Goal: Transaction & Acquisition: Book appointment/travel/reservation

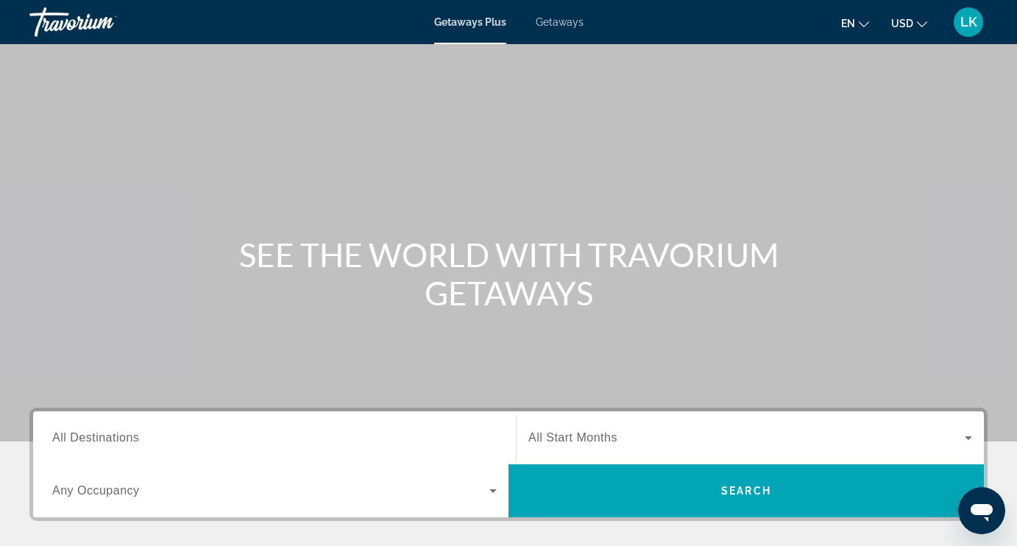
click at [101, 439] on span "All Destinations" at bounding box center [95, 437] width 87 height 13
click at [101, 439] on input "Destination All Destinations" at bounding box center [274, 439] width 444 height 18
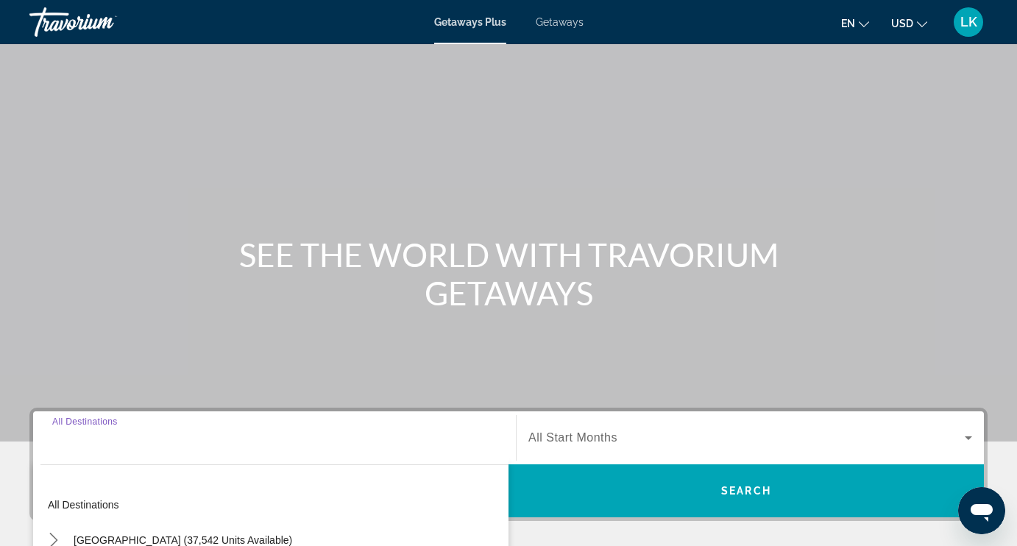
scroll to position [302, 0]
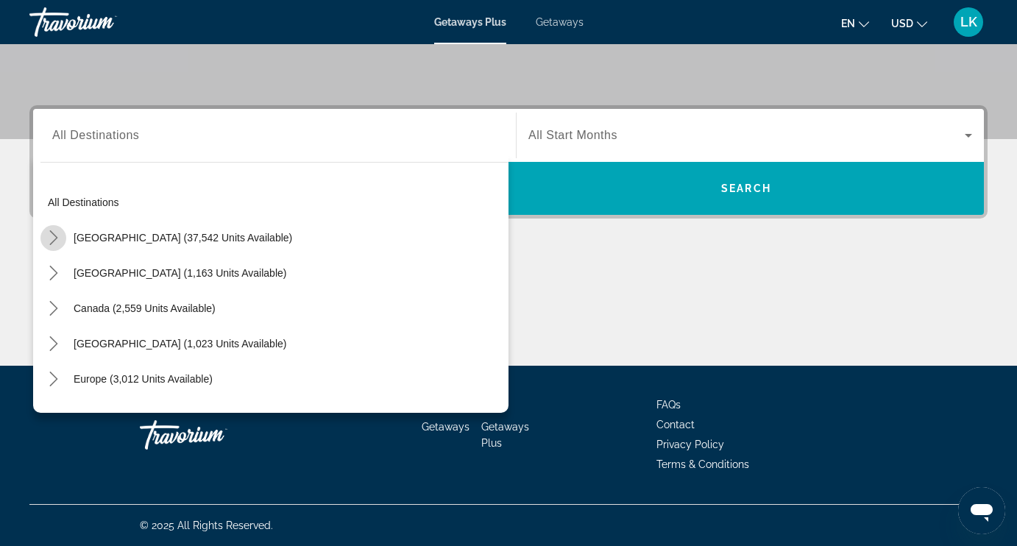
click at [56, 236] on icon "Toggle United States (37,542 units available) submenu" at bounding box center [53, 237] width 8 height 15
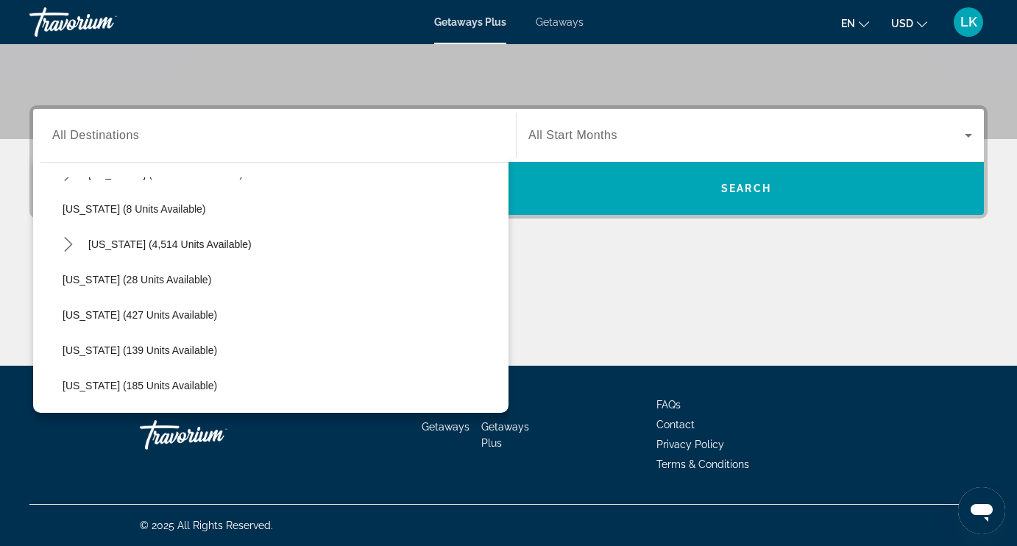
scroll to position [213, 0]
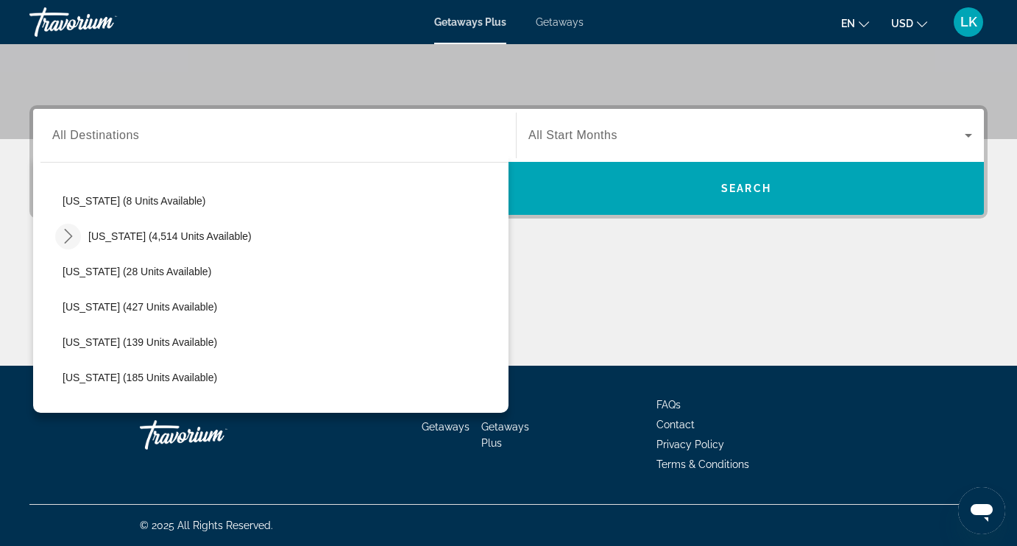
click at [72, 238] on icon "Toggle Florida (4,514 units available) submenu" at bounding box center [68, 236] width 15 height 15
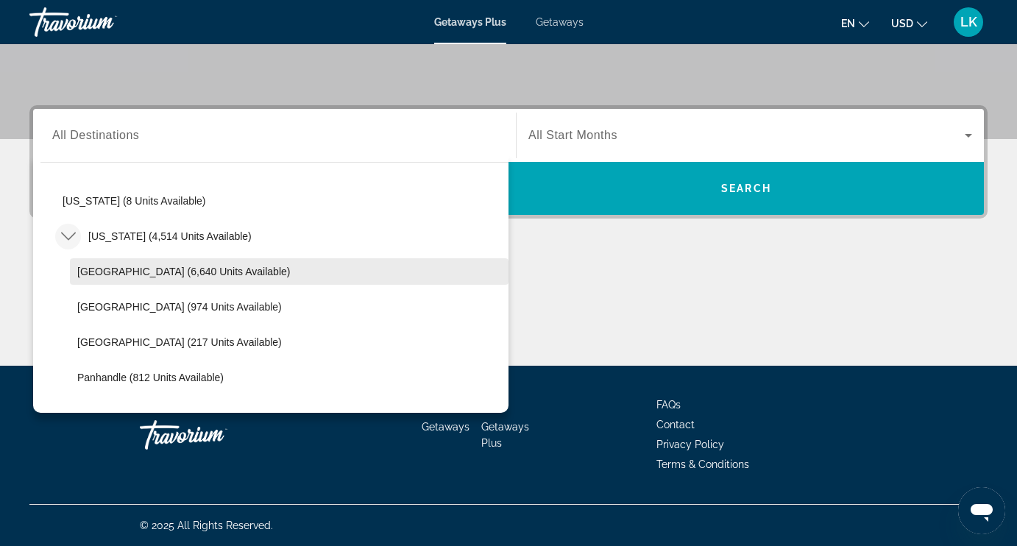
click at [107, 274] on span "Orlando & Disney Area (6,640 units available)" at bounding box center [183, 272] width 213 height 12
type input "**********"
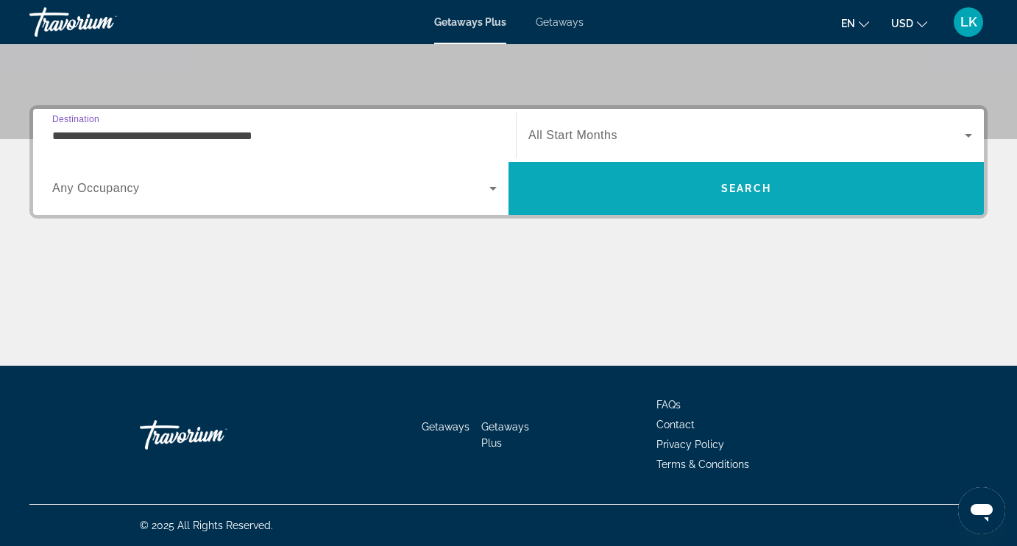
click at [548, 180] on span "Search" at bounding box center [745, 188] width 475 height 35
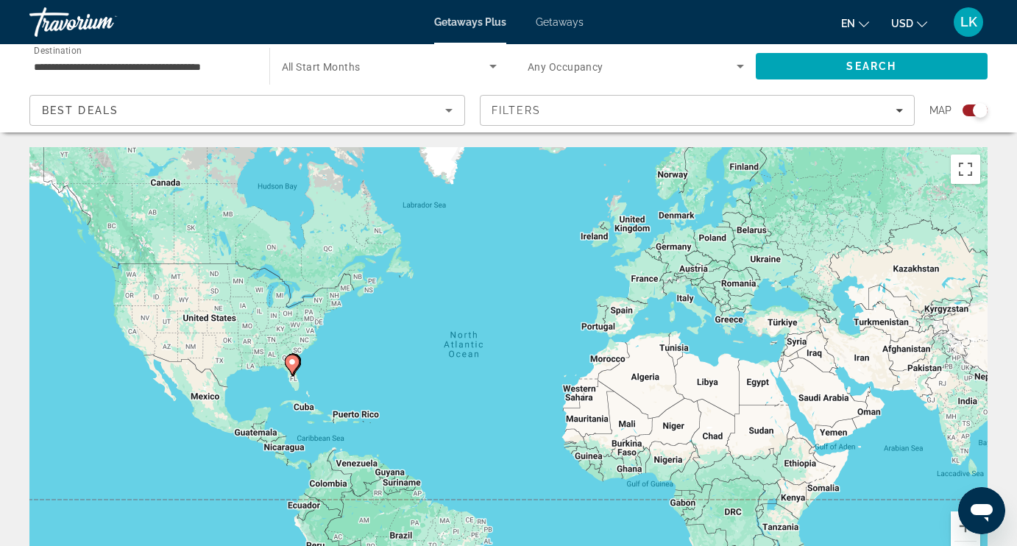
click at [338, 66] on span "All Start Months" at bounding box center [321, 67] width 79 height 12
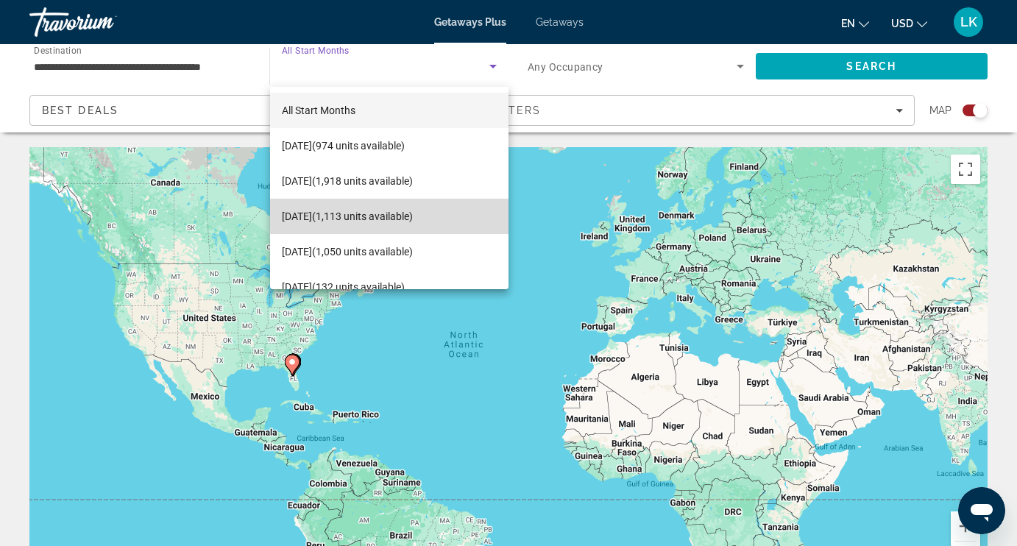
click at [306, 217] on span "December 2025 (1,113 units available)" at bounding box center [347, 216] width 131 height 18
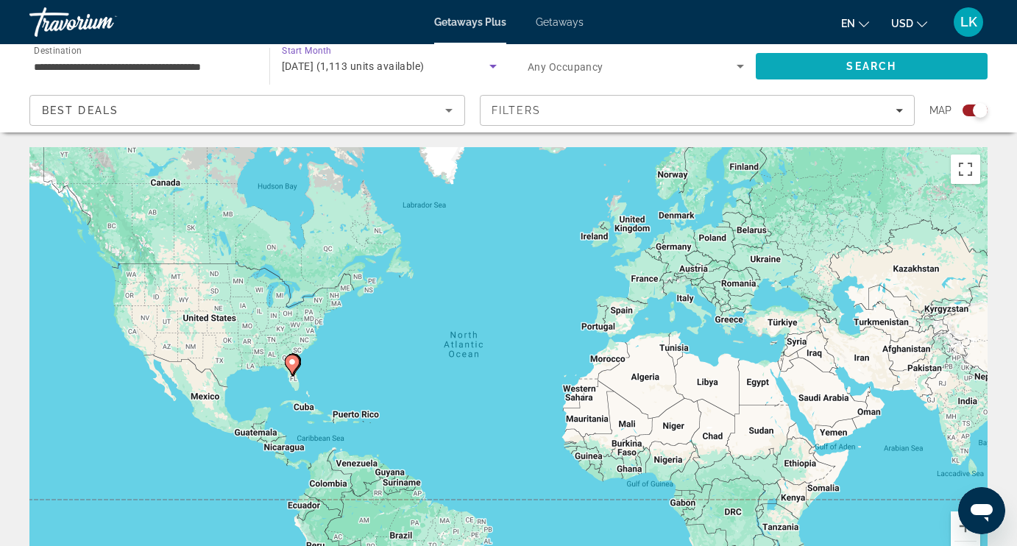
click at [853, 63] on span "Search" at bounding box center [871, 66] width 50 height 12
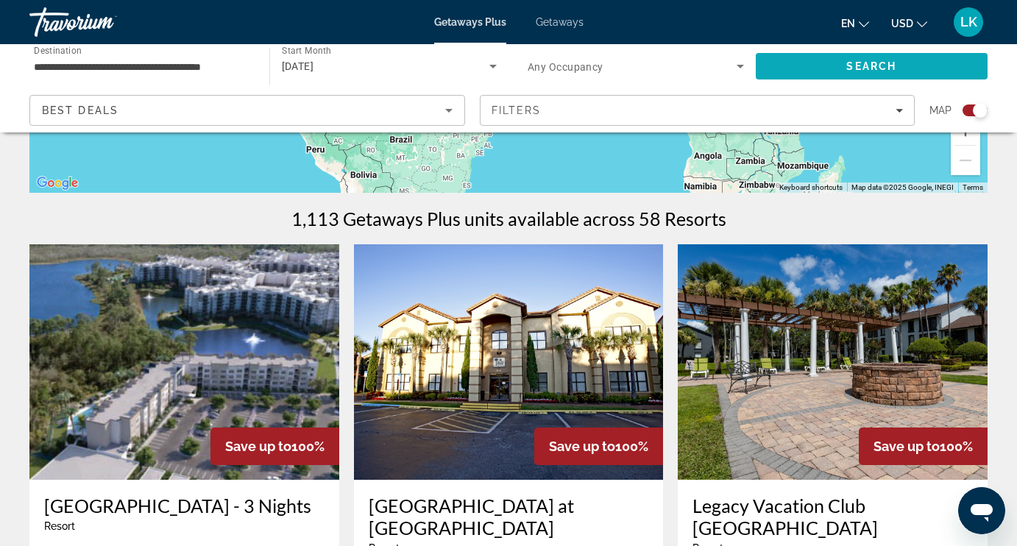
scroll to position [423, 0]
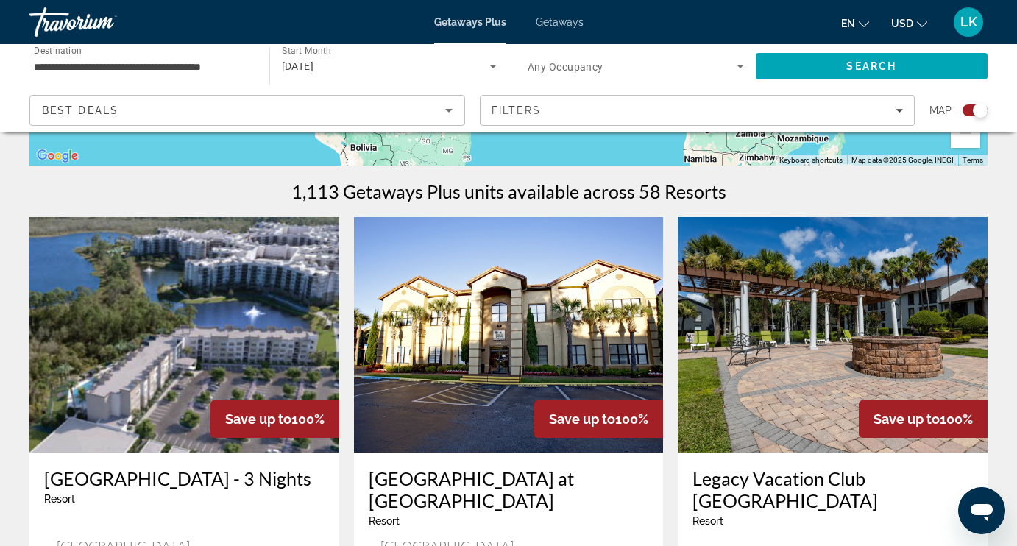
click at [586, 66] on span "Any Occupancy" at bounding box center [566, 67] width 76 height 12
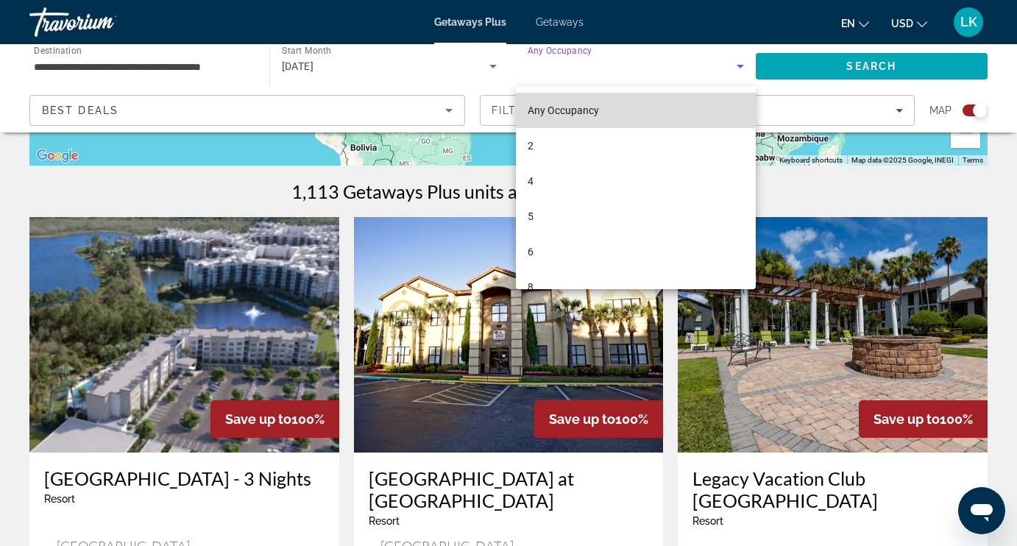
click at [618, 108] on mat-option "Any Occupancy" at bounding box center [636, 110] width 240 height 35
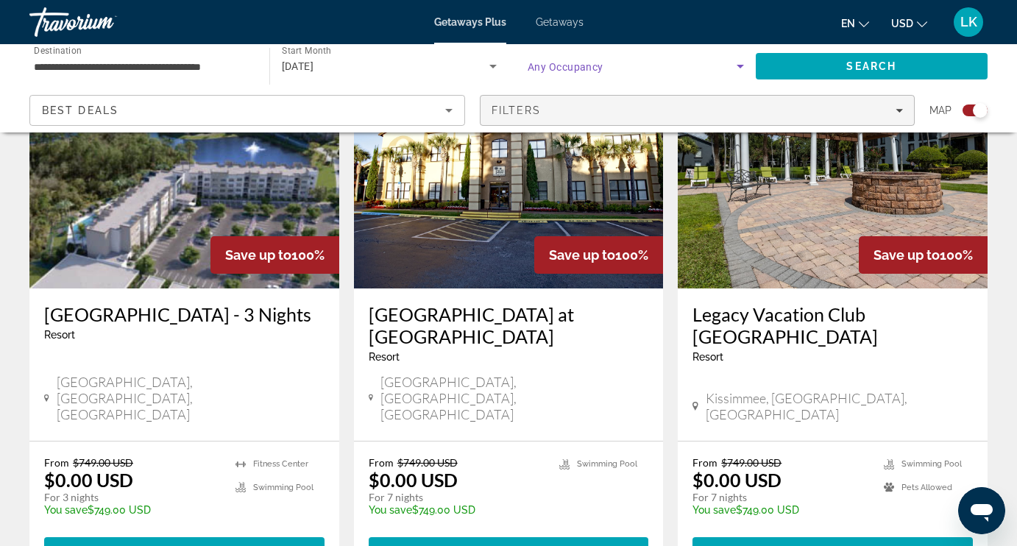
scroll to position [587, 0]
click at [437, 230] on img "Main content" at bounding box center [509, 170] width 310 height 235
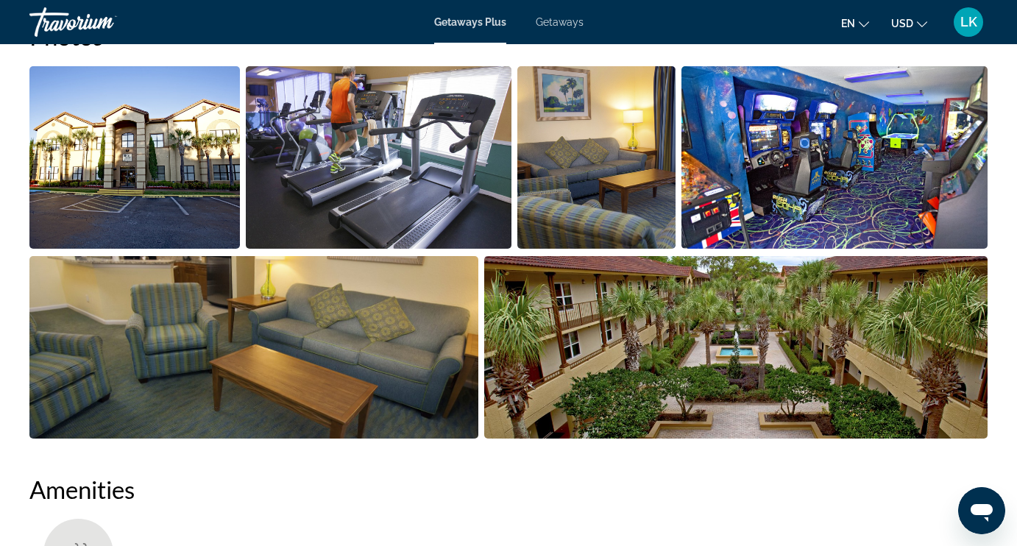
scroll to position [920, 0]
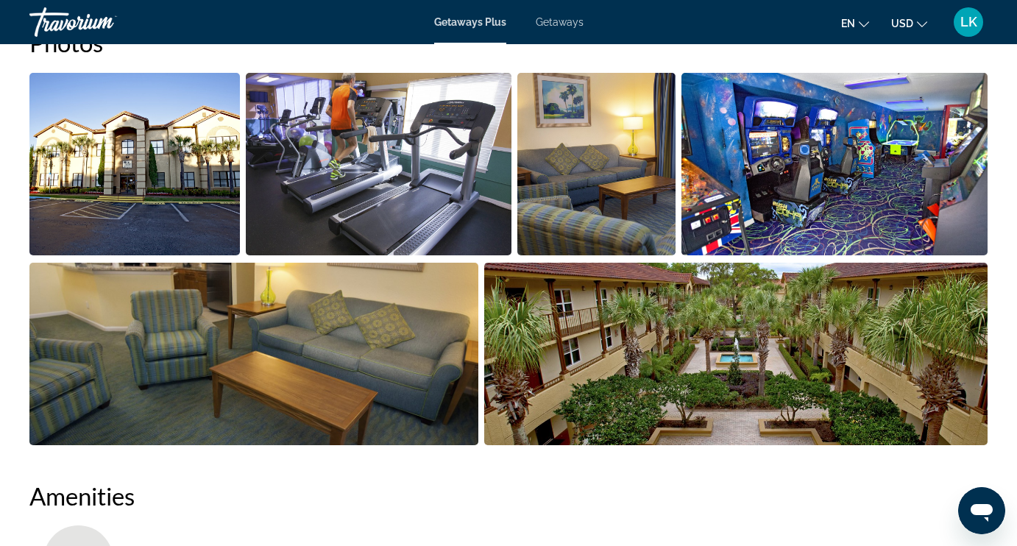
click at [205, 148] on img "Open full-screen image slider" at bounding box center [134, 164] width 210 height 182
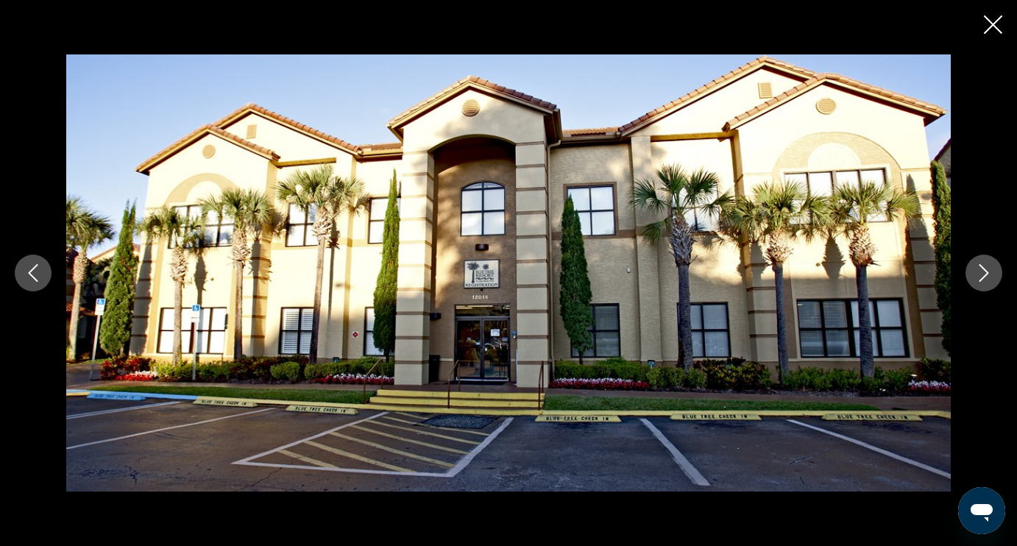
click at [985, 270] on icon "Next image" at bounding box center [984, 273] width 10 height 18
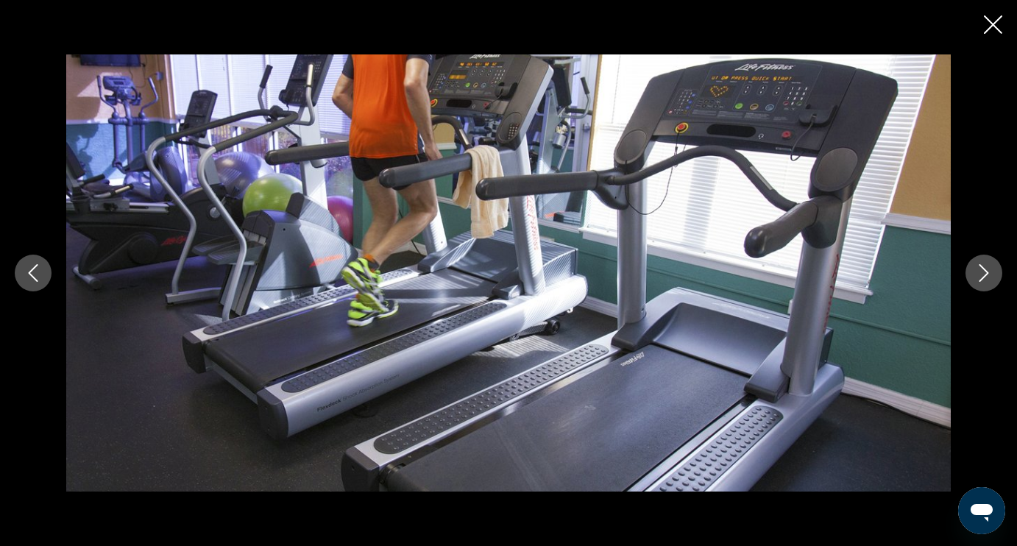
click at [985, 270] on icon "Next image" at bounding box center [984, 273] width 10 height 18
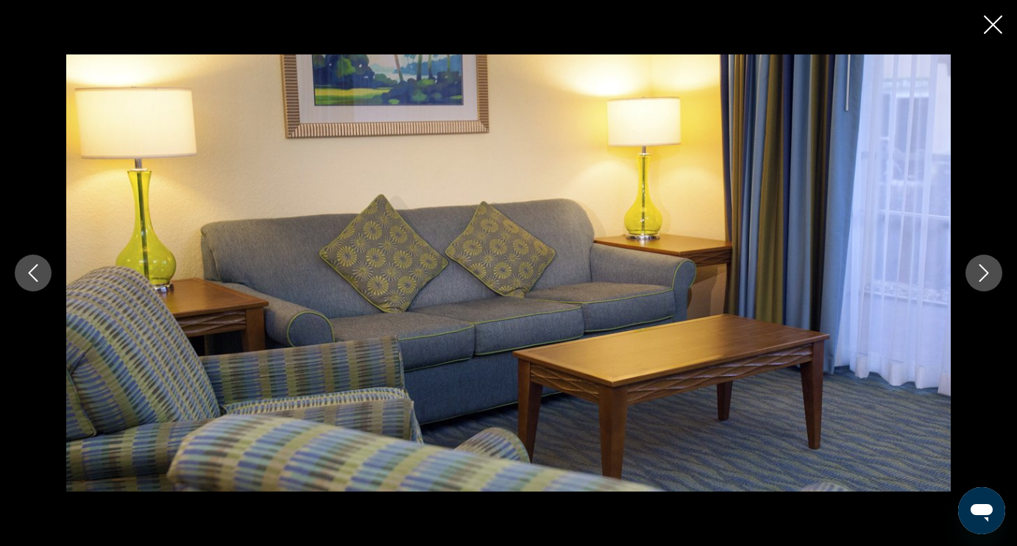
click at [985, 270] on icon "Next image" at bounding box center [984, 273] width 10 height 18
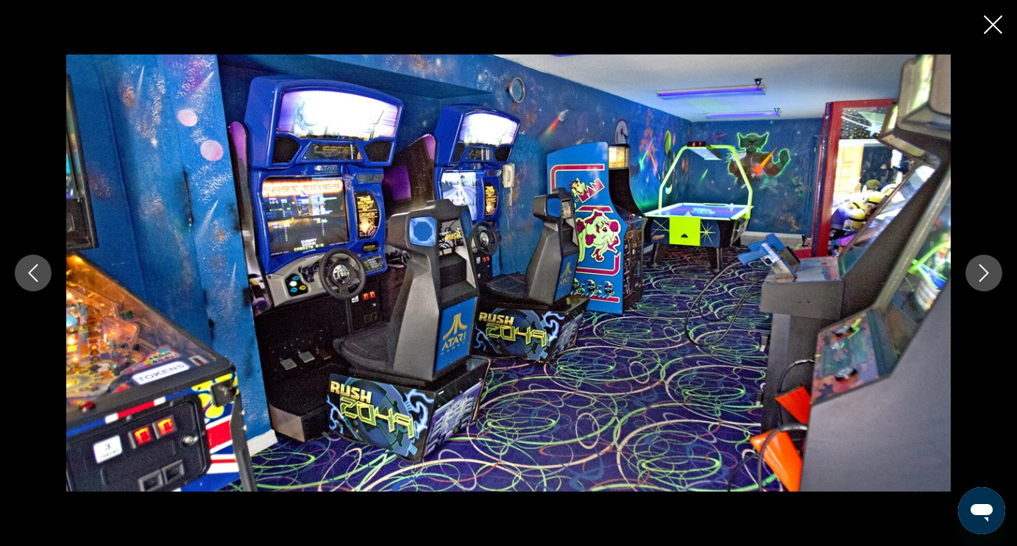
click at [985, 271] on icon "Next image" at bounding box center [984, 273] width 18 height 18
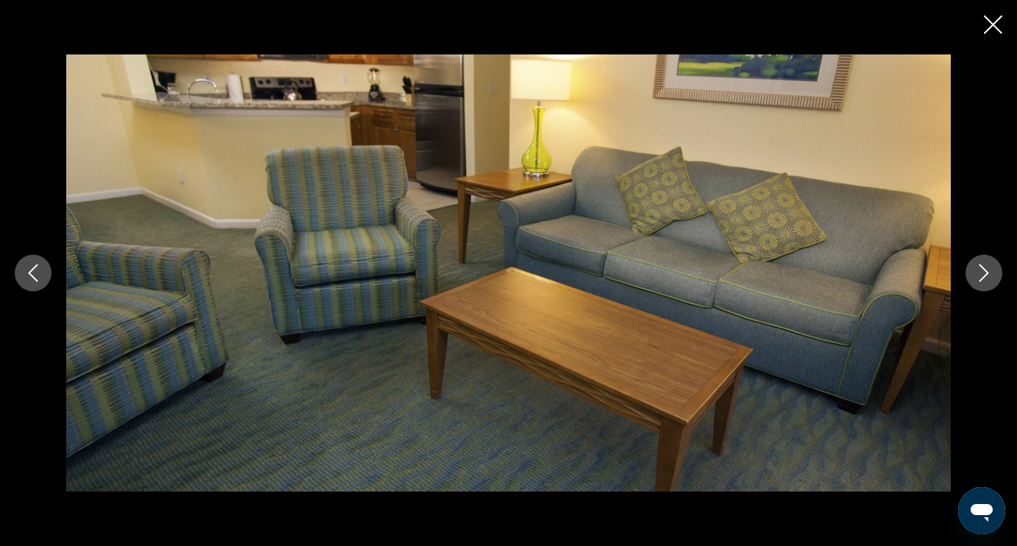
click at [985, 271] on icon "Next image" at bounding box center [984, 273] width 18 height 18
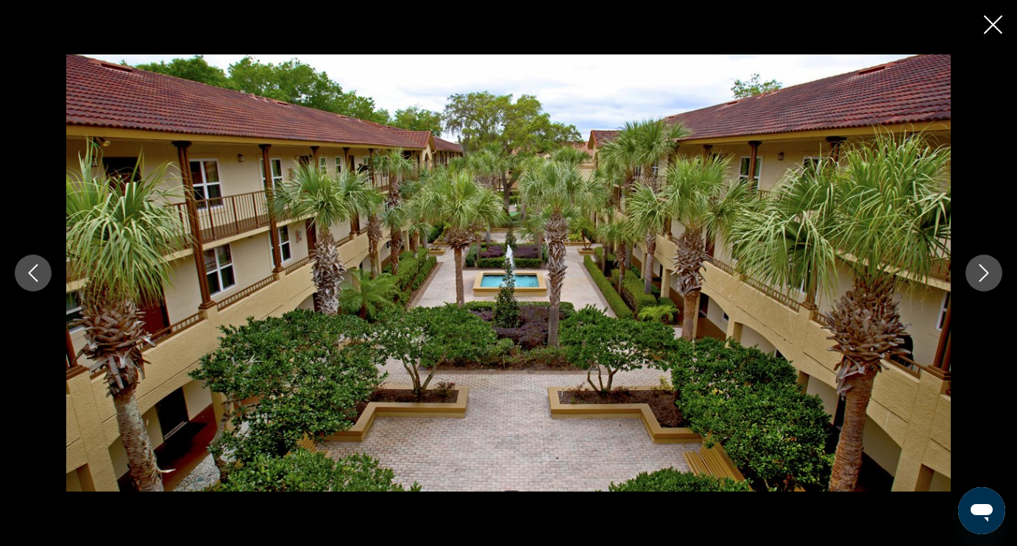
click at [985, 271] on icon "Next image" at bounding box center [984, 273] width 18 height 18
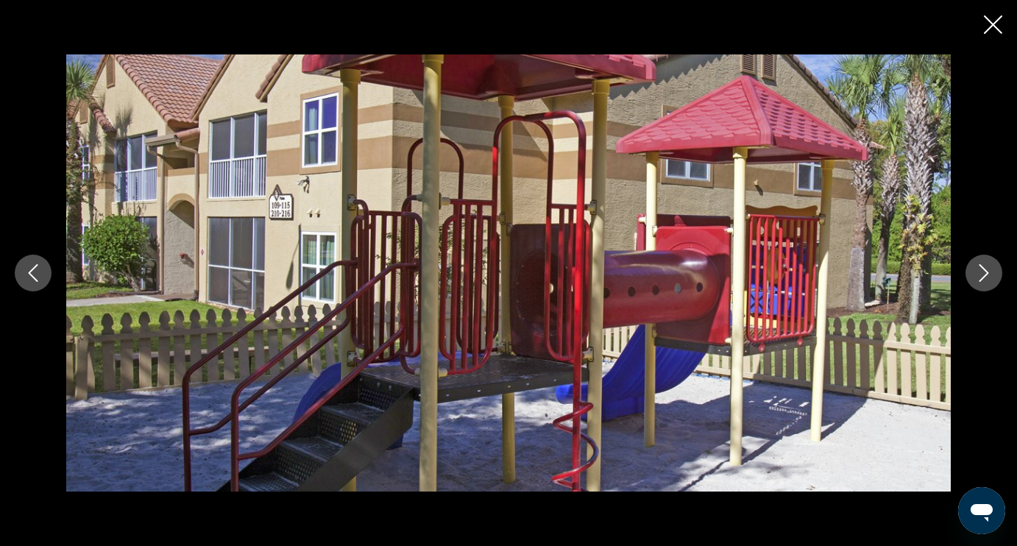
click at [985, 272] on icon "Next image" at bounding box center [984, 273] width 18 height 18
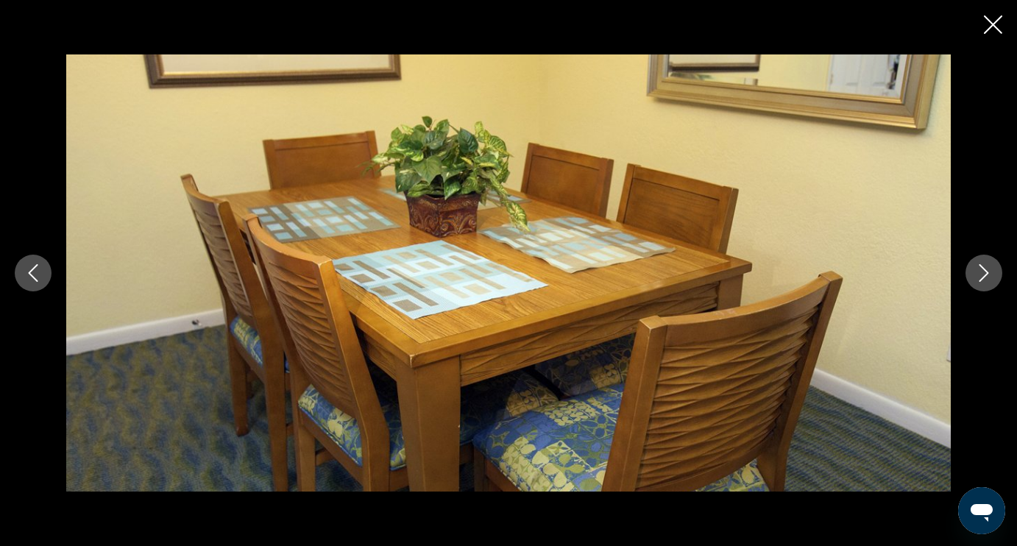
click at [985, 272] on icon "Next image" at bounding box center [984, 273] width 18 height 18
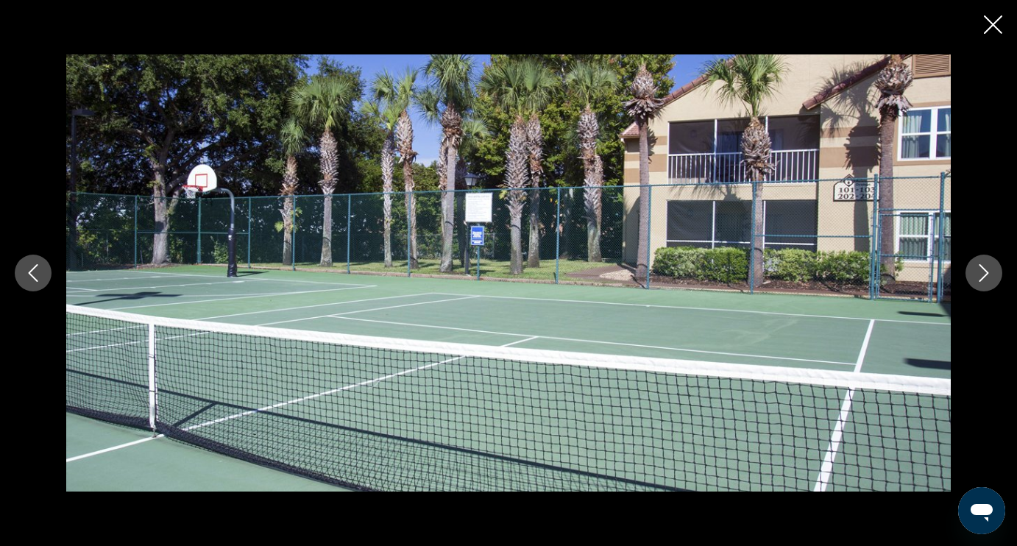
click at [985, 272] on icon "Next image" at bounding box center [984, 273] width 18 height 18
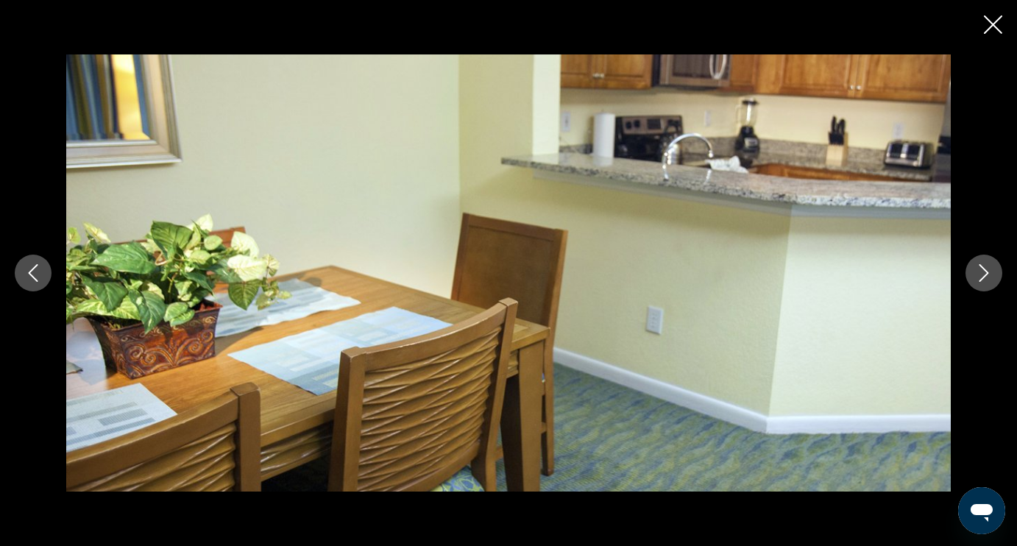
click at [996, 25] on icon "Close slideshow" at bounding box center [993, 24] width 18 height 18
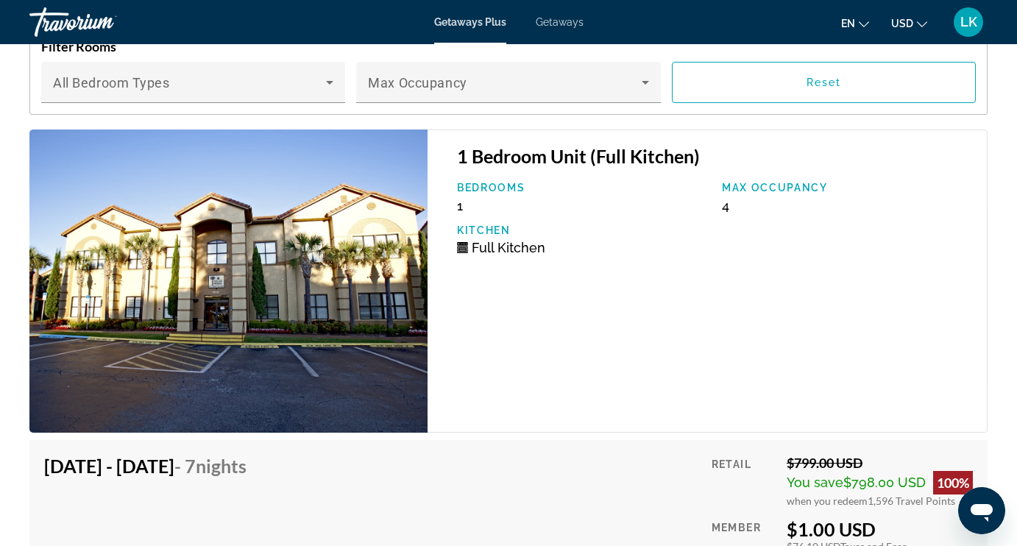
scroll to position [2600, 0]
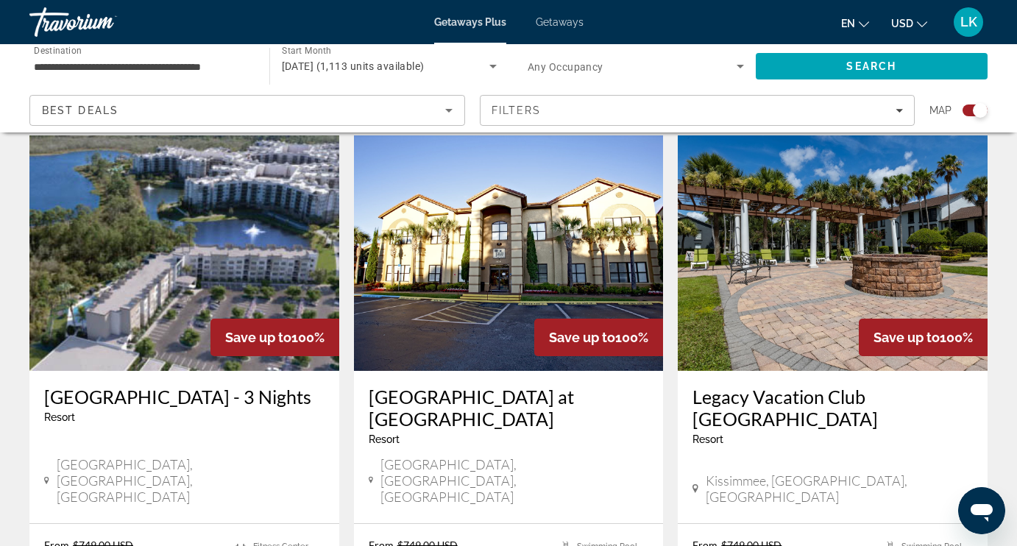
scroll to position [507, 0]
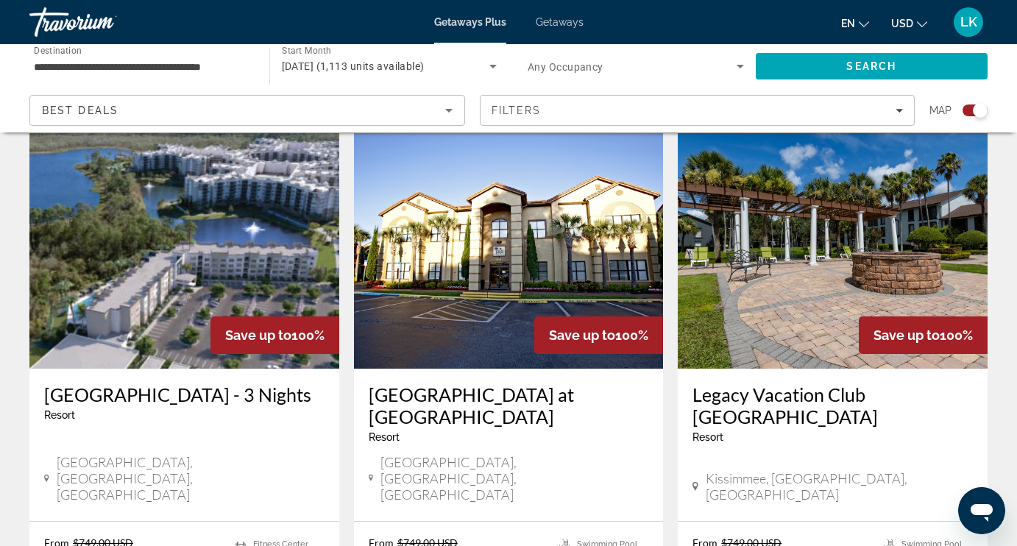
click at [756, 303] on img "Main content" at bounding box center [833, 250] width 310 height 235
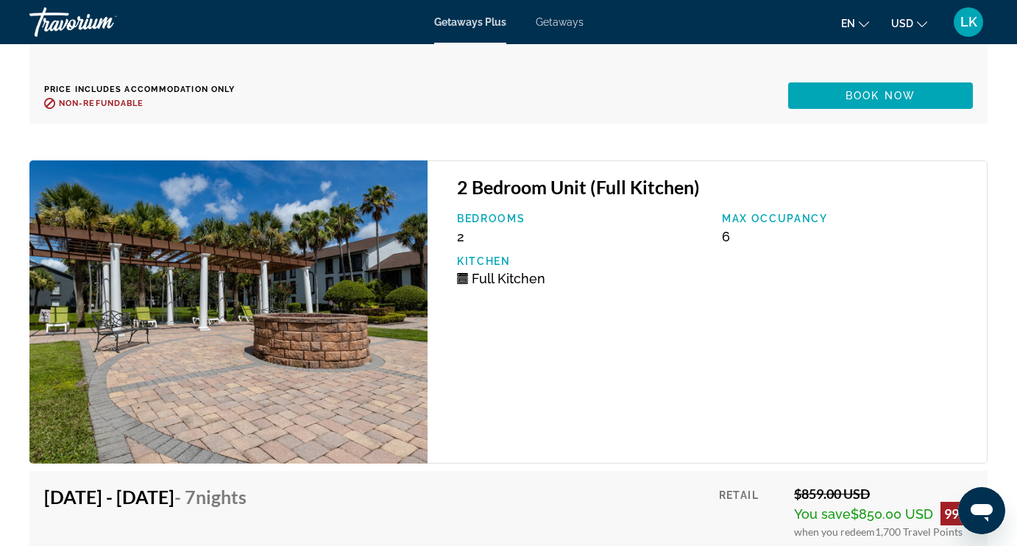
scroll to position [4188, 0]
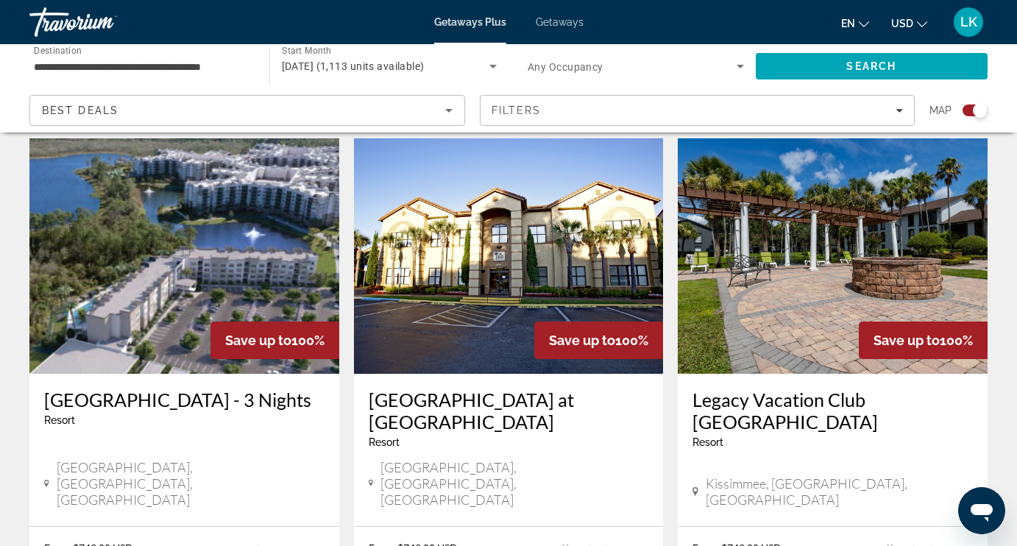
scroll to position [494, 0]
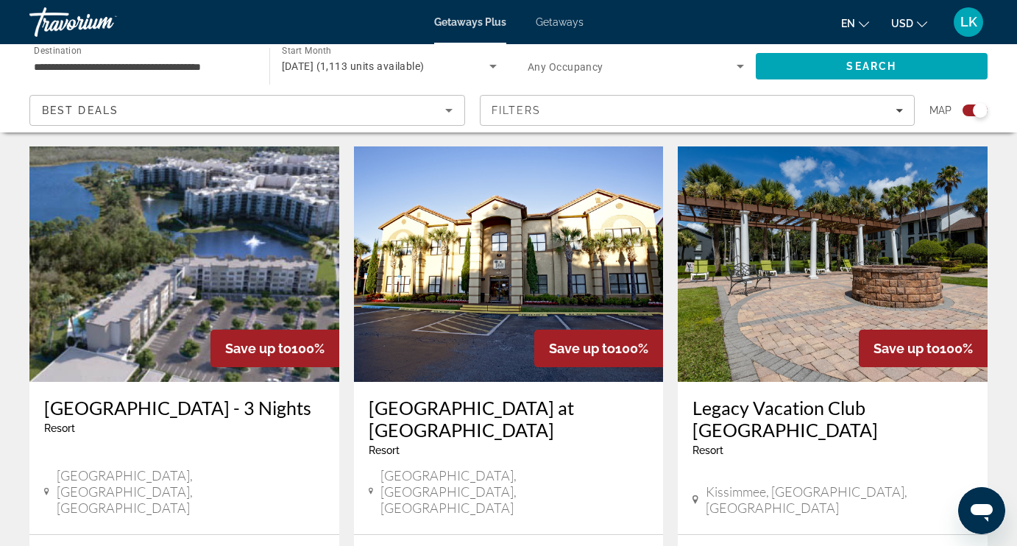
click at [232, 299] on img "Main content" at bounding box center [184, 263] width 310 height 235
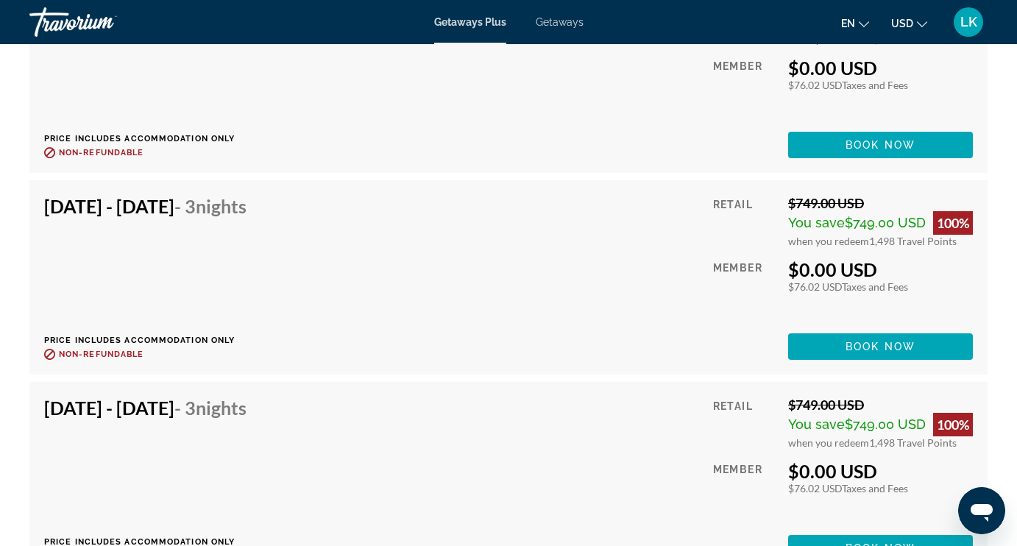
scroll to position [3860, 0]
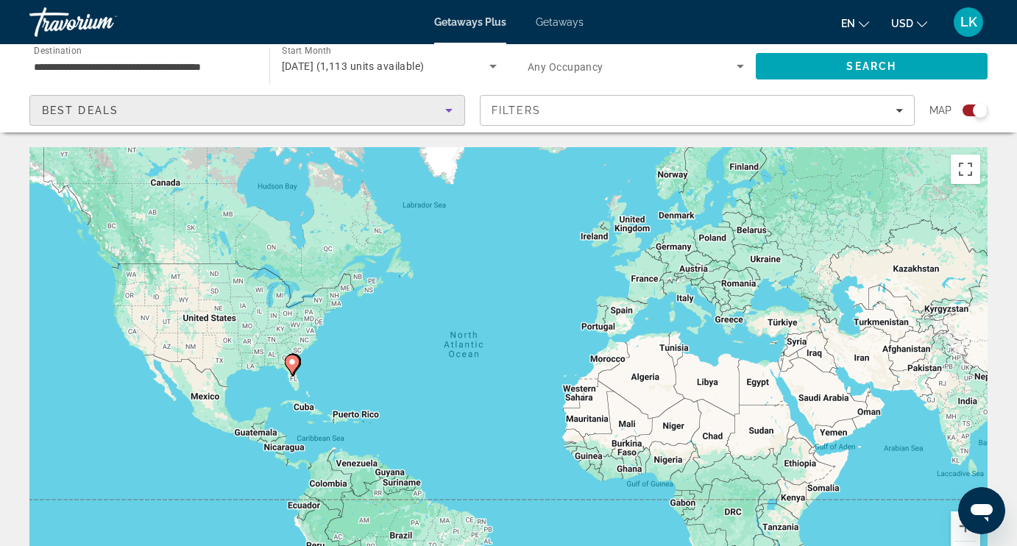
click at [446, 110] on icon "Sort by" at bounding box center [449, 111] width 18 height 18
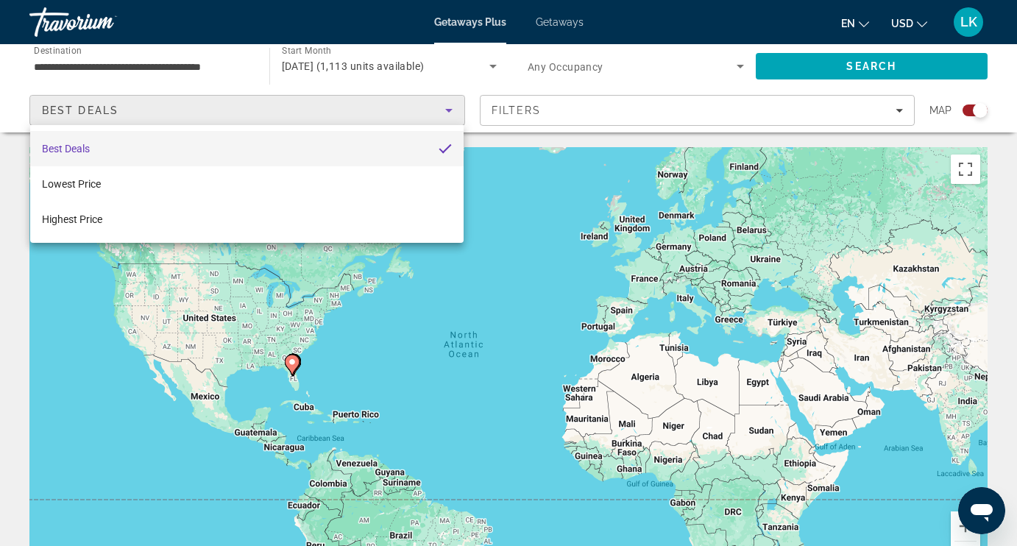
click at [557, 115] on div at bounding box center [508, 273] width 1017 height 546
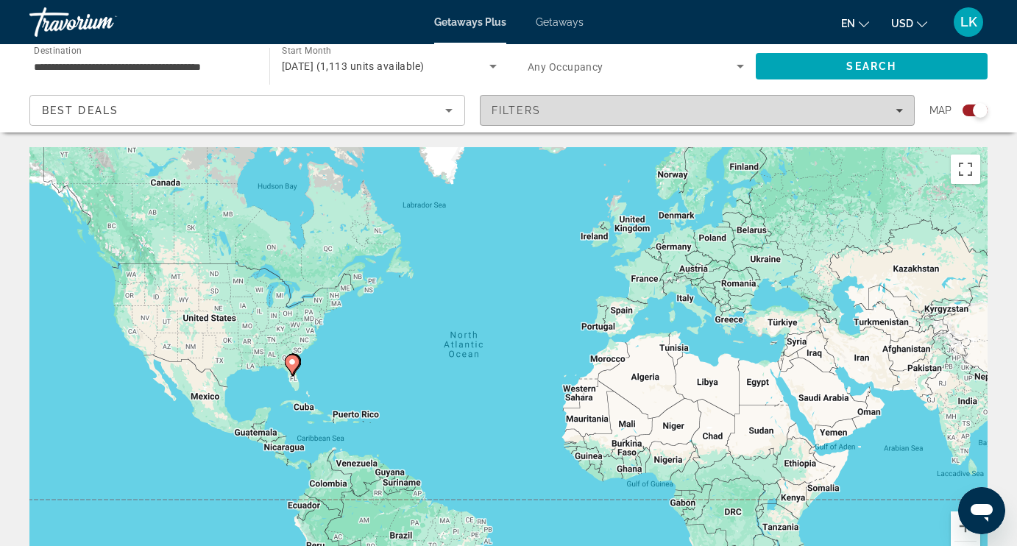
click at [566, 109] on div "Filters" at bounding box center [697, 110] width 412 height 12
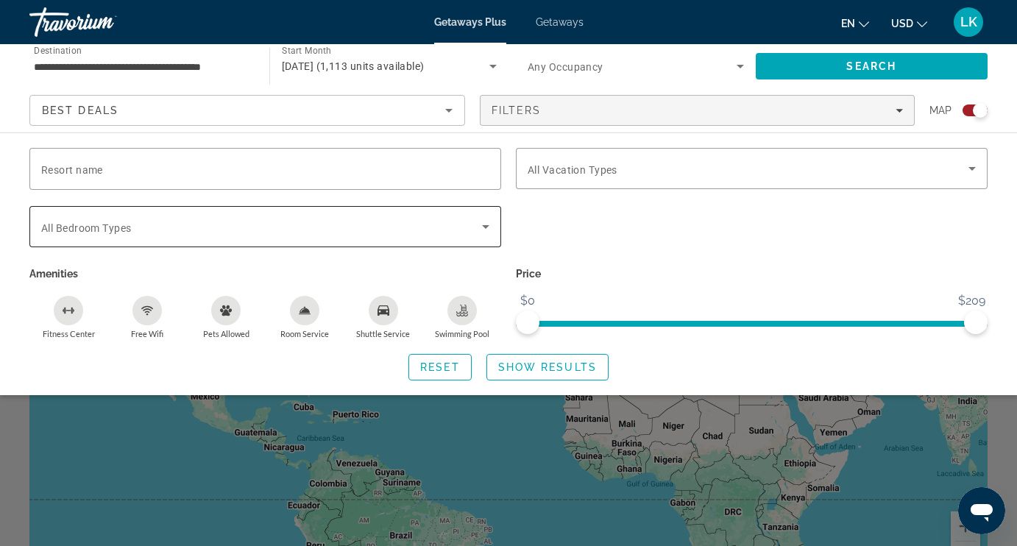
click at [242, 232] on span "Search widget" at bounding box center [261, 227] width 441 height 18
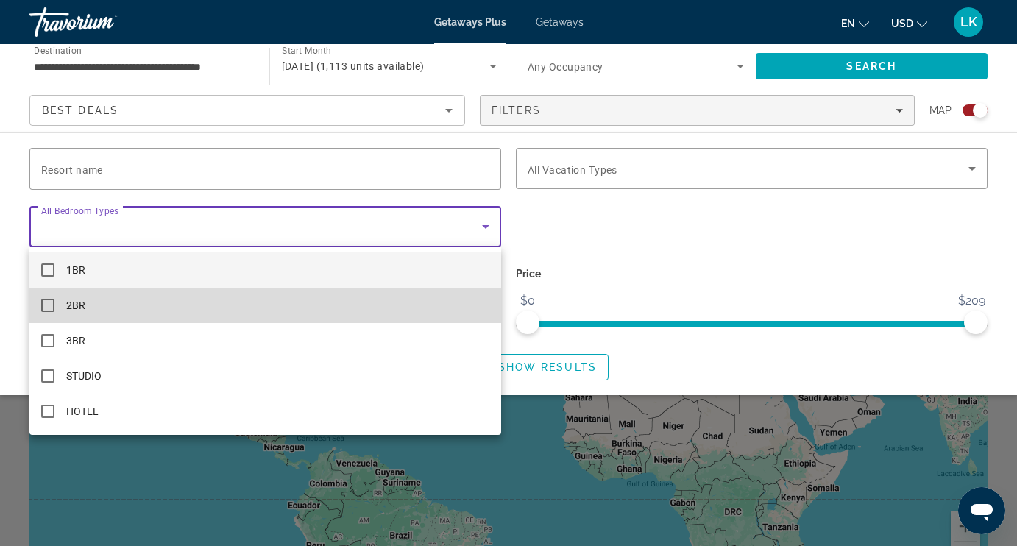
click at [75, 303] on span "2BR" at bounding box center [75, 305] width 19 height 18
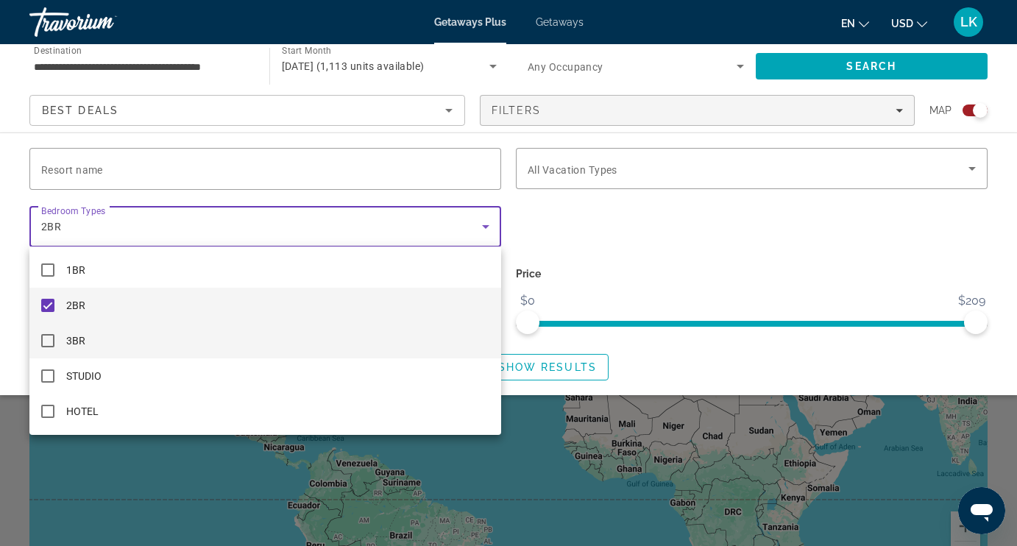
click at [45, 336] on mat-pseudo-checkbox at bounding box center [47, 340] width 13 height 13
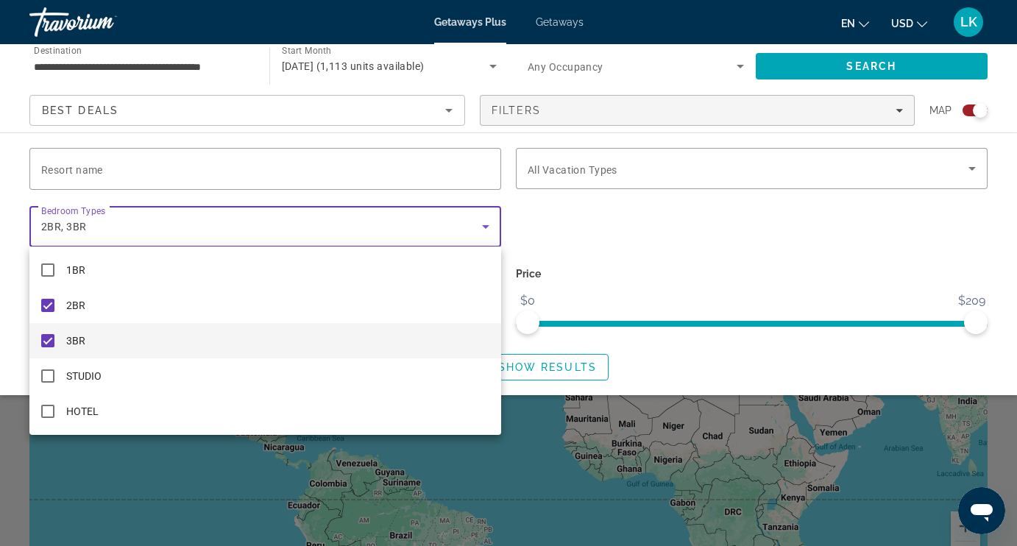
click at [571, 238] on div at bounding box center [508, 273] width 1017 height 546
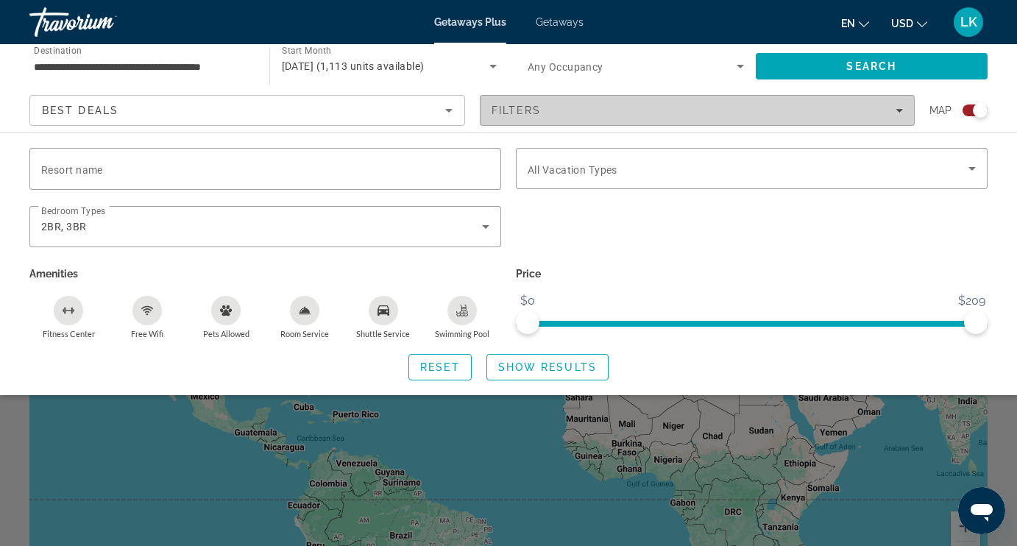
click at [656, 111] on div "Filters" at bounding box center [697, 110] width 412 height 12
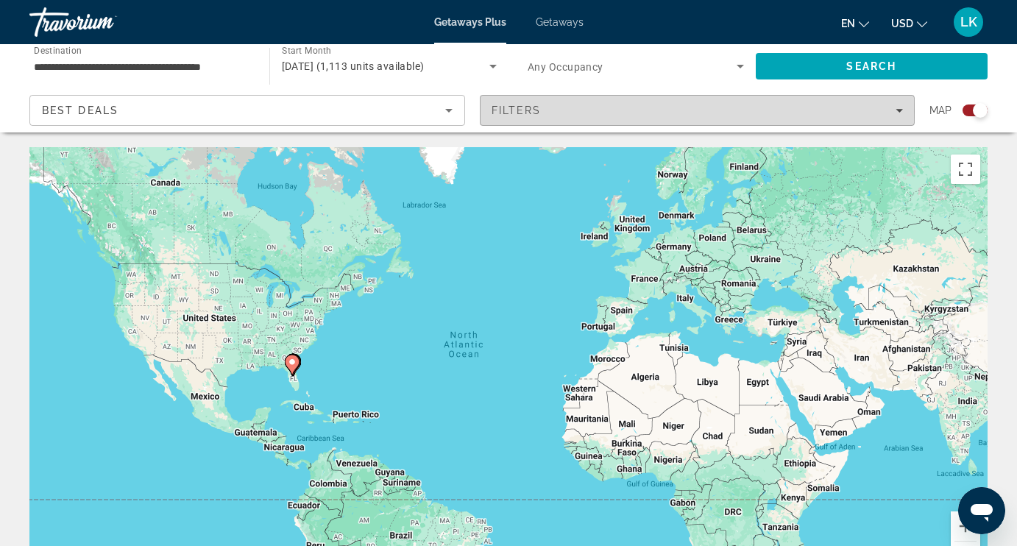
click at [656, 111] on div "Filters" at bounding box center [697, 110] width 412 height 12
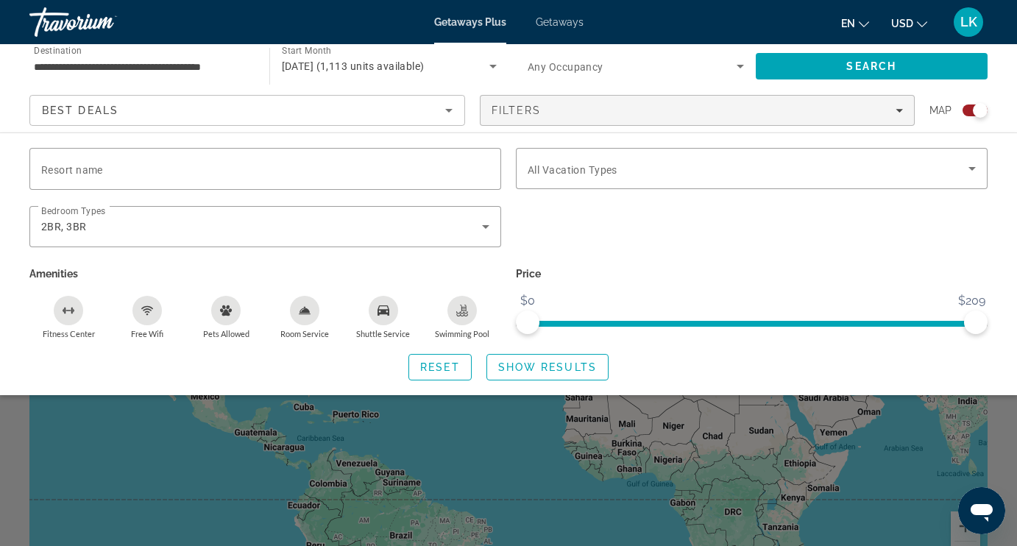
click at [462, 309] on icon "Swimming Pool" at bounding box center [463, 308] width 6 height 7
click at [511, 371] on span "Show Results" at bounding box center [547, 367] width 99 height 12
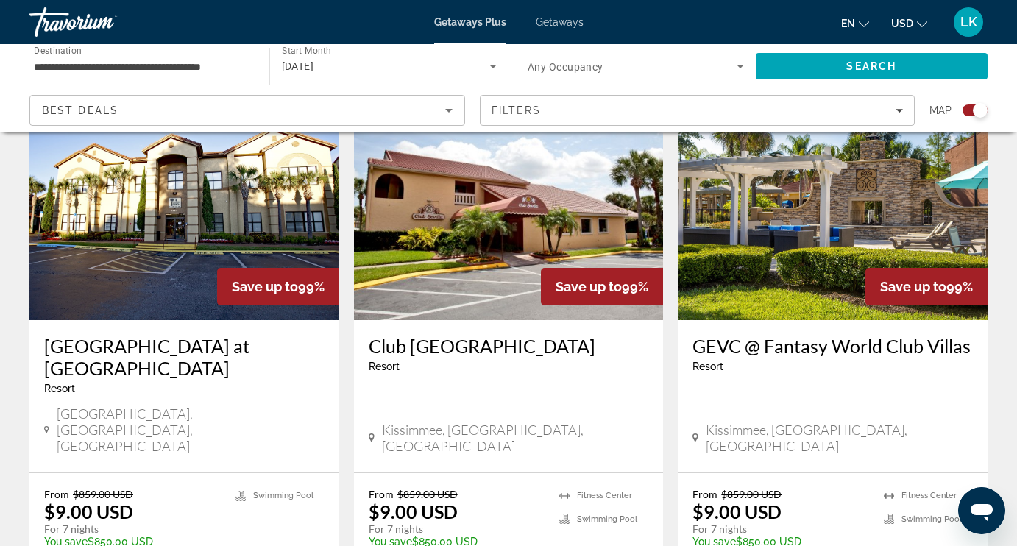
scroll to position [546, 0]
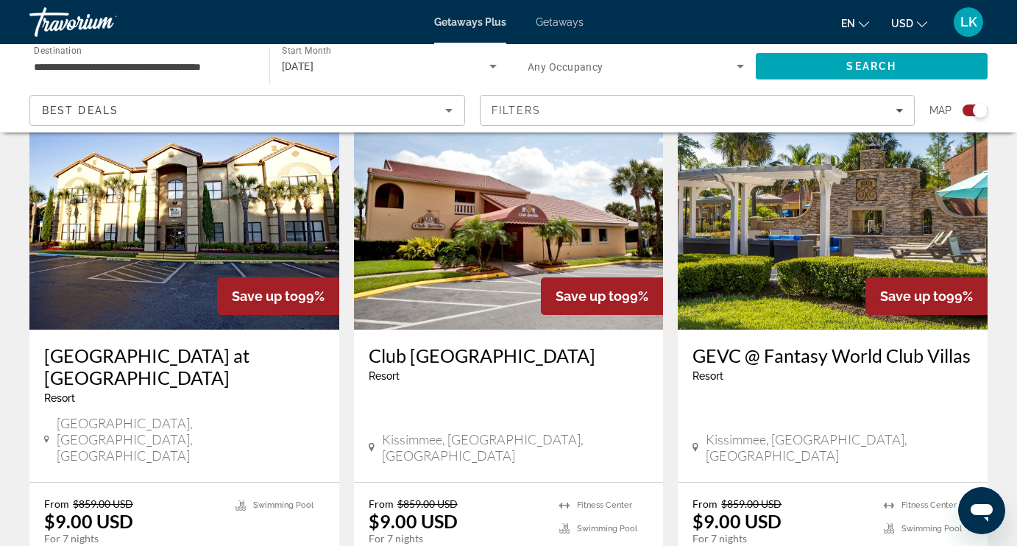
click at [491, 291] on img "Main content" at bounding box center [509, 211] width 310 height 235
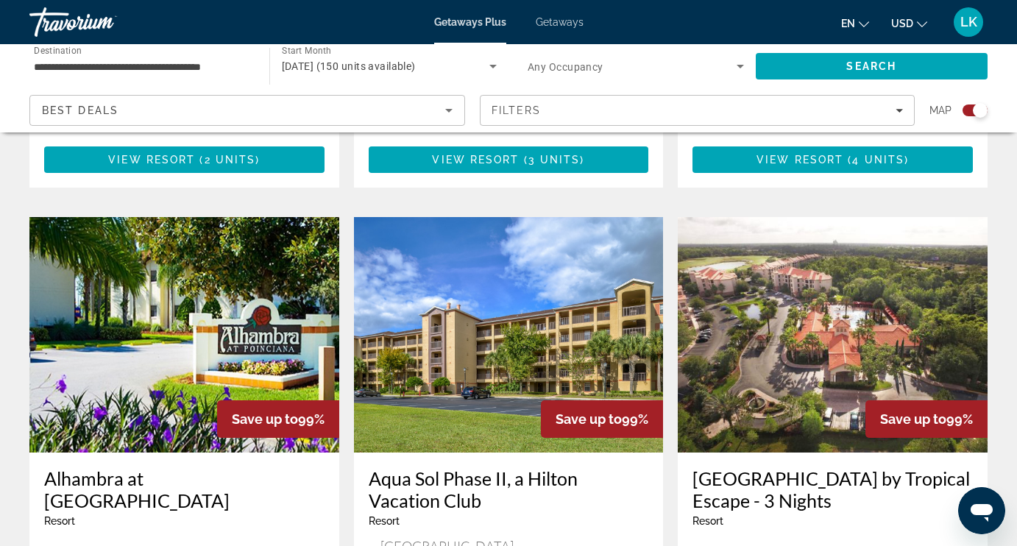
scroll to position [976, 0]
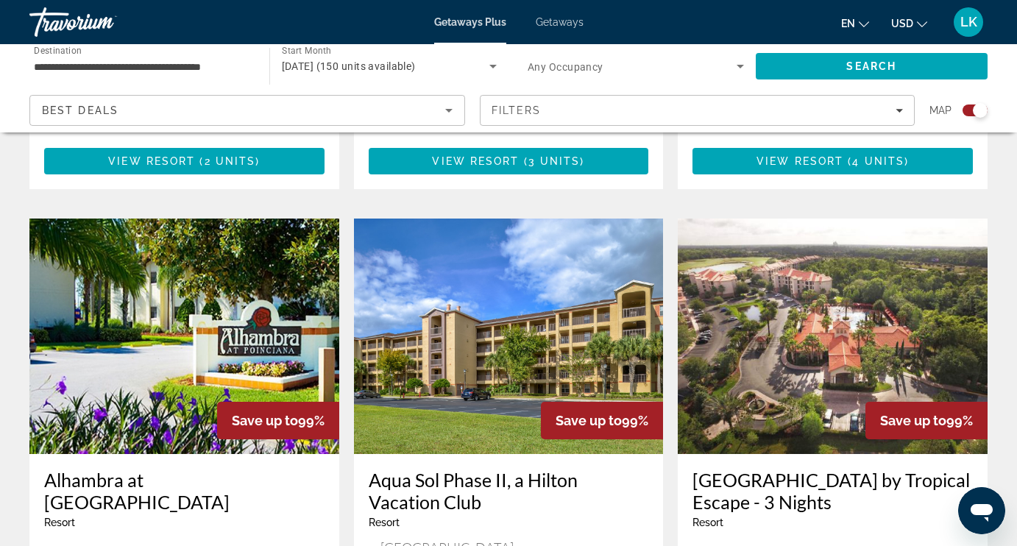
click at [790, 319] on img "Main content" at bounding box center [833, 336] width 310 height 235
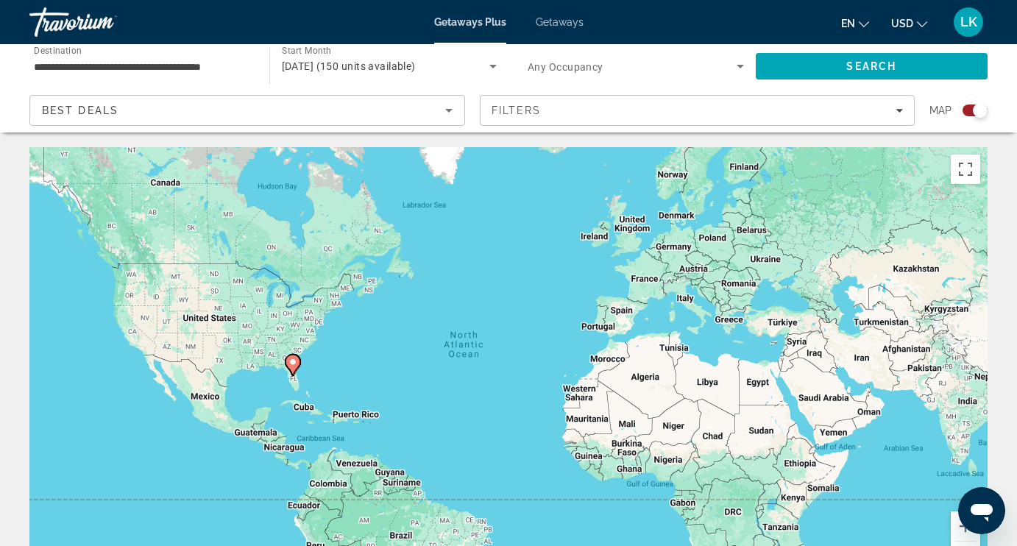
click at [334, 76] on div "December 2025 (150 units available)" at bounding box center [390, 66] width 216 height 41
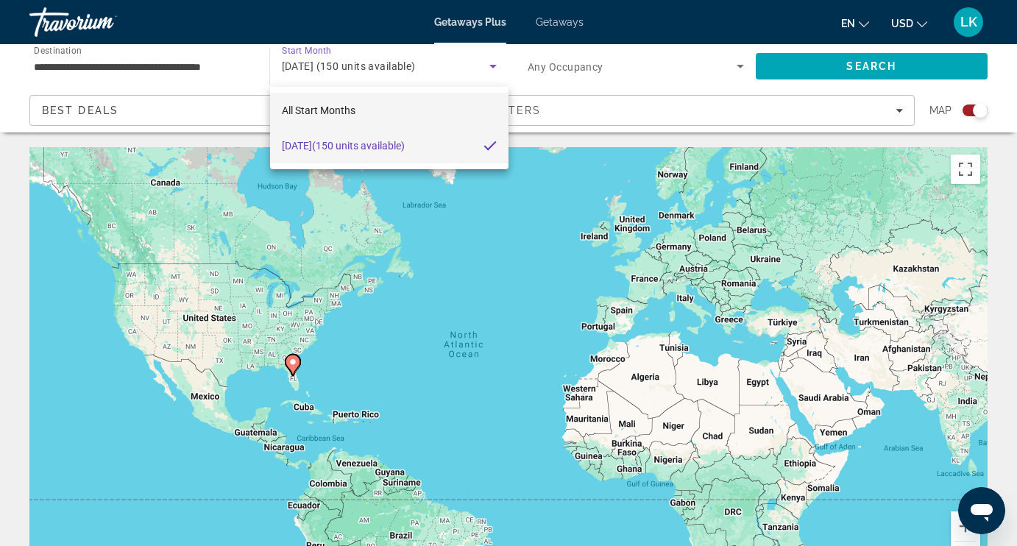
click at [325, 104] on span "All Start Months" at bounding box center [319, 111] width 74 height 18
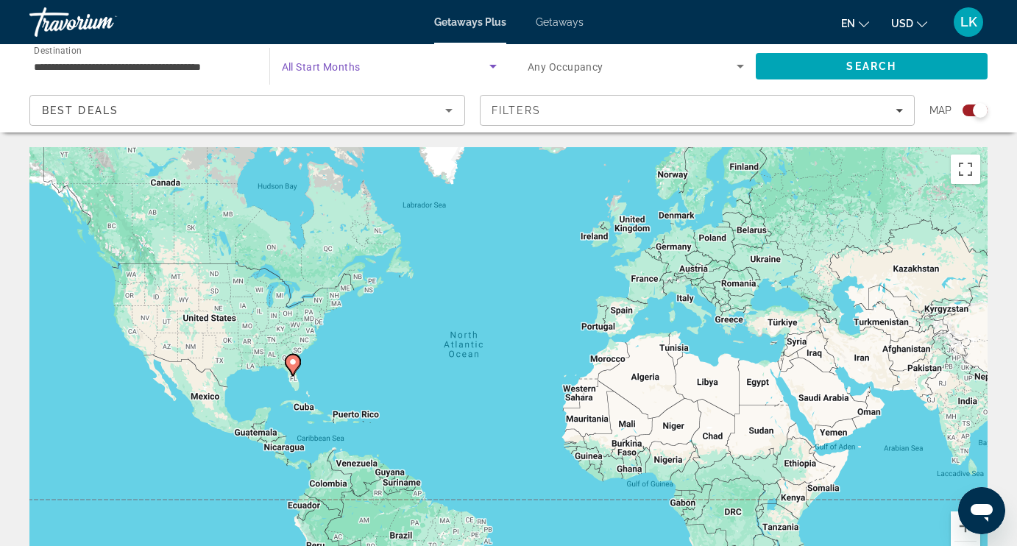
click at [600, 65] on span "Any Occupancy" at bounding box center [566, 67] width 76 height 12
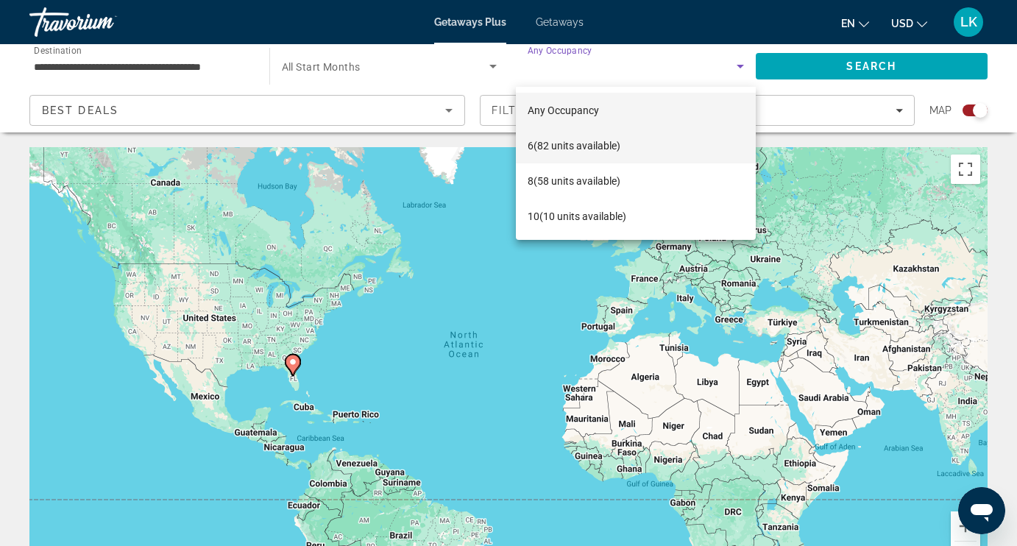
click at [578, 149] on span "6 (82 units available)" at bounding box center [574, 146] width 93 height 18
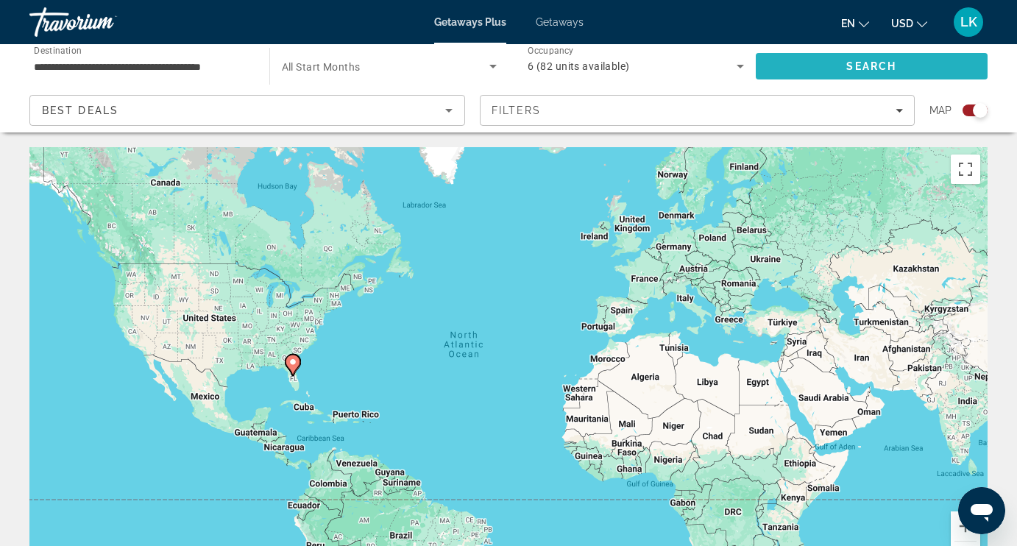
click at [934, 62] on span "Search" at bounding box center [872, 66] width 232 height 35
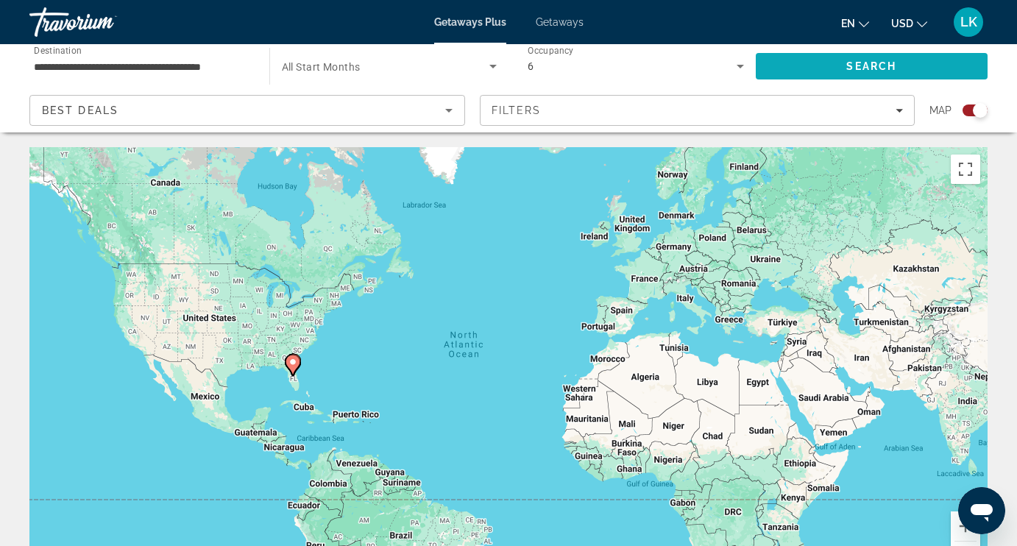
click at [897, 66] on span "Search" at bounding box center [872, 66] width 232 height 35
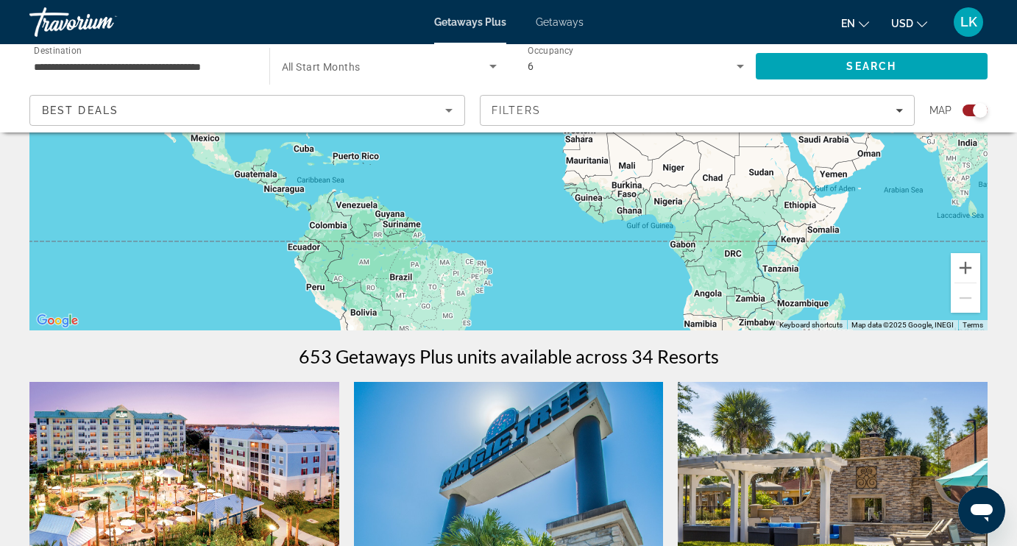
scroll to position [249, 0]
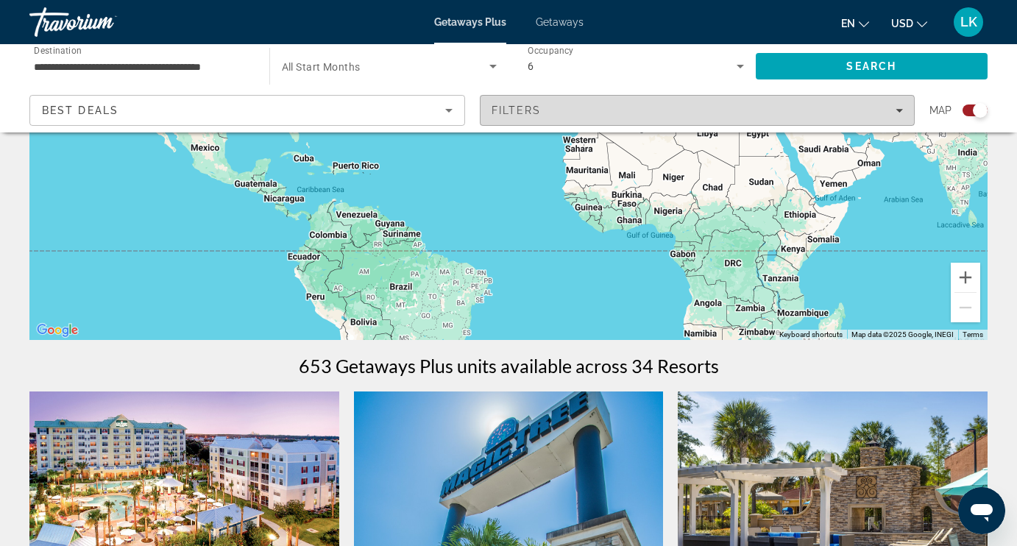
click at [614, 113] on div "Filters" at bounding box center [697, 110] width 412 height 12
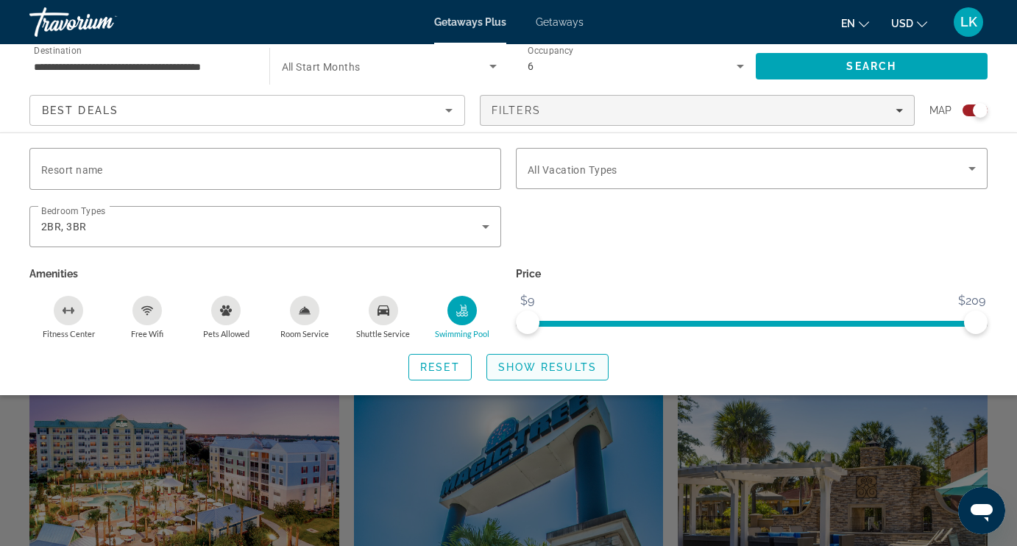
click at [592, 364] on span "Show Results" at bounding box center [547, 367] width 99 height 12
click at [588, 364] on span "Show Results" at bounding box center [547, 367] width 99 height 12
click at [481, 435] on div "Search widget" at bounding box center [508, 383] width 1017 height 325
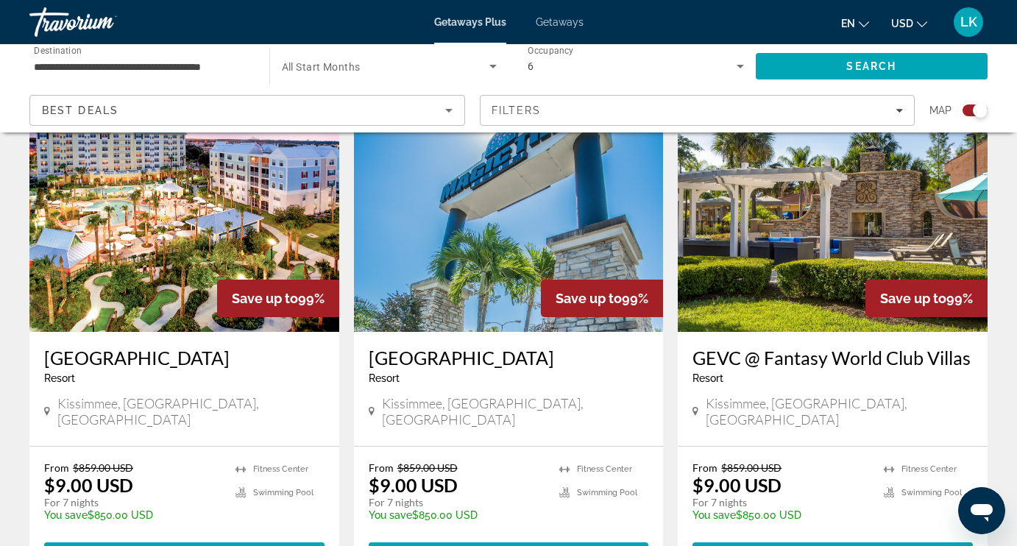
scroll to position [546, 0]
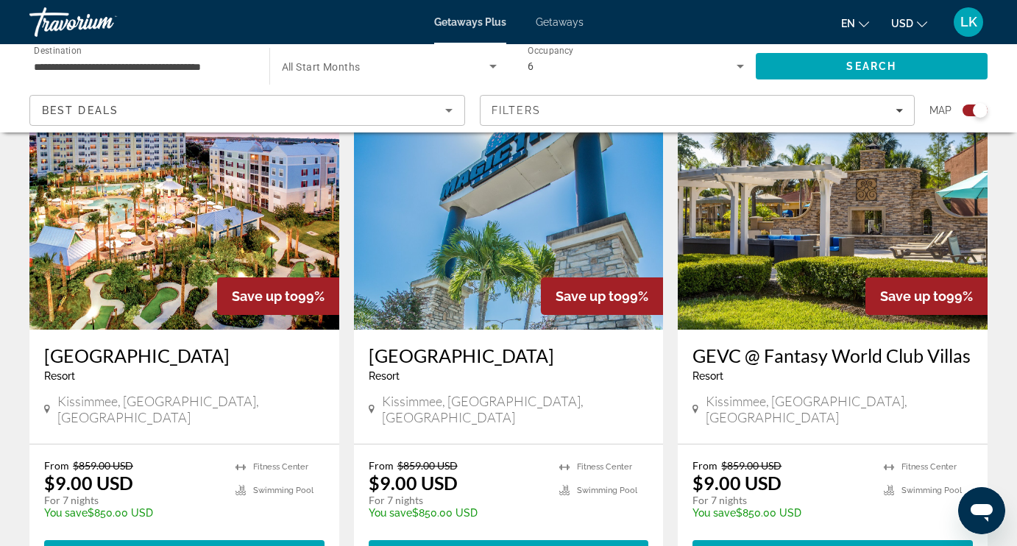
click at [814, 260] on img "Main content" at bounding box center [833, 211] width 310 height 235
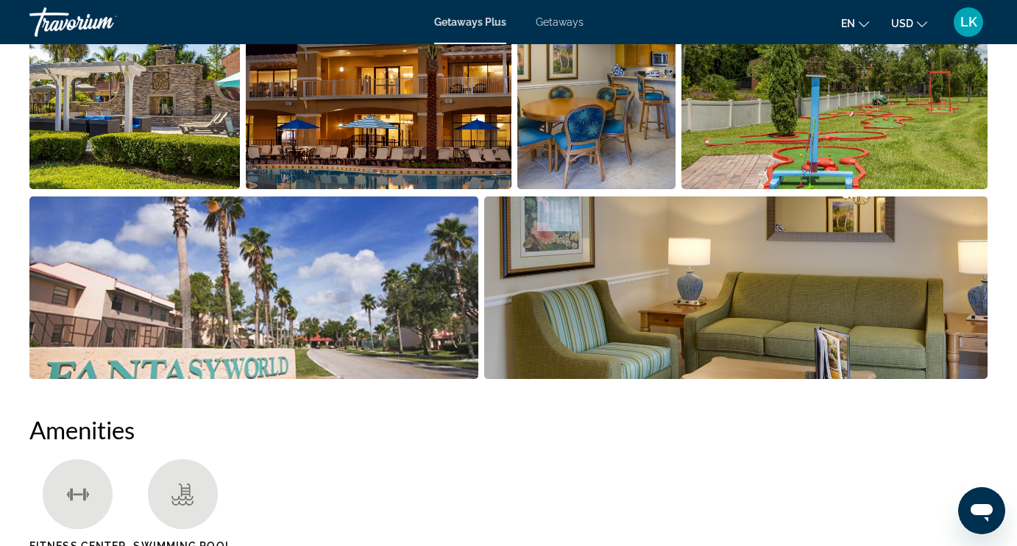
scroll to position [1042, 0]
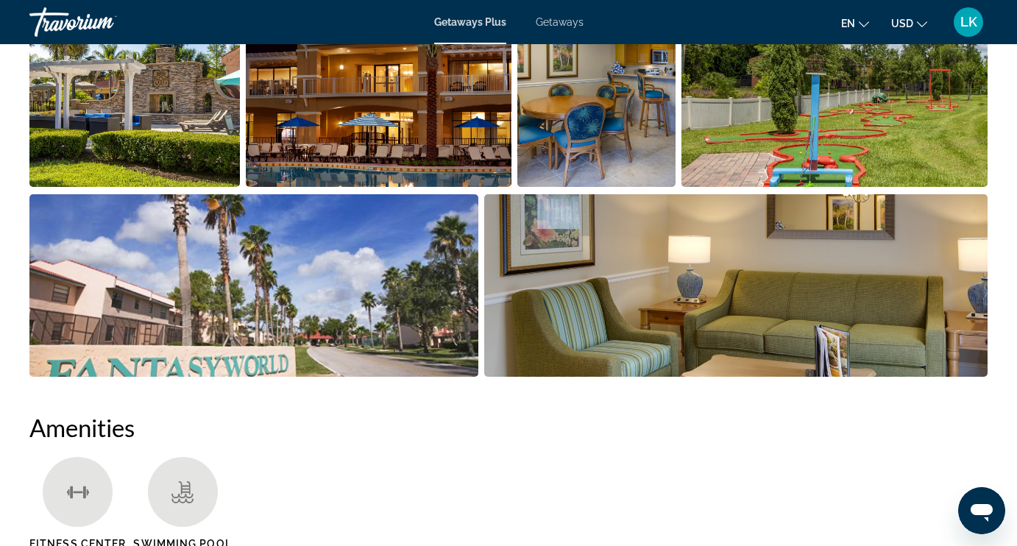
click at [48, 97] on img "Open full-screen image slider" at bounding box center [134, 95] width 210 height 182
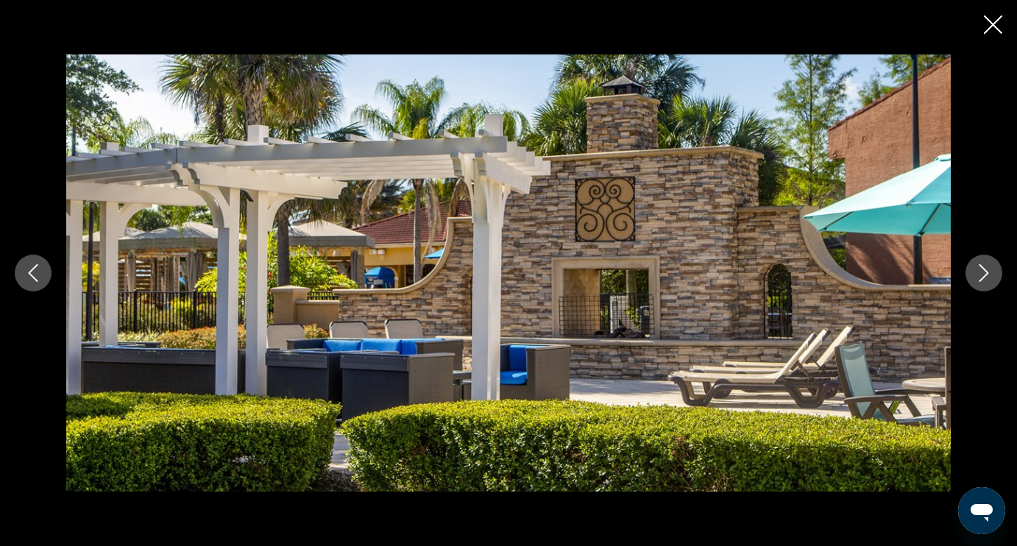
click at [990, 282] on button "Next image" at bounding box center [983, 273] width 37 height 37
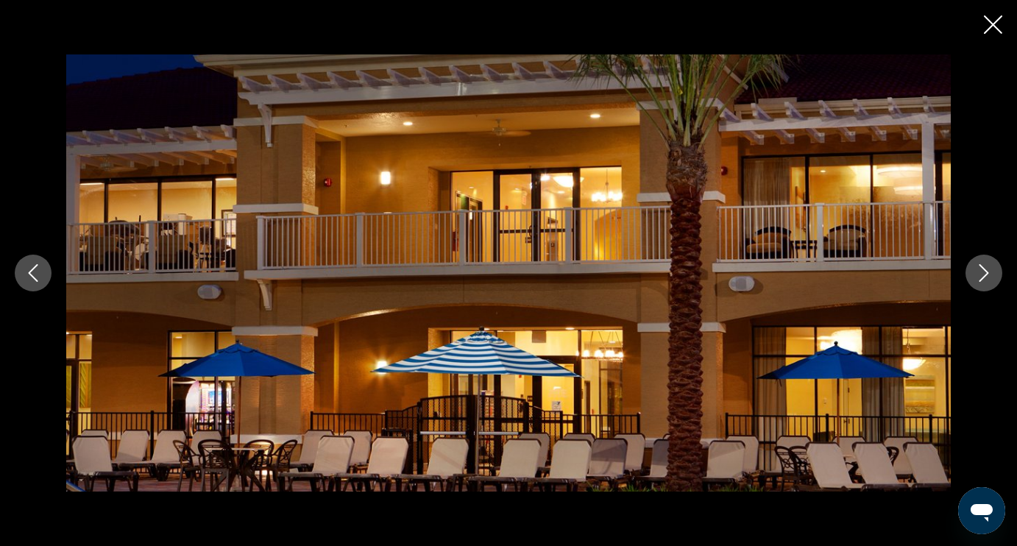
click at [990, 282] on button "Next image" at bounding box center [983, 273] width 37 height 37
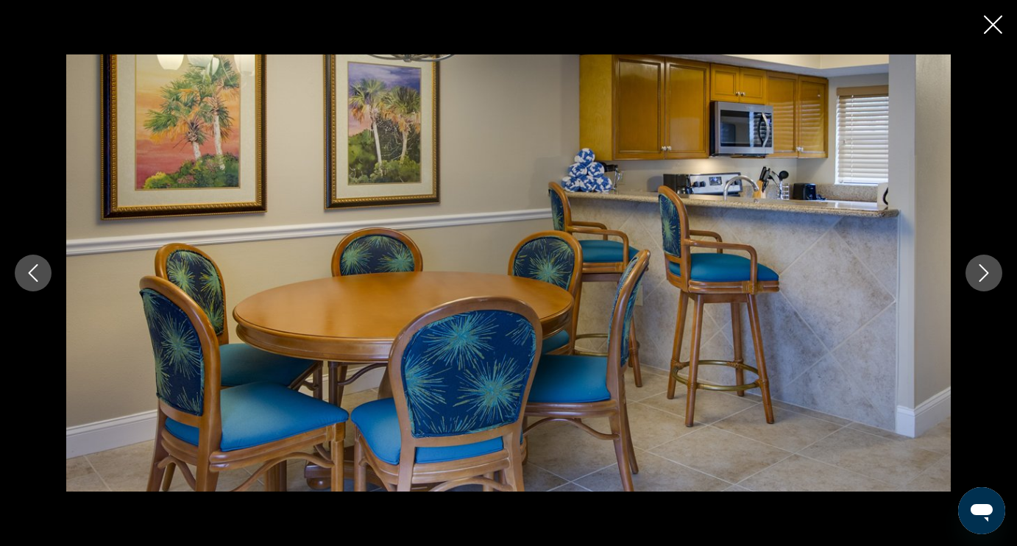
click at [990, 283] on button "Next image" at bounding box center [983, 273] width 37 height 37
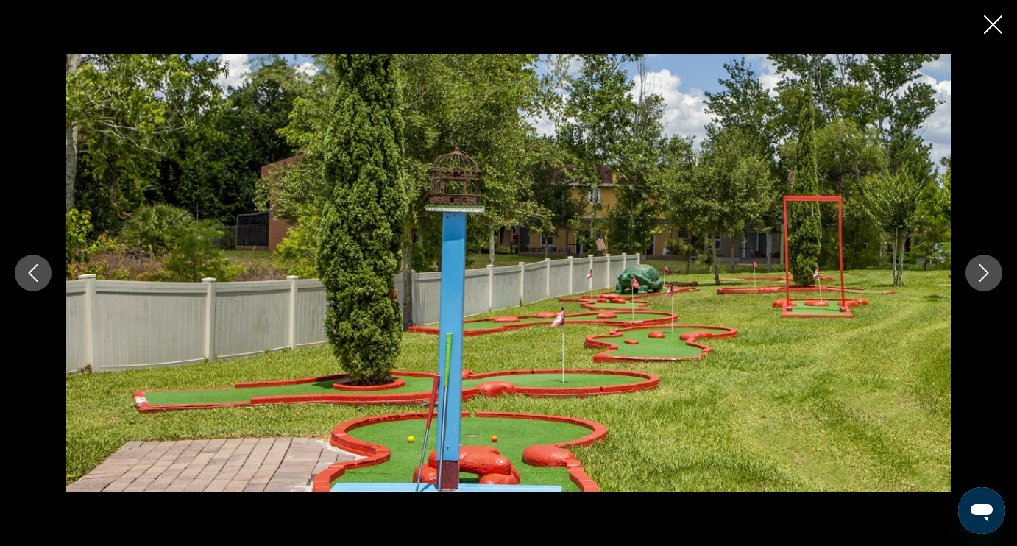
click at [990, 283] on button "Next image" at bounding box center [983, 273] width 37 height 37
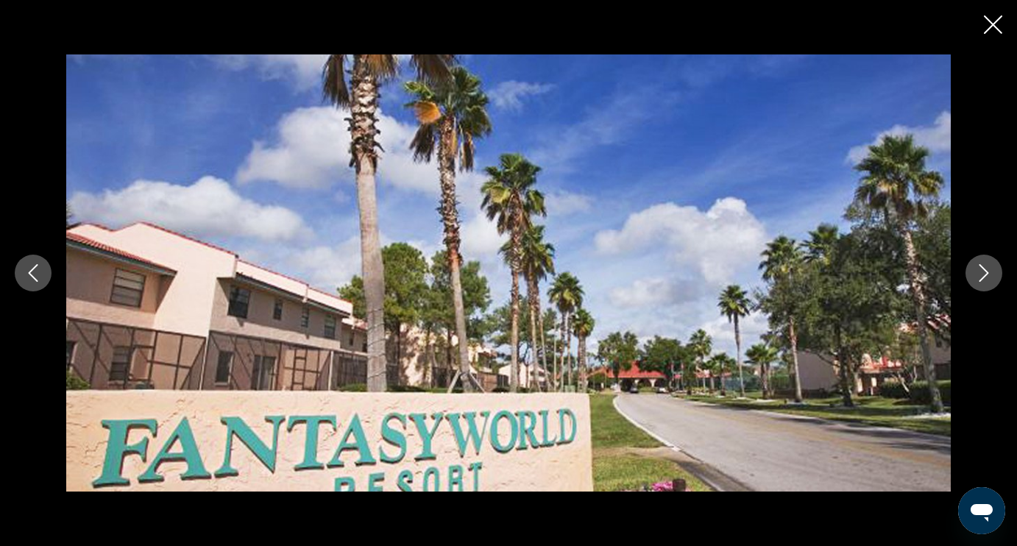
click at [990, 283] on button "Next image" at bounding box center [983, 273] width 37 height 37
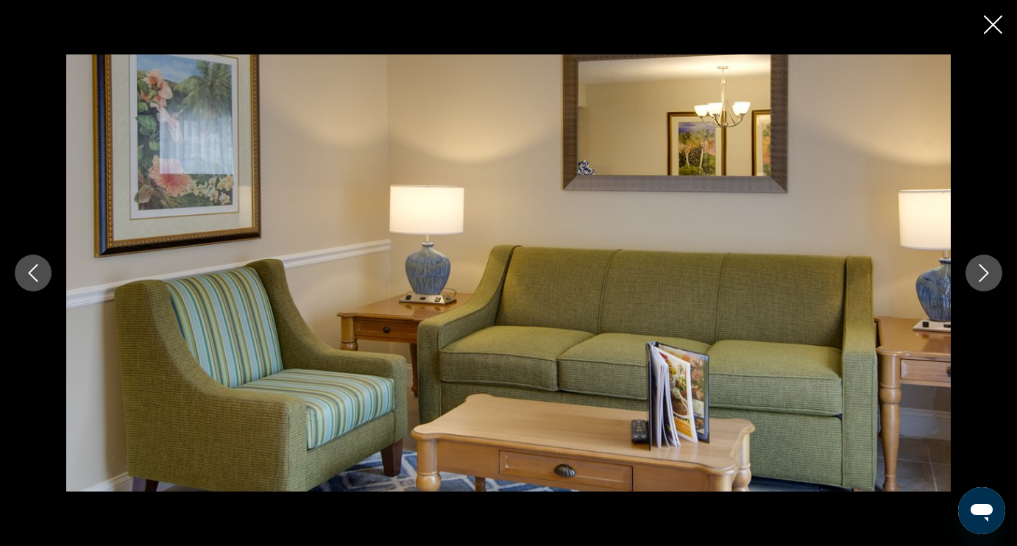
click at [990, 284] on button "Next image" at bounding box center [983, 273] width 37 height 37
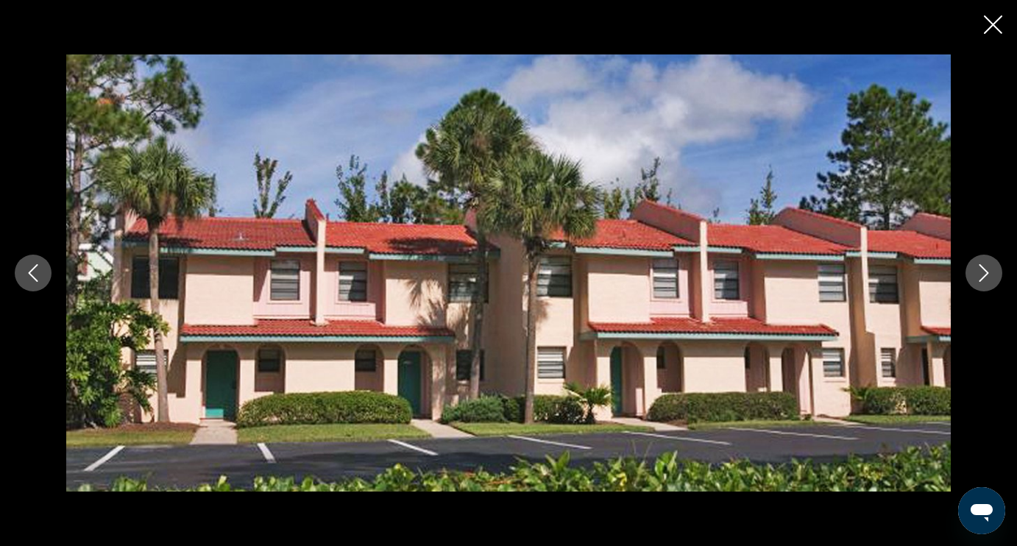
click at [990, 284] on button "Next image" at bounding box center [983, 273] width 37 height 37
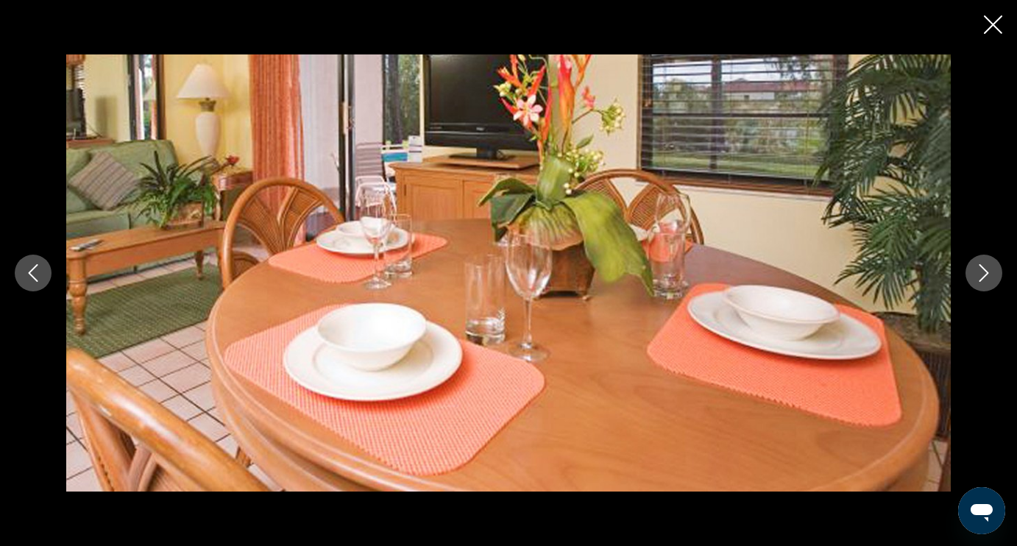
click at [990, 284] on button "Next image" at bounding box center [983, 273] width 37 height 37
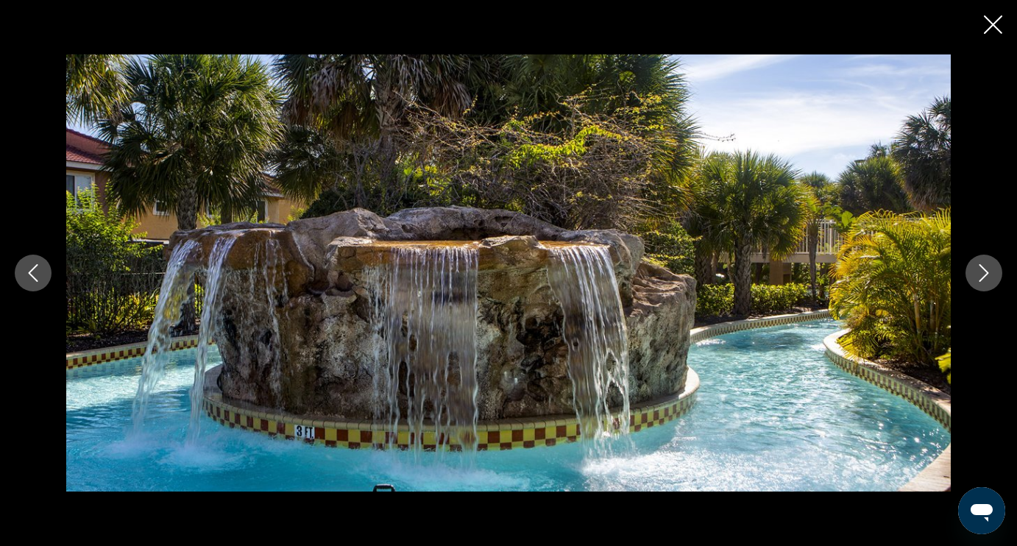
click at [990, 284] on button "Next image" at bounding box center [983, 273] width 37 height 37
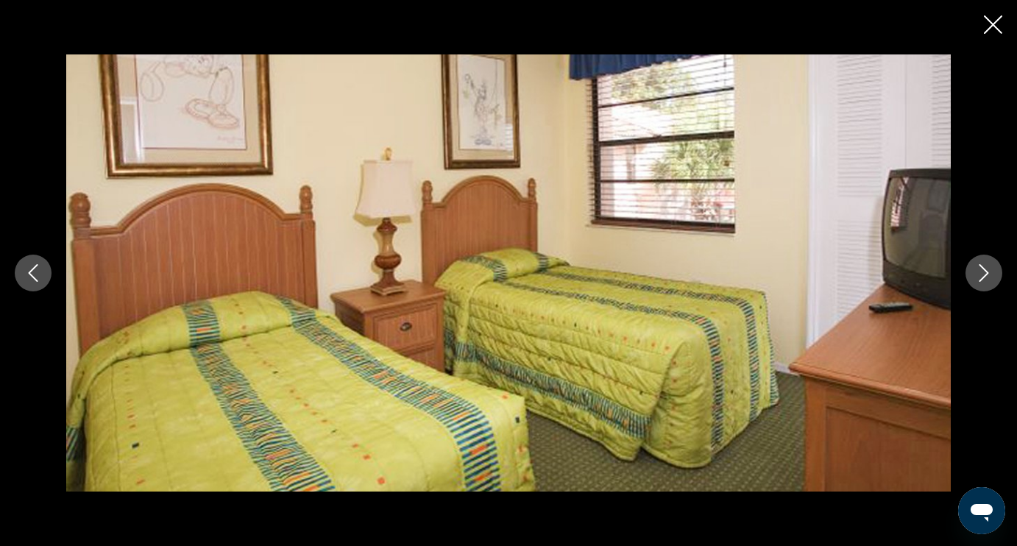
click at [990, 284] on button "Next image" at bounding box center [983, 273] width 37 height 37
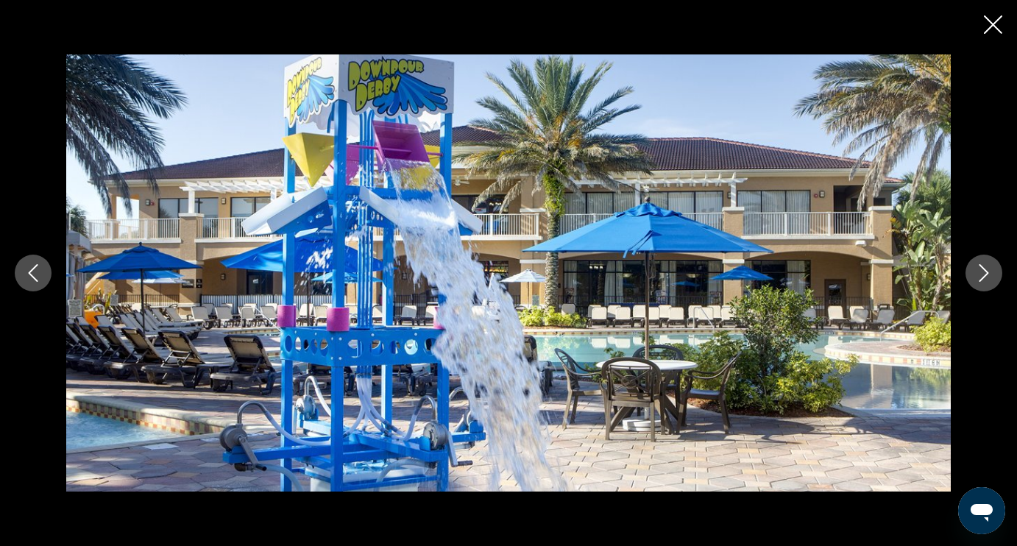
click at [990, 283] on button "Next image" at bounding box center [983, 273] width 37 height 37
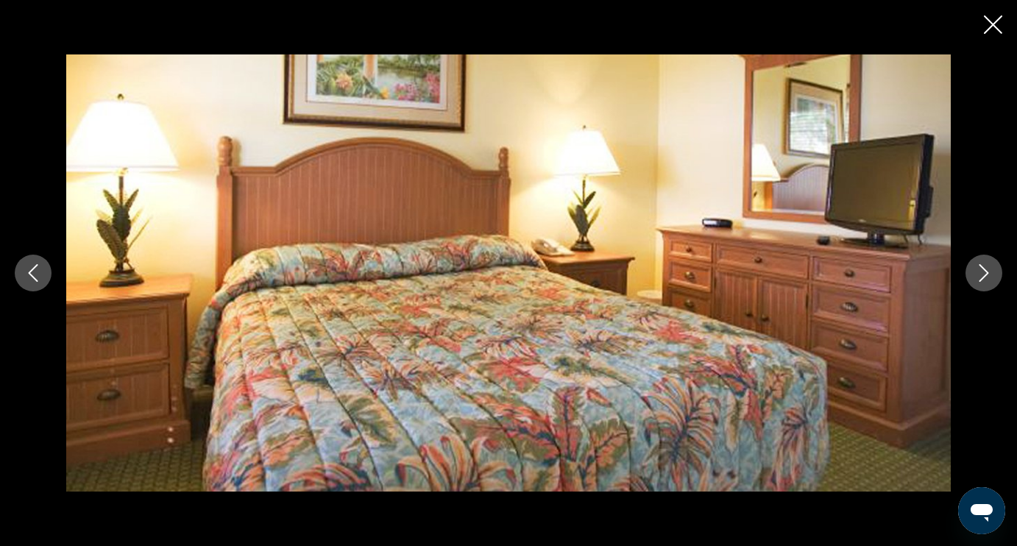
click at [990, 283] on button "Next image" at bounding box center [983, 273] width 37 height 37
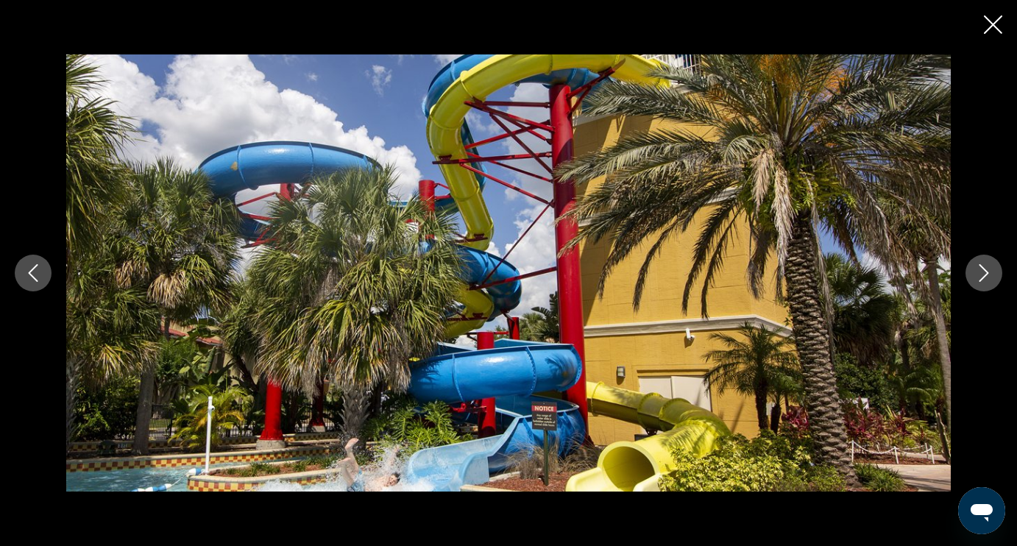
click at [990, 283] on button "Next image" at bounding box center [983, 273] width 37 height 37
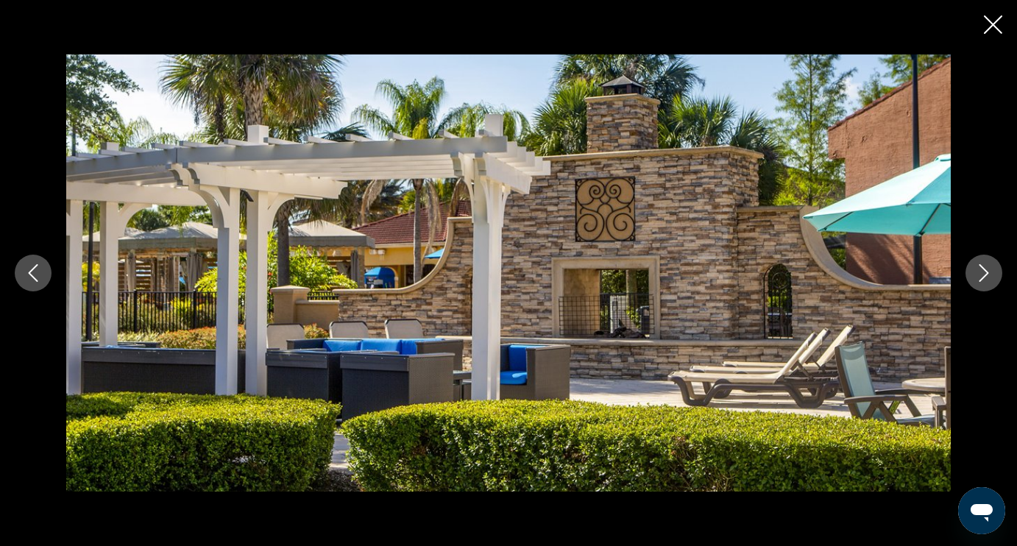
click at [990, 283] on button "Next image" at bounding box center [983, 273] width 37 height 37
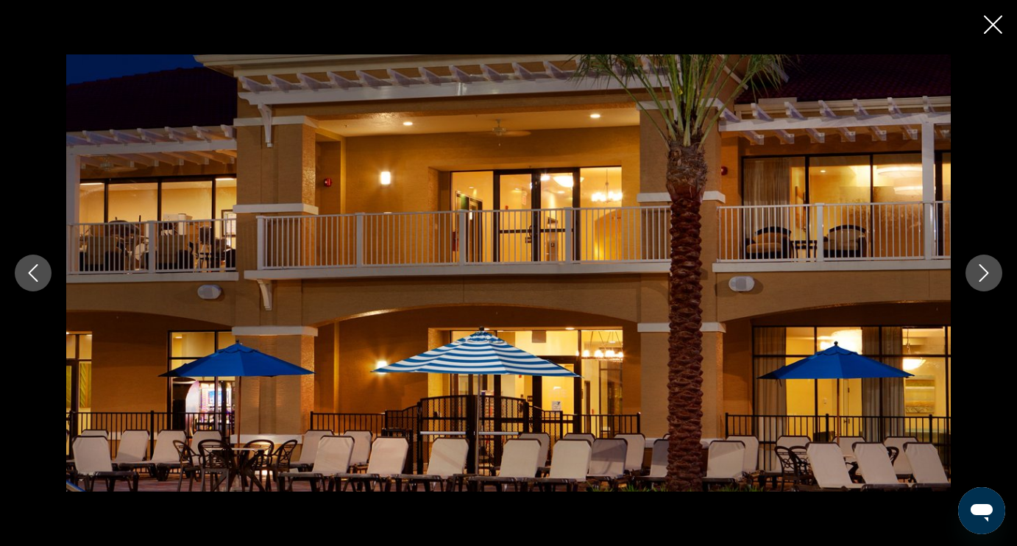
click at [990, 283] on button "Next image" at bounding box center [983, 273] width 37 height 37
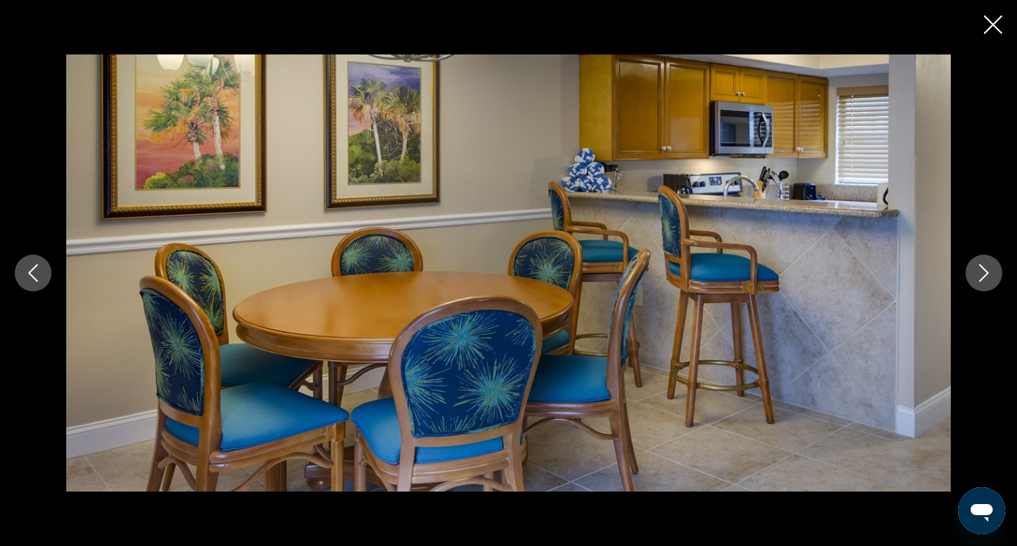
click at [990, 283] on button "Next image" at bounding box center [983, 273] width 37 height 37
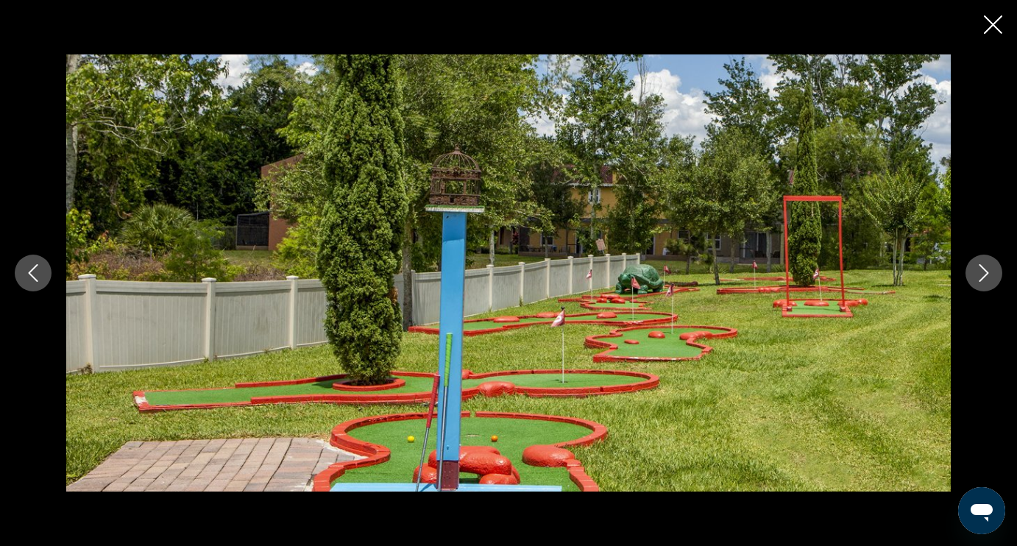
click at [990, 28] on icon "Close slideshow" at bounding box center [993, 24] width 18 height 18
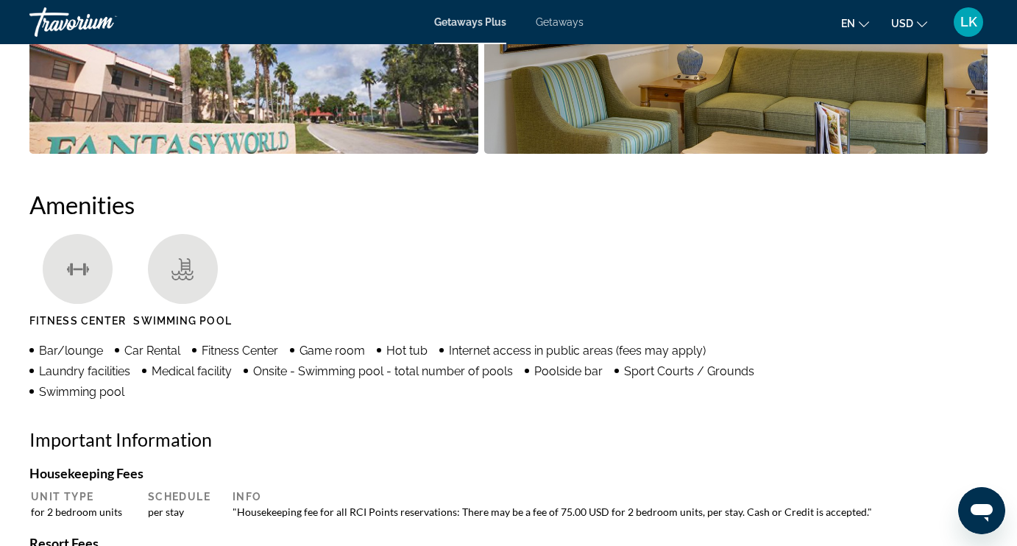
scroll to position [1214, 0]
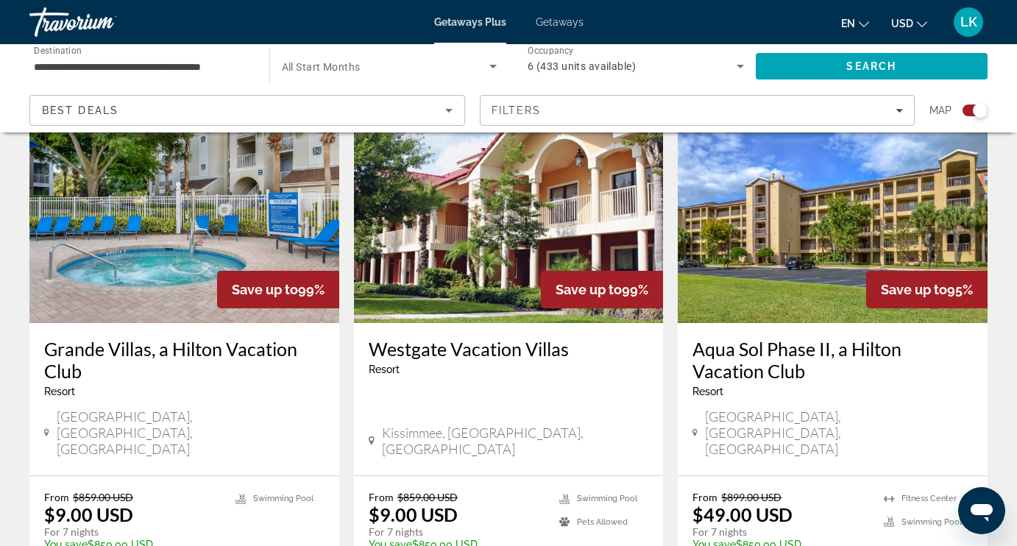
scroll to position [1070, 0]
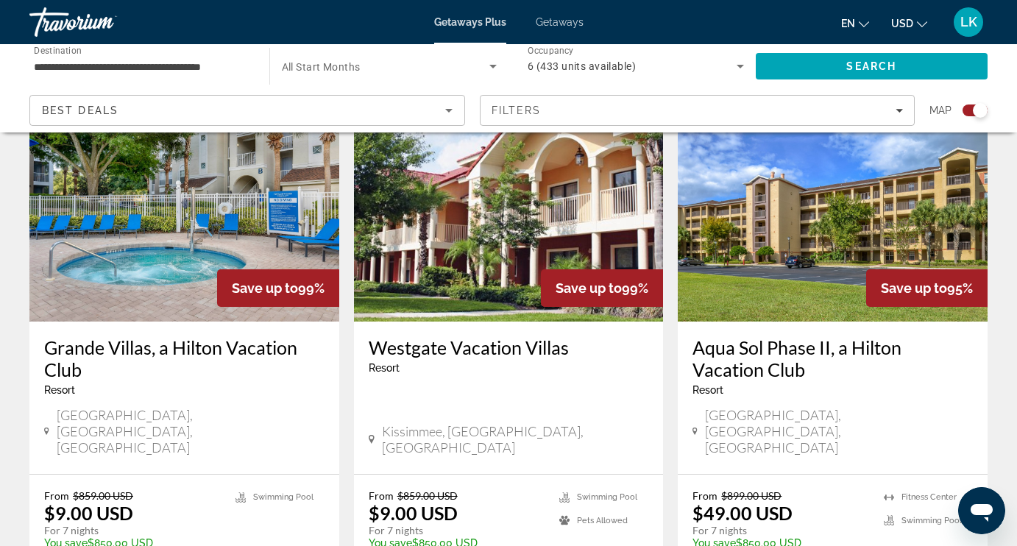
click at [202, 322] on div "Grande Villas, a Hilton Vacation Club Resort - This is an adults only resort Or…" at bounding box center [184, 398] width 310 height 152
click at [192, 274] on img "Main content" at bounding box center [184, 203] width 310 height 235
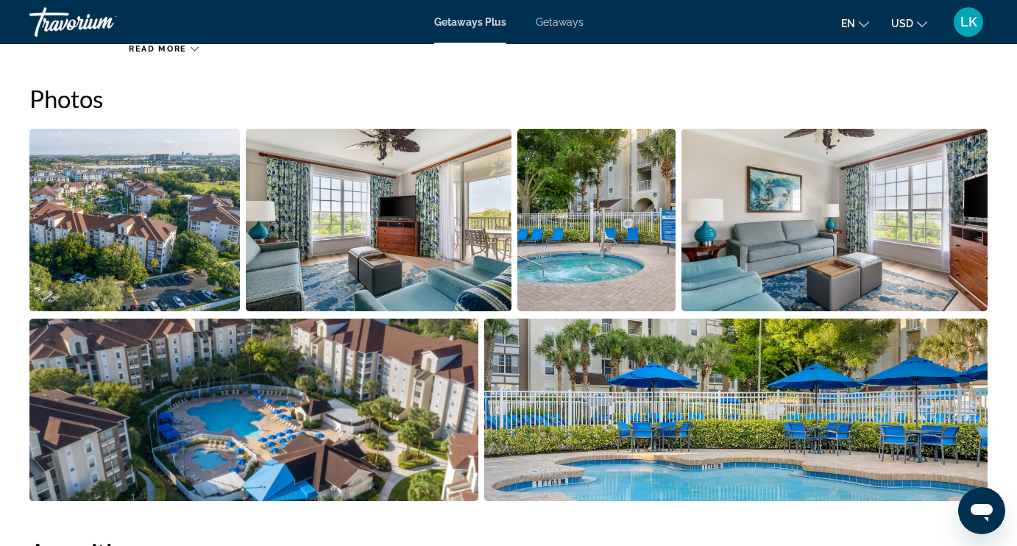
scroll to position [945, 0]
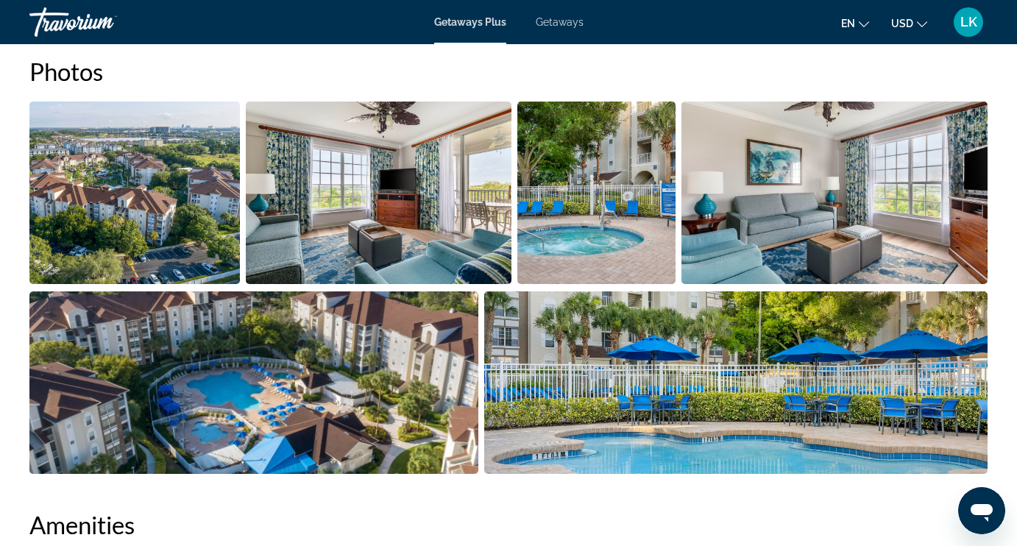
click at [183, 246] on img "Open full-screen image slider" at bounding box center [134, 193] width 210 height 182
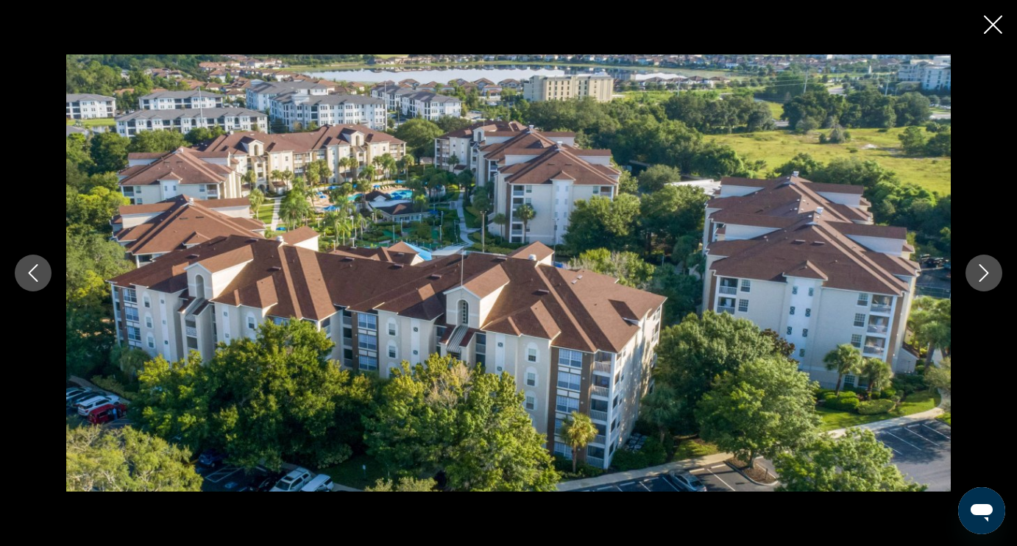
click at [982, 282] on button "Next image" at bounding box center [983, 273] width 37 height 37
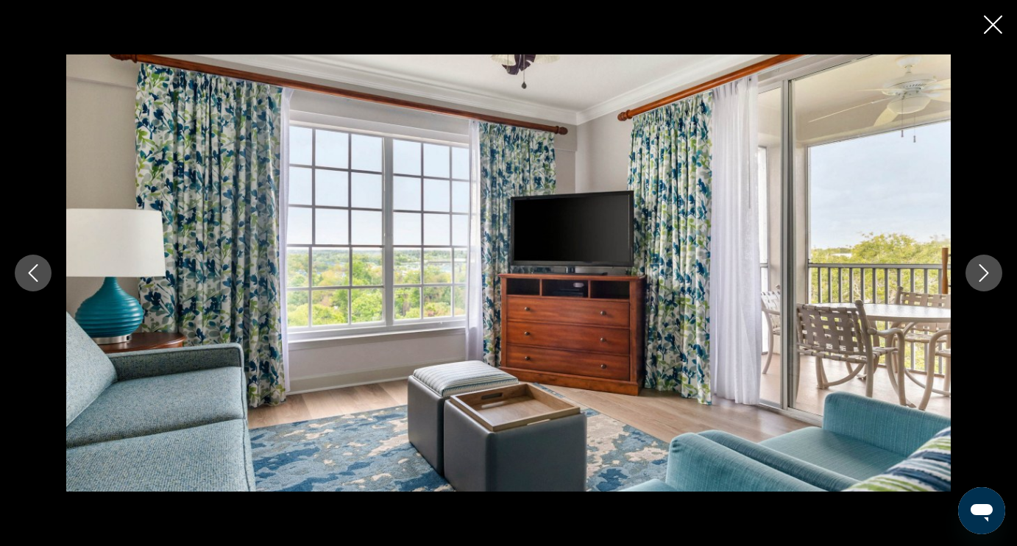
click at [982, 283] on button "Next image" at bounding box center [983, 273] width 37 height 37
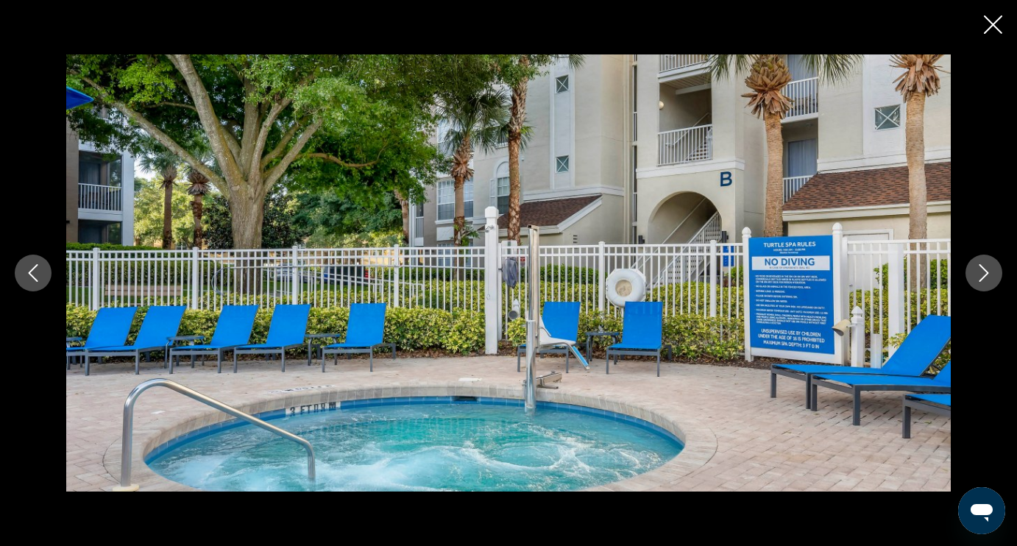
click at [982, 283] on button "Next image" at bounding box center [983, 273] width 37 height 37
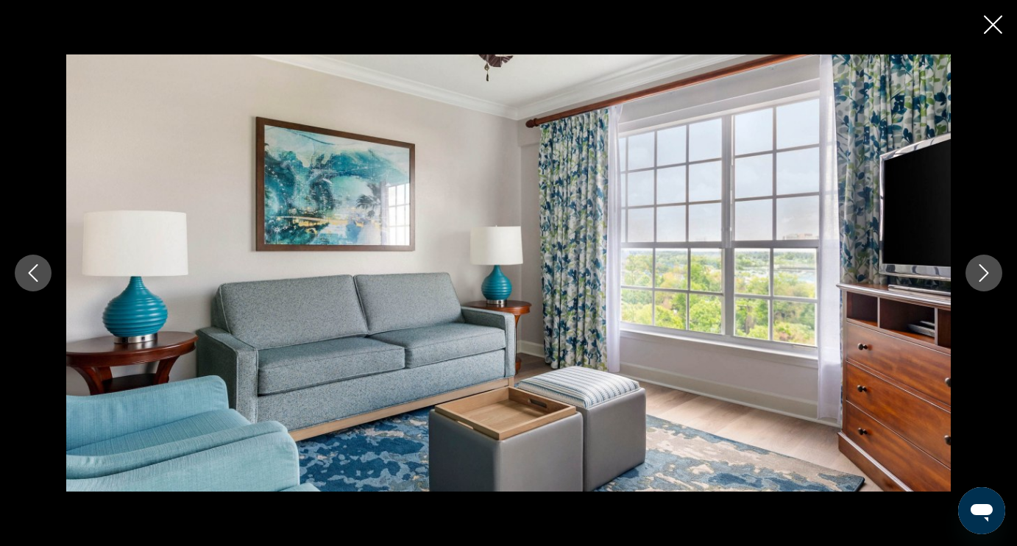
click at [982, 283] on button "Next image" at bounding box center [983, 273] width 37 height 37
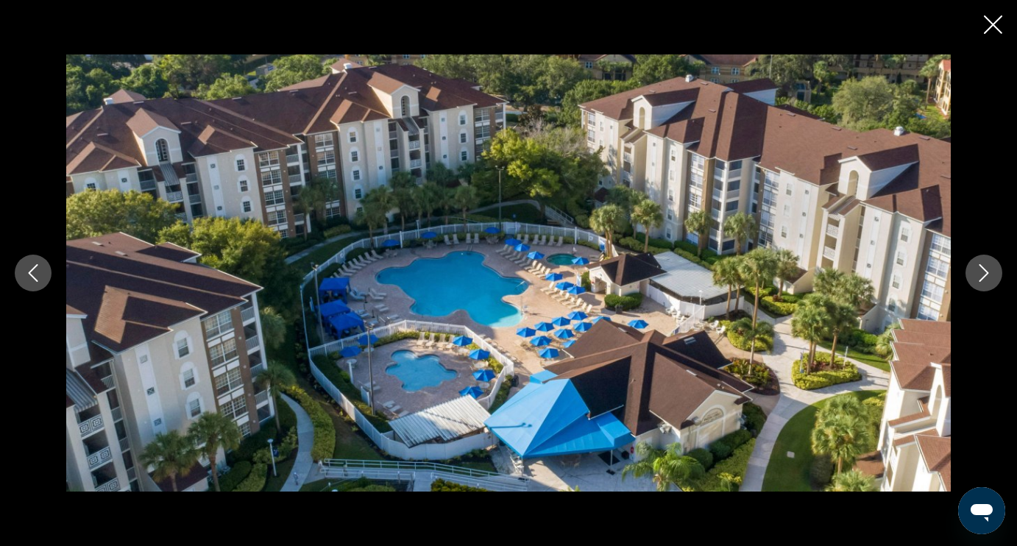
click at [982, 283] on button "Next image" at bounding box center [983, 273] width 37 height 37
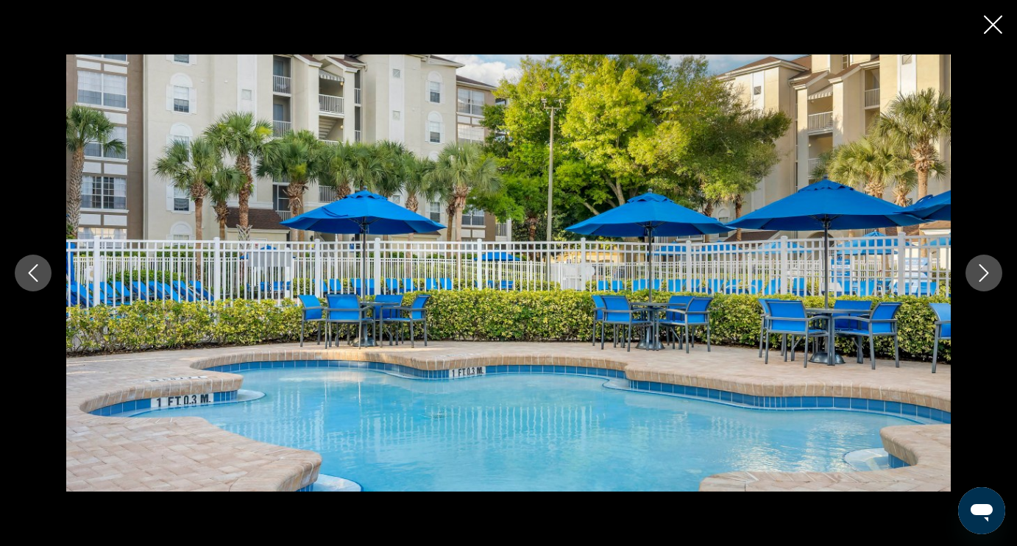
click at [982, 284] on button "Next image" at bounding box center [983, 273] width 37 height 37
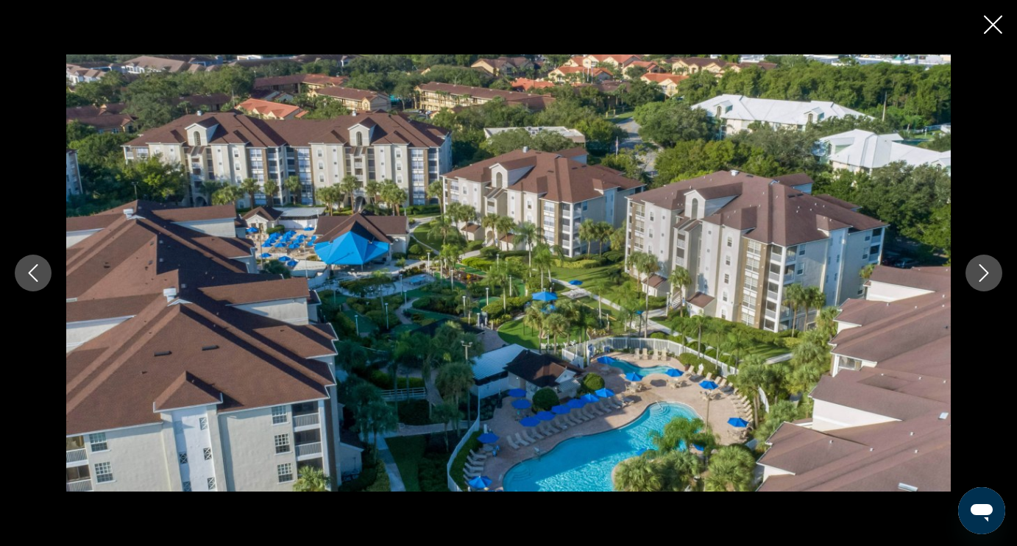
click at [982, 284] on button "Next image" at bounding box center [983, 273] width 37 height 37
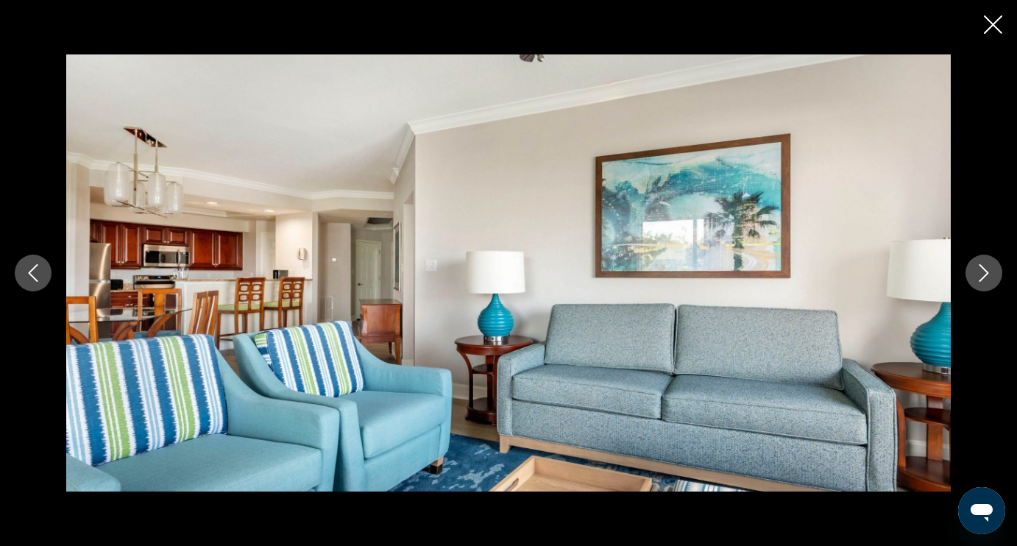
click at [982, 284] on button "Next image" at bounding box center [983, 273] width 37 height 37
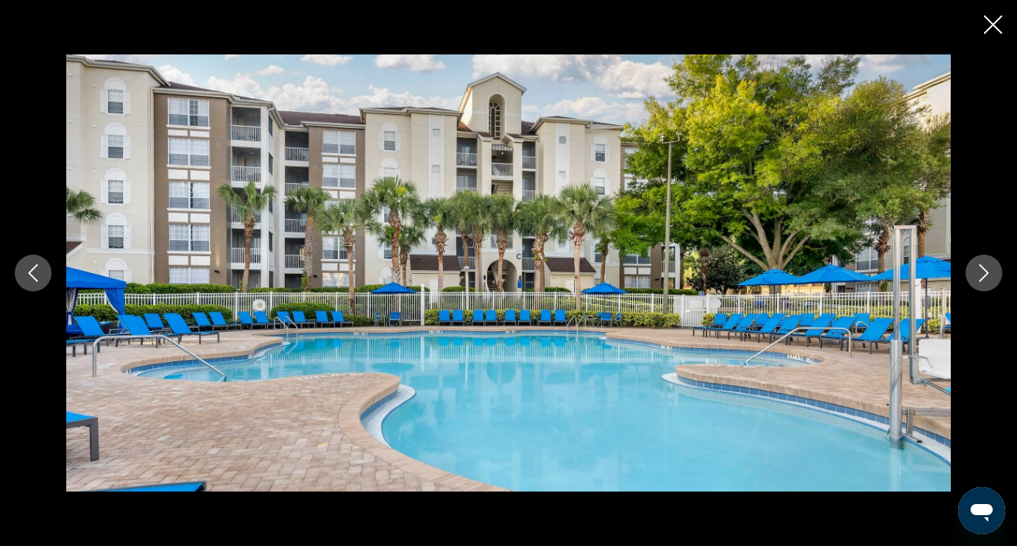
click at [982, 284] on button "Next image" at bounding box center [983, 273] width 37 height 37
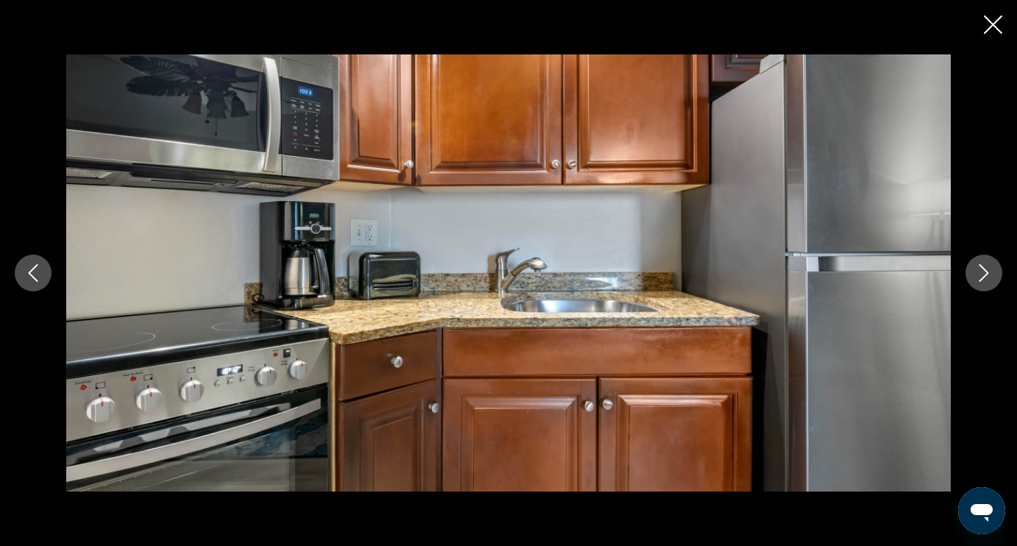
click at [983, 285] on button "Next image" at bounding box center [983, 273] width 37 height 37
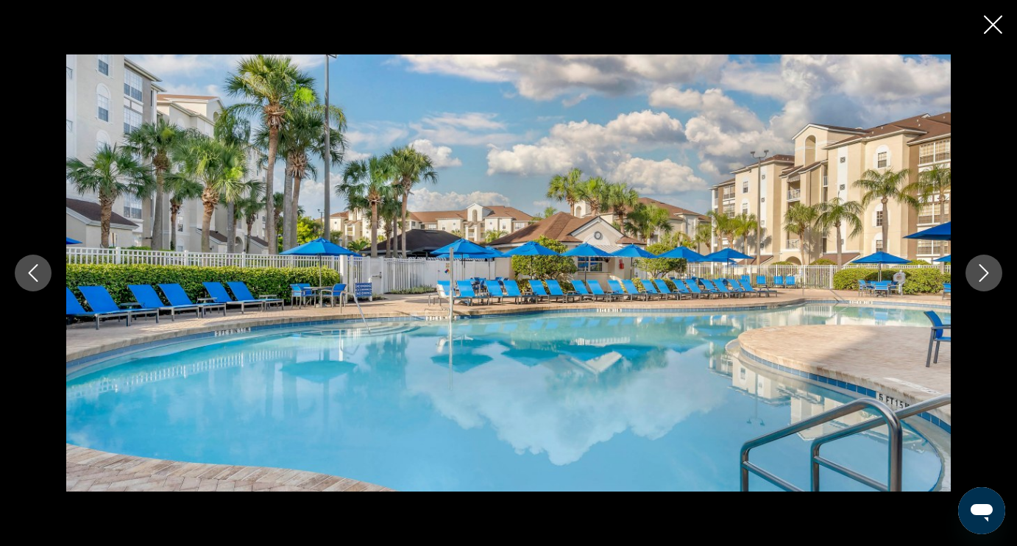
click at [983, 285] on button "Next image" at bounding box center [983, 273] width 37 height 37
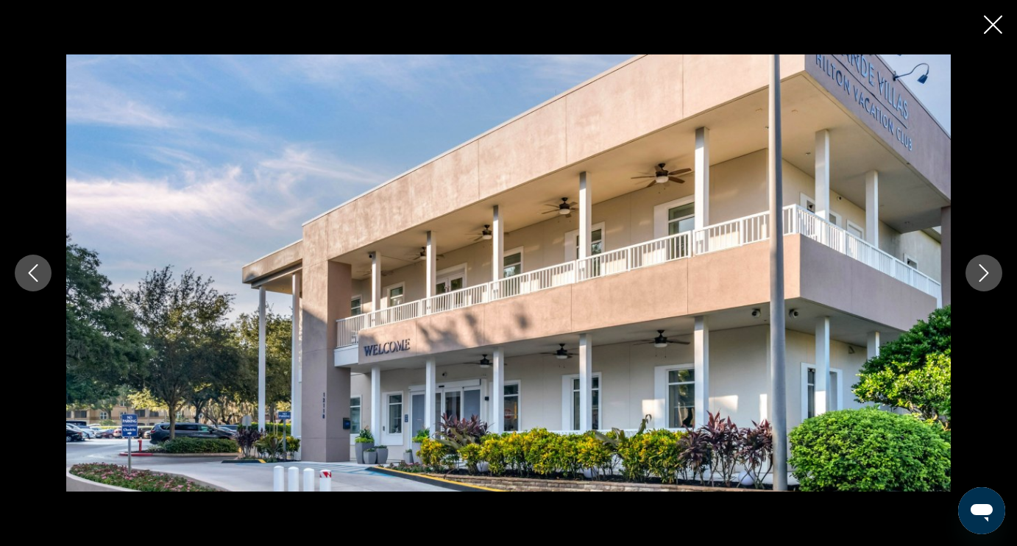
click at [983, 285] on button "Next image" at bounding box center [983, 273] width 37 height 37
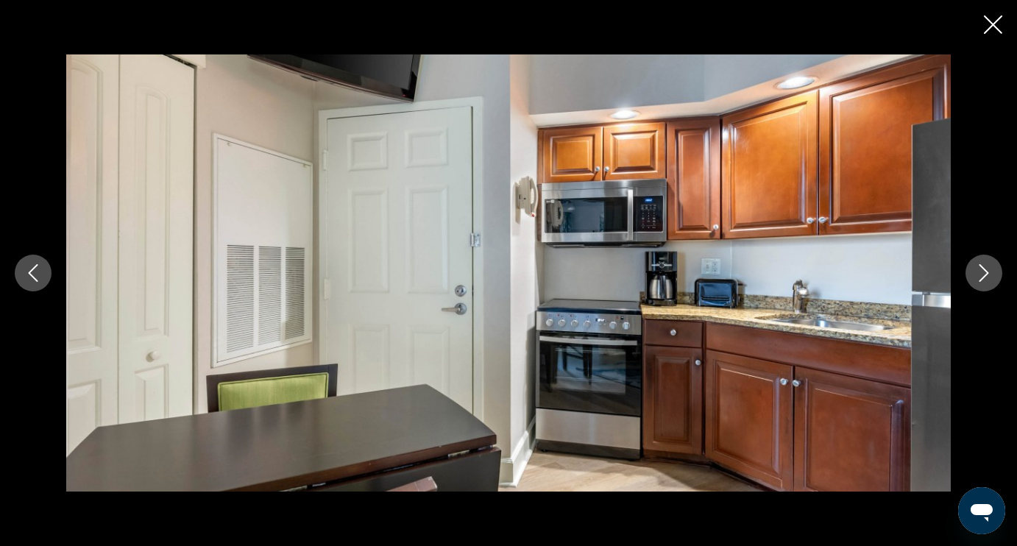
click at [983, 286] on button "Next image" at bounding box center [983, 273] width 37 height 37
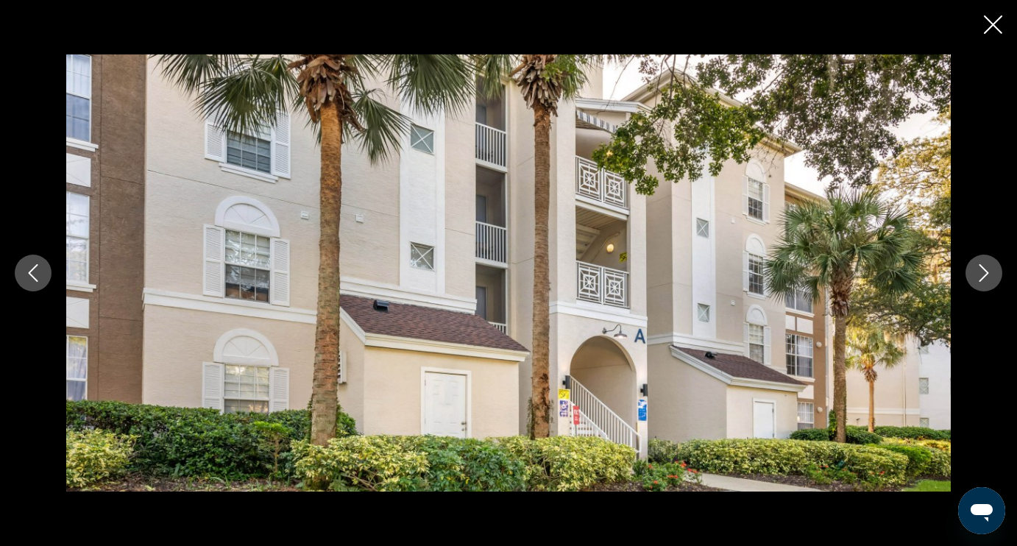
click at [986, 275] on icon "Next image" at bounding box center [984, 273] width 10 height 18
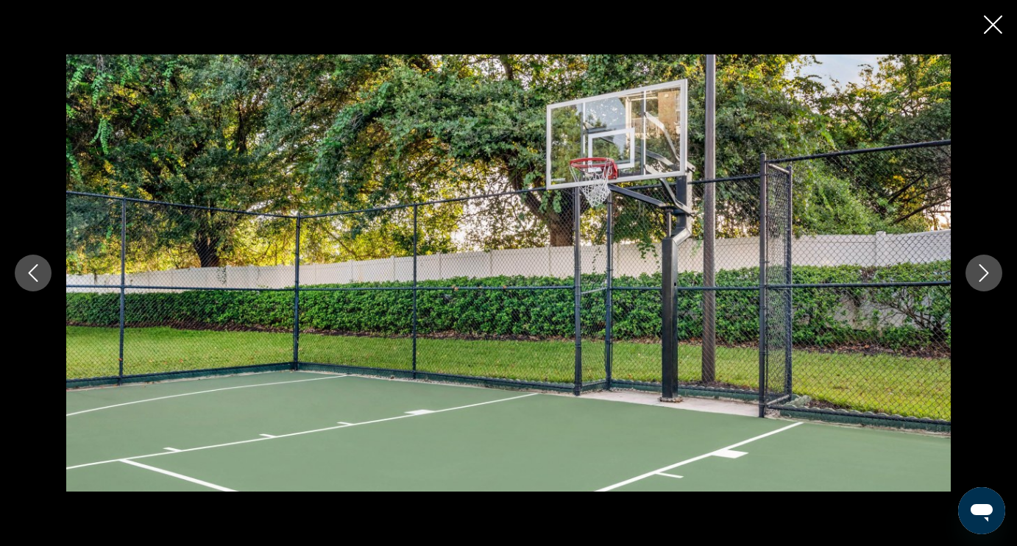
click at [986, 276] on icon "Next image" at bounding box center [984, 273] width 18 height 18
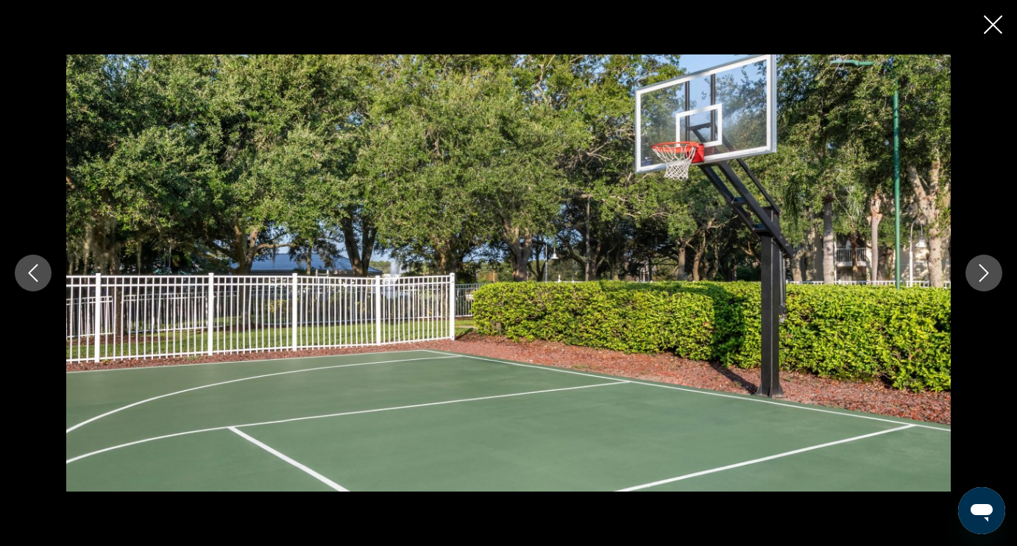
click at [986, 277] on icon "Next image" at bounding box center [984, 273] width 18 height 18
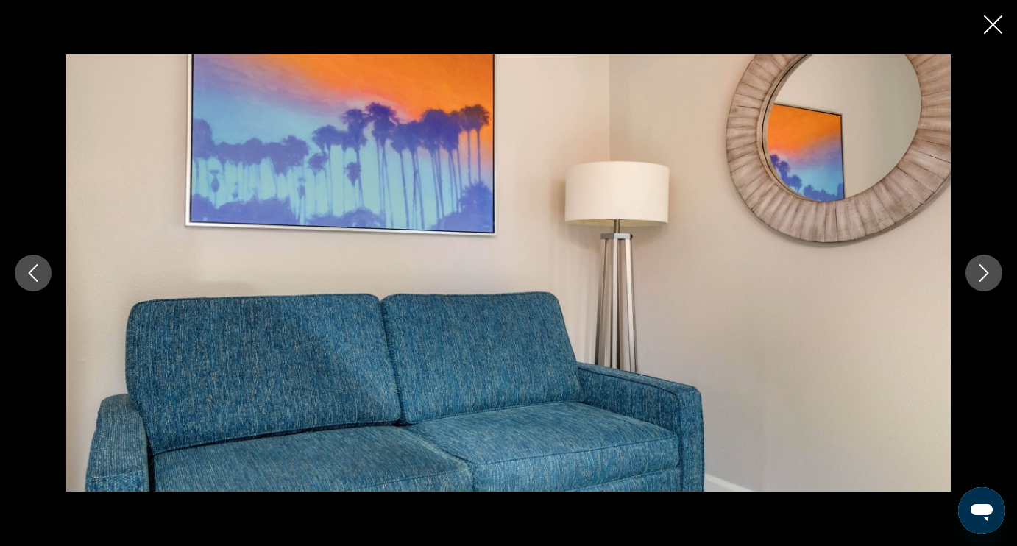
click at [986, 277] on icon "Next image" at bounding box center [984, 273] width 18 height 18
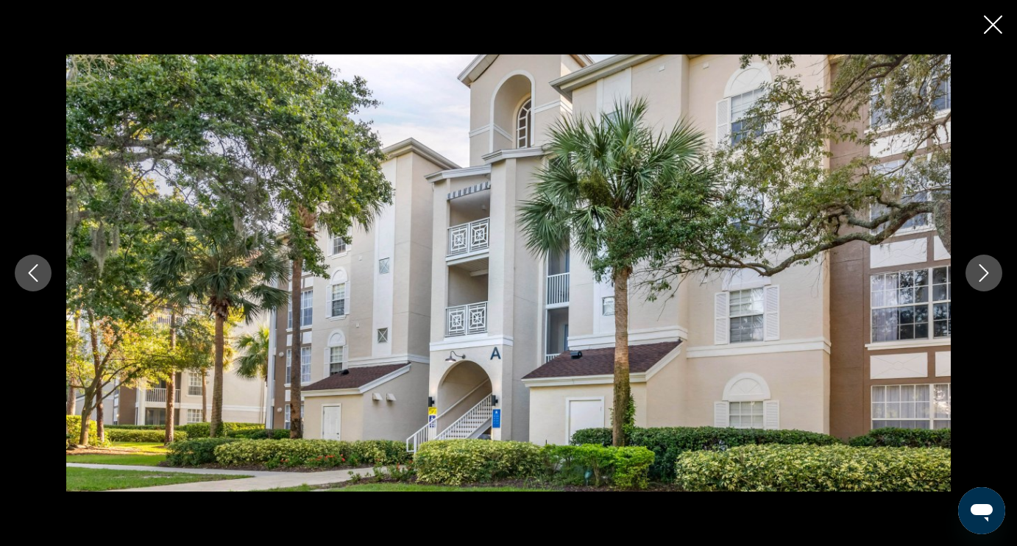
click at [986, 277] on icon "Next image" at bounding box center [984, 273] width 18 height 18
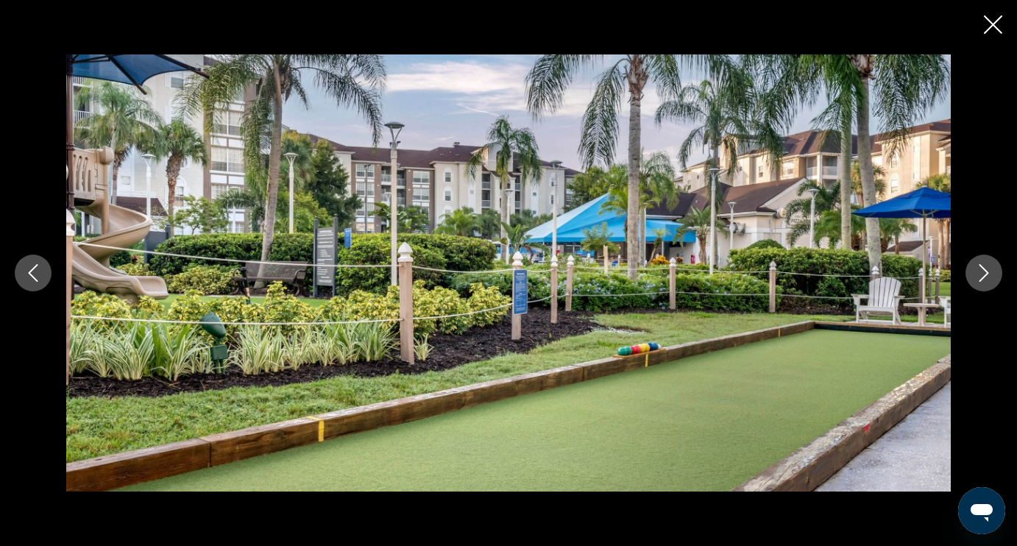
click at [992, 25] on icon "Close slideshow" at bounding box center [993, 24] width 18 height 18
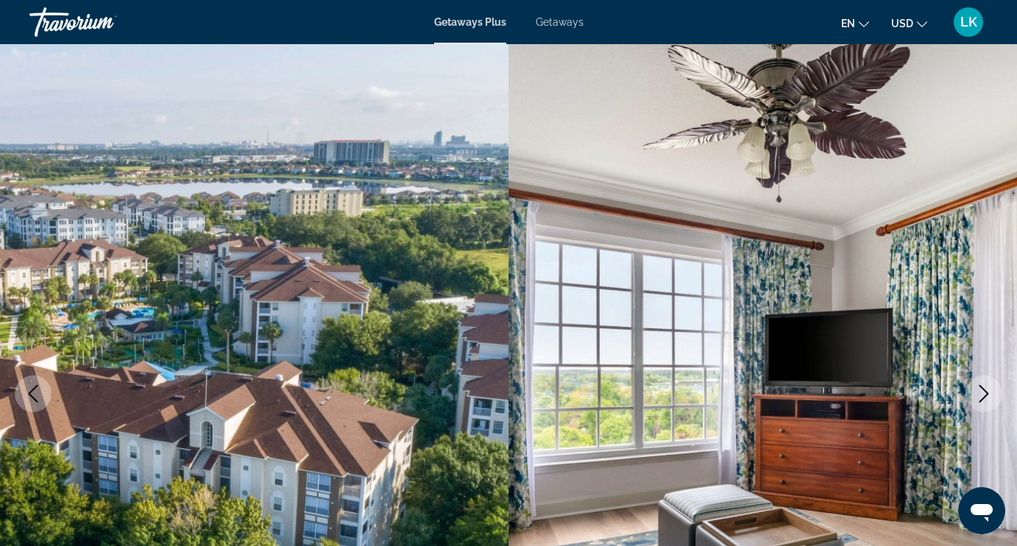
scroll to position [0, 0]
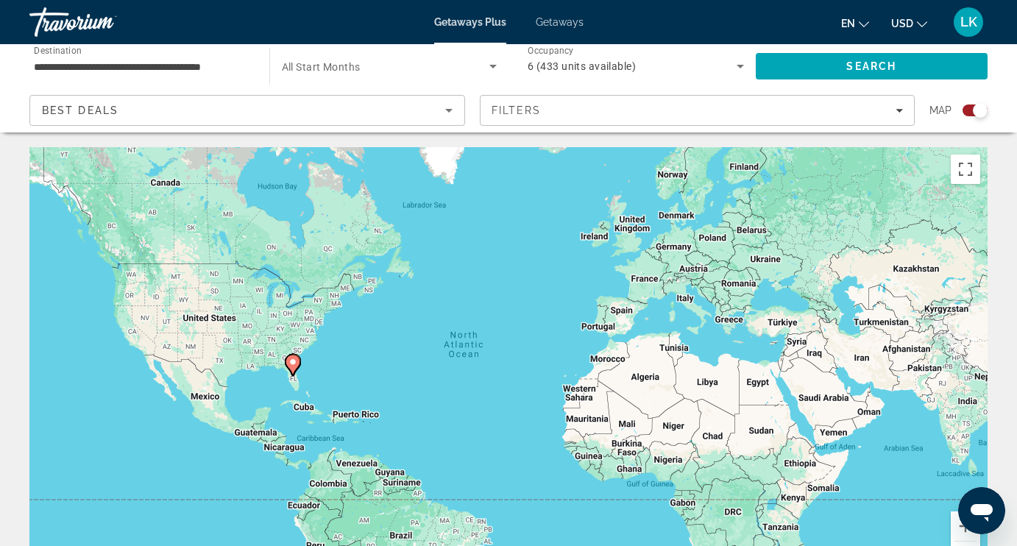
click at [563, 20] on span "Getaways" at bounding box center [560, 22] width 48 height 12
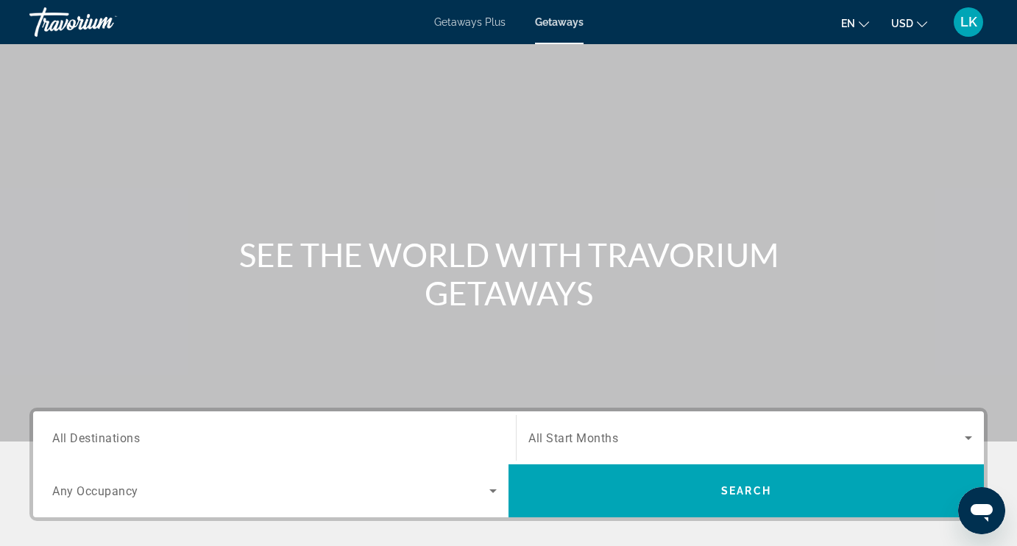
click at [256, 431] on input "Destination All Destinations" at bounding box center [274, 439] width 444 height 18
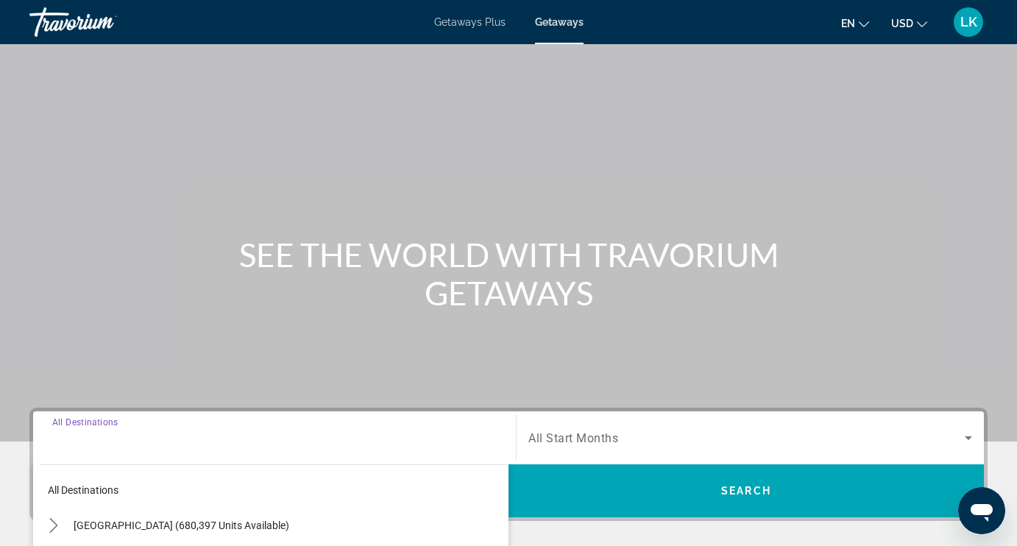
scroll to position [302, 0]
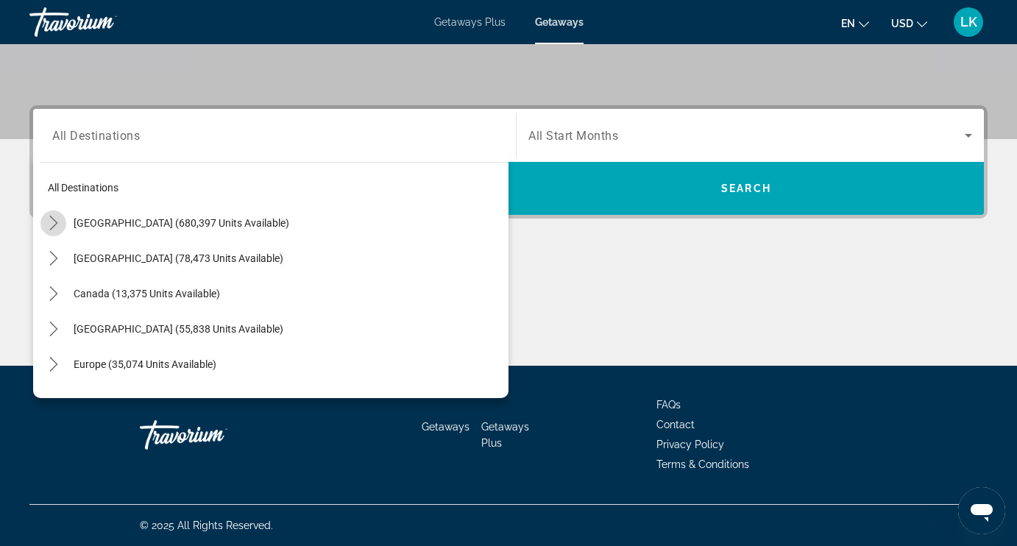
click at [57, 219] on icon "Toggle United States (680,397 units available) submenu" at bounding box center [53, 223] width 15 height 15
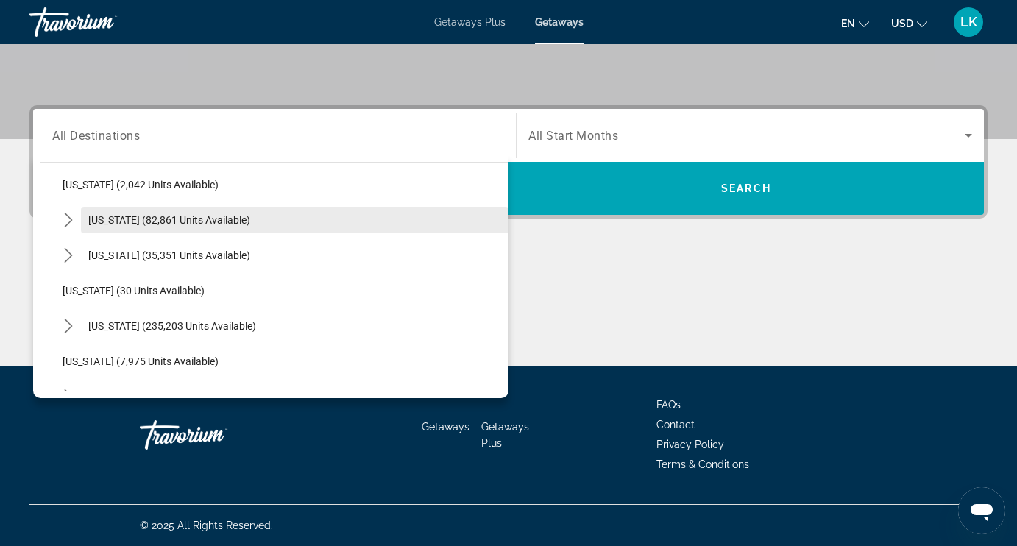
scroll to position [110, 0]
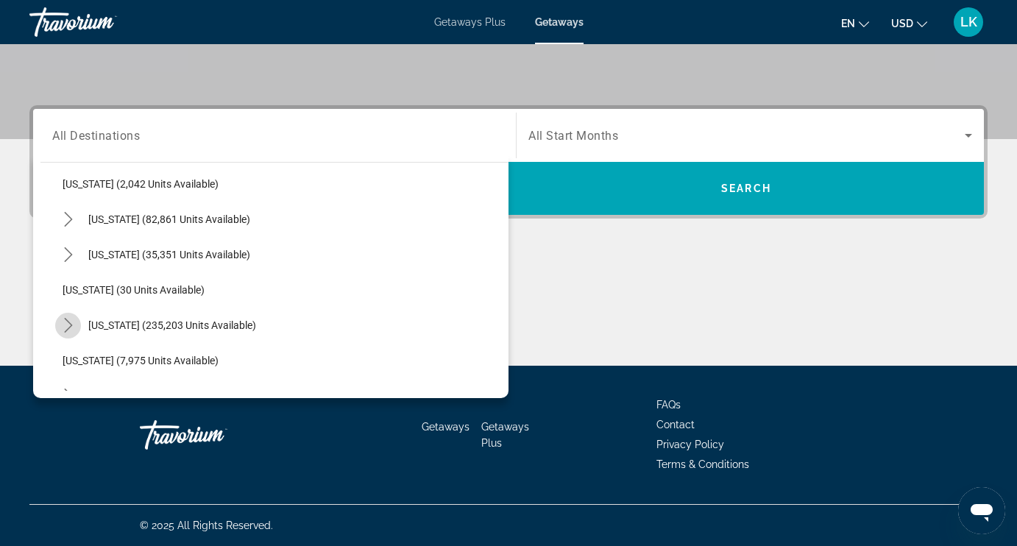
click at [66, 320] on icon "Toggle Florida (235,203 units available) submenu" at bounding box center [68, 325] width 8 height 15
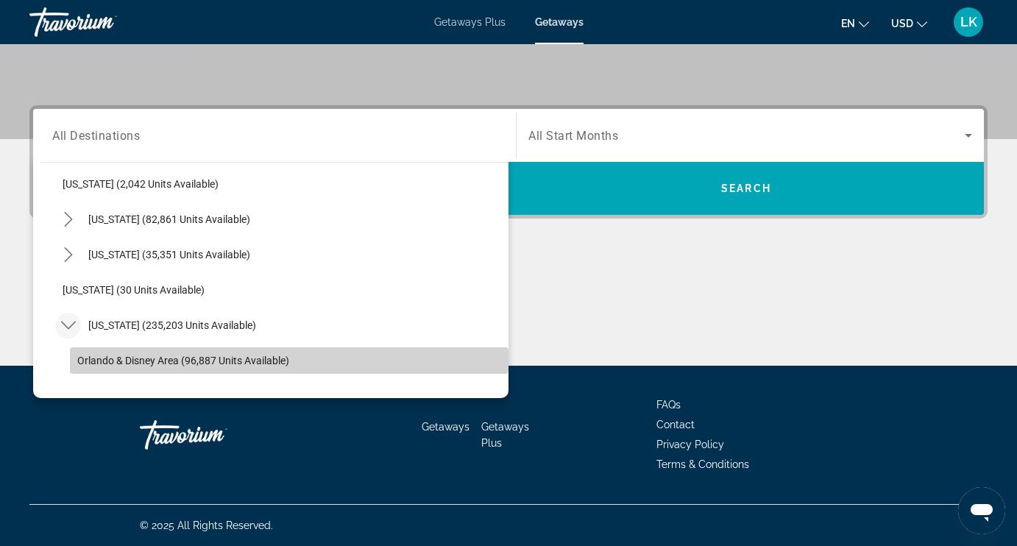
click at [102, 361] on span "Orlando & Disney Area (96,887 units available)" at bounding box center [183, 361] width 212 height 12
type input "**********"
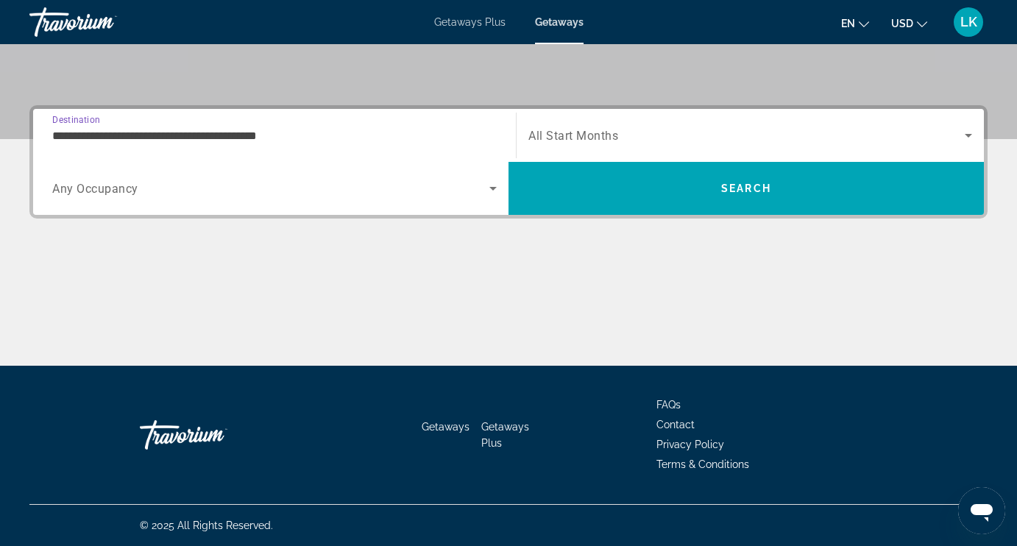
click at [622, 133] on span "Search widget" at bounding box center [746, 136] width 436 height 18
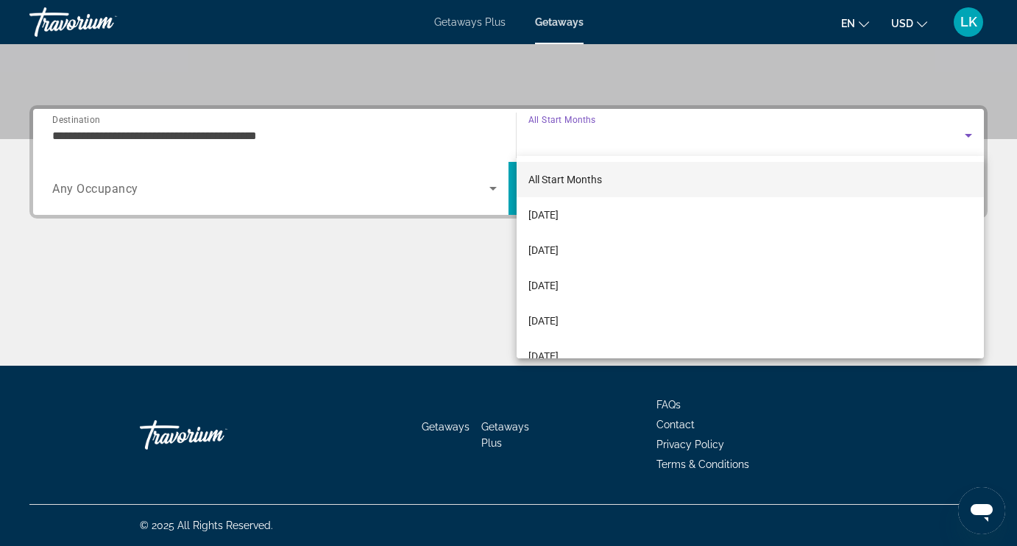
click at [625, 124] on div at bounding box center [508, 273] width 1017 height 546
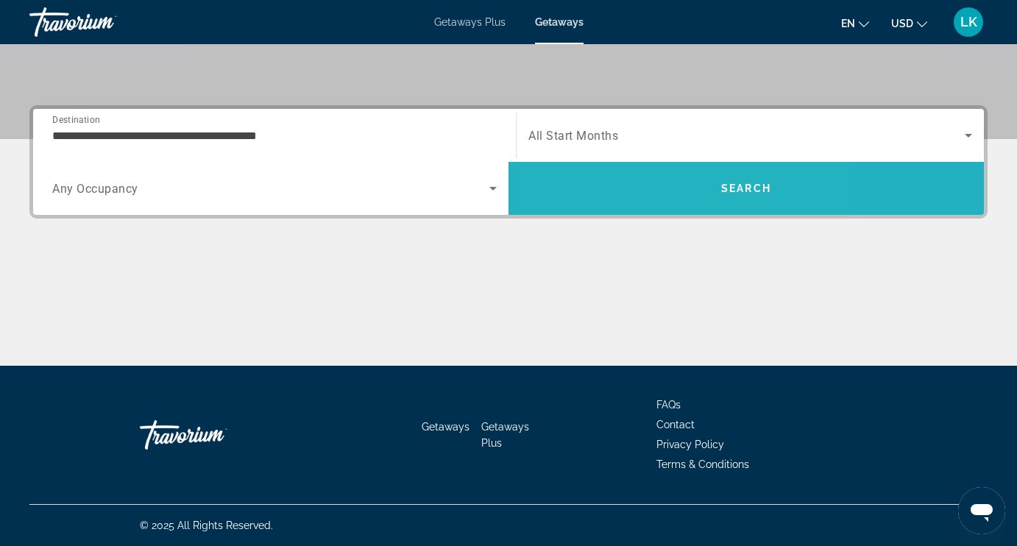
click at [639, 190] on span "Search" at bounding box center [745, 188] width 475 height 35
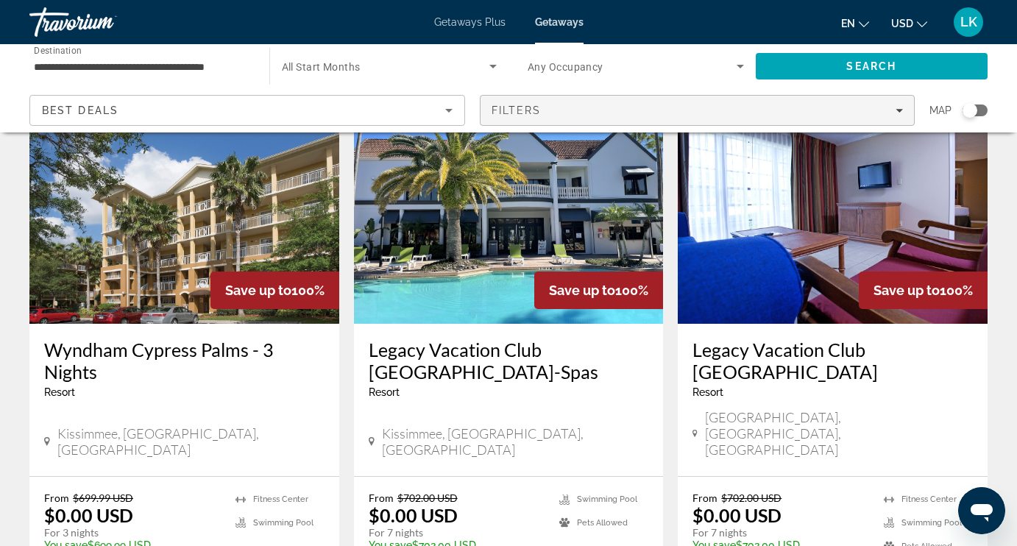
scroll to position [1833, 0]
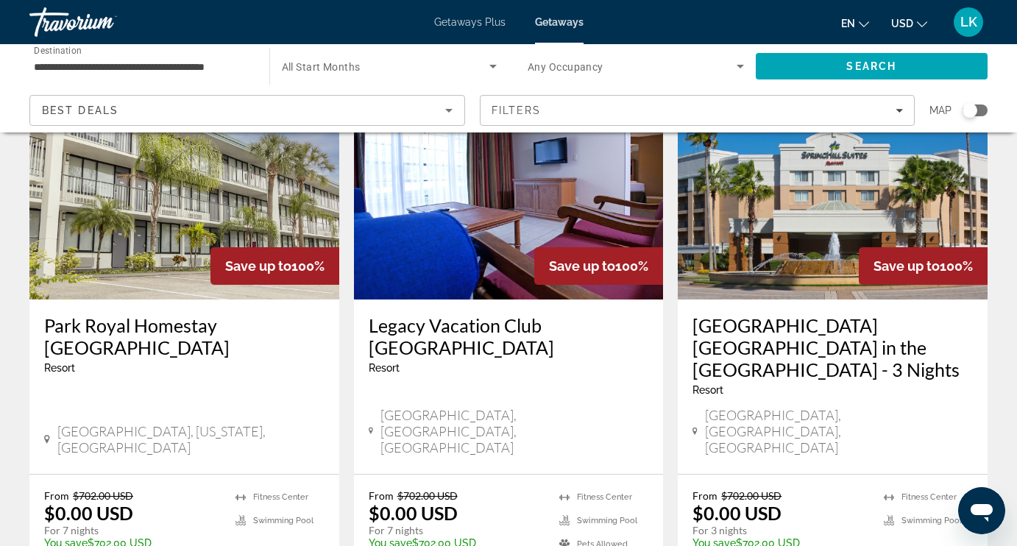
scroll to position [99, 0]
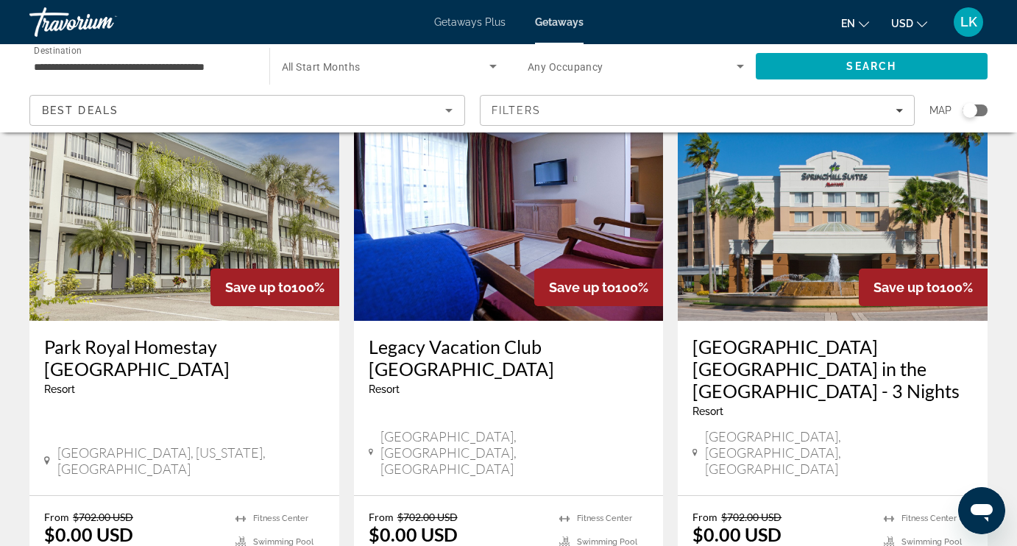
click at [837, 238] on img "Main content" at bounding box center [833, 202] width 310 height 235
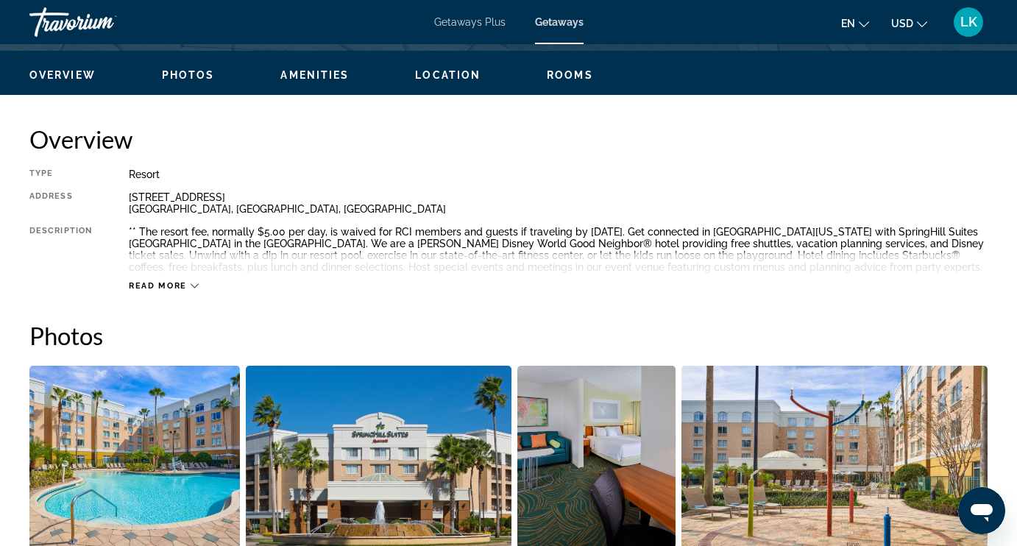
scroll to position [694, 0]
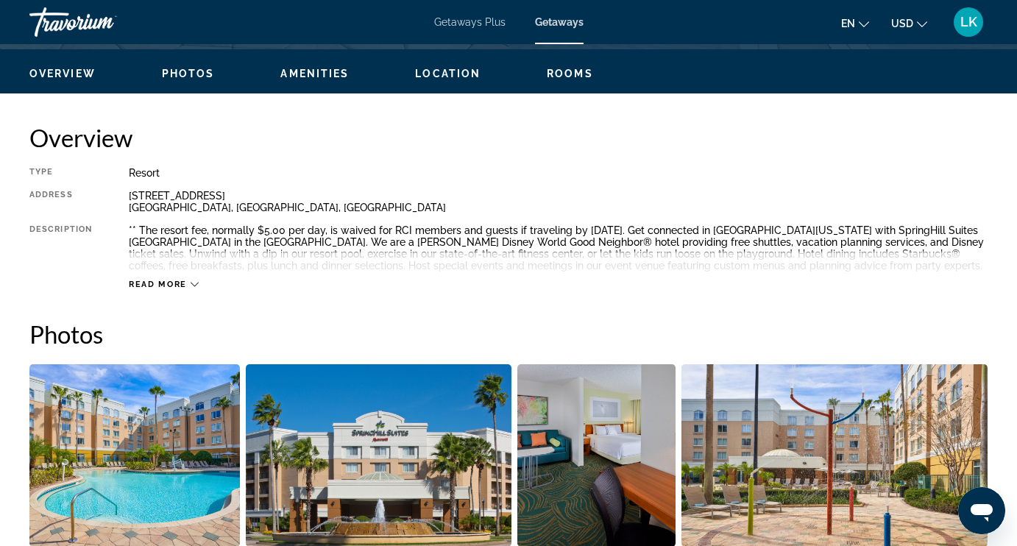
click at [211, 473] on img "Open full-screen image slider" at bounding box center [134, 455] width 210 height 182
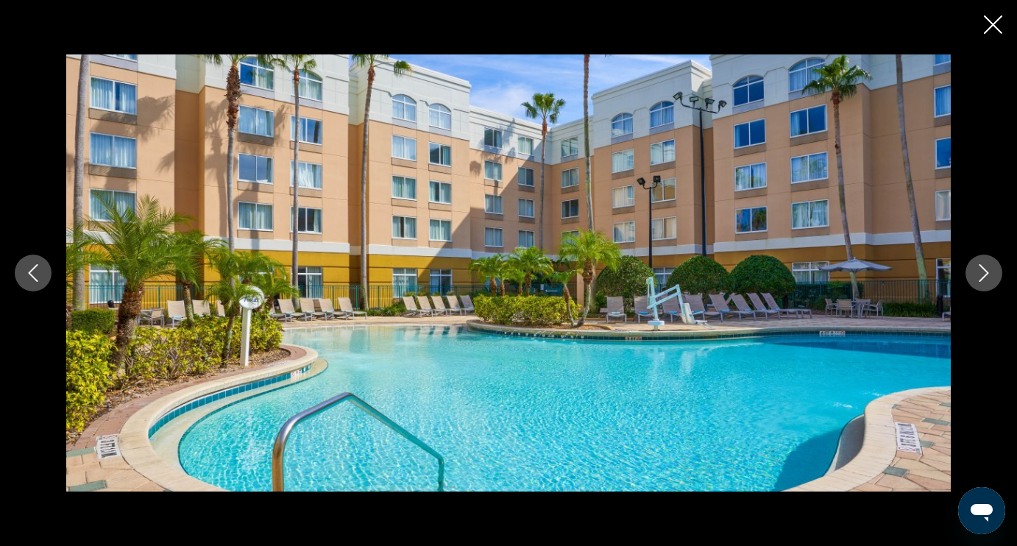
click at [975, 277] on icon "Next image" at bounding box center [984, 273] width 18 height 18
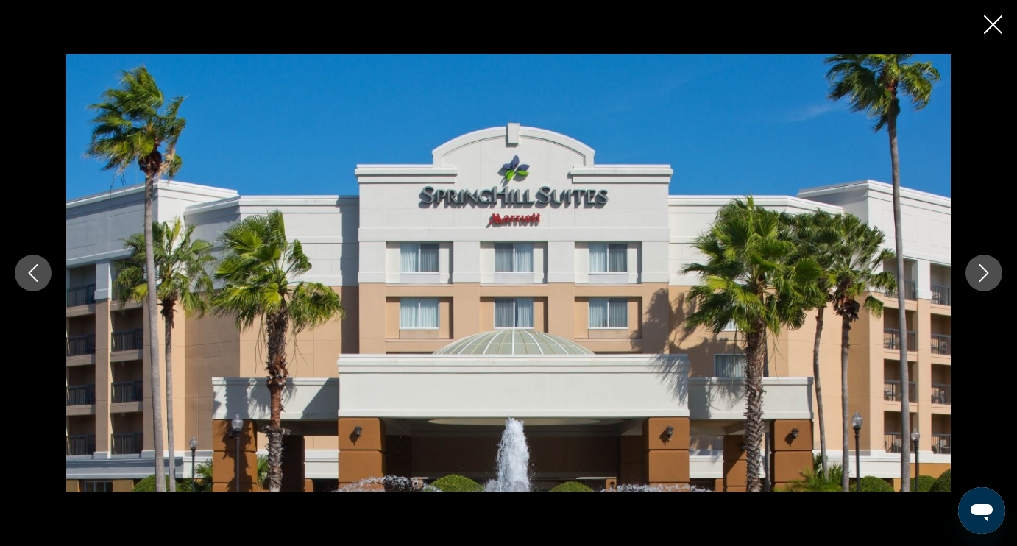
click at [975, 277] on icon "Next image" at bounding box center [984, 273] width 18 height 18
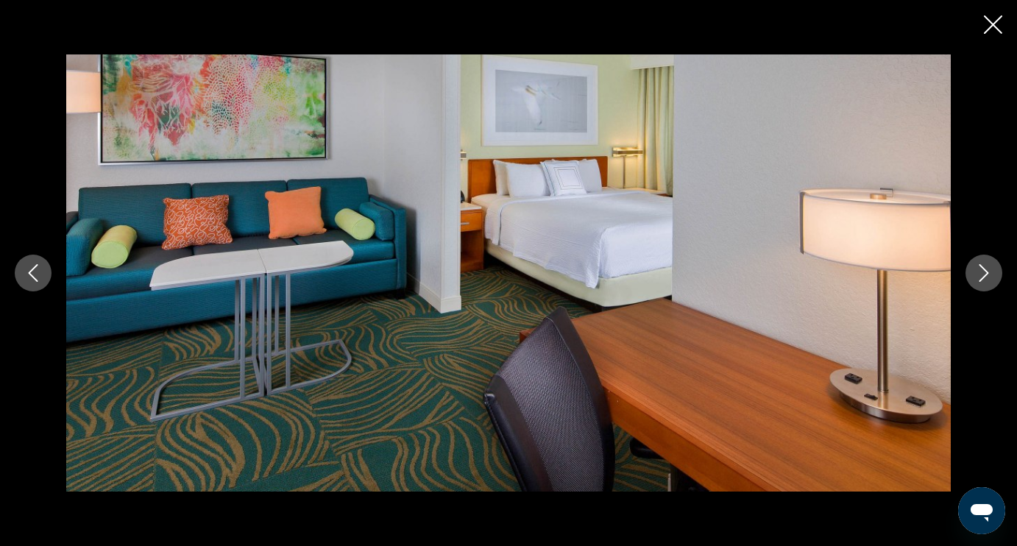
click at [975, 277] on icon "Next image" at bounding box center [984, 273] width 18 height 18
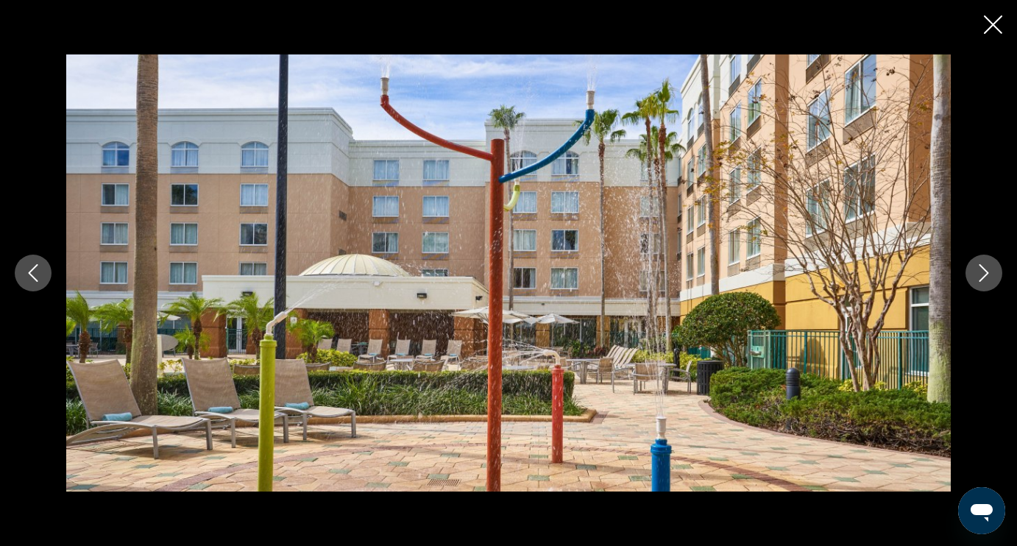
click at [975, 277] on icon "Next image" at bounding box center [984, 273] width 18 height 18
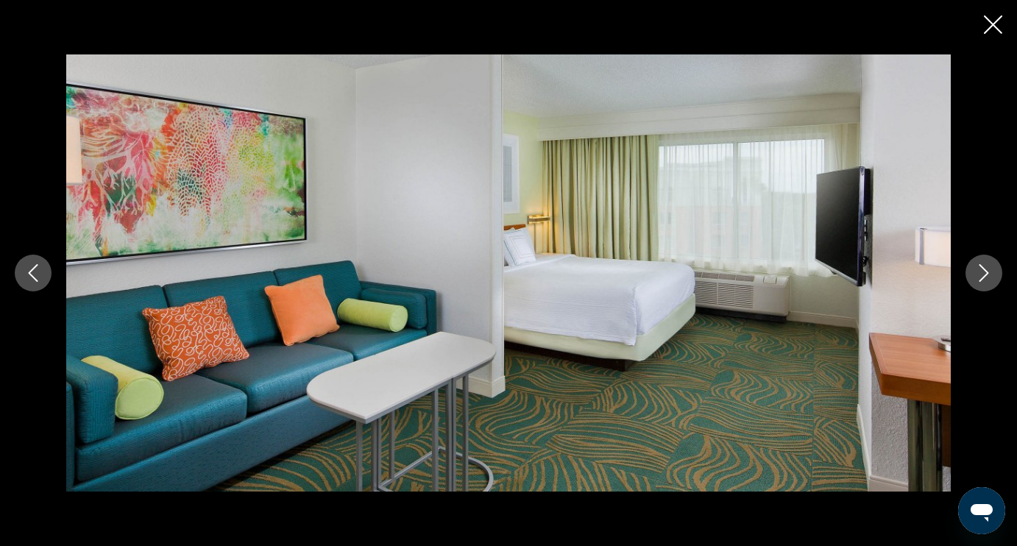
click at [975, 277] on icon "Next image" at bounding box center [984, 273] width 18 height 18
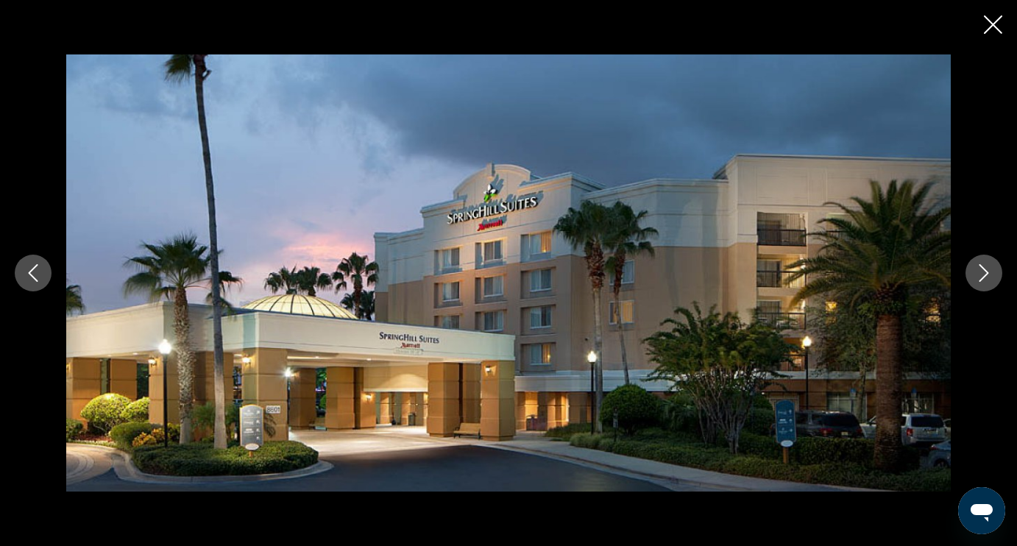
click at [975, 277] on icon "Next image" at bounding box center [984, 273] width 18 height 18
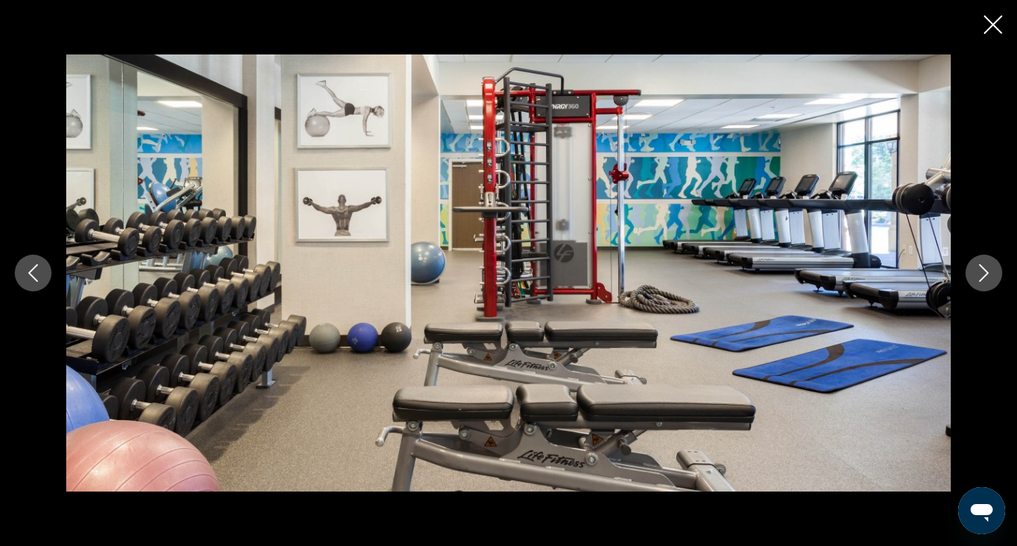
click at [982, 277] on icon "Next image" at bounding box center [984, 273] width 18 height 18
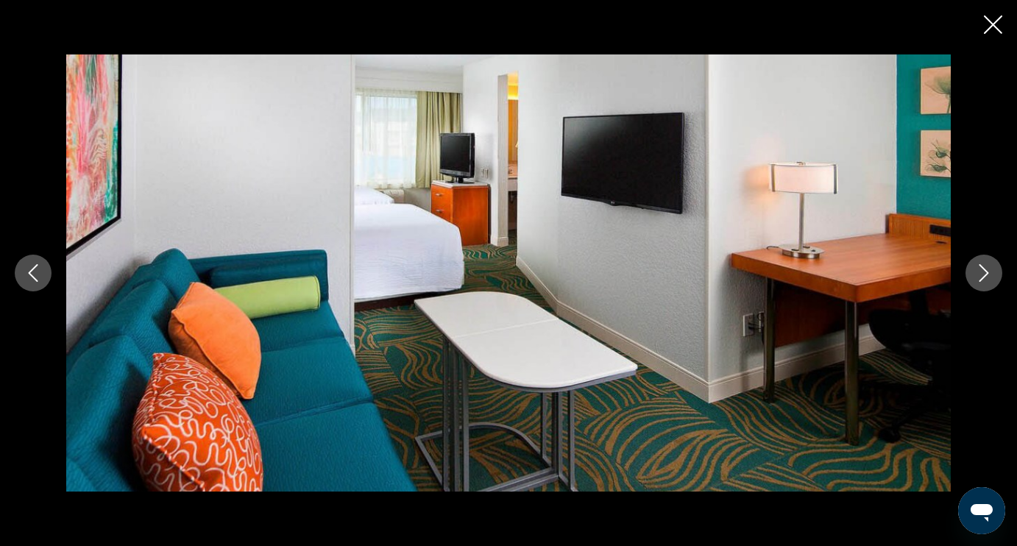
click at [982, 277] on icon "Next image" at bounding box center [984, 273] width 18 height 18
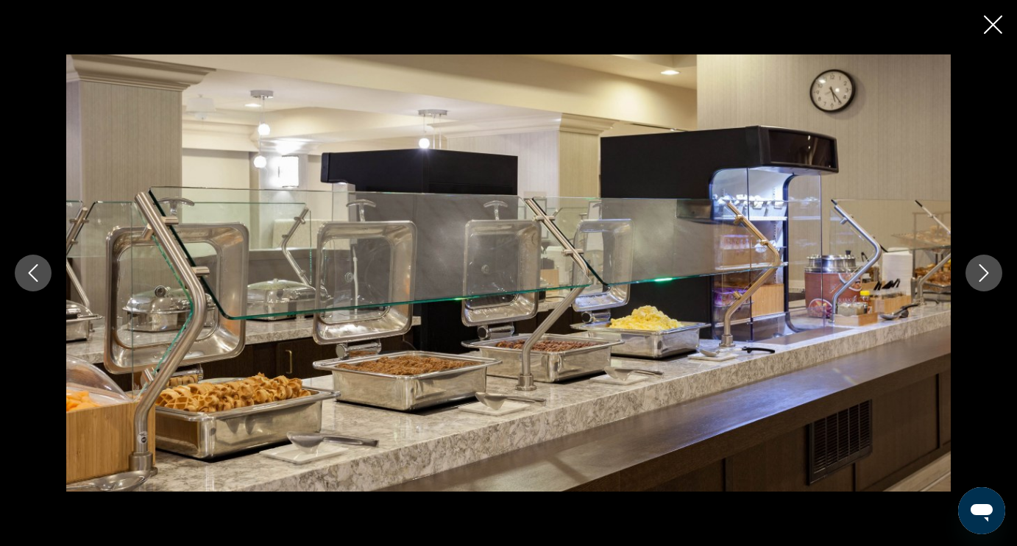
click at [982, 277] on icon "Next image" at bounding box center [984, 273] width 18 height 18
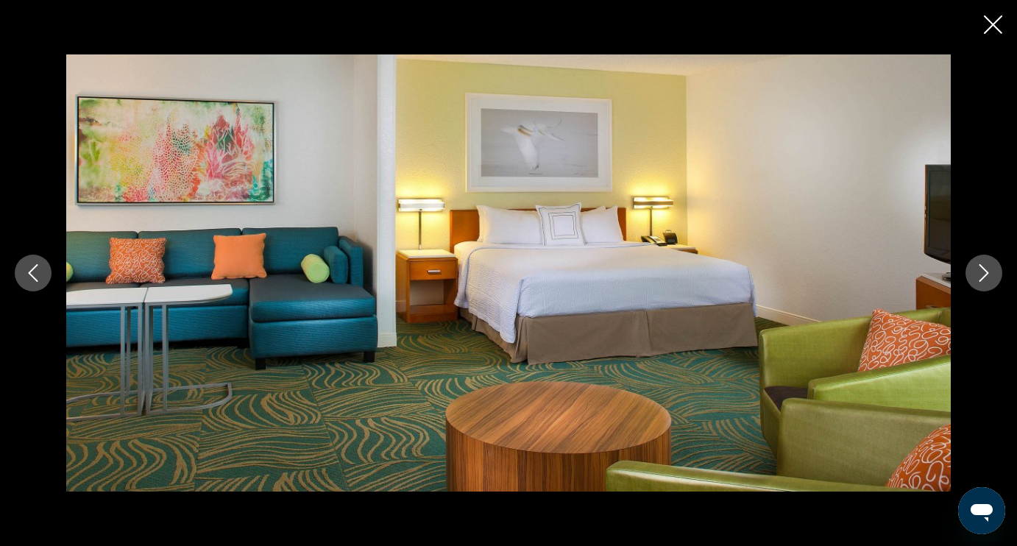
click at [982, 277] on icon "Next image" at bounding box center [984, 273] width 18 height 18
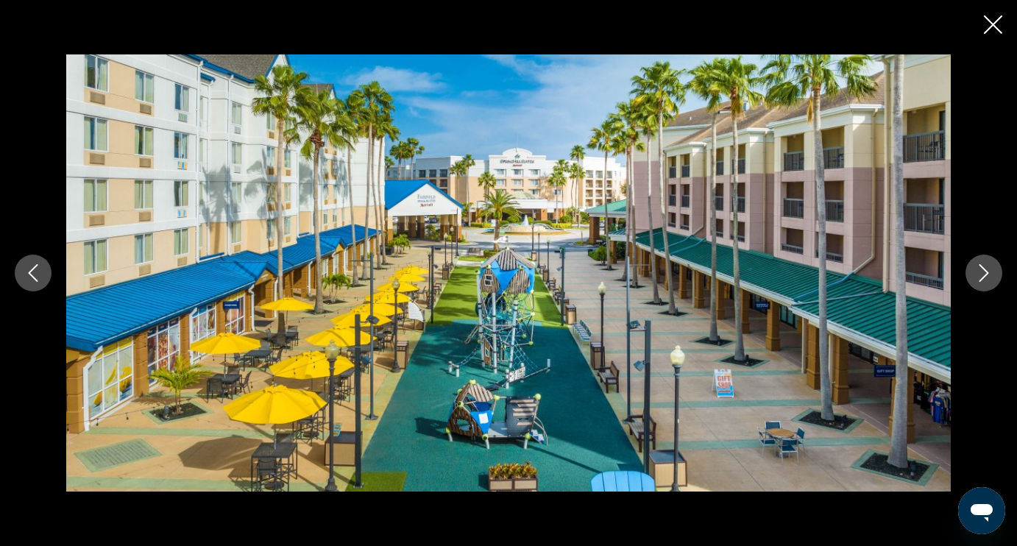
click at [982, 278] on icon "Next image" at bounding box center [984, 273] width 10 height 18
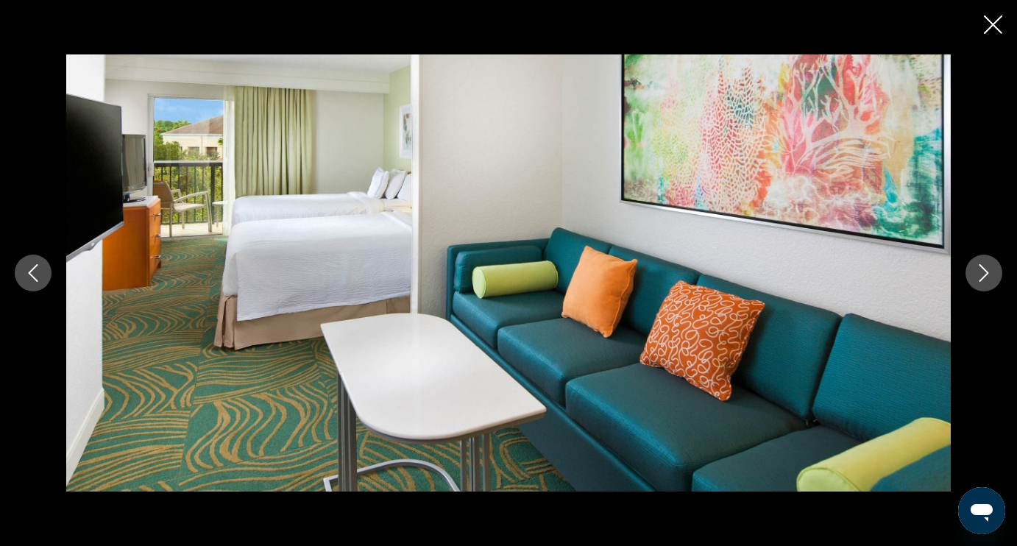
click at [982, 278] on icon "Next image" at bounding box center [984, 273] width 10 height 18
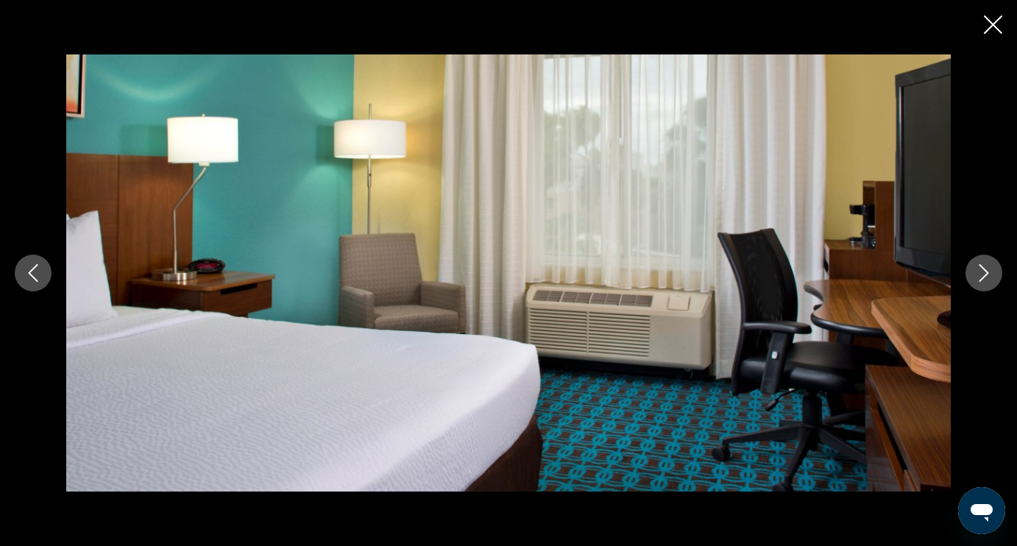
click at [982, 278] on icon "Next image" at bounding box center [984, 273] width 10 height 18
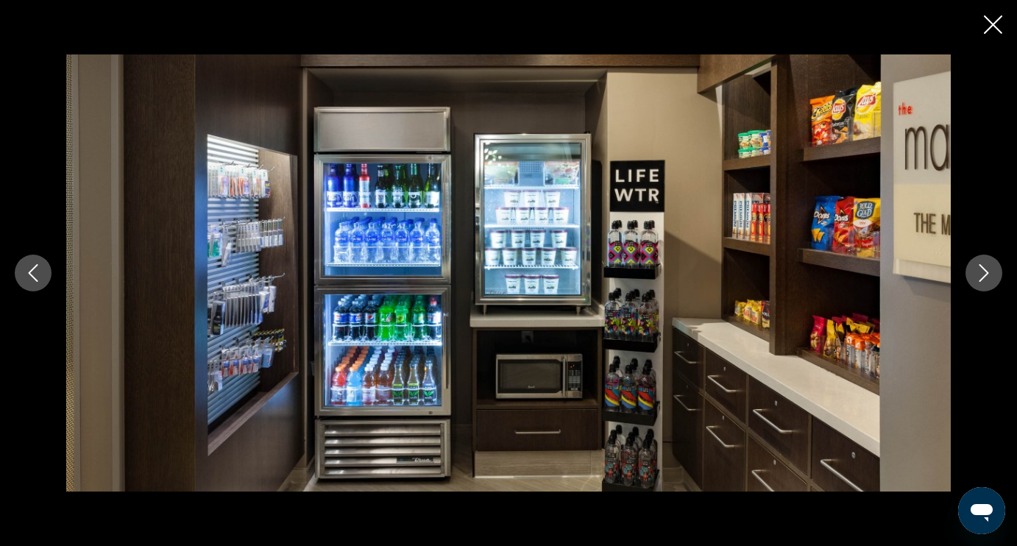
click at [982, 278] on icon "Next image" at bounding box center [984, 273] width 10 height 18
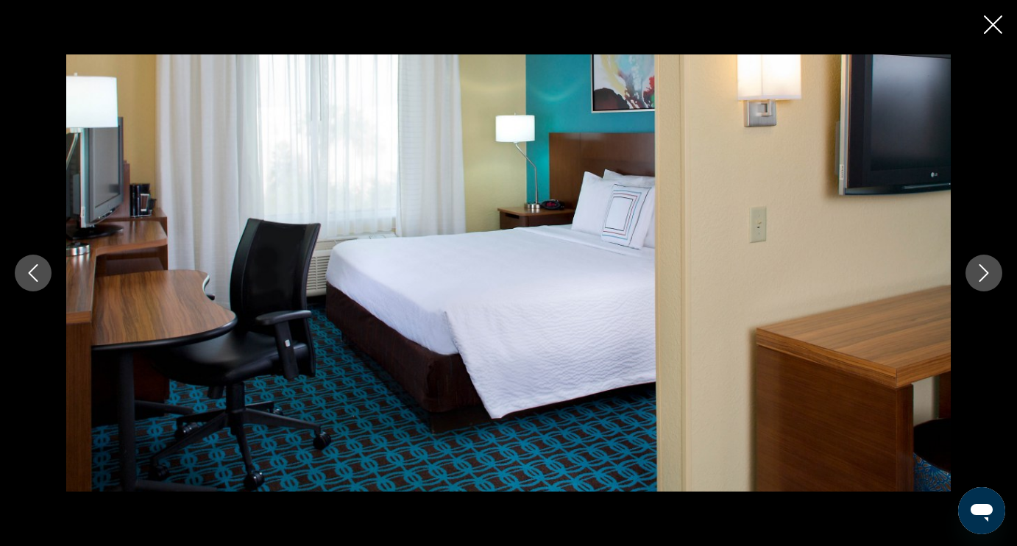
click at [982, 278] on icon "Next image" at bounding box center [984, 273] width 10 height 18
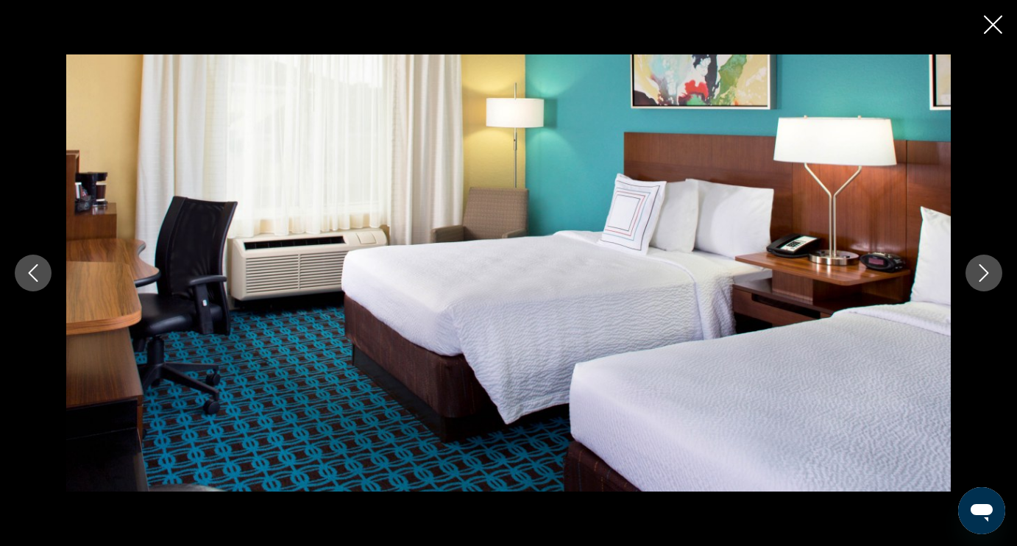
click at [982, 278] on icon "Next image" at bounding box center [984, 273] width 10 height 18
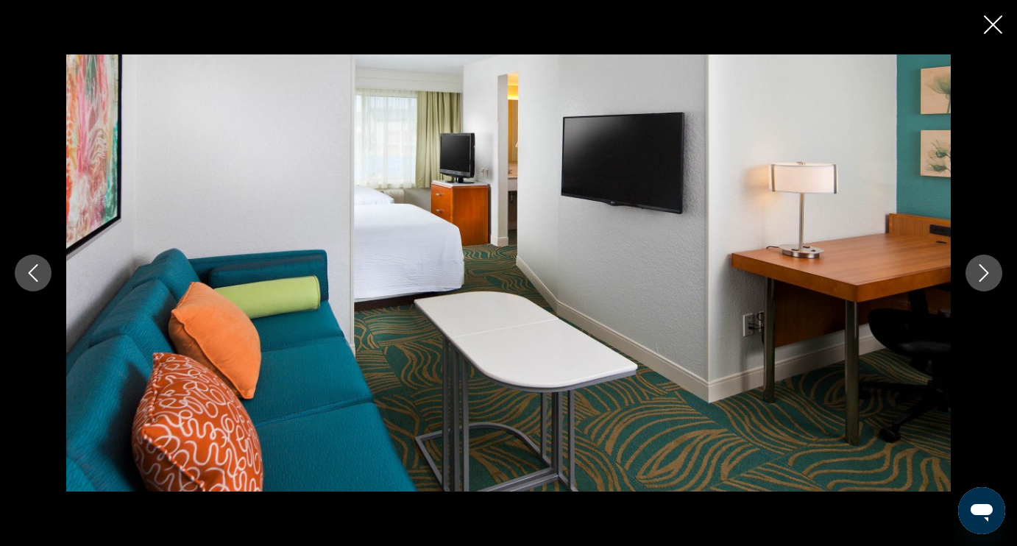
click at [982, 278] on icon "Next image" at bounding box center [984, 273] width 10 height 18
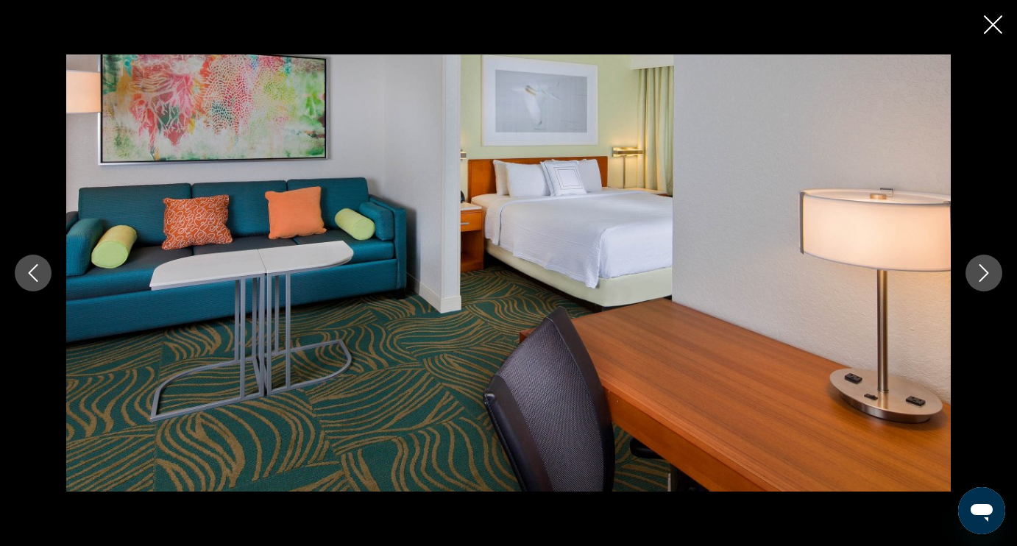
click at [982, 278] on icon "Next image" at bounding box center [984, 273] width 10 height 18
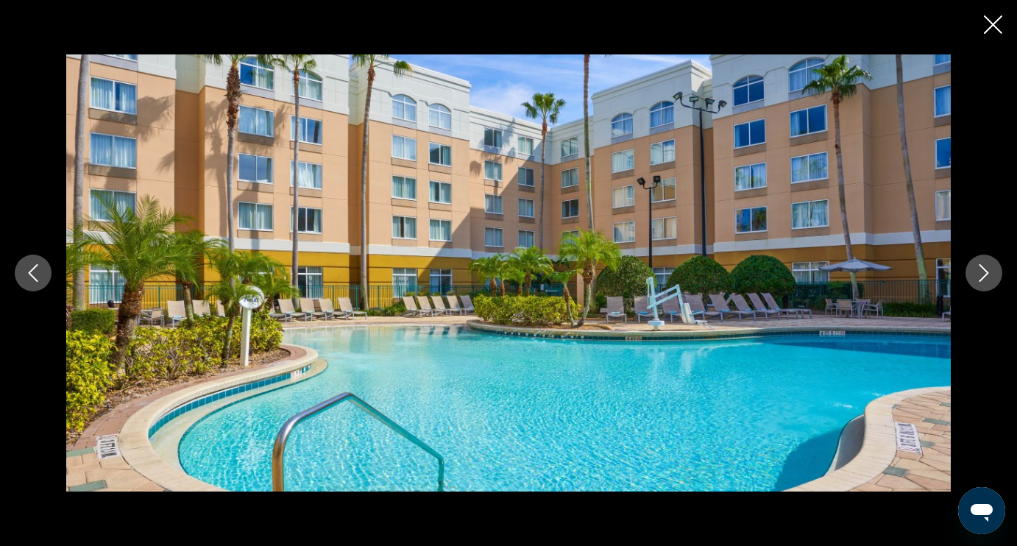
click at [982, 278] on icon "Next image" at bounding box center [984, 273] width 10 height 18
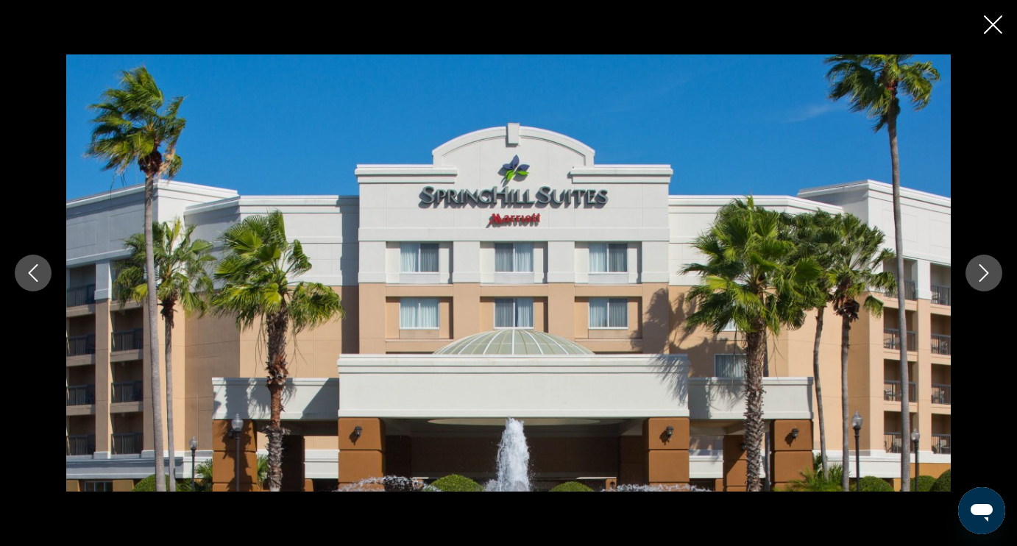
click at [982, 278] on icon "Next image" at bounding box center [984, 273] width 10 height 18
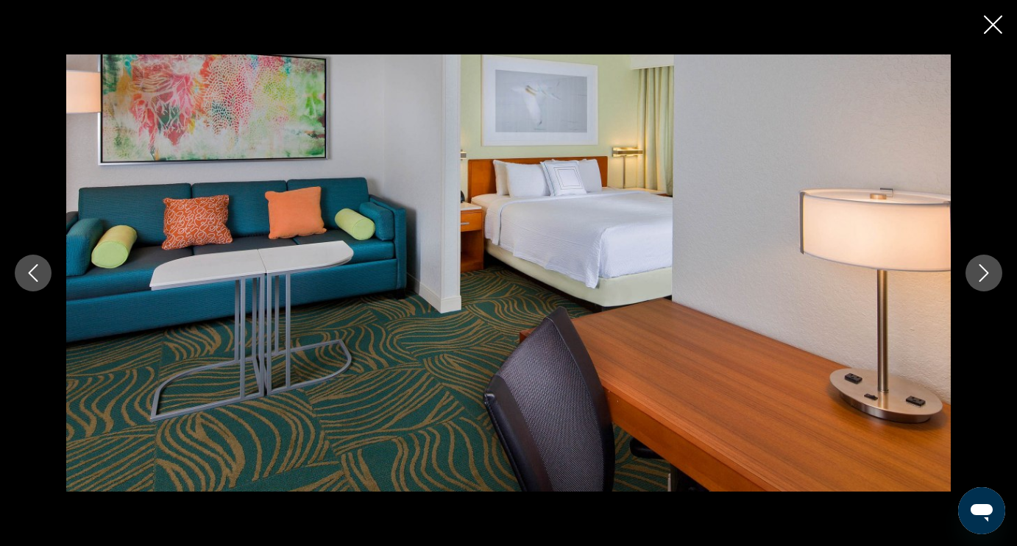
click at [982, 278] on icon "Next image" at bounding box center [984, 273] width 10 height 18
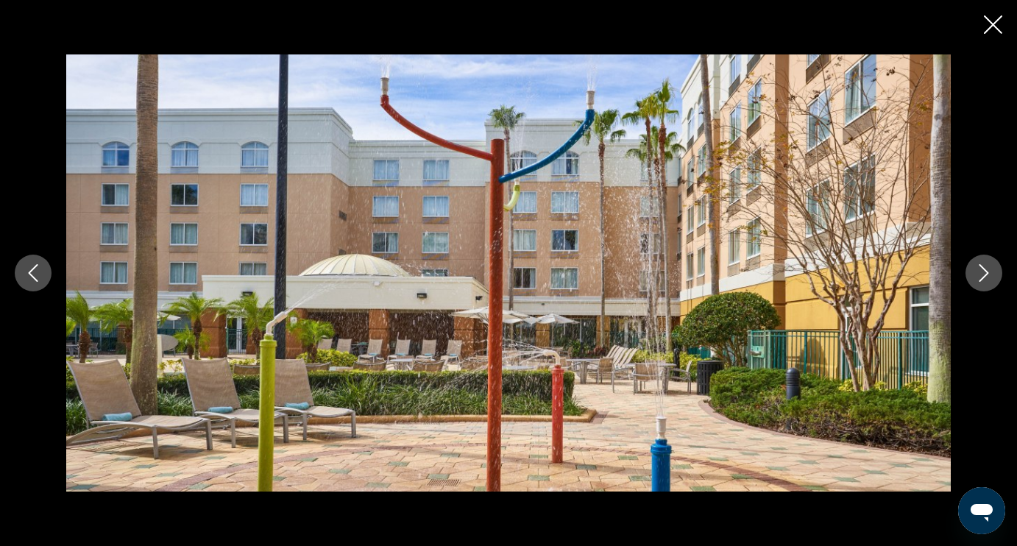
click at [982, 278] on icon "Next image" at bounding box center [984, 273] width 10 height 18
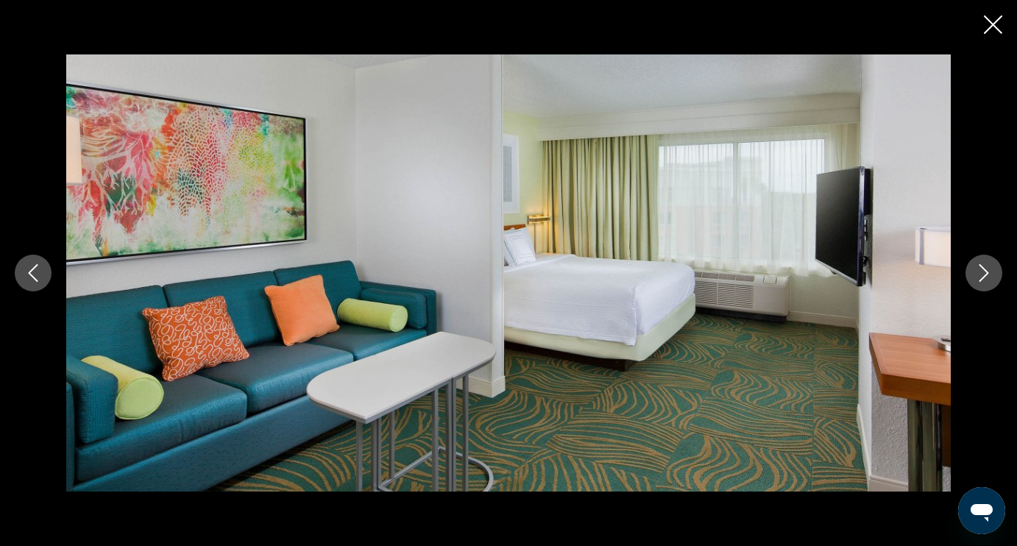
click at [992, 27] on icon "Close slideshow" at bounding box center [993, 24] width 18 height 18
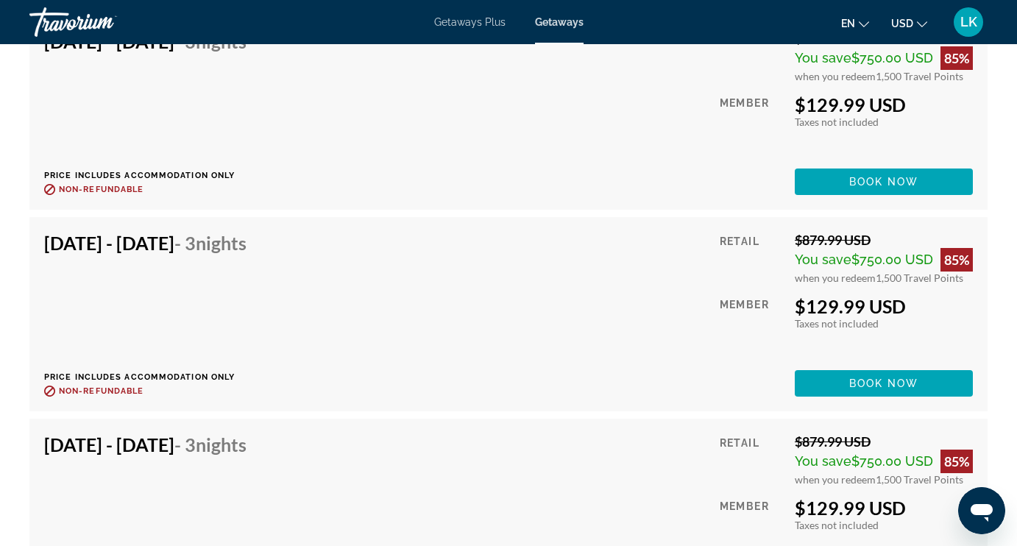
scroll to position [31668, 0]
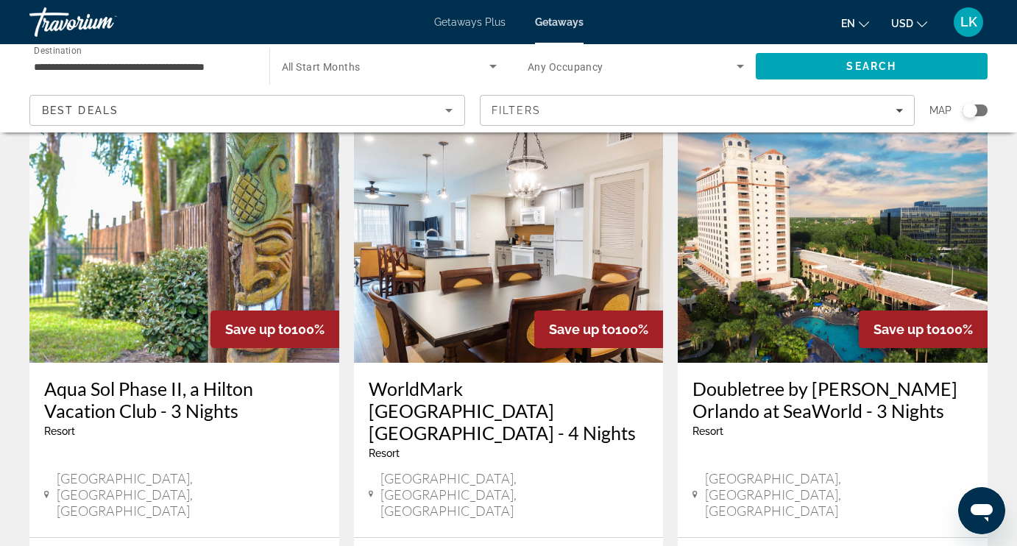
scroll to position [634, 0]
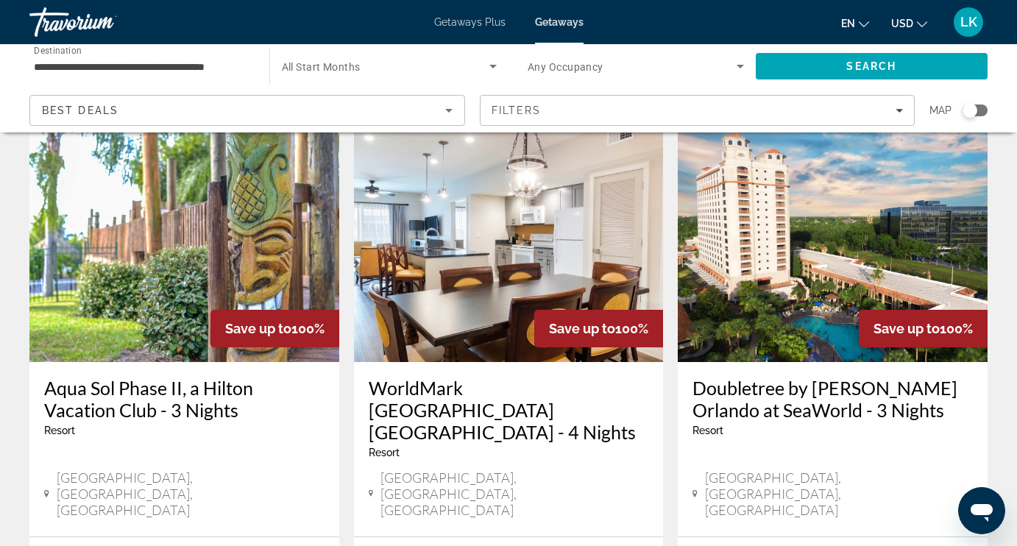
click at [752, 256] on img "Main content" at bounding box center [833, 244] width 310 height 235
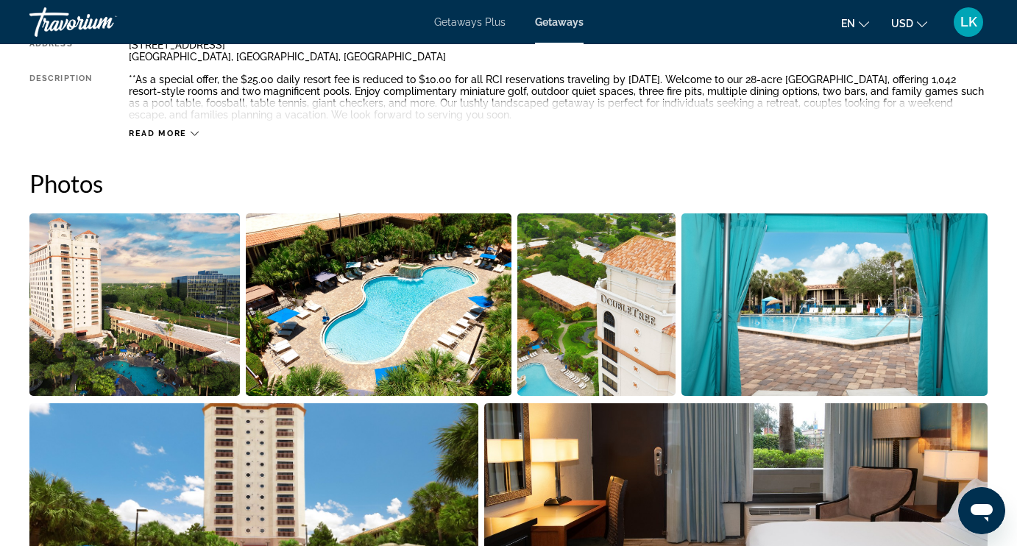
scroll to position [853, 0]
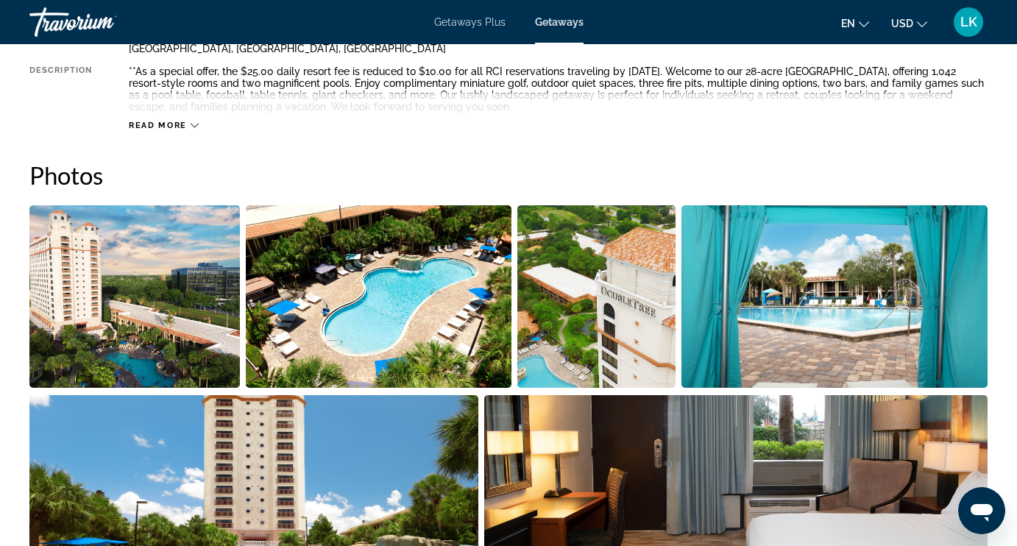
click at [208, 282] on img "Open full-screen image slider" at bounding box center [134, 296] width 210 height 182
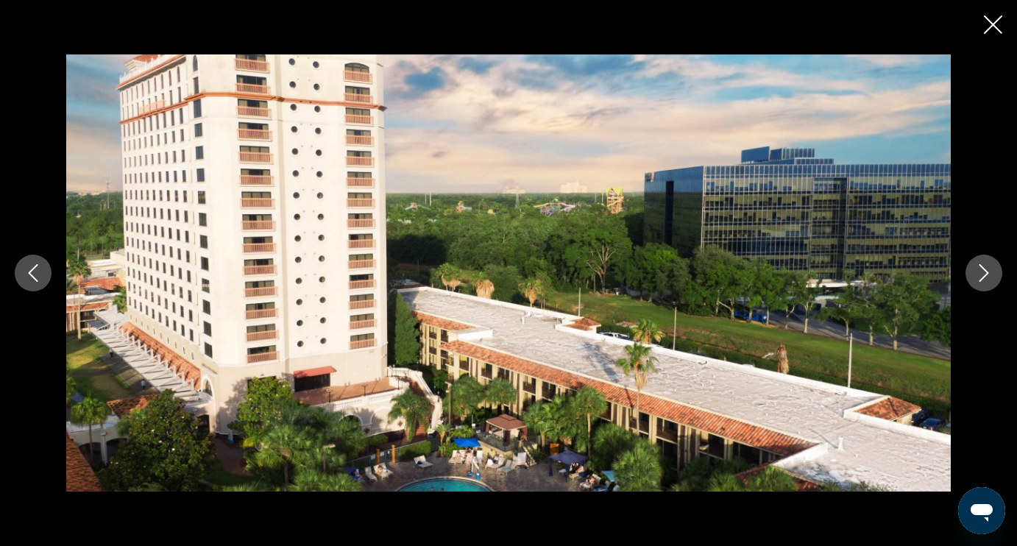
click at [975, 277] on icon "Next image" at bounding box center [984, 273] width 18 height 18
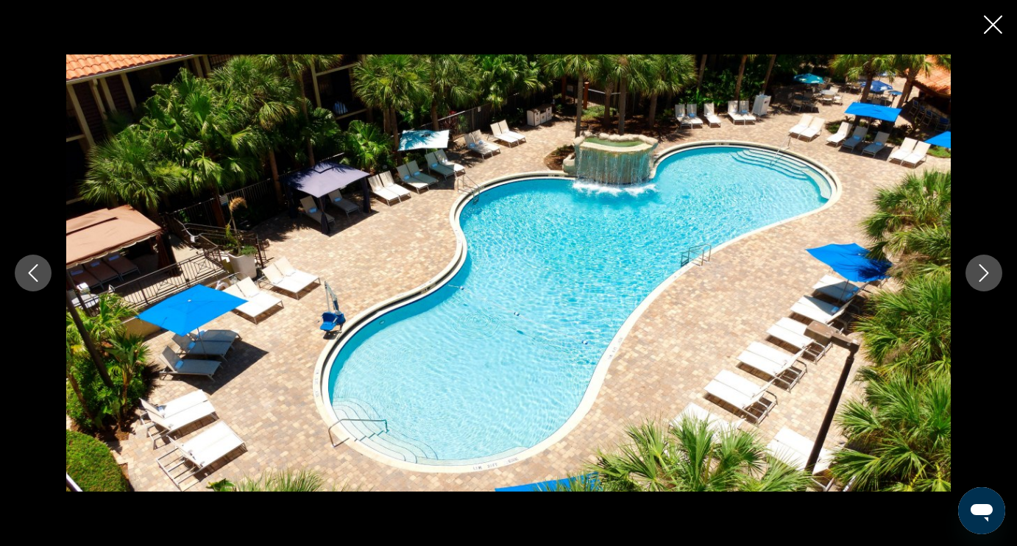
click at [975, 277] on icon "Next image" at bounding box center [984, 273] width 18 height 18
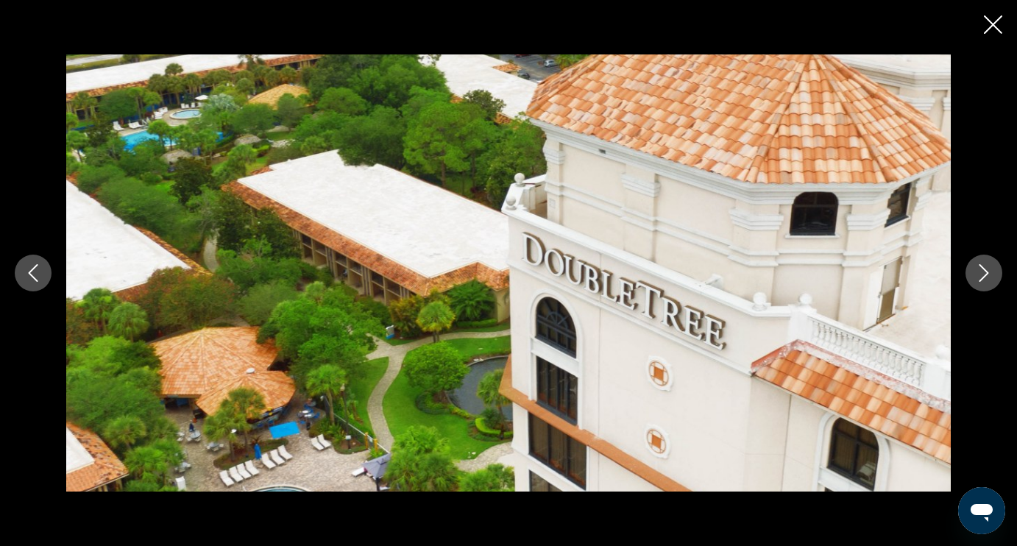
click at [975, 277] on icon "Next image" at bounding box center [984, 273] width 18 height 18
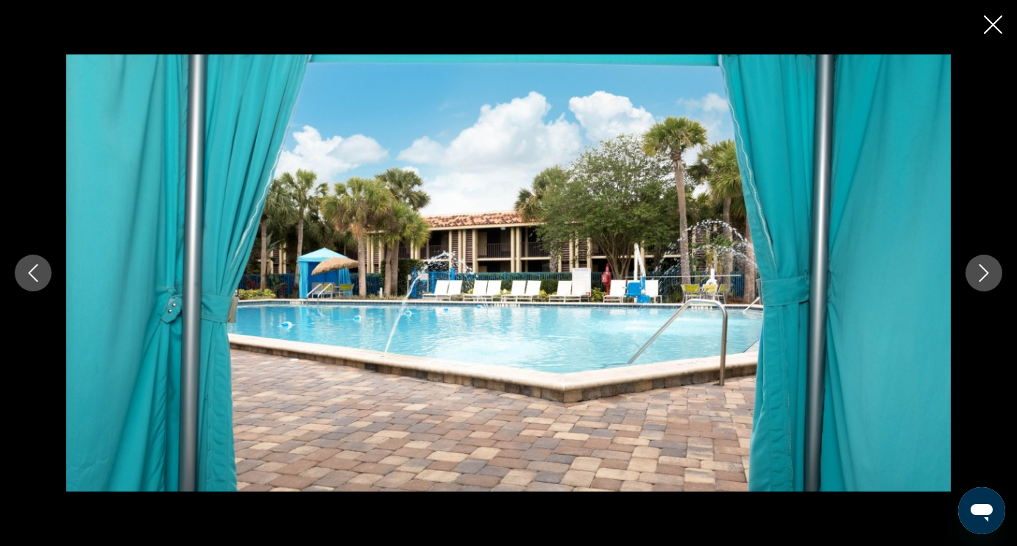
click at [975, 276] on icon "Next image" at bounding box center [984, 273] width 18 height 18
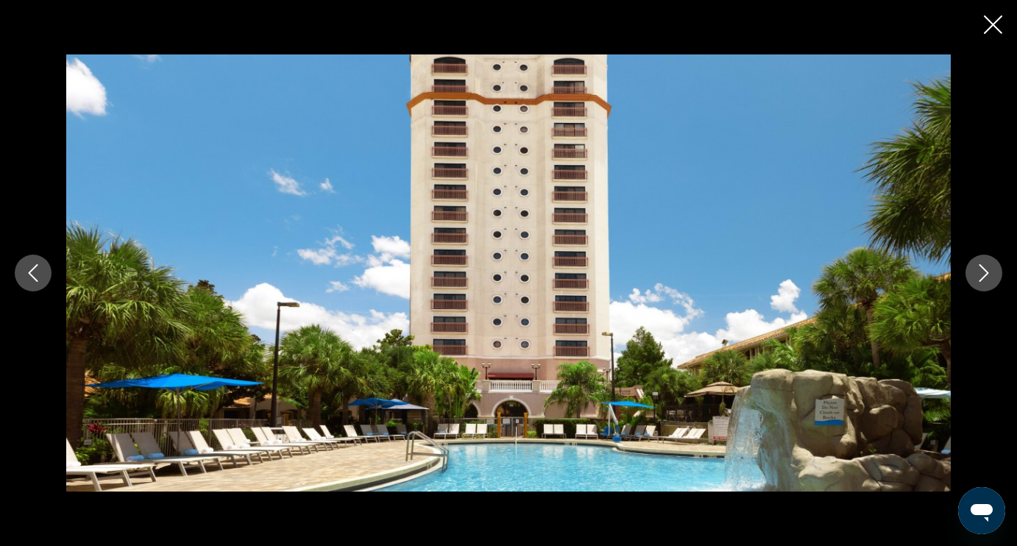
click at [975, 276] on icon "Next image" at bounding box center [984, 273] width 18 height 18
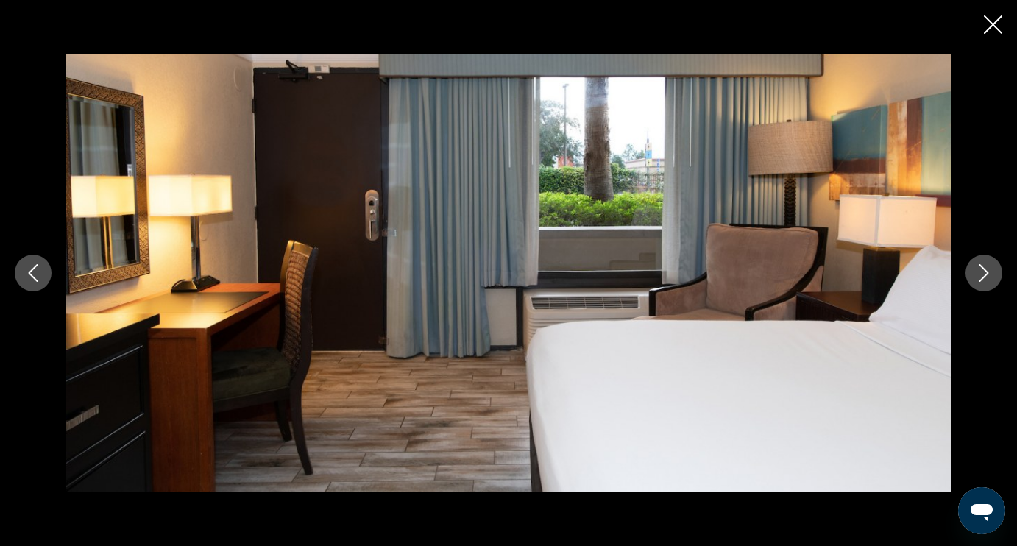
click at [975, 276] on icon "Next image" at bounding box center [984, 273] width 18 height 18
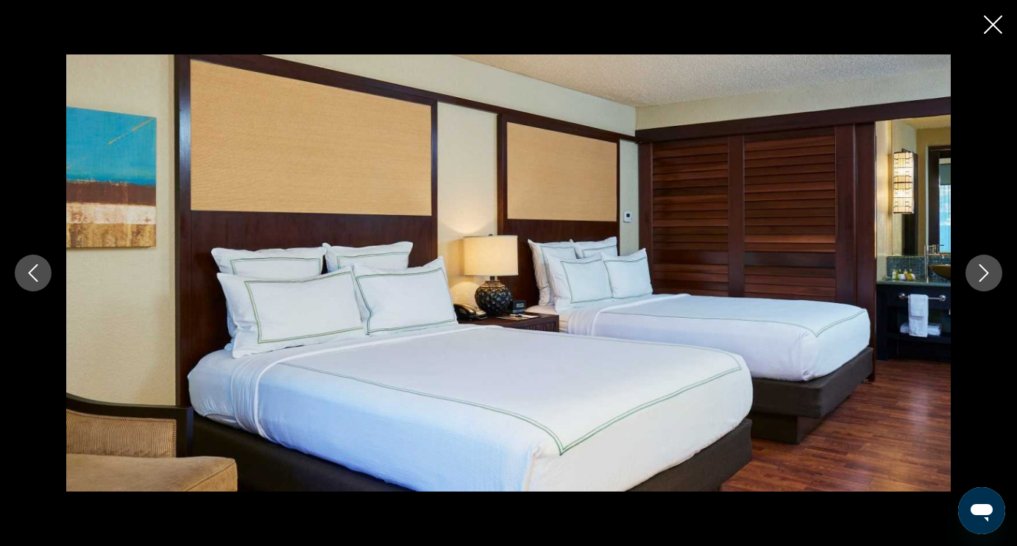
click at [975, 276] on icon "Next image" at bounding box center [984, 273] width 18 height 18
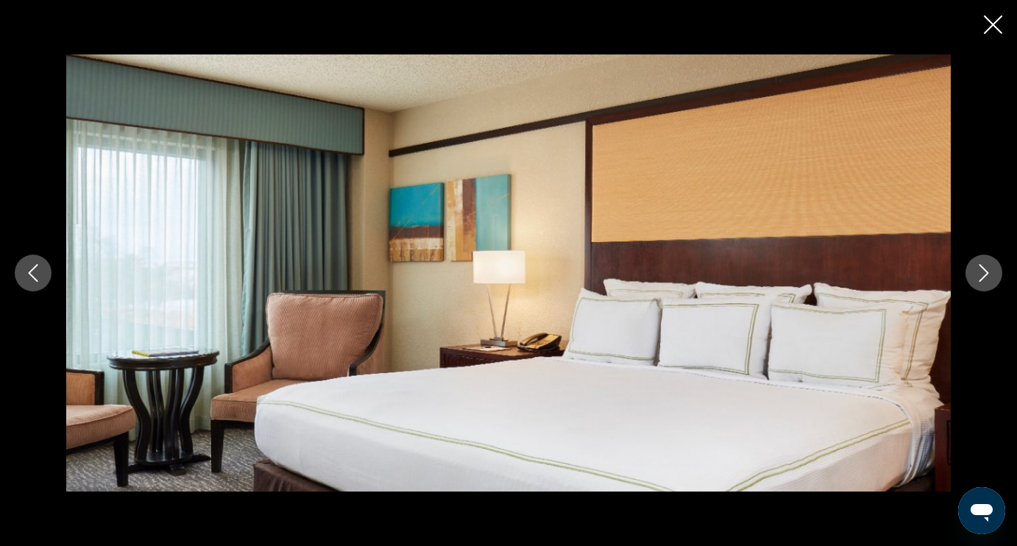
click at [975, 276] on icon "Next image" at bounding box center [984, 273] width 18 height 18
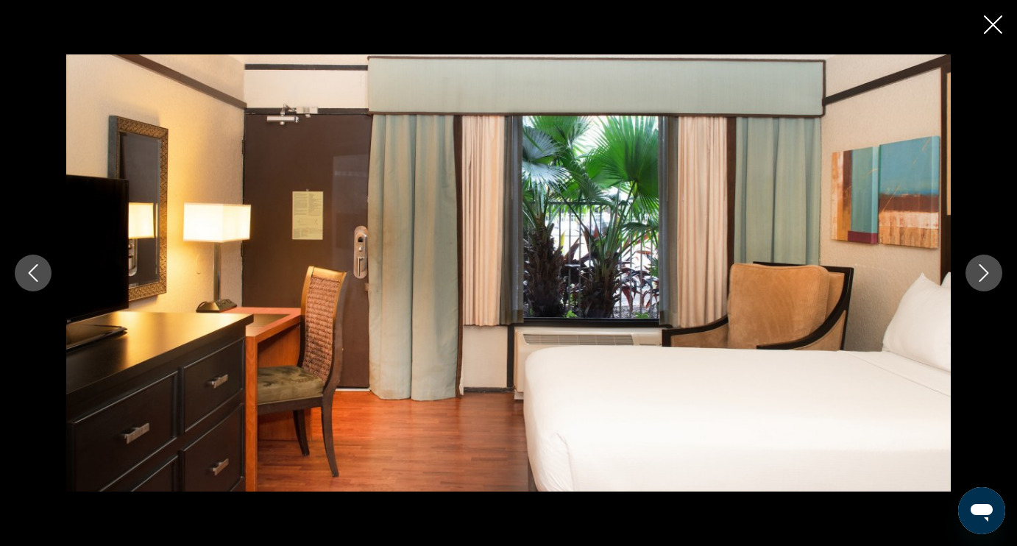
click at [975, 276] on icon "Next image" at bounding box center [984, 273] width 18 height 18
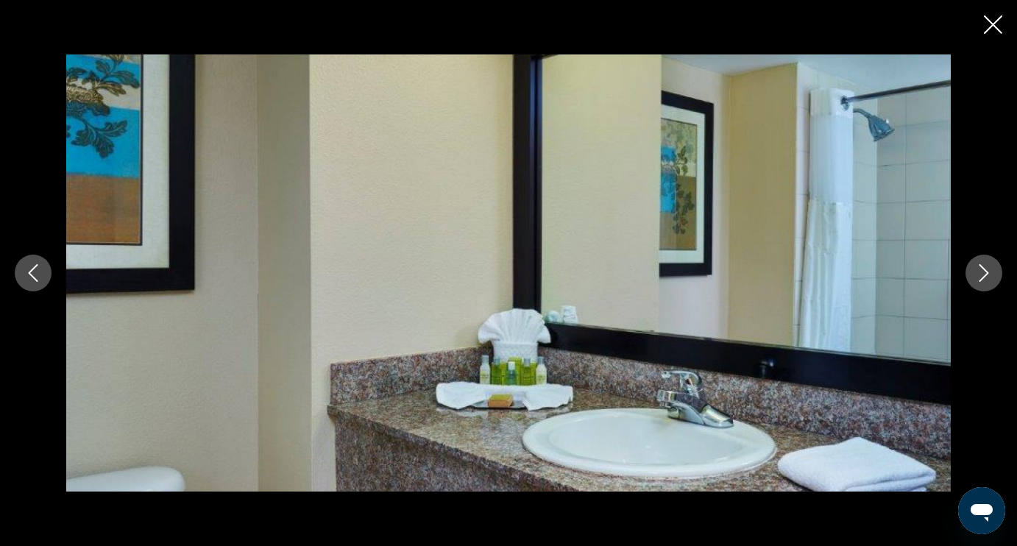
click at [975, 277] on icon "Next image" at bounding box center [984, 273] width 18 height 18
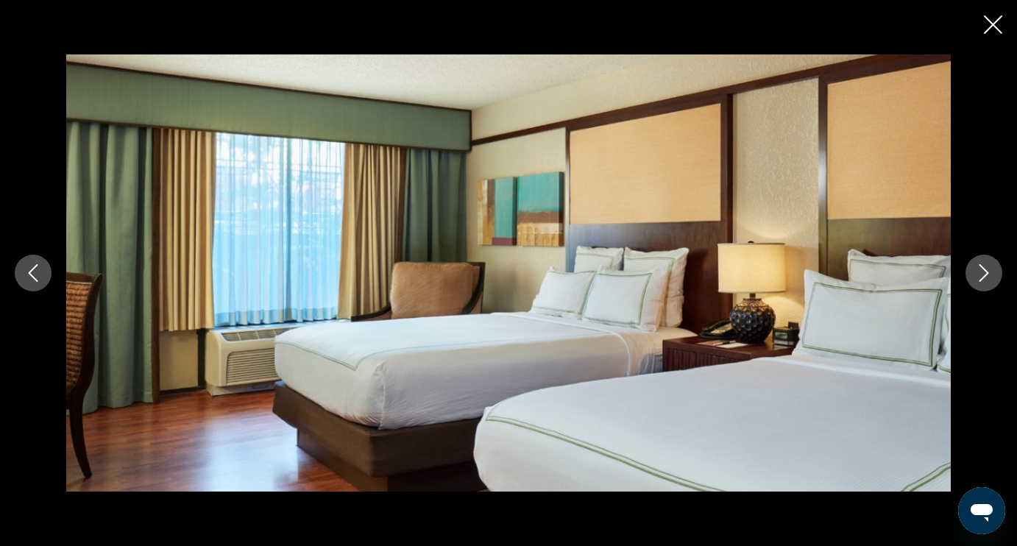
click at [983, 274] on icon "Next image" at bounding box center [984, 273] width 18 height 18
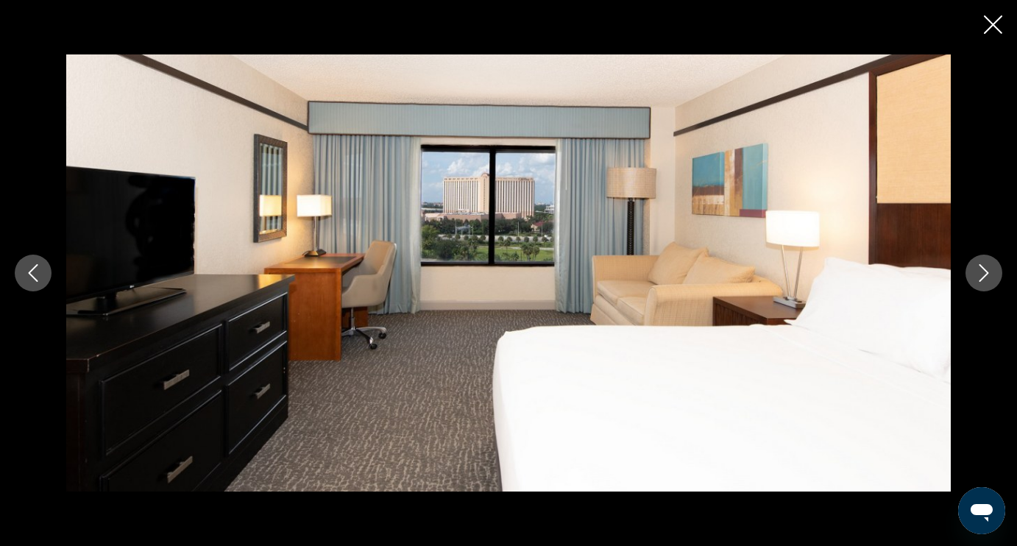
click at [983, 274] on icon "Next image" at bounding box center [984, 273] width 18 height 18
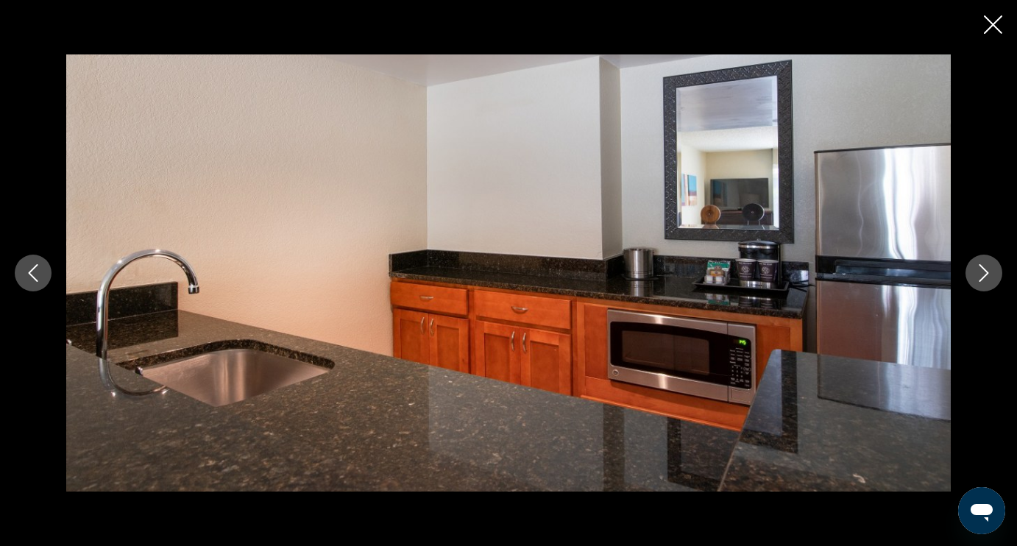
click at [983, 274] on icon "Next image" at bounding box center [984, 273] width 18 height 18
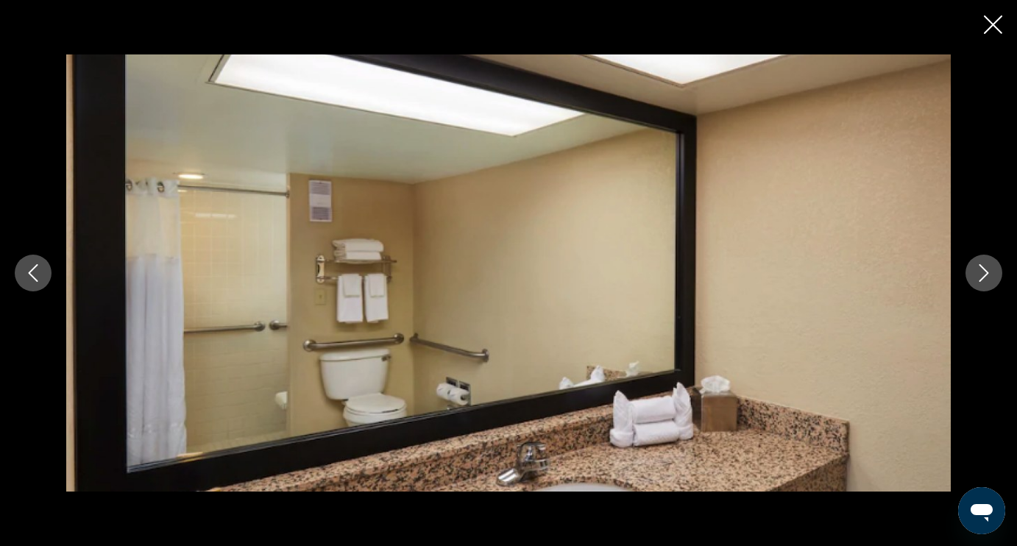
click at [983, 274] on icon "Next image" at bounding box center [984, 273] width 18 height 18
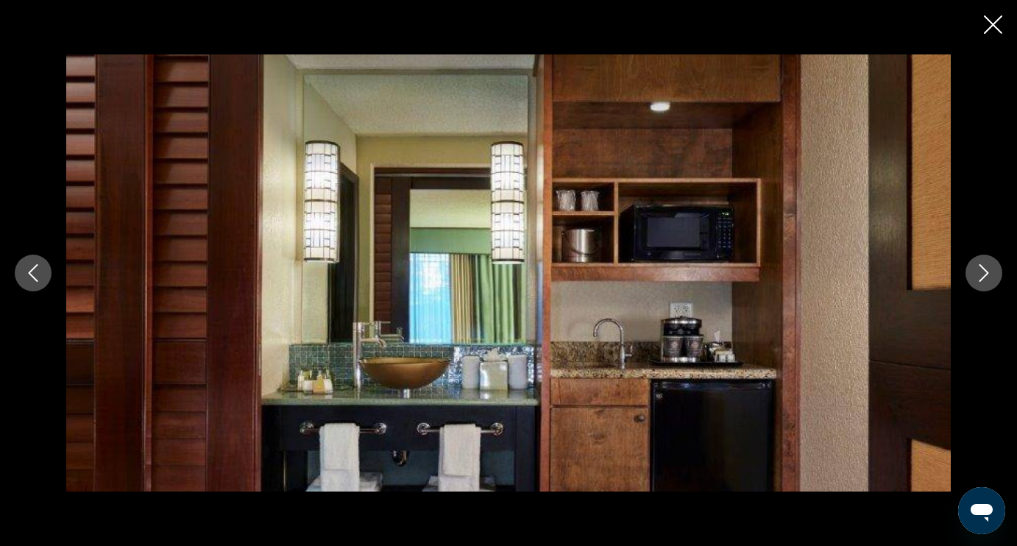
click at [983, 276] on icon "Next image" at bounding box center [984, 273] width 18 height 18
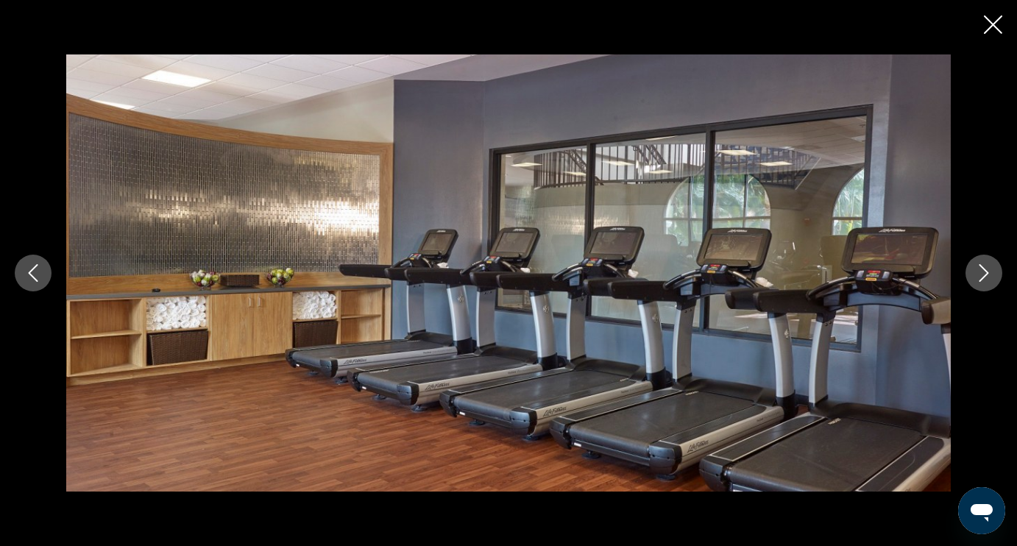
click at [983, 276] on icon "Next image" at bounding box center [984, 273] width 18 height 18
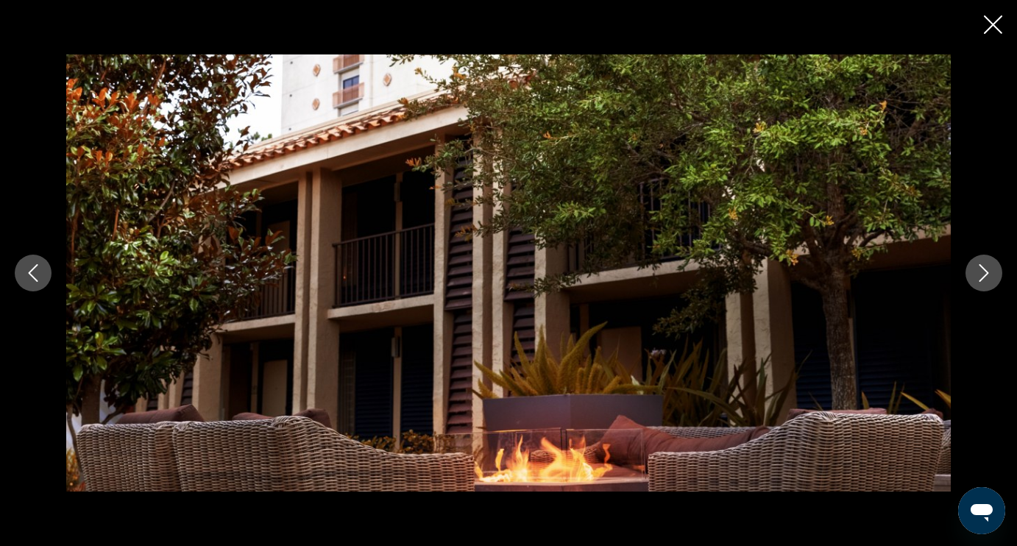
click at [983, 276] on icon "Next image" at bounding box center [984, 273] width 18 height 18
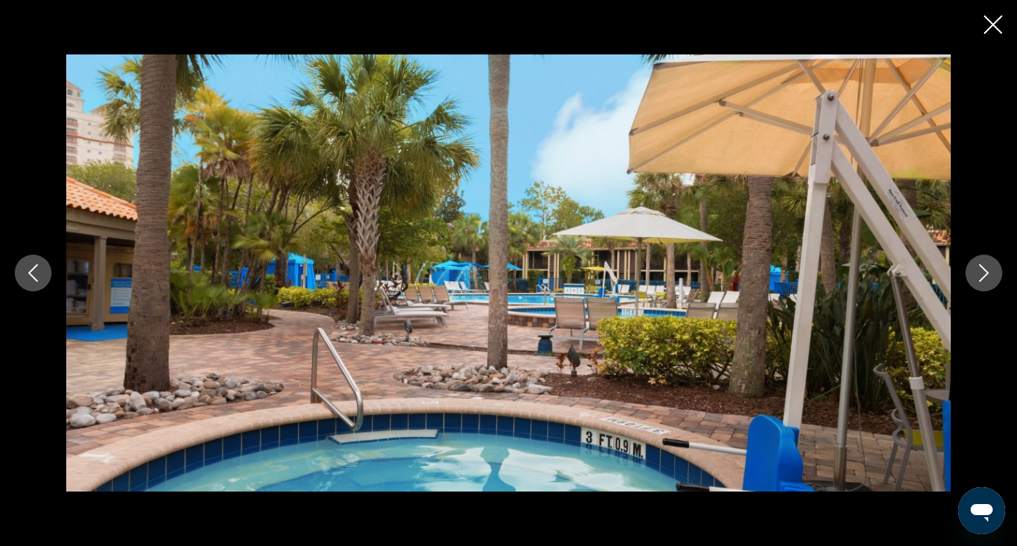
click at [983, 276] on icon "Next image" at bounding box center [984, 273] width 18 height 18
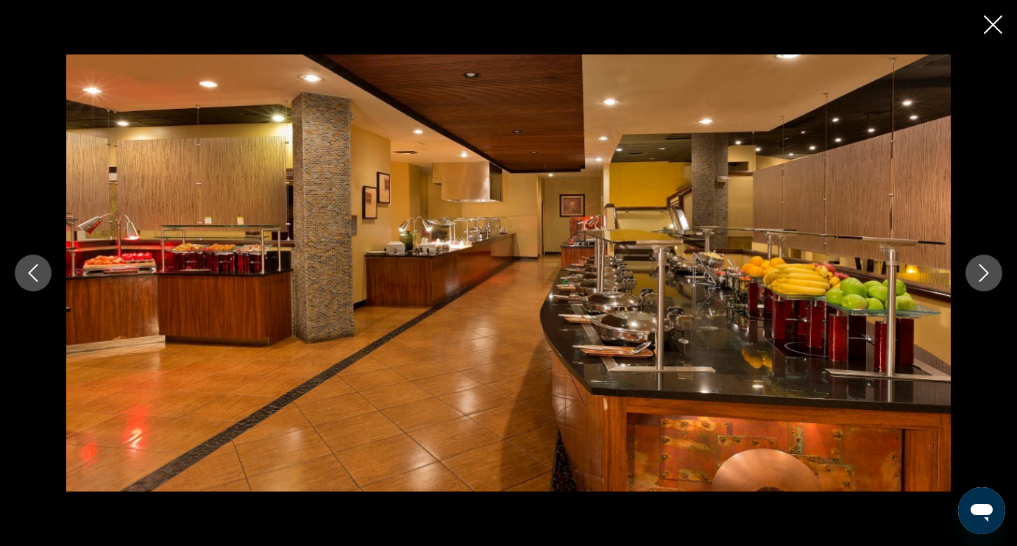
click at [983, 276] on icon "Next image" at bounding box center [984, 273] width 18 height 18
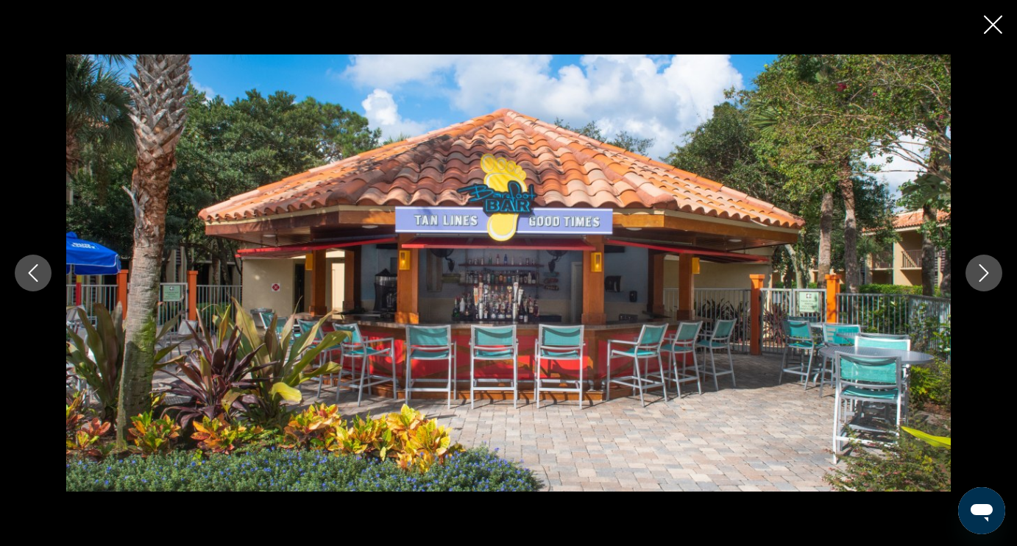
click at [983, 276] on icon "Next image" at bounding box center [984, 273] width 18 height 18
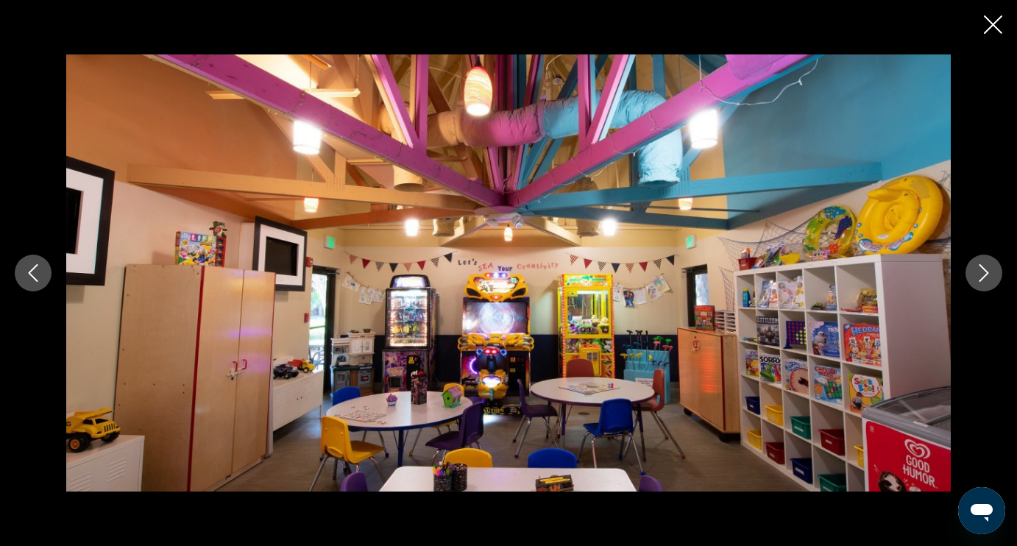
click at [983, 276] on icon "Next image" at bounding box center [984, 273] width 18 height 18
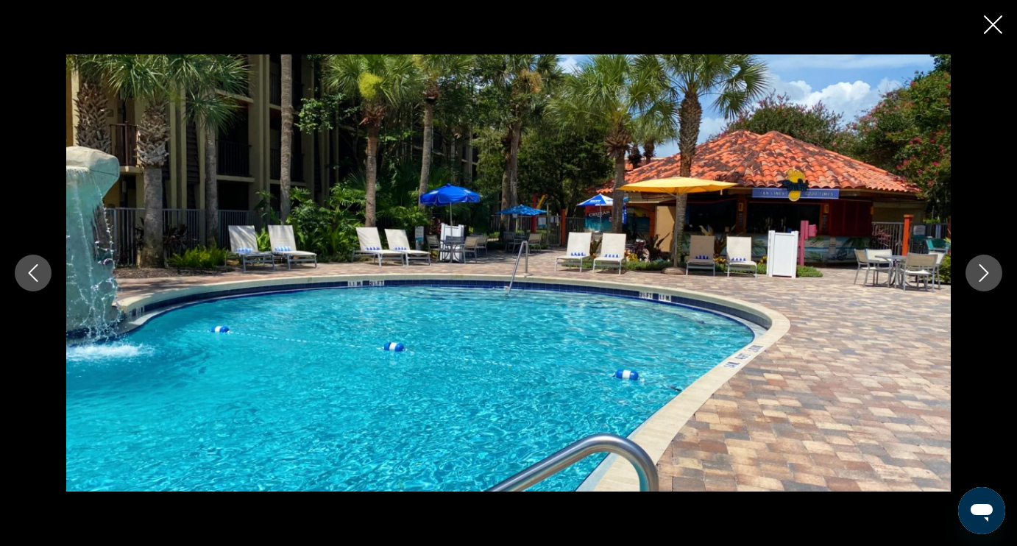
click at [983, 276] on icon "Next image" at bounding box center [984, 273] width 18 height 18
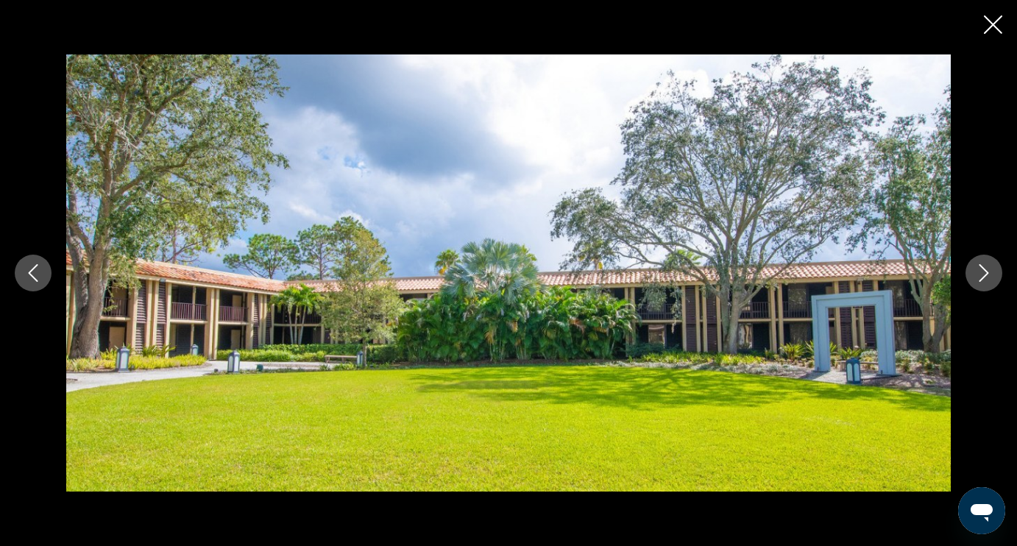
click at [983, 276] on icon "Next image" at bounding box center [984, 273] width 18 height 18
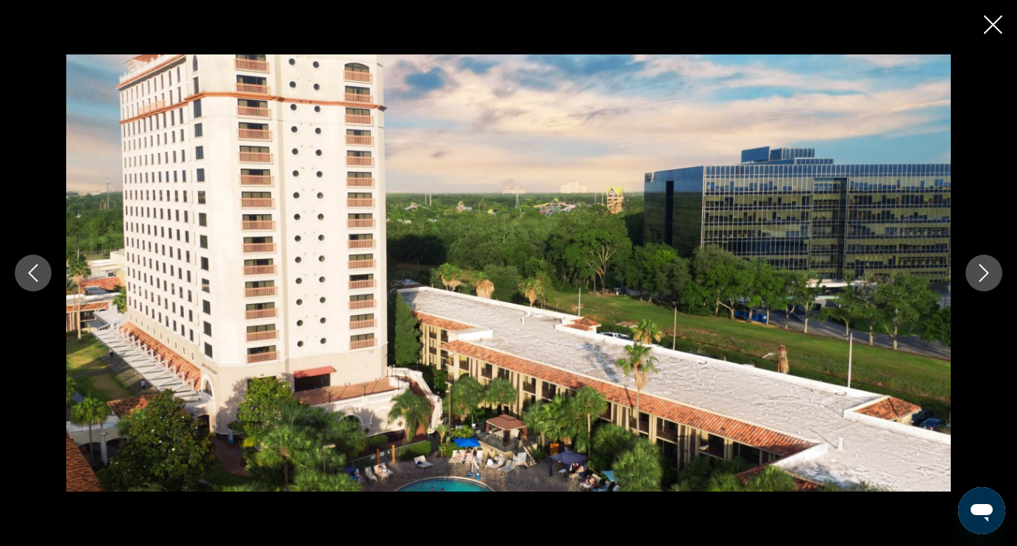
click at [983, 276] on icon "Next image" at bounding box center [984, 273] width 18 height 18
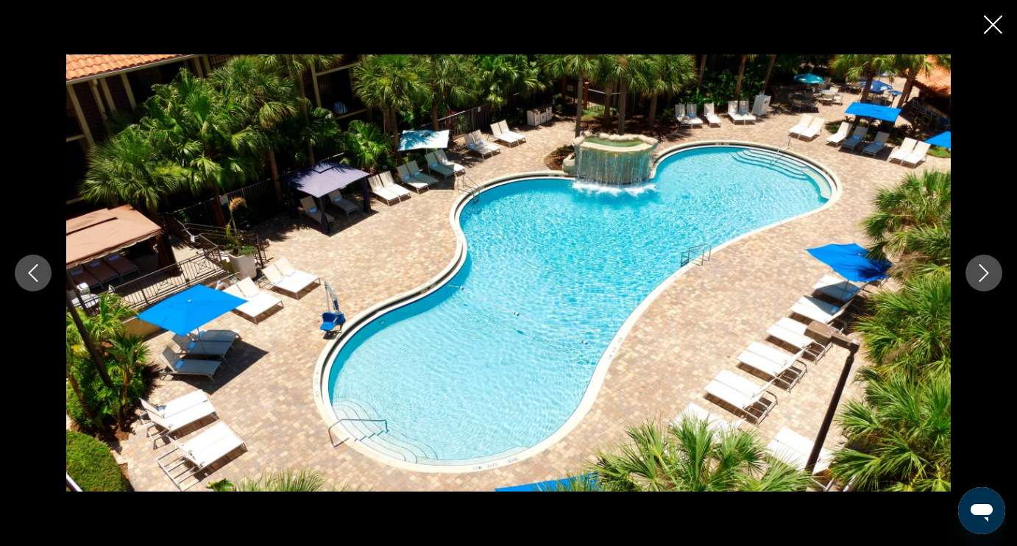
click at [983, 276] on icon "Next image" at bounding box center [984, 273] width 18 height 18
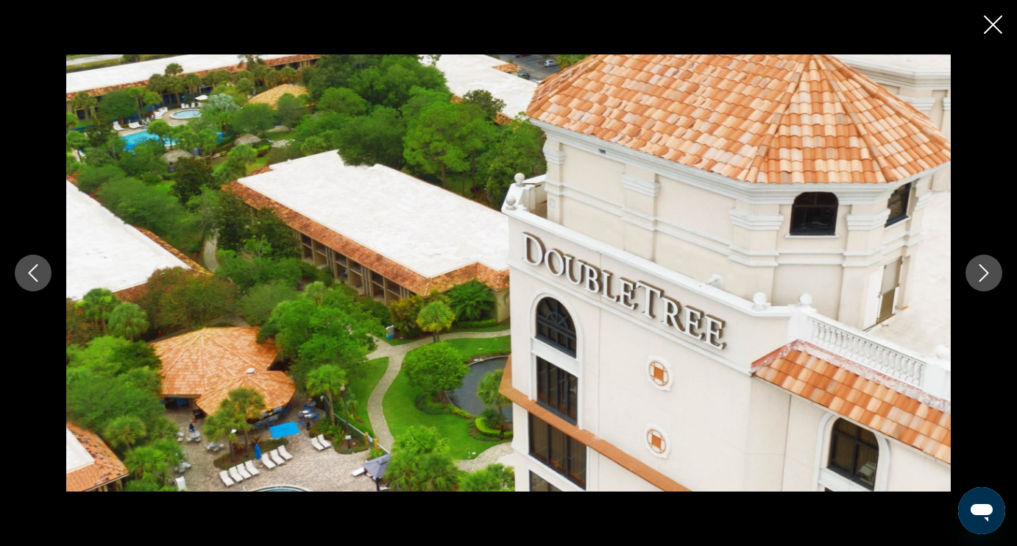
click at [983, 276] on icon "Next image" at bounding box center [984, 273] width 18 height 18
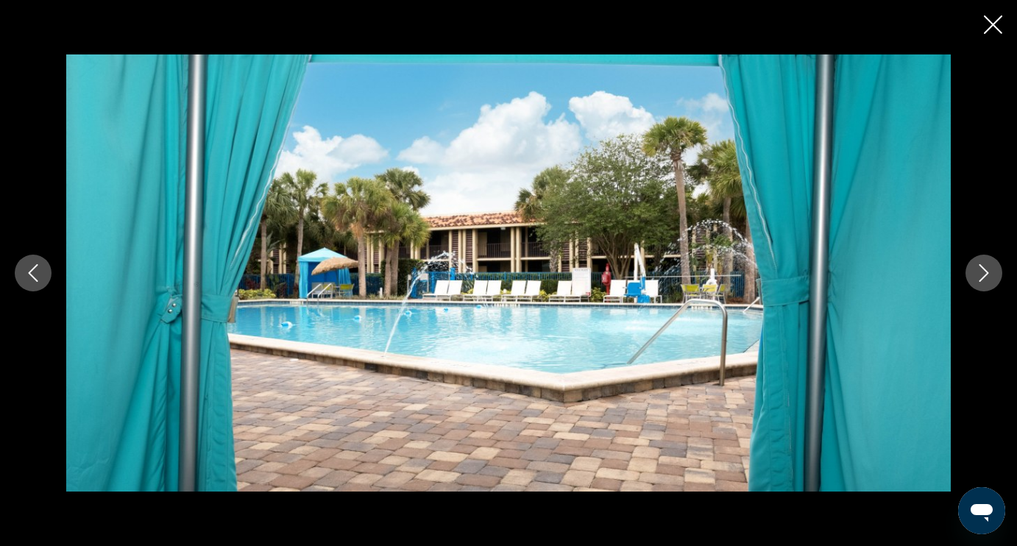
click at [987, 30] on icon "Close slideshow" at bounding box center [993, 24] width 18 height 18
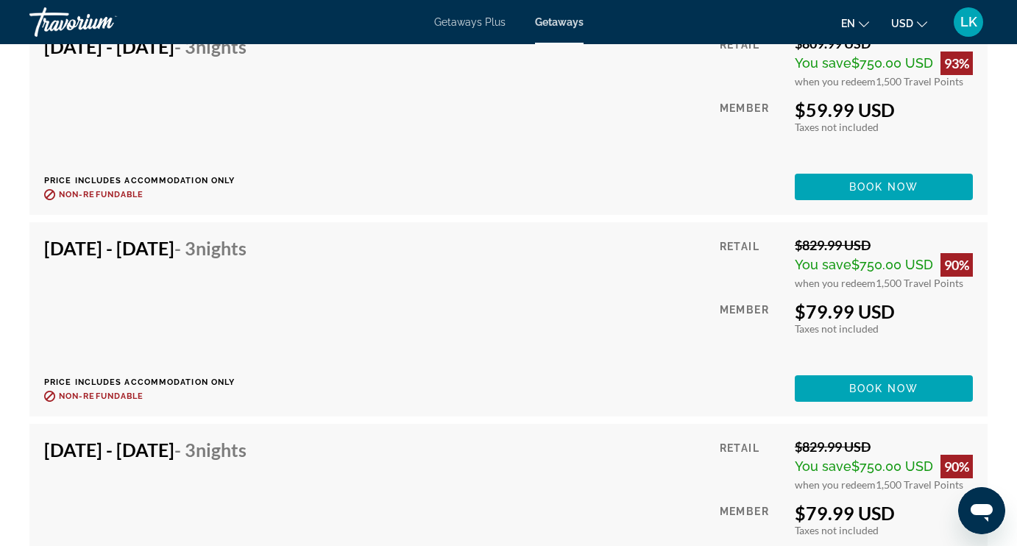
scroll to position [16968, 0]
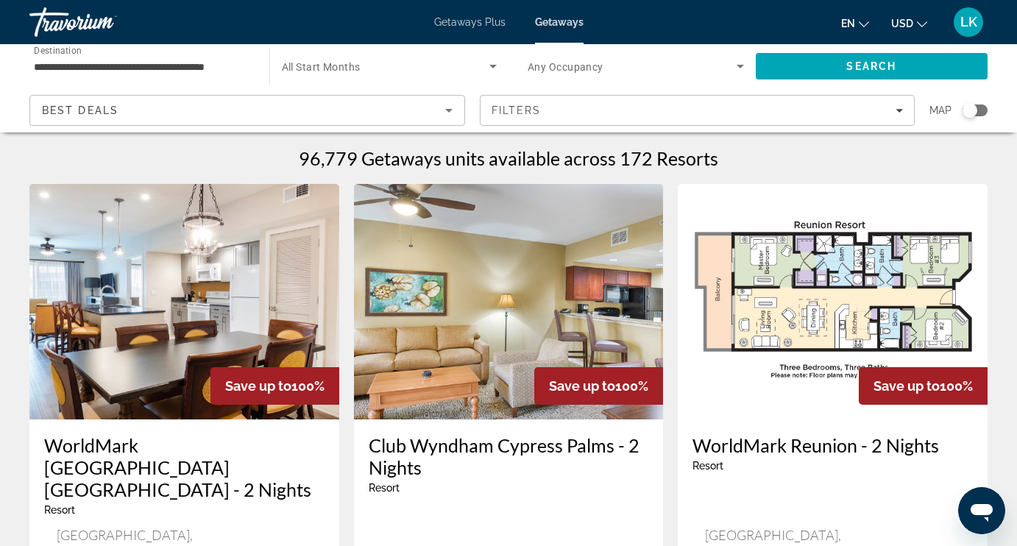
click at [457, 22] on span "Getaways Plus" at bounding box center [469, 22] width 71 height 12
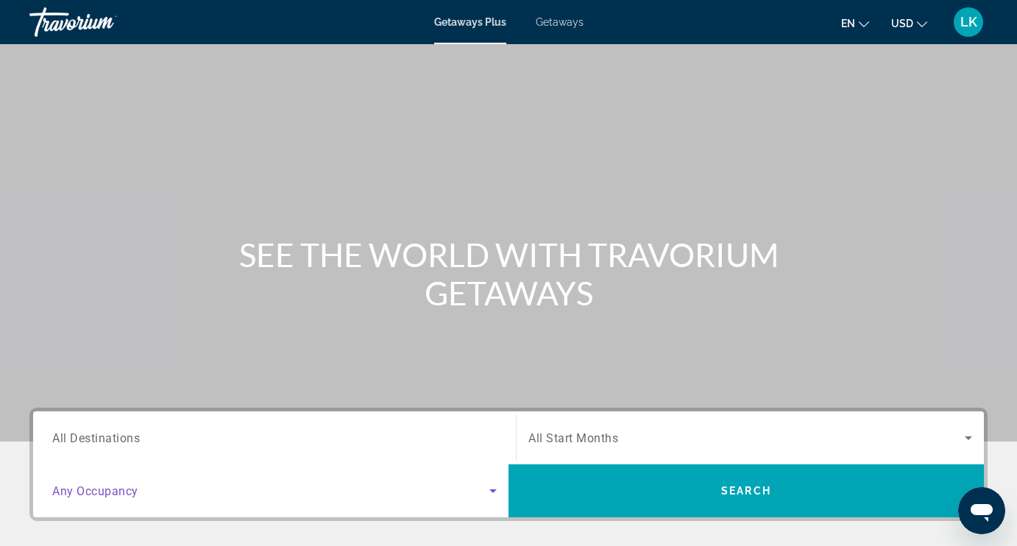
click at [139, 482] on span "Search widget" at bounding box center [270, 491] width 437 height 18
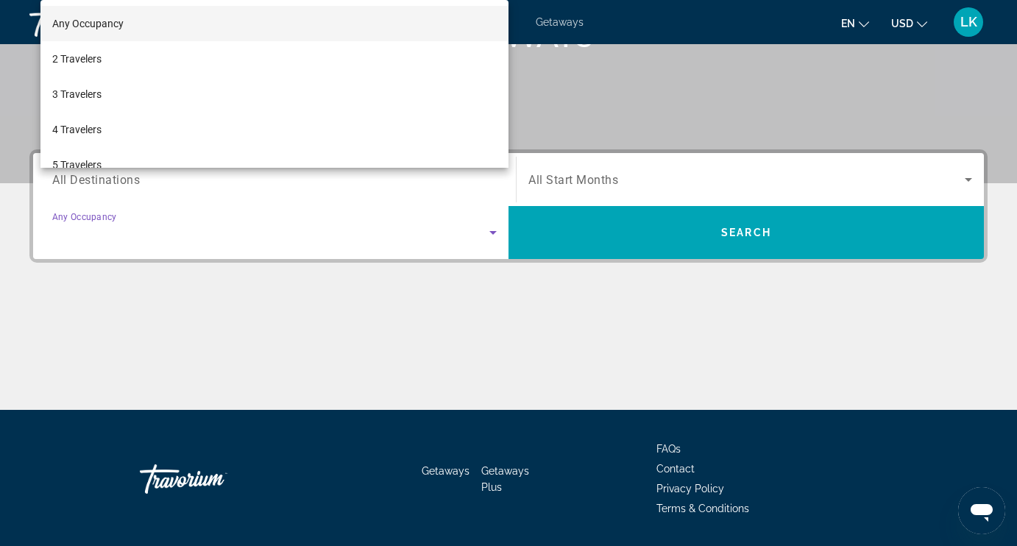
scroll to position [302, 0]
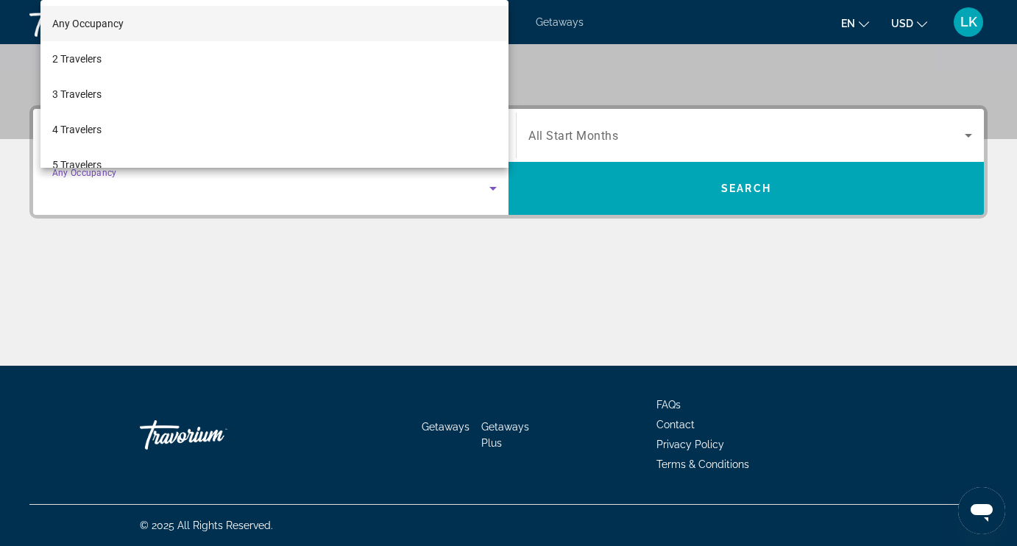
click at [545, 69] on div at bounding box center [508, 273] width 1017 height 546
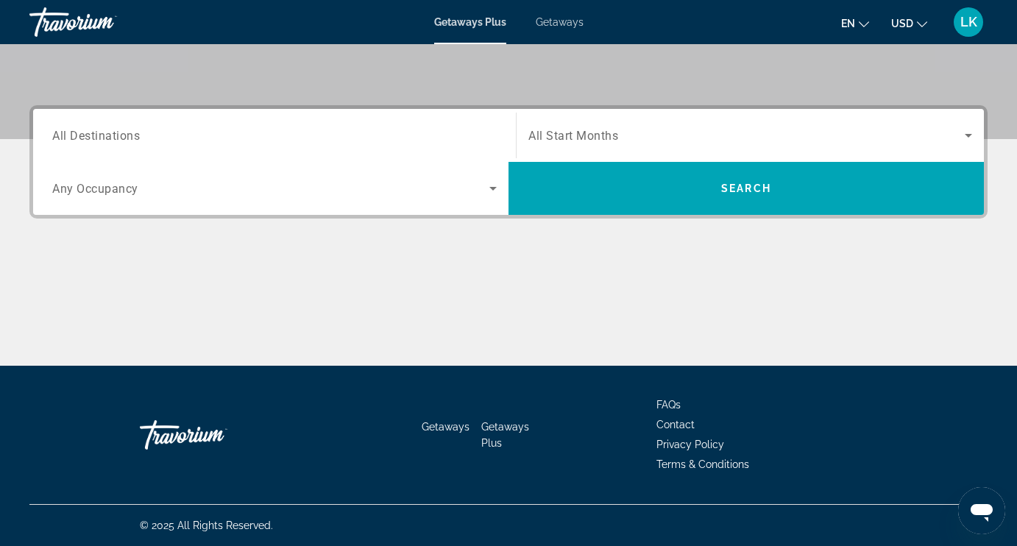
click at [116, 140] on span "All Destinations" at bounding box center [96, 135] width 88 height 14
click at [116, 140] on input "Destination All Destinations" at bounding box center [274, 136] width 444 height 18
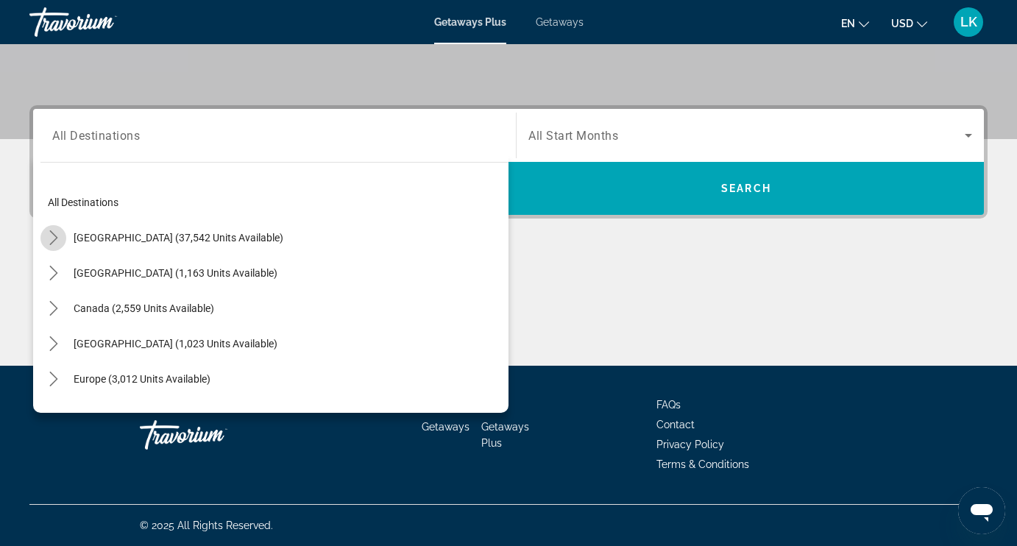
click at [51, 234] on icon "Toggle United States (37,542 units available) submenu" at bounding box center [53, 237] width 15 height 15
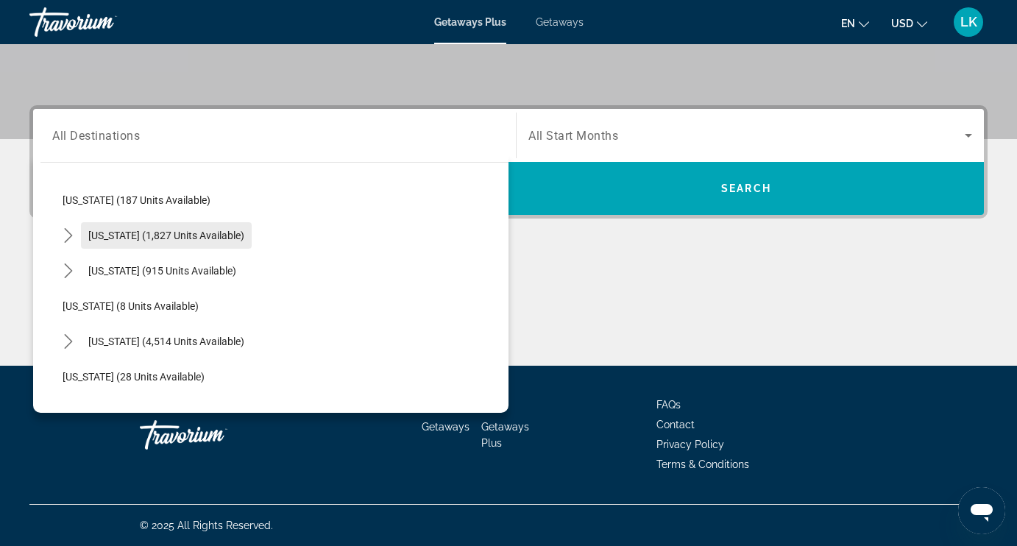
scroll to position [109, 0]
click at [68, 338] on icon "Toggle Florida (4,514 units available) submenu" at bounding box center [68, 340] width 8 height 15
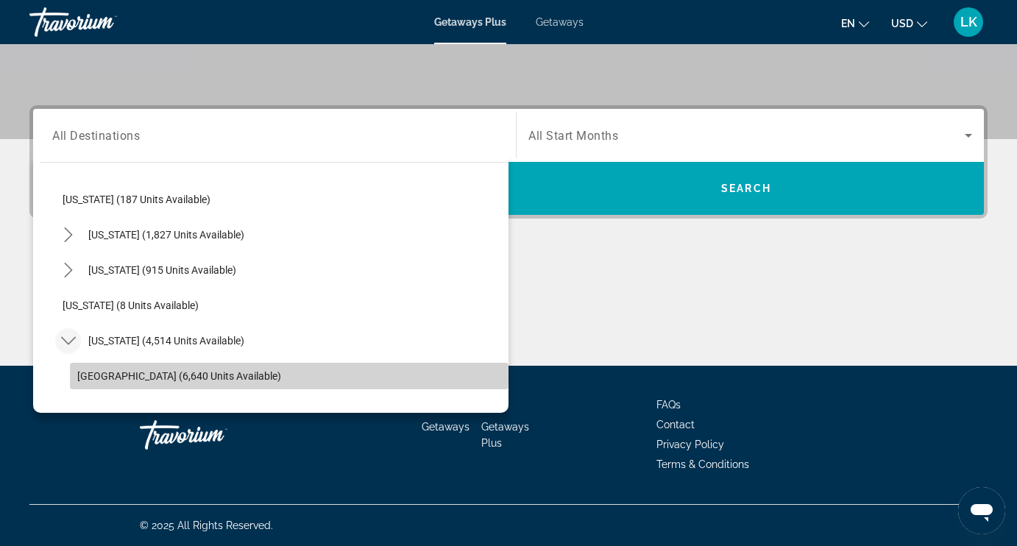
click at [118, 377] on span "Orlando & Disney Area (6,640 units available)" at bounding box center [179, 376] width 204 height 12
type input "**********"
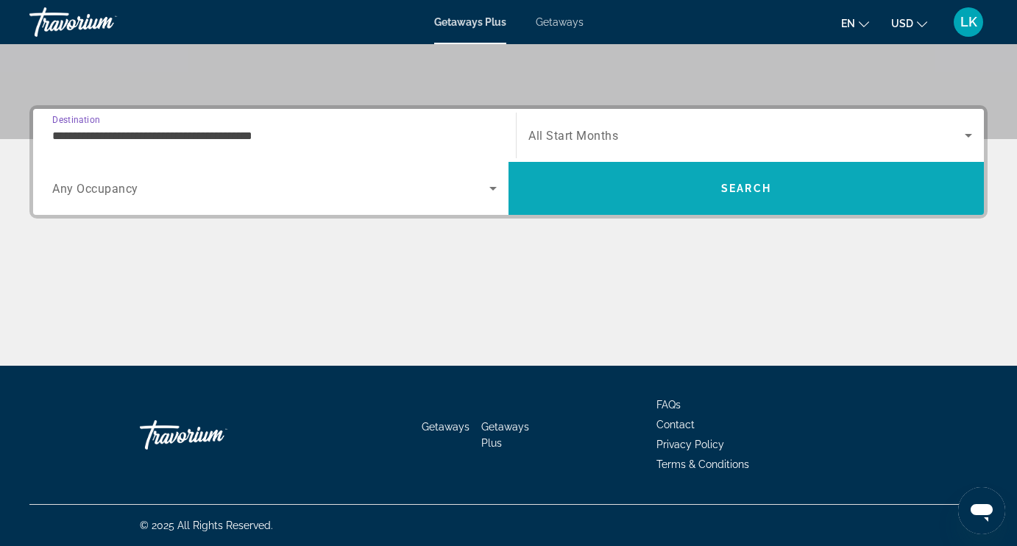
click at [708, 193] on span "Search" at bounding box center [745, 188] width 475 height 35
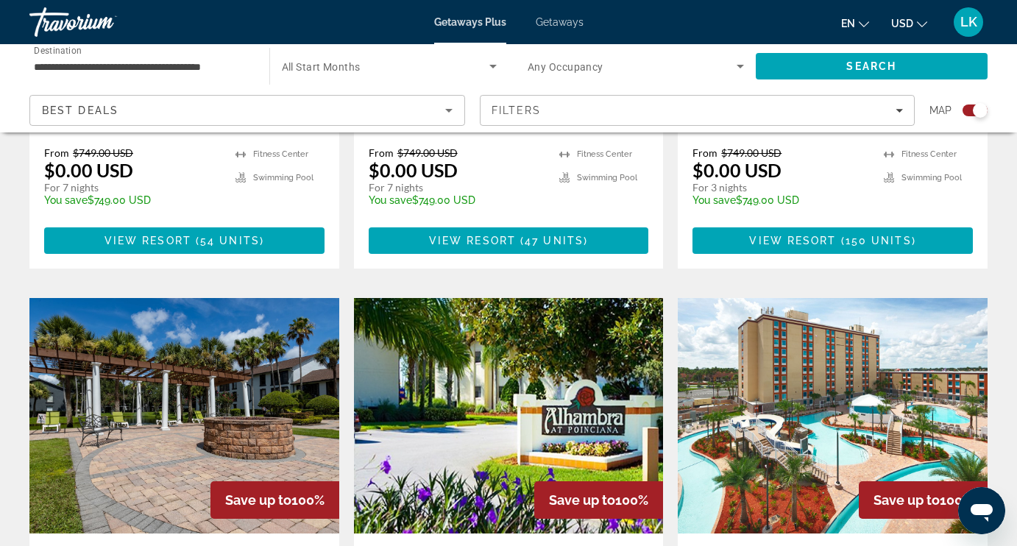
scroll to position [1475, 0]
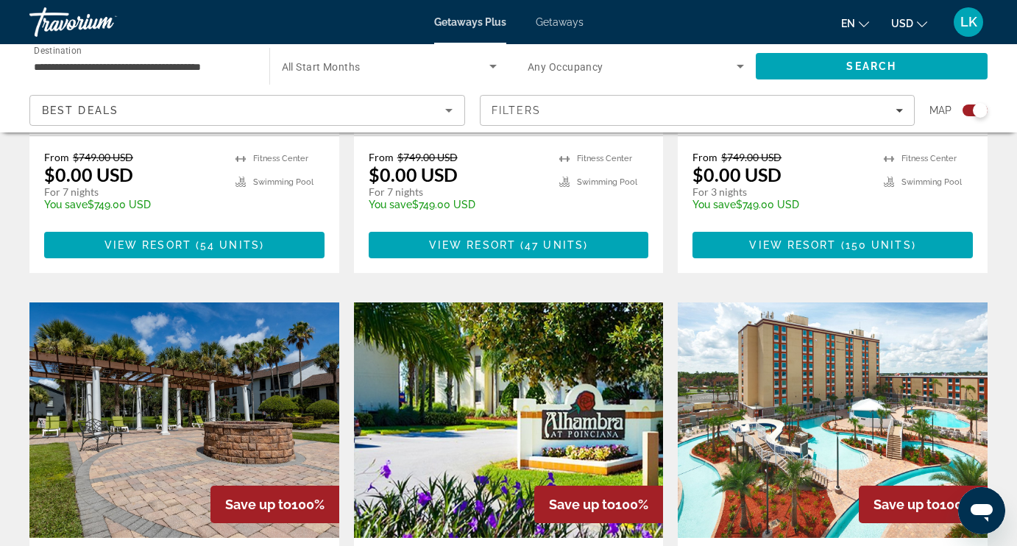
click at [356, 63] on span "All Start Months" at bounding box center [321, 67] width 79 height 12
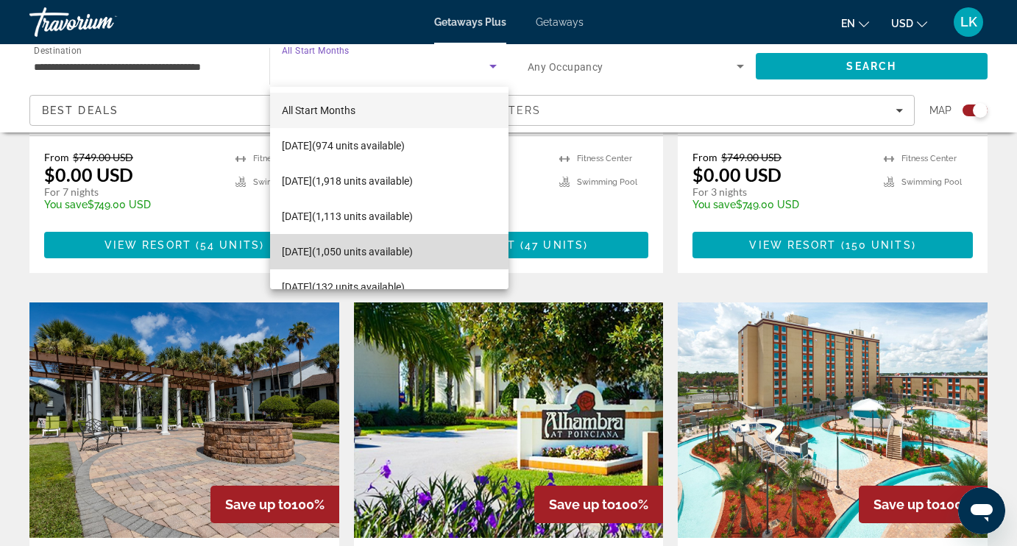
click at [323, 244] on span "January 2026 (1,050 units available)" at bounding box center [347, 252] width 131 height 18
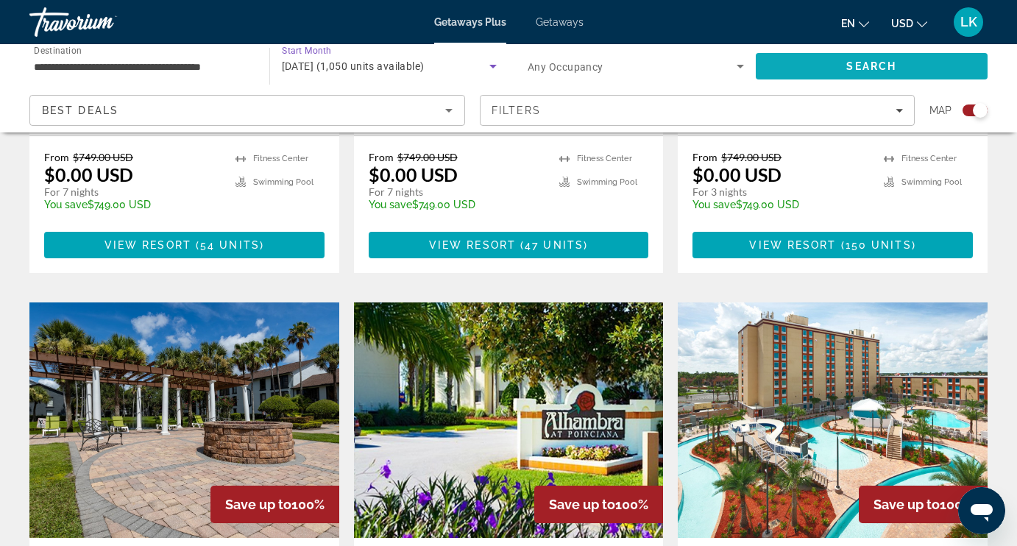
click at [859, 60] on span "Search" at bounding box center [871, 66] width 50 height 12
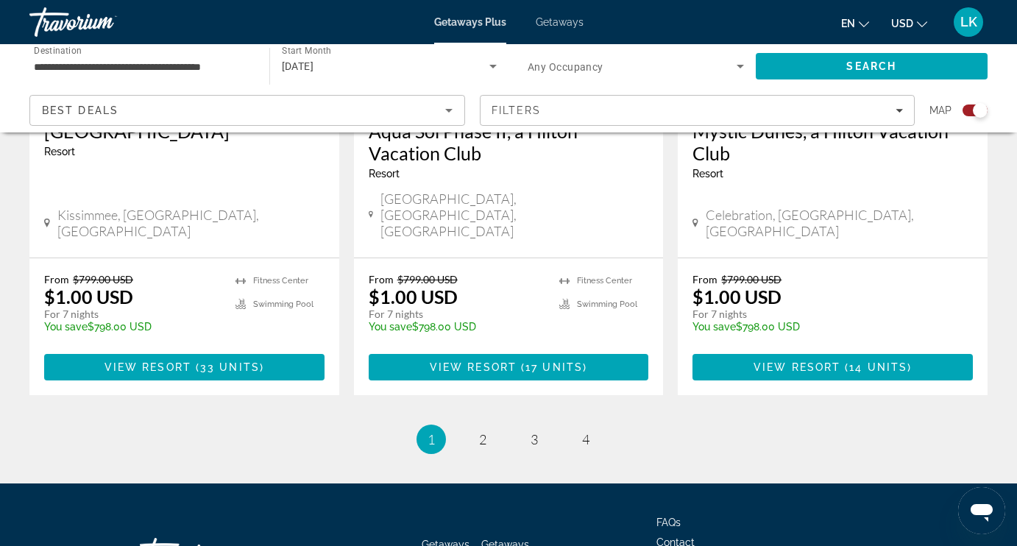
scroll to position [2401, 0]
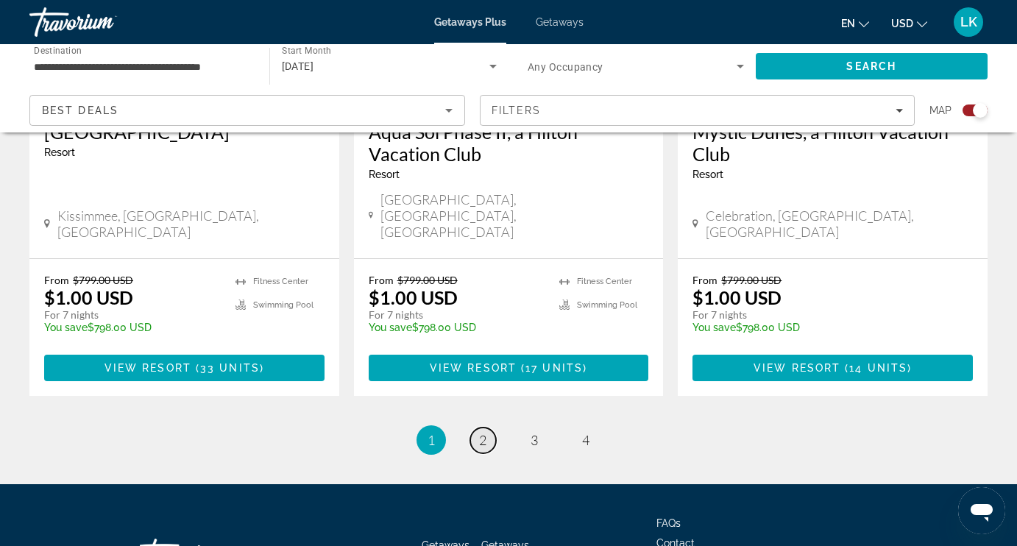
click at [480, 432] on span "2" at bounding box center [482, 440] width 7 height 16
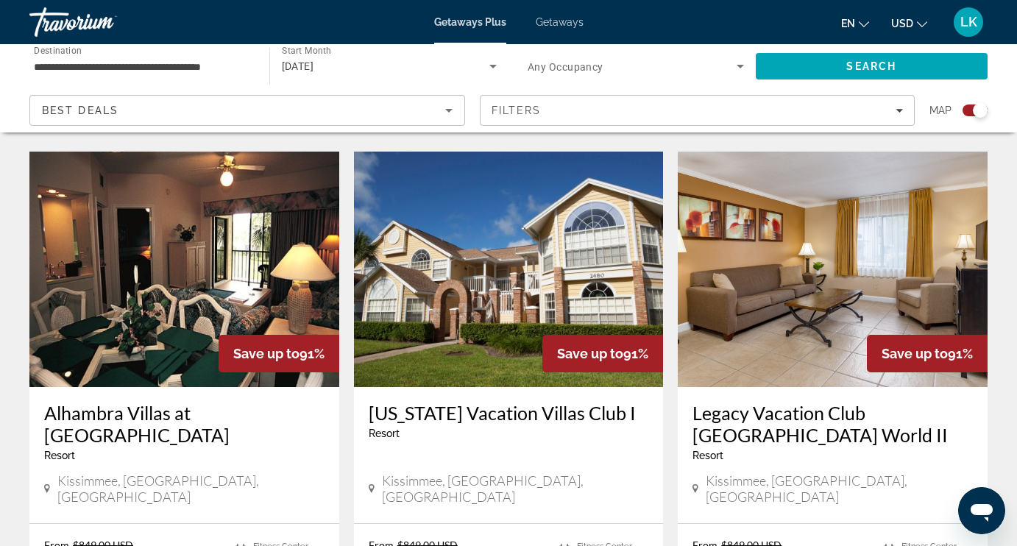
scroll to position [1616, 0]
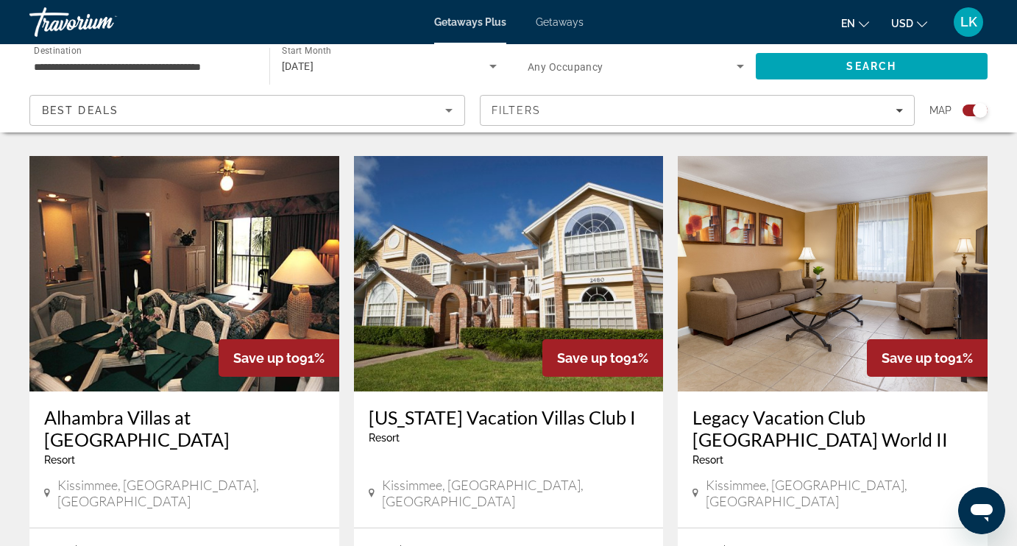
click at [478, 265] on img "Main content" at bounding box center [509, 273] width 310 height 235
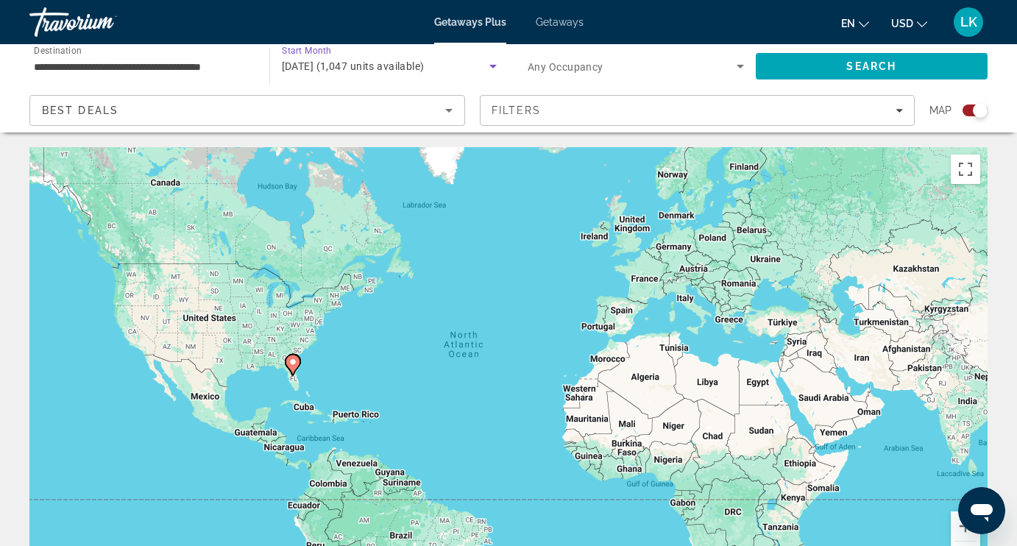
click at [347, 66] on span "January 2026 (1,047 units available)" at bounding box center [353, 66] width 143 height 12
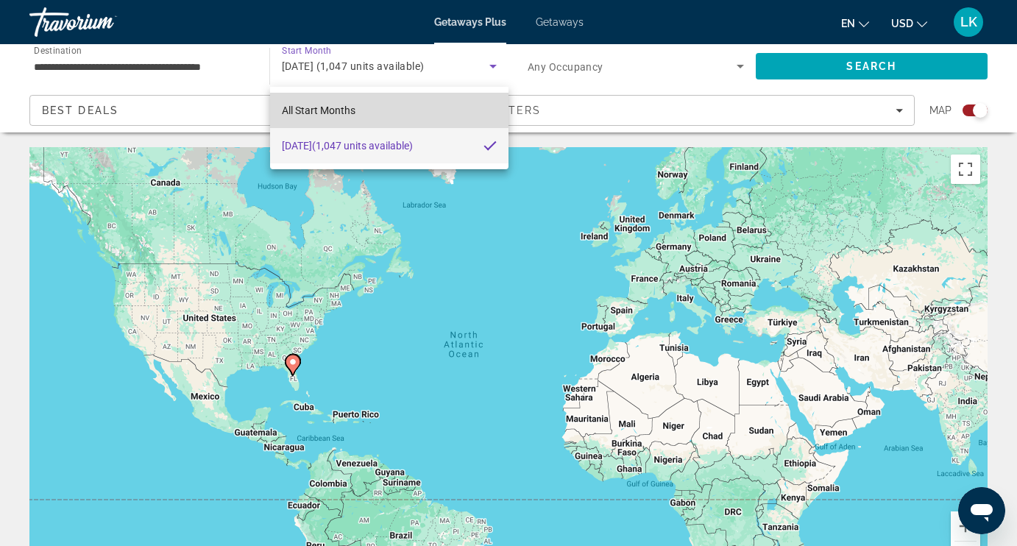
click at [327, 104] on span "All Start Months" at bounding box center [319, 111] width 74 height 18
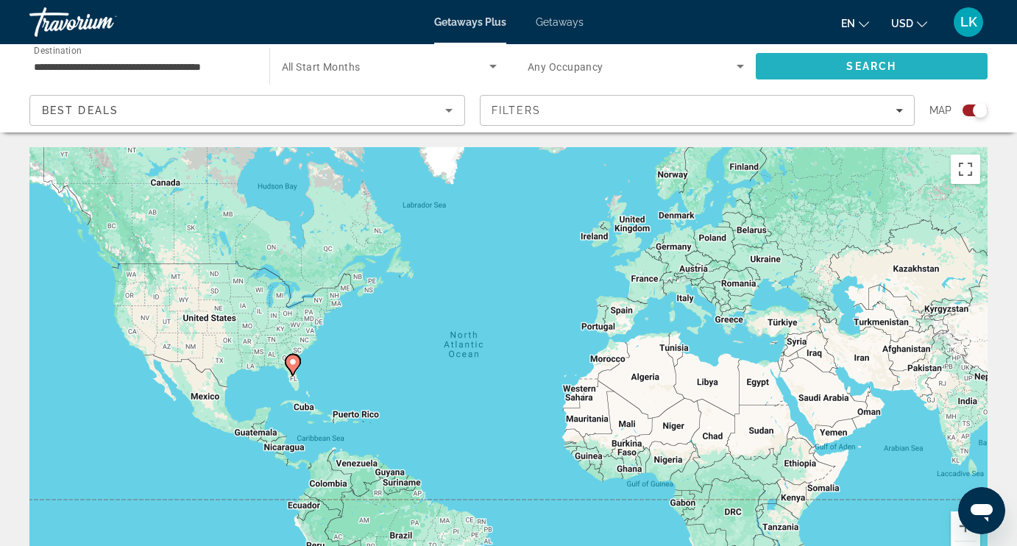
click at [809, 63] on span "Search" at bounding box center [872, 66] width 232 height 35
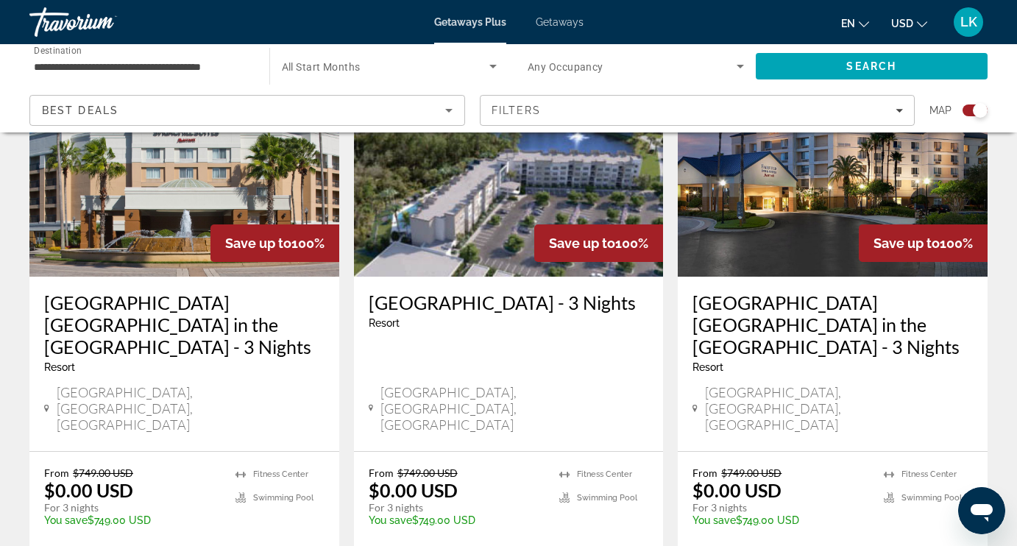
scroll to position [600, 0]
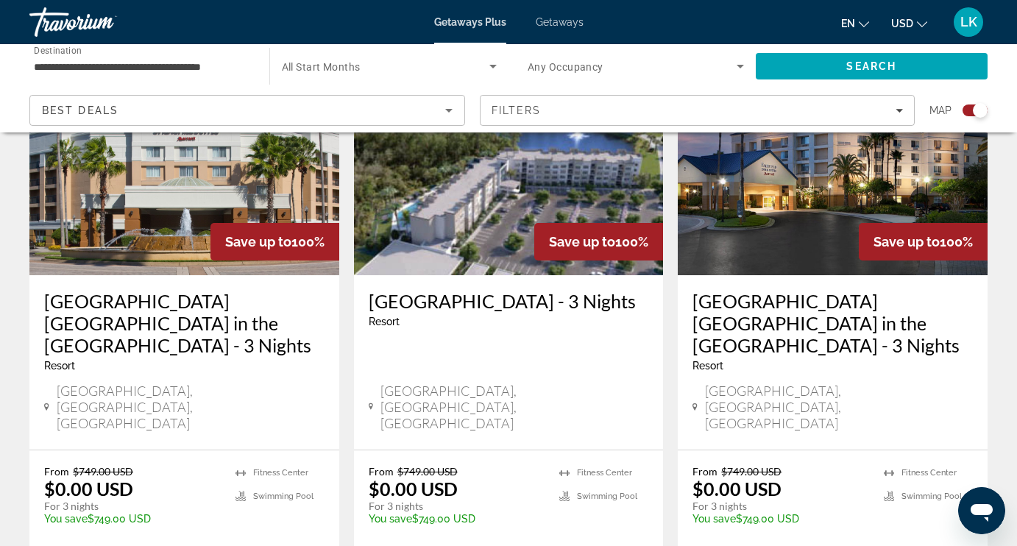
click at [532, 205] on img "Main content" at bounding box center [509, 157] width 310 height 235
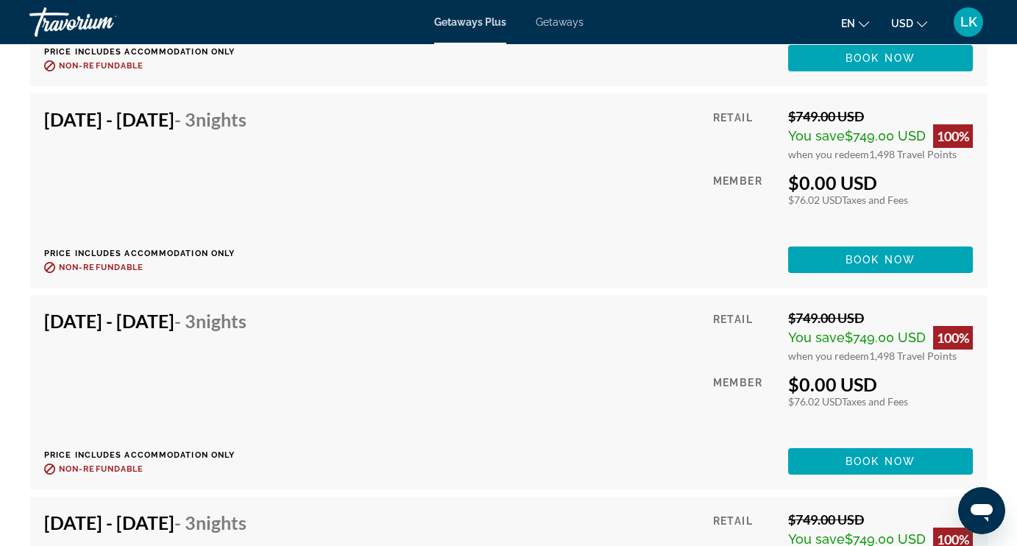
scroll to position [3561, 0]
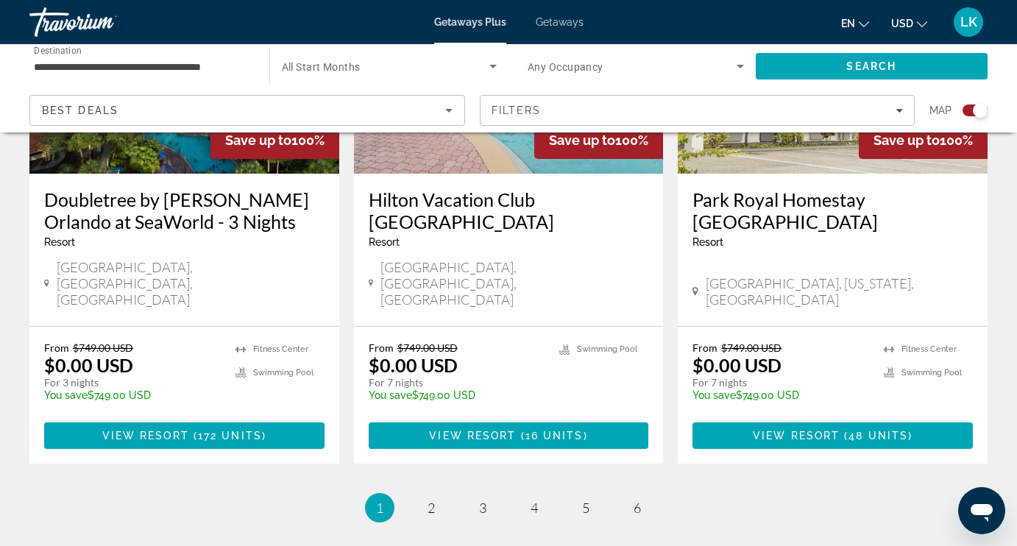
scroll to position [2429, 0]
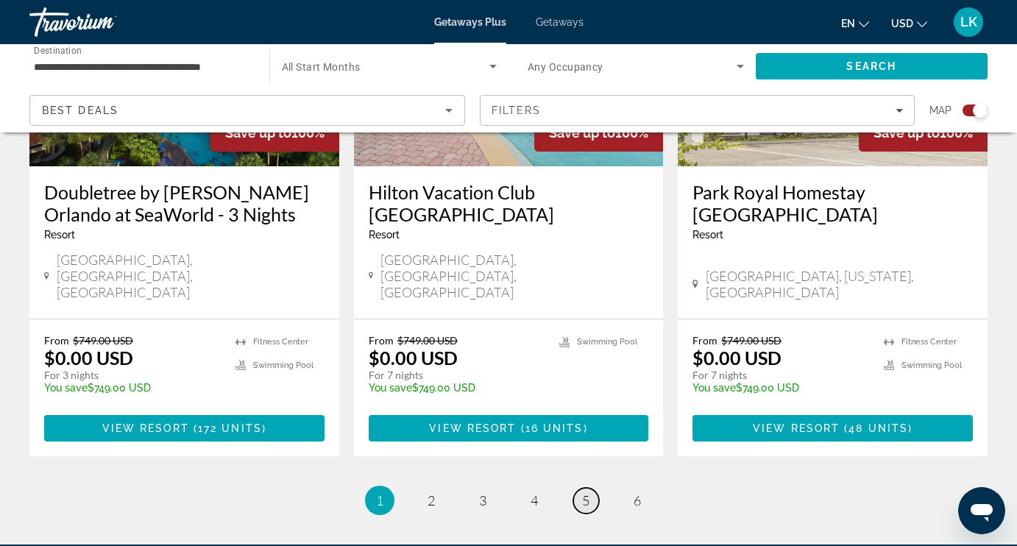
click at [579, 488] on link "page 5" at bounding box center [586, 501] width 26 height 26
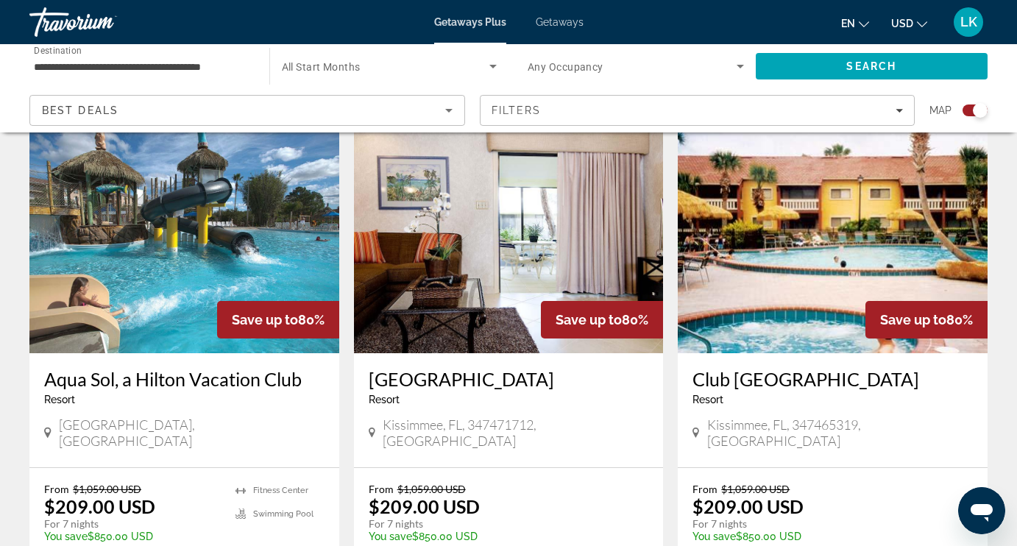
scroll to position [519, 0]
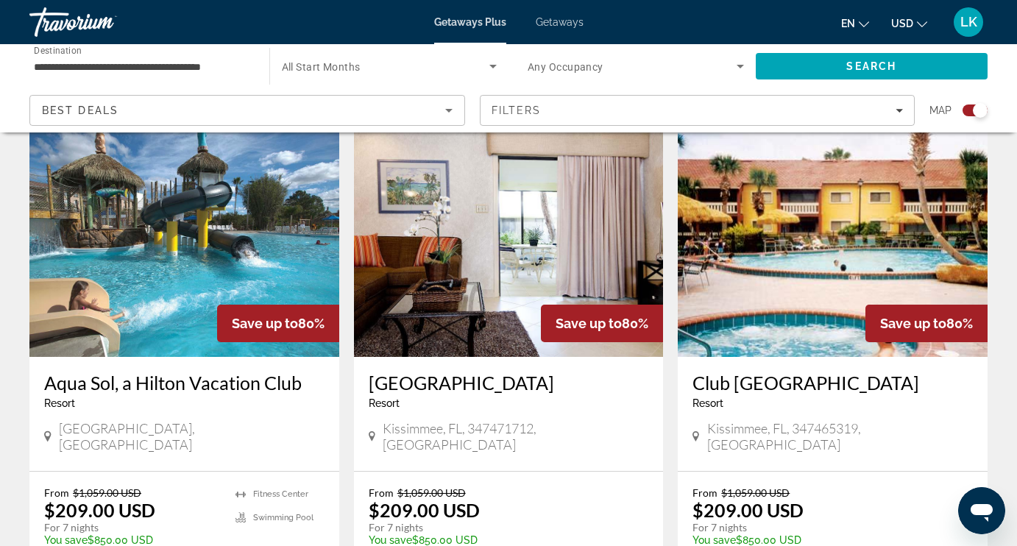
click at [168, 277] on img "Main content" at bounding box center [184, 238] width 310 height 235
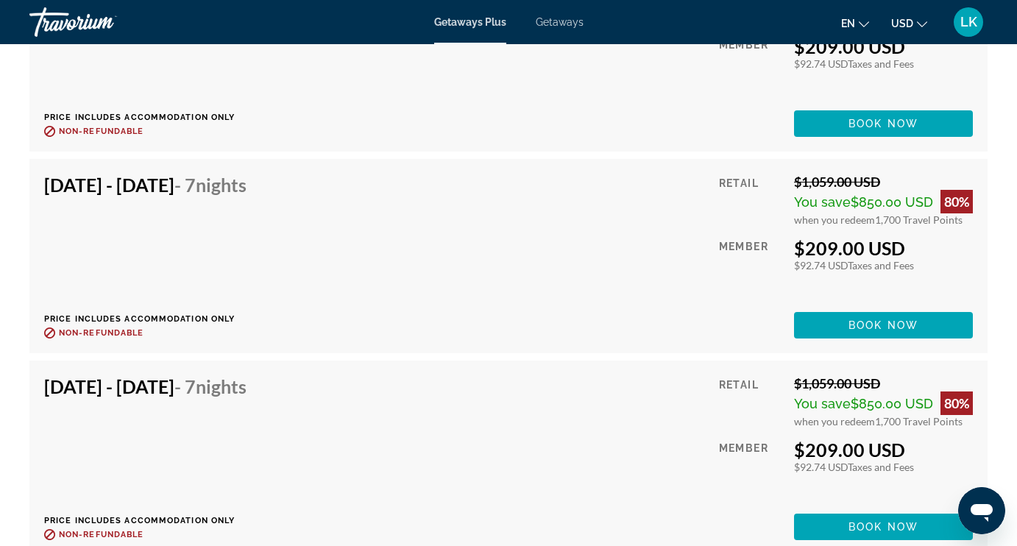
scroll to position [6816, 0]
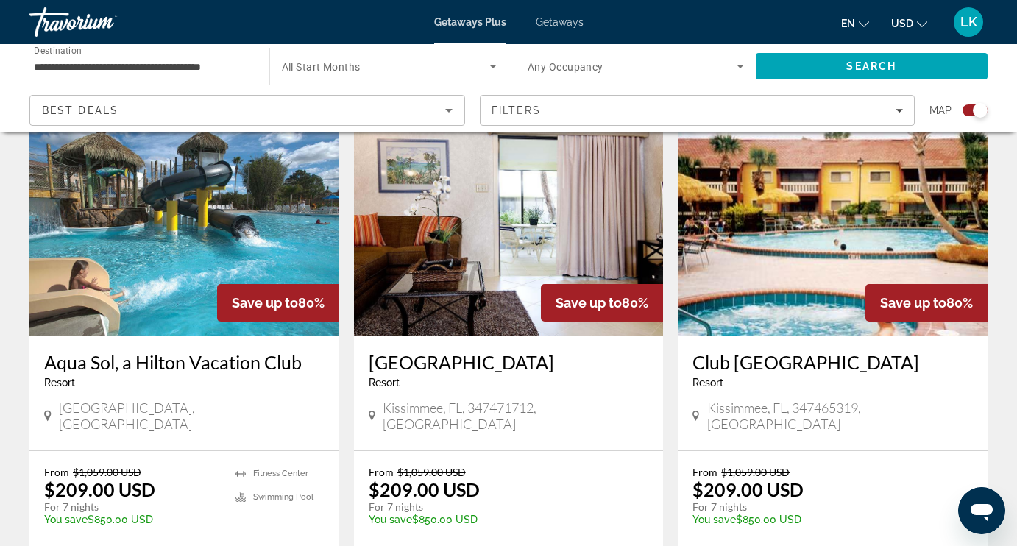
scroll to position [540, 0]
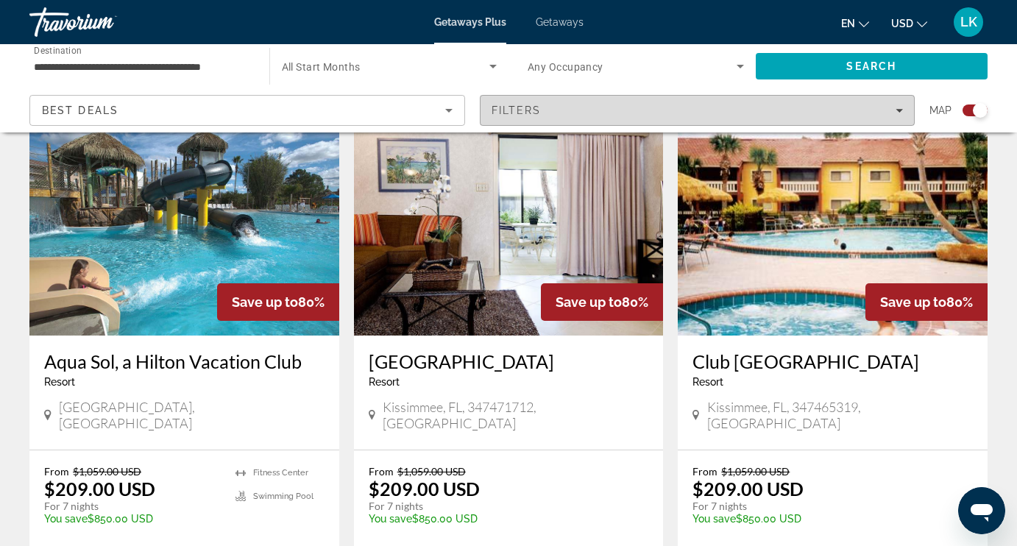
click at [510, 100] on span "Filters" at bounding box center [697, 110] width 434 height 35
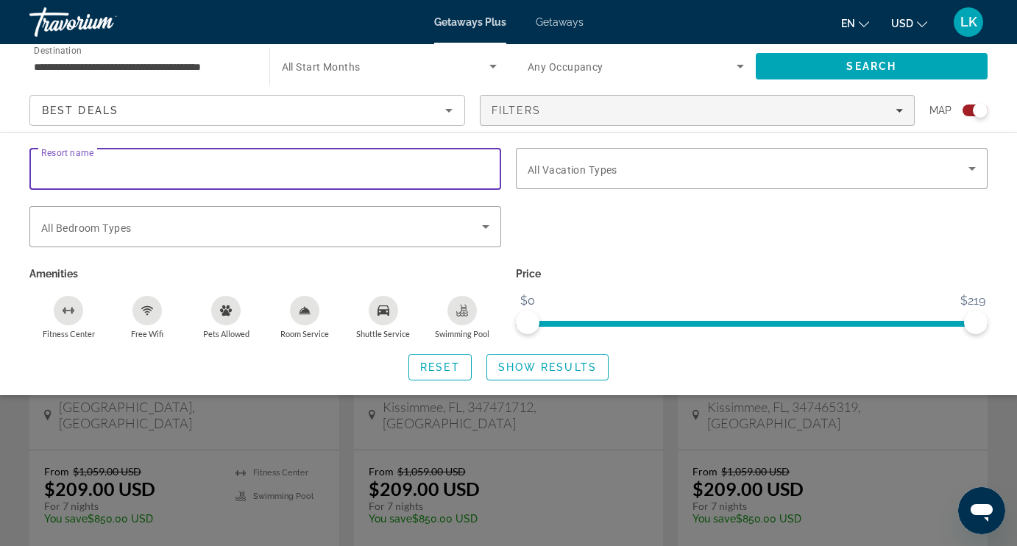
click at [151, 173] on input "Resort name" at bounding box center [265, 169] width 448 height 18
type input "******"
click at [530, 368] on span "Show Results" at bounding box center [547, 367] width 99 height 12
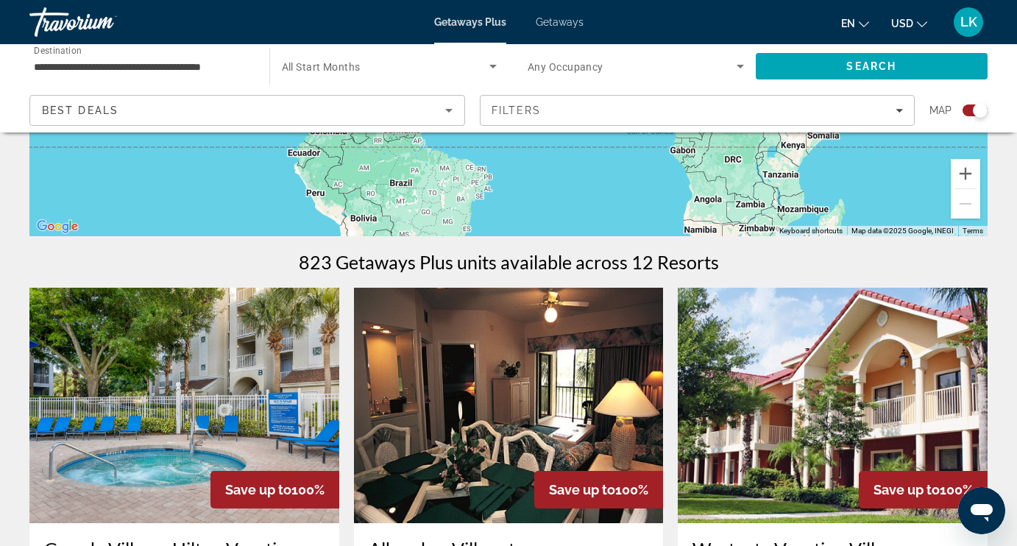
scroll to position [316, 0]
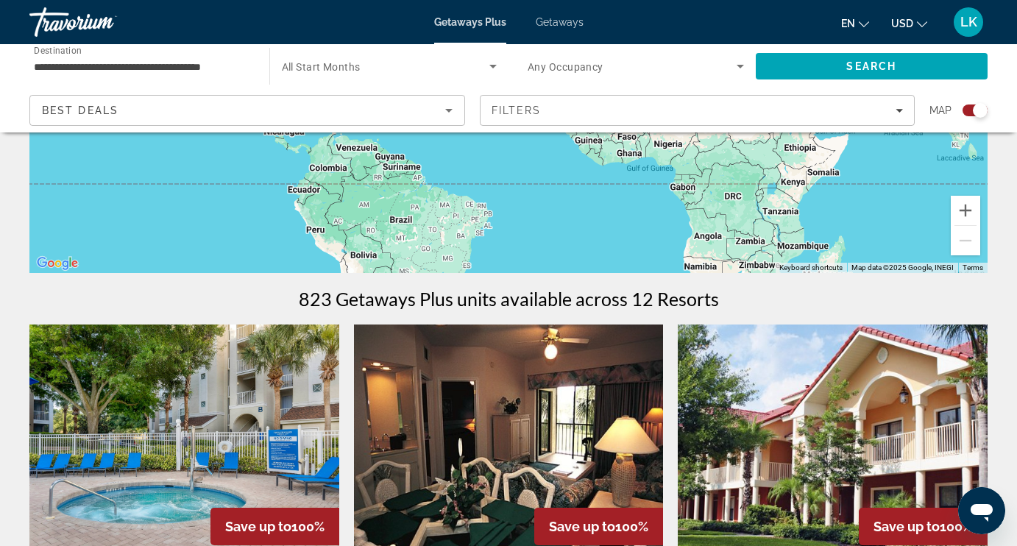
click at [199, 452] on img "Main content" at bounding box center [184, 441] width 310 height 235
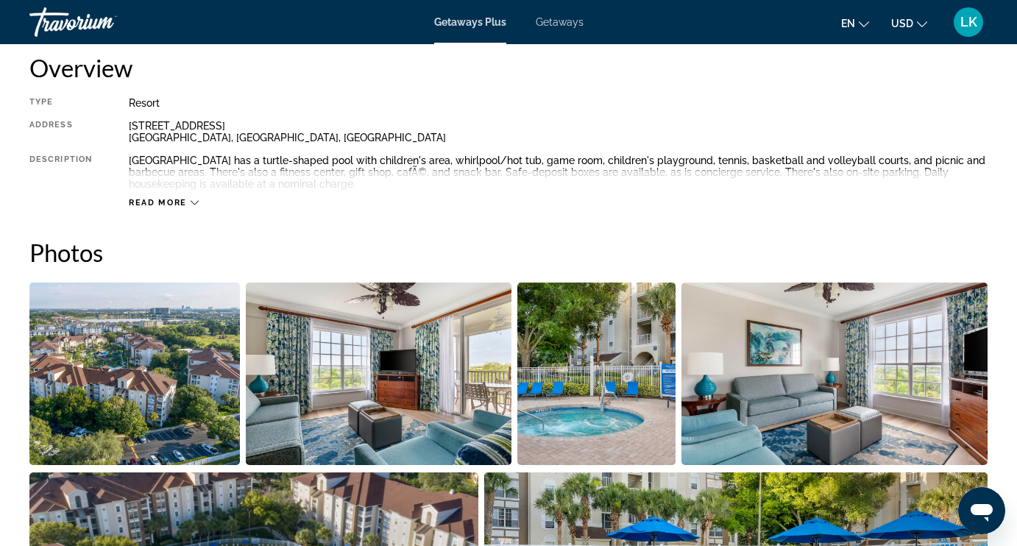
scroll to position [771, 0]
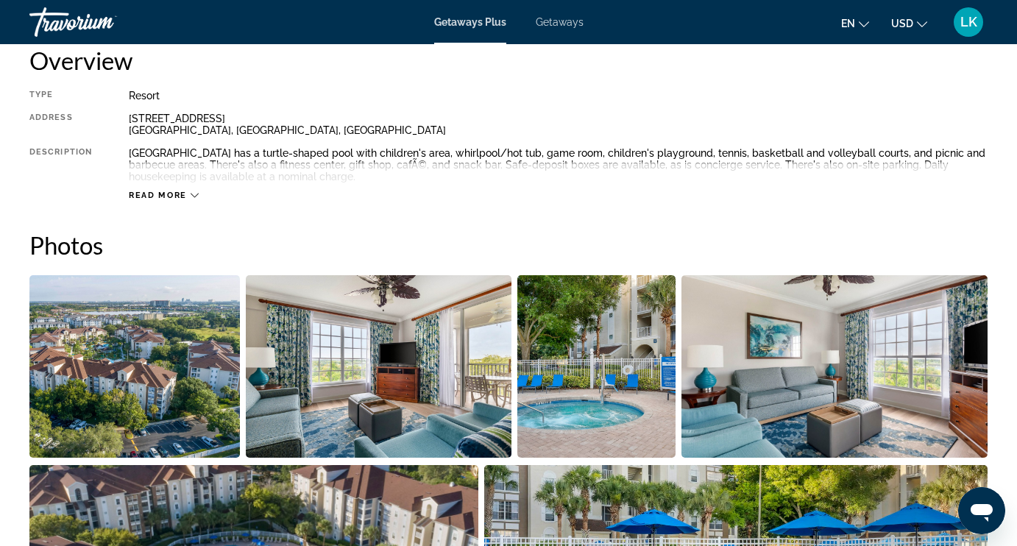
click at [163, 401] on img "Open full-screen image slider" at bounding box center [134, 366] width 210 height 182
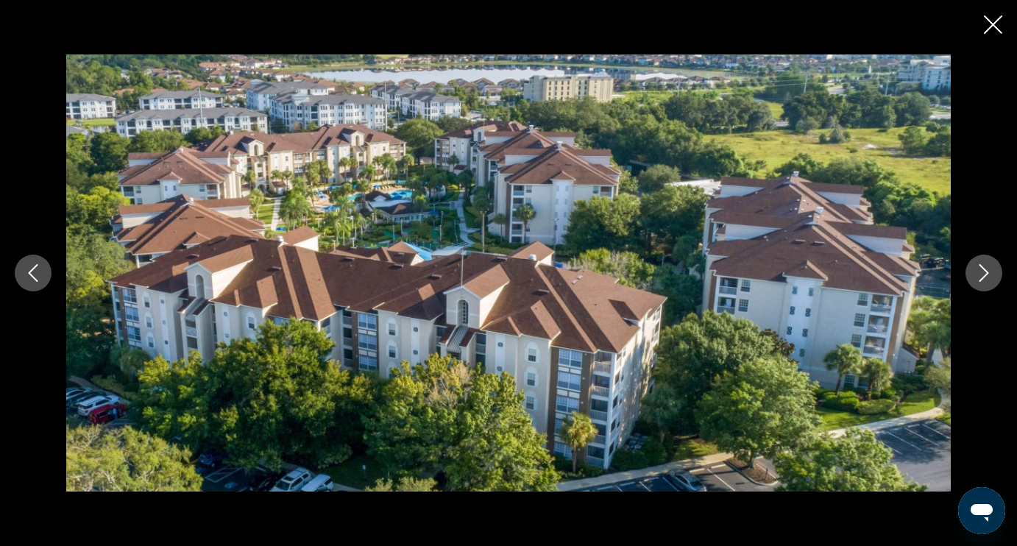
click at [991, 268] on icon "Next image" at bounding box center [984, 273] width 18 height 18
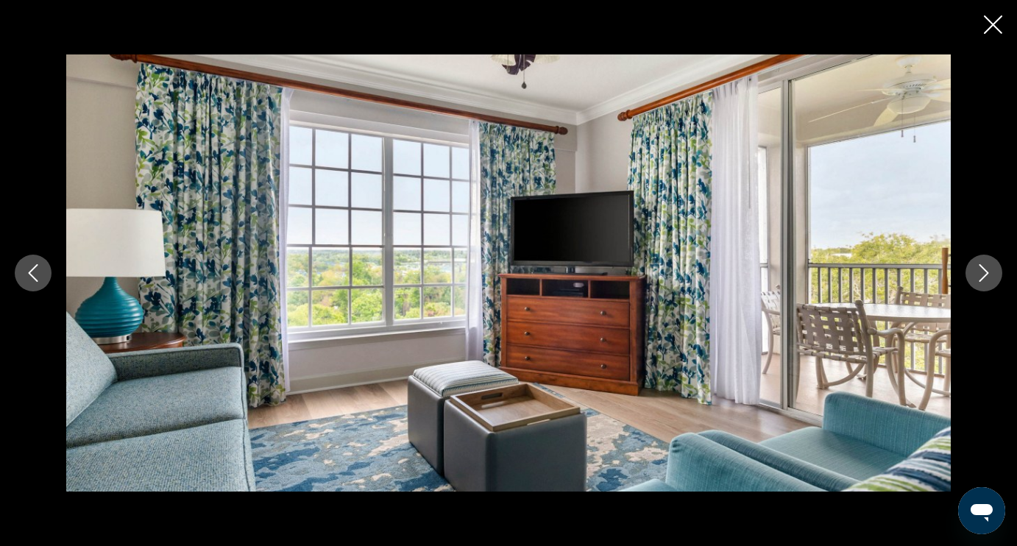
click at [991, 268] on icon "Next image" at bounding box center [984, 273] width 18 height 18
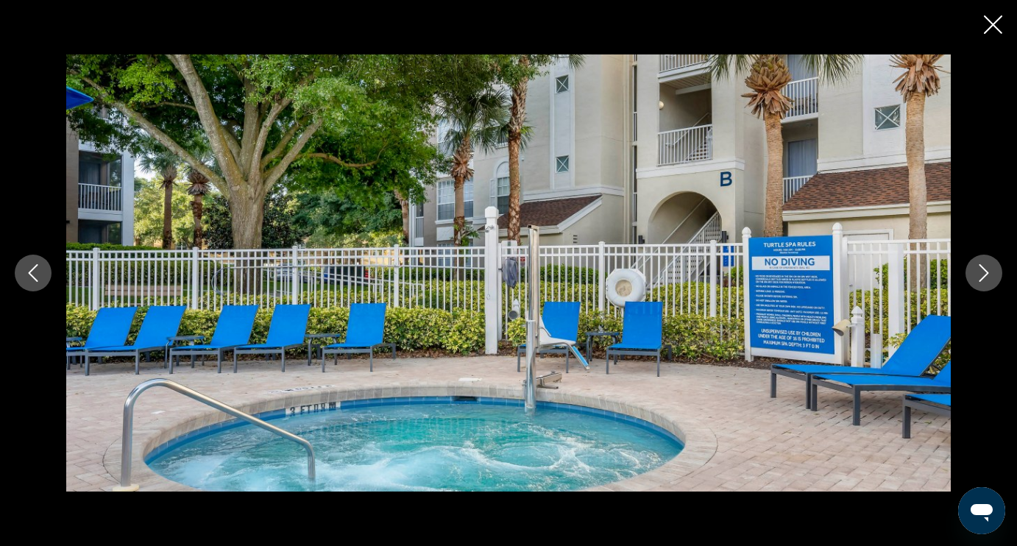
click at [991, 269] on icon "Next image" at bounding box center [984, 273] width 18 height 18
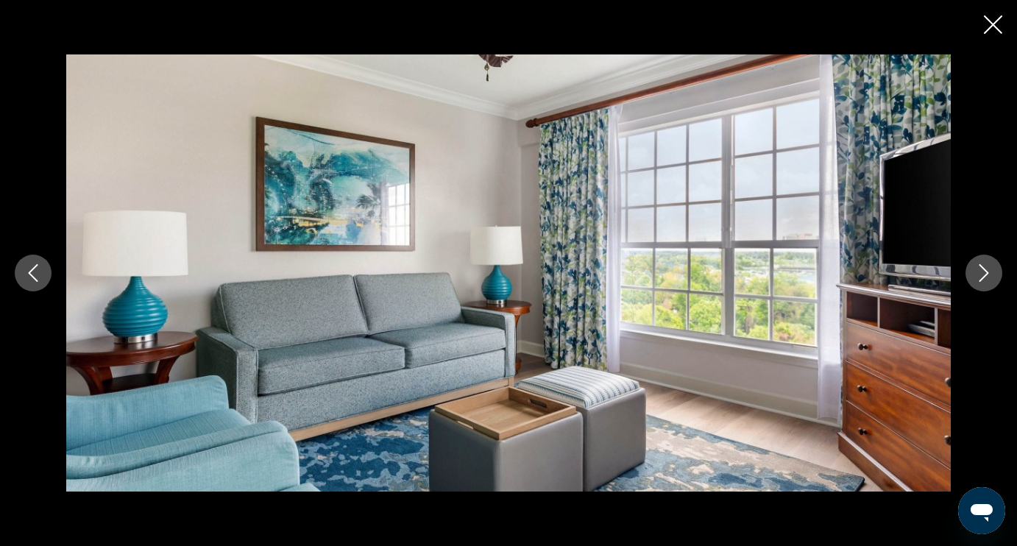
click at [991, 269] on icon "Next image" at bounding box center [984, 273] width 18 height 18
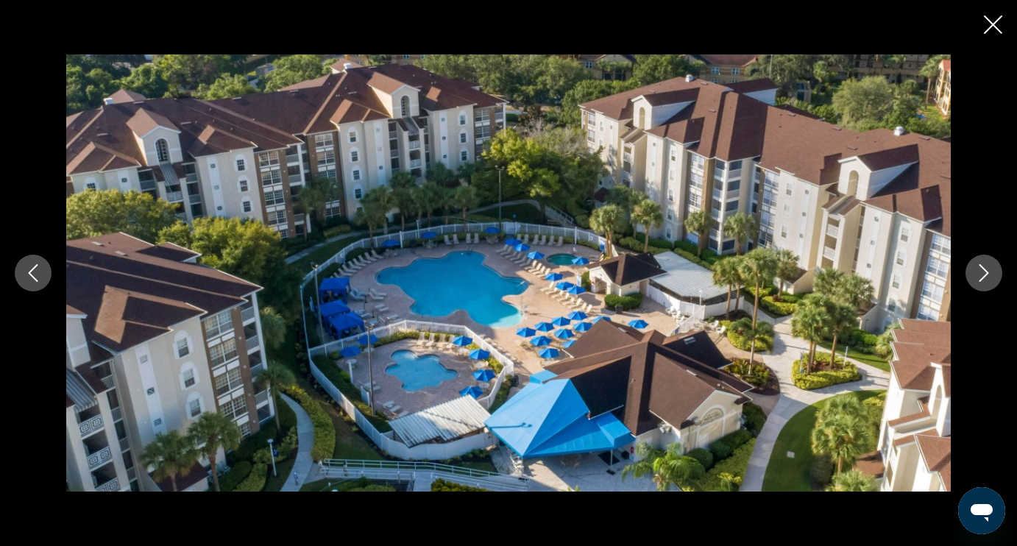
click at [991, 269] on icon "Next image" at bounding box center [984, 273] width 18 height 18
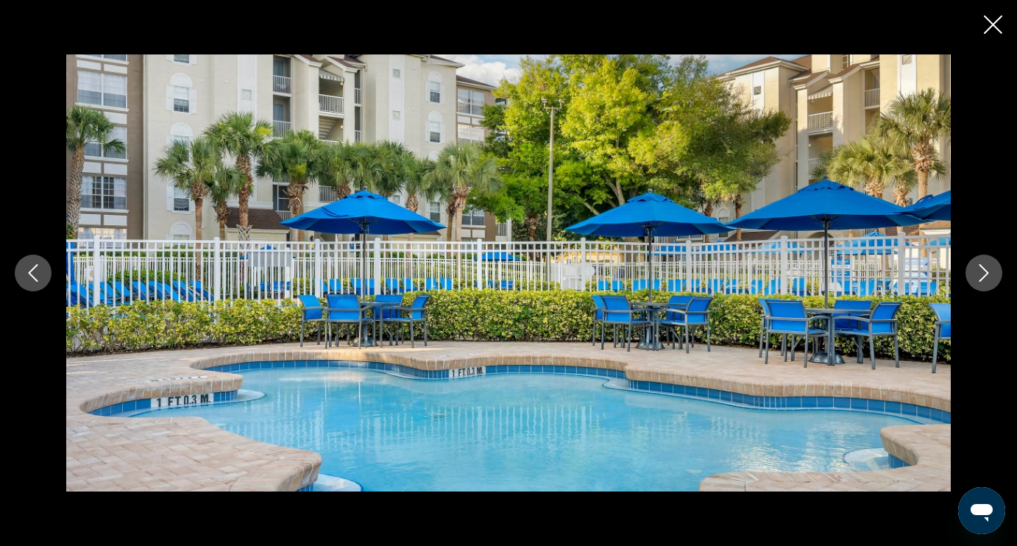
click at [991, 269] on icon "Next image" at bounding box center [984, 273] width 18 height 18
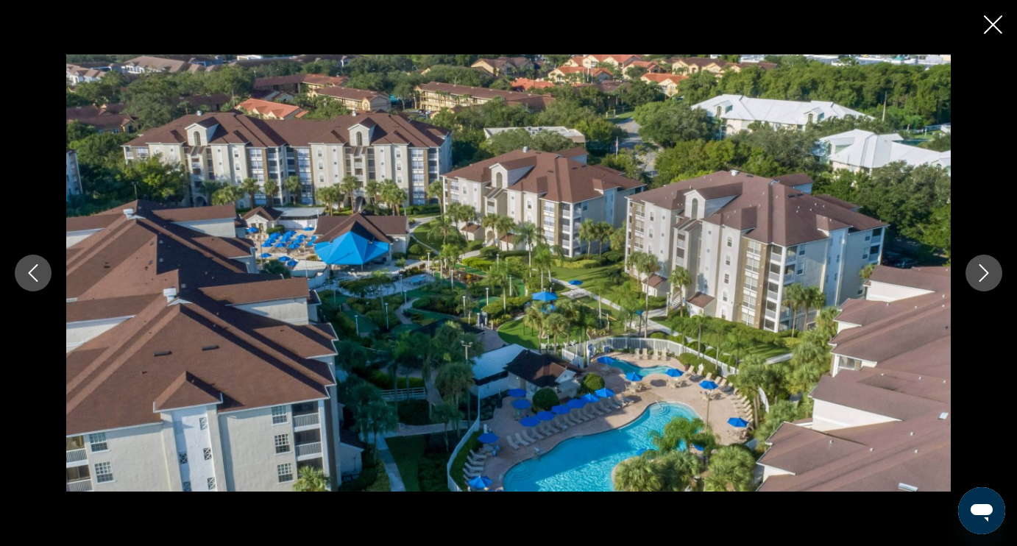
click at [991, 269] on icon "Next image" at bounding box center [984, 273] width 18 height 18
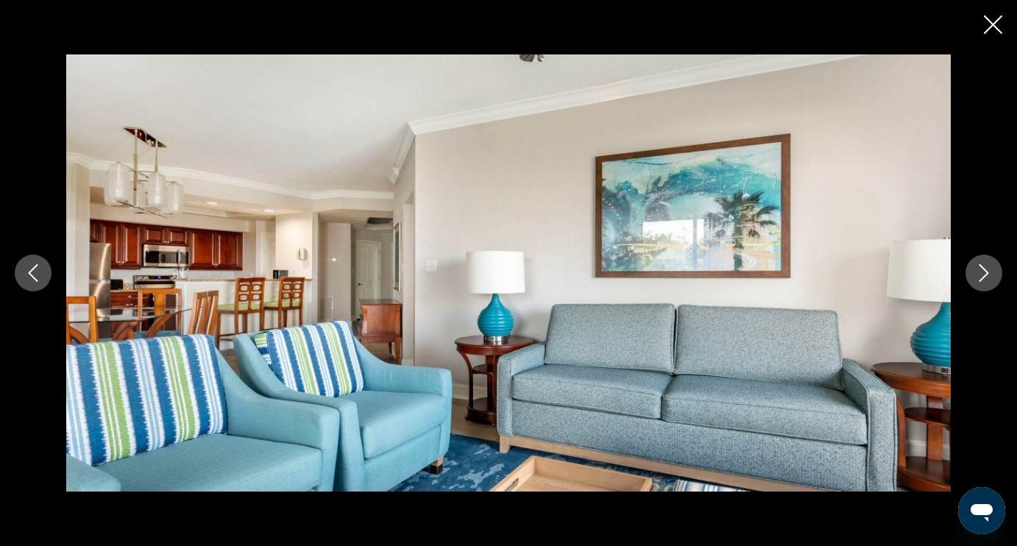
click at [991, 269] on icon "Next image" at bounding box center [984, 273] width 18 height 18
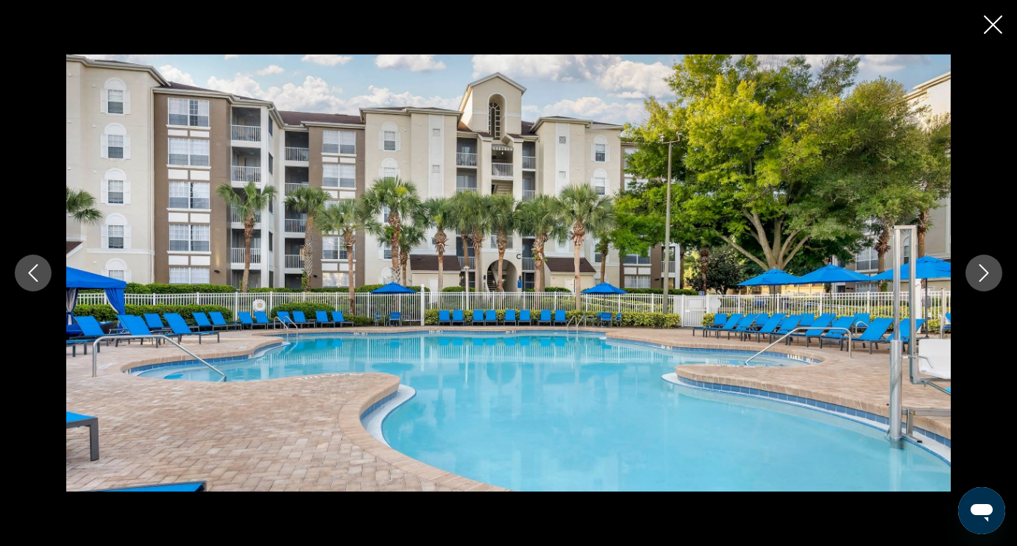
click at [991, 270] on icon "Next image" at bounding box center [984, 273] width 18 height 18
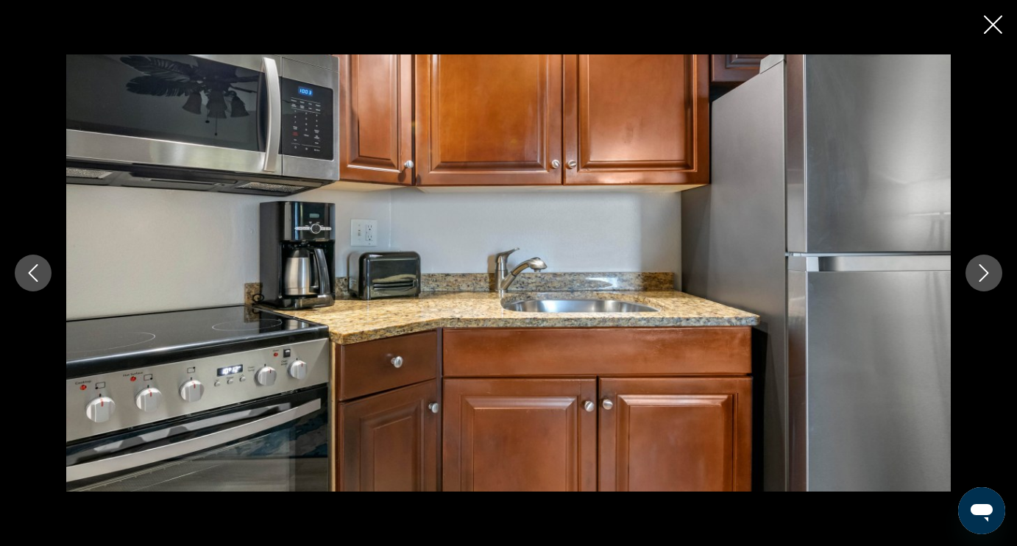
click at [987, 32] on icon "Close slideshow" at bounding box center [993, 24] width 18 height 18
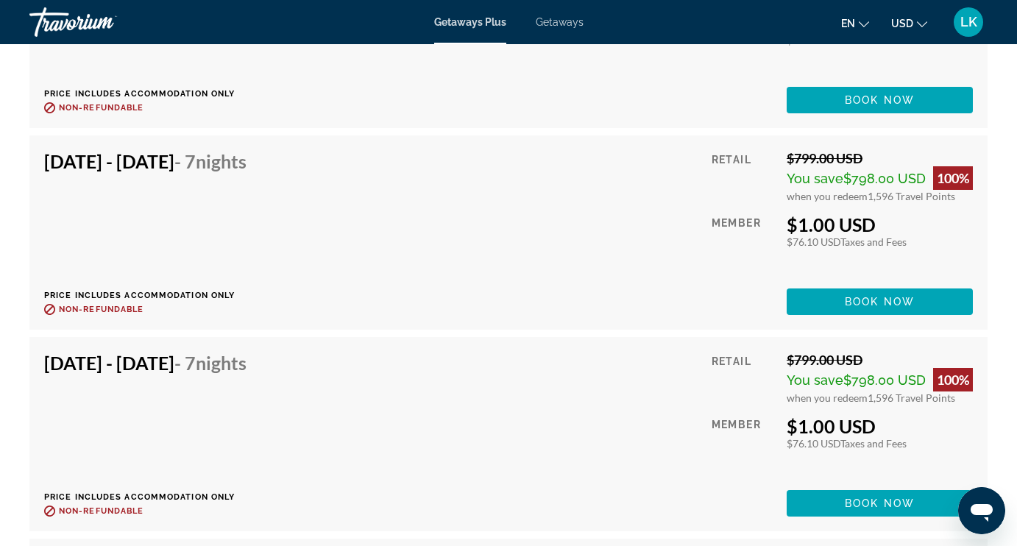
scroll to position [4345, 0]
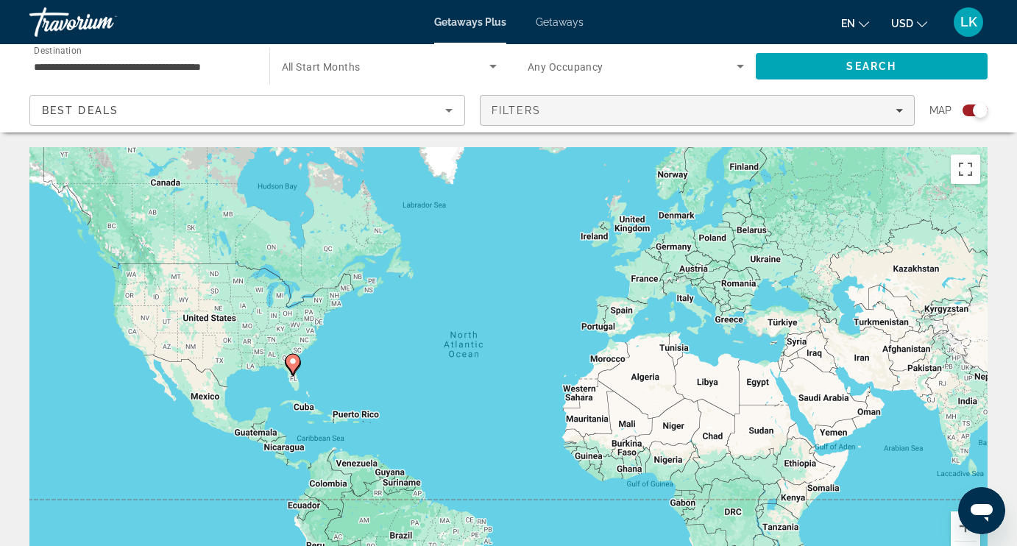
click at [703, 107] on div "Filters" at bounding box center [697, 110] width 412 height 12
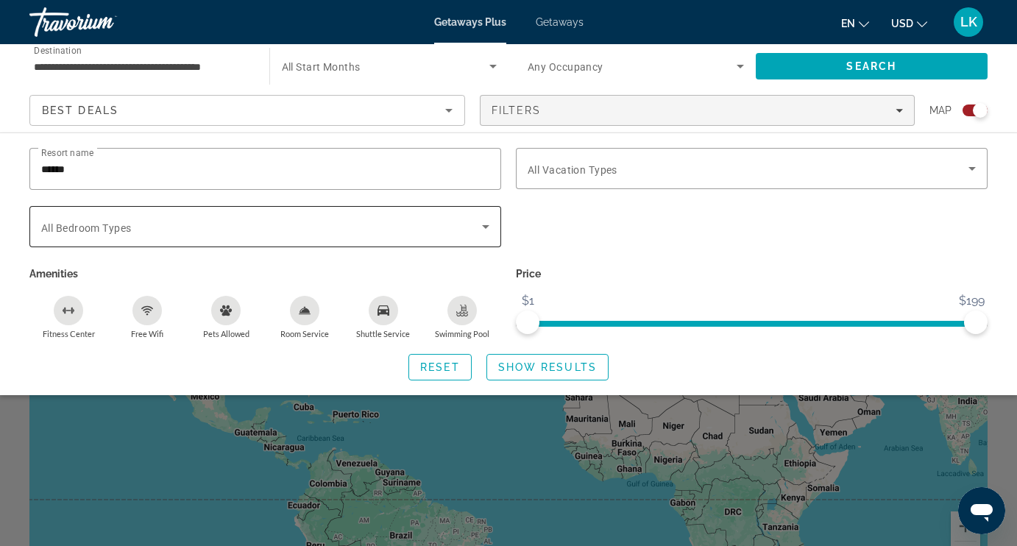
click at [388, 222] on span "Search widget" at bounding box center [261, 227] width 441 height 18
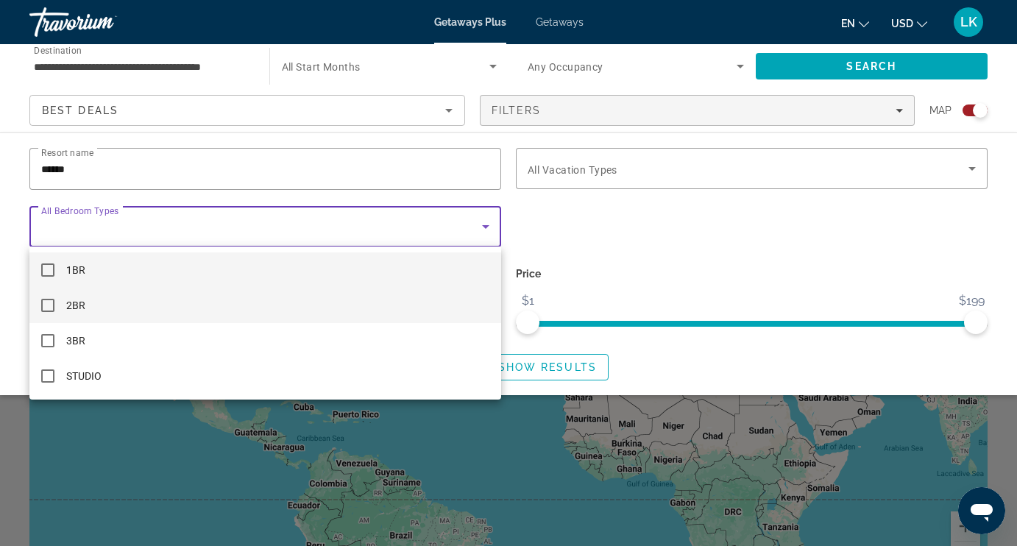
click at [49, 305] on mat-pseudo-checkbox at bounding box center [47, 305] width 13 height 13
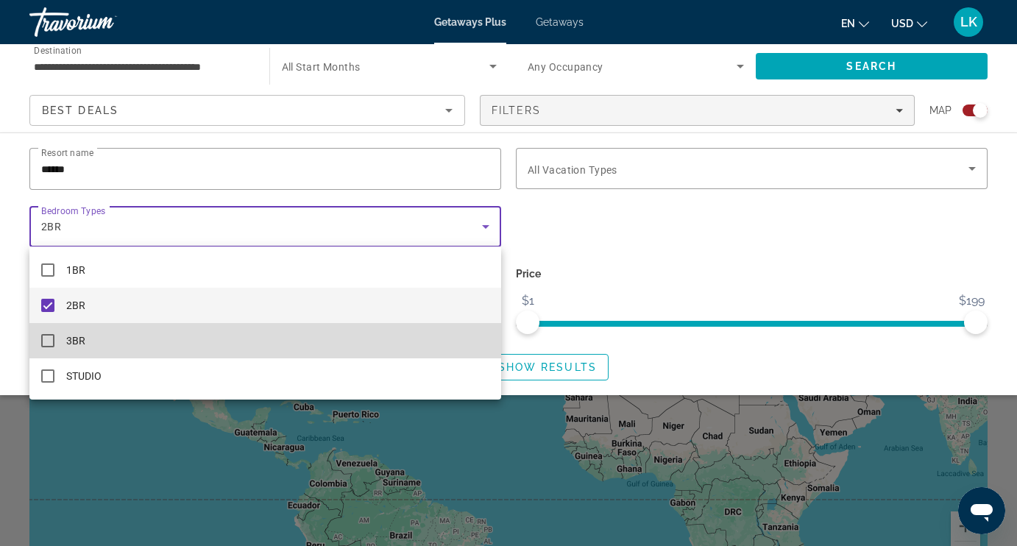
click at [43, 338] on mat-pseudo-checkbox at bounding box center [47, 340] width 13 height 13
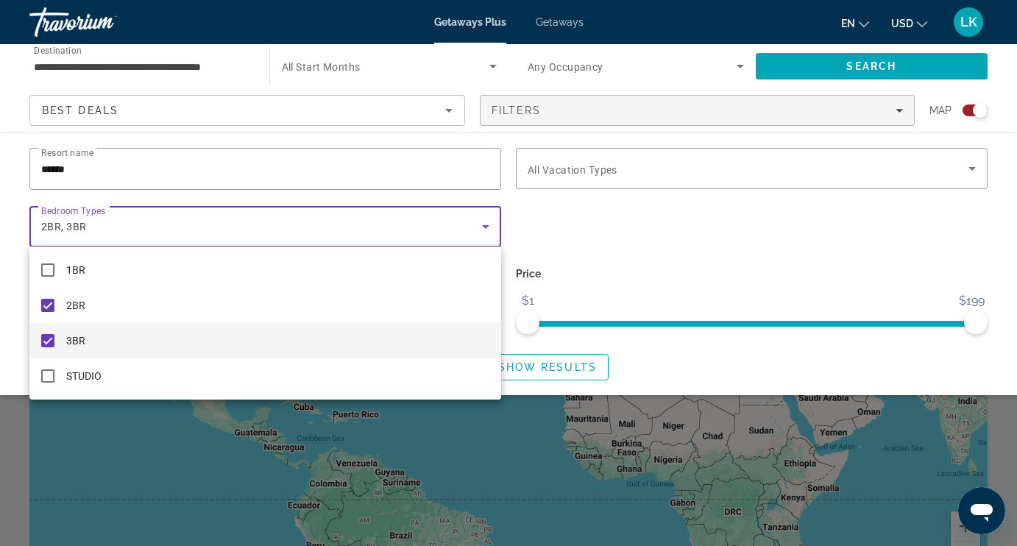
click at [529, 367] on div at bounding box center [508, 273] width 1017 height 546
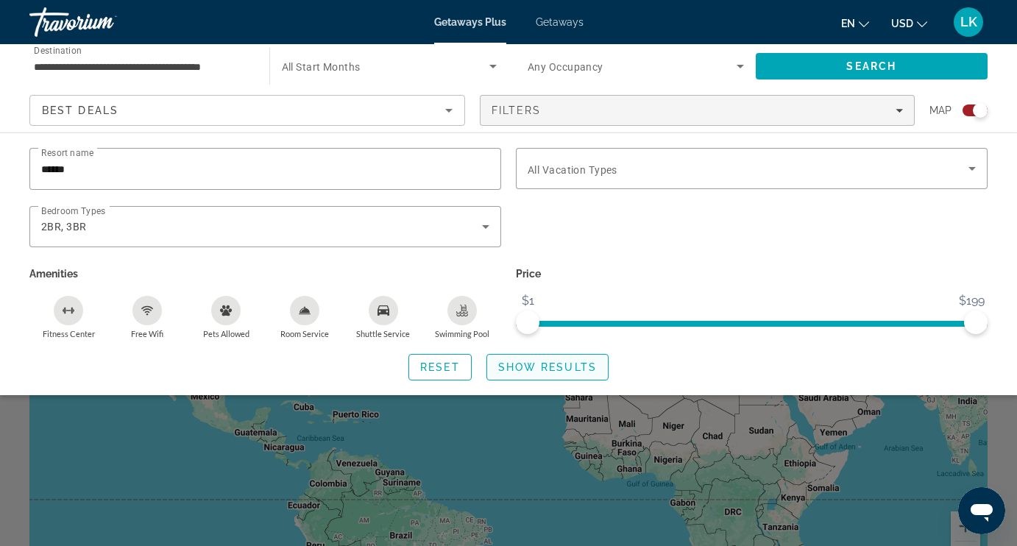
click at [529, 367] on span "Show Results" at bounding box center [547, 367] width 99 height 12
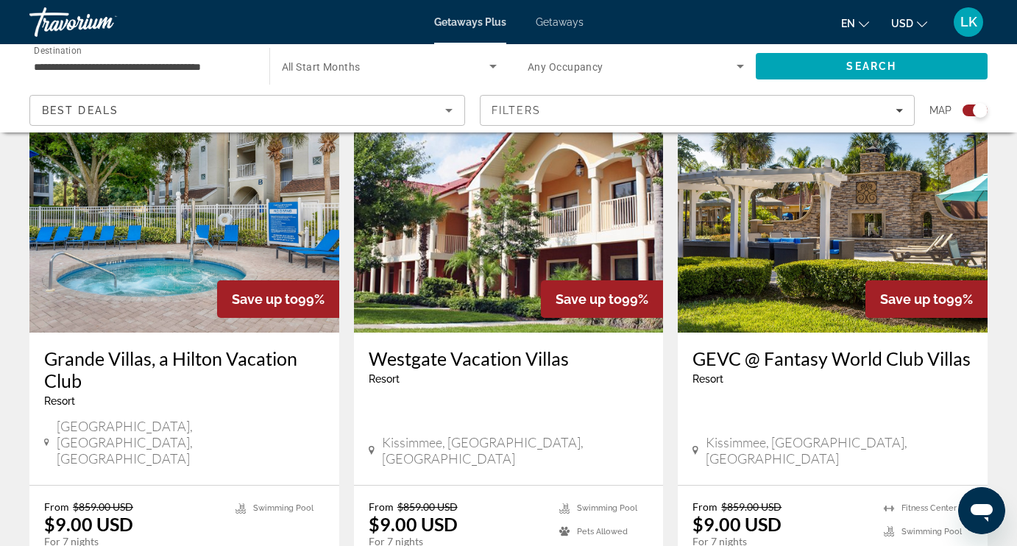
scroll to position [546, 0]
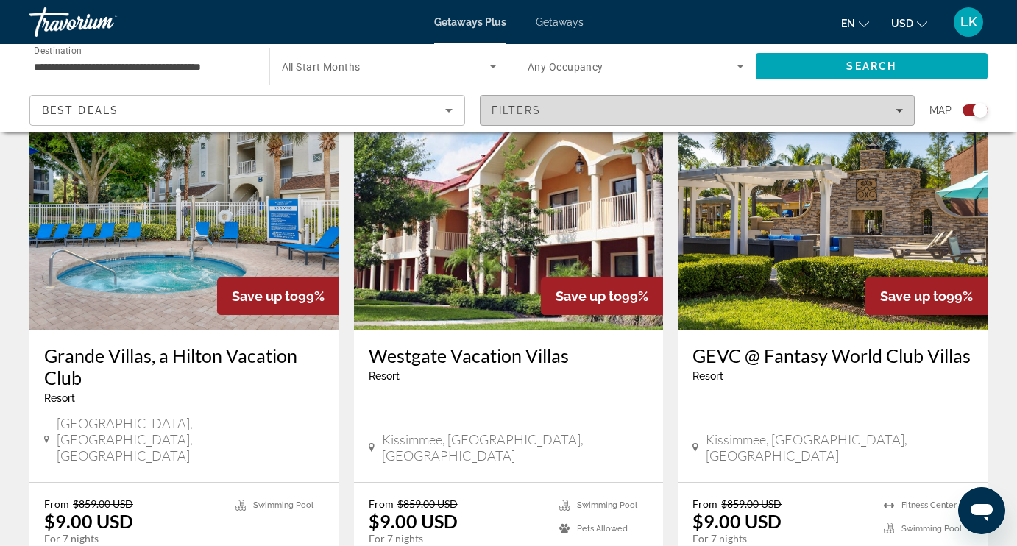
click at [555, 102] on span "Filters" at bounding box center [697, 110] width 434 height 35
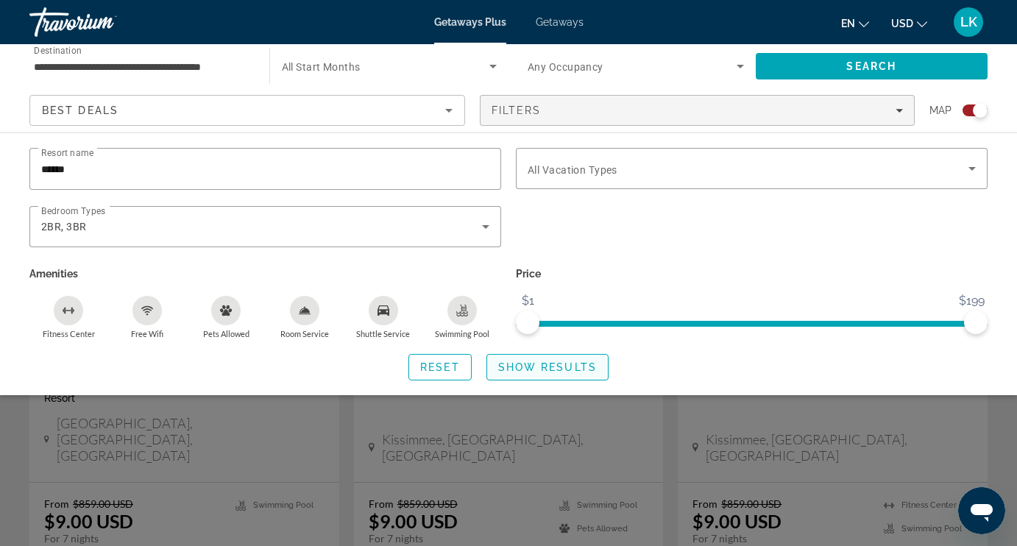
click at [528, 367] on span "Show Results" at bounding box center [547, 367] width 99 height 12
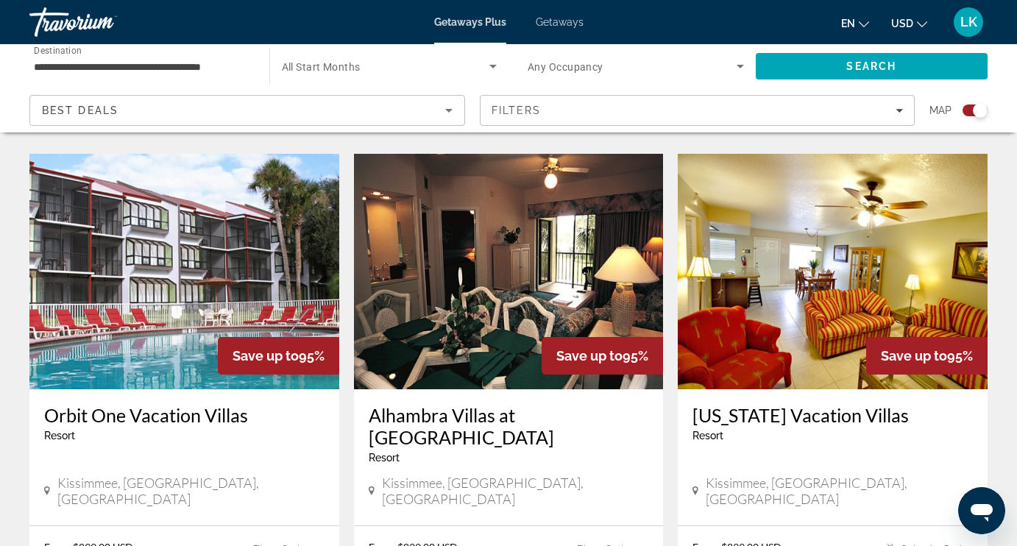
scroll to position [1011, 0]
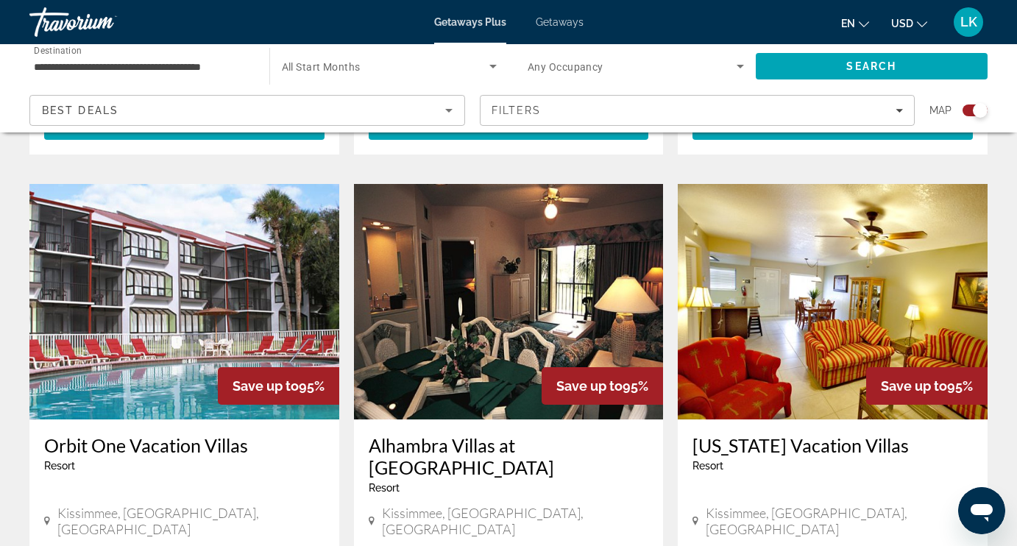
click at [768, 340] on img "Main content" at bounding box center [833, 301] width 310 height 235
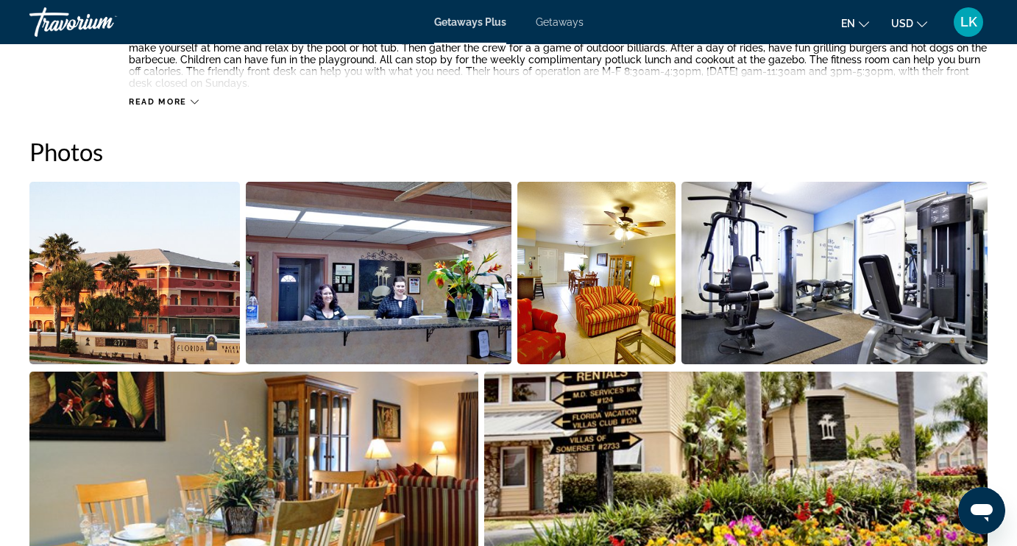
scroll to position [863, 0]
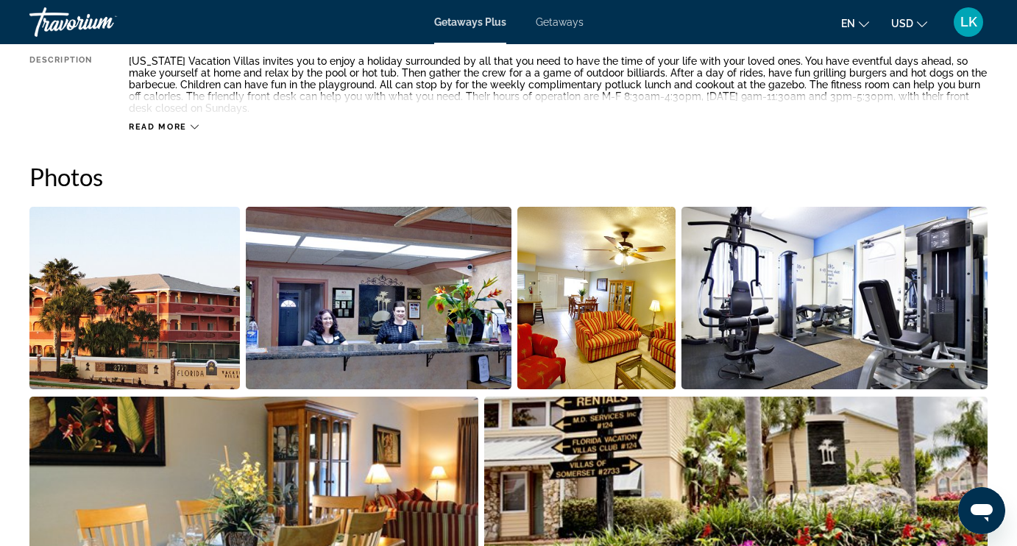
click at [177, 271] on img "Open full-screen image slider" at bounding box center [134, 298] width 210 height 182
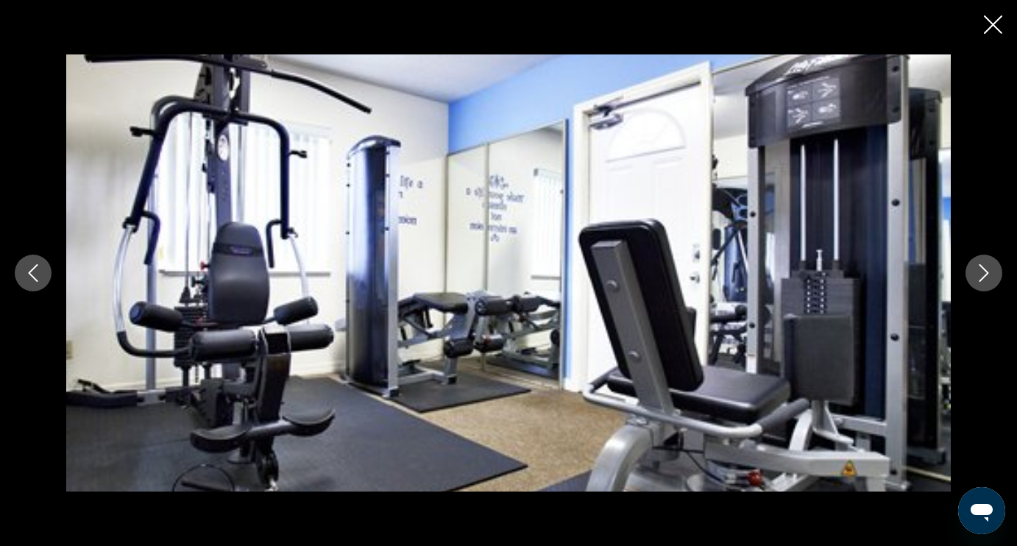
click at [980, 273] on icon "Next image" at bounding box center [984, 273] width 18 height 18
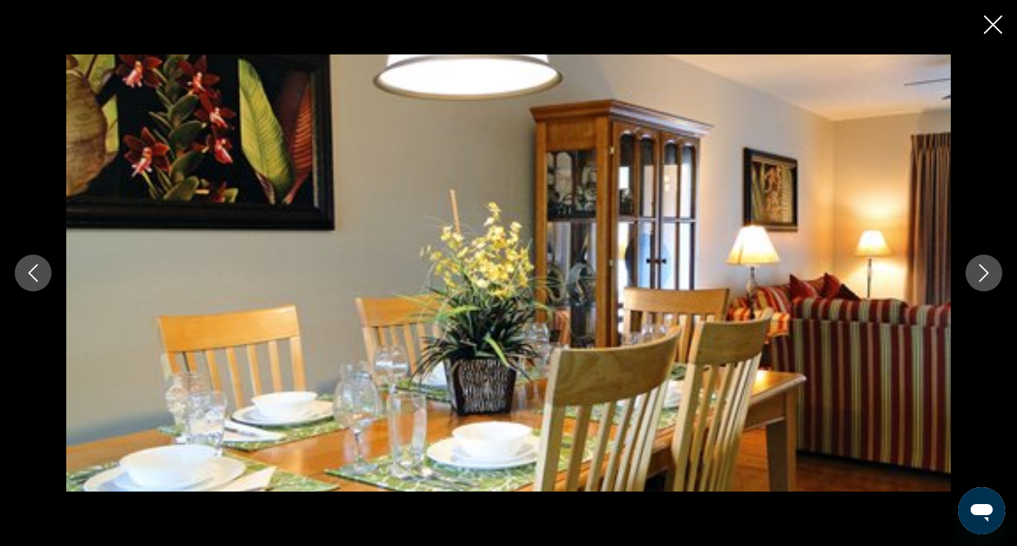
click at [980, 274] on icon "Next image" at bounding box center [984, 273] width 18 height 18
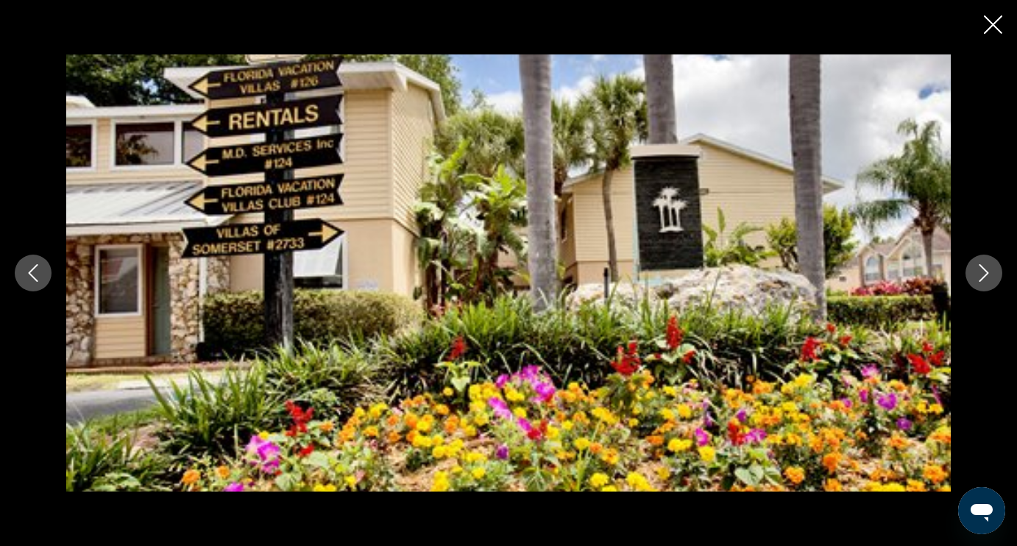
click at [980, 274] on icon "Next image" at bounding box center [984, 273] width 18 height 18
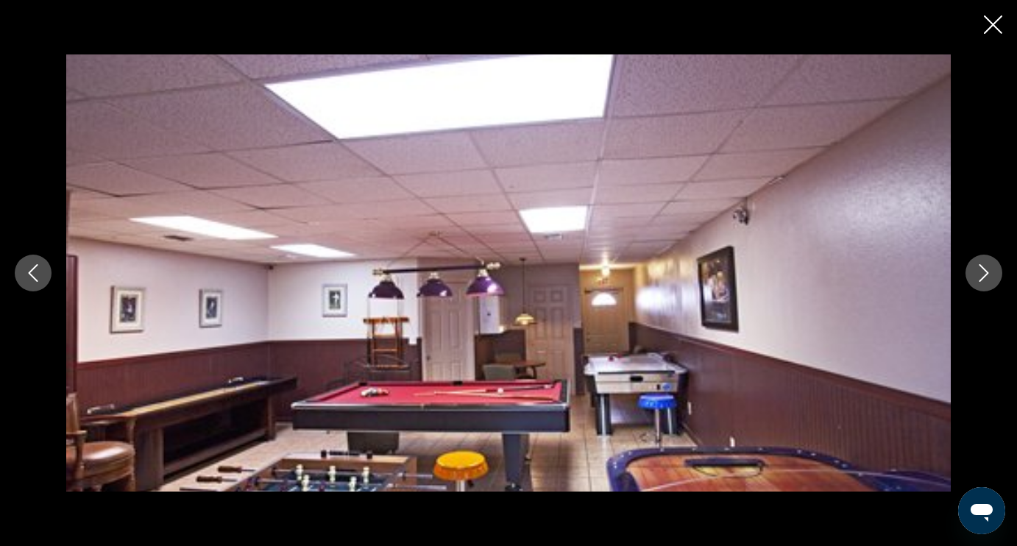
click at [980, 274] on icon "Next image" at bounding box center [984, 273] width 18 height 18
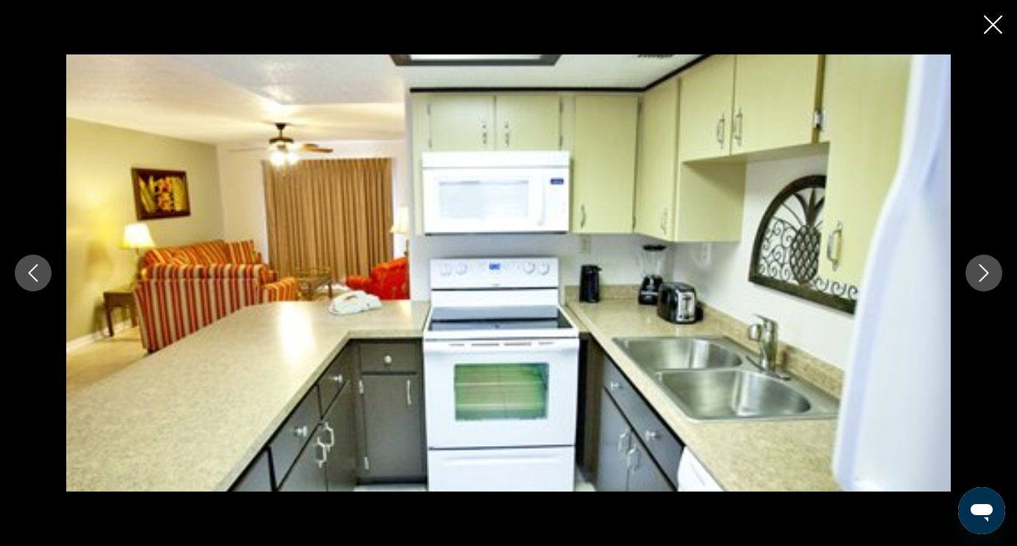
click at [980, 274] on icon "Next image" at bounding box center [984, 273] width 18 height 18
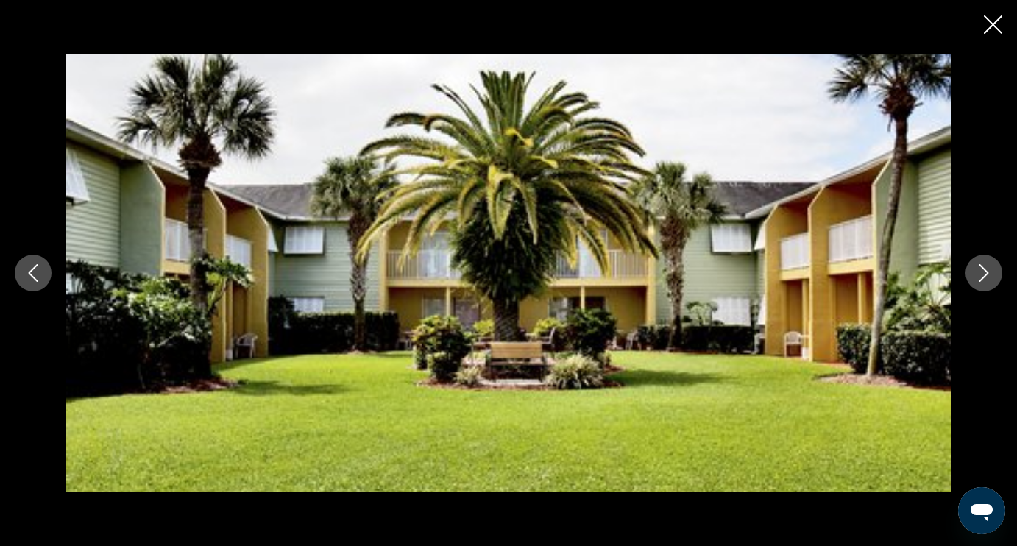
click at [980, 274] on icon "Next image" at bounding box center [984, 273] width 18 height 18
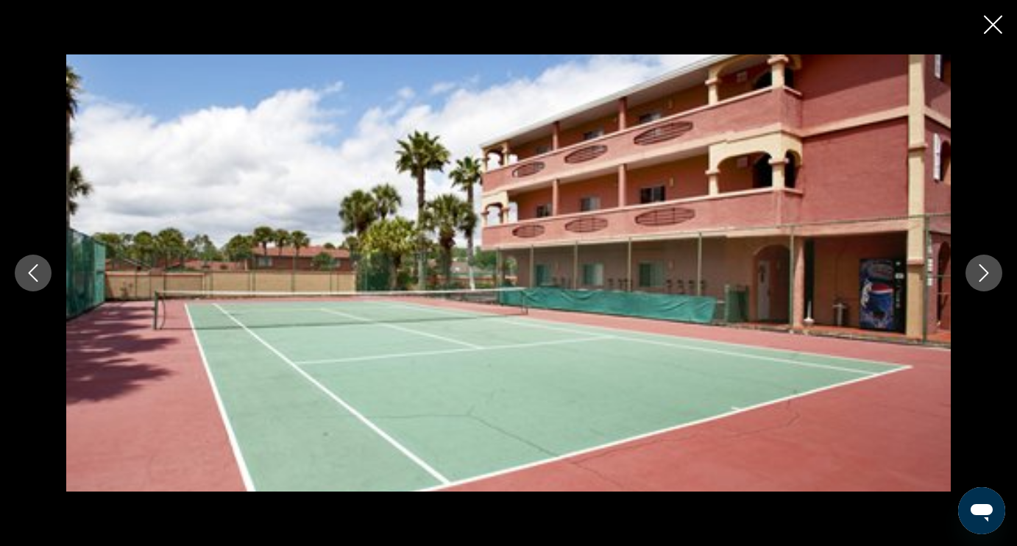
click at [980, 274] on icon "Next image" at bounding box center [984, 273] width 18 height 18
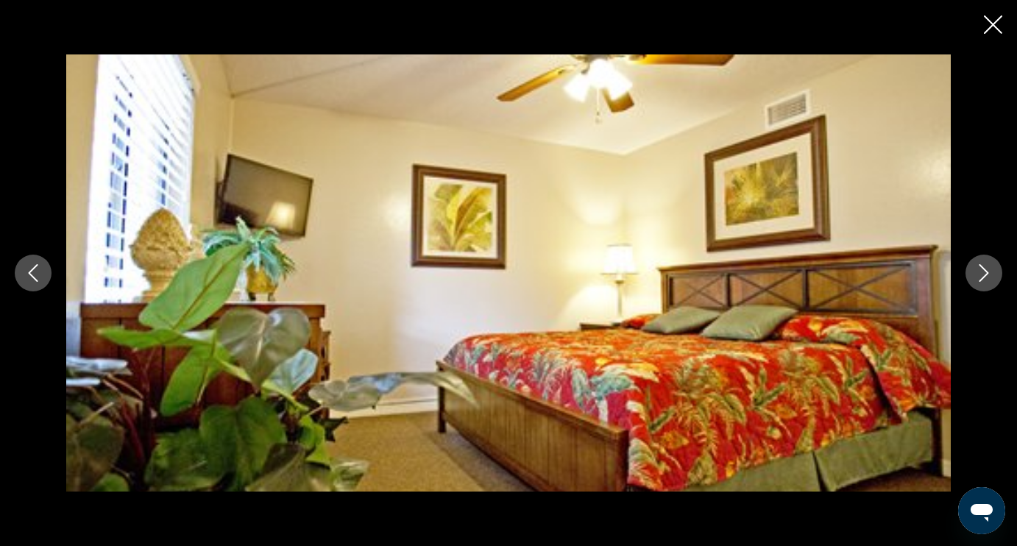
click at [980, 274] on icon "Next image" at bounding box center [984, 273] width 18 height 18
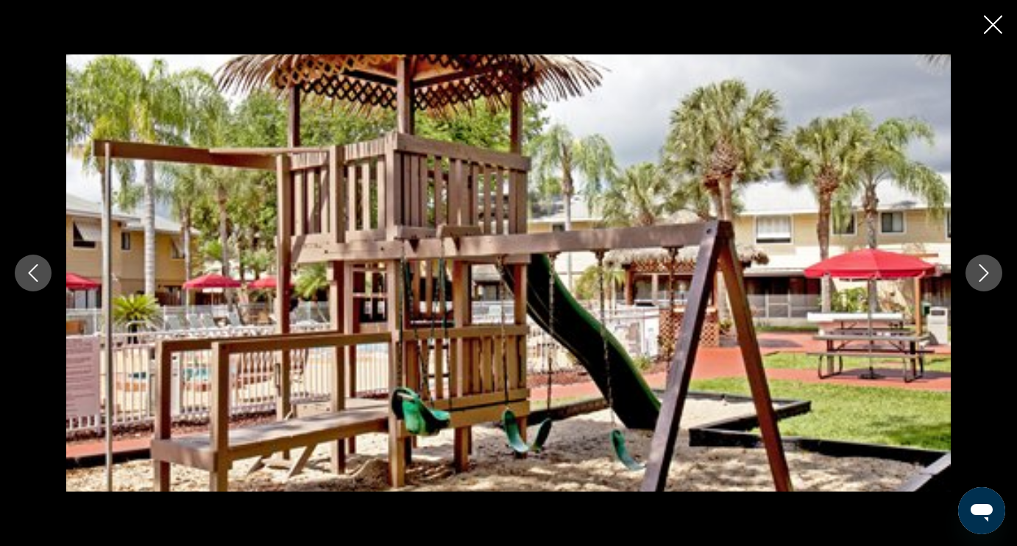
click at [980, 274] on icon "Next image" at bounding box center [984, 273] width 18 height 18
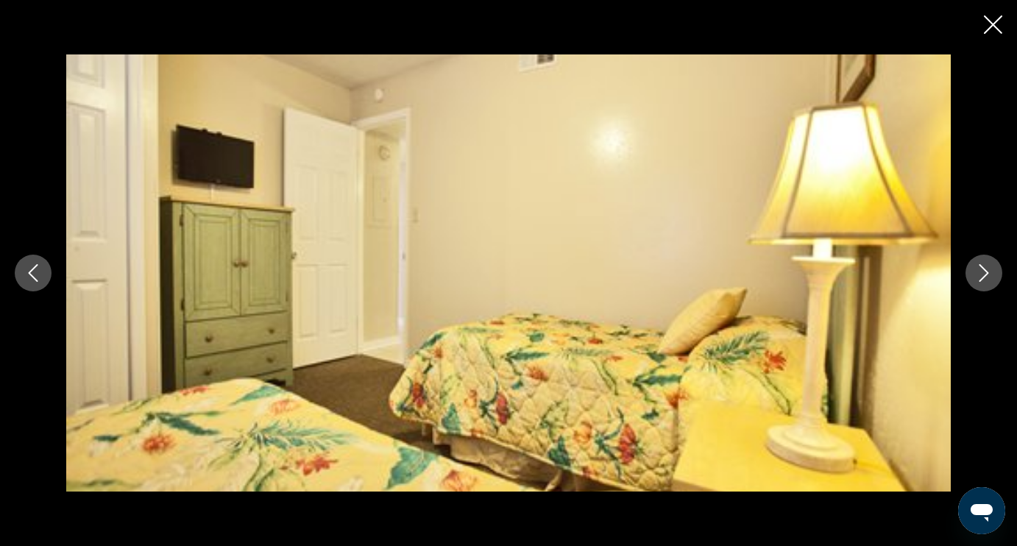
click at [980, 274] on icon "Next image" at bounding box center [984, 273] width 18 height 18
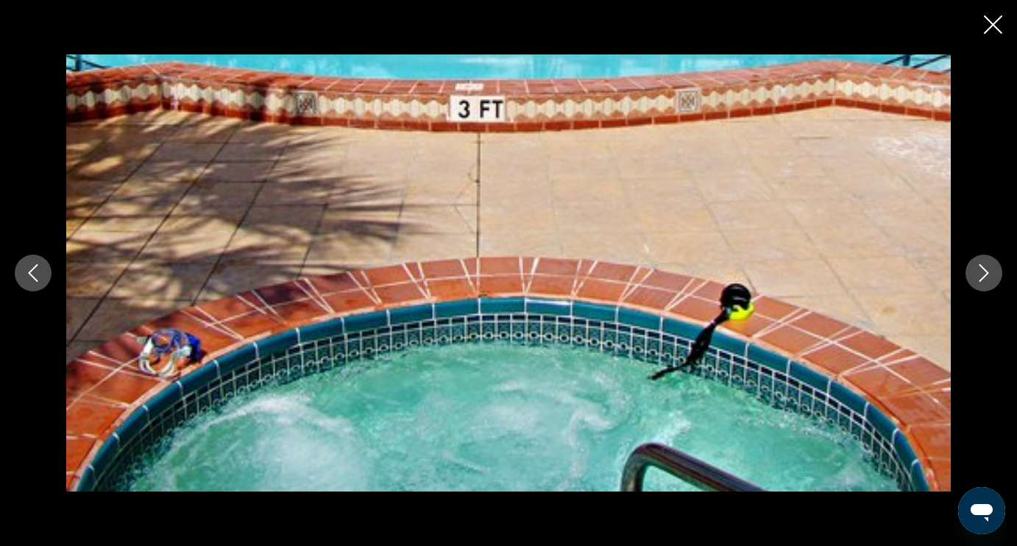
click at [980, 274] on icon "Next image" at bounding box center [984, 273] width 18 height 18
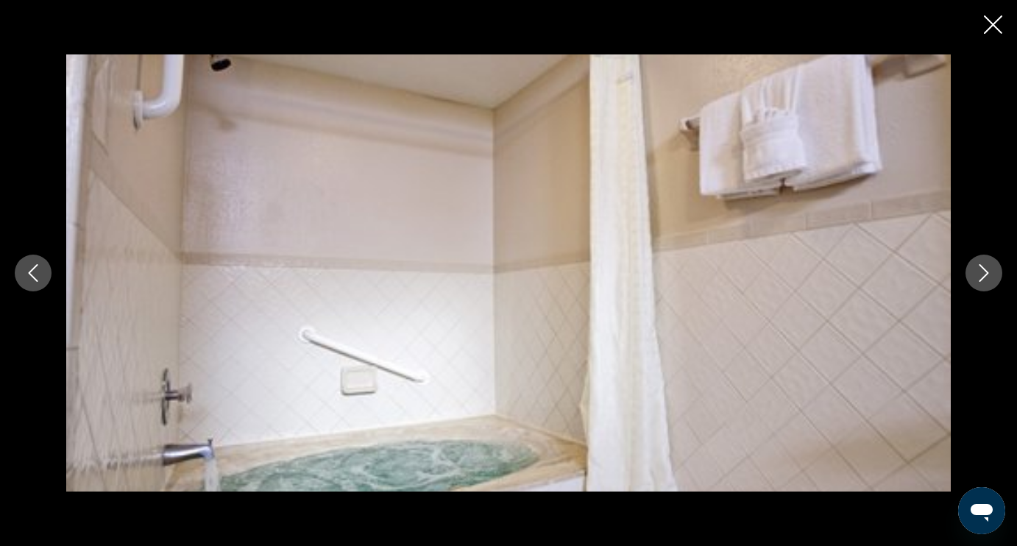
click at [980, 274] on icon "Next image" at bounding box center [984, 273] width 18 height 18
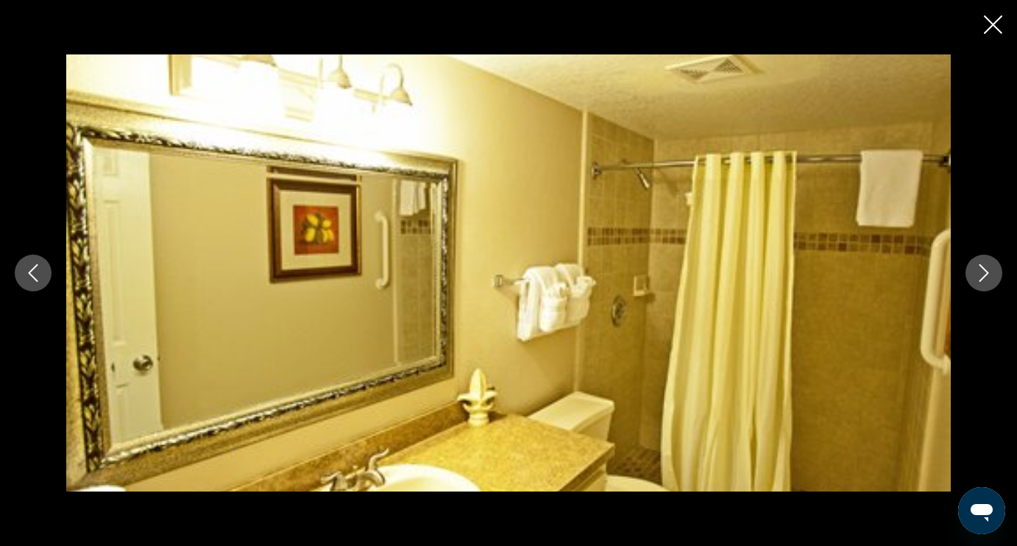
click at [992, 28] on icon "Close slideshow" at bounding box center [993, 24] width 18 height 18
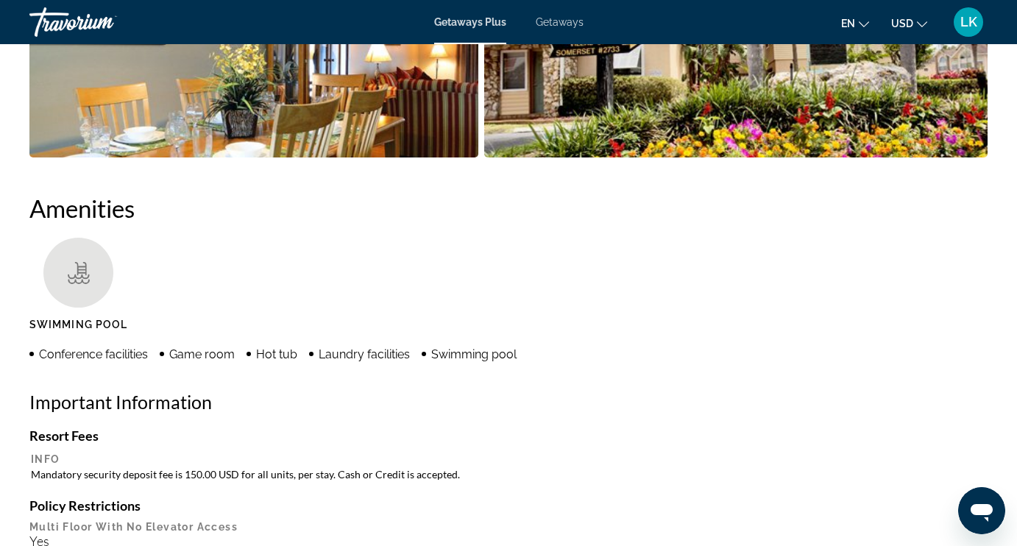
scroll to position [1288, 0]
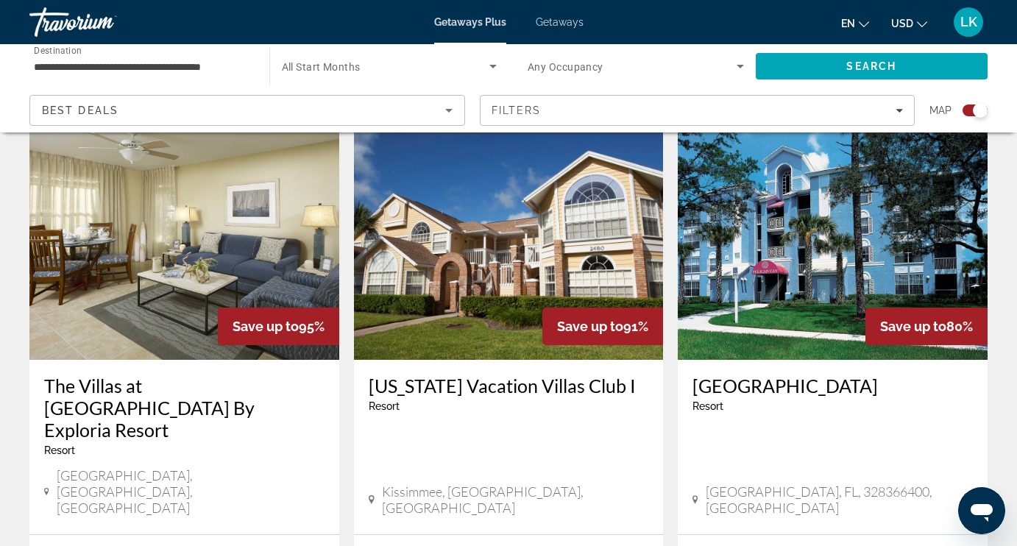
scroll to position [1610, 0]
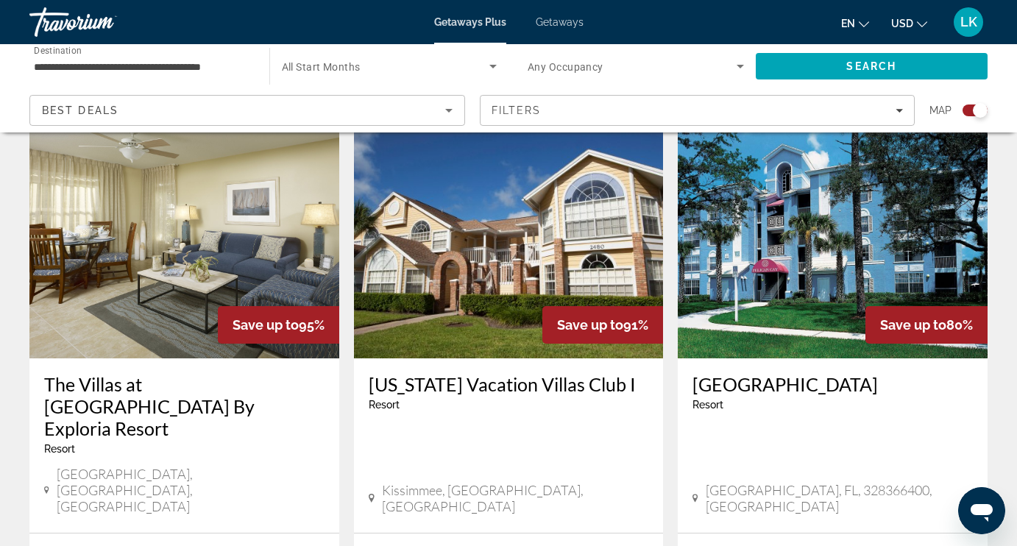
click at [477, 219] on img "Main content" at bounding box center [509, 240] width 310 height 235
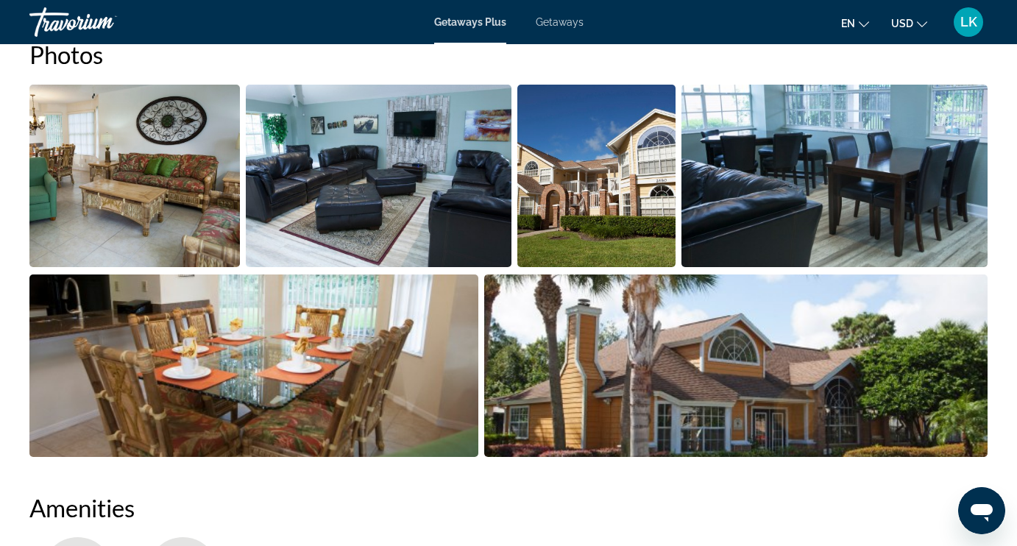
scroll to position [963, 0]
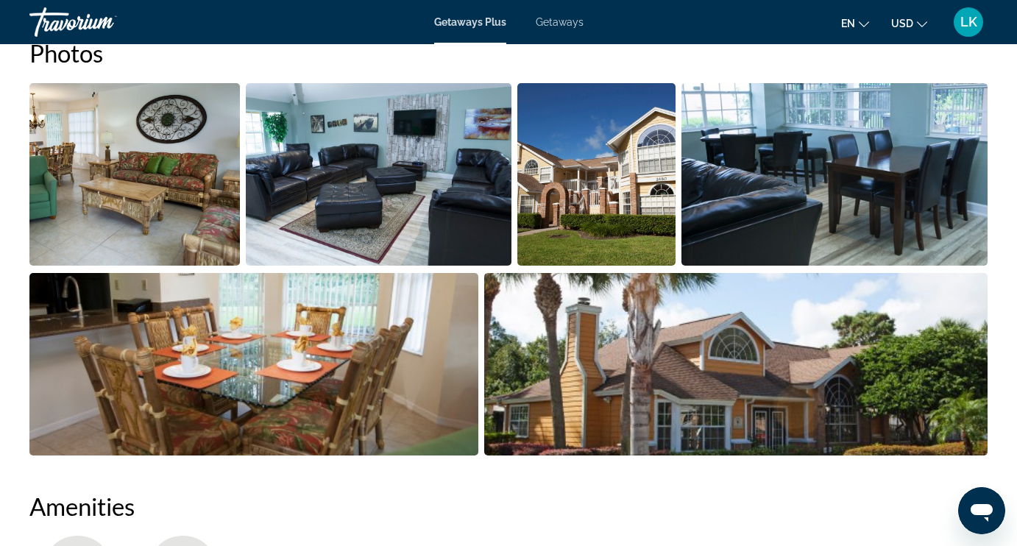
click at [181, 155] on img "Open full-screen image slider" at bounding box center [134, 174] width 210 height 182
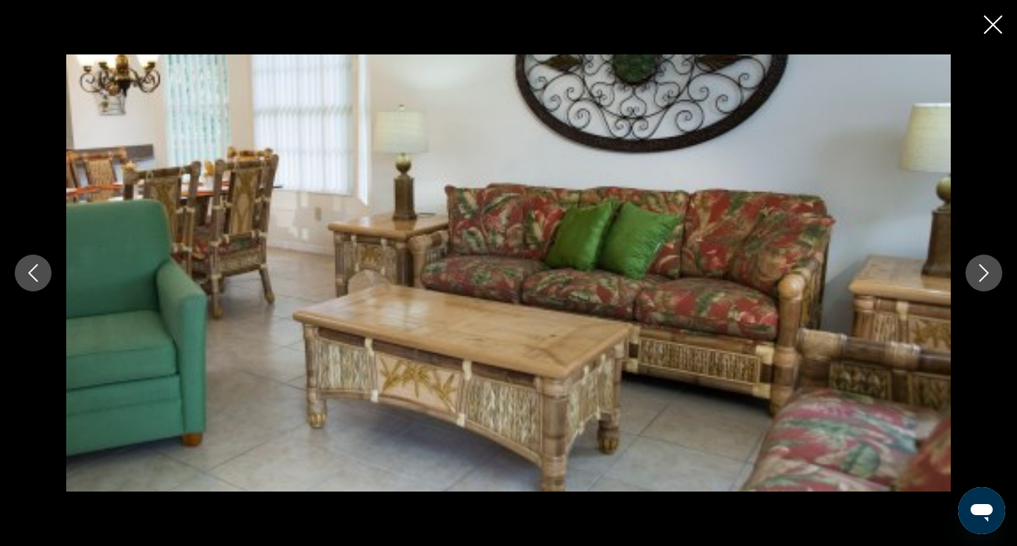
click at [984, 275] on icon "Next image" at bounding box center [984, 273] width 10 height 18
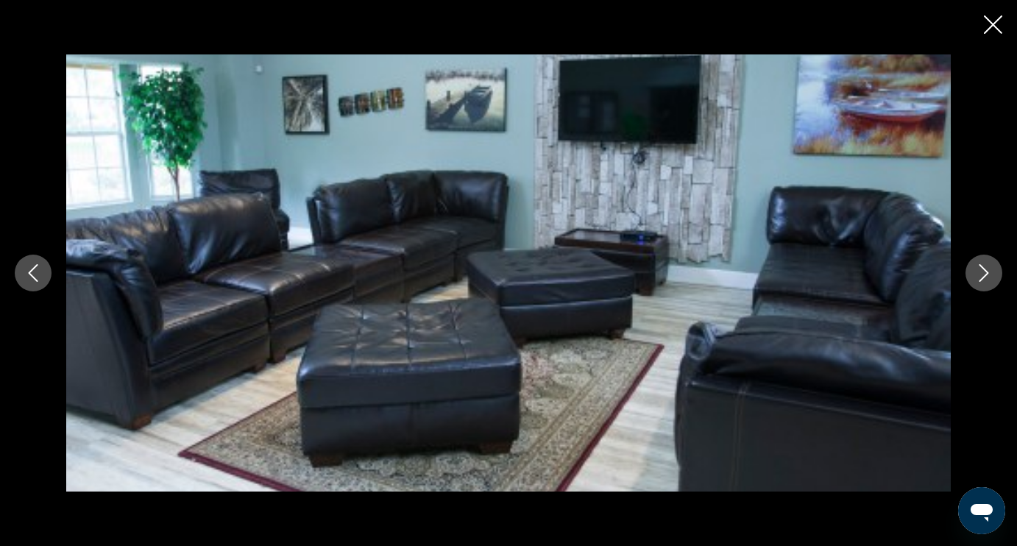
click at [984, 276] on icon "Next image" at bounding box center [984, 273] width 10 height 18
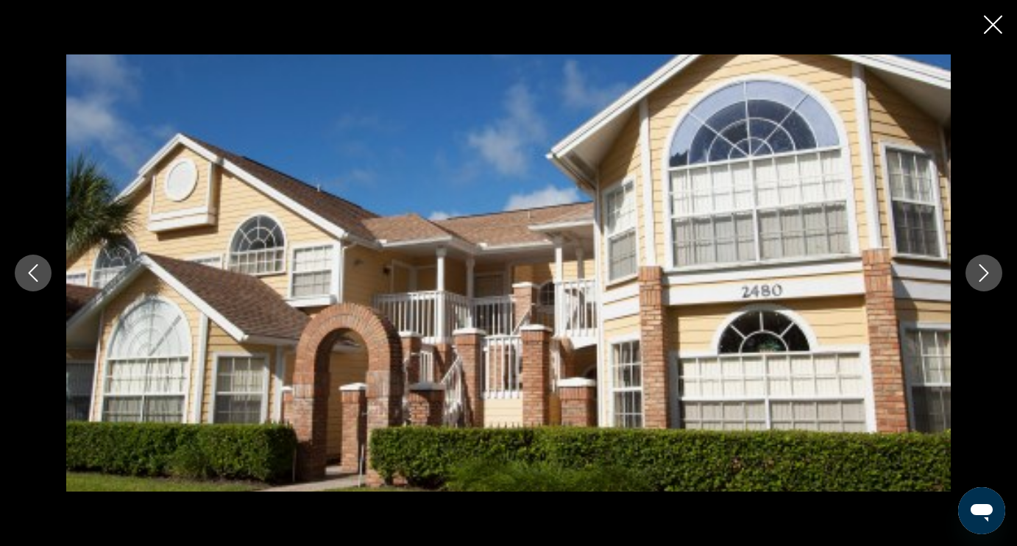
click at [984, 277] on icon "Next image" at bounding box center [984, 273] width 10 height 18
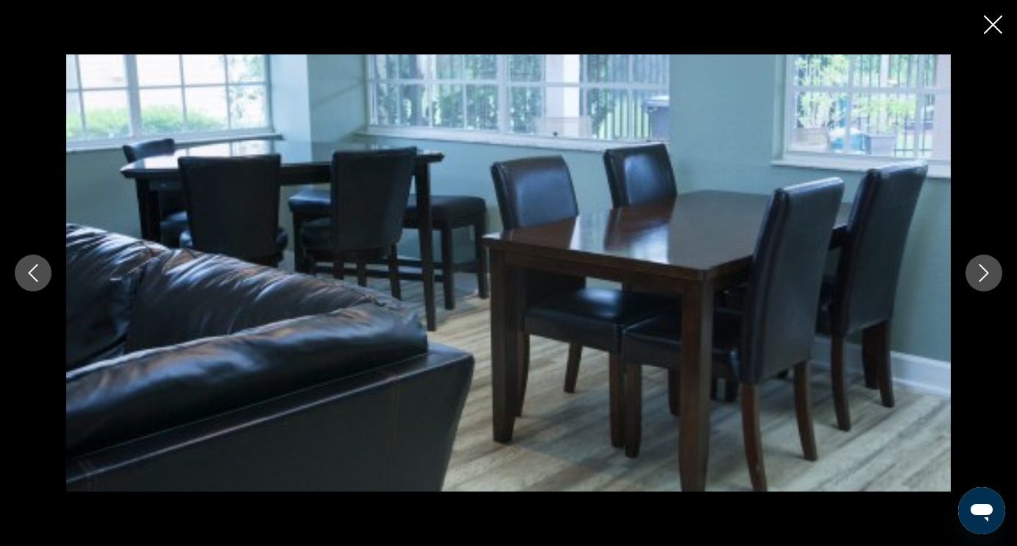
click at [984, 277] on icon "Next image" at bounding box center [984, 273] width 10 height 18
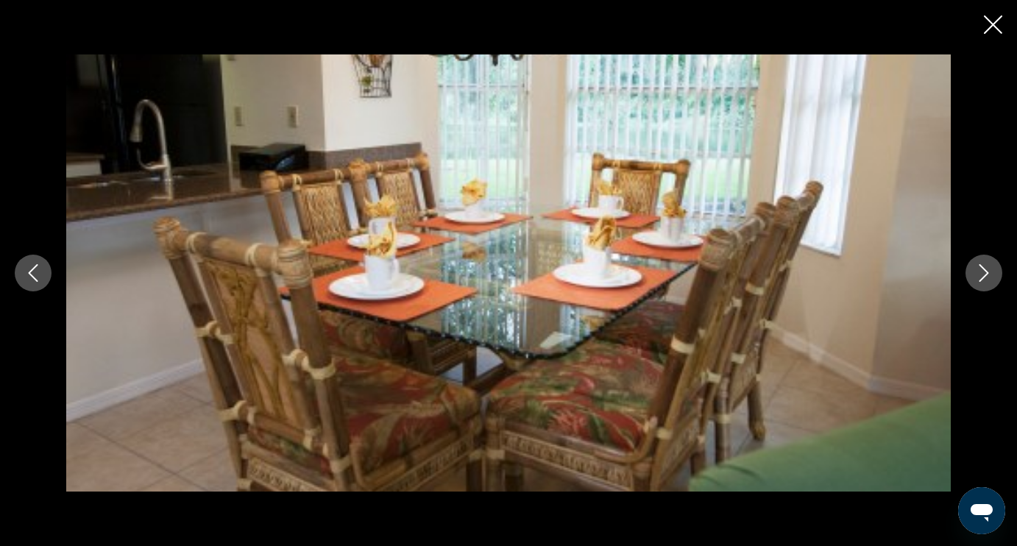
click at [984, 277] on icon "Next image" at bounding box center [984, 273] width 10 height 18
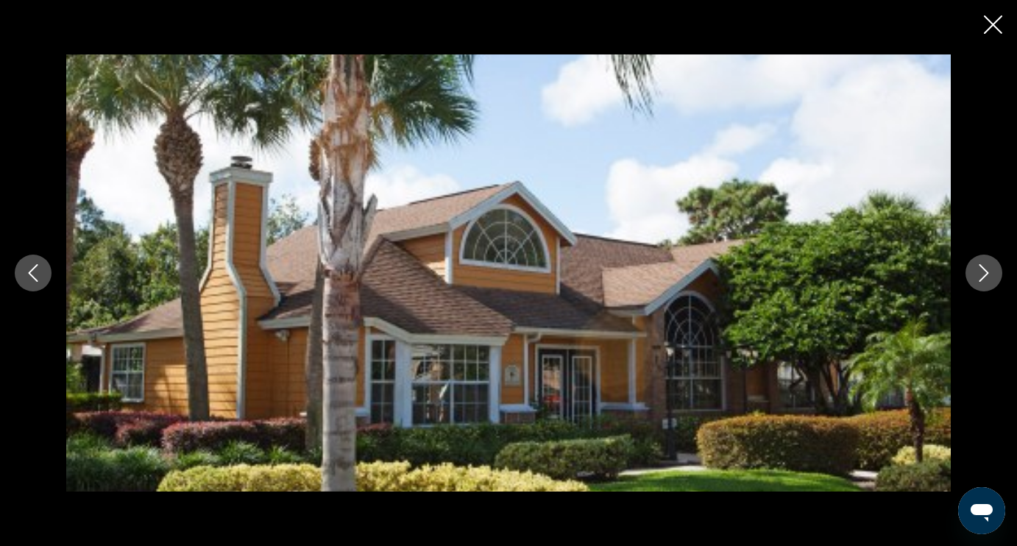
click at [984, 277] on icon "Next image" at bounding box center [984, 273] width 18 height 18
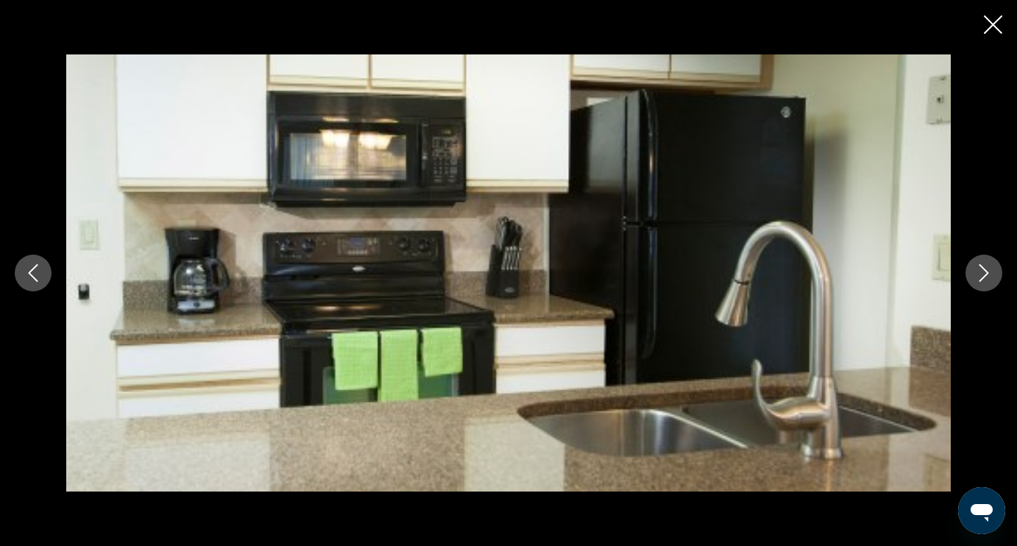
click at [984, 277] on icon "Next image" at bounding box center [984, 273] width 18 height 18
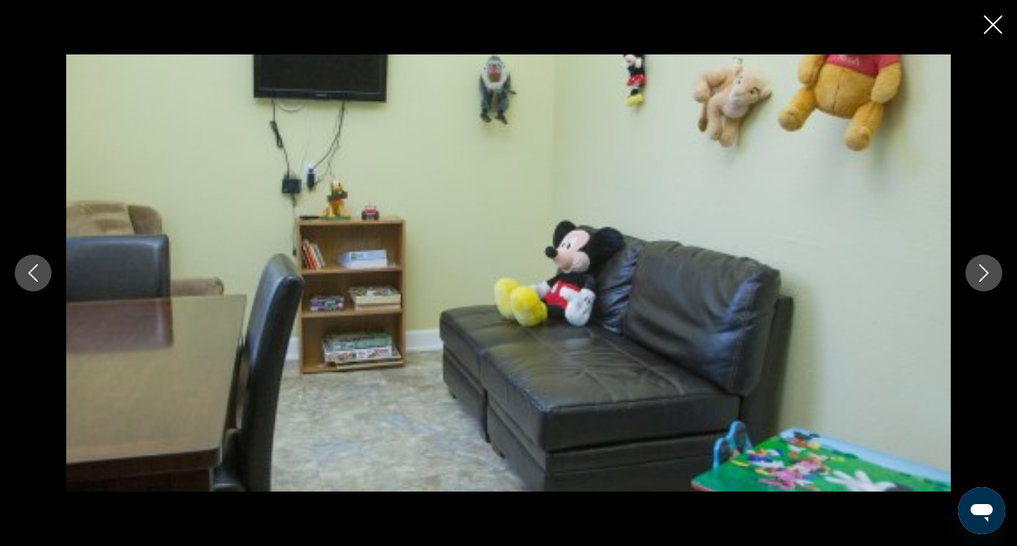
click at [984, 278] on icon "Next image" at bounding box center [984, 273] width 18 height 18
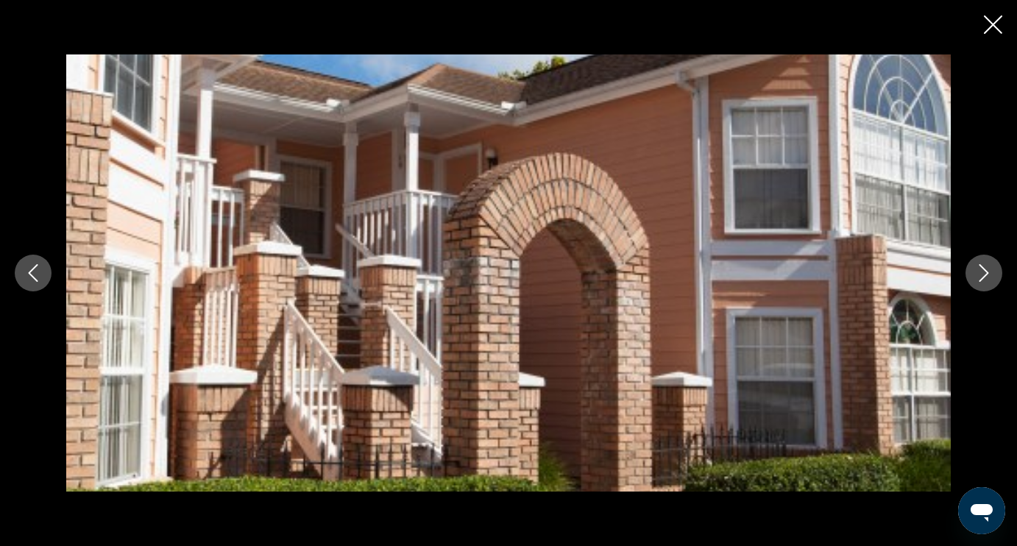
click at [984, 278] on icon "Next image" at bounding box center [984, 273] width 18 height 18
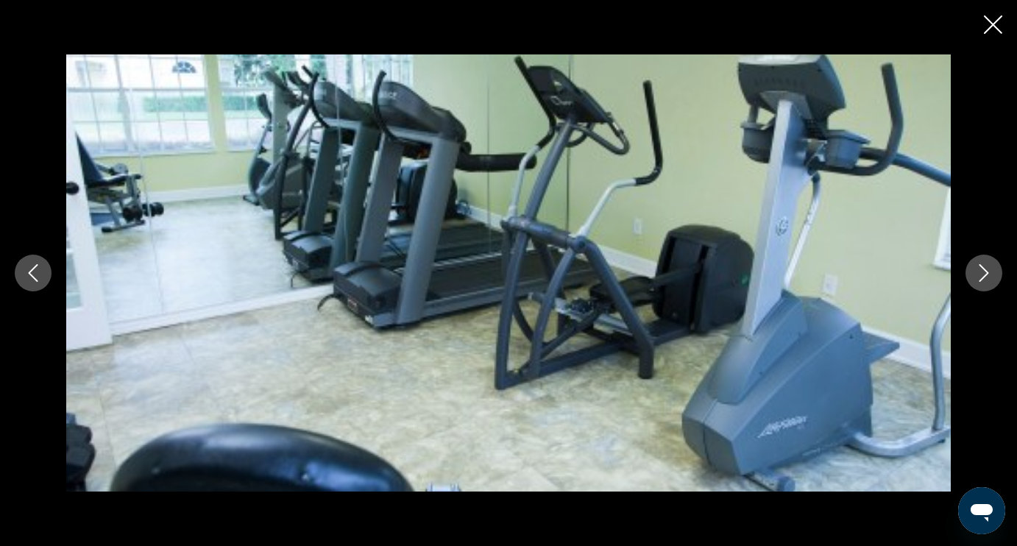
click at [984, 279] on icon "Next image" at bounding box center [984, 273] width 18 height 18
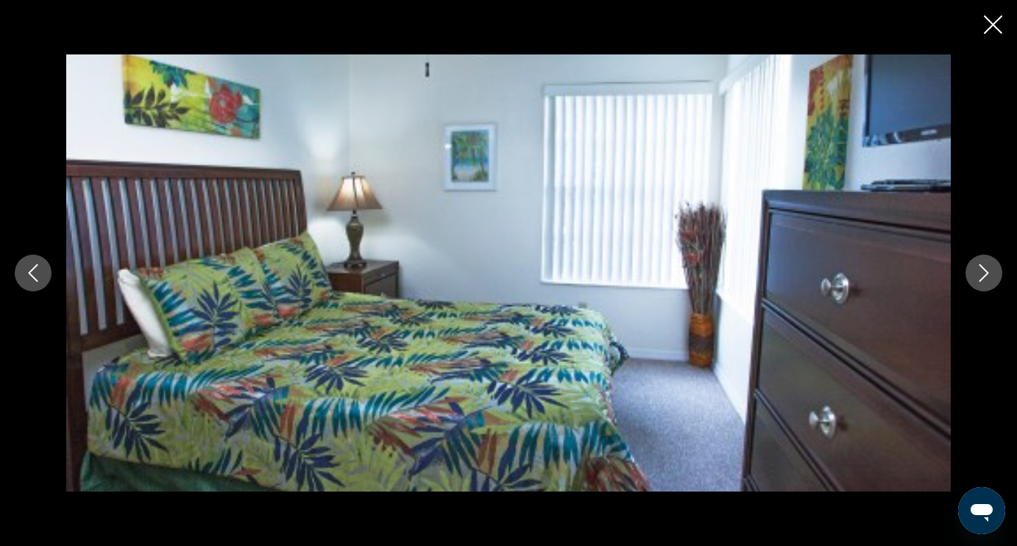
click at [984, 279] on icon "Next image" at bounding box center [984, 273] width 18 height 18
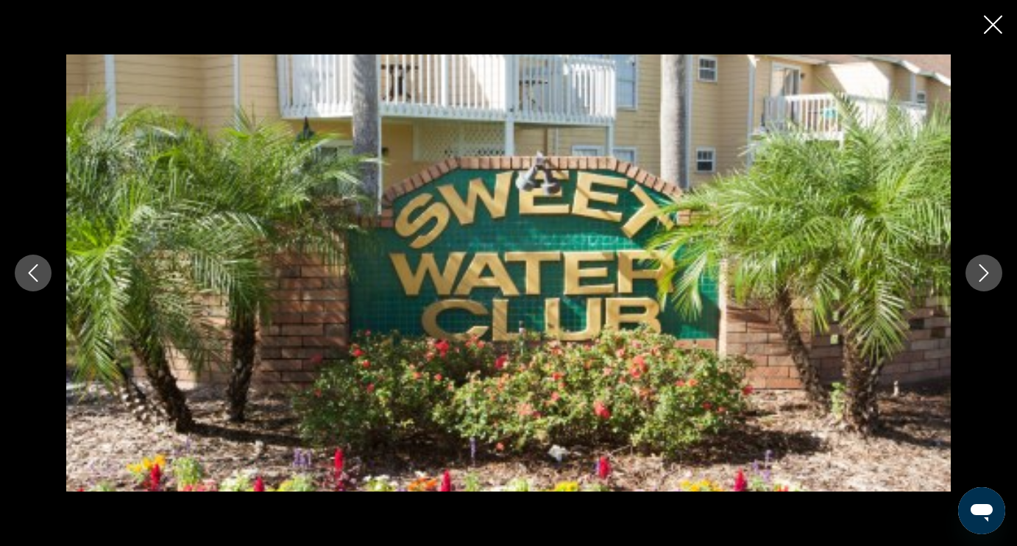
click at [984, 280] on icon "Next image" at bounding box center [984, 273] width 18 height 18
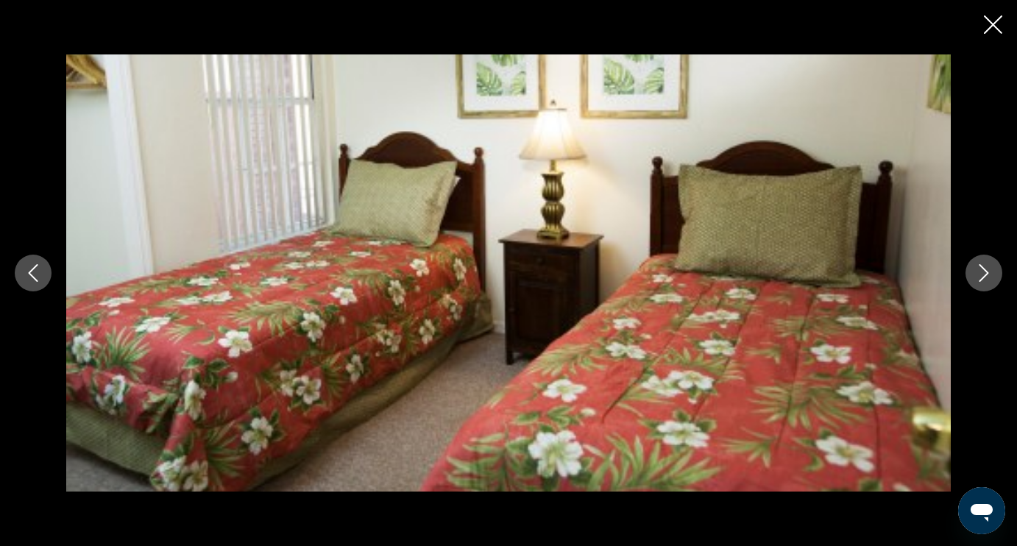
click at [984, 280] on icon "Next image" at bounding box center [984, 273] width 18 height 18
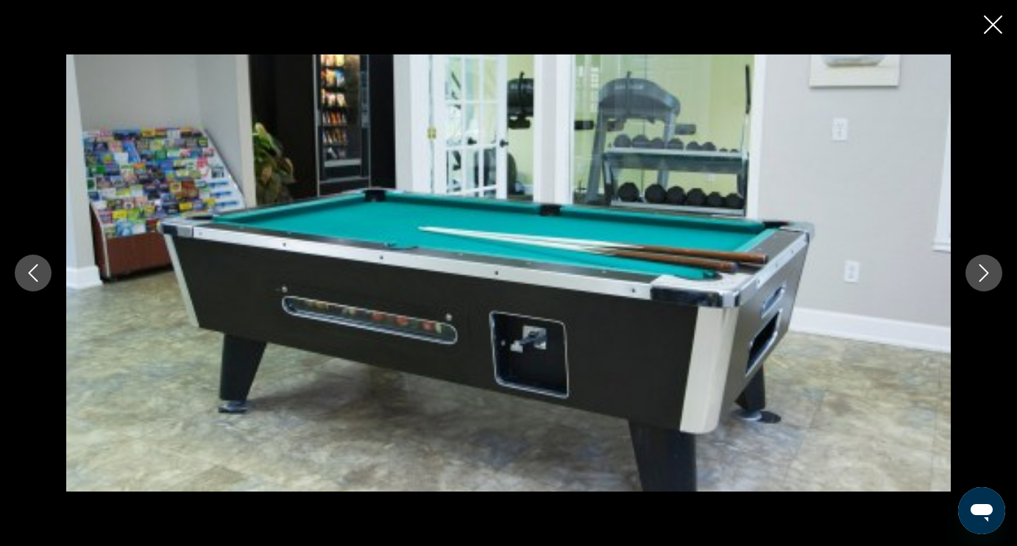
click at [984, 280] on icon "Next image" at bounding box center [984, 273] width 18 height 18
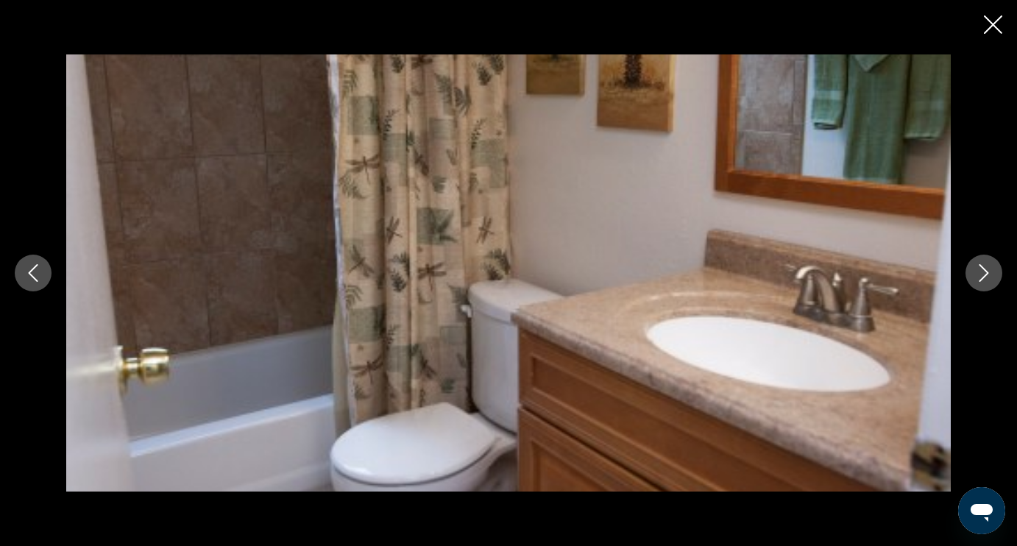
click at [984, 280] on icon "Next image" at bounding box center [984, 273] width 18 height 18
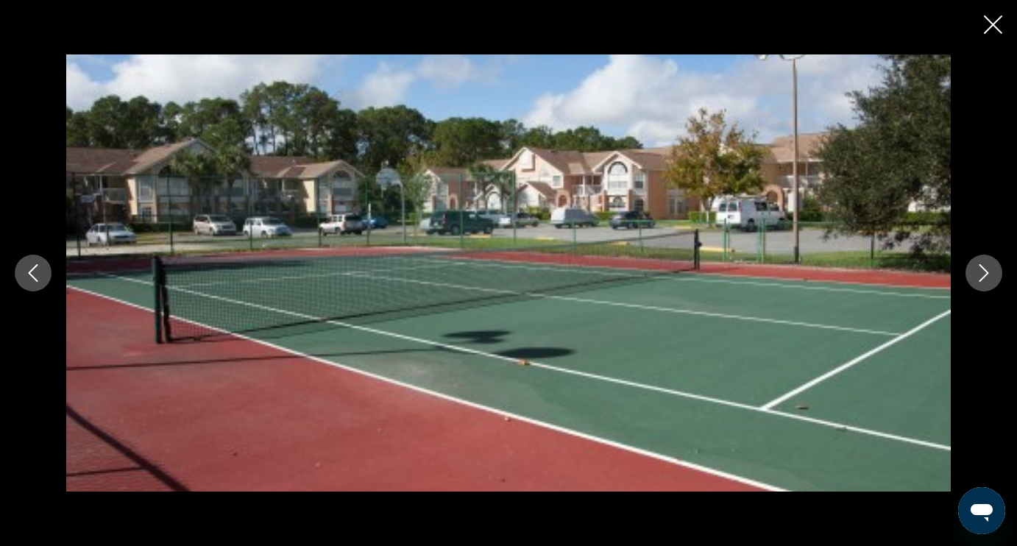
click at [984, 280] on icon "Next image" at bounding box center [984, 273] width 18 height 18
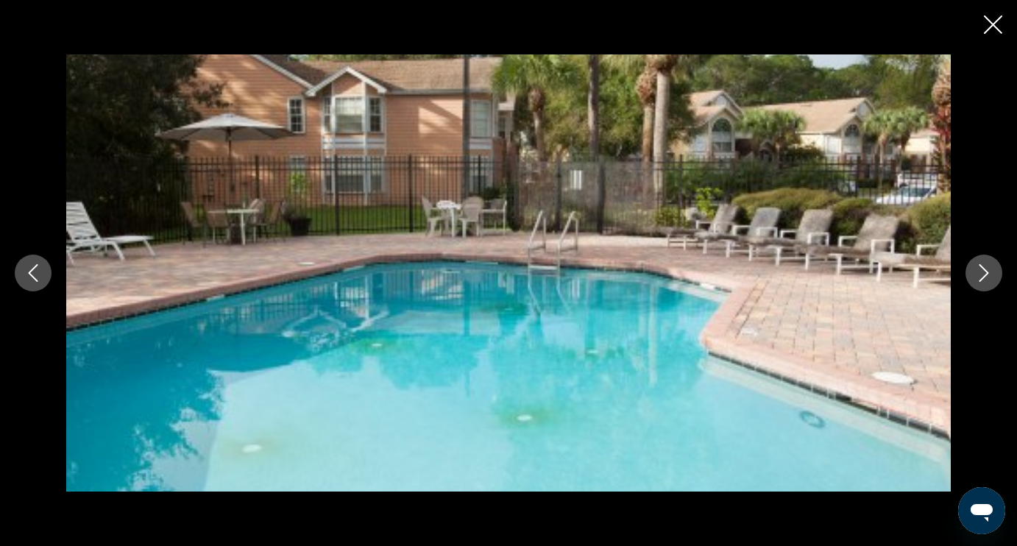
click at [985, 281] on icon "Next image" at bounding box center [984, 273] width 18 height 18
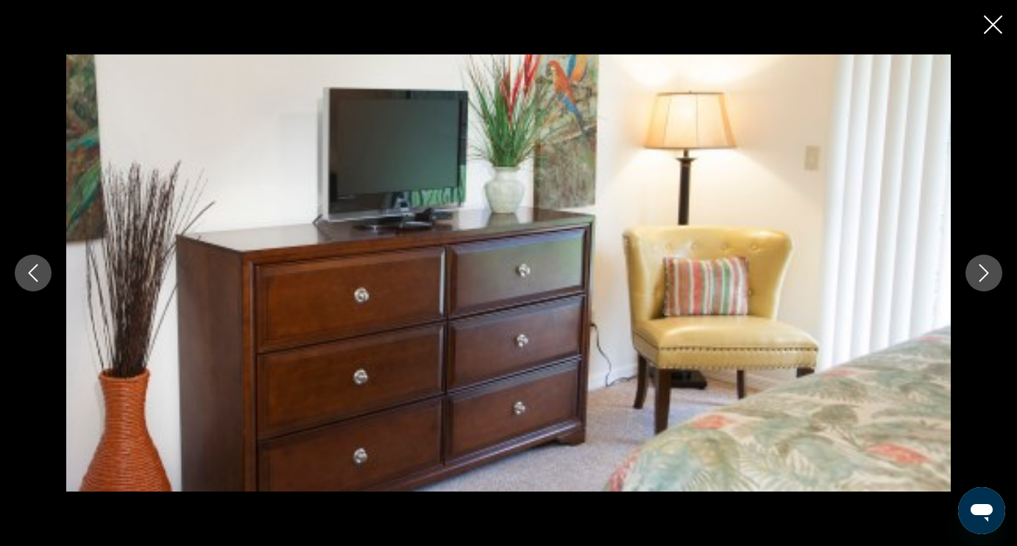
click at [985, 281] on icon "Next image" at bounding box center [984, 273] width 18 height 18
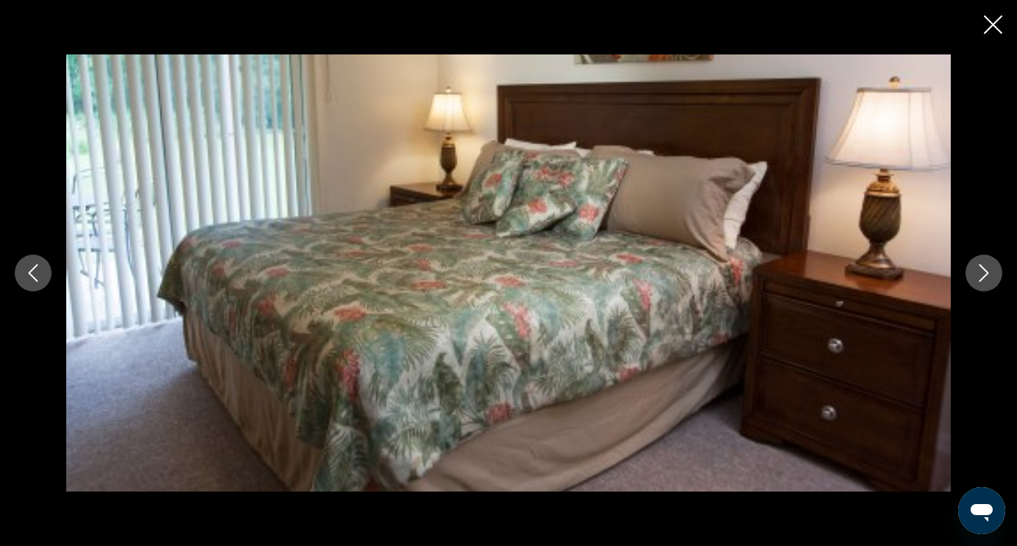
click at [985, 281] on icon "Next image" at bounding box center [984, 273] width 18 height 18
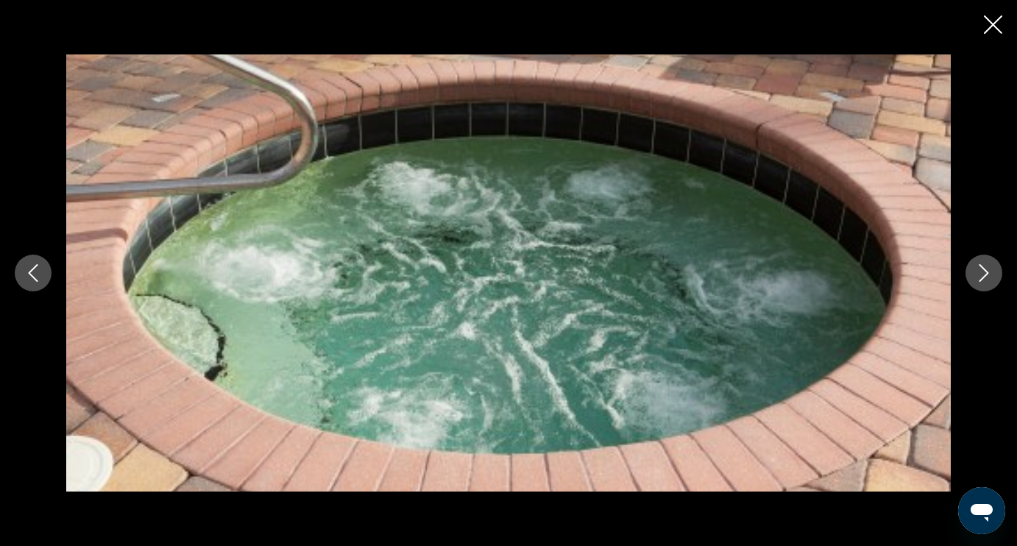
click at [985, 281] on icon "Next image" at bounding box center [984, 273] width 18 height 18
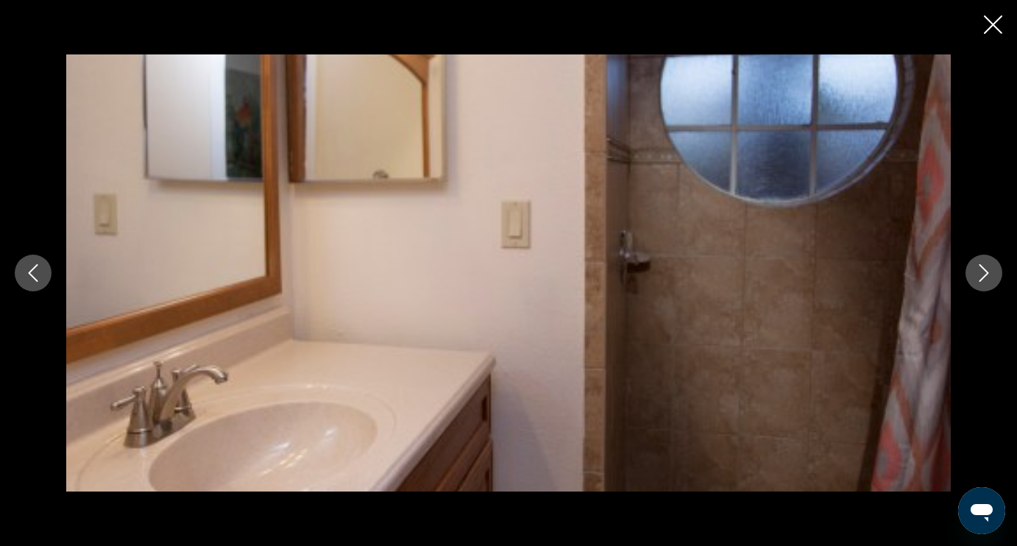
click at [985, 282] on button "Next image" at bounding box center [983, 273] width 37 height 37
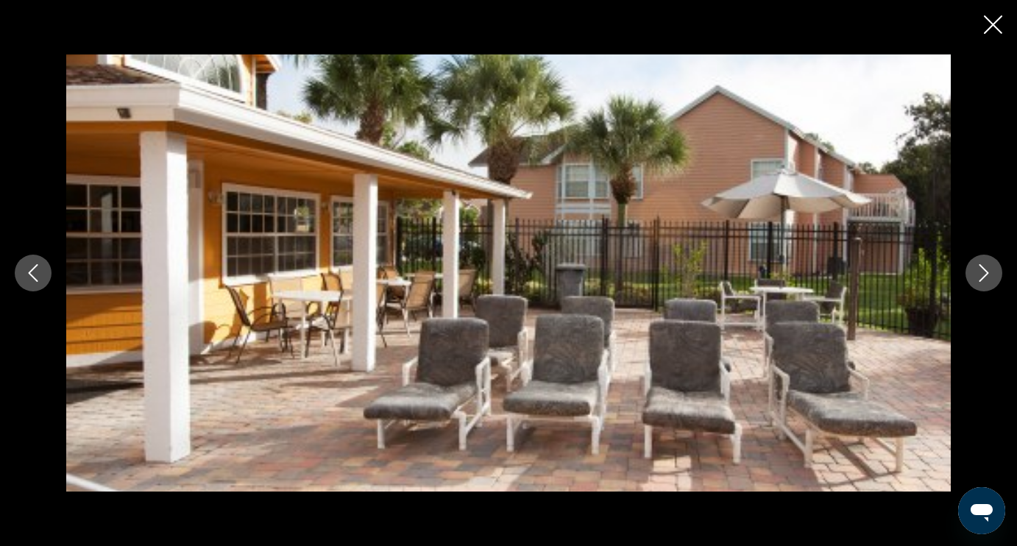
click at [985, 282] on button "Next image" at bounding box center [983, 273] width 37 height 37
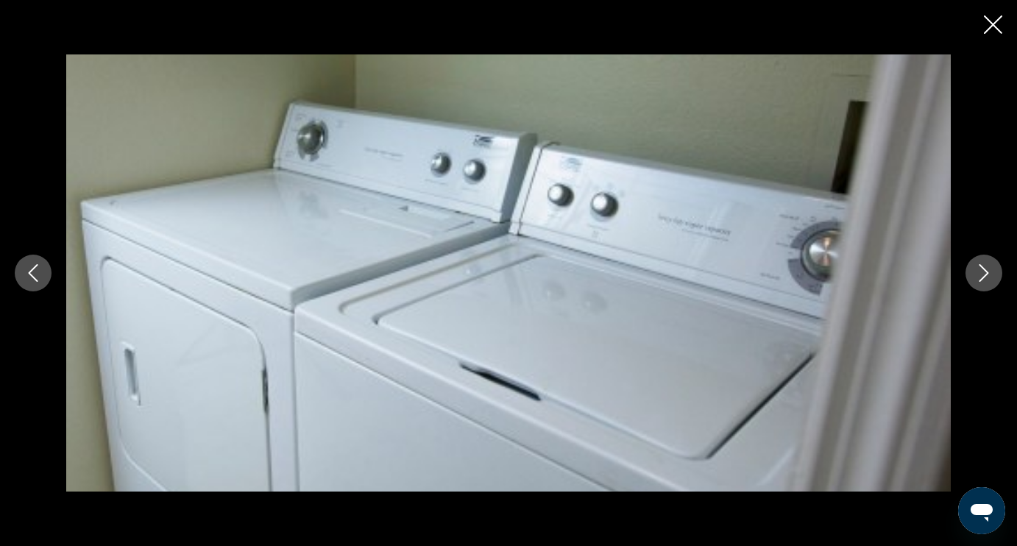
click at [985, 282] on button "Next image" at bounding box center [983, 273] width 37 height 37
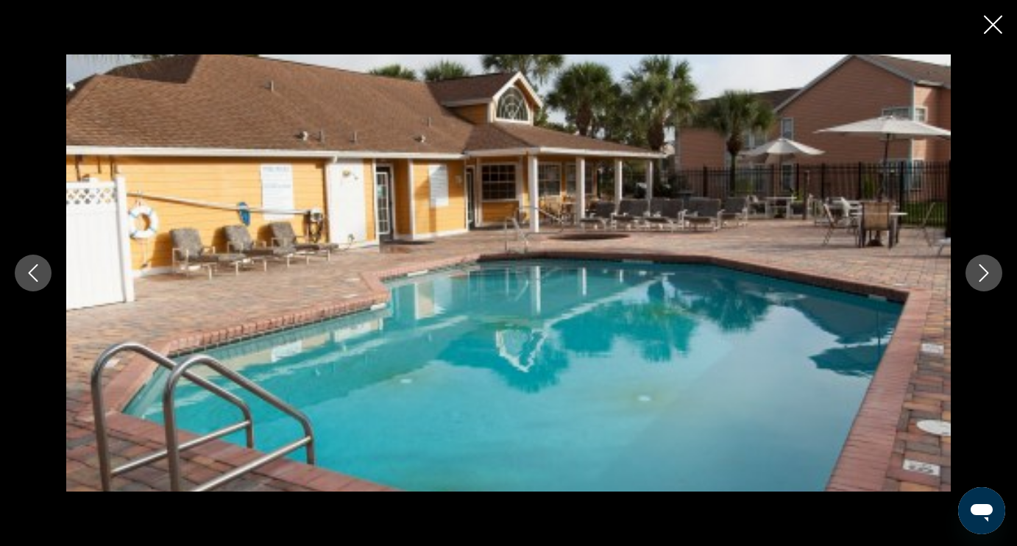
click at [985, 282] on button "Next image" at bounding box center [983, 273] width 37 height 37
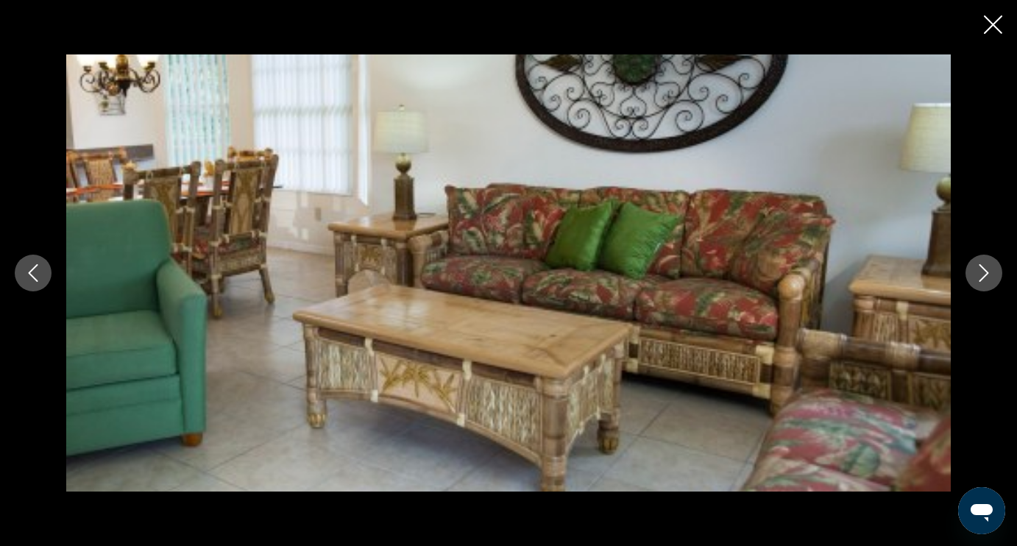
click at [985, 283] on button "Next image" at bounding box center [983, 273] width 37 height 37
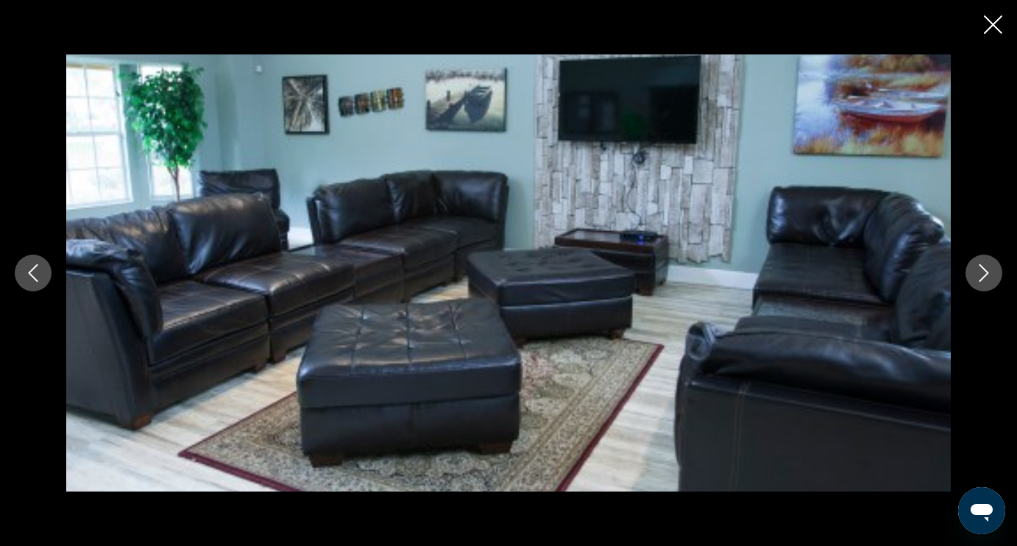
click at [985, 283] on button "Next image" at bounding box center [983, 273] width 37 height 37
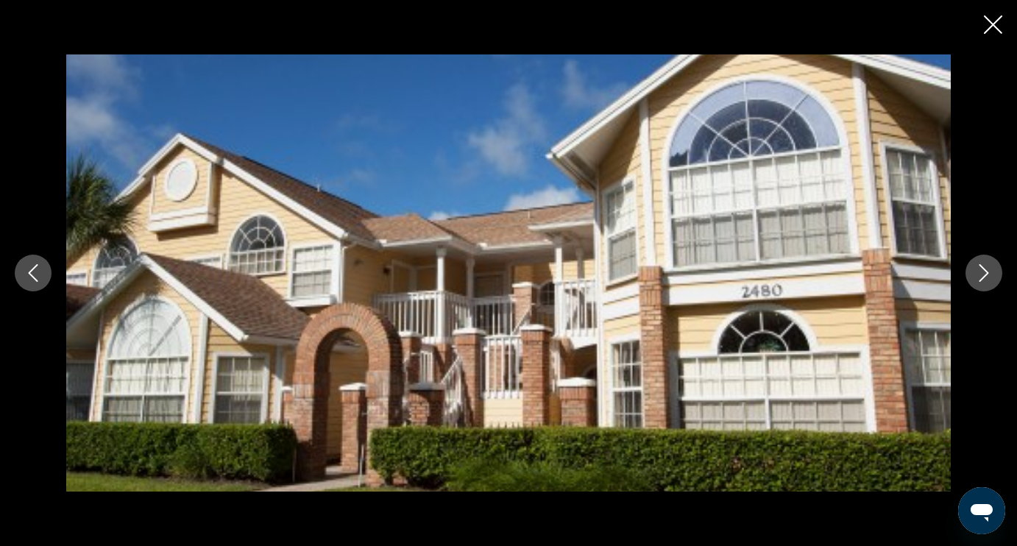
click at [985, 283] on button "Next image" at bounding box center [983, 273] width 37 height 37
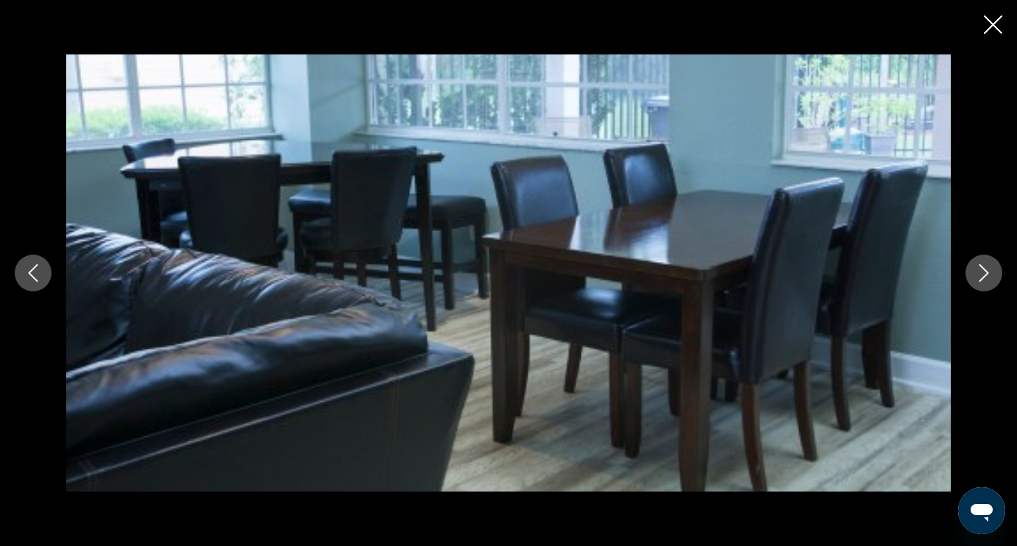
click at [985, 283] on button "Next image" at bounding box center [983, 273] width 37 height 37
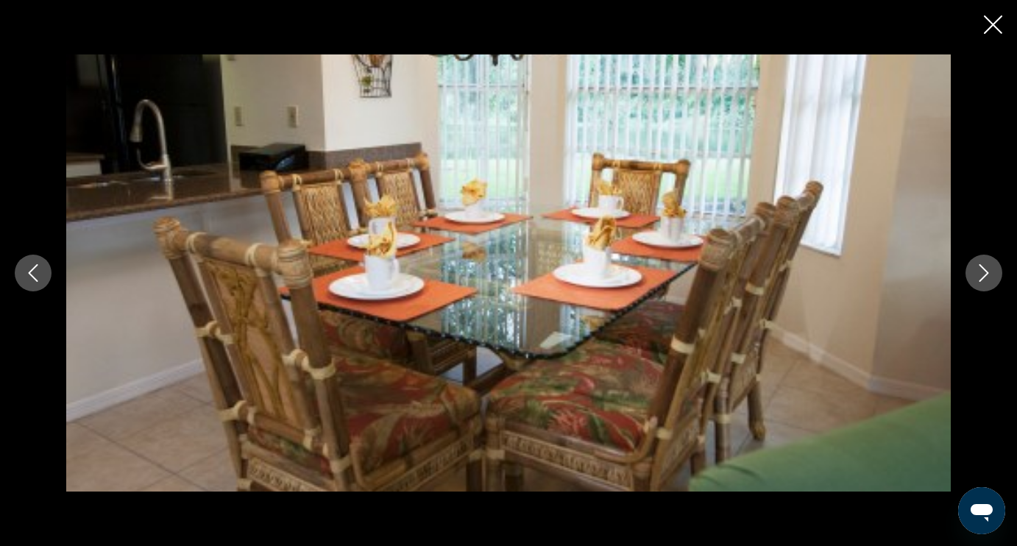
click at [985, 283] on button "Next image" at bounding box center [983, 273] width 37 height 37
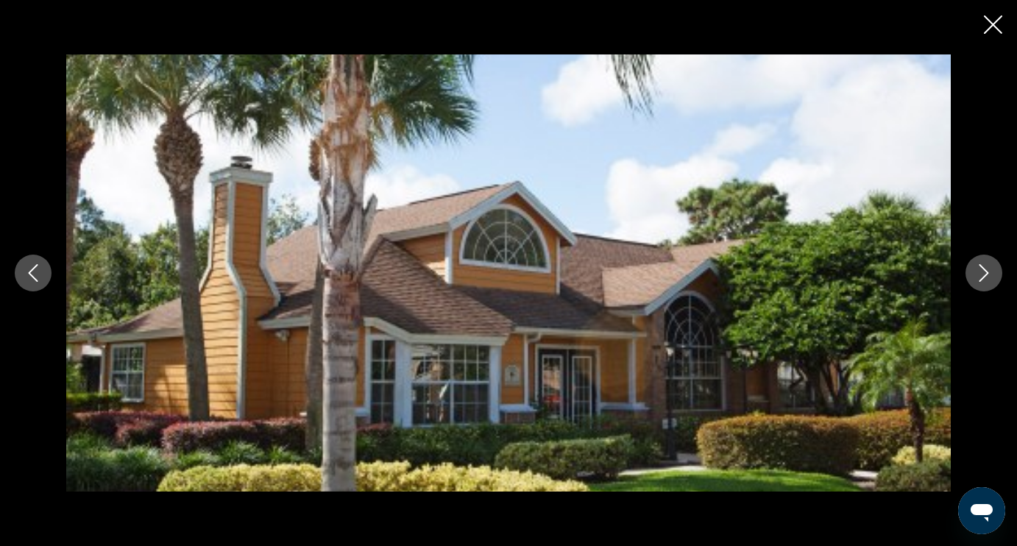
click at [985, 283] on button "Next image" at bounding box center [983, 273] width 37 height 37
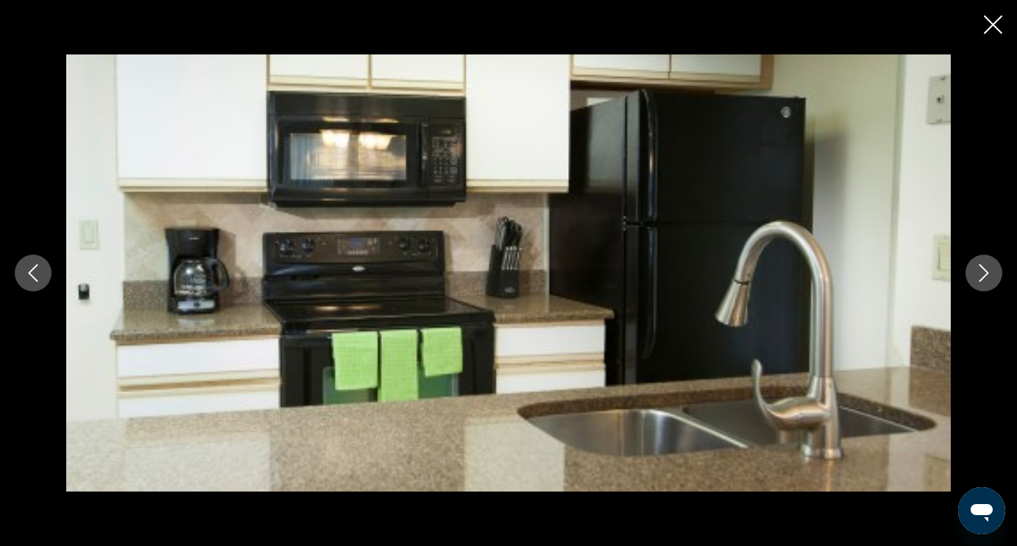
click at [985, 283] on button "Next image" at bounding box center [983, 273] width 37 height 37
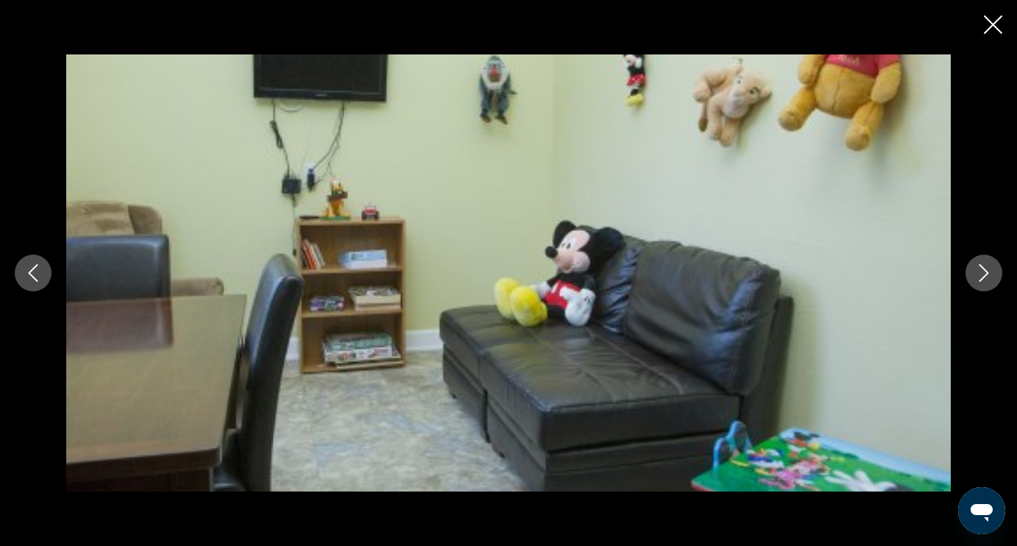
click at [985, 283] on button "Next image" at bounding box center [983, 273] width 37 height 37
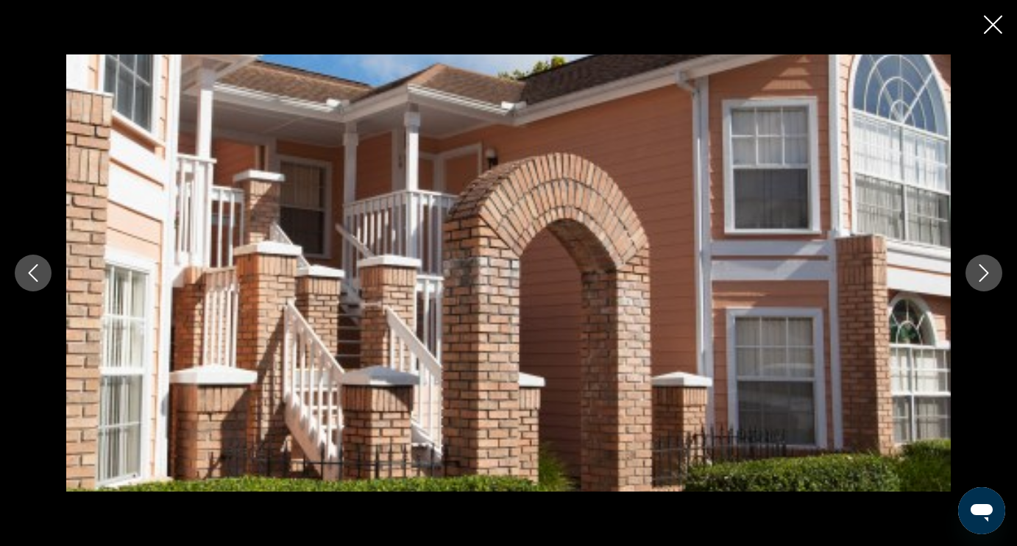
click at [996, 24] on icon "Close slideshow" at bounding box center [993, 24] width 18 height 18
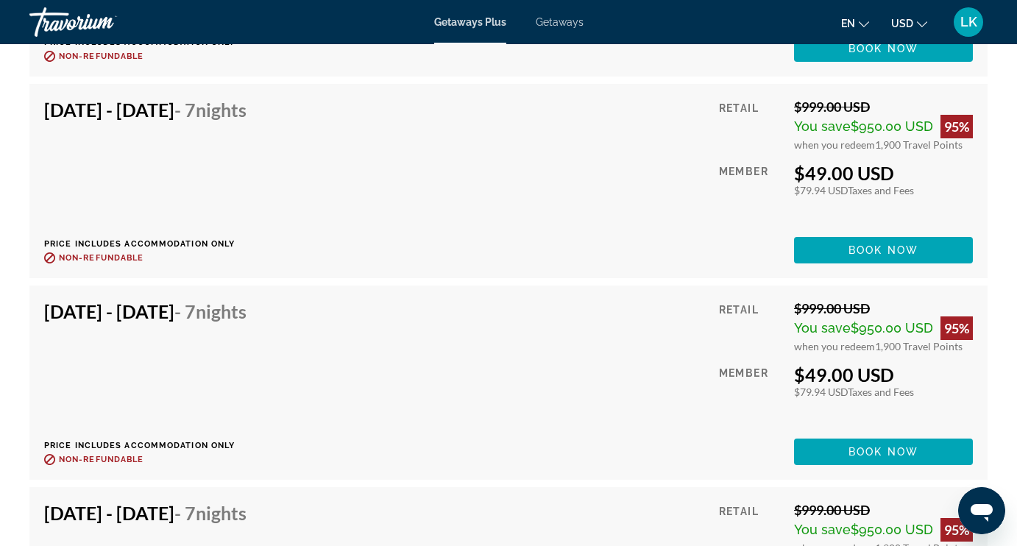
scroll to position [4253, 0]
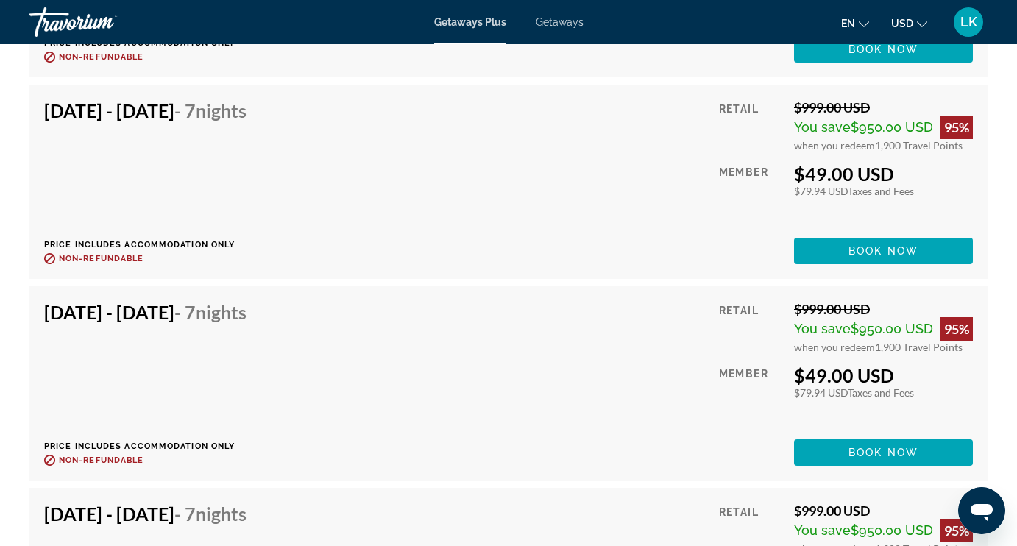
click at [565, 21] on span "Getaways" at bounding box center [560, 22] width 48 height 12
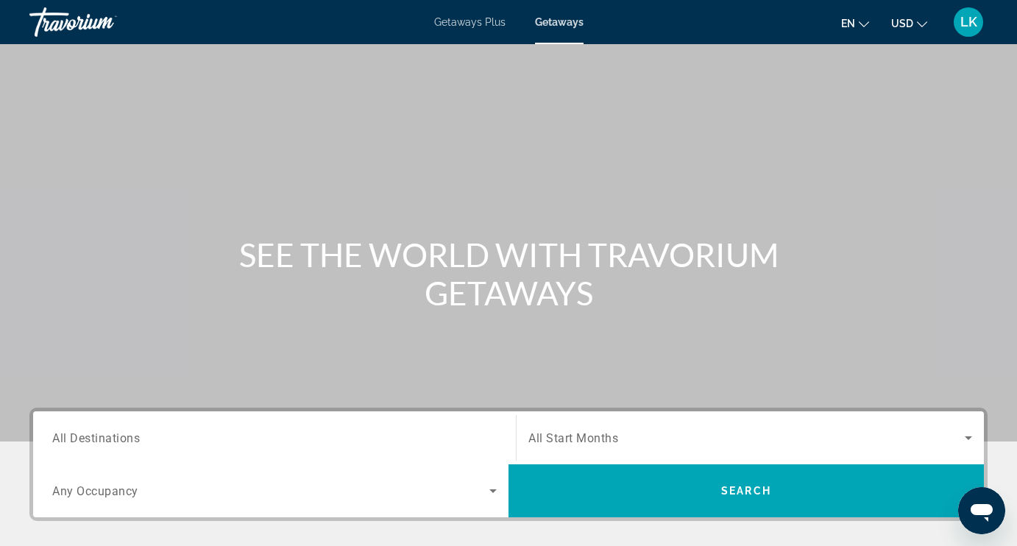
click at [121, 438] on span "All Destinations" at bounding box center [96, 437] width 88 height 14
click at [121, 438] on input "Destination All Destinations" at bounding box center [274, 439] width 444 height 18
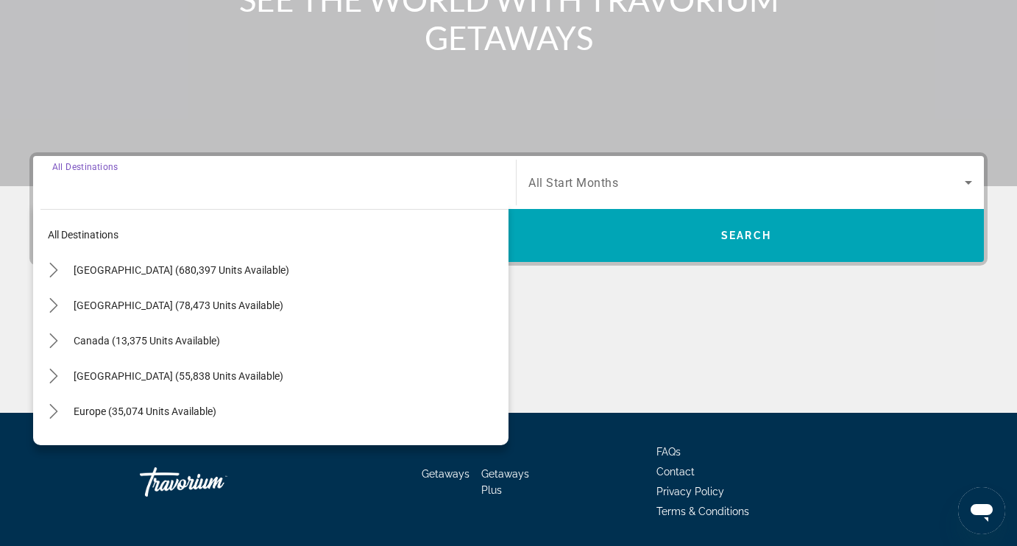
scroll to position [302, 0]
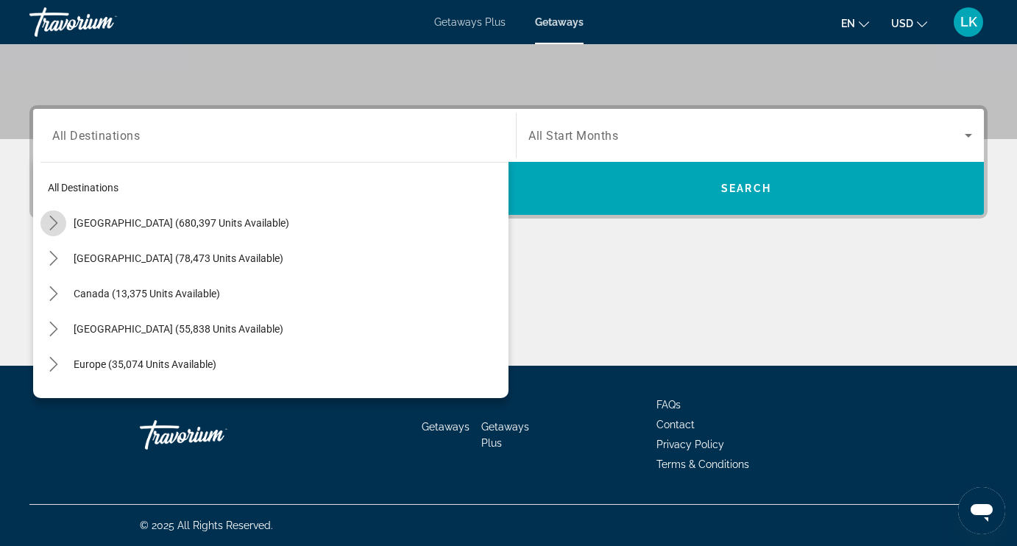
click at [56, 224] on icon "Toggle United States (680,397 units available) submenu" at bounding box center [53, 223] width 8 height 15
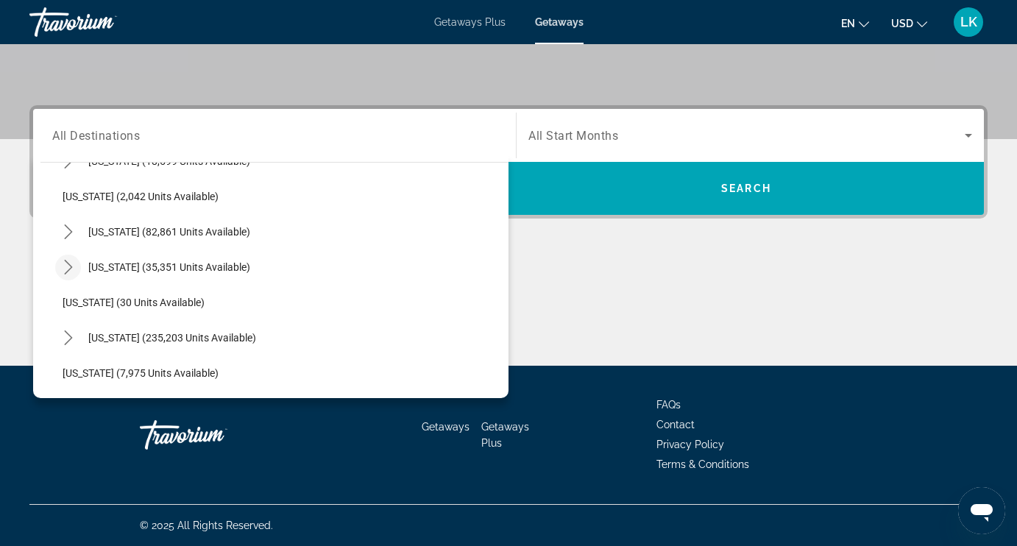
scroll to position [102, 0]
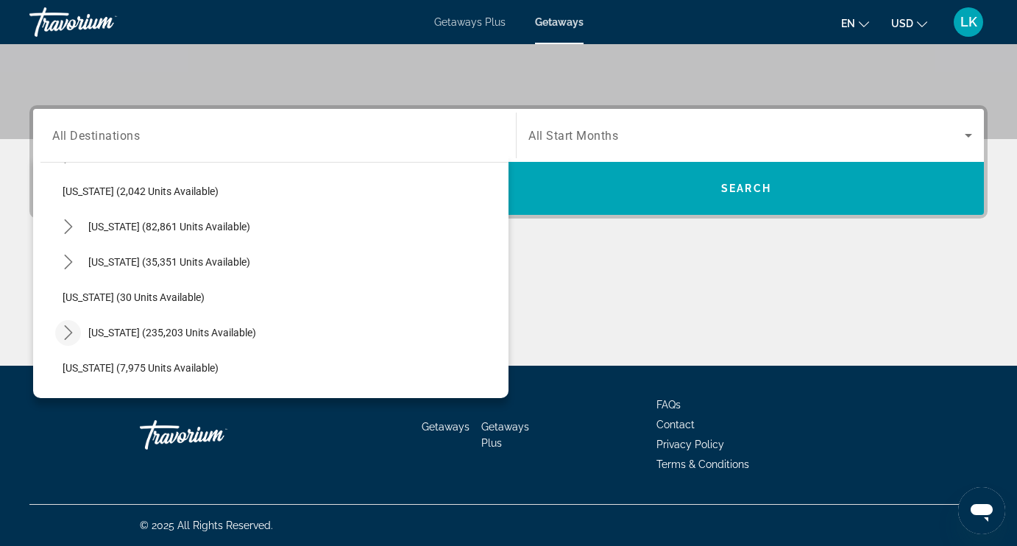
click at [70, 333] on icon "Toggle Florida (235,203 units available) submenu" at bounding box center [68, 332] width 15 height 15
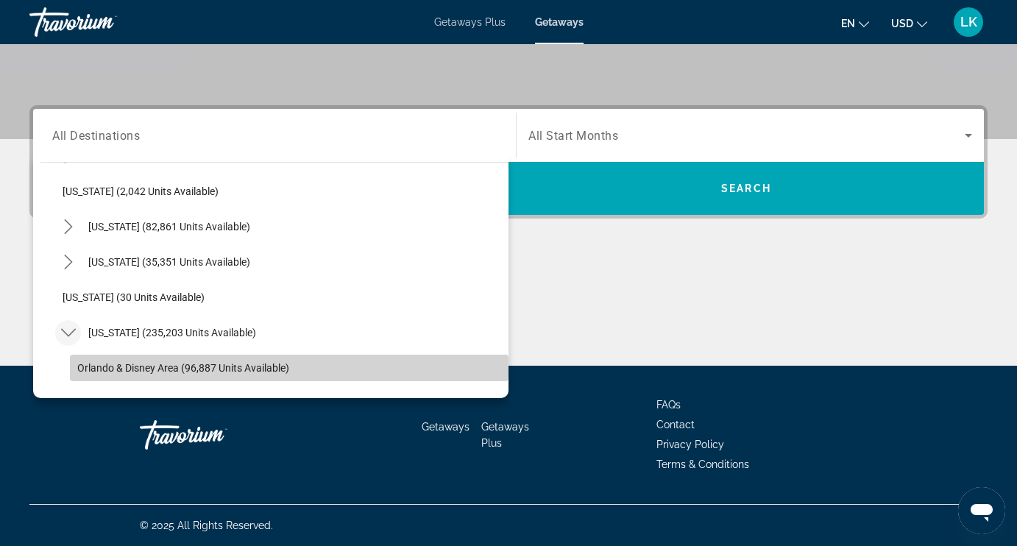
click at [89, 371] on span "Orlando & Disney Area (96,887 units available)" at bounding box center [183, 368] width 212 height 12
type input "**********"
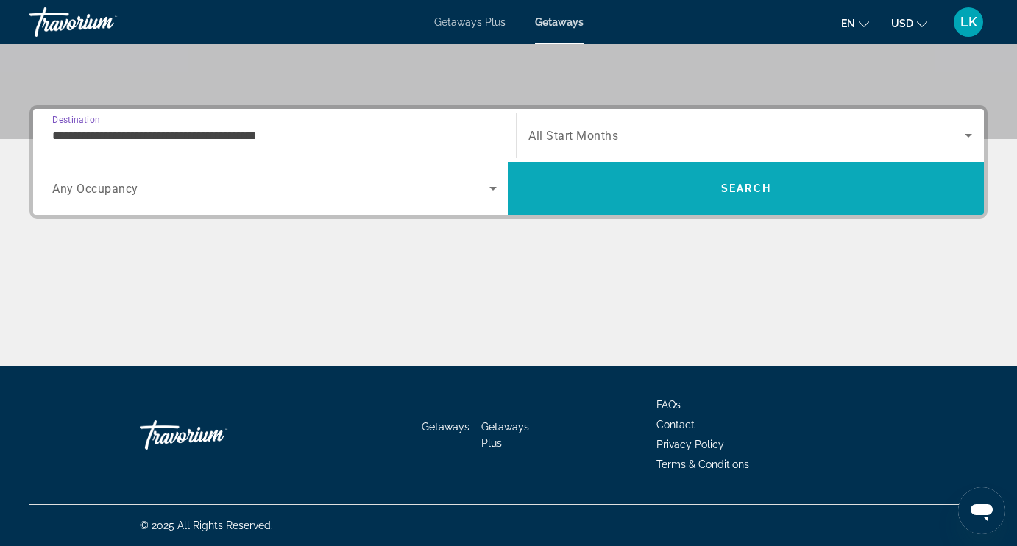
click at [651, 188] on span "Search" at bounding box center [745, 188] width 475 height 35
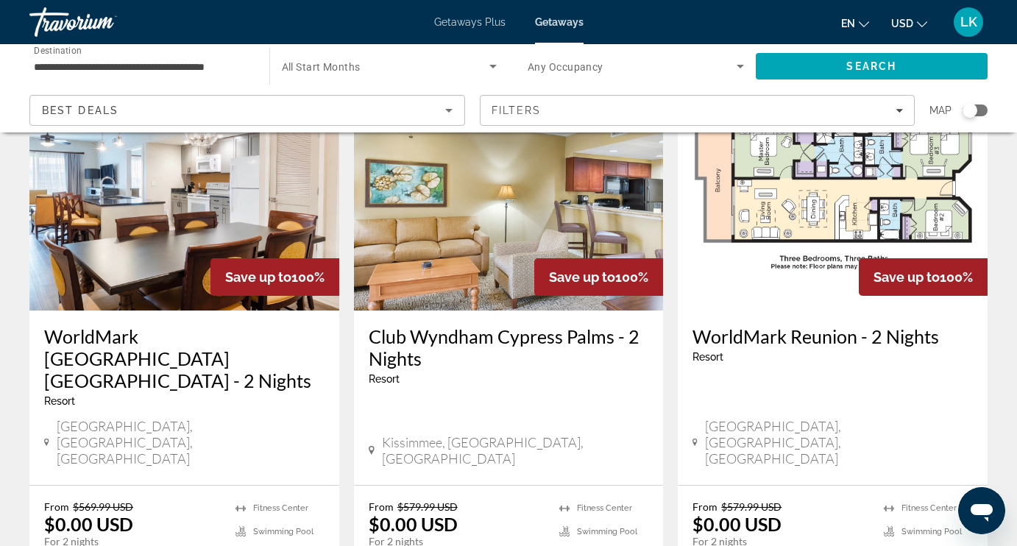
scroll to position [109, 0]
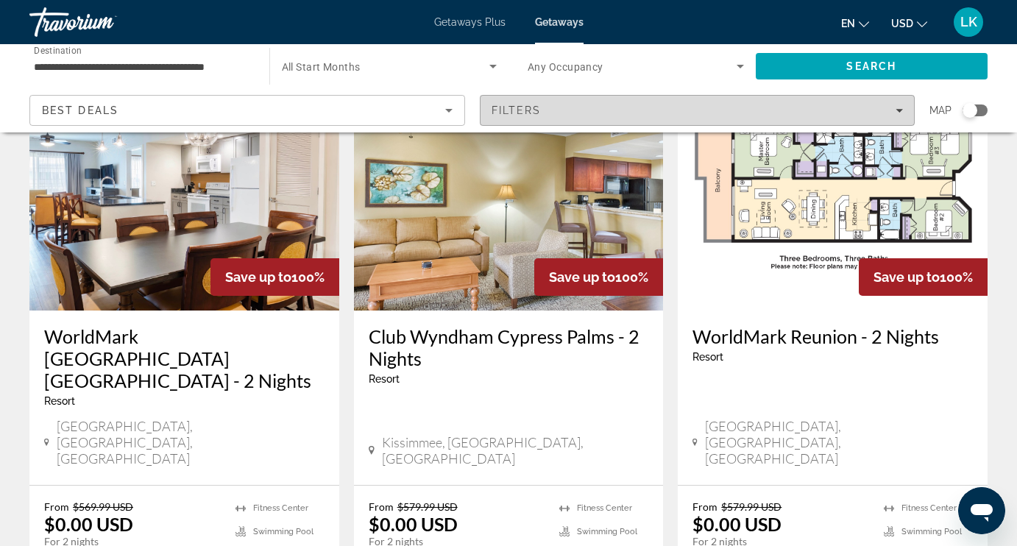
click at [561, 106] on div "Filters" at bounding box center [697, 110] width 412 height 12
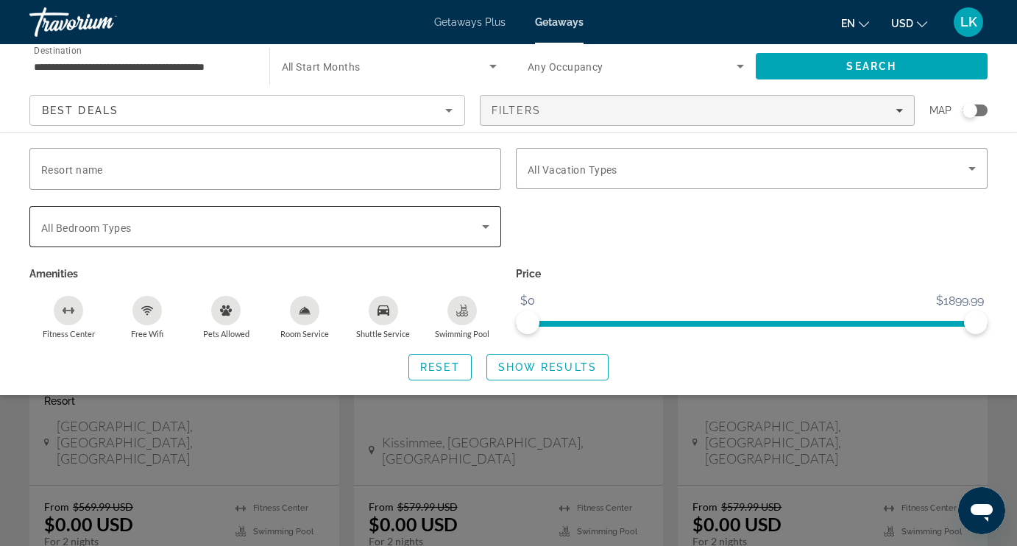
click at [121, 224] on span "All Bedroom Types" at bounding box center [86, 228] width 90 height 12
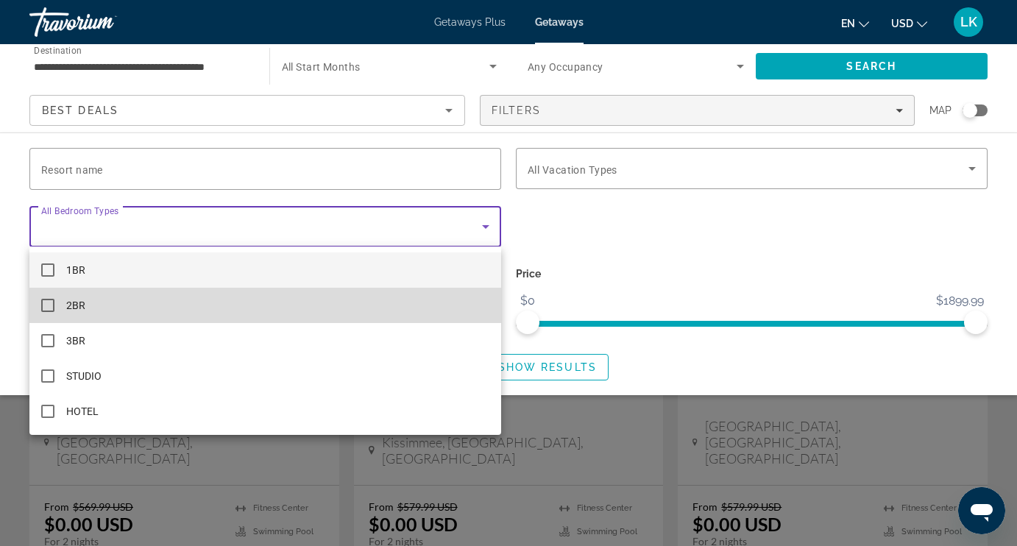
click at [47, 308] on mat-pseudo-checkbox at bounding box center [47, 305] width 13 height 13
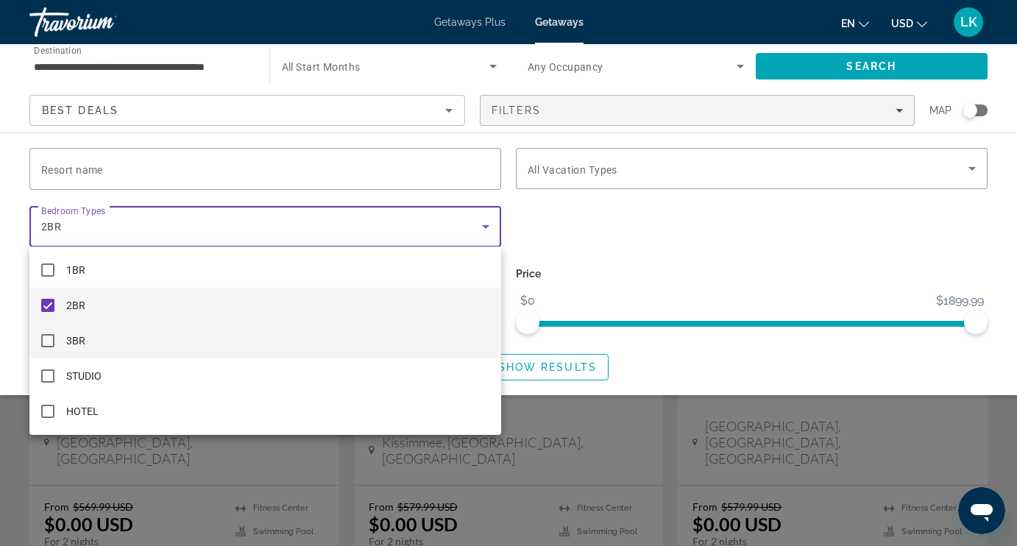
click at [44, 337] on mat-pseudo-checkbox at bounding box center [47, 340] width 13 height 13
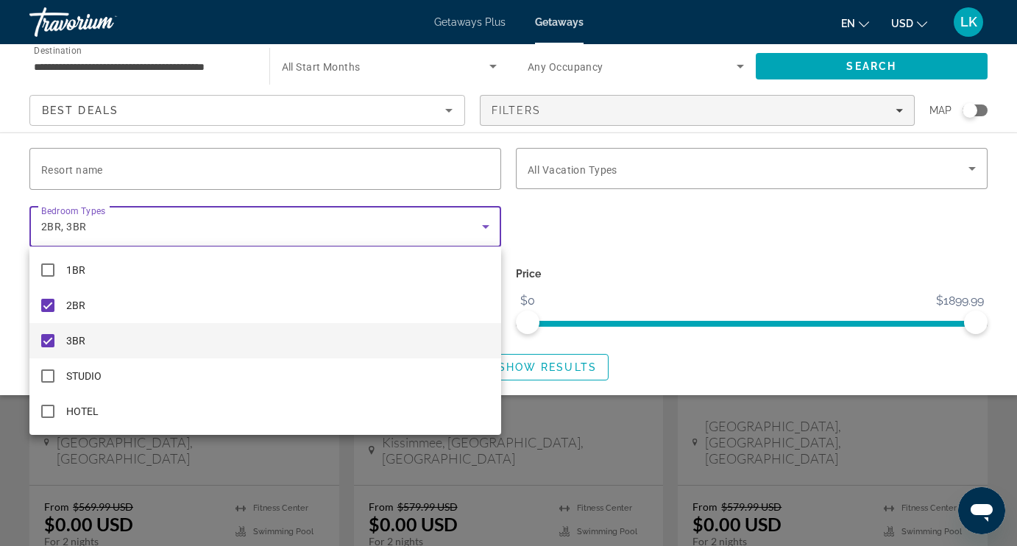
click at [539, 372] on div at bounding box center [508, 273] width 1017 height 546
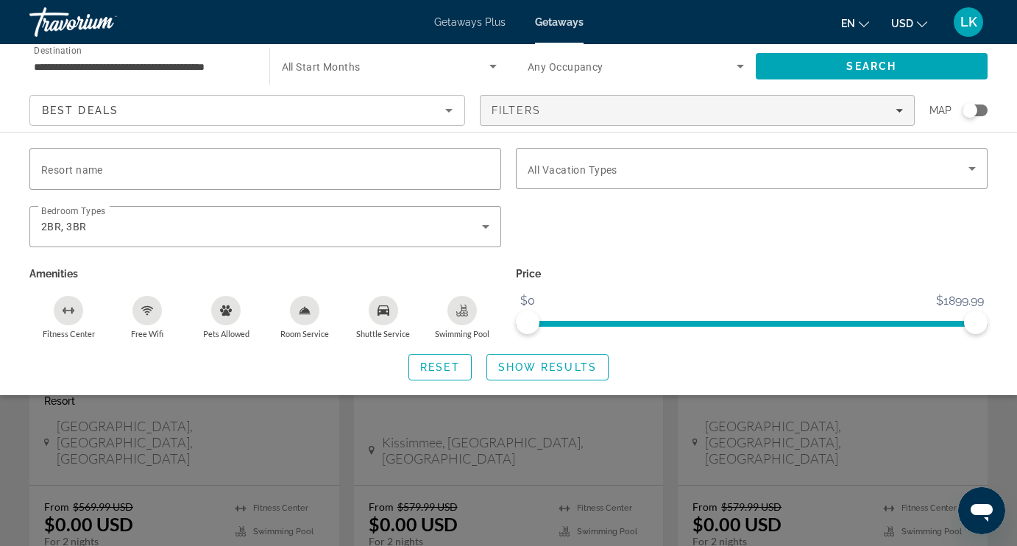
click at [467, 312] on icon "Swimming Pool" at bounding box center [462, 311] width 12 height 12
click at [69, 310] on rect "Fitness Center" at bounding box center [68, 310] width 5 height 1
click at [154, 312] on div "Free Wifi" at bounding box center [146, 310] width 29 height 29
click at [528, 373] on span "Show Results" at bounding box center [547, 367] width 99 height 12
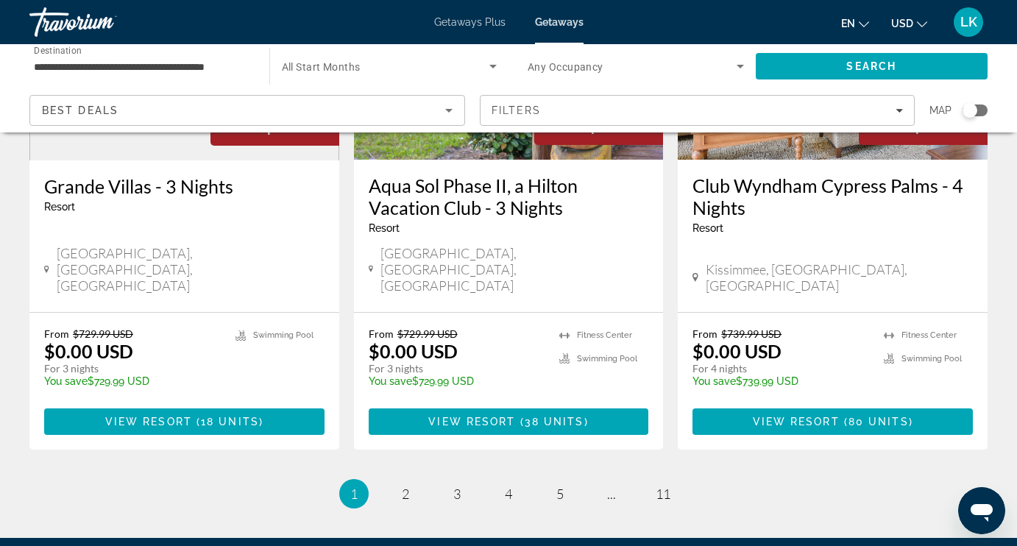
scroll to position [1967, 0]
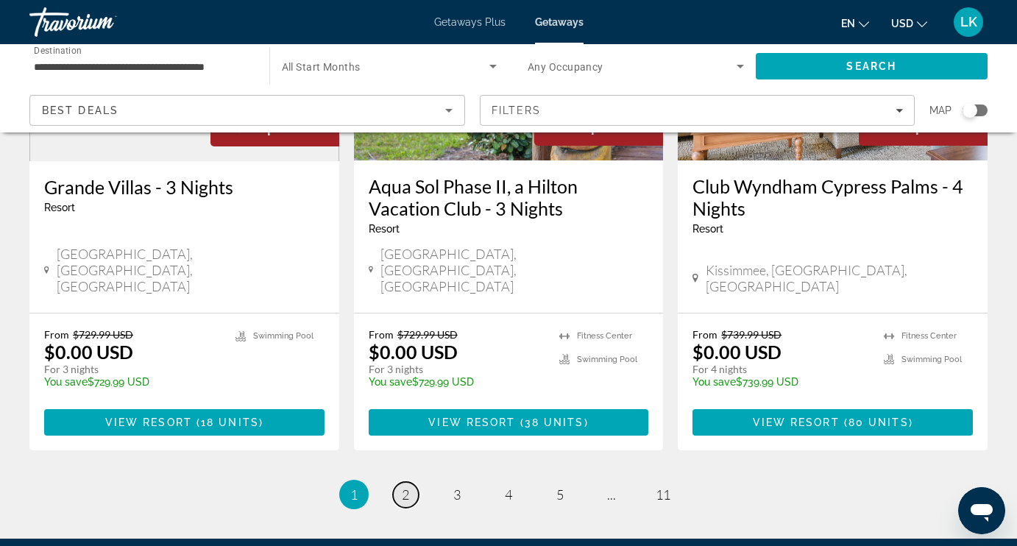
click at [403, 486] on span "2" at bounding box center [405, 494] width 7 height 16
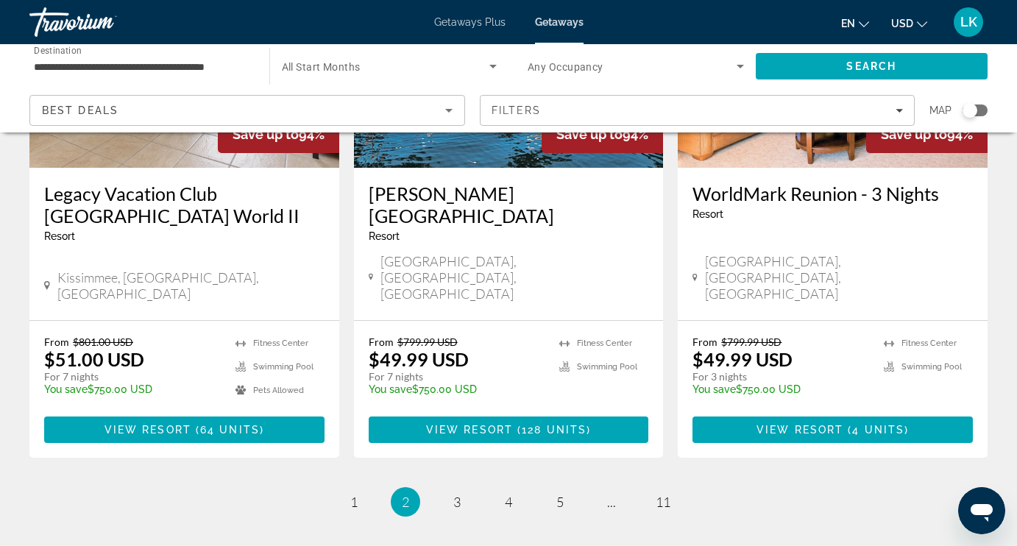
scroll to position [1923, 0]
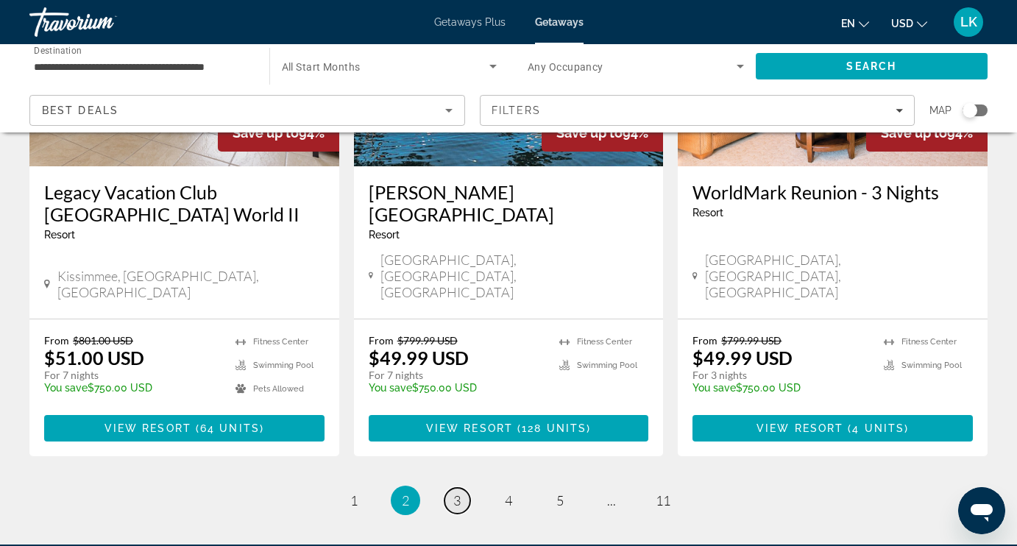
click at [453, 492] on span "3" at bounding box center [456, 500] width 7 height 16
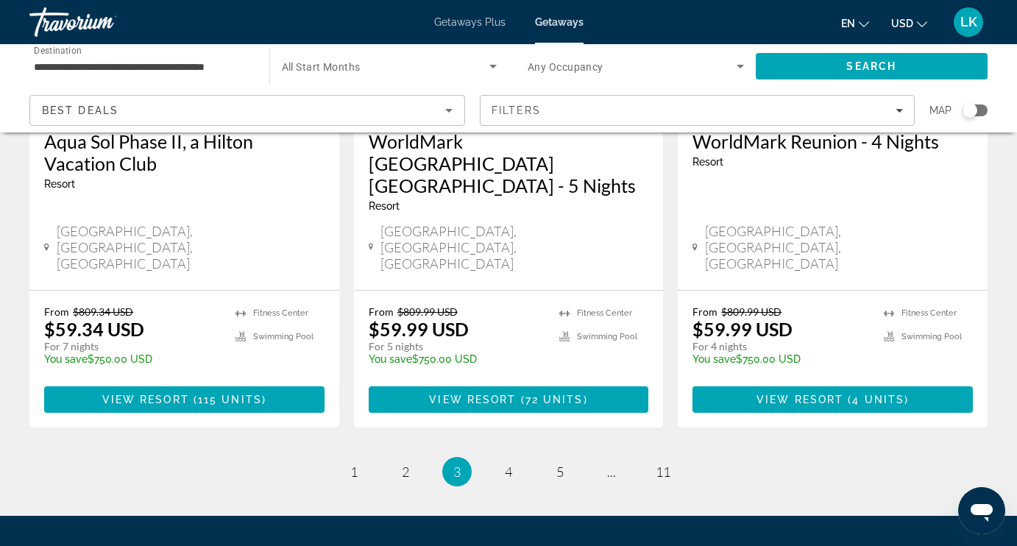
scroll to position [1945, 0]
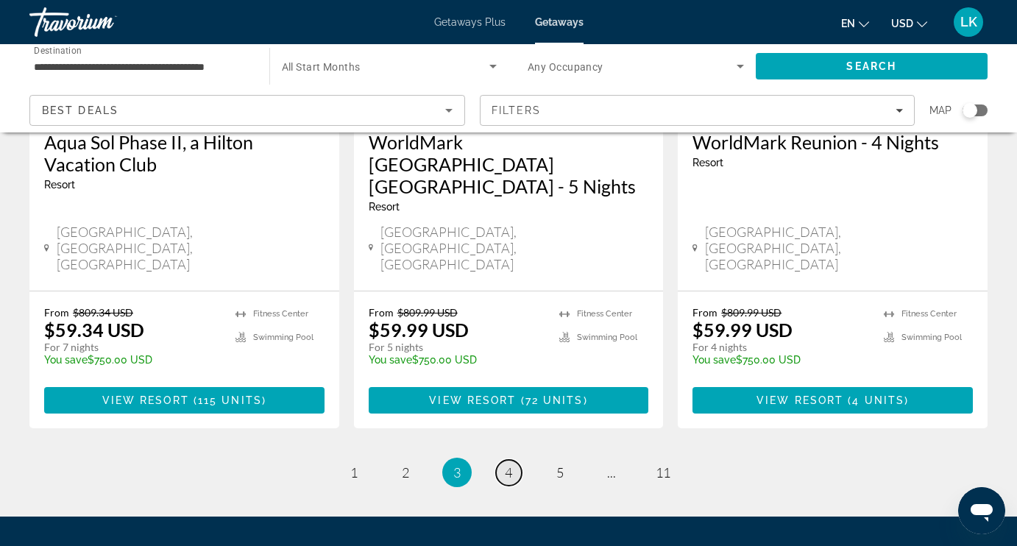
click at [506, 464] on span "4" at bounding box center [508, 472] width 7 height 16
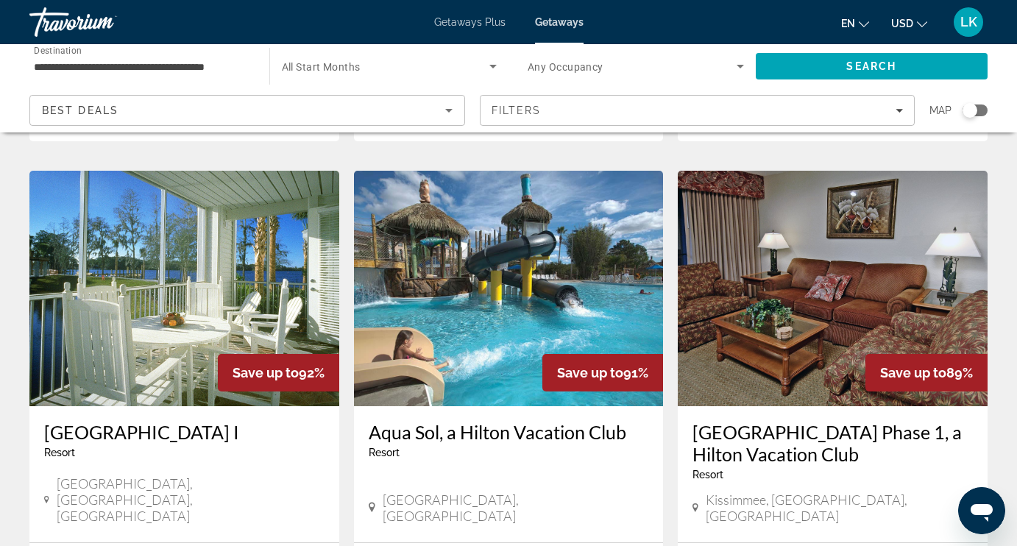
scroll to position [1153, 0]
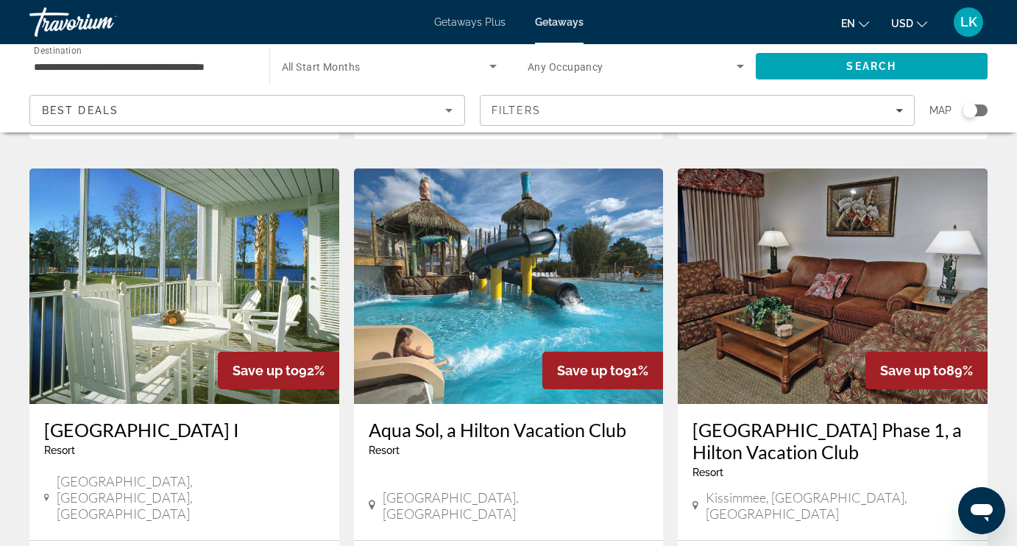
click at [500, 273] on img "Main content" at bounding box center [509, 285] width 310 height 235
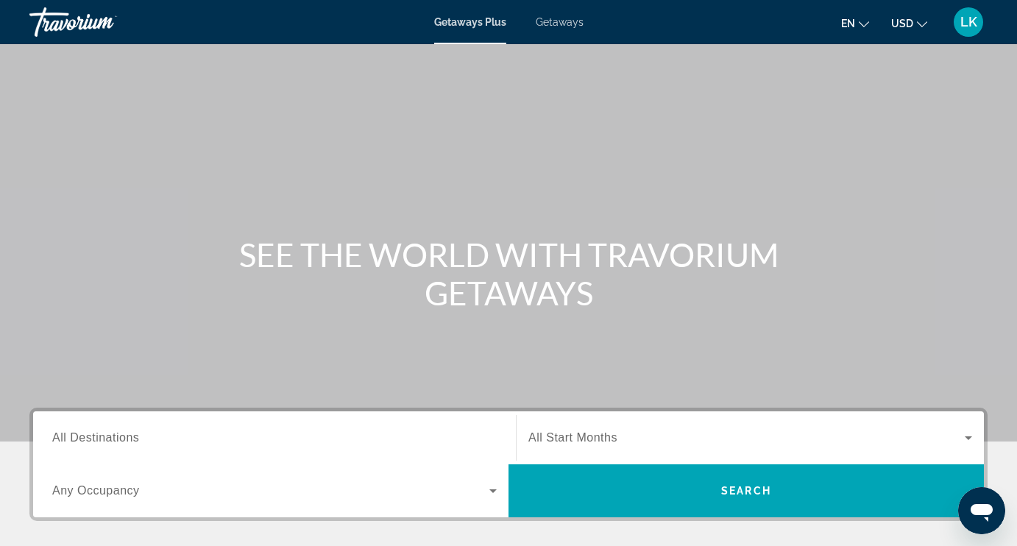
click at [116, 440] on span "All Destinations" at bounding box center [95, 437] width 87 height 13
click at [116, 440] on input "Destination All Destinations" at bounding box center [274, 439] width 444 height 18
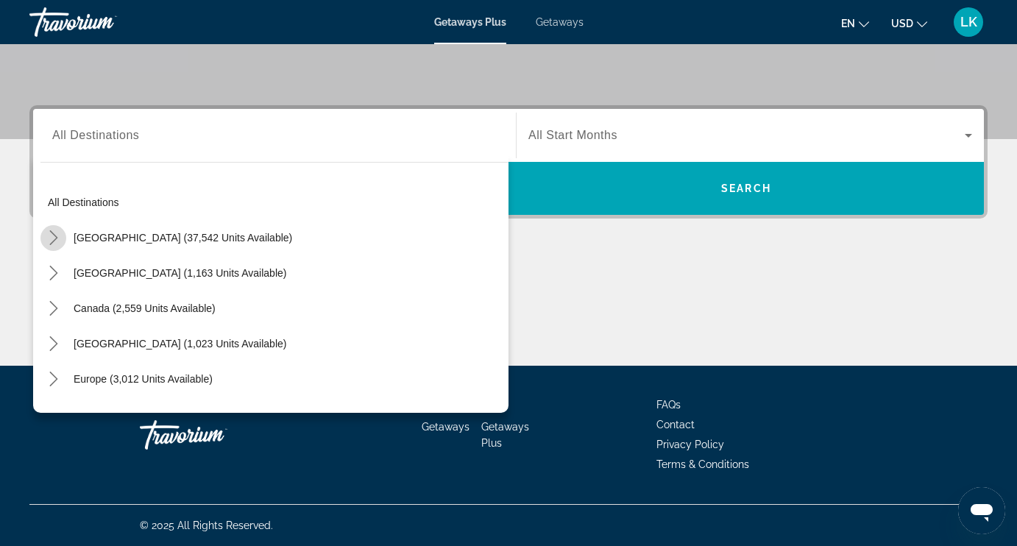
click at [53, 238] on icon "Toggle United States (37,542 units available) submenu" at bounding box center [53, 237] width 15 height 15
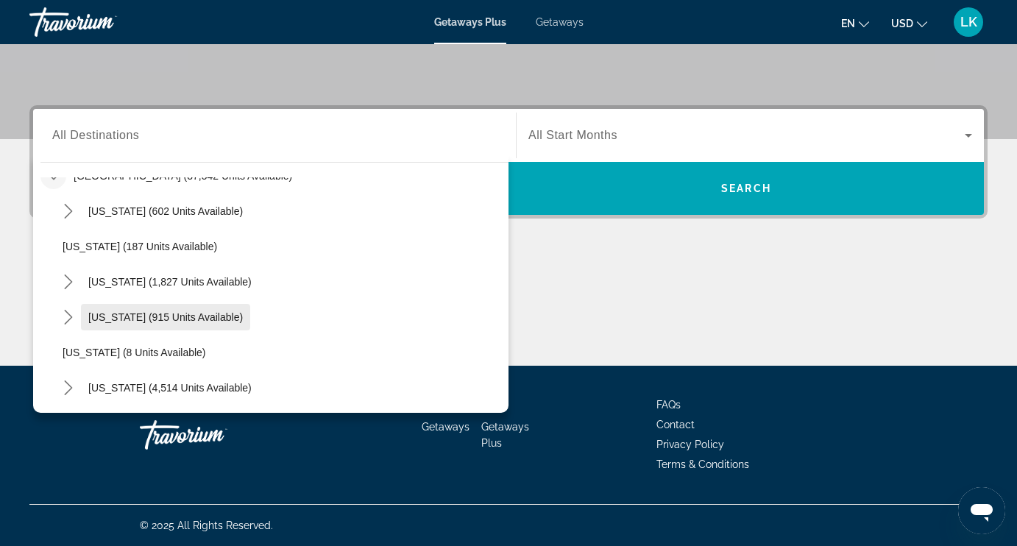
scroll to position [75, 0]
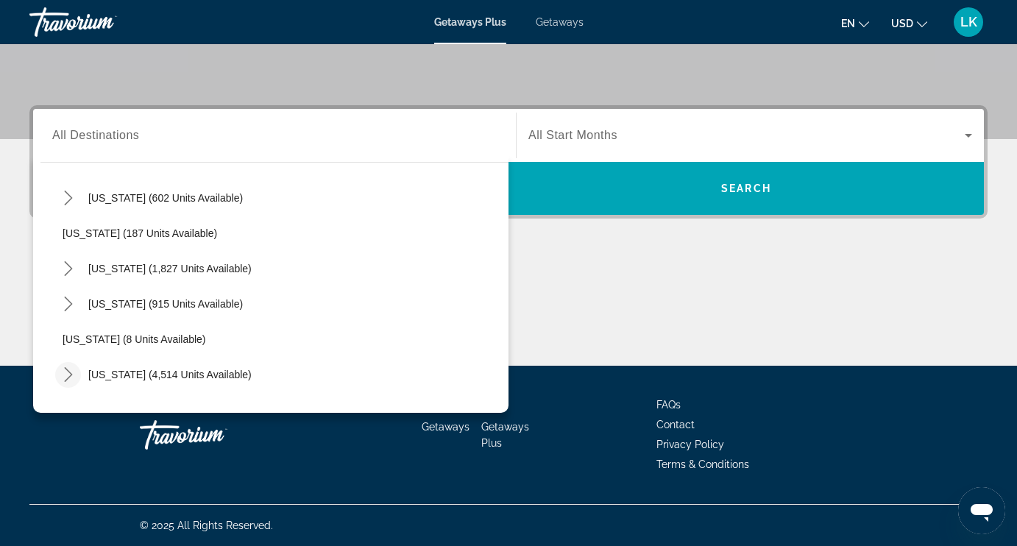
click at [65, 374] on icon "Toggle Florida (4,514 units available) submenu" at bounding box center [68, 374] width 15 height 15
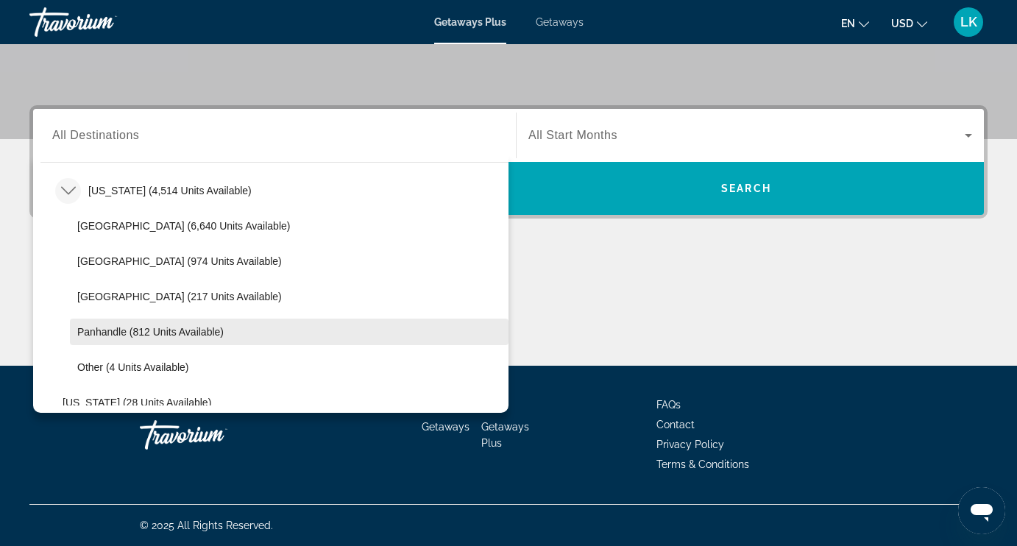
scroll to position [260, 0]
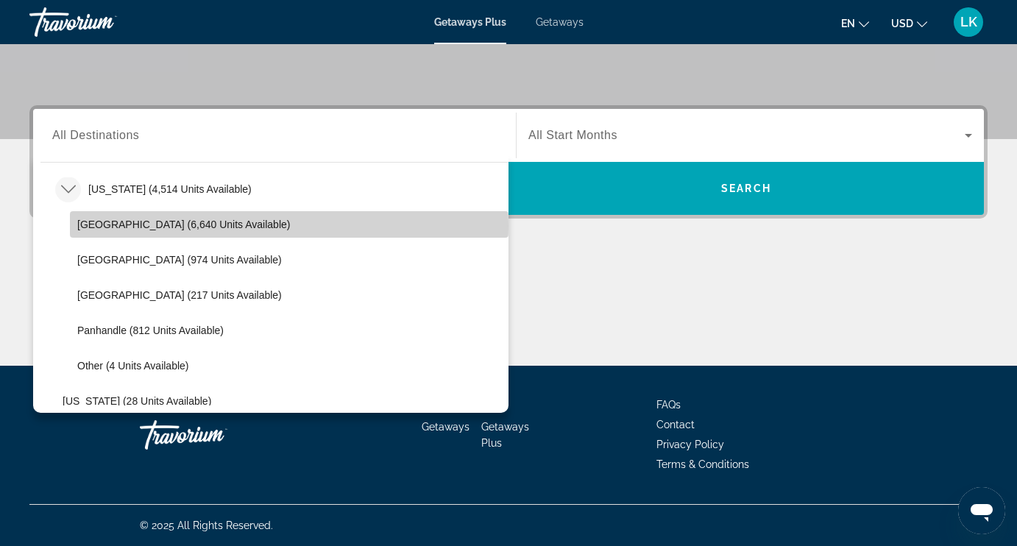
click at [135, 226] on span "Orlando & Disney Area (6,640 units available)" at bounding box center [183, 225] width 213 height 12
type input "**********"
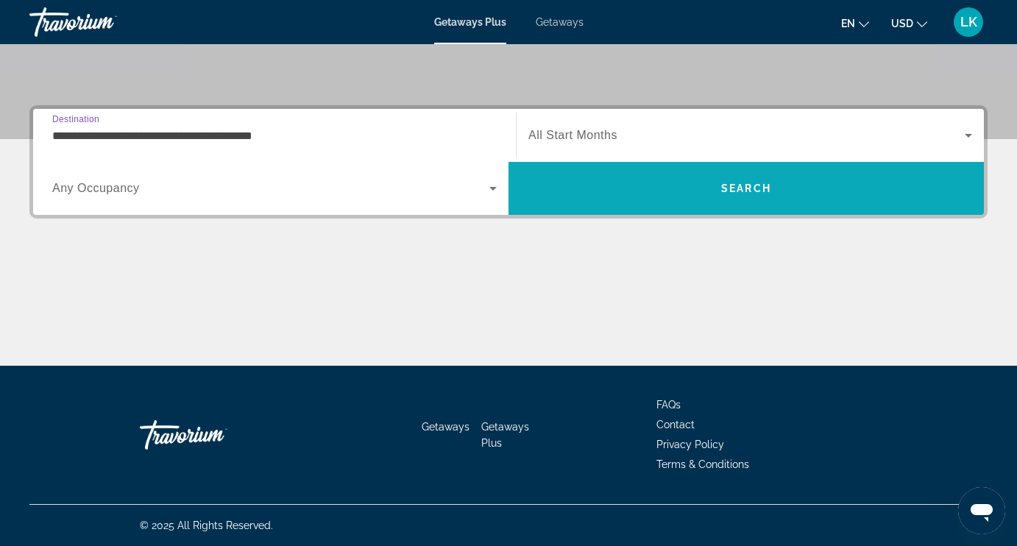
click at [579, 193] on span "Search" at bounding box center [745, 188] width 475 height 35
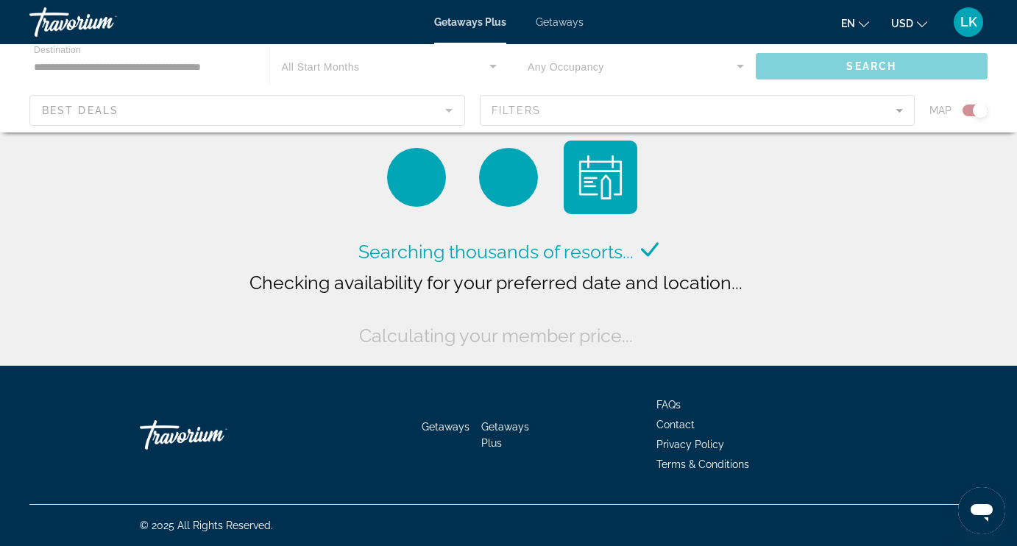
click at [565, 21] on span "Getaways" at bounding box center [560, 22] width 48 height 12
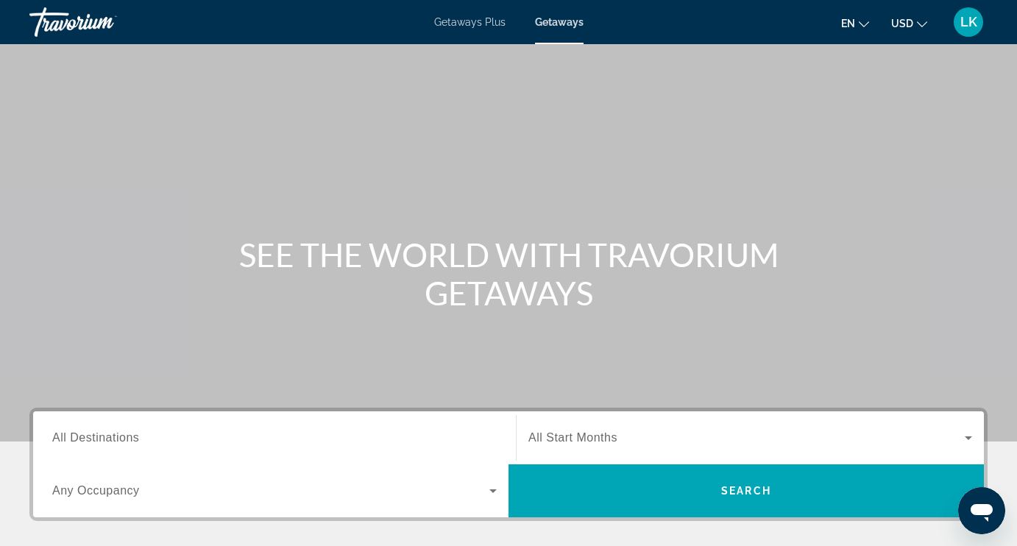
click at [122, 441] on span "All Destinations" at bounding box center [95, 437] width 87 height 13
click at [122, 441] on input "Destination All Destinations" at bounding box center [274, 439] width 444 height 18
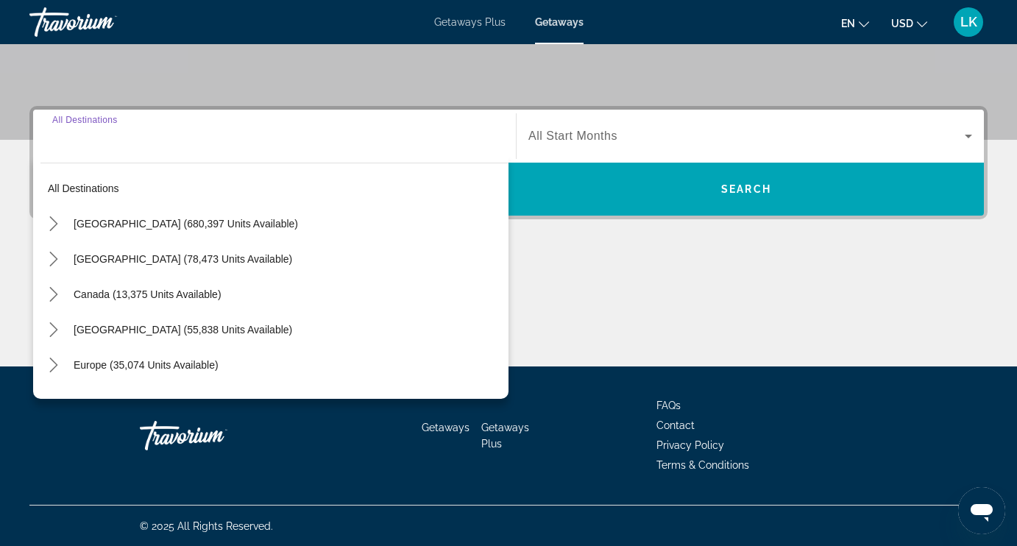
scroll to position [302, 0]
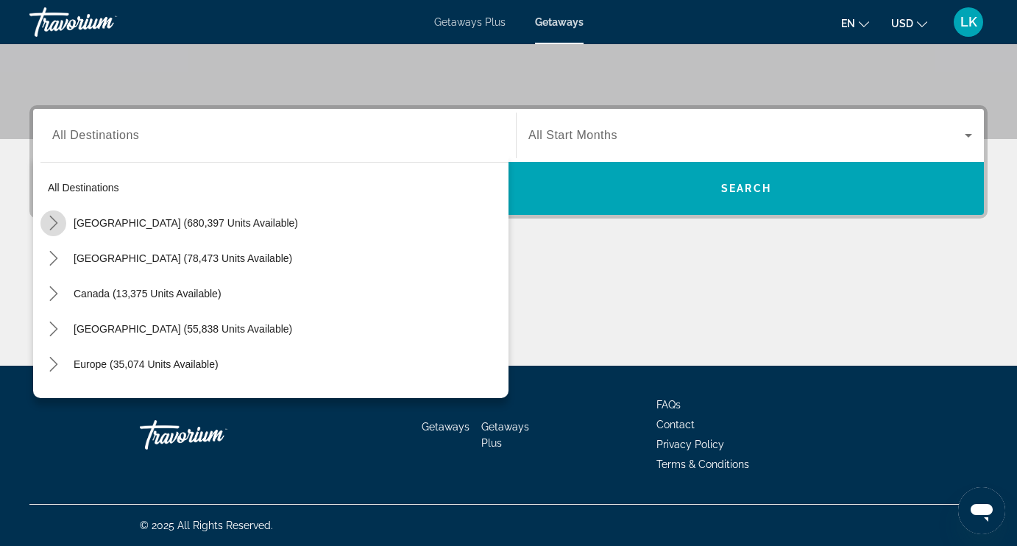
click at [54, 221] on icon "Toggle United States (680,397 units available) submenu" at bounding box center [53, 223] width 8 height 15
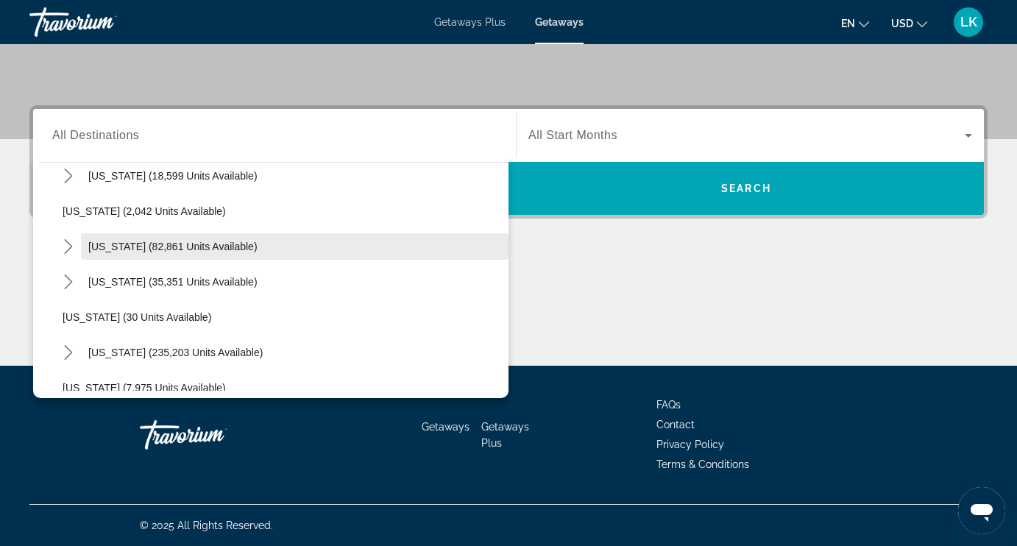
scroll to position [84, 0]
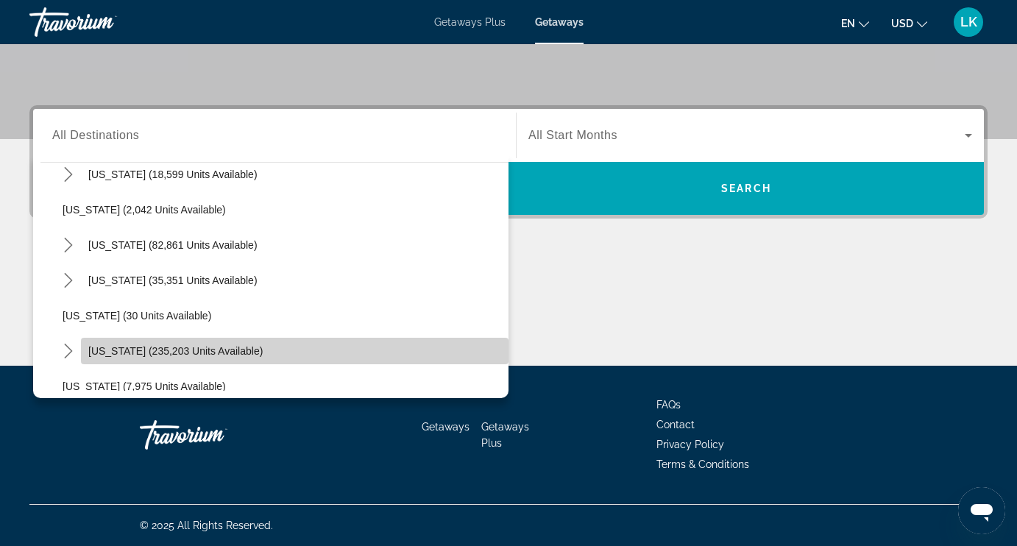
click at [113, 342] on span "Select destination: Florida (235,203 units available)" at bounding box center [294, 350] width 427 height 35
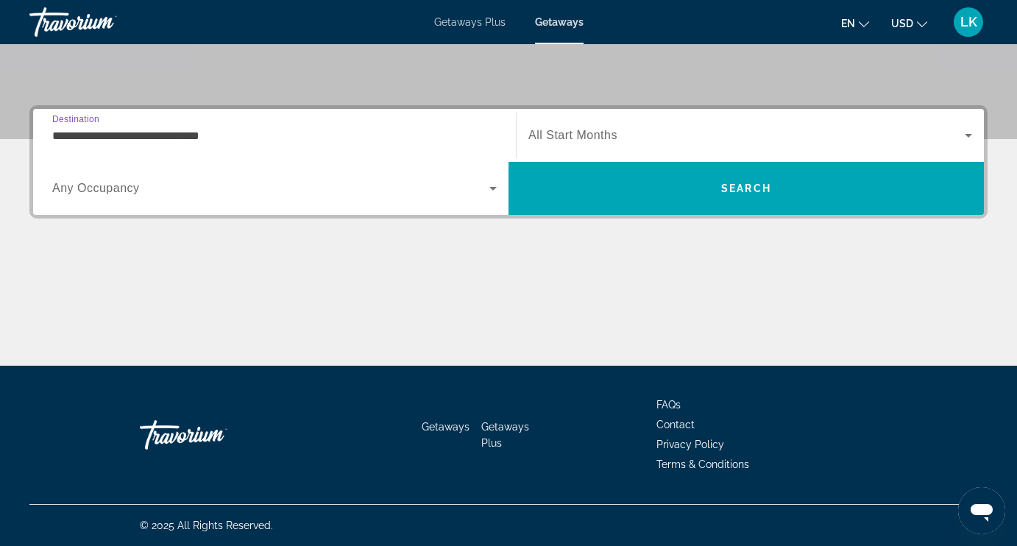
click at [156, 132] on input "**********" at bounding box center [274, 136] width 444 height 18
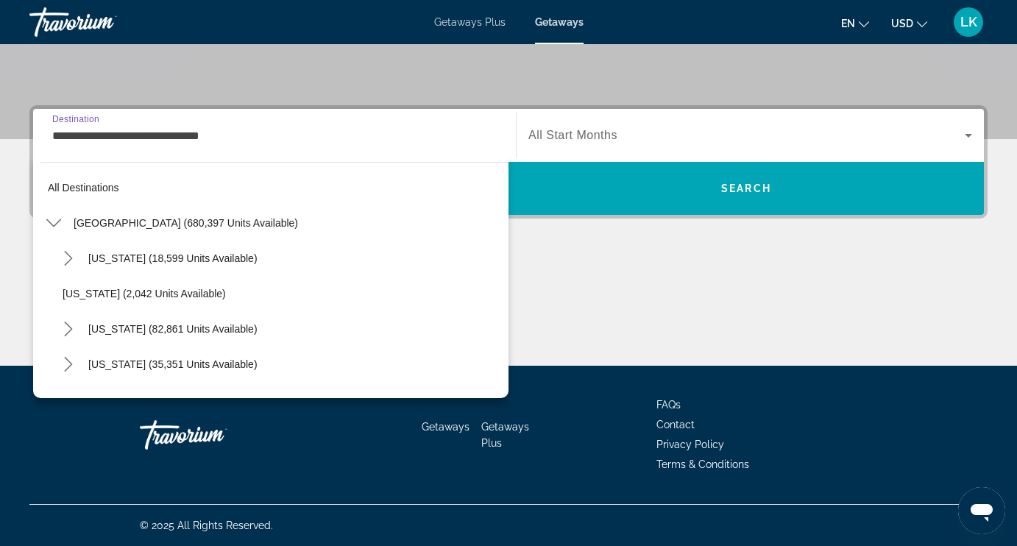
scroll to position [158, 0]
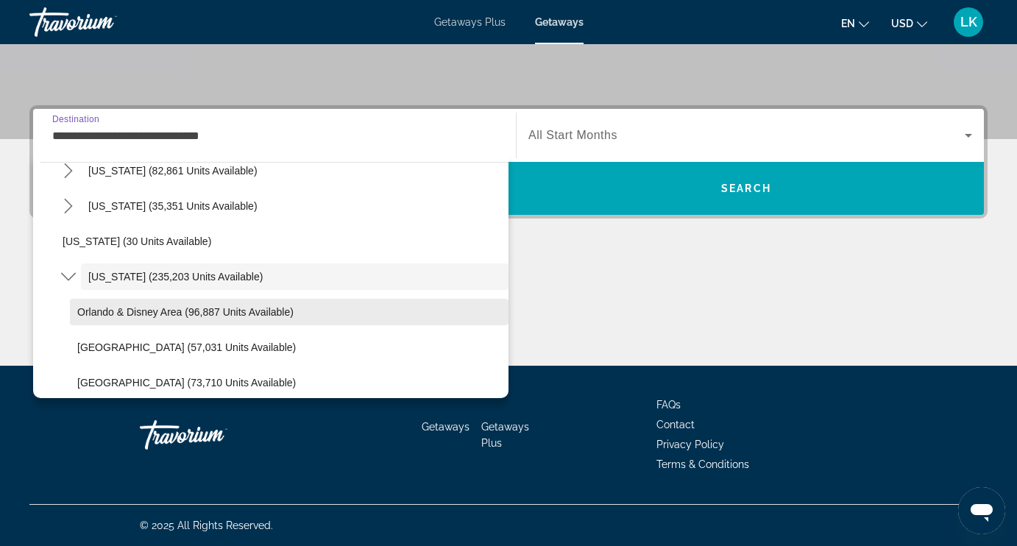
click at [90, 311] on span "Orlando & Disney Area (96,887 units available)" at bounding box center [185, 312] width 216 height 12
type input "**********"
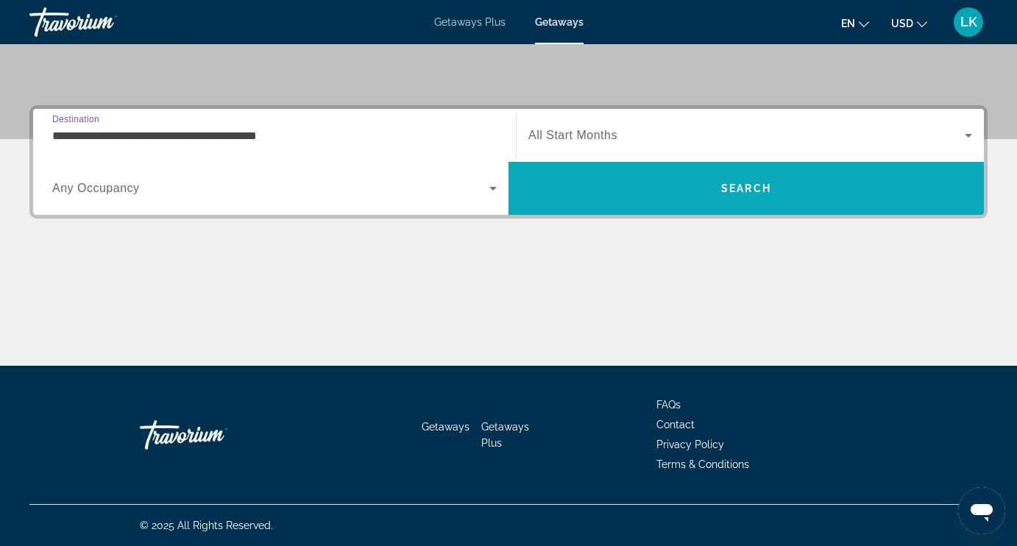
click at [634, 174] on span "Search" at bounding box center [745, 188] width 475 height 35
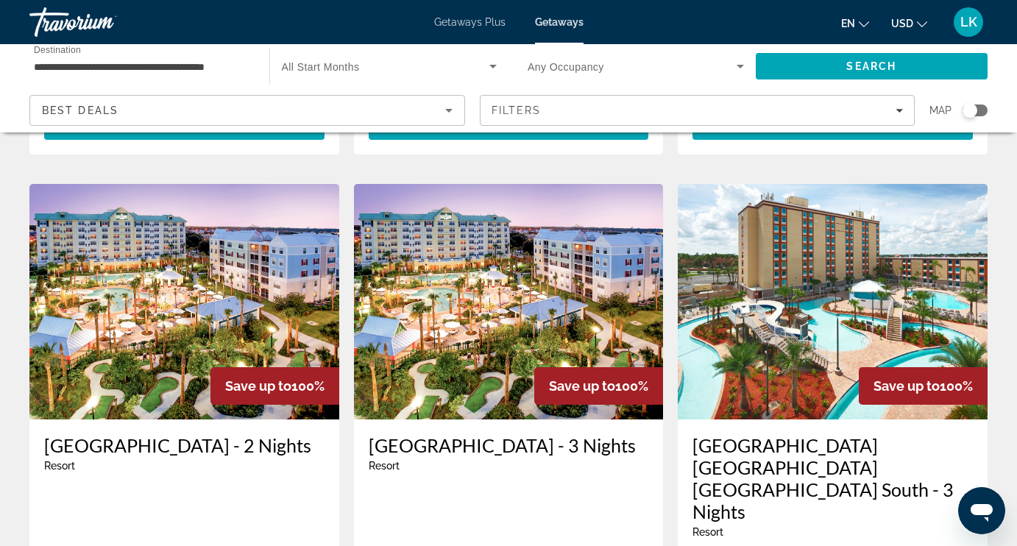
scroll to position [578, 0]
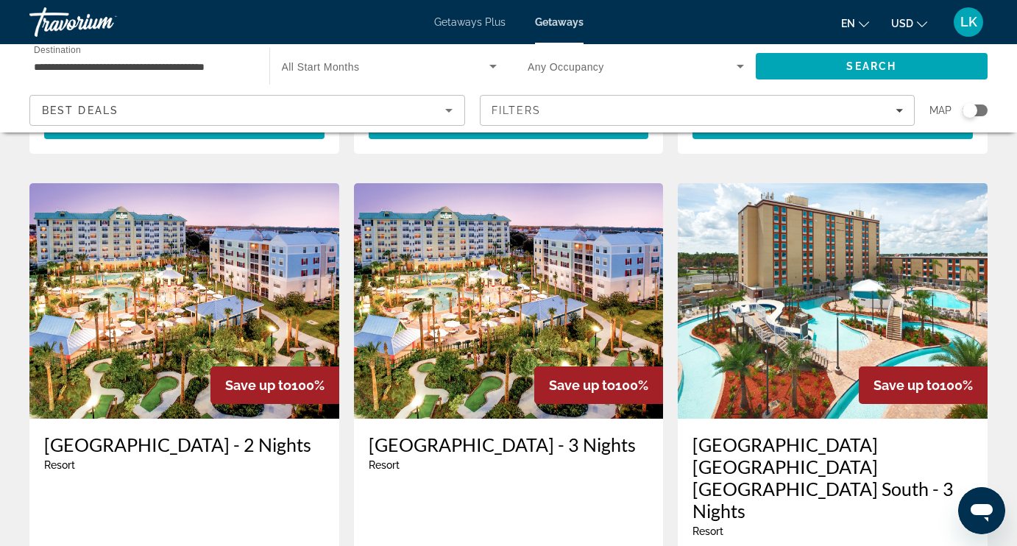
click at [753, 294] on img "Main content" at bounding box center [833, 300] width 310 height 235
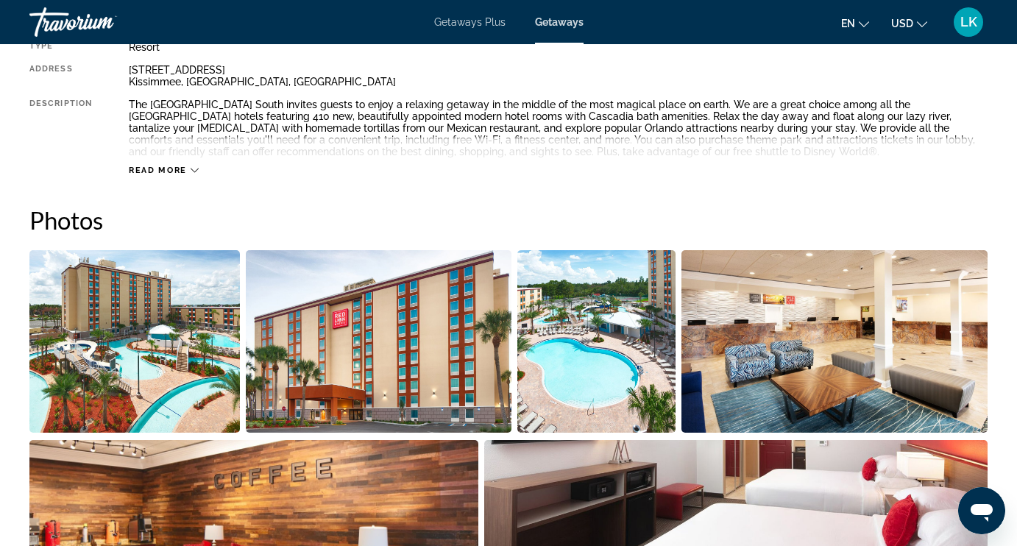
scroll to position [844, 0]
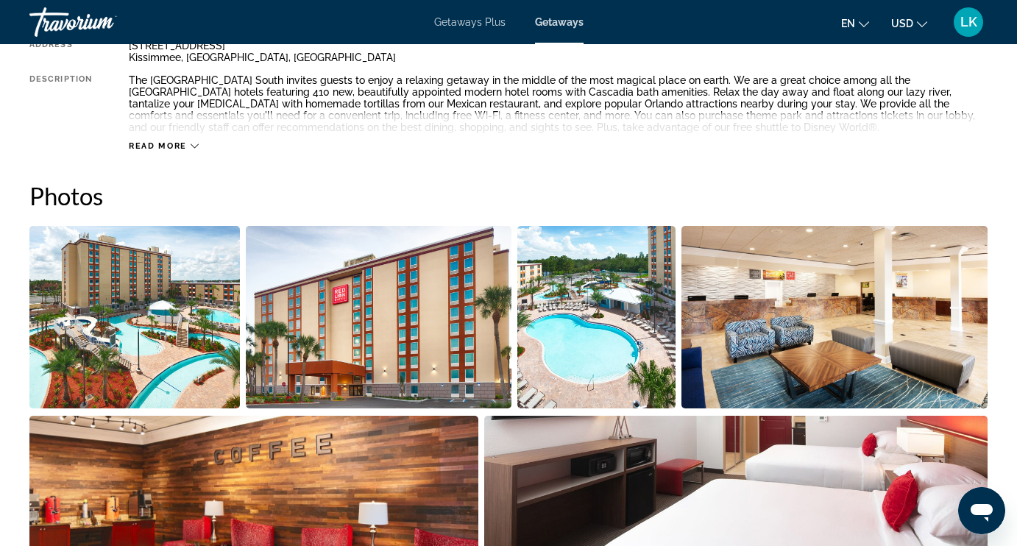
click at [146, 330] on img "Open full-screen image slider" at bounding box center [134, 317] width 210 height 182
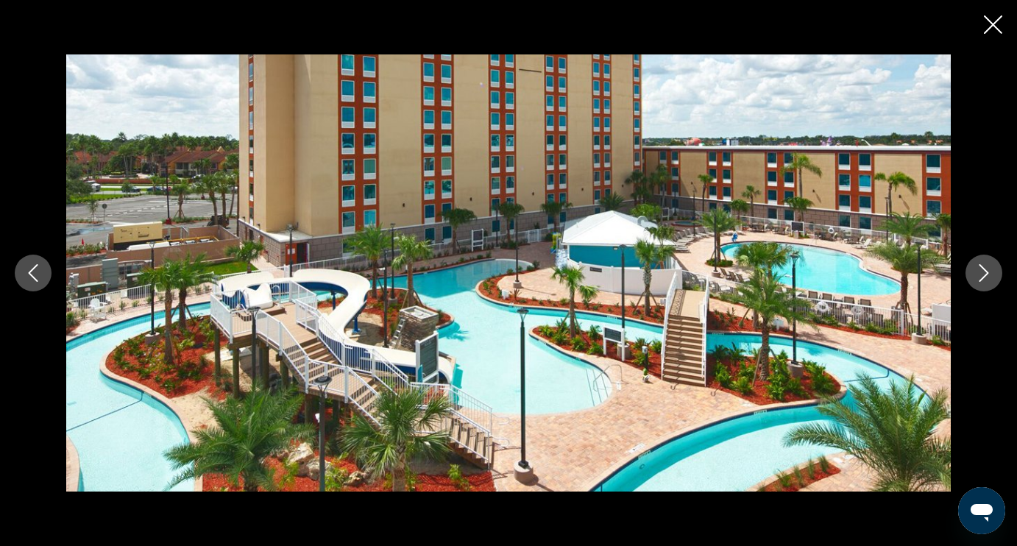
click at [987, 274] on icon "Next image" at bounding box center [984, 273] width 10 height 18
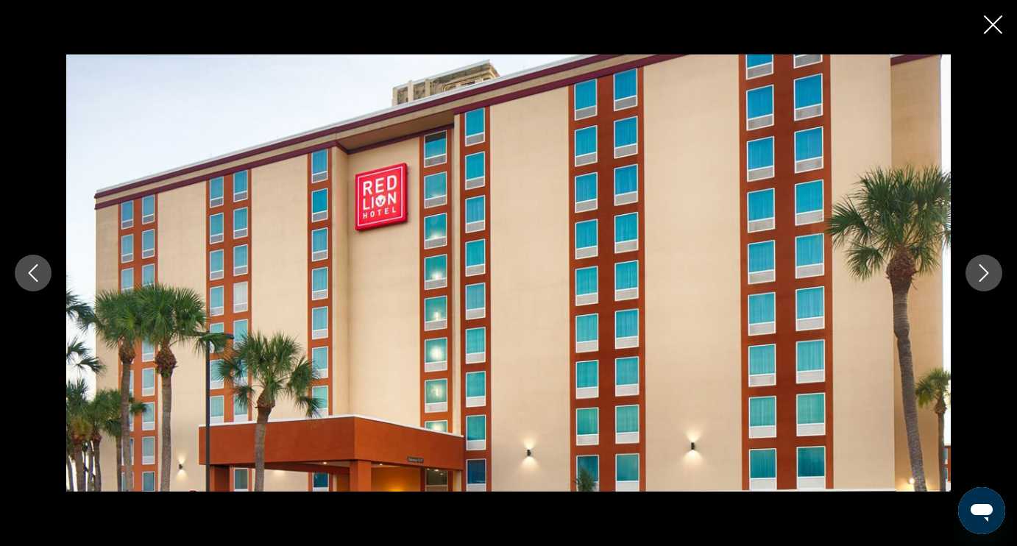
click at [987, 274] on icon "Next image" at bounding box center [984, 273] width 10 height 18
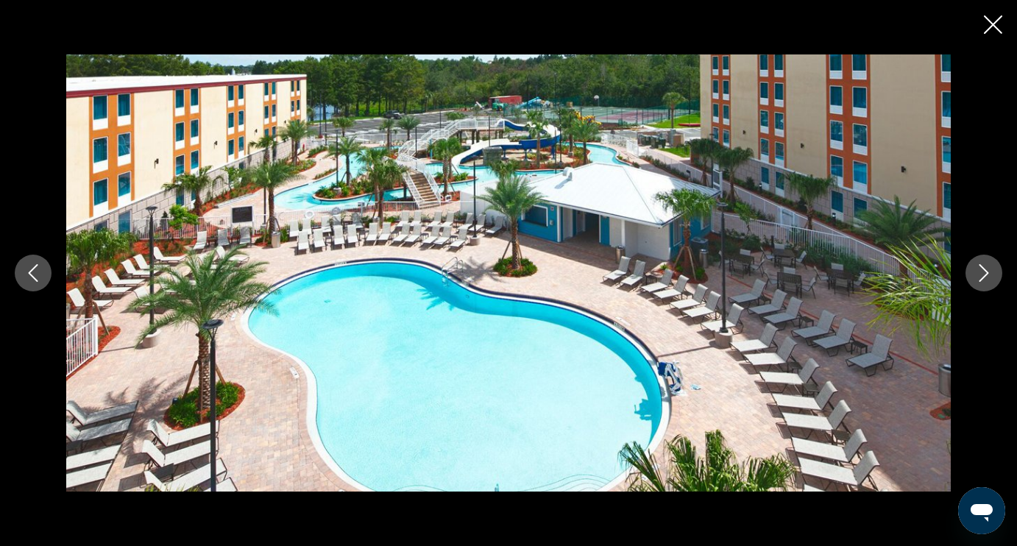
click at [986, 274] on icon "Next image" at bounding box center [984, 273] width 10 height 18
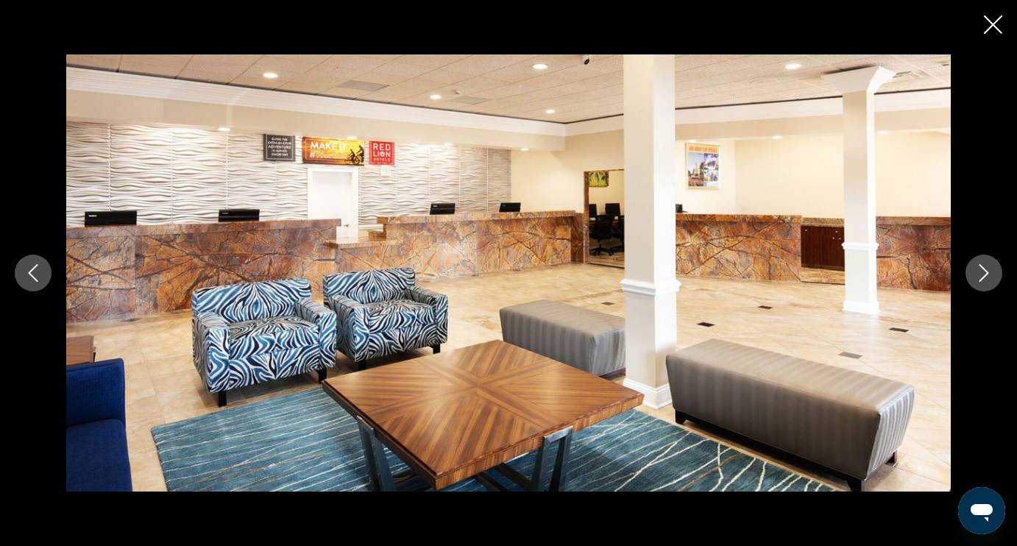
click at [985, 275] on icon "Next image" at bounding box center [984, 273] width 10 height 18
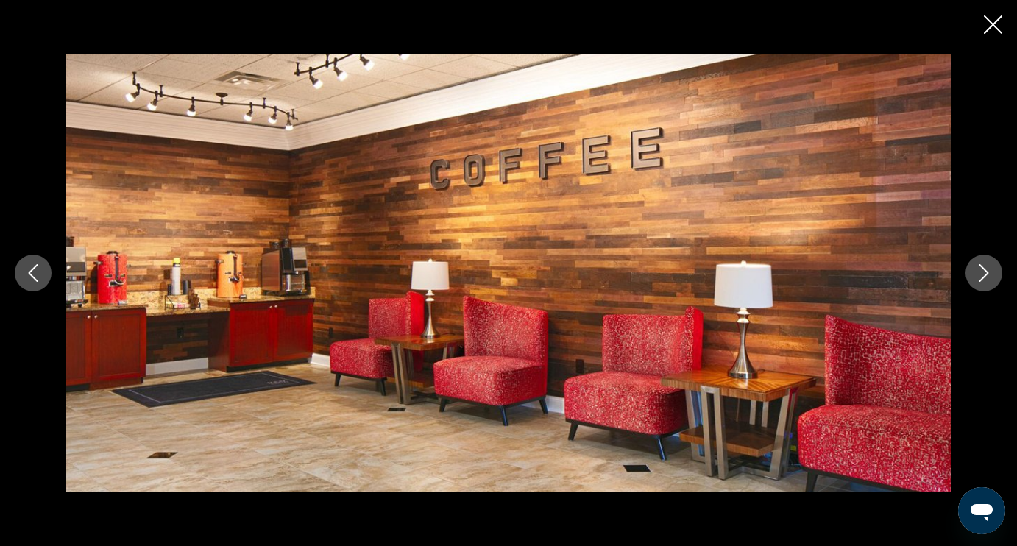
click at [985, 275] on icon "Next image" at bounding box center [984, 273] width 10 height 18
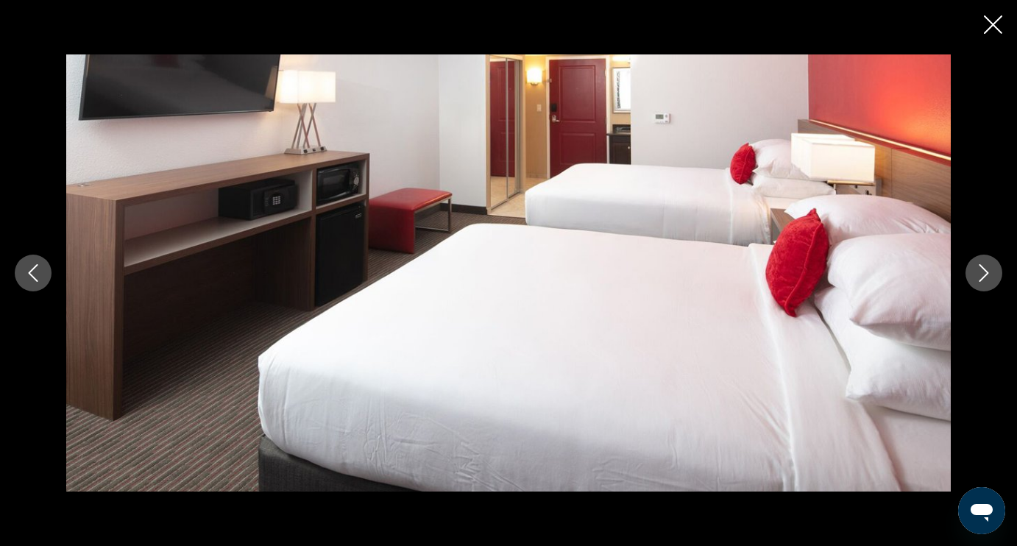
click at [985, 275] on icon "Next image" at bounding box center [984, 273] width 10 height 18
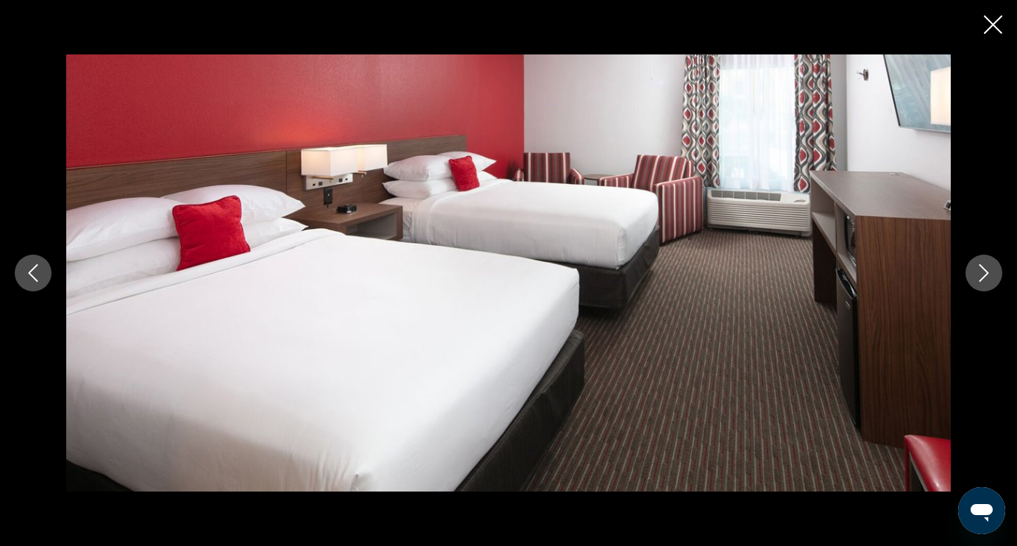
click at [985, 275] on icon "Next image" at bounding box center [984, 273] width 10 height 18
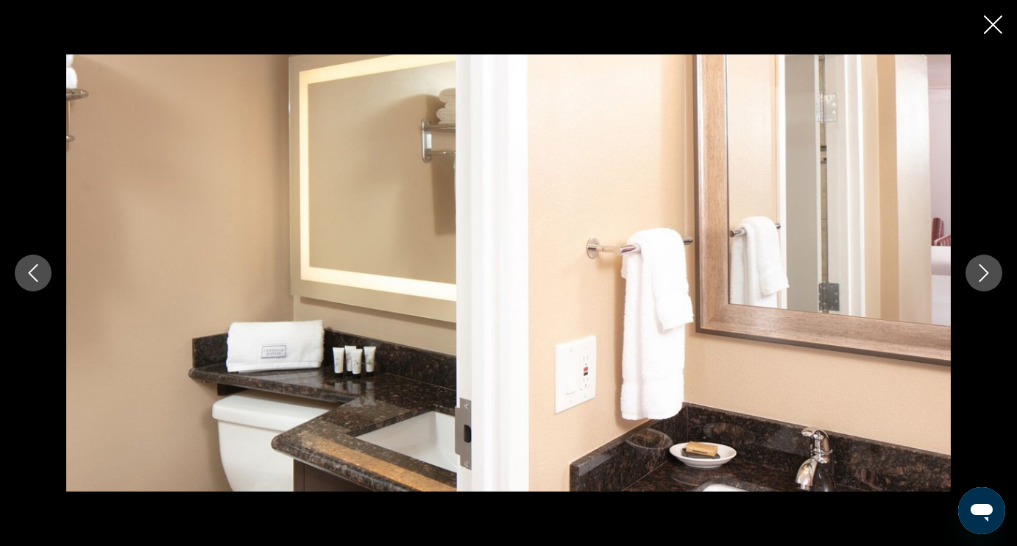
click at [985, 275] on icon "Next image" at bounding box center [984, 273] width 10 height 18
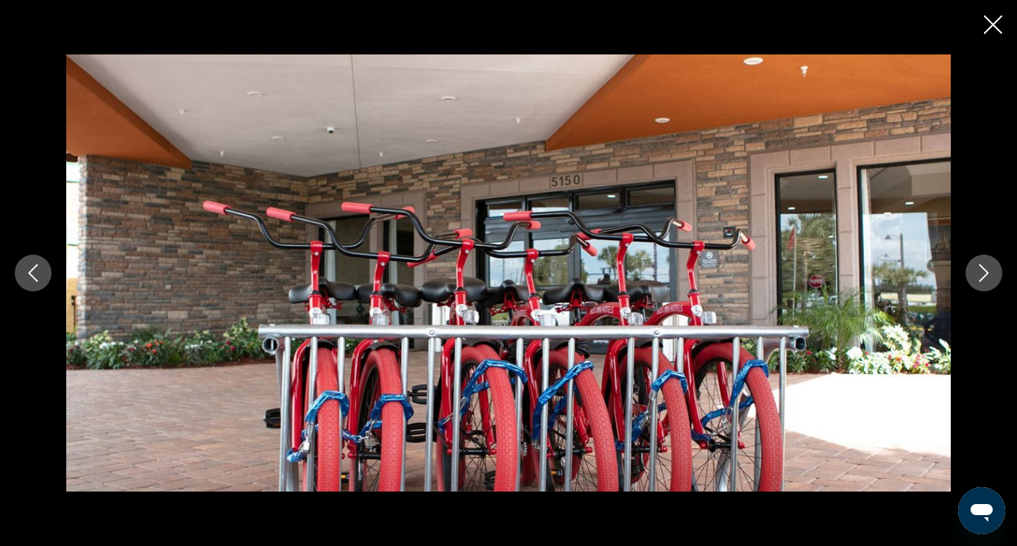
click at [985, 275] on icon "Next image" at bounding box center [984, 273] width 10 height 18
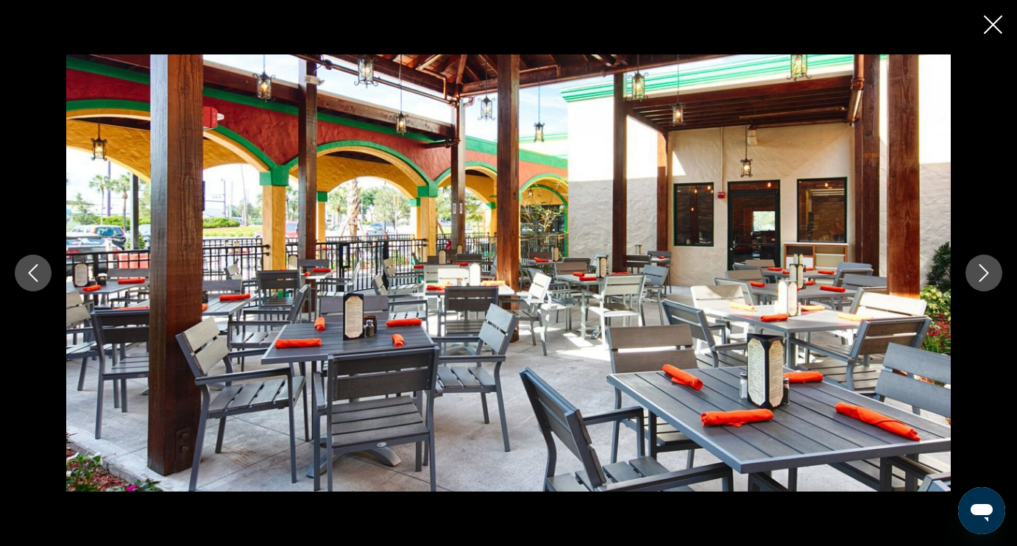
click at [985, 275] on icon "Next image" at bounding box center [984, 273] width 10 height 18
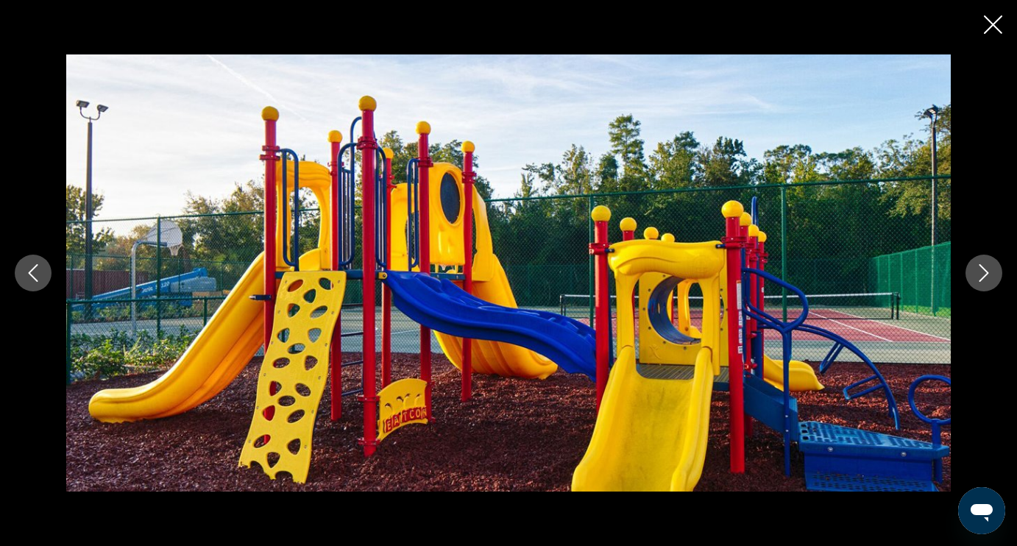
click at [985, 275] on icon "Next image" at bounding box center [984, 273] width 10 height 18
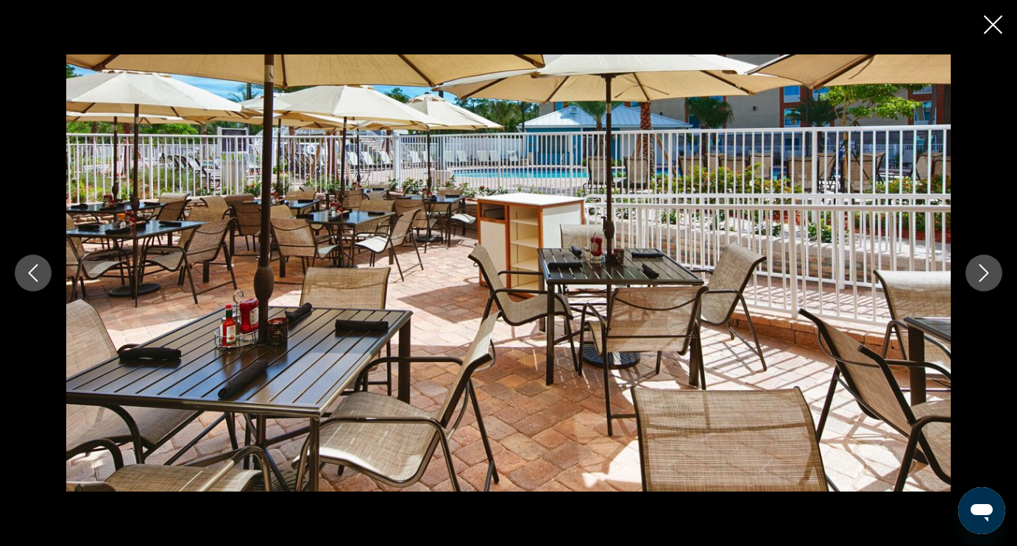
click at [985, 275] on icon "Next image" at bounding box center [984, 273] width 10 height 18
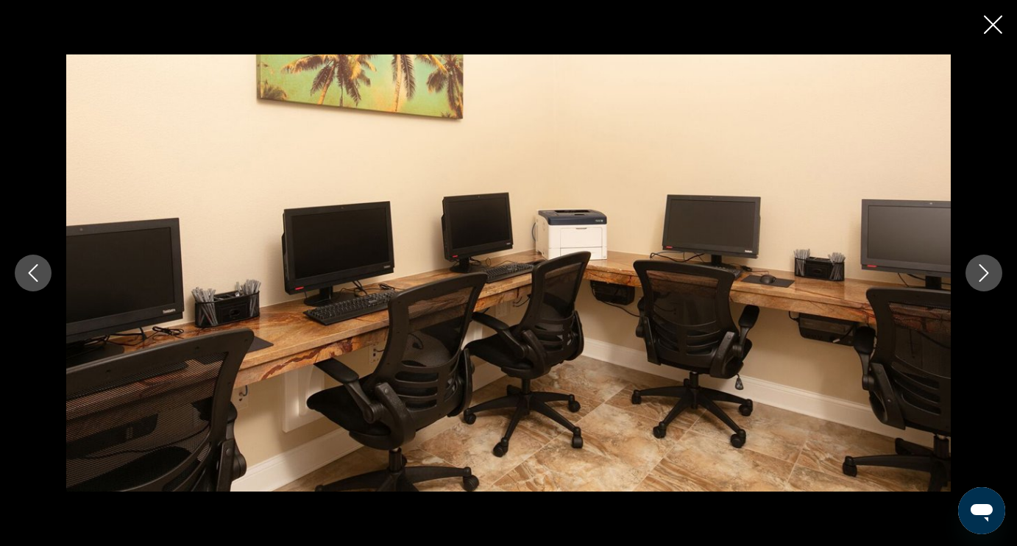
click at [985, 275] on icon "Next image" at bounding box center [984, 273] width 10 height 18
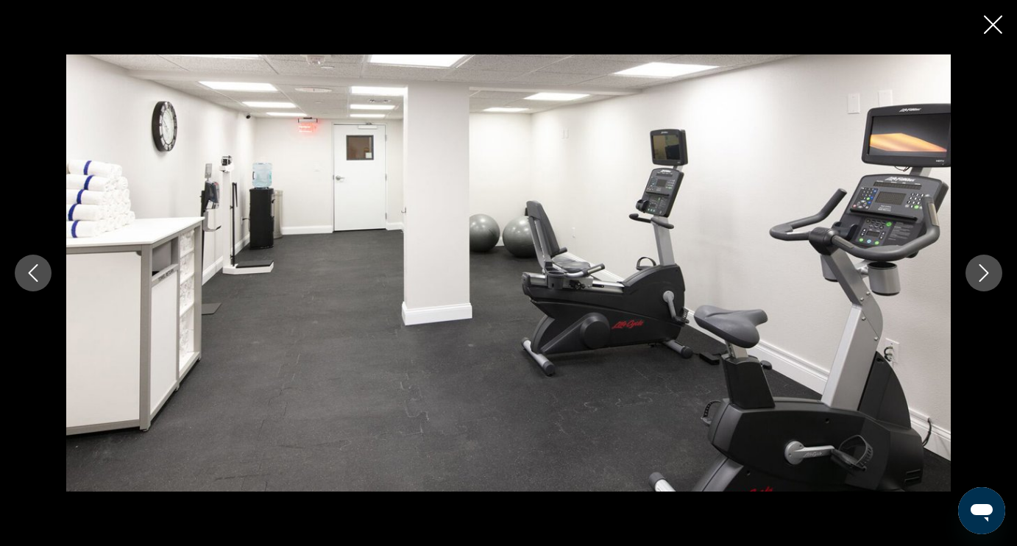
click at [985, 275] on icon "Next image" at bounding box center [984, 273] width 10 height 18
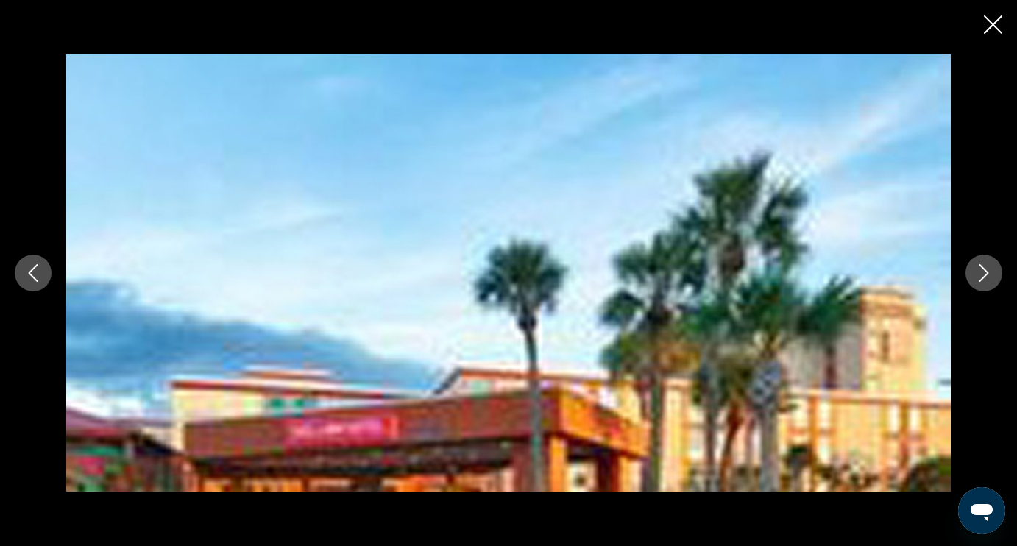
click at [985, 275] on icon "Next image" at bounding box center [984, 273] width 10 height 18
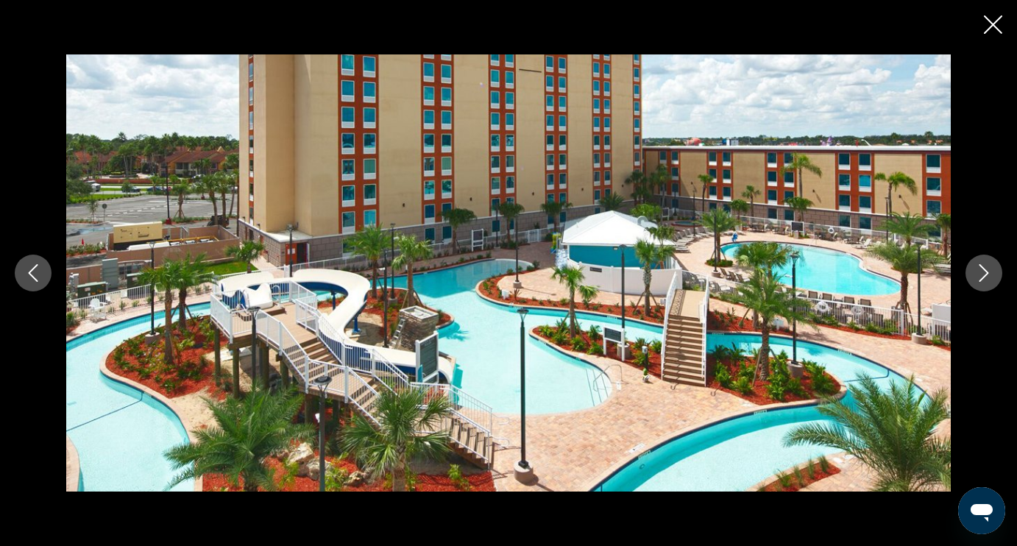
click at [985, 275] on icon "Next image" at bounding box center [984, 273] width 10 height 18
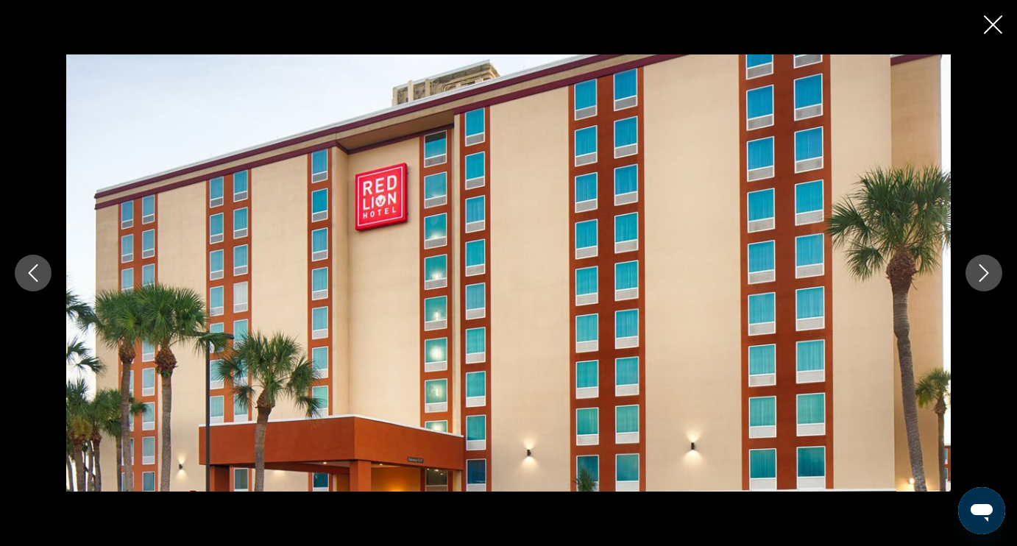
click at [985, 276] on icon "Next image" at bounding box center [984, 273] width 10 height 18
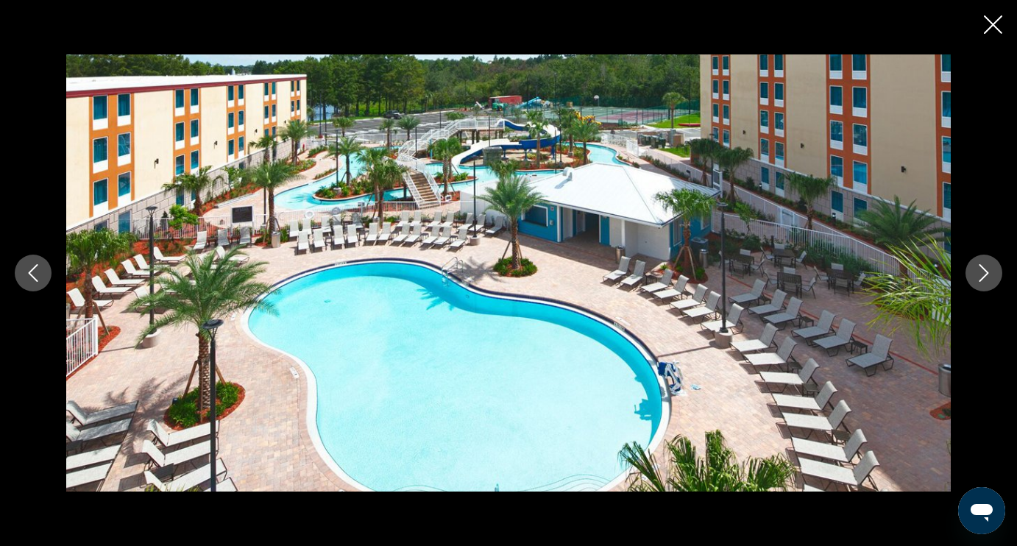
click at [985, 276] on icon "Next image" at bounding box center [984, 273] width 10 height 18
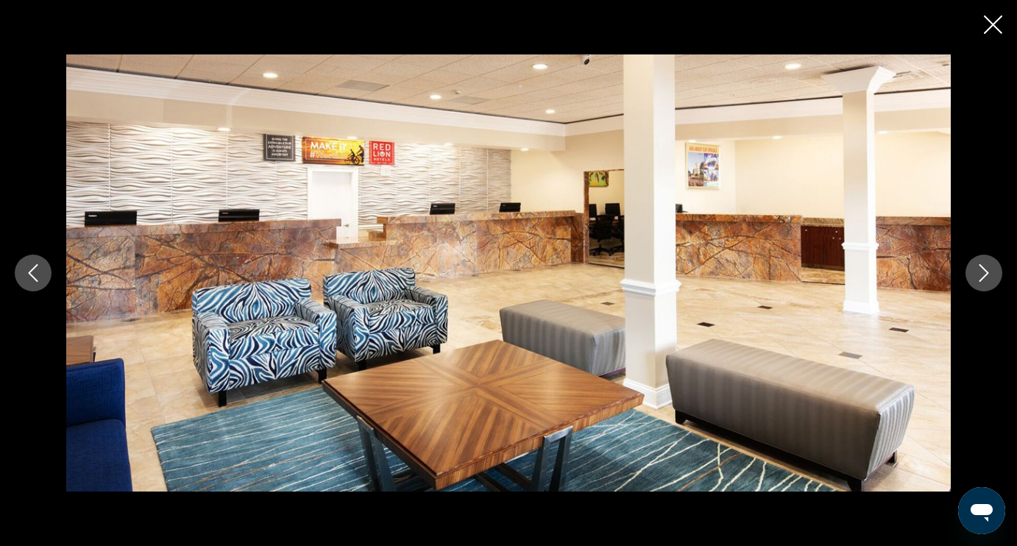
click at [985, 277] on icon "Next image" at bounding box center [984, 273] width 18 height 18
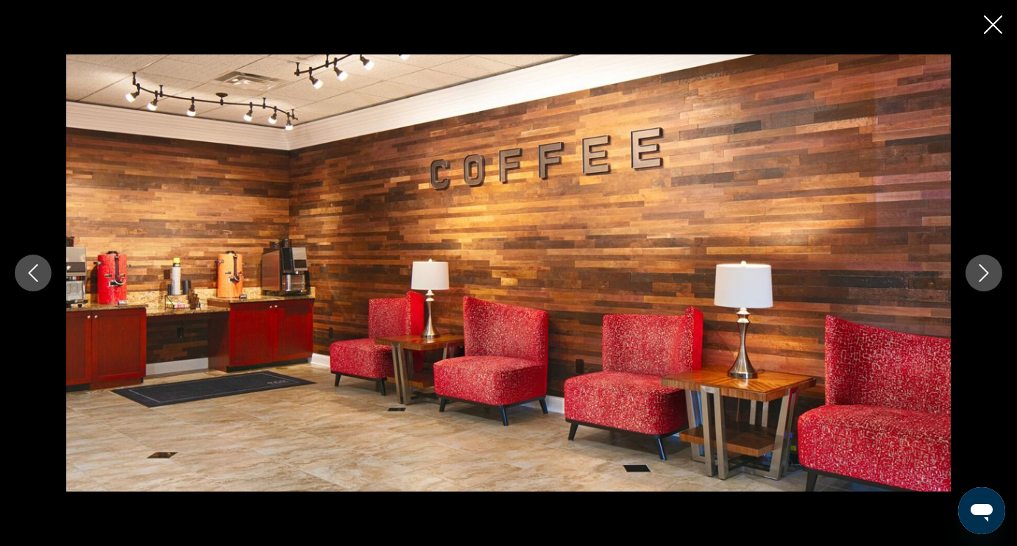
click at [985, 277] on icon "Next image" at bounding box center [984, 273] width 18 height 18
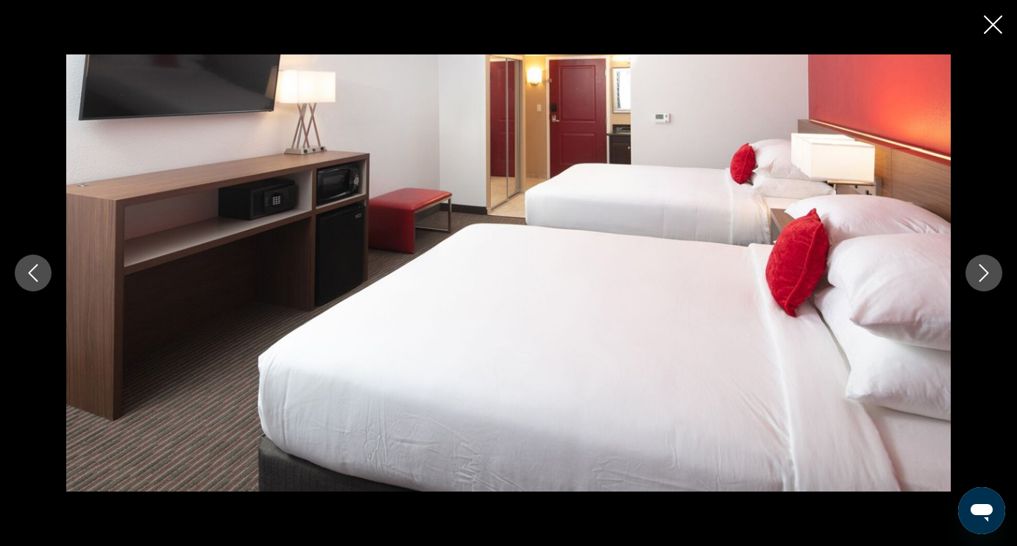
click at [985, 277] on icon "Next image" at bounding box center [984, 273] width 18 height 18
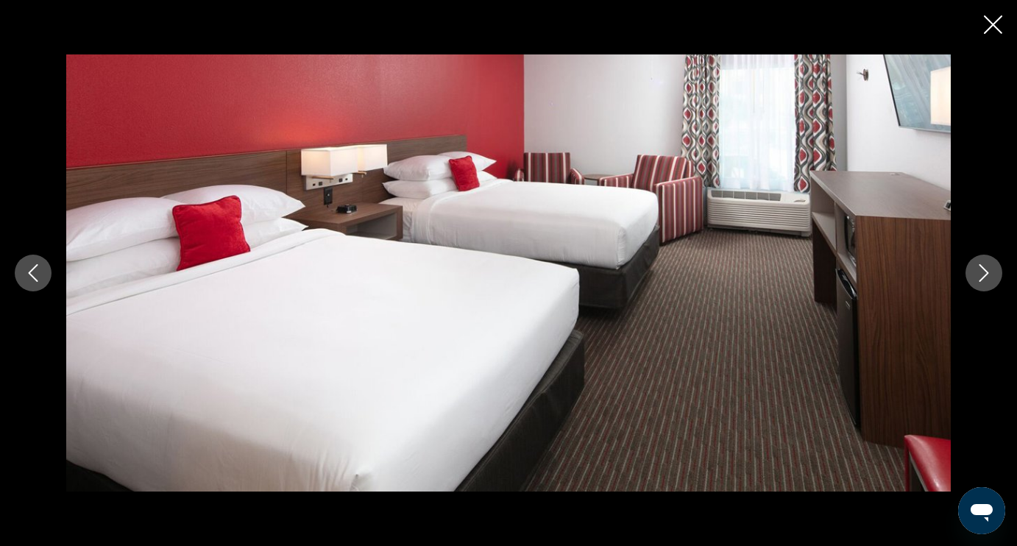
click at [985, 277] on icon "Next image" at bounding box center [984, 273] width 18 height 18
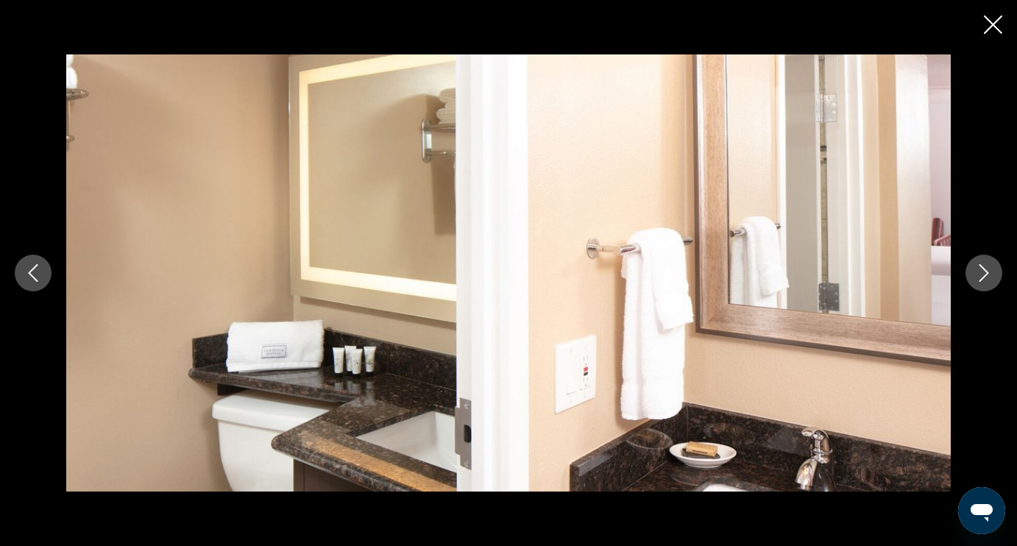
click at [985, 277] on icon "Next image" at bounding box center [984, 273] width 18 height 18
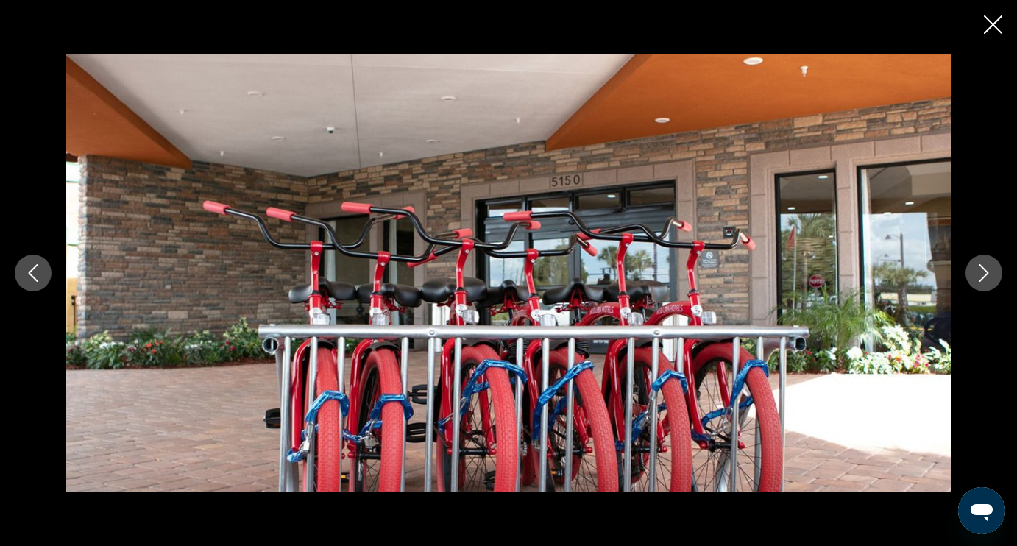
click at [985, 277] on icon "Next image" at bounding box center [984, 273] width 18 height 18
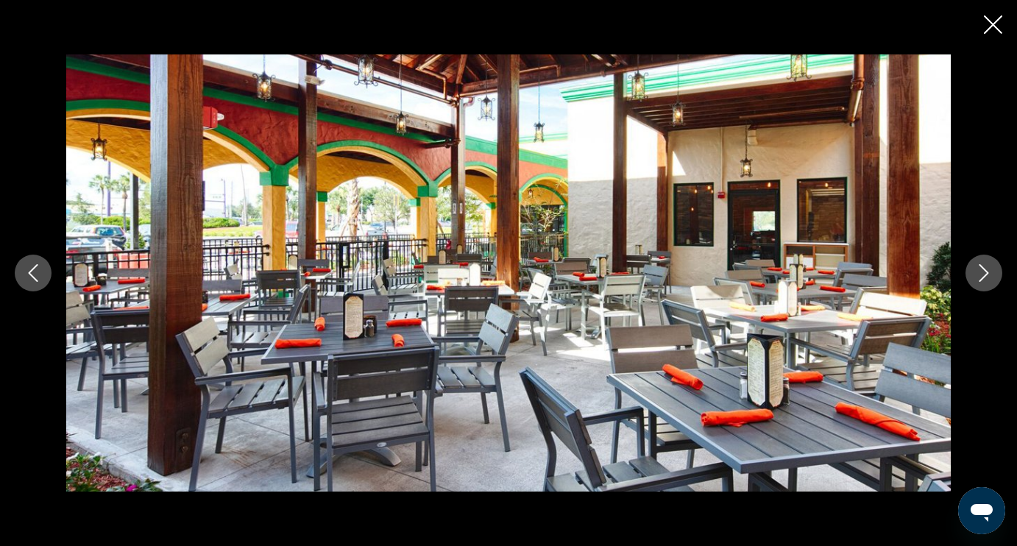
click at [980, 280] on icon "Next image" at bounding box center [984, 273] width 10 height 18
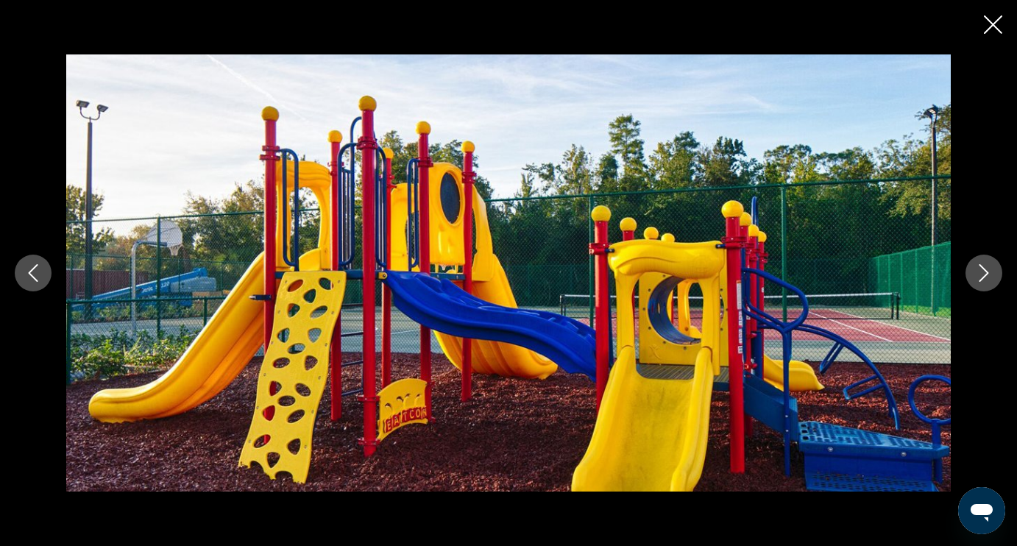
click at [980, 280] on icon "Next image" at bounding box center [984, 273] width 10 height 18
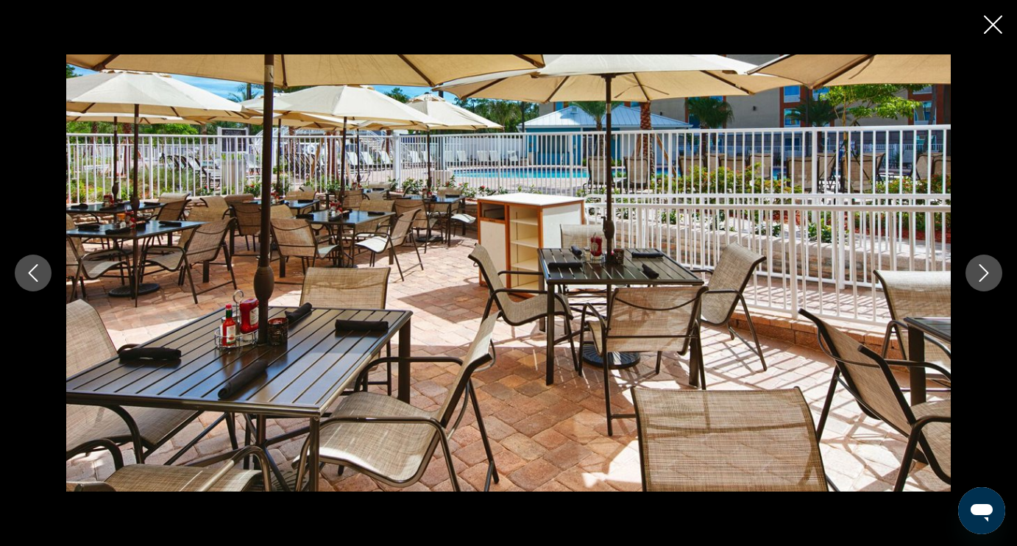
click at [980, 280] on icon "Next image" at bounding box center [984, 273] width 10 height 18
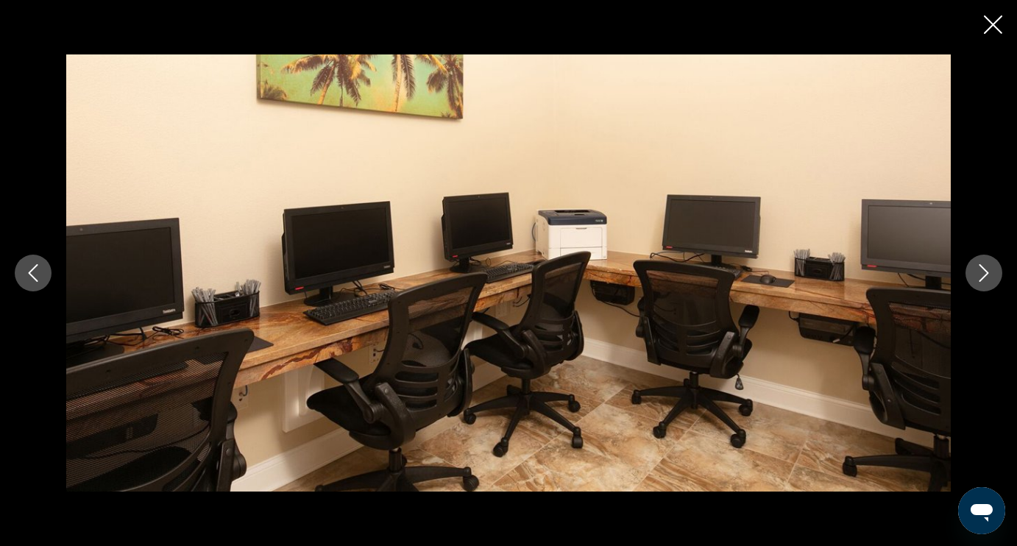
click at [980, 280] on icon "Next image" at bounding box center [984, 273] width 10 height 18
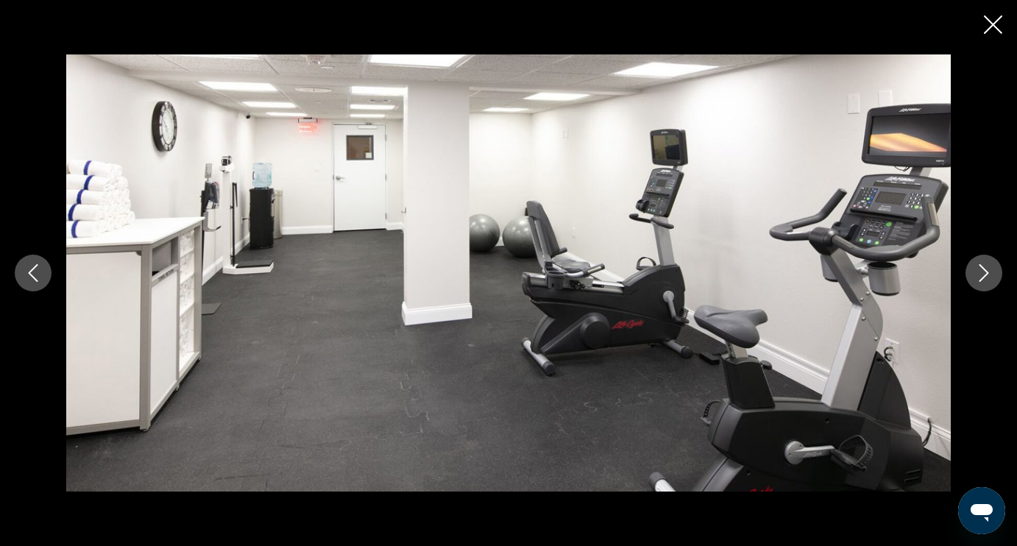
click at [995, 23] on icon "Close slideshow" at bounding box center [993, 24] width 18 height 18
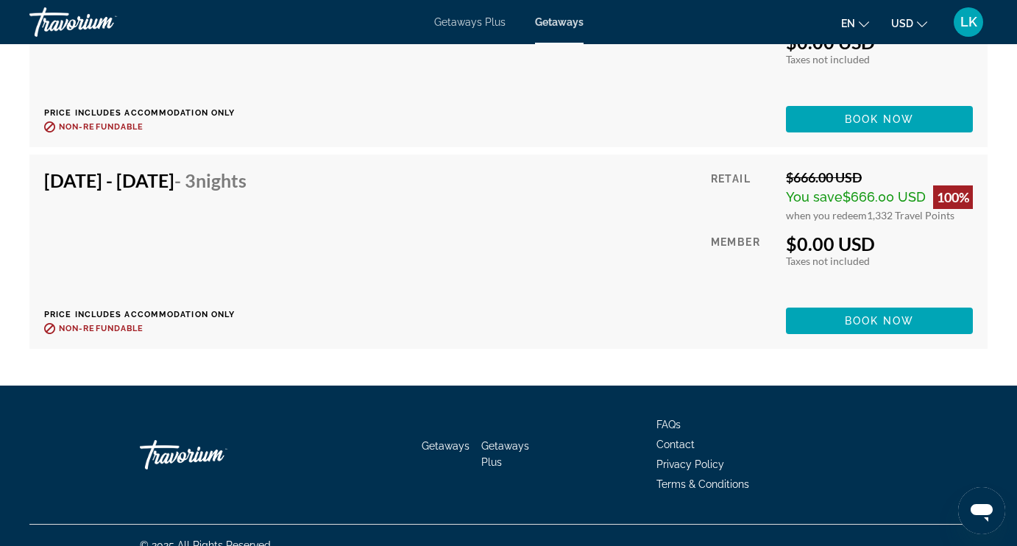
scroll to position [26286, 0]
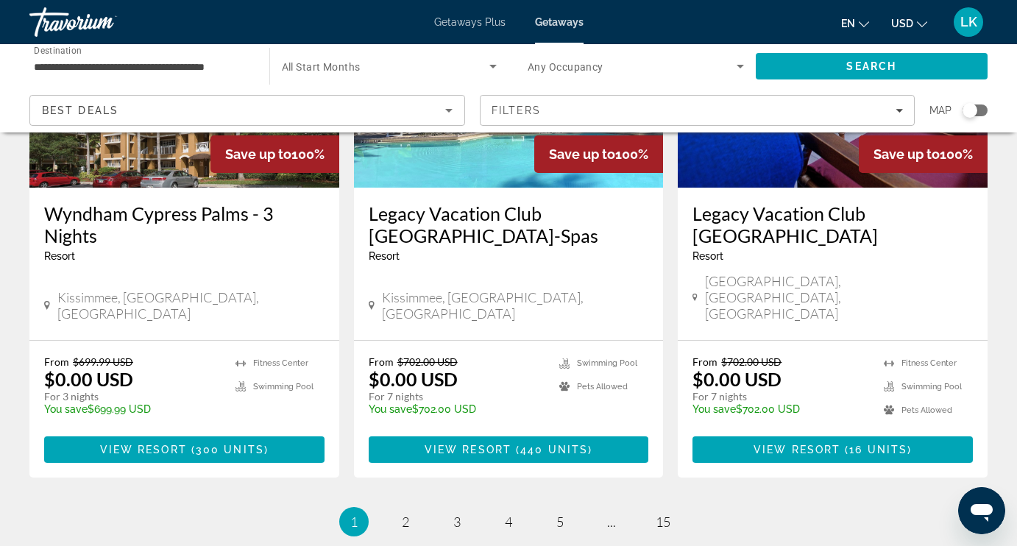
scroll to position [1967, 0]
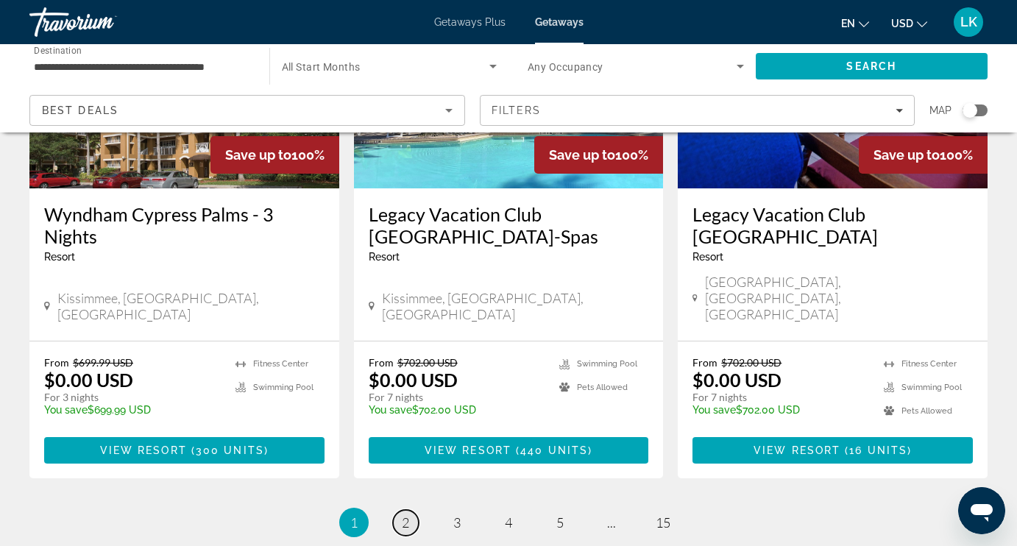
click at [402, 514] on span "2" at bounding box center [405, 522] width 7 height 16
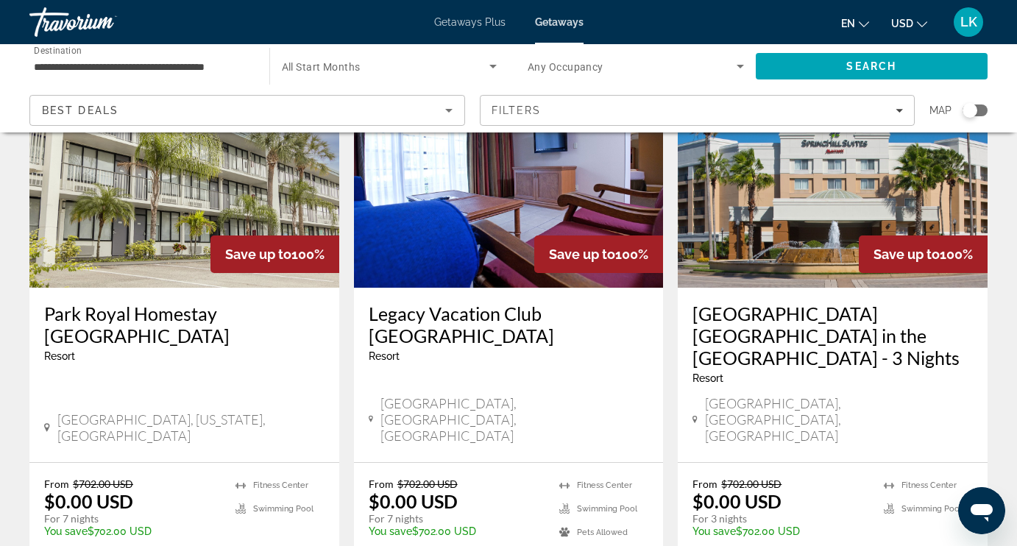
scroll to position [126, 0]
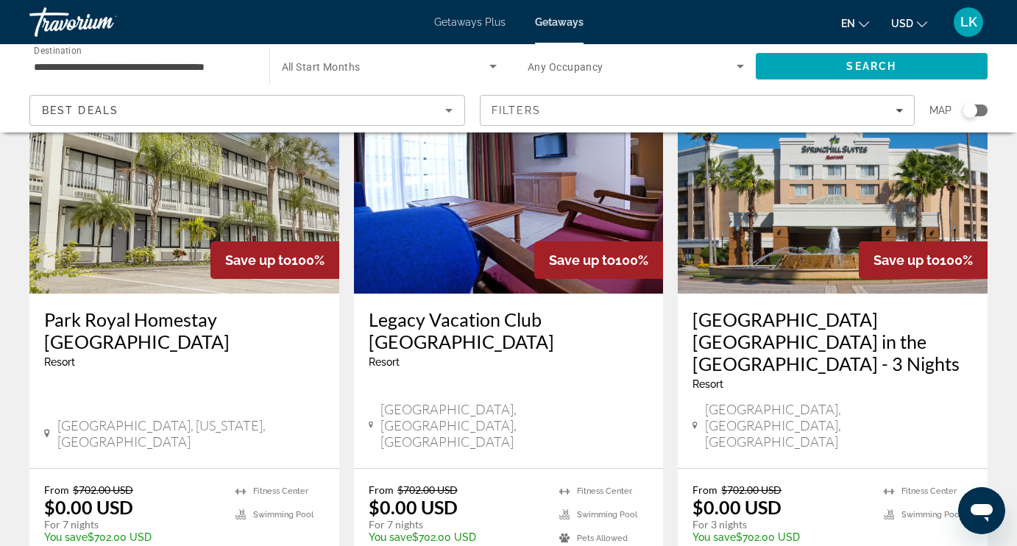
click at [847, 206] on img "Main content" at bounding box center [833, 175] width 310 height 235
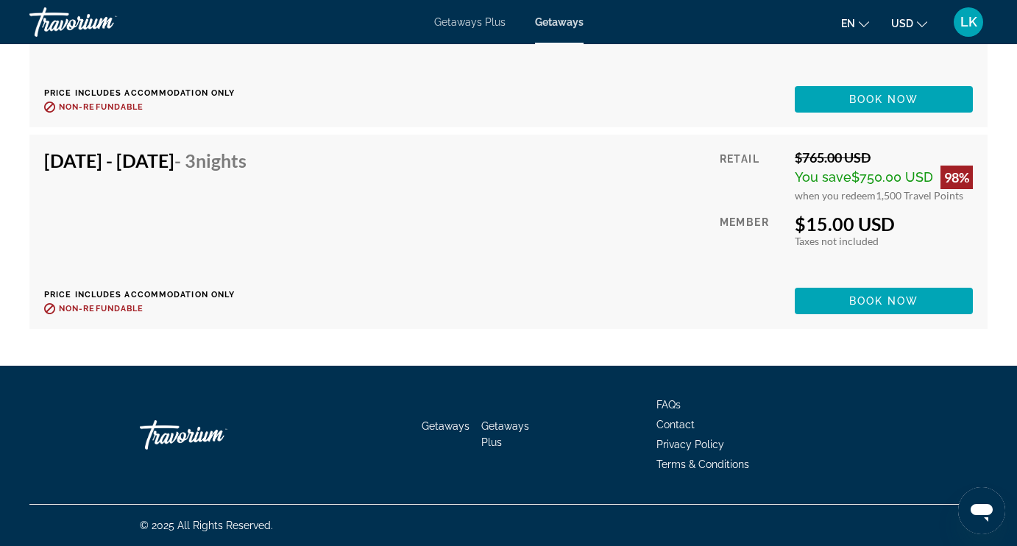
scroll to position [106472, 0]
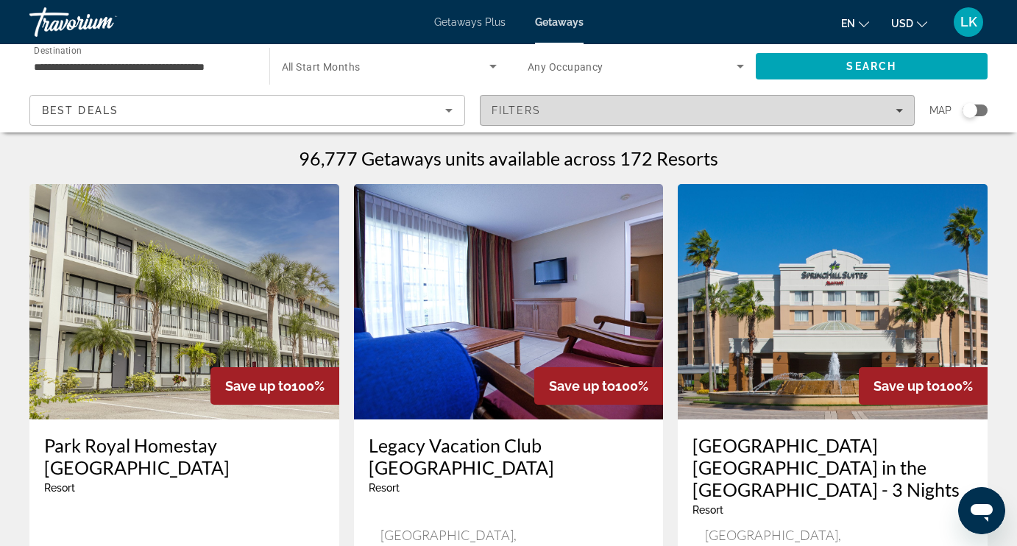
click at [539, 107] on span "Filters" at bounding box center [516, 110] width 50 height 12
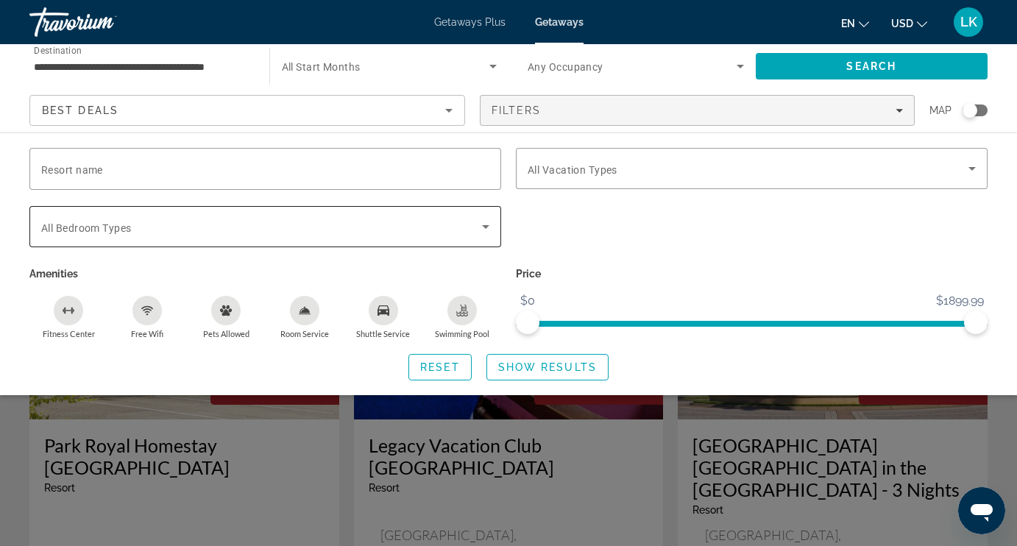
click at [312, 235] on div "Search widget" at bounding box center [265, 226] width 448 height 41
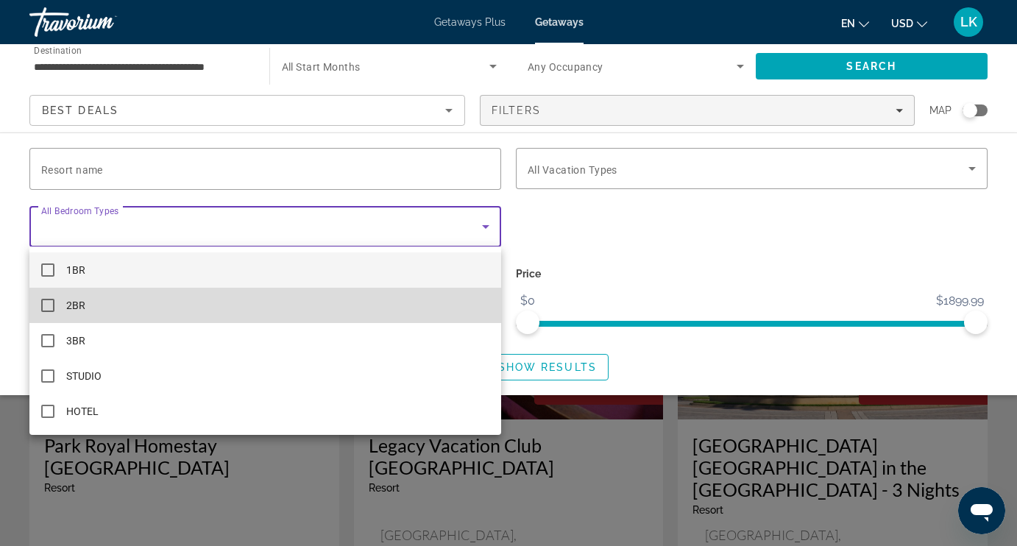
click at [52, 301] on mat-pseudo-checkbox at bounding box center [47, 305] width 13 height 13
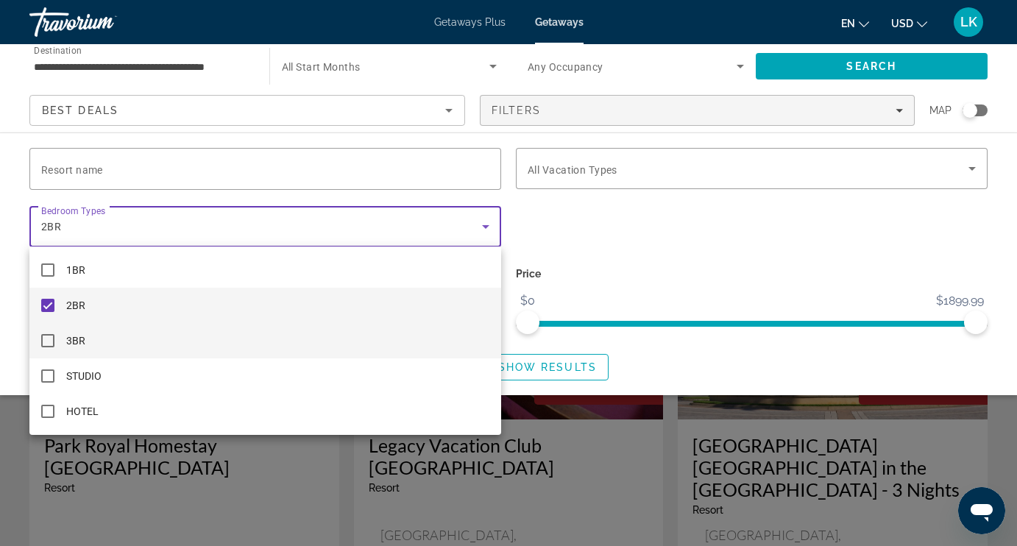
click at [48, 338] on mat-pseudo-checkbox at bounding box center [47, 340] width 13 height 13
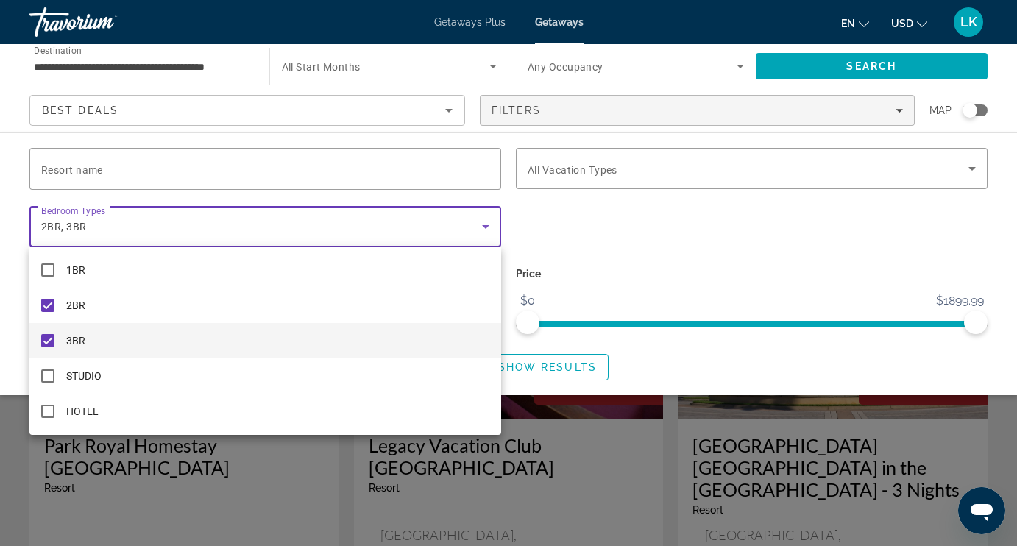
click at [540, 377] on div at bounding box center [508, 273] width 1017 height 546
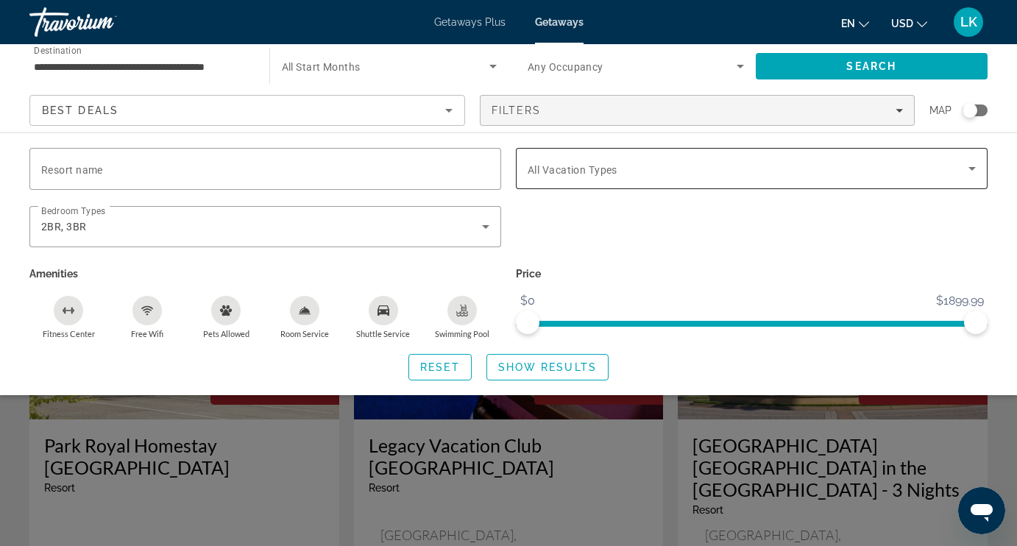
click at [539, 174] on span "All Vacation Types" at bounding box center [573, 170] width 90 height 12
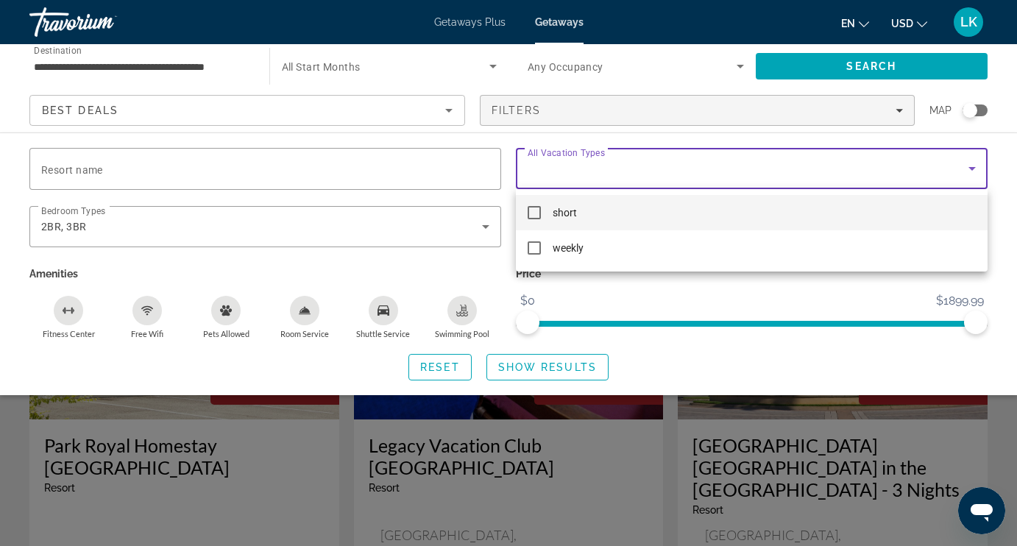
click at [532, 211] on mat-pseudo-checkbox at bounding box center [534, 212] width 13 height 13
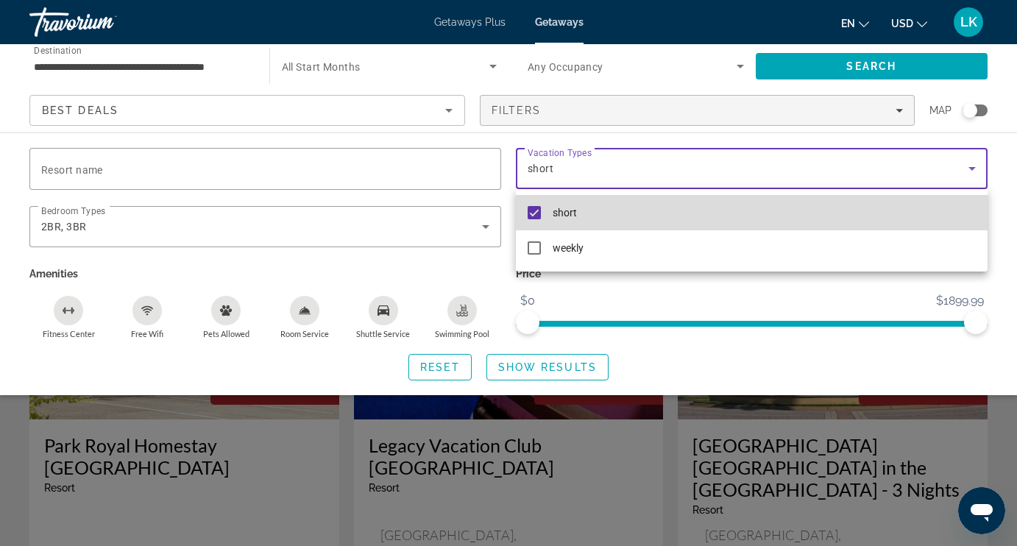
click at [536, 211] on mat-pseudo-checkbox at bounding box center [534, 212] width 13 height 13
click at [536, 212] on mat-pseudo-checkbox at bounding box center [534, 212] width 13 height 13
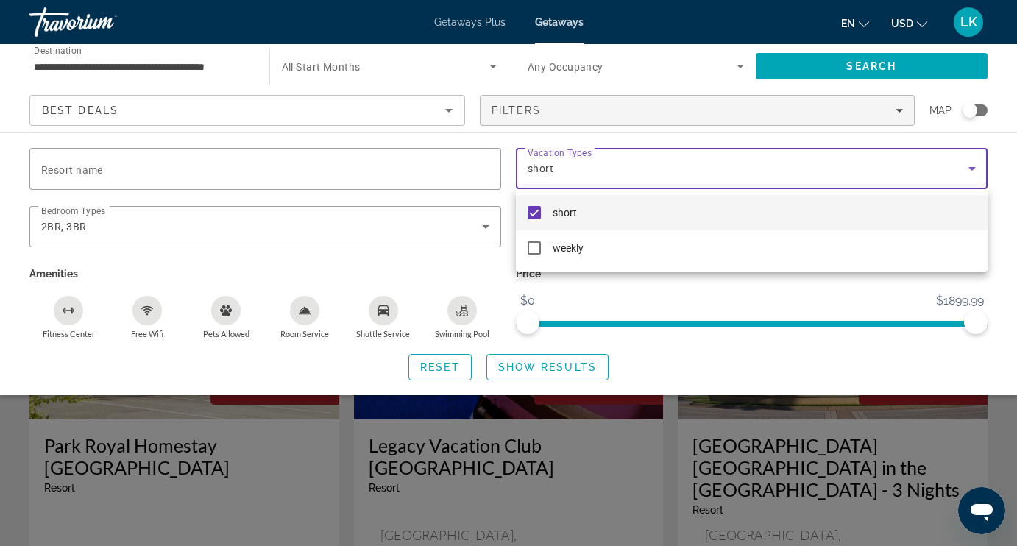
click at [564, 371] on div at bounding box center [508, 273] width 1017 height 546
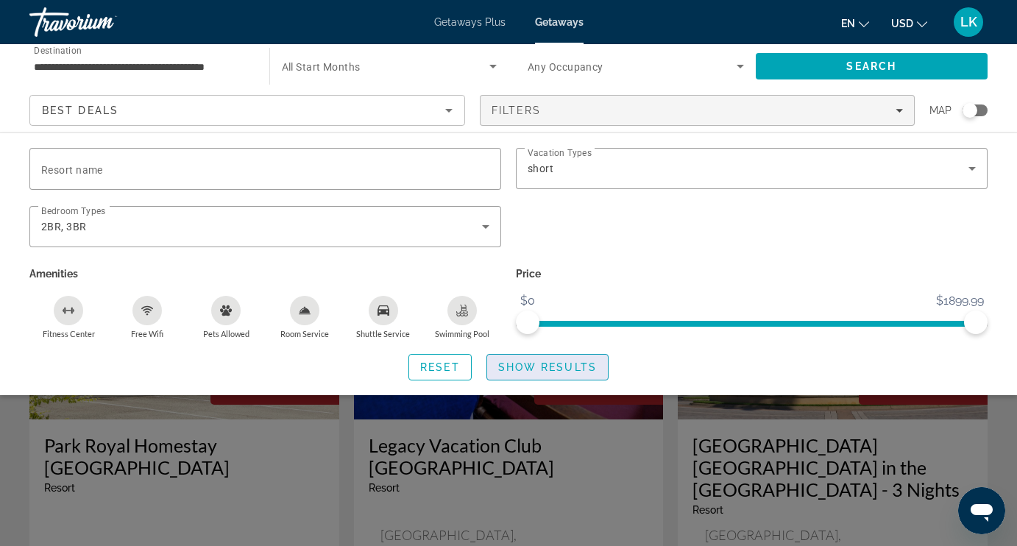
click at [564, 373] on span "Show Results" at bounding box center [547, 367] width 99 height 12
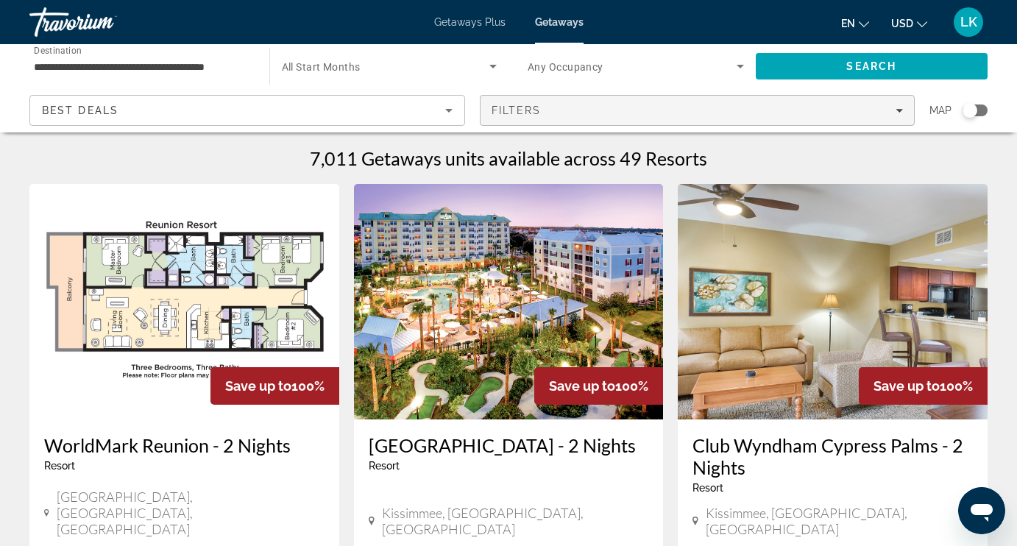
click at [578, 108] on div "Filters" at bounding box center [697, 110] width 412 height 12
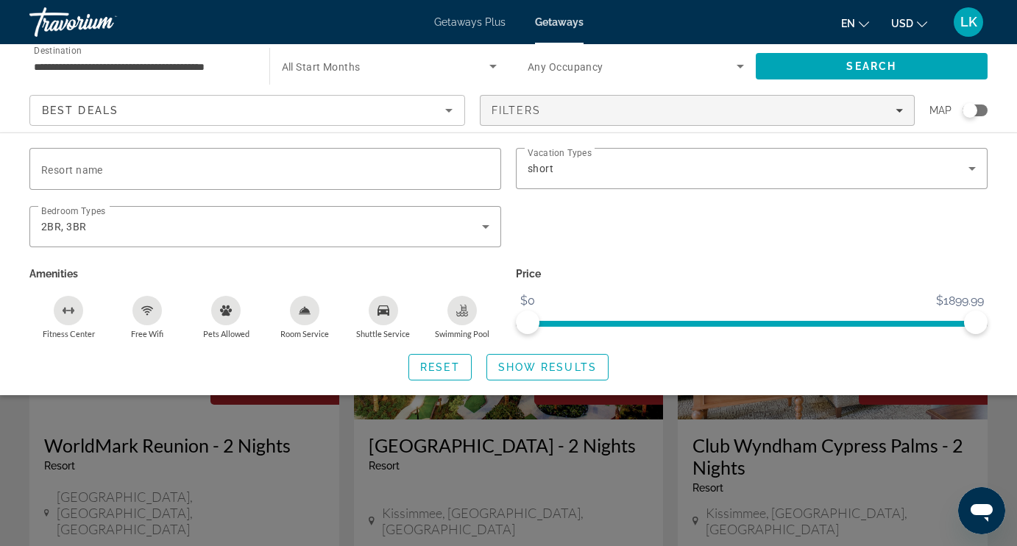
click at [74, 305] on icon "Fitness Center" at bounding box center [69, 311] width 12 height 12
click at [143, 305] on icon "Free Wifi" at bounding box center [147, 311] width 12 height 12
click at [69, 309] on icon "Fitness Center" at bounding box center [69, 311] width 12 height 12
click at [462, 307] on icon "Swimming Pool" at bounding box center [463, 308] width 6 height 7
click at [66, 308] on icon "Fitness Center" at bounding box center [69, 311] width 12 height 12
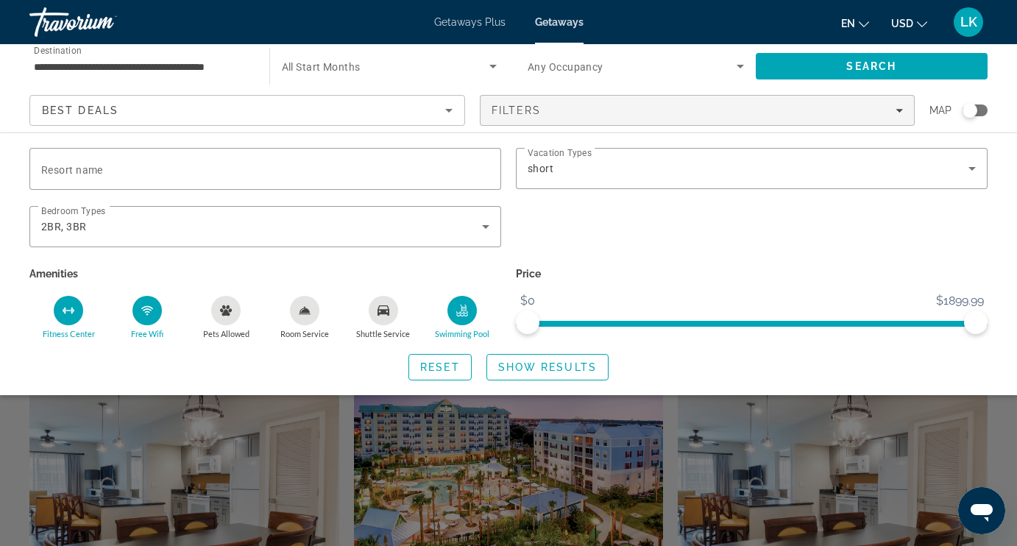
scroll to position [349, 0]
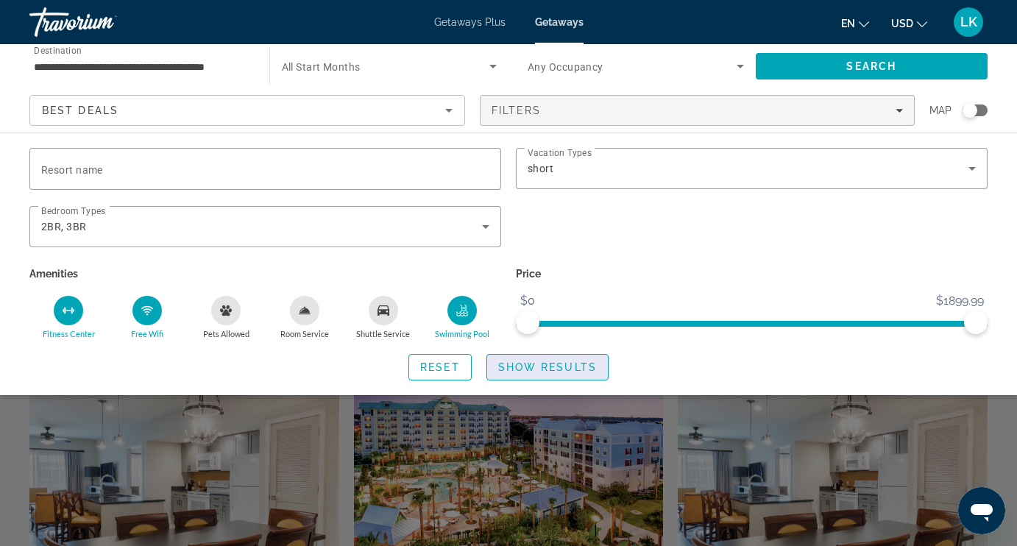
click at [530, 360] on span "Search widget" at bounding box center [547, 366] width 121 height 35
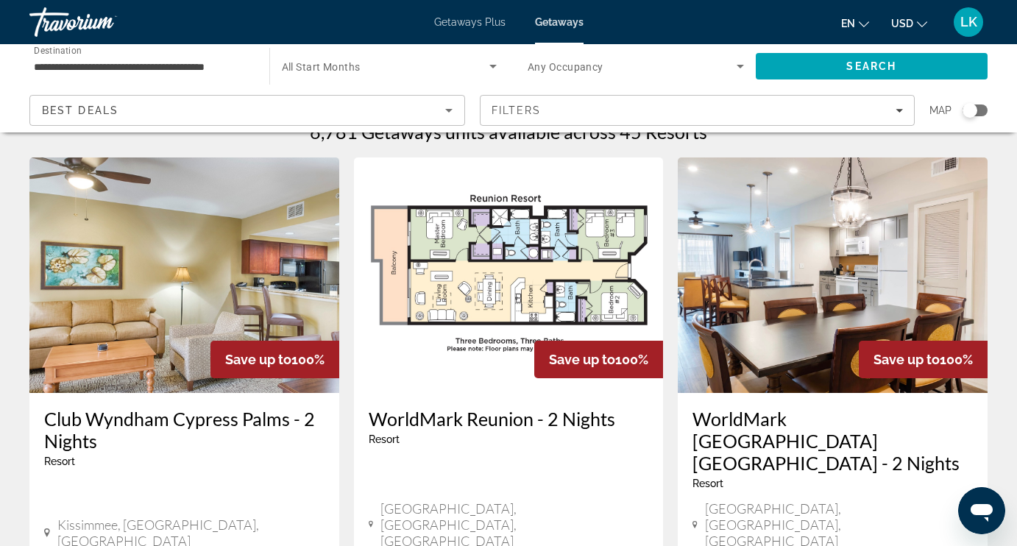
scroll to position [21, 0]
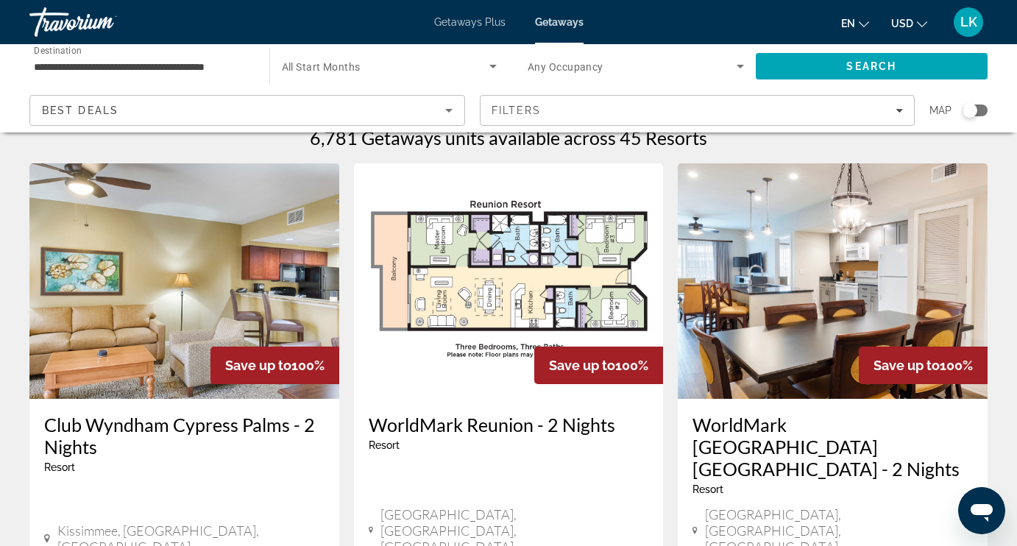
click at [764, 330] on img "Main content" at bounding box center [833, 280] width 310 height 235
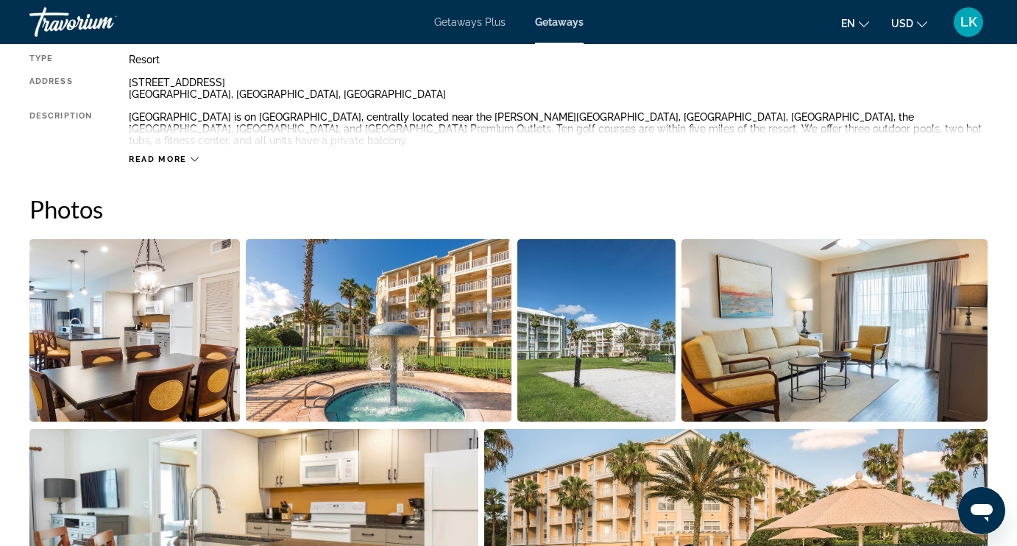
scroll to position [809, 0]
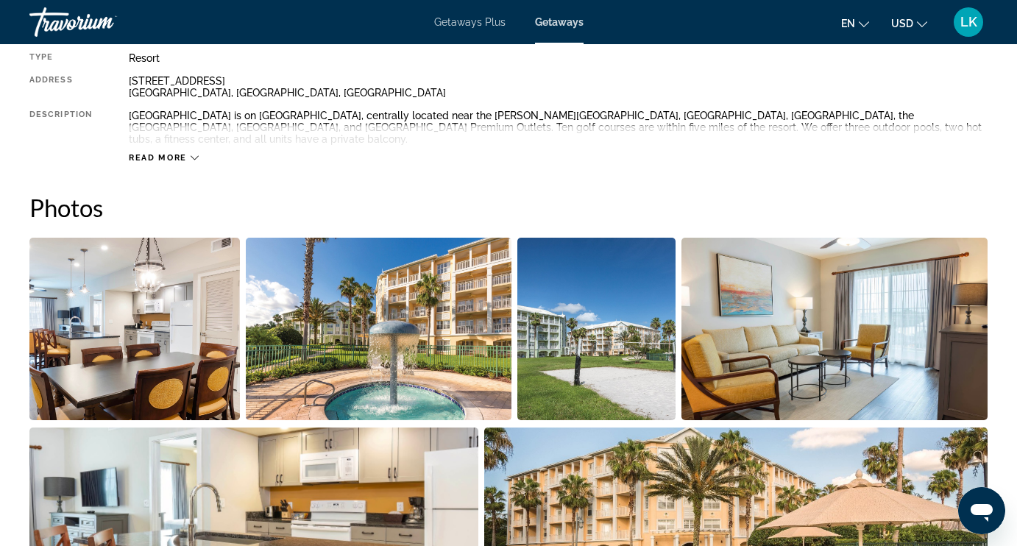
click at [96, 383] on img "Open full-screen image slider" at bounding box center [134, 329] width 210 height 182
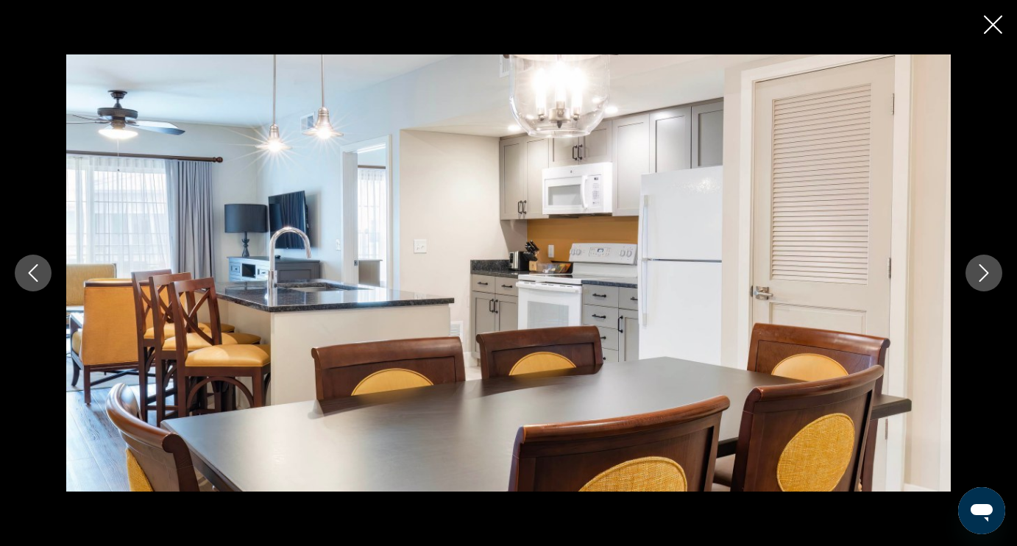
click at [977, 278] on icon "Next image" at bounding box center [984, 273] width 18 height 18
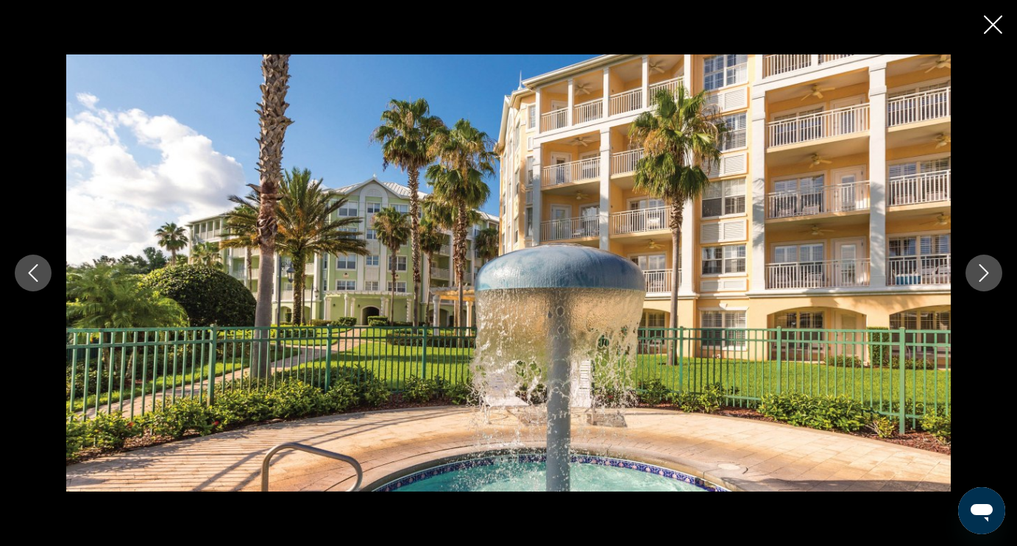
click at [977, 279] on icon "Next image" at bounding box center [984, 273] width 18 height 18
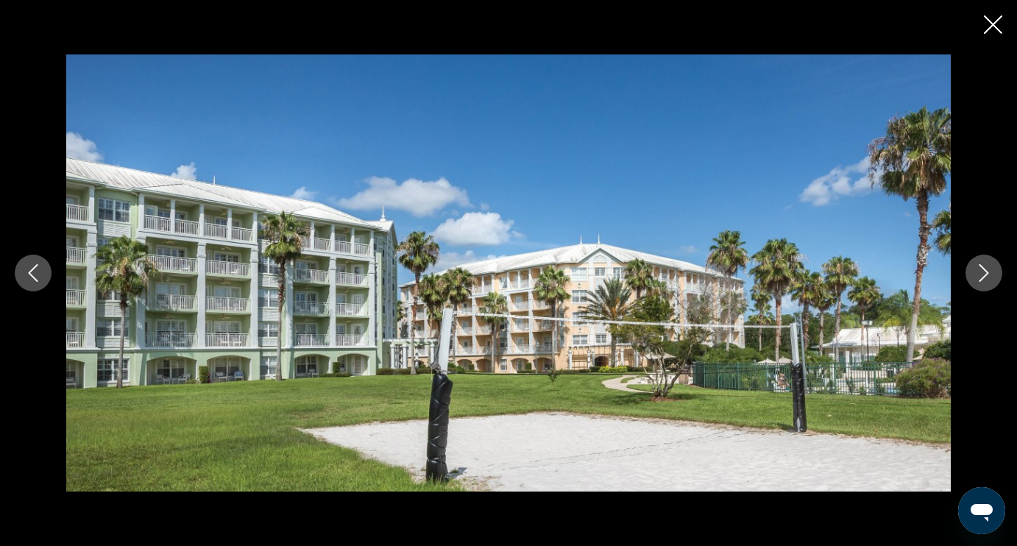
click at [977, 279] on icon "Next image" at bounding box center [984, 273] width 18 height 18
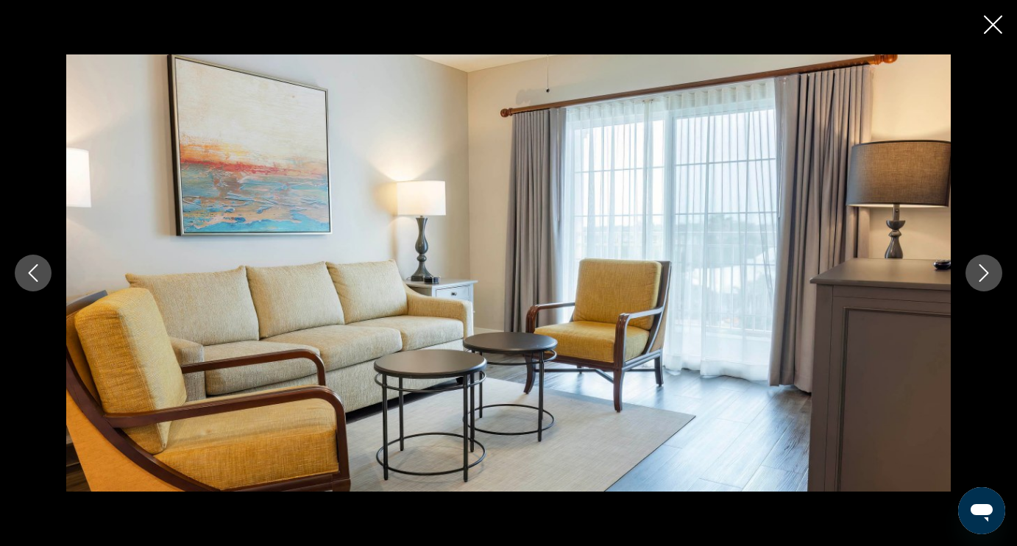
click at [977, 279] on icon "Next image" at bounding box center [984, 273] width 18 height 18
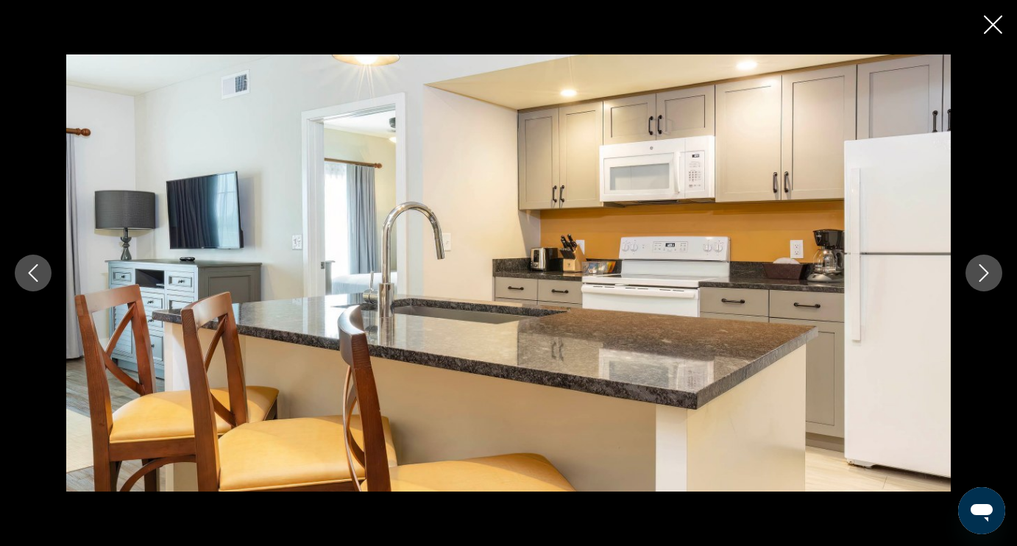
click at [977, 280] on icon "Next image" at bounding box center [984, 273] width 18 height 18
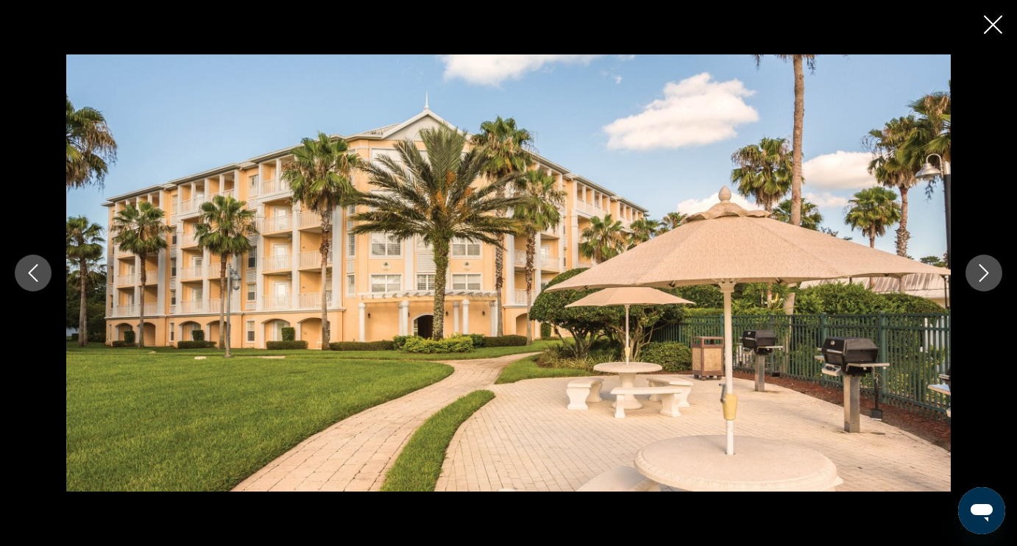
click at [977, 280] on icon "Next image" at bounding box center [984, 273] width 18 height 18
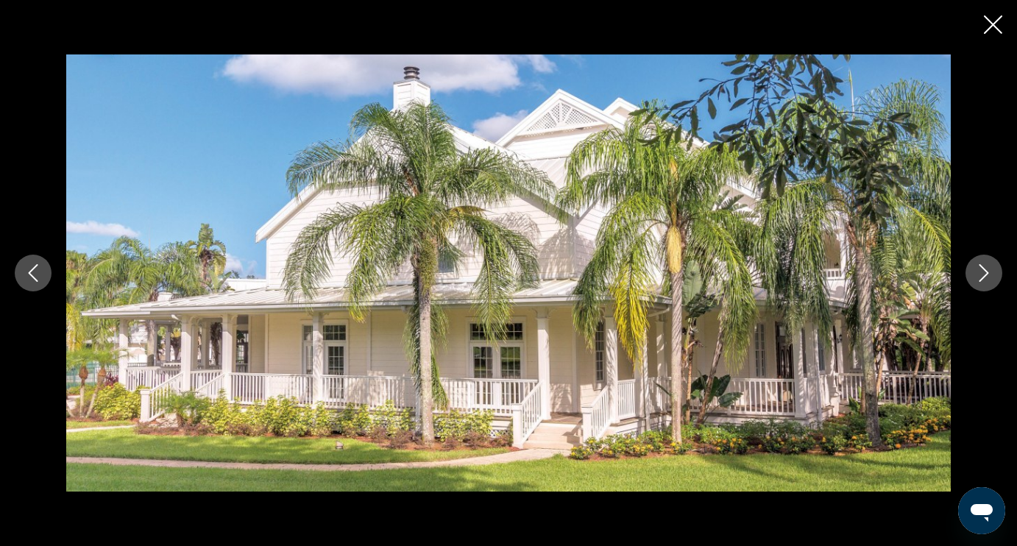
click at [977, 280] on icon "Next image" at bounding box center [984, 273] width 18 height 18
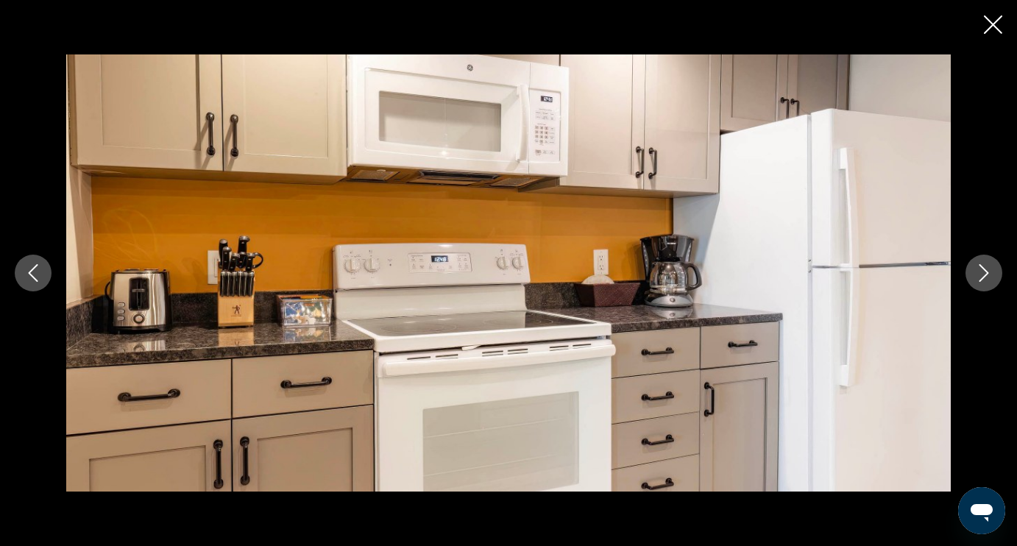
click at [977, 280] on icon "Next image" at bounding box center [984, 273] width 18 height 18
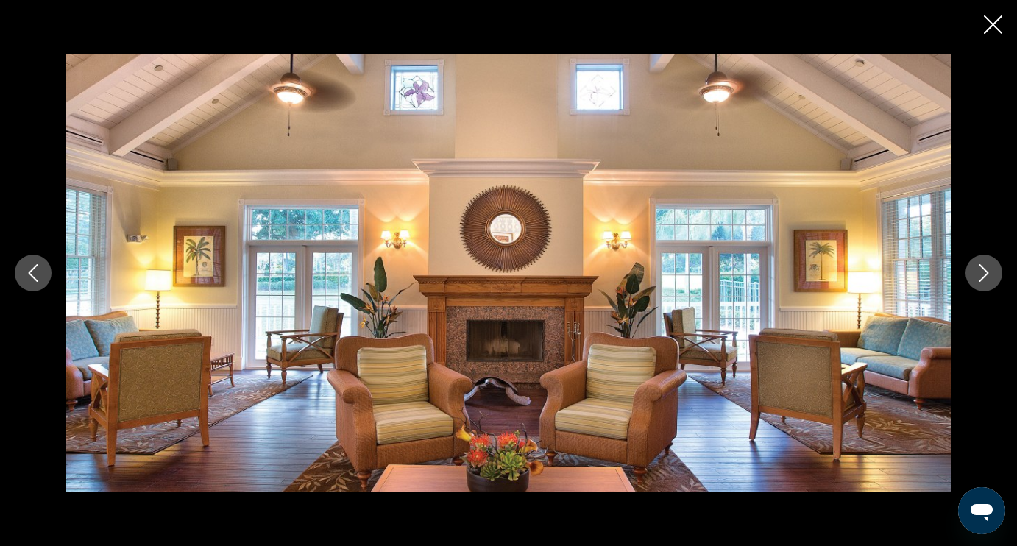
click at [977, 280] on icon "Next image" at bounding box center [984, 273] width 18 height 18
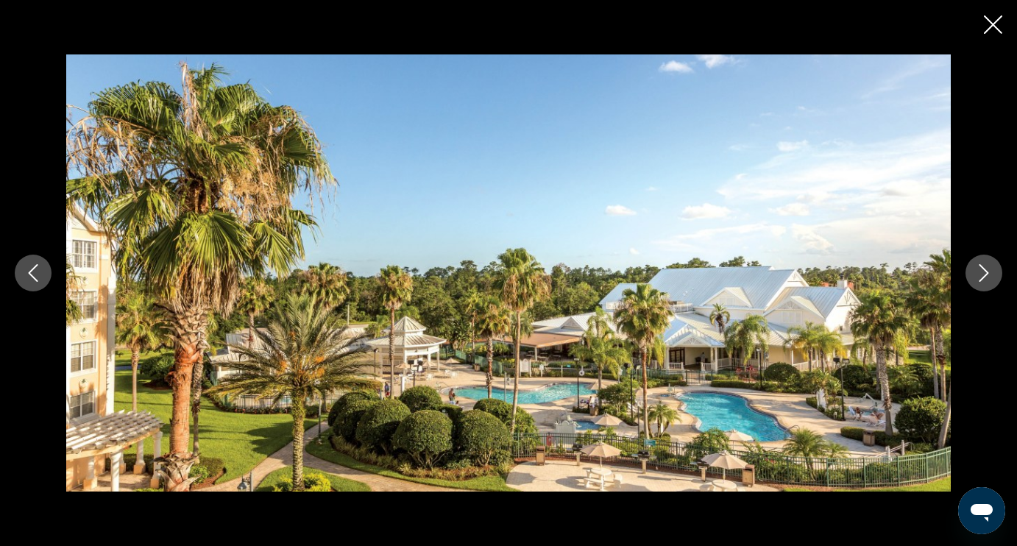
click at [977, 280] on icon "Next image" at bounding box center [984, 273] width 18 height 18
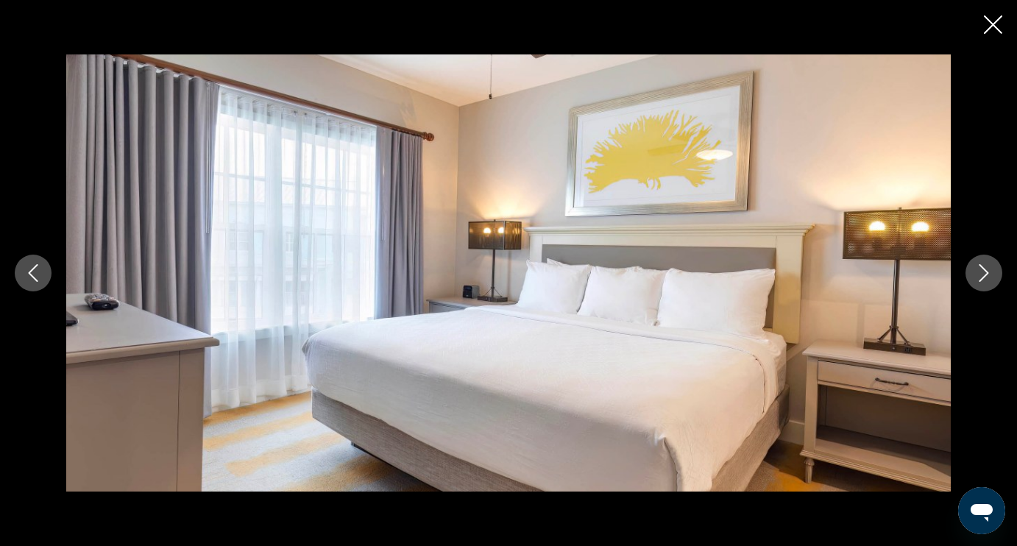
click at [977, 280] on icon "Next image" at bounding box center [984, 273] width 18 height 18
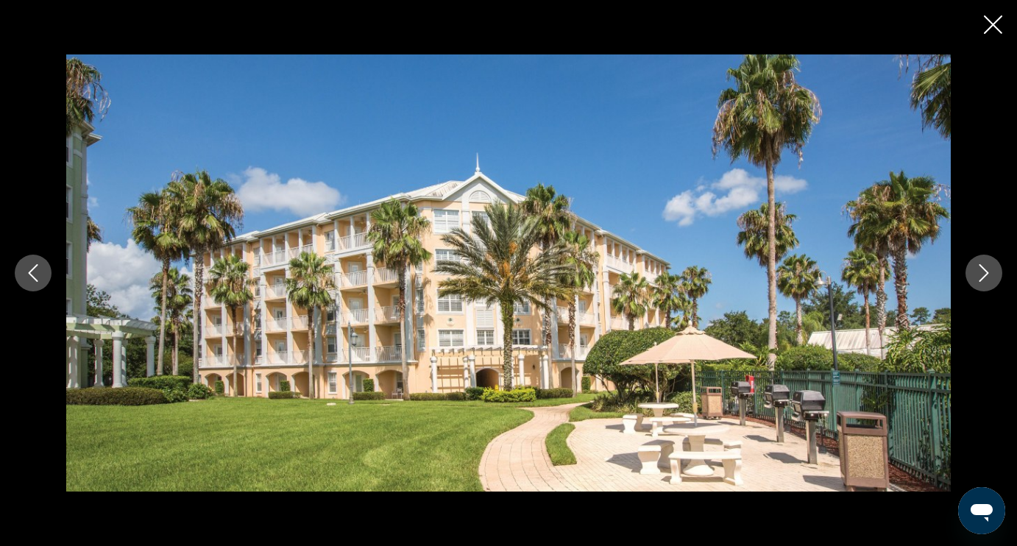
click at [977, 280] on icon "Next image" at bounding box center [984, 273] width 18 height 18
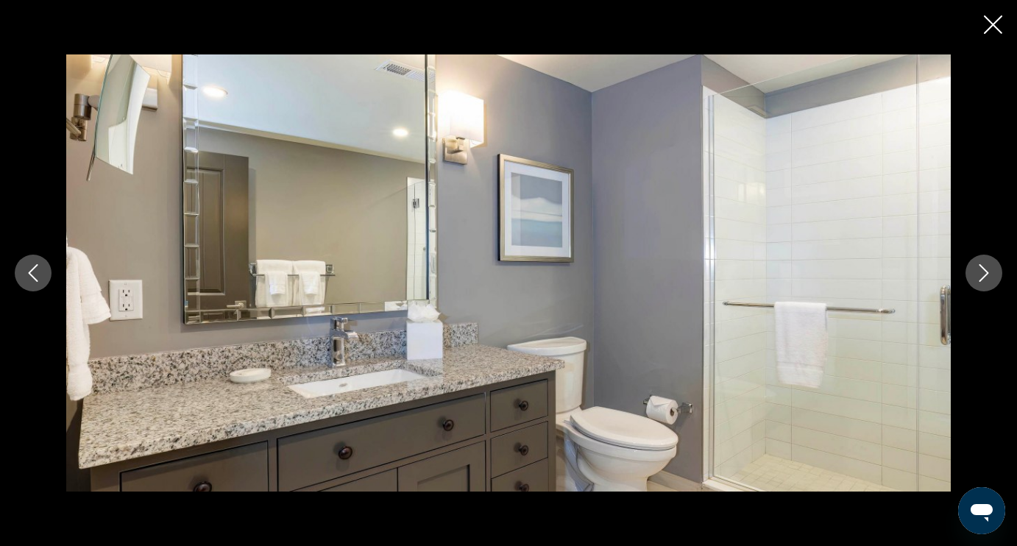
click at [977, 280] on icon "Next image" at bounding box center [984, 273] width 18 height 18
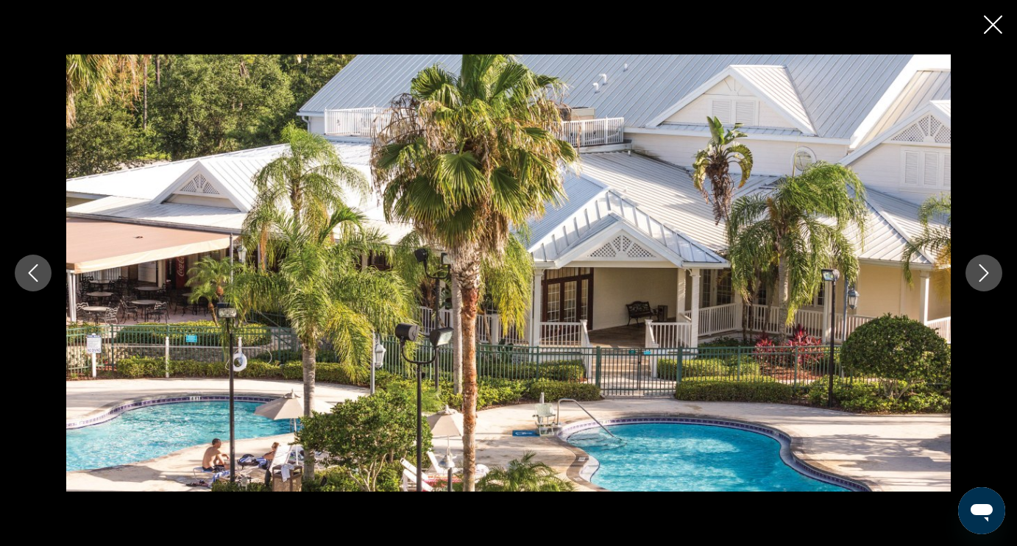
click at [978, 281] on icon "Next image" at bounding box center [984, 273] width 18 height 18
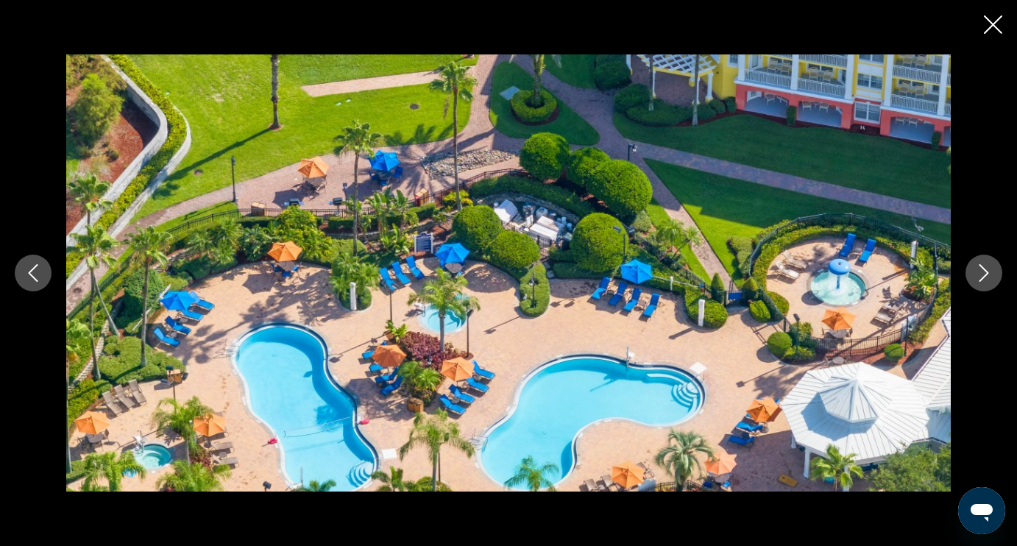
click at [978, 281] on icon "Next image" at bounding box center [984, 273] width 18 height 18
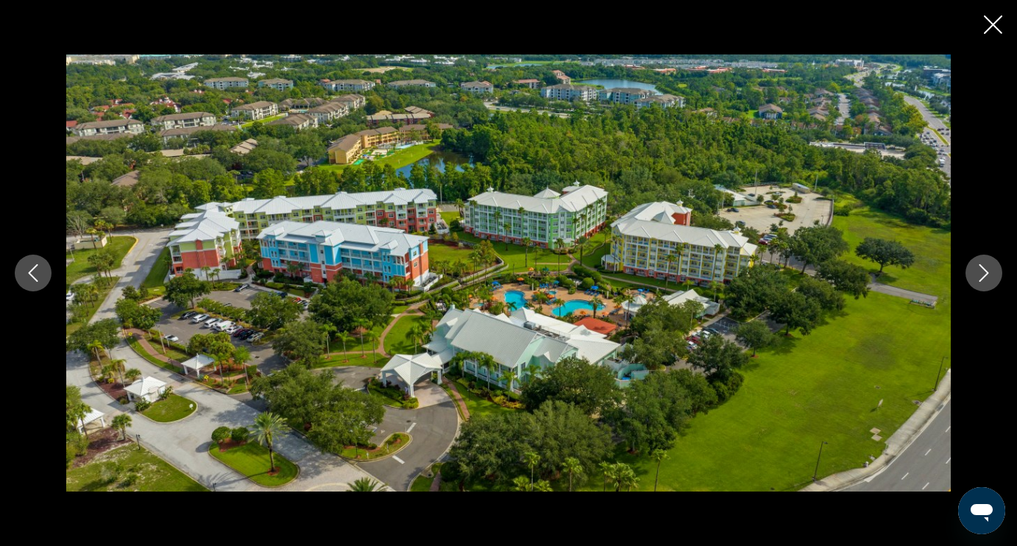
click at [978, 281] on icon "Next image" at bounding box center [984, 273] width 18 height 18
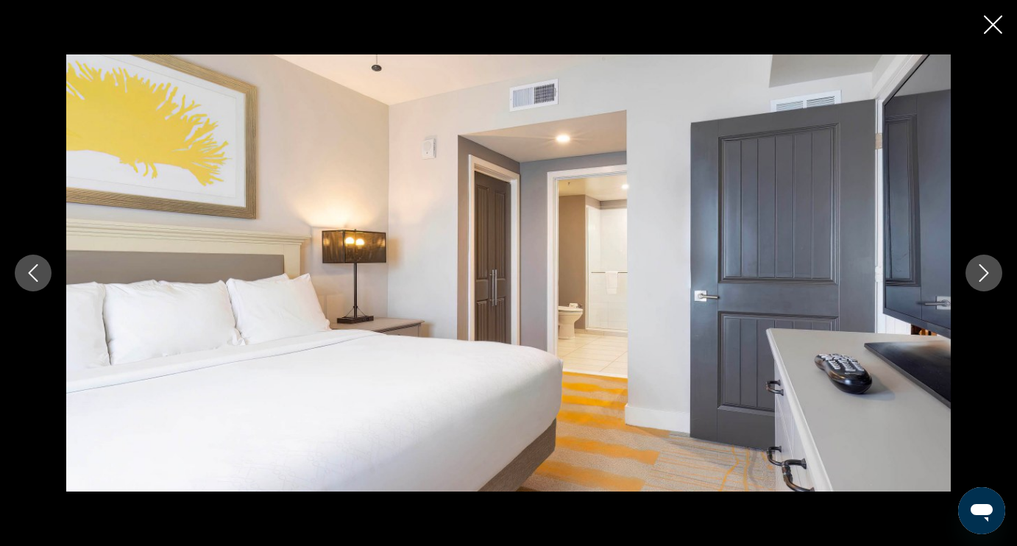
click at [981, 288] on button "Next image" at bounding box center [983, 273] width 37 height 37
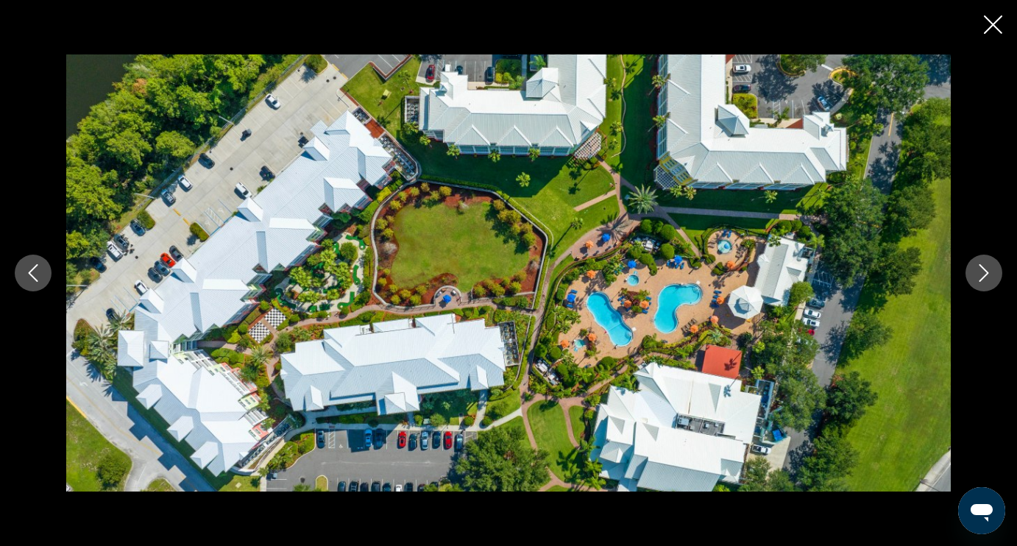
click at [979, 279] on icon "Next image" at bounding box center [984, 273] width 18 height 18
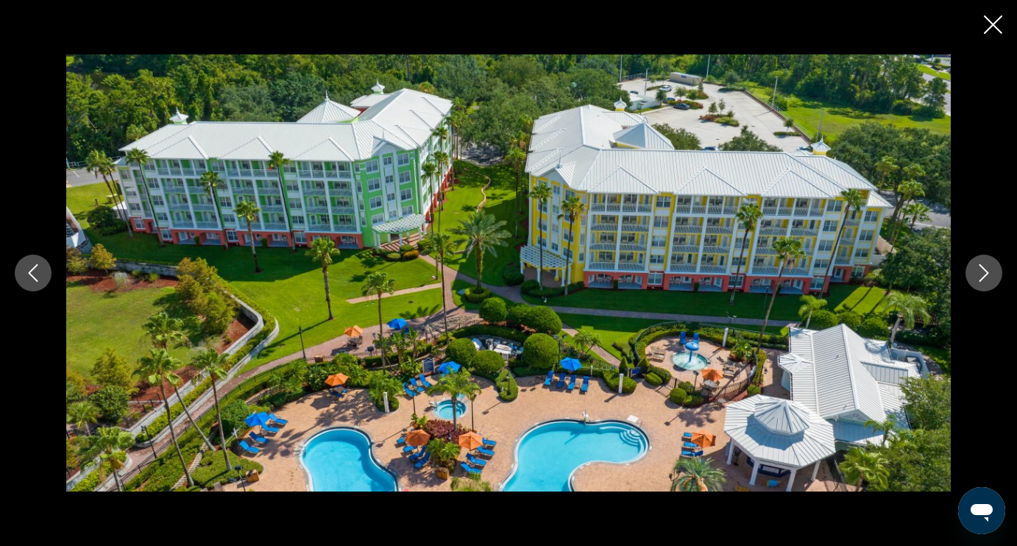
click at [979, 279] on icon "Next image" at bounding box center [984, 273] width 18 height 18
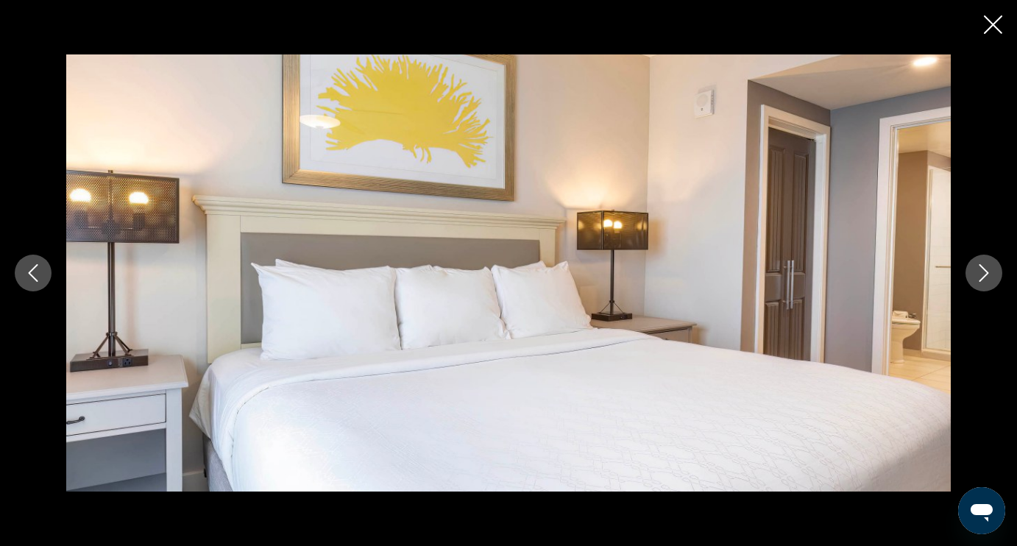
click at [979, 280] on icon "Next image" at bounding box center [984, 273] width 18 height 18
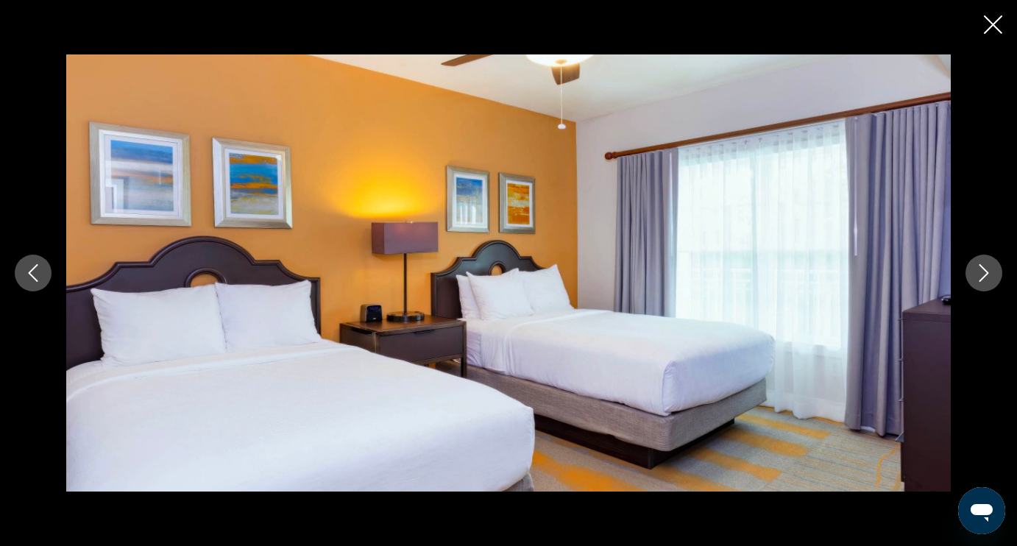
click at [997, 43] on div "prev next" at bounding box center [508, 273] width 1017 height 546
click at [989, 28] on icon "Close slideshow" at bounding box center [993, 24] width 18 height 18
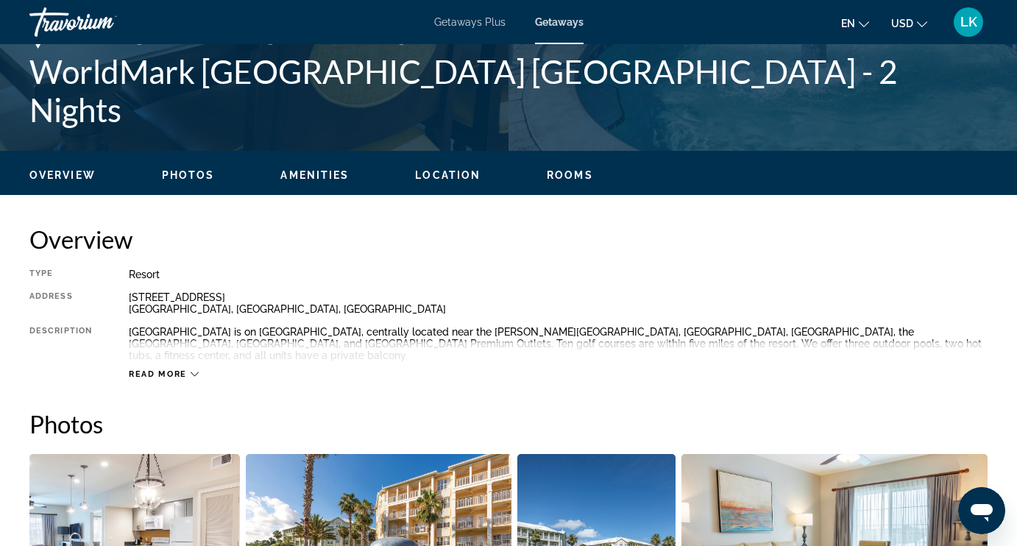
scroll to position [772, 0]
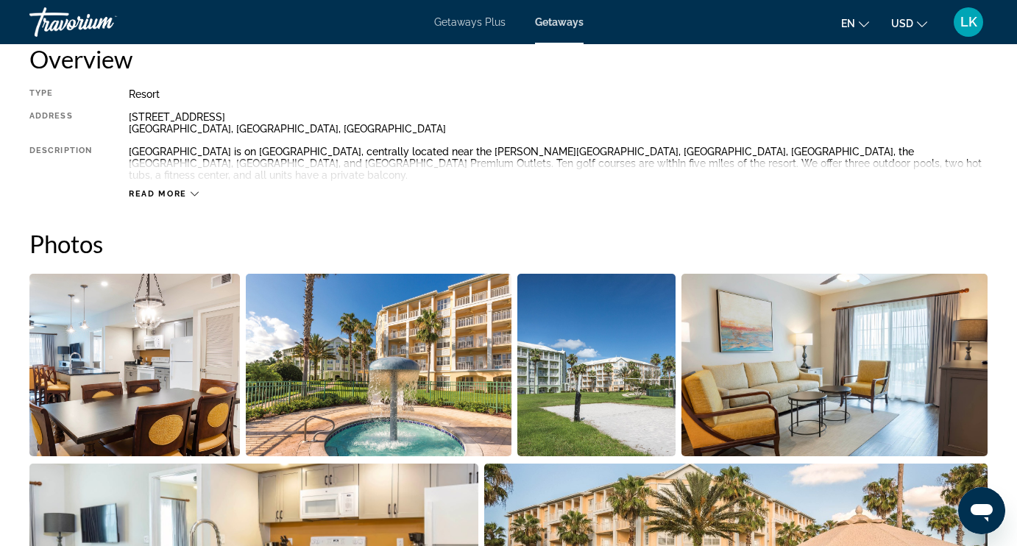
click at [193, 191] on icon "Main content" at bounding box center [195, 194] width 8 height 8
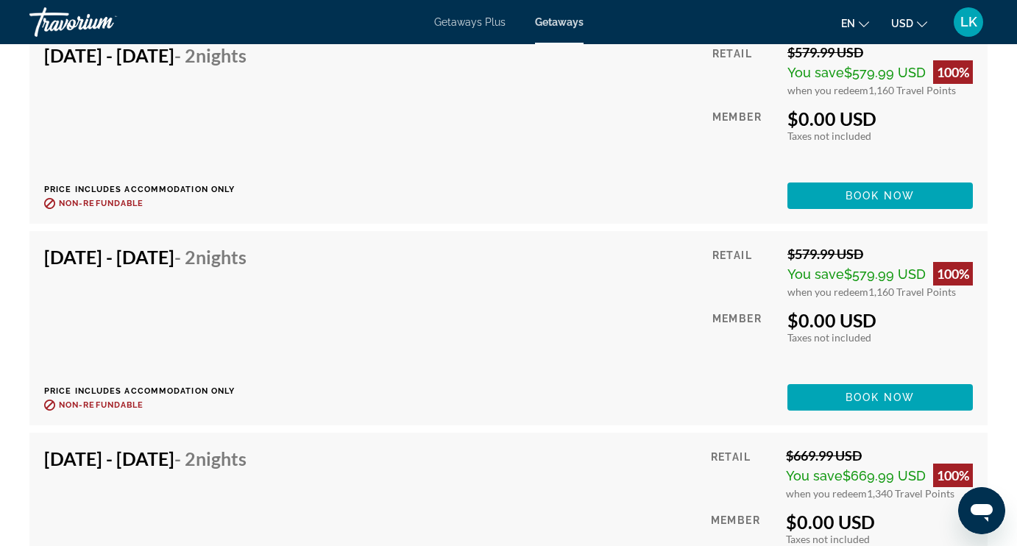
scroll to position [4118, 0]
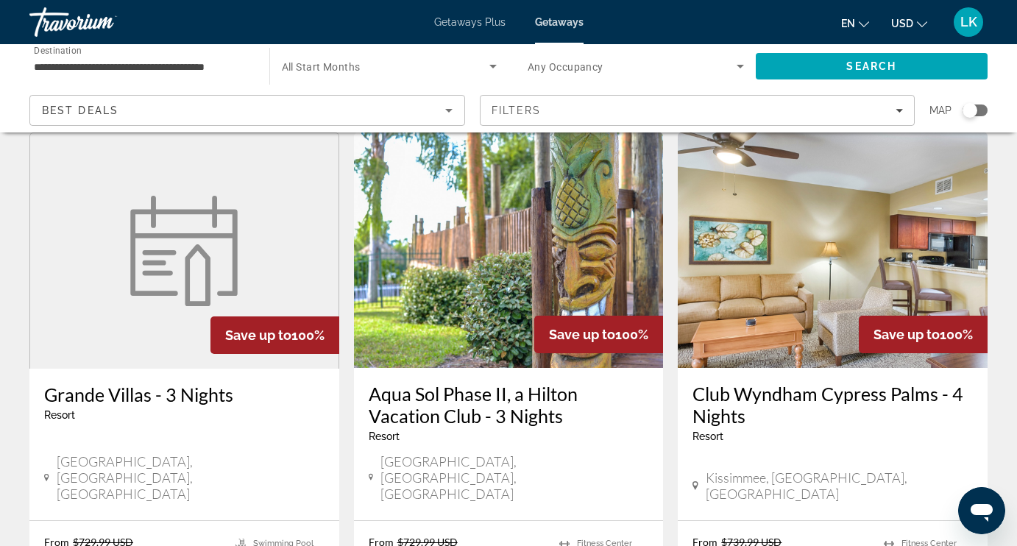
scroll to position [1761, 0]
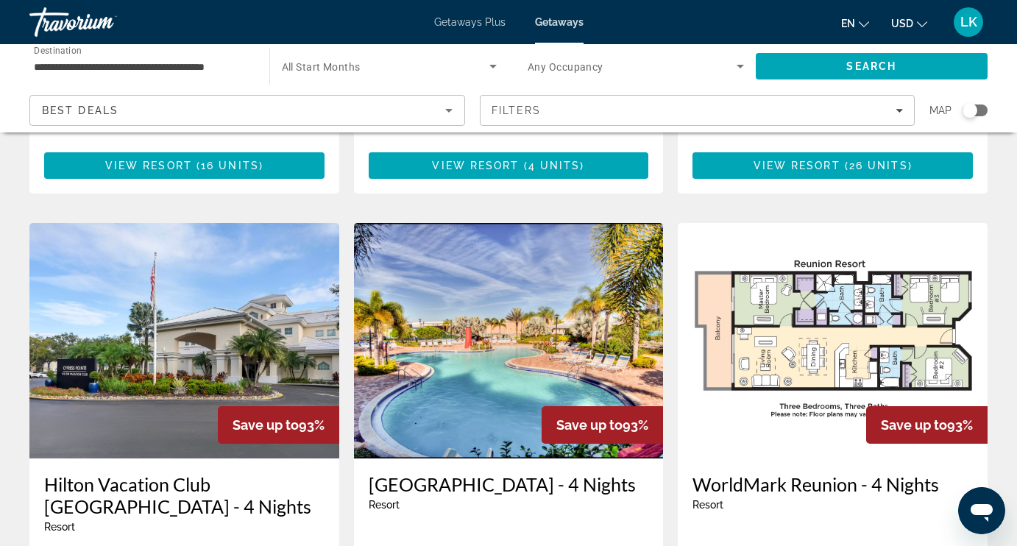
scroll to position [1055, 0]
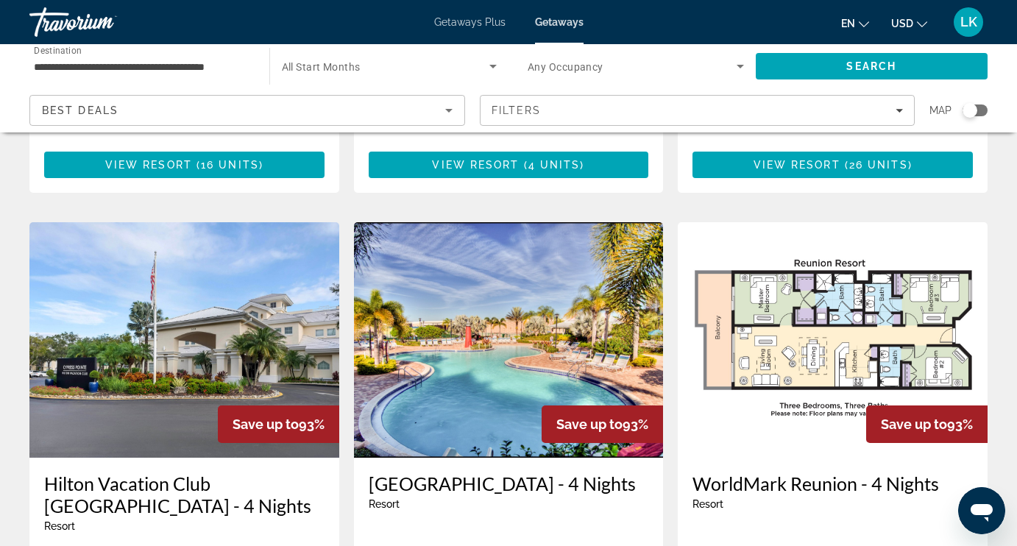
click at [469, 349] on img "Main content" at bounding box center [509, 339] width 310 height 235
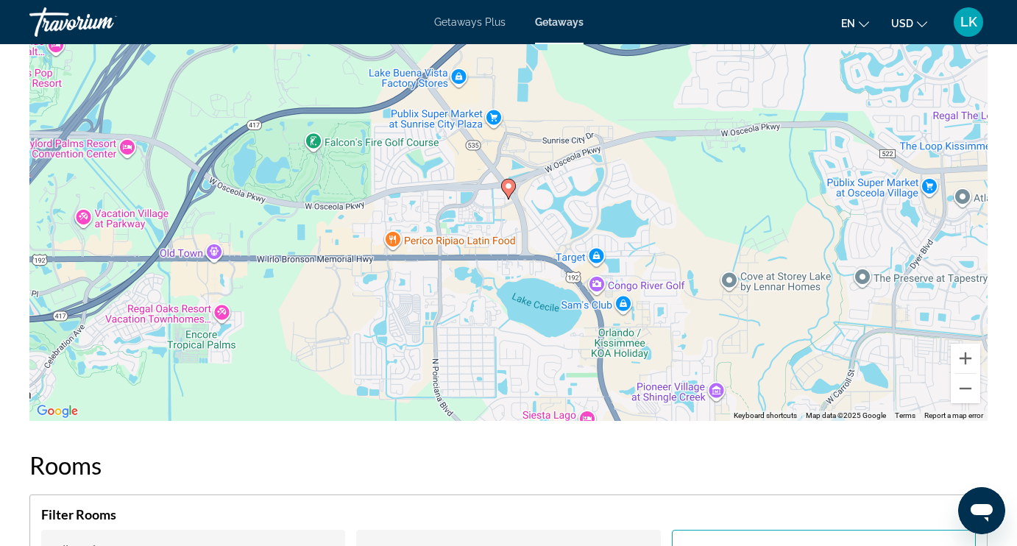
scroll to position [2131, 0]
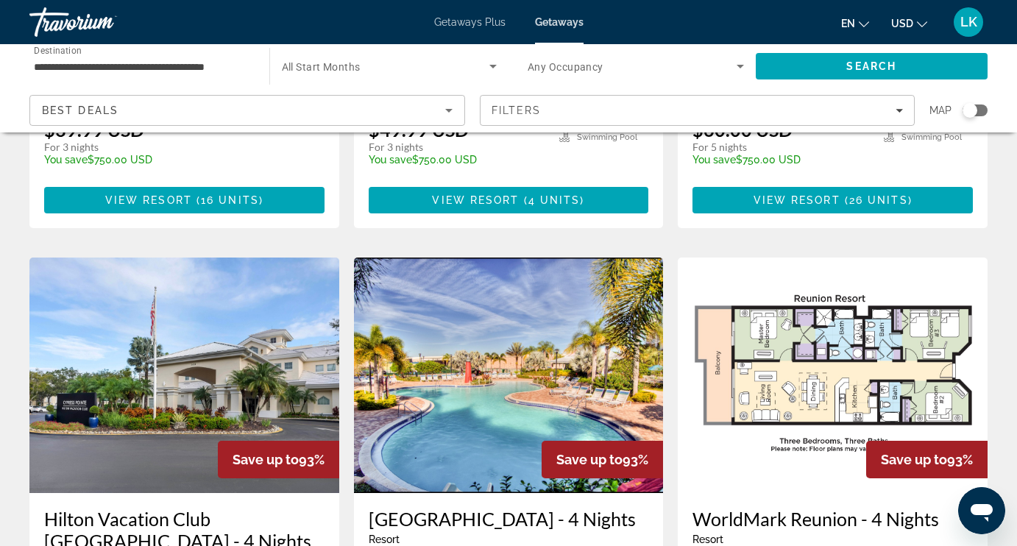
scroll to position [1022, 0]
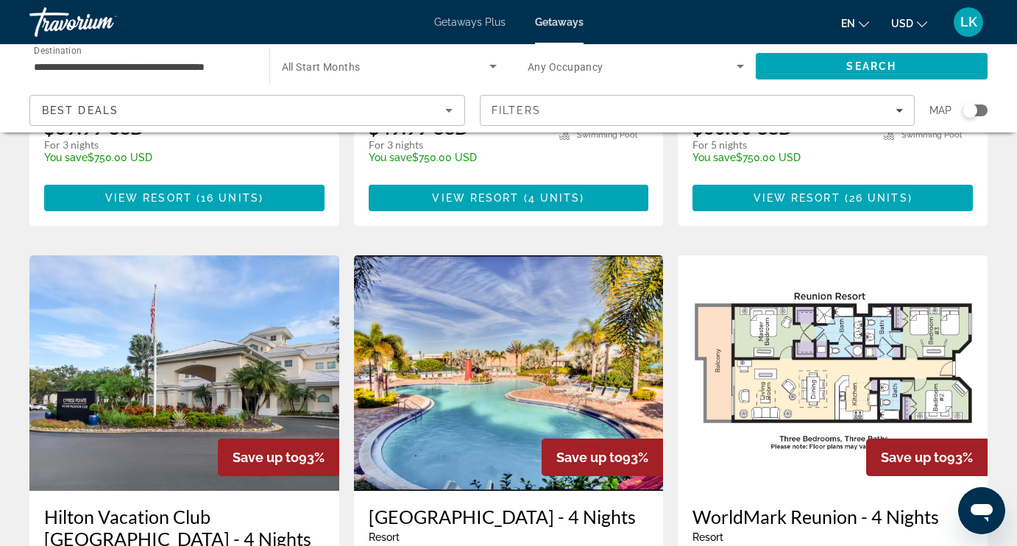
click at [758, 310] on img "Main content" at bounding box center [833, 372] width 310 height 235
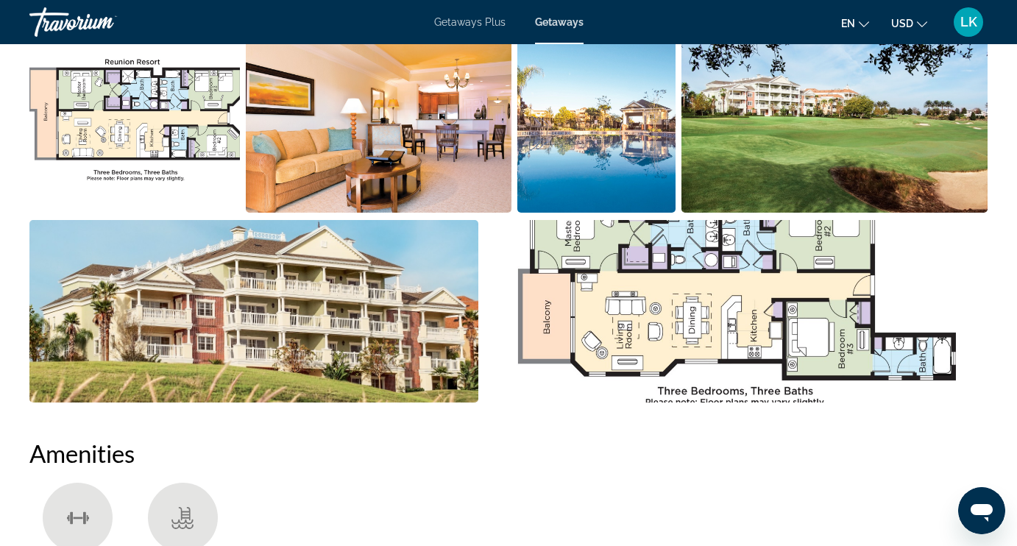
scroll to position [1040, 0]
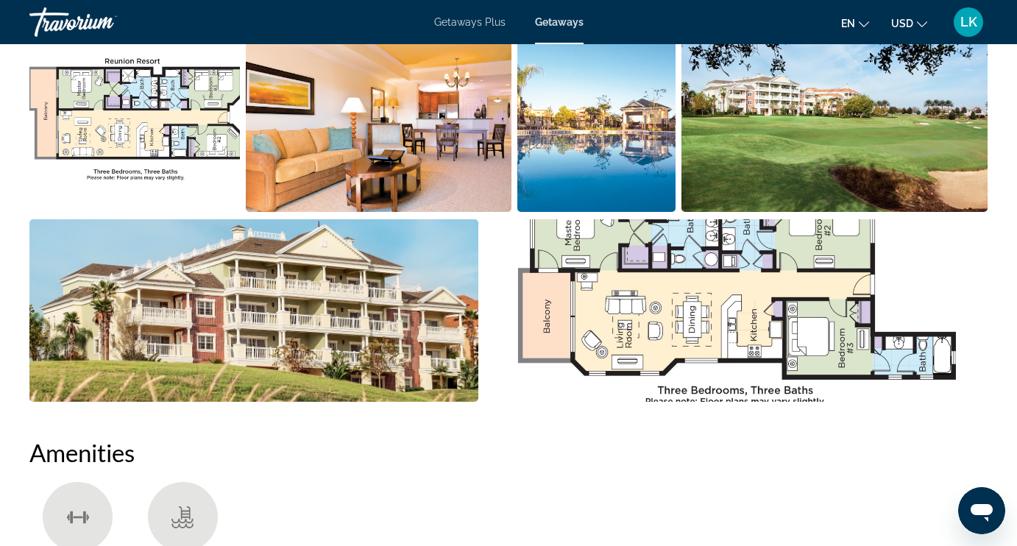
click at [382, 161] on img "Open full-screen image slider" at bounding box center [379, 120] width 266 height 182
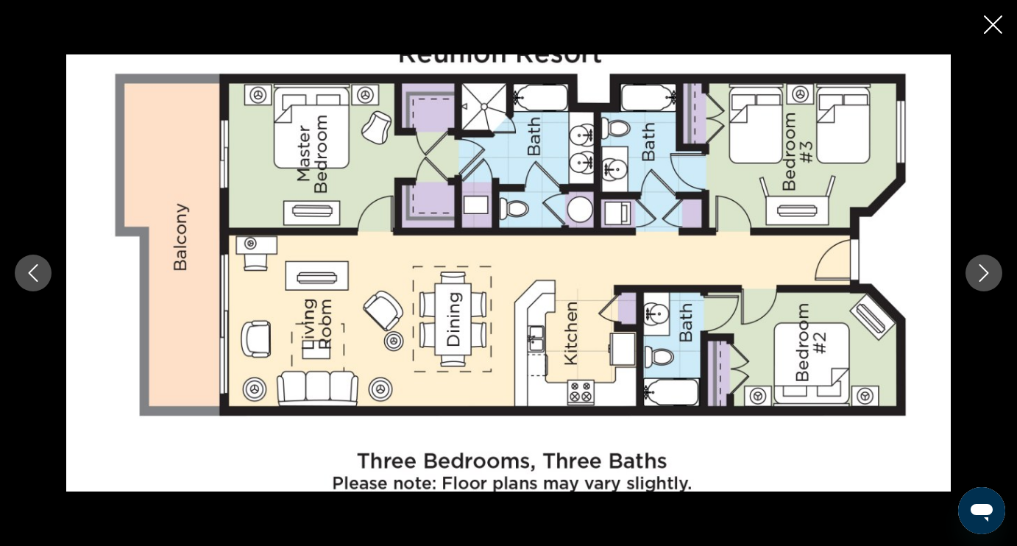
click at [990, 274] on icon "Next image" at bounding box center [984, 273] width 18 height 18
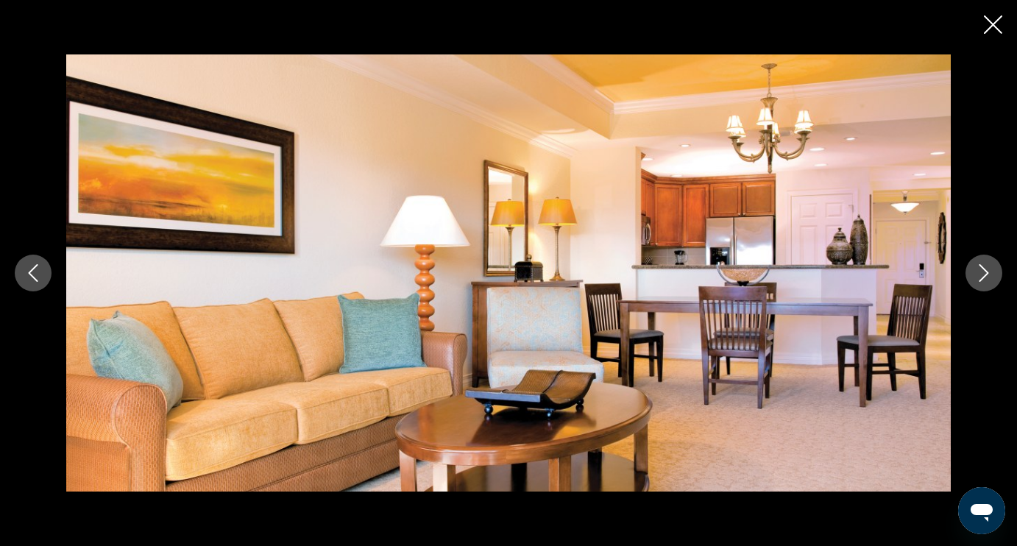
click at [990, 274] on icon "Next image" at bounding box center [984, 273] width 18 height 18
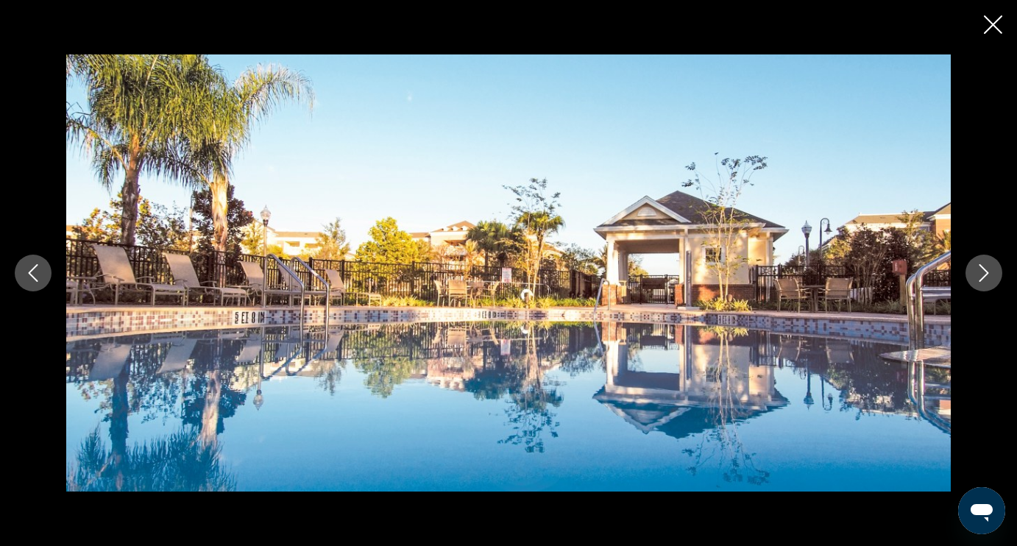
click at [990, 276] on icon "Next image" at bounding box center [984, 273] width 18 height 18
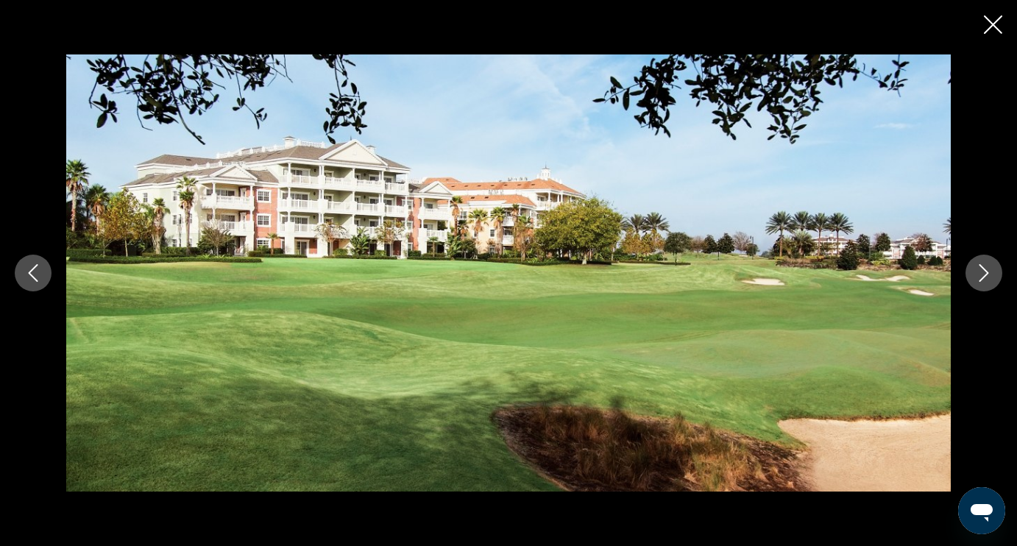
click at [990, 277] on icon "Next image" at bounding box center [984, 273] width 18 height 18
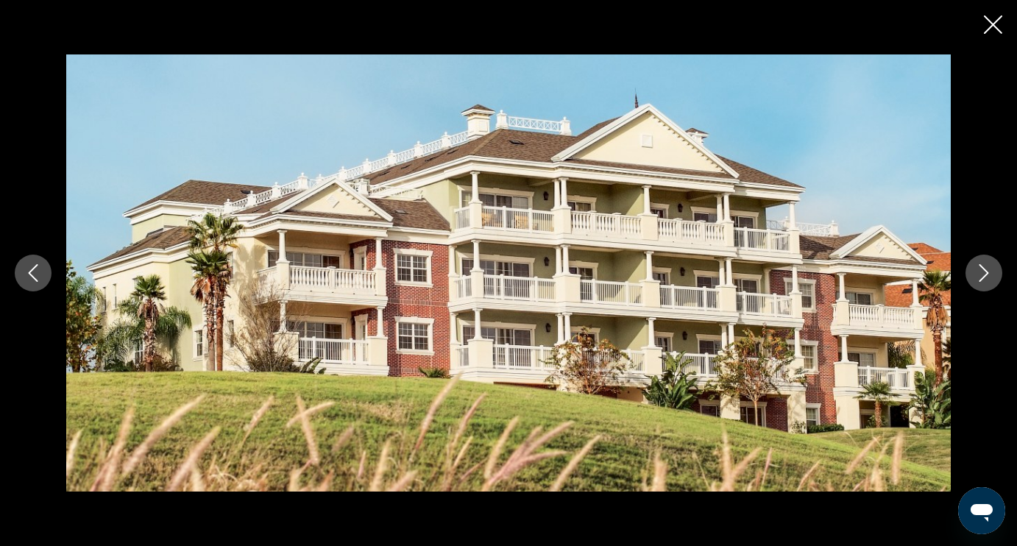
click at [990, 279] on icon "Next image" at bounding box center [984, 273] width 18 height 18
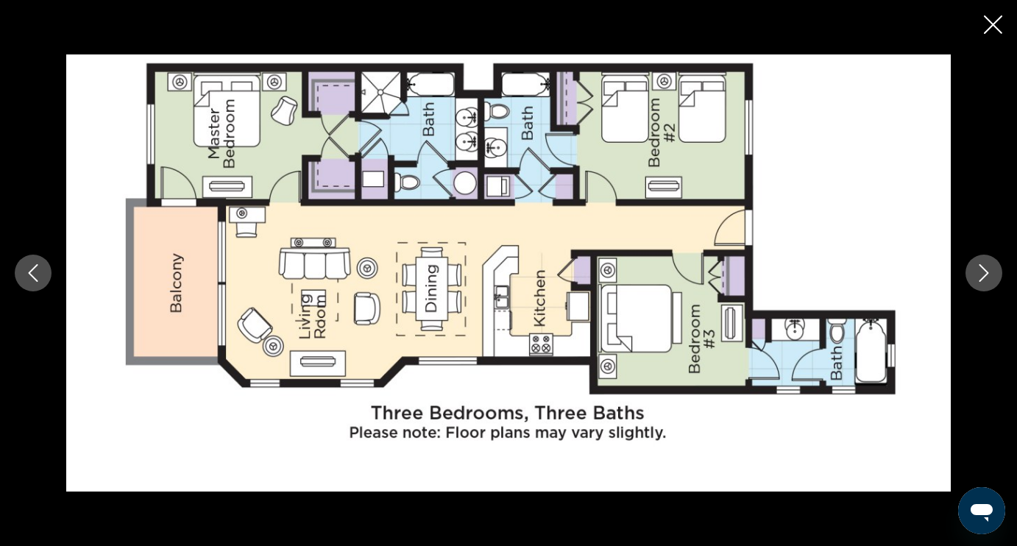
click at [990, 280] on icon "Next image" at bounding box center [984, 273] width 18 height 18
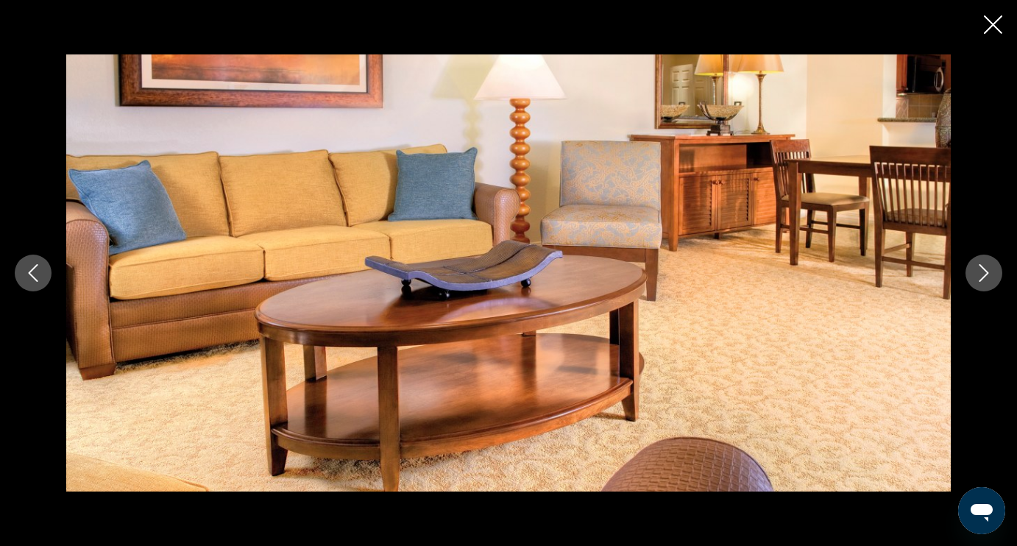
click at [990, 280] on icon "Next image" at bounding box center [984, 273] width 18 height 18
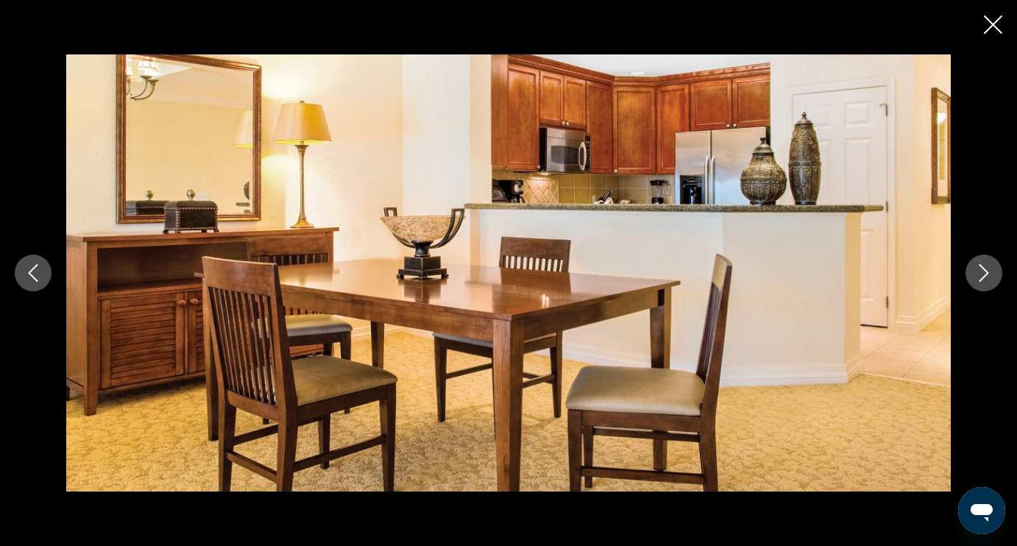
click at [990, 281] on icon "Next image" at bounding box center [984, 273] width 18 height 18
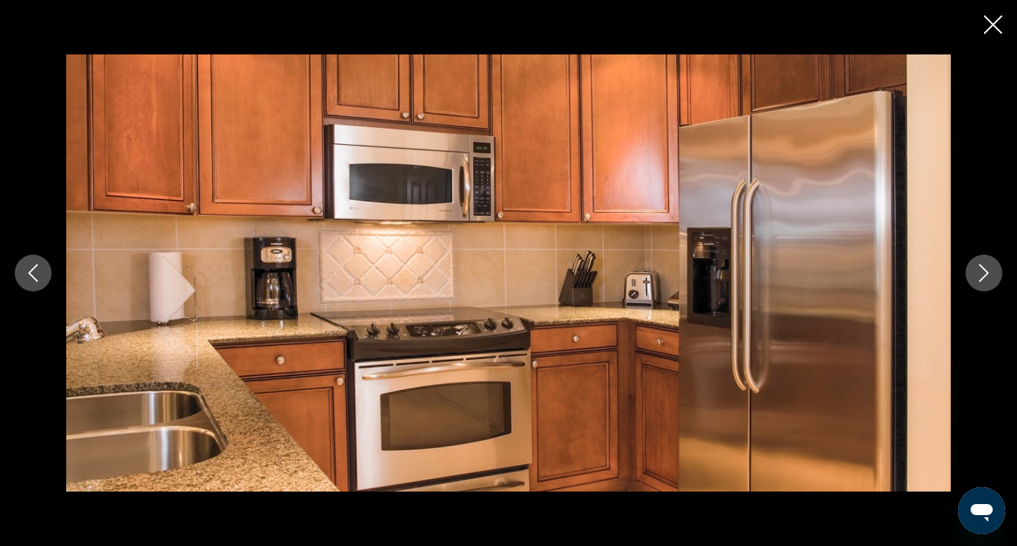
click at [990, 281] on icon "Next image" at bounding box center [984, 273] width 18 height 18
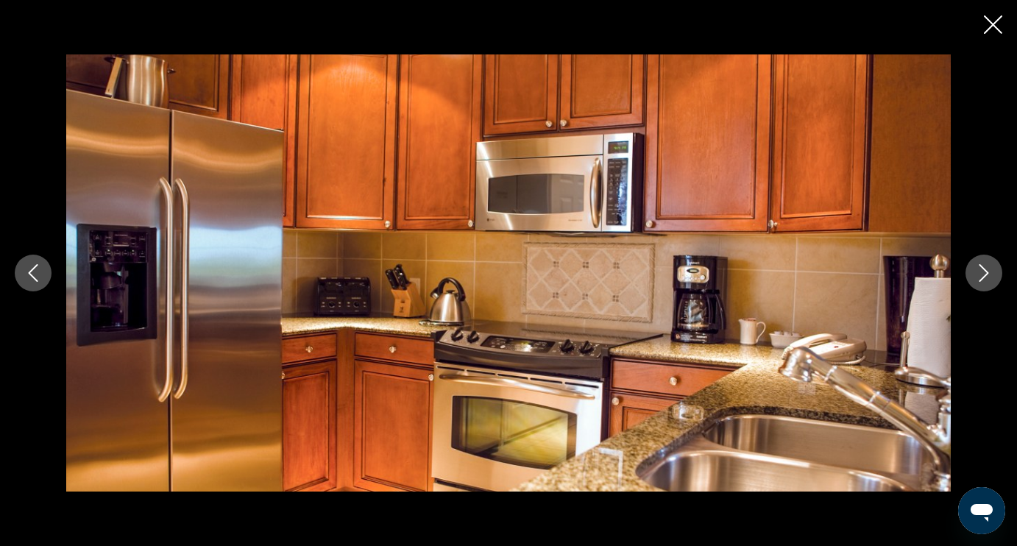
click at [990, 281] on icon "Next image" at bounding box center [984, 273] width 18 height 18
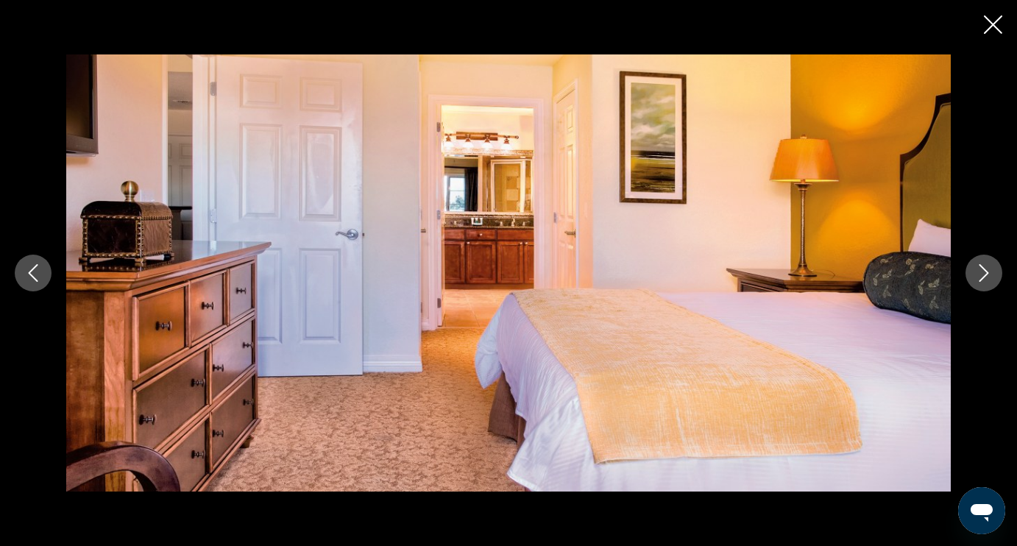
click at [990, 281] on icon "Next image" at bounding box center [984, 273] width 18 height 18
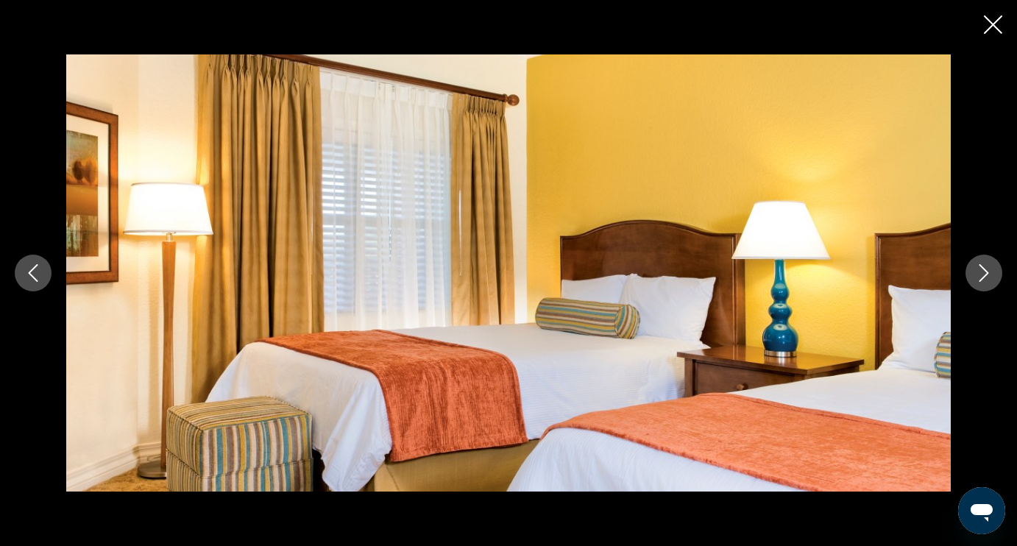
click at [990, 281] on icon "Next image" at bounding box center [984, 273] width 18 height 18
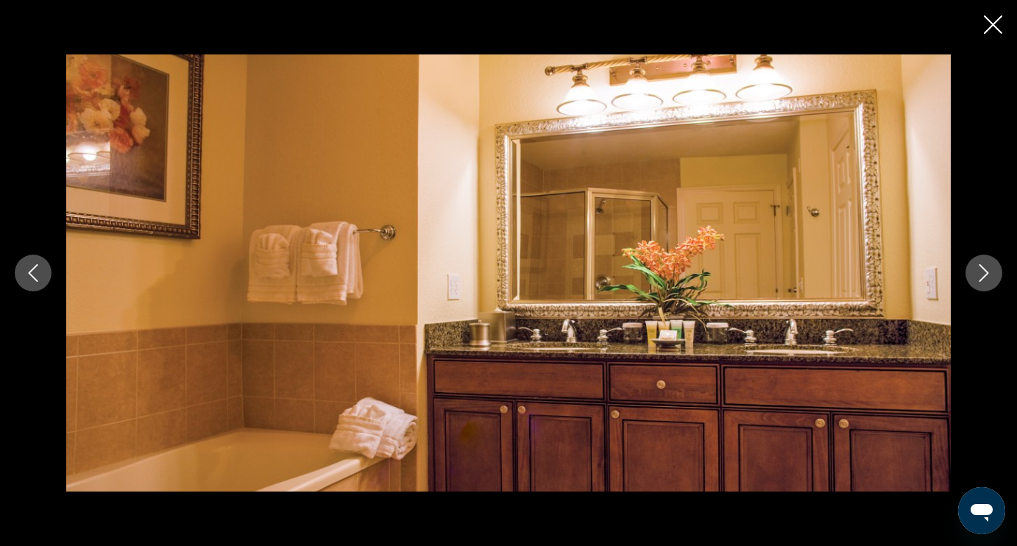
click at [990, 281] on icon "Next image" at bounding box center [984, 273] width 18 height 18
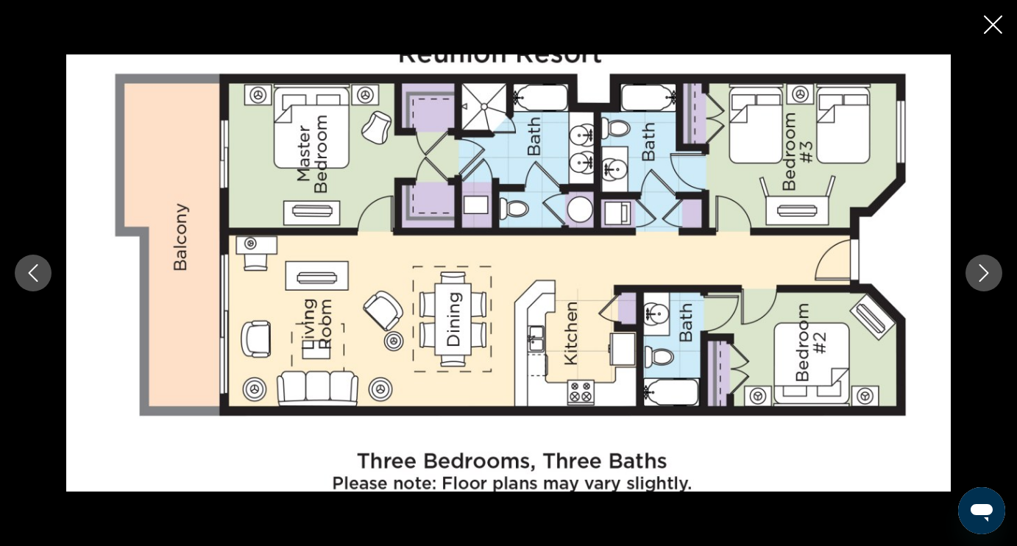
click at [990, 281] on icon "Next image" at bounding box center [984, 273] width 18 height 18
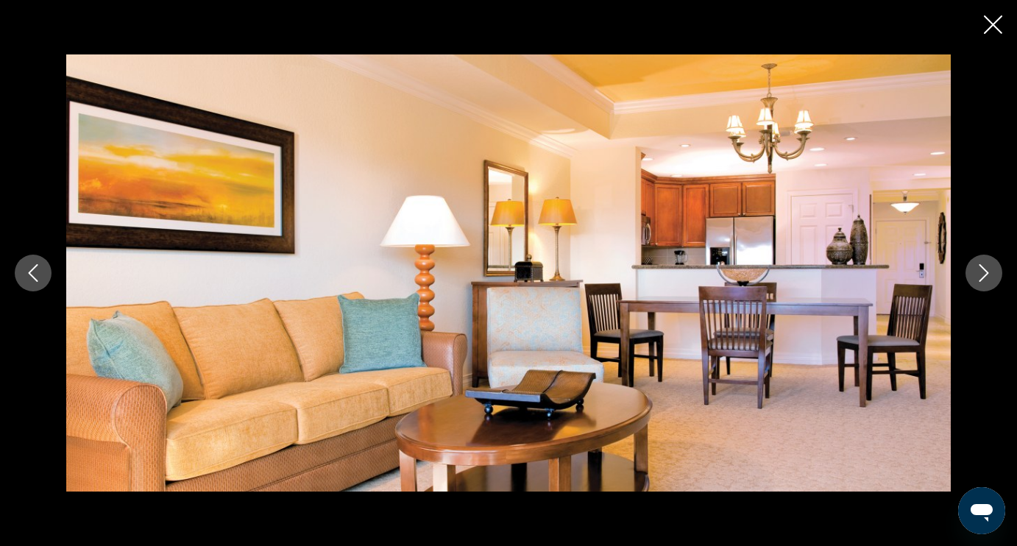
click at [990, 281] on icon "Next image" at bounding box center [984, 273] width 18 height 18
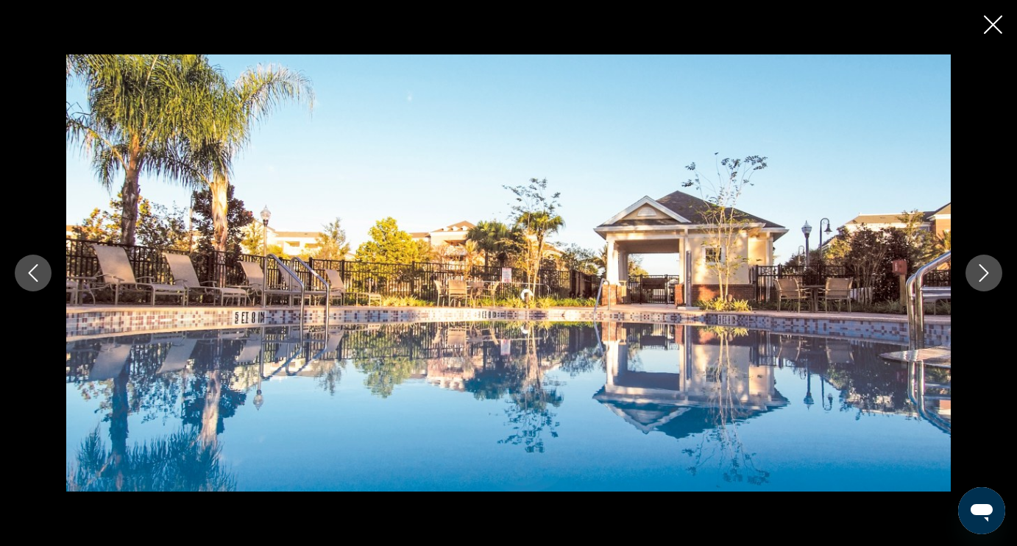
click at [983, 274] on icon "Next image" at bounding box center [984, 273] width 18 height 18
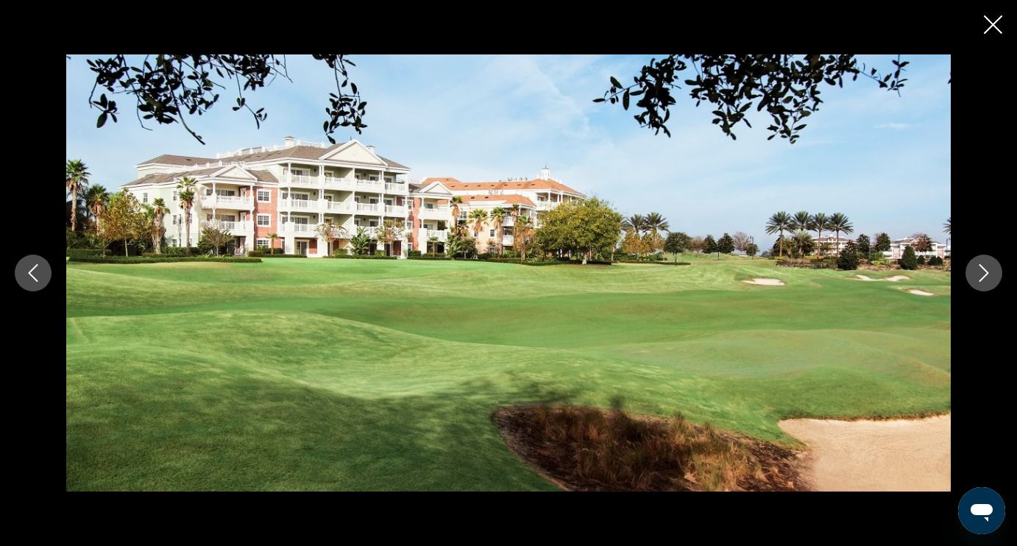
click at [983, 275] on icon "Next image" at bounding box center [984, 273] width 18 height 18
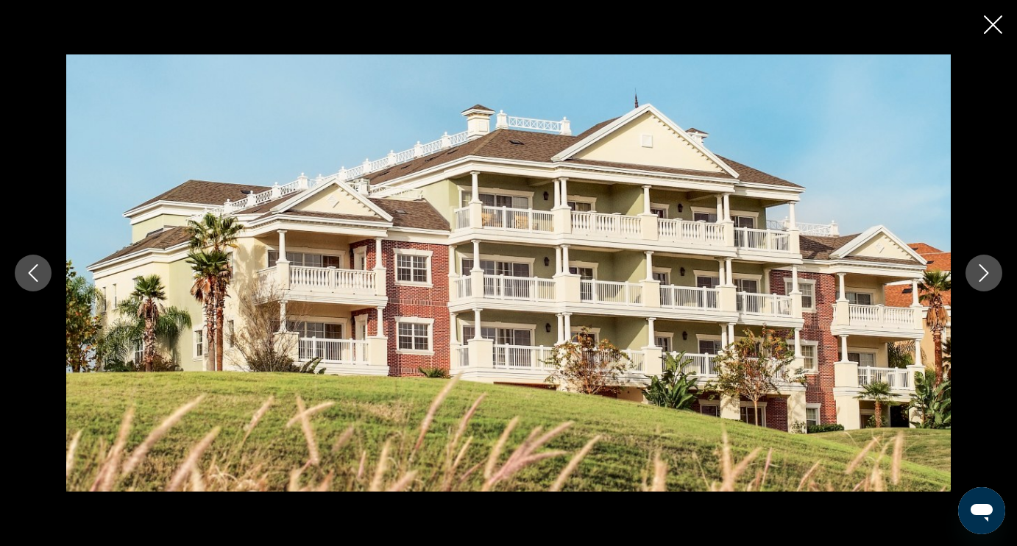
click at [983, 275] on icon "Next image" at bounding box center [984, 273] width 18 height 18
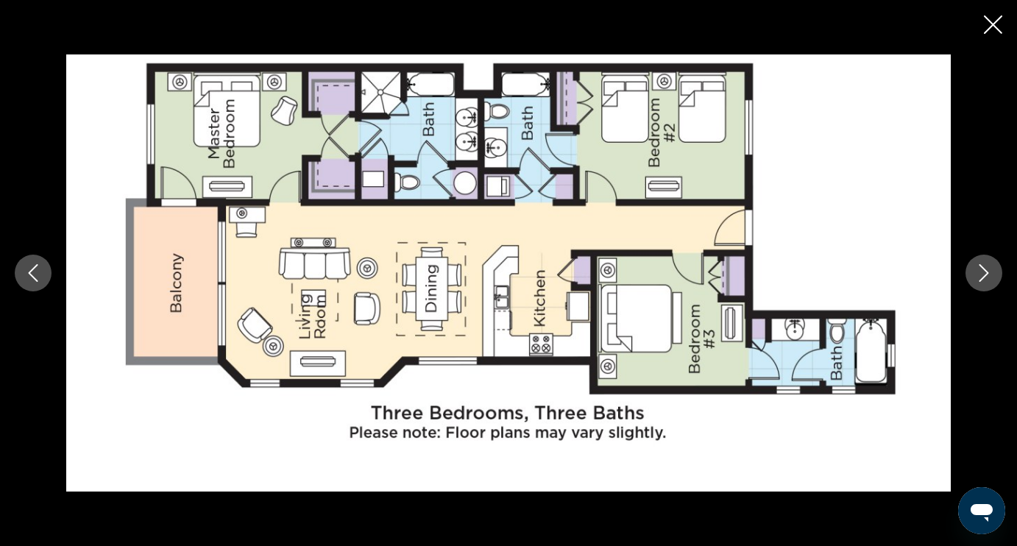
click at [994, 31] on icon "Close slideshow" at bounding box center [993, 24] width 18 height 18
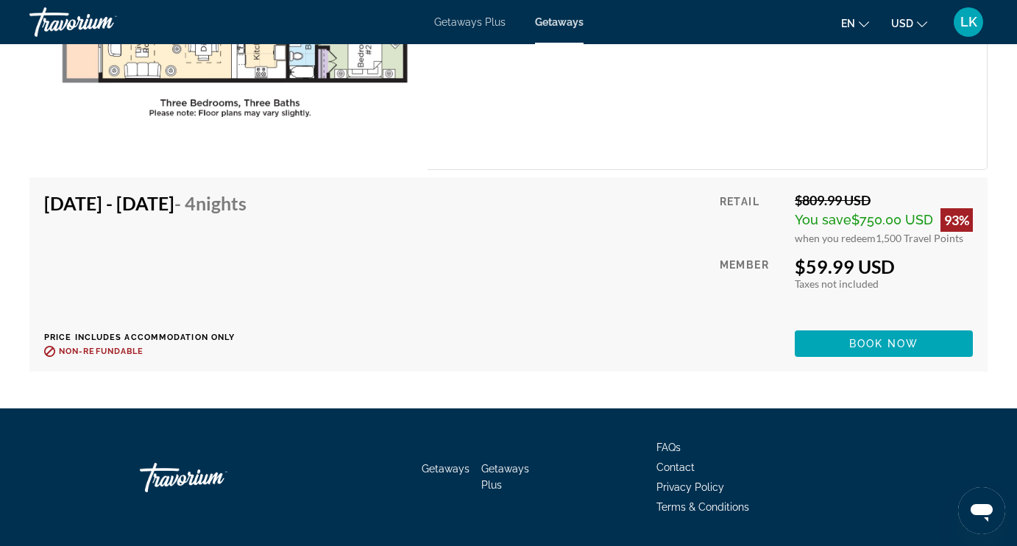
scroll to position [3087, 0]
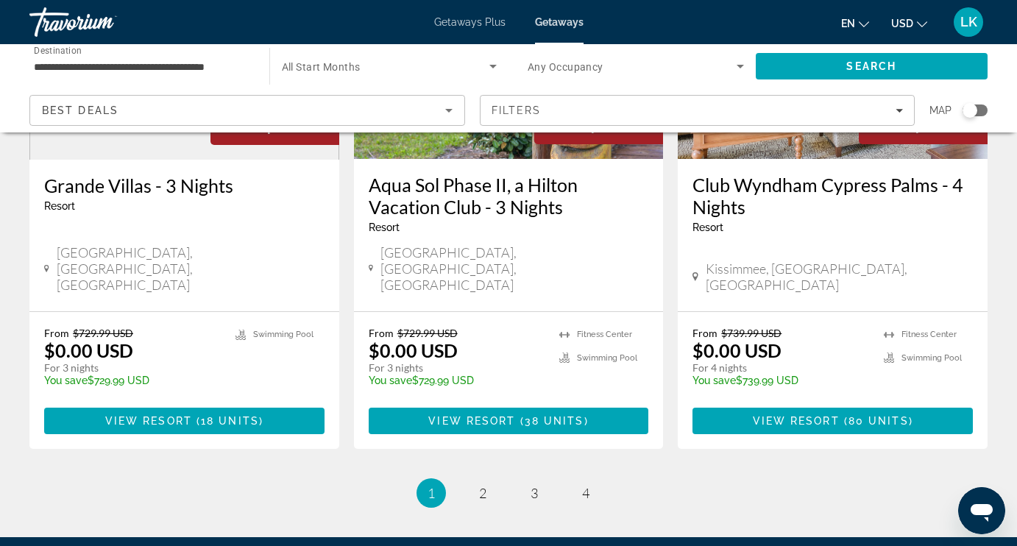
scroll to position [1967, 0]
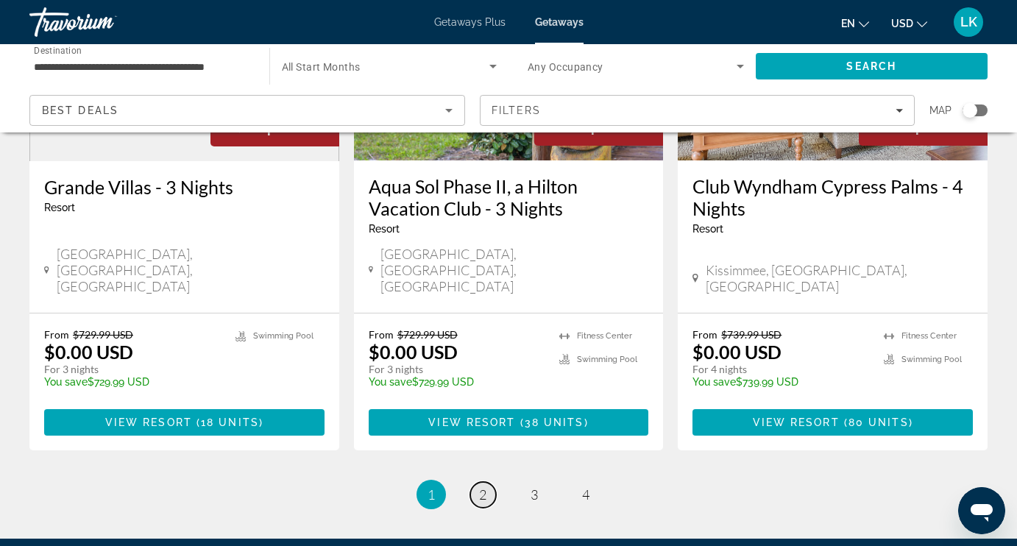
click at [486, 486] on span "2" at bounding box center [482, 494] width 7 height 16
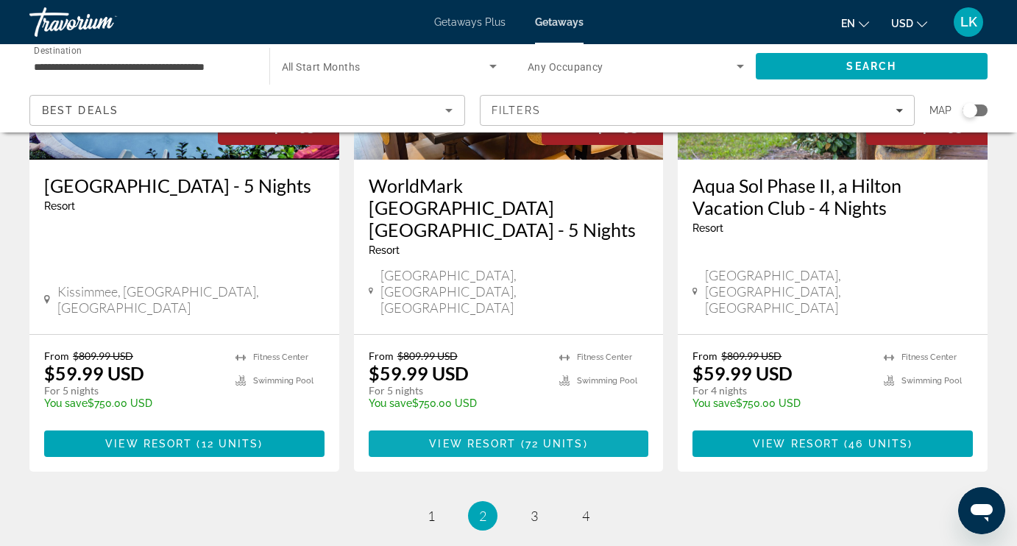
scroll to position [1934, 0]
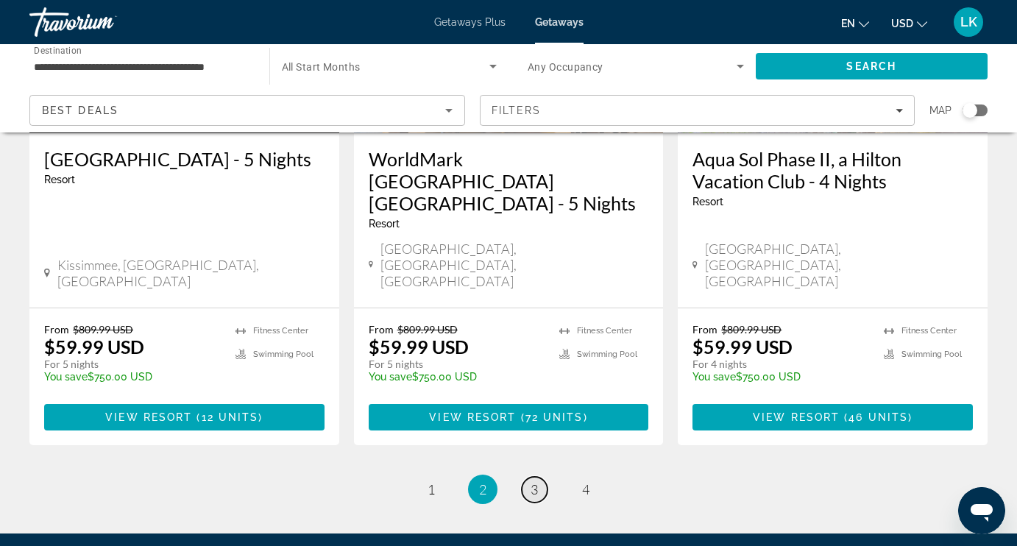
click at [534, 481] on span "3" at bounding box center [533, 489] width 7 height 16
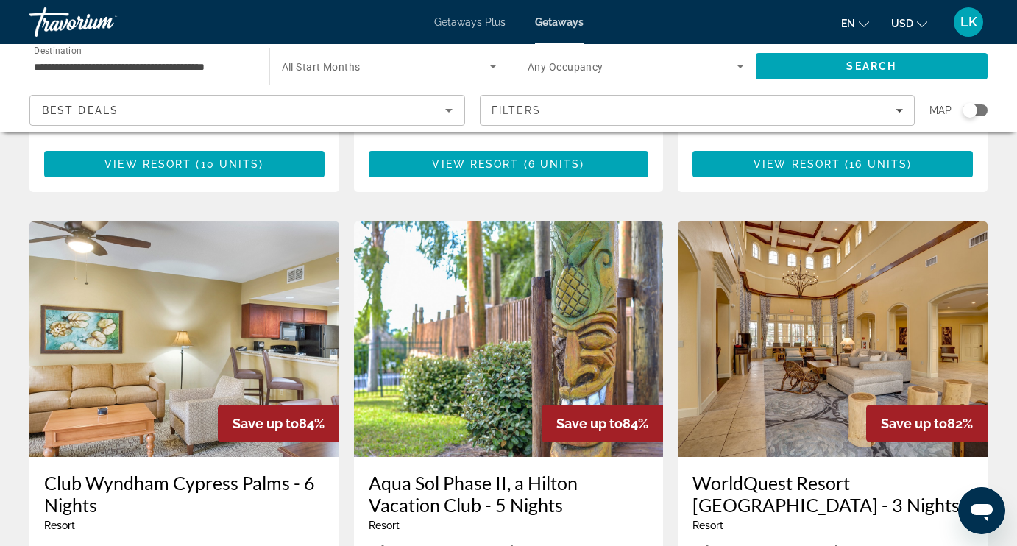
scroll to position [1093, 0]
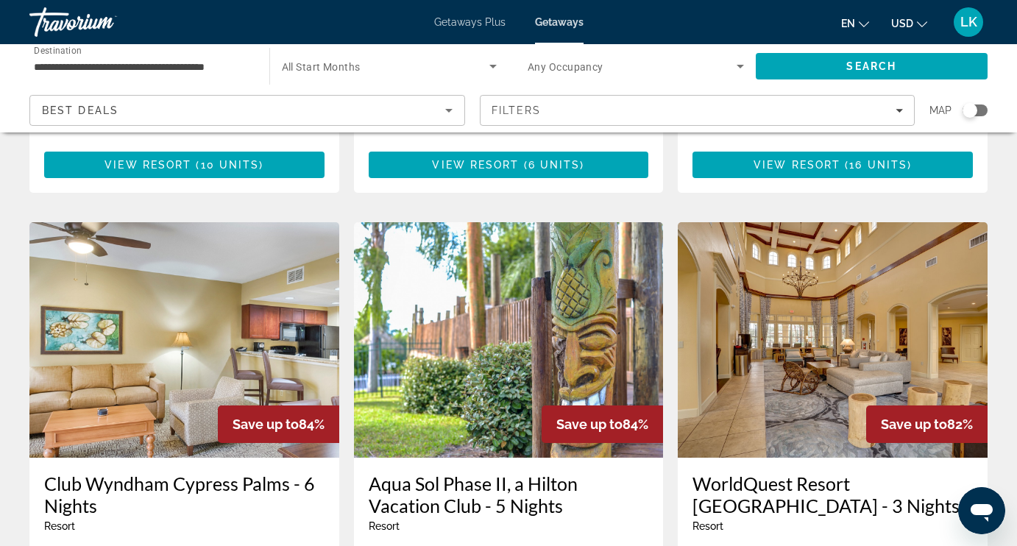
click at [511, 279] on img "Main content" at bounding box center [509, 339] width 310 height 235
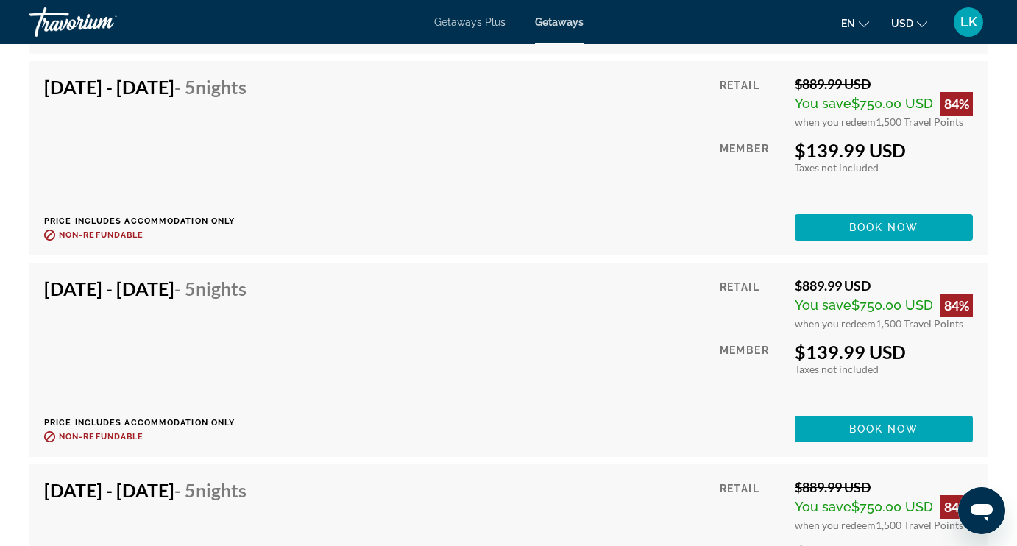
scroll to position [3384, 0]
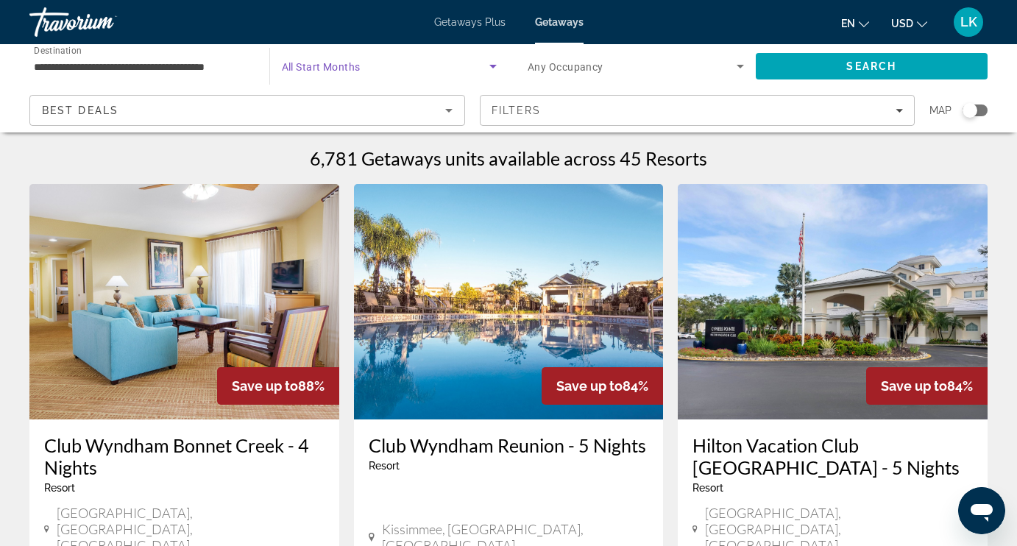
click at [327, 74] on span "Search widget" at bounding box center [386, 66] width 208 height 18
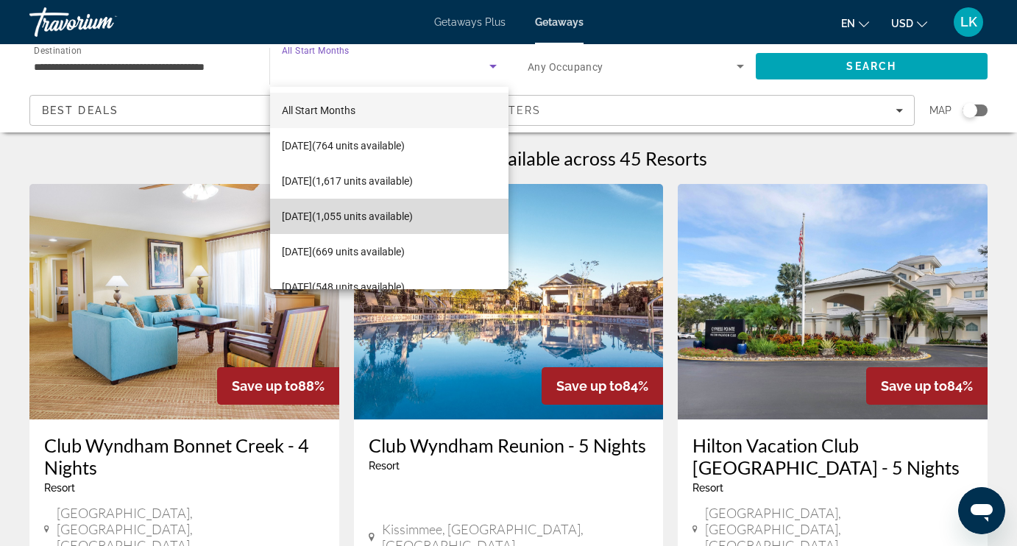
click at [320, 225] on mat-option "December 2025 (1,055 units available)" at bounding box center [389, 216] width 239 height 35
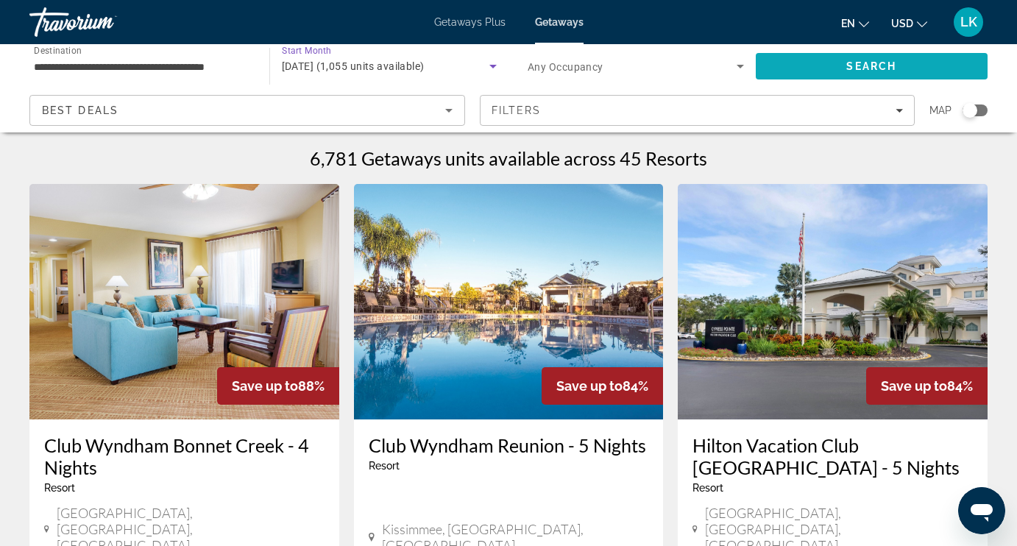
click at [796, 63] on span "Search" at bounding box center [872, 66] width 232 height 35
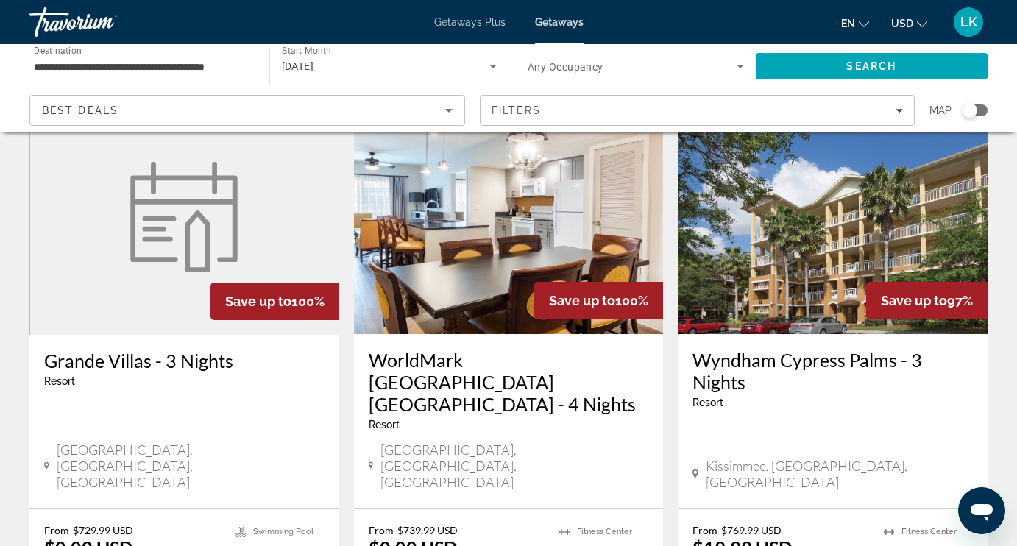
scroll to position [1240, 0]
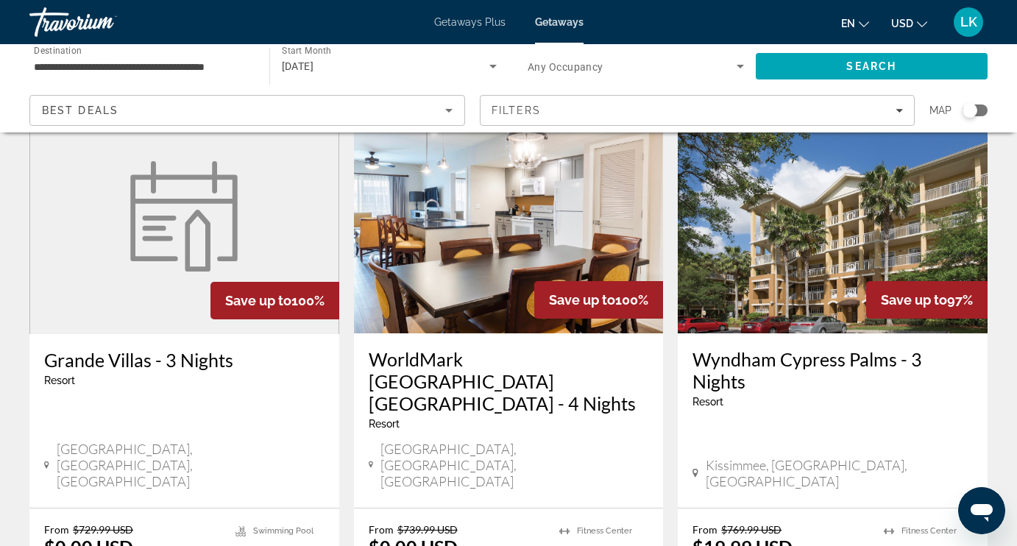
click at [177, 161] on img "Main content" at bounding box center [183, 216] width 125 height 110
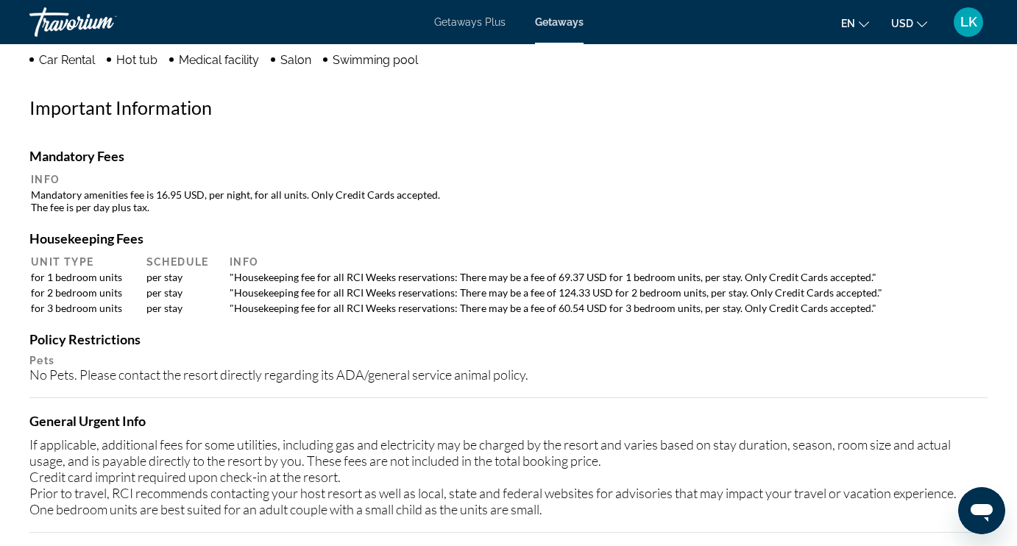
scroll to position [455, 0]
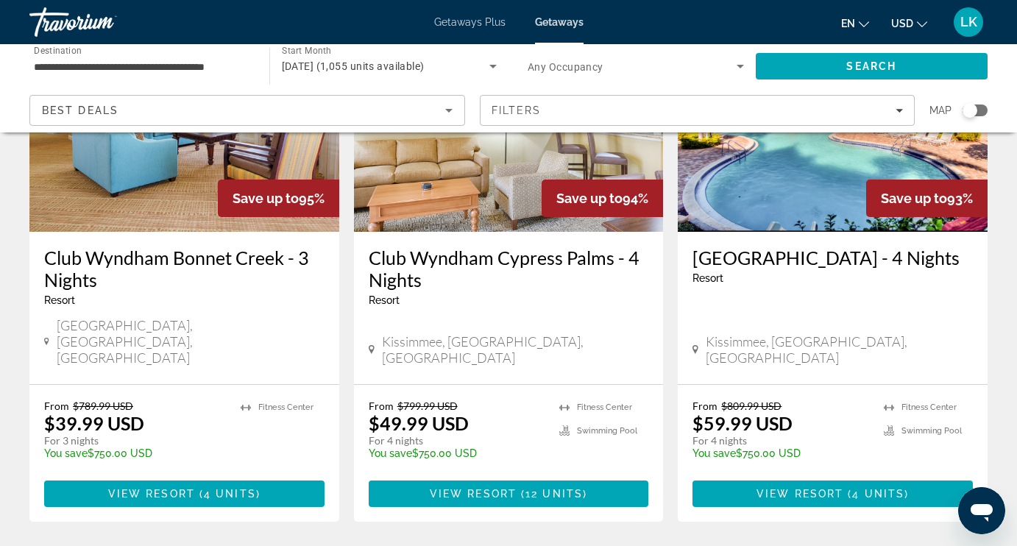
scroll to position [1919, 0]
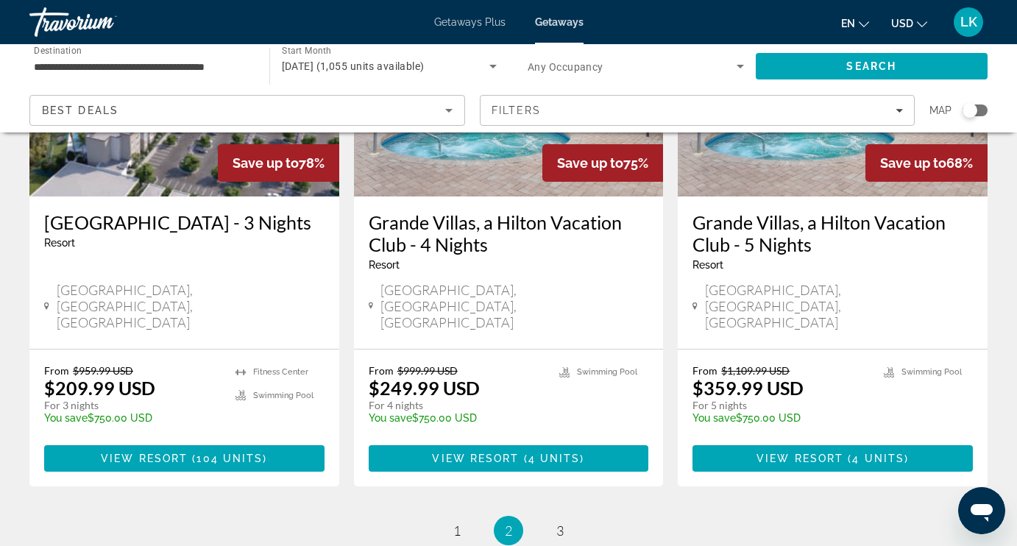
scroll to position [1911, 0]
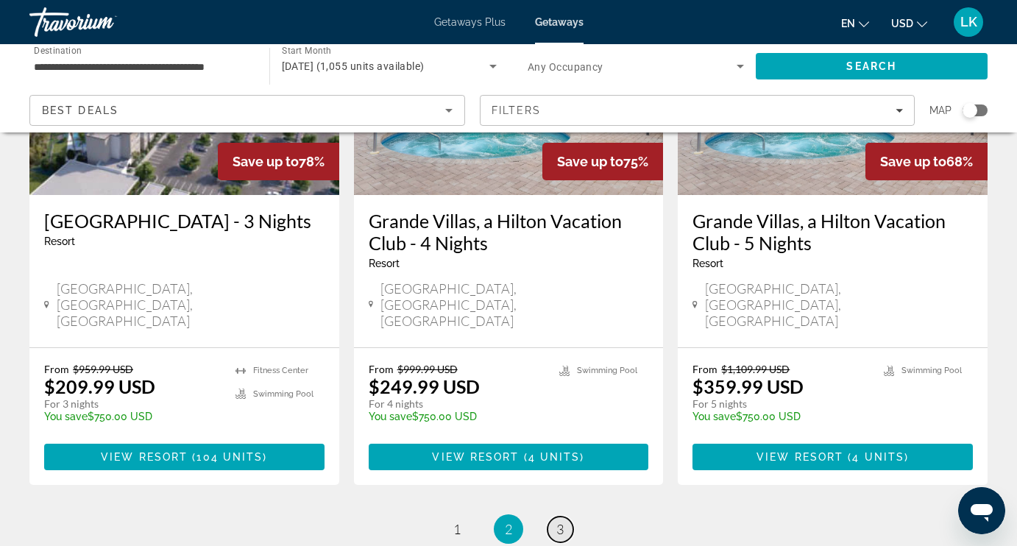
click at [558, 521] on span "3" at bounding box center [559, 529] width 7 height 16
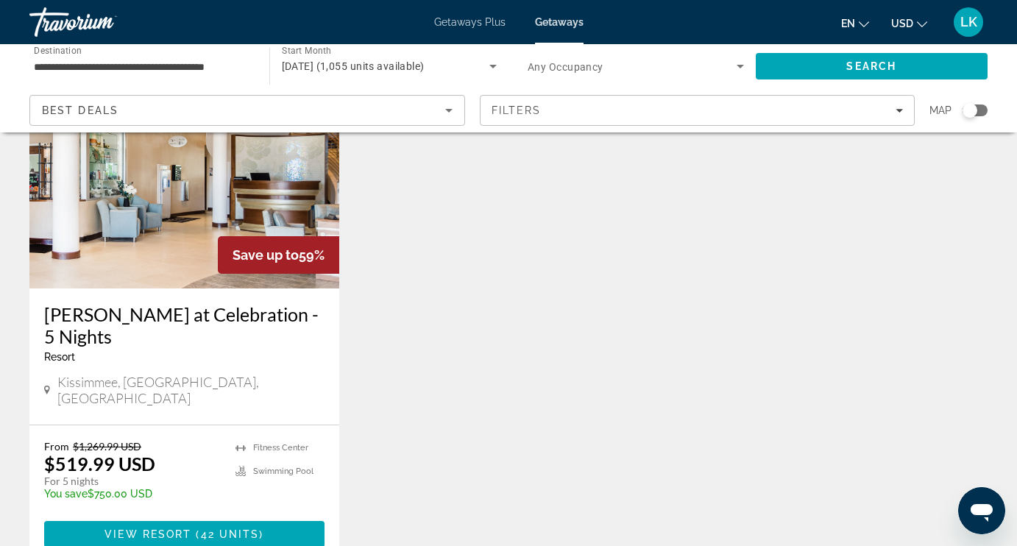
scroll to position [687, 0]
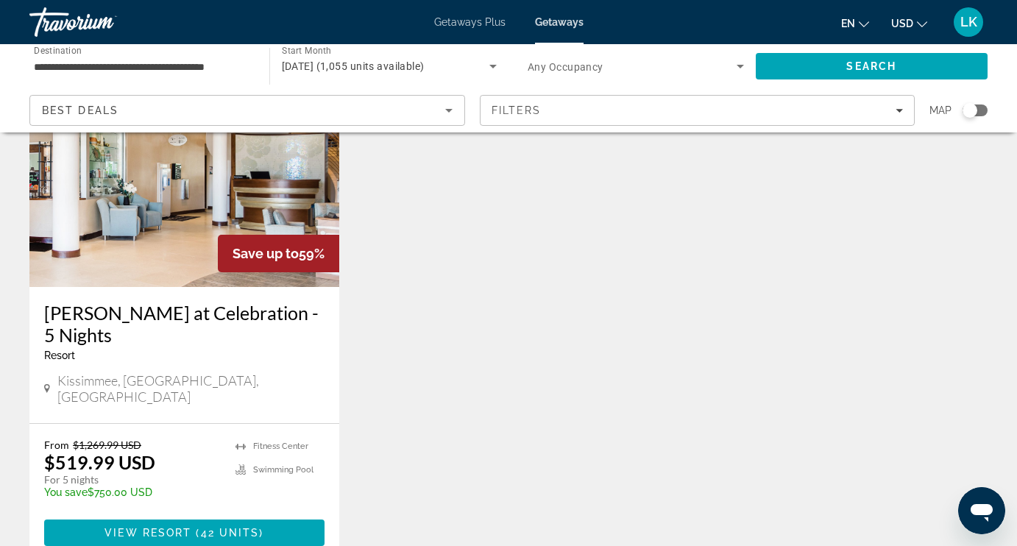
click at [190, 224] on img "Main content" at bounding box center [184, 168] width 310 height 235
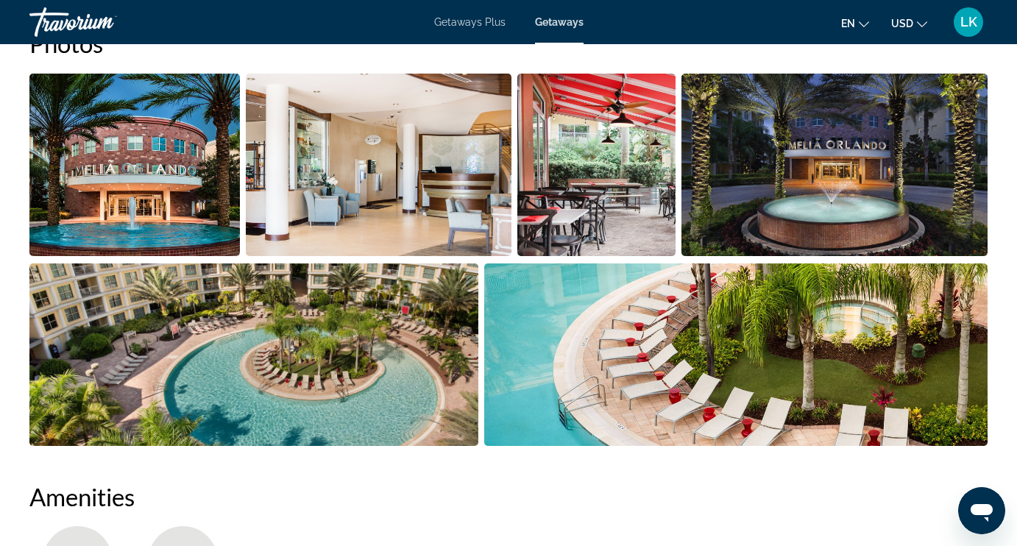
scroll to position [896, 0]
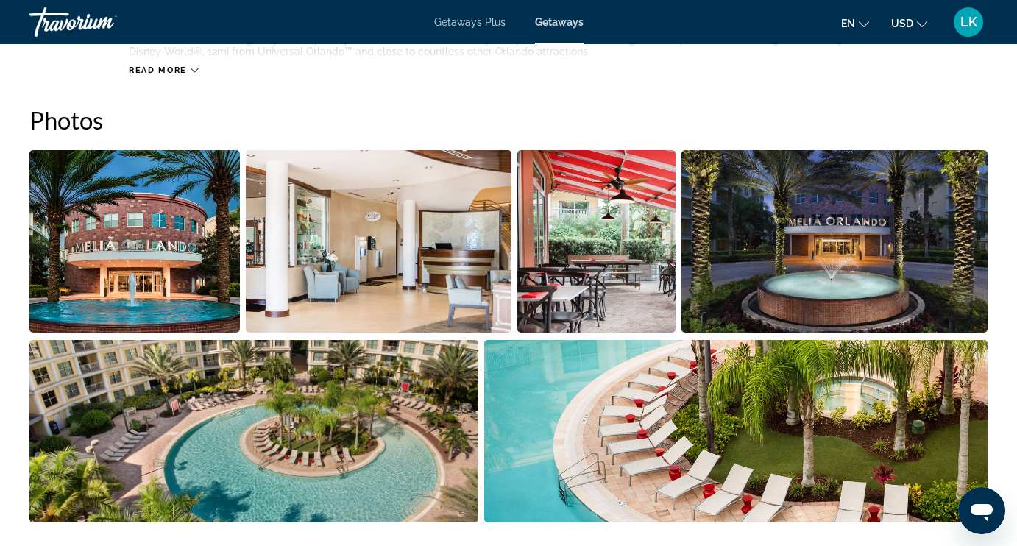
click at [150, 300] on img "Open full-screen image slider" at bounding box center [134, 241] width 210 height 182
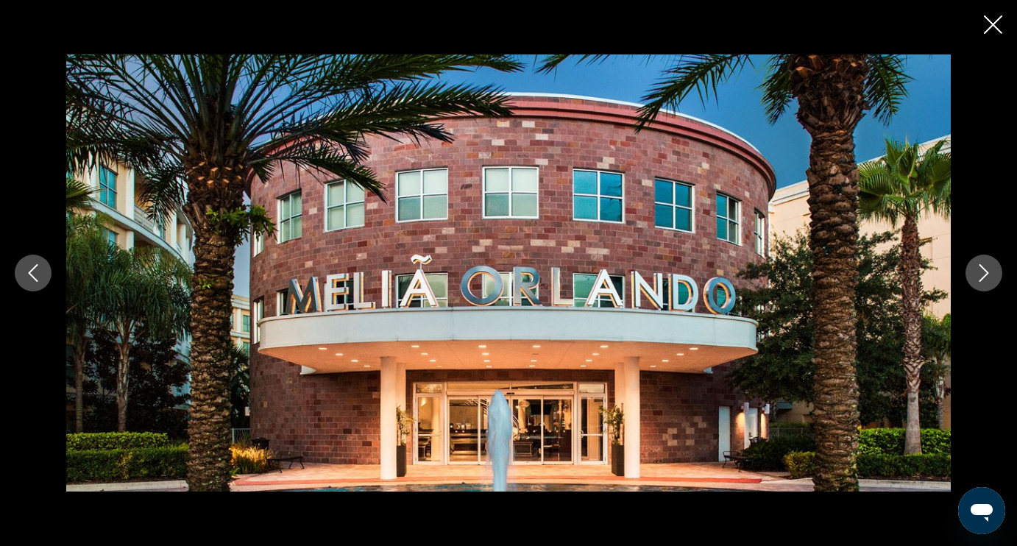
click at [989, 279] on icon "Next image" at bounding box center [984, 273] width 18 height 18
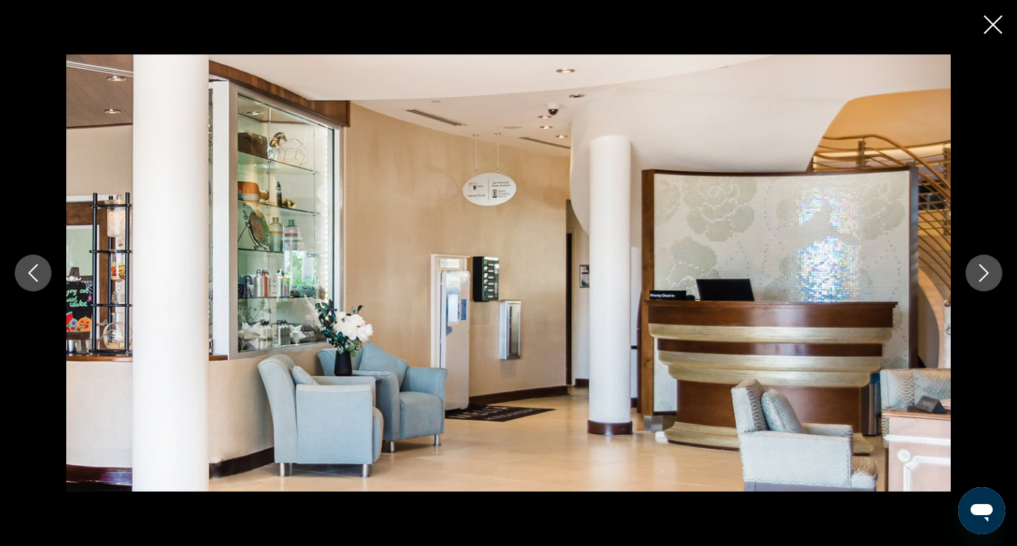
click at [989, 280] on icon "Next image" at bounding box center [984, 273] width 18 height 18
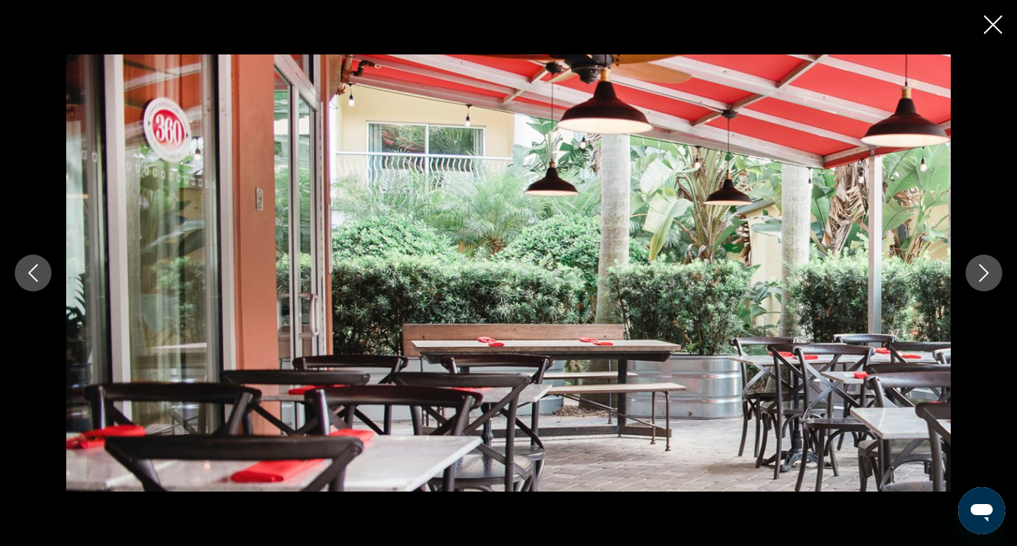
click at [989, 280] on icon "Next image" at bounding box center [984, 273] width 18 height 18
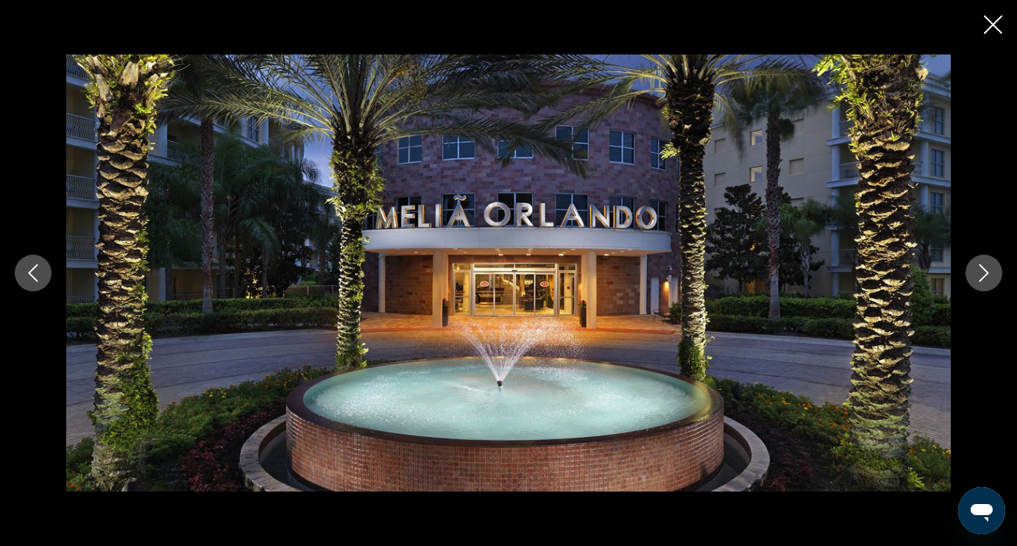
click at [989, 280] on icon "Next image" at bounding box center [984, 273] width 18 height 18
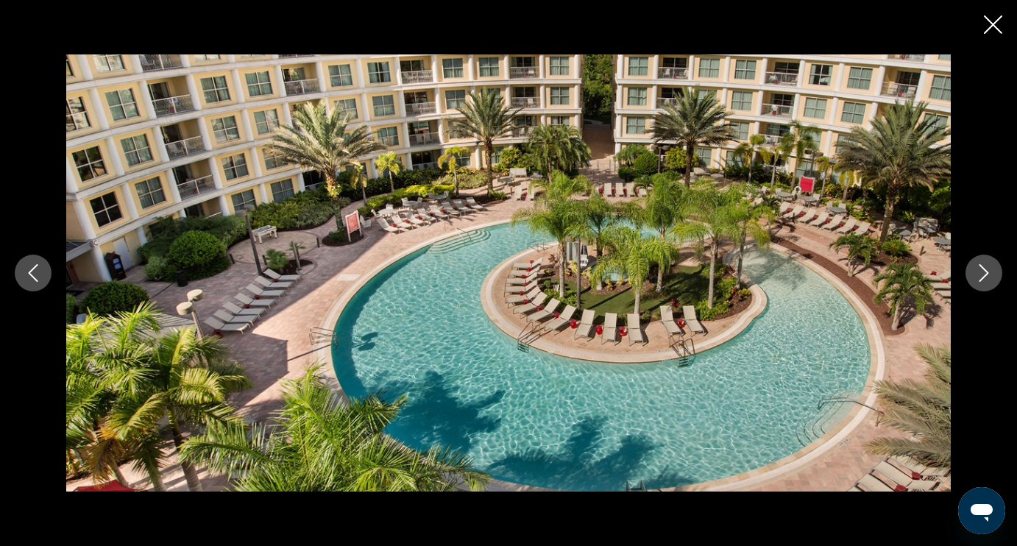
click at [989, 280] on icon "Next image" at bounding box center [984, 273] width 18 height 18
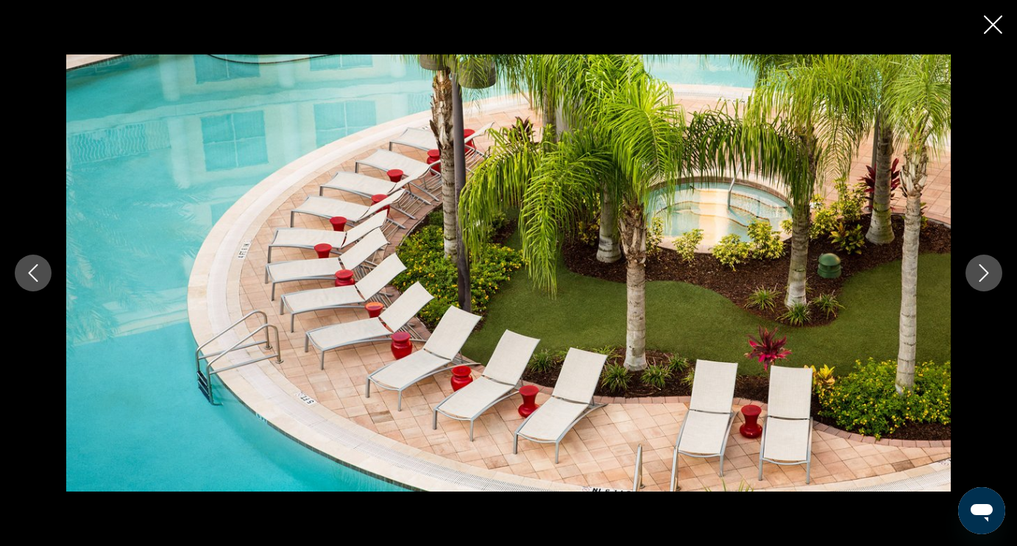
click at [989, 280] on icon "Next image" at bounding box center [984, 273] width 18 height 18
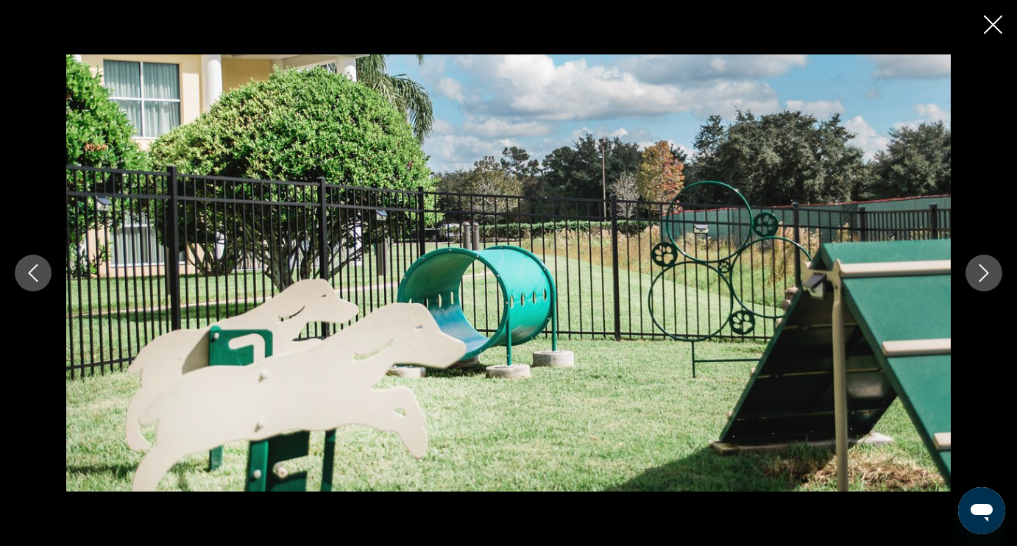
click at [989, 280] on icon "Next image" at bounding box center [984, 273] width 18 height 18
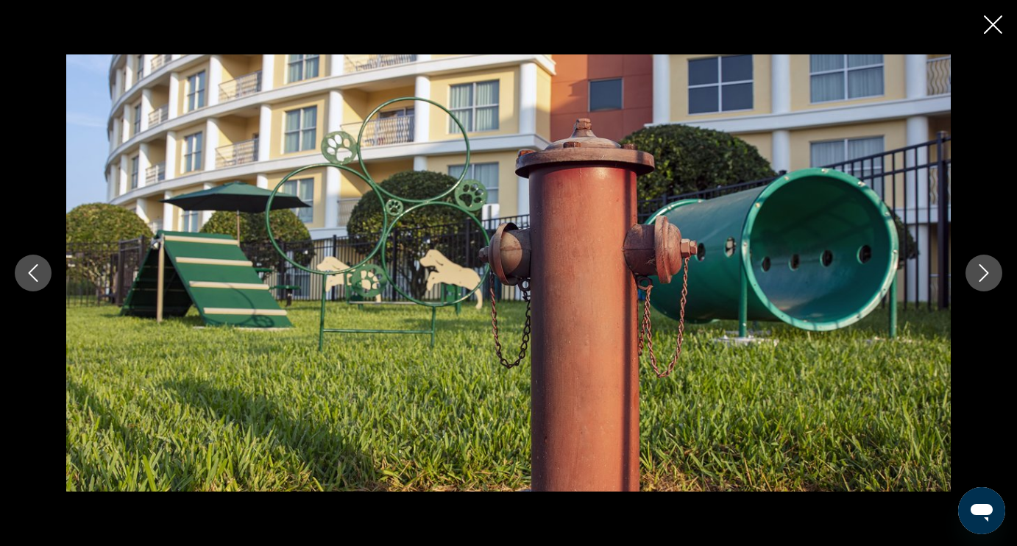
click at [989, 280] on icon "Next image" at bounding box center [984, 273] width 18 height 18
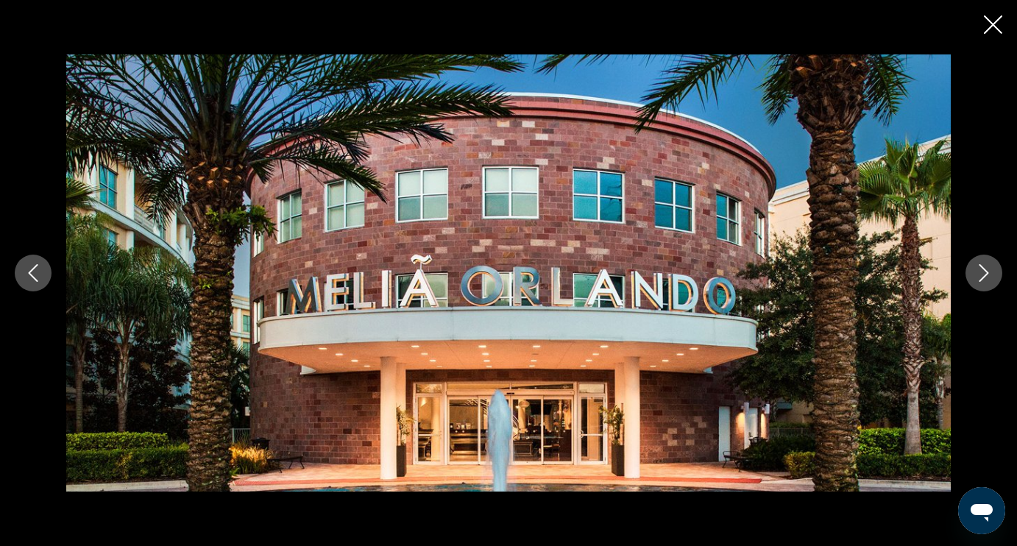
click at [989, 280] on icon "Next image" at bounding box center [984, 273] width 18 height 18
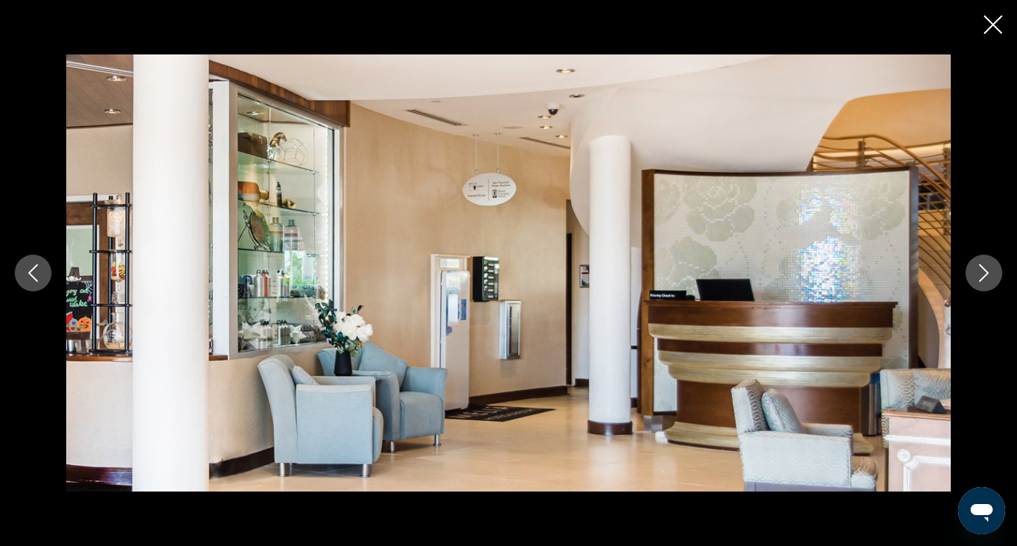
click at [989, 280] on icon "Next image" at bounding box center [984, 273] width 18 height 18
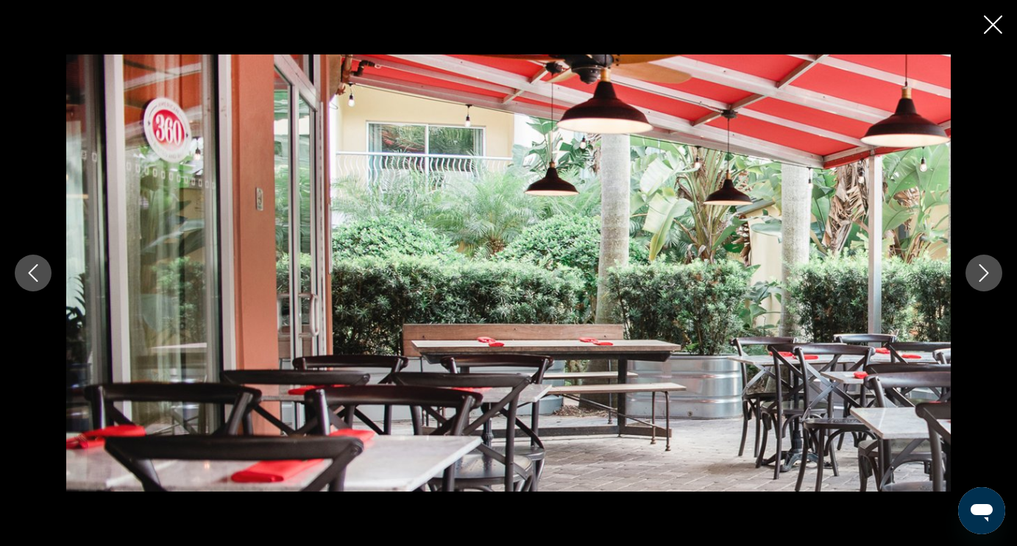
click at [989, 280] on icon "Next image" at bounding box center [984, 273] width 18 height 18
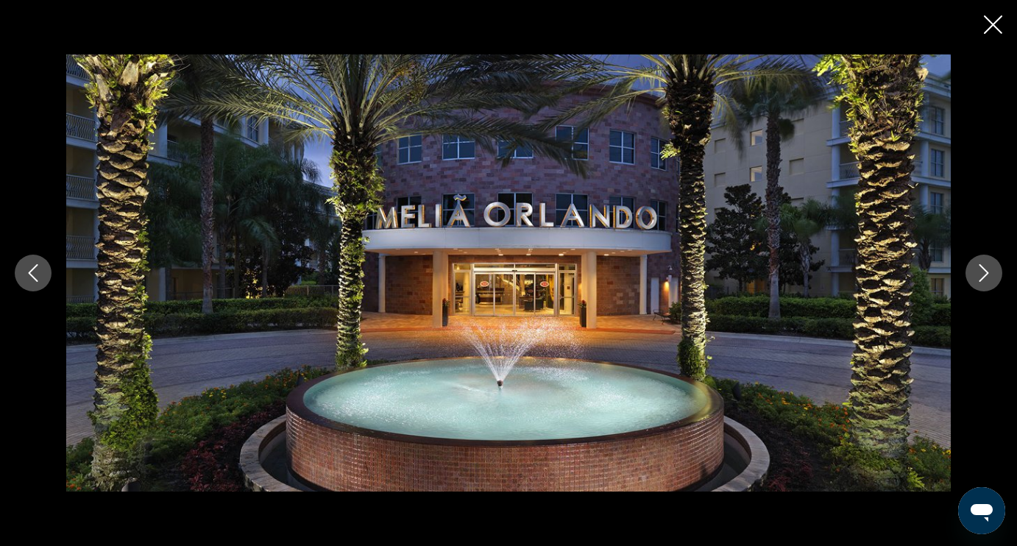
click at [989, 280] on icon "Next image" at bounding box center [984, 273] width 18 height 18
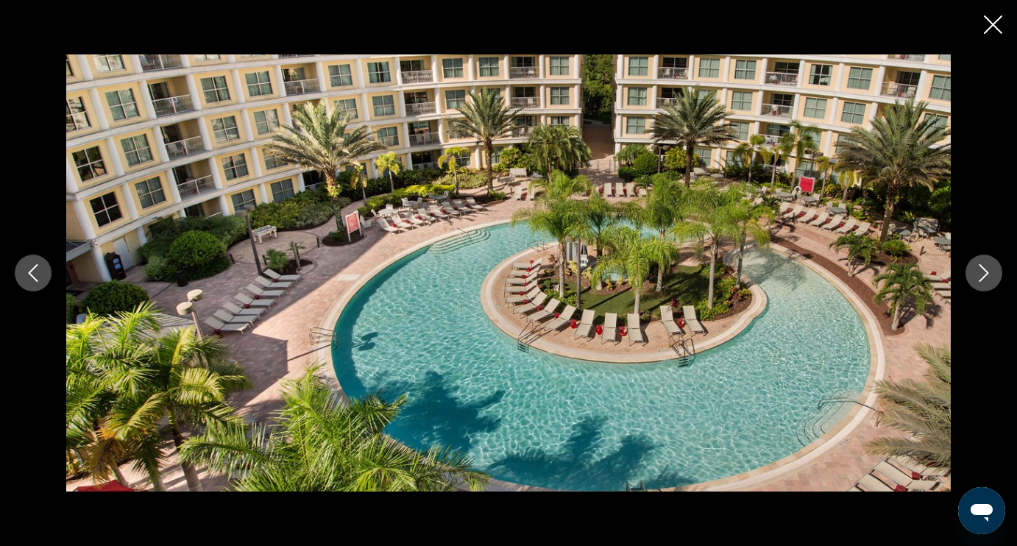
click at [989, 280] on icon "Next image" at bounding box center [984, 273] width 18 height 18
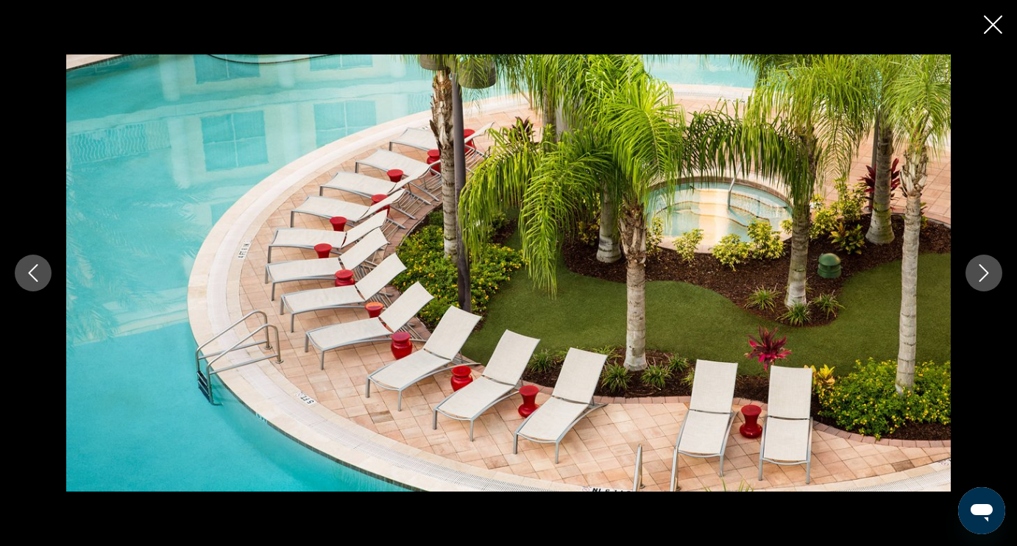
click at [989, 280] on icon "Next image" at bounding box center [984, 273] width 18 height 18
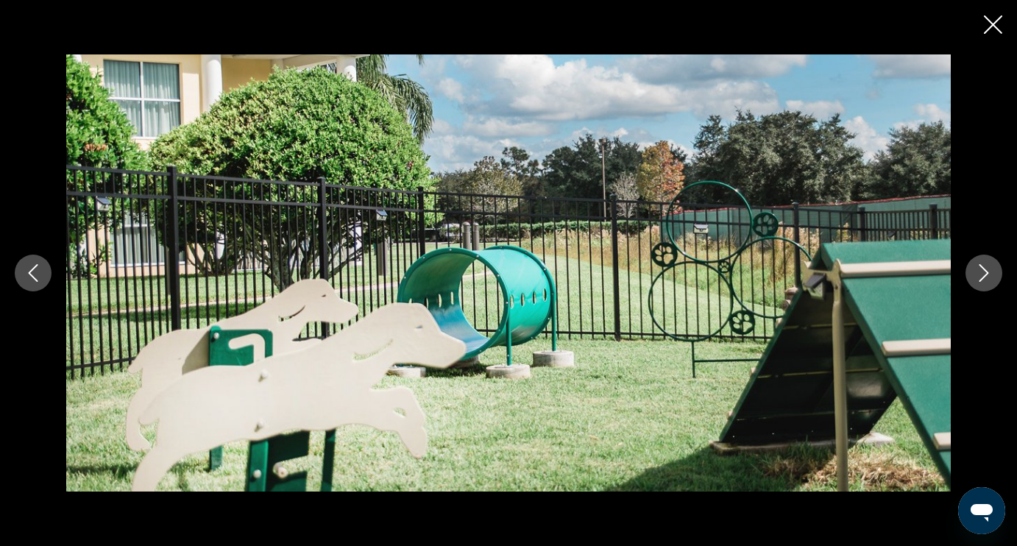
click at [989, 281] on icon "Next image" at bounding box center [984, 273] width 18 height 18
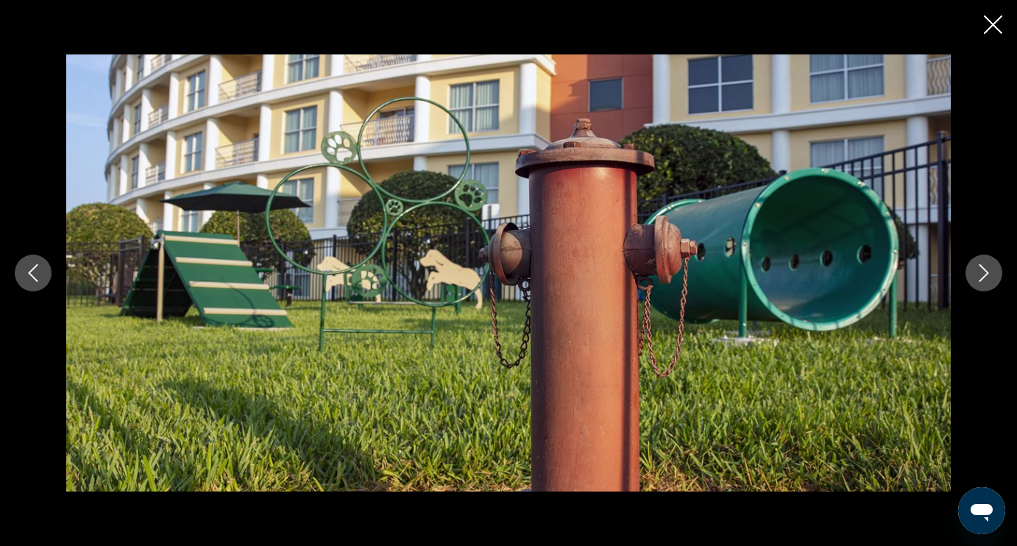
click at [989, 282] on button "Next image" at bounding box center [983, 273] width 37 height 37
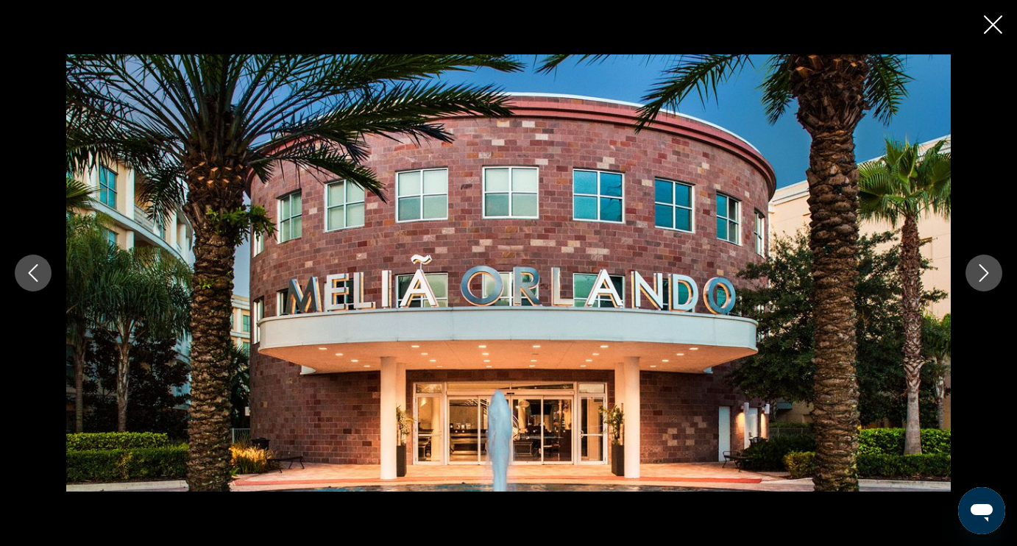
click at [989, 282] on button "Next image" at bounding box center [983, 273] width 37 height 37
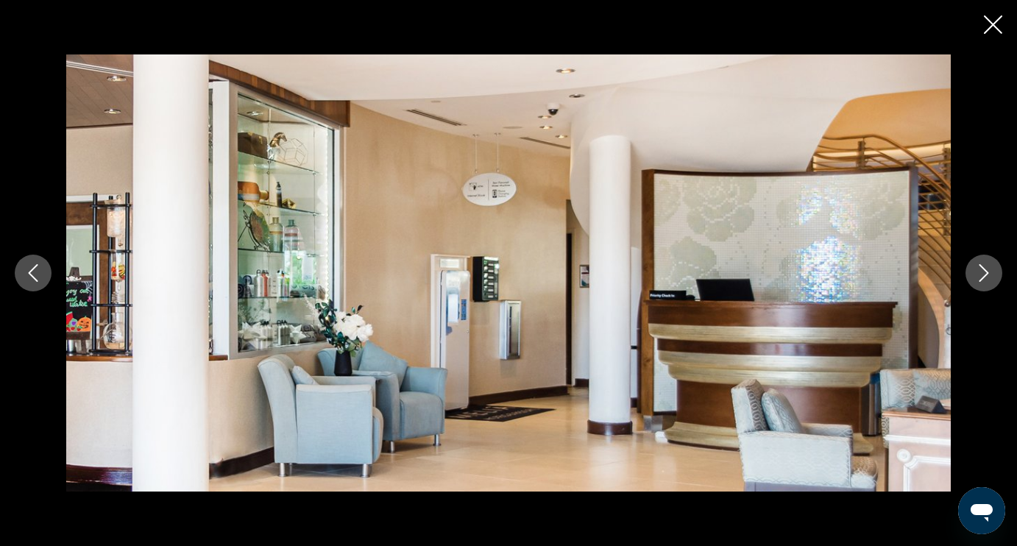
click at [986, 280] on icon "Next image" at bounding box center [984, 273] width 18 height 18
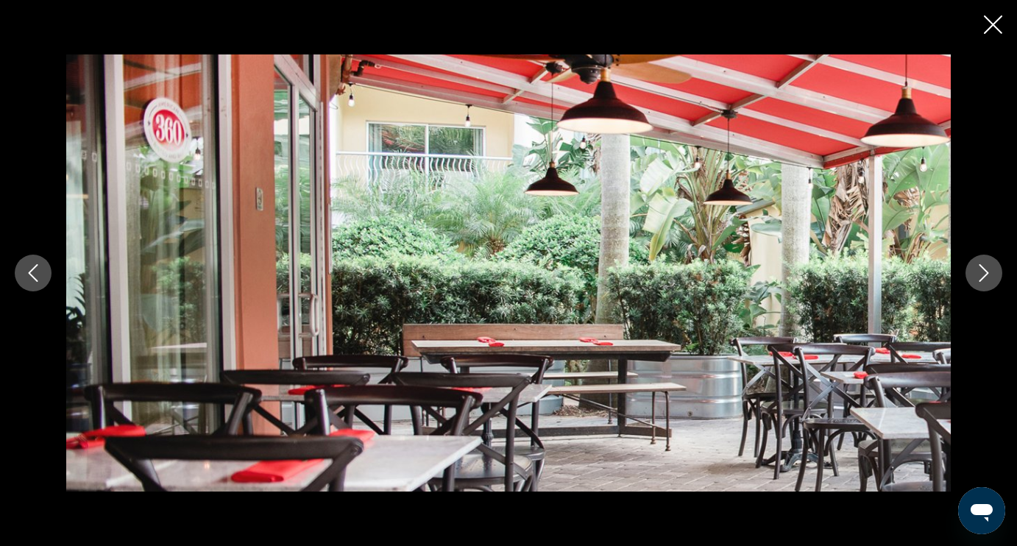
click at [986, 283] on button "Next image" at bounding box center [983, 273] width 37 height 37
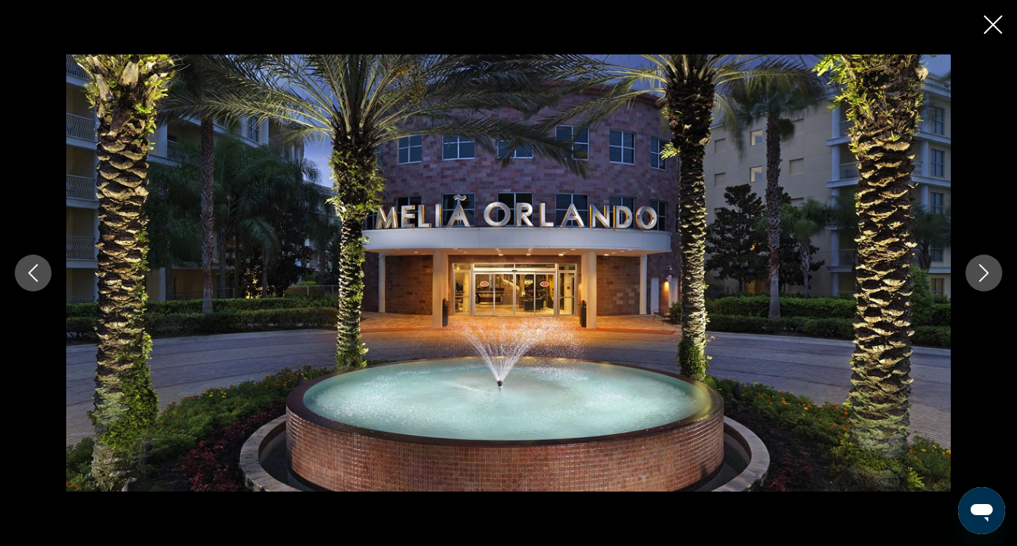
click at [986, 283] on button "Next image" at bounding box center [983, 273] width 37 height 37
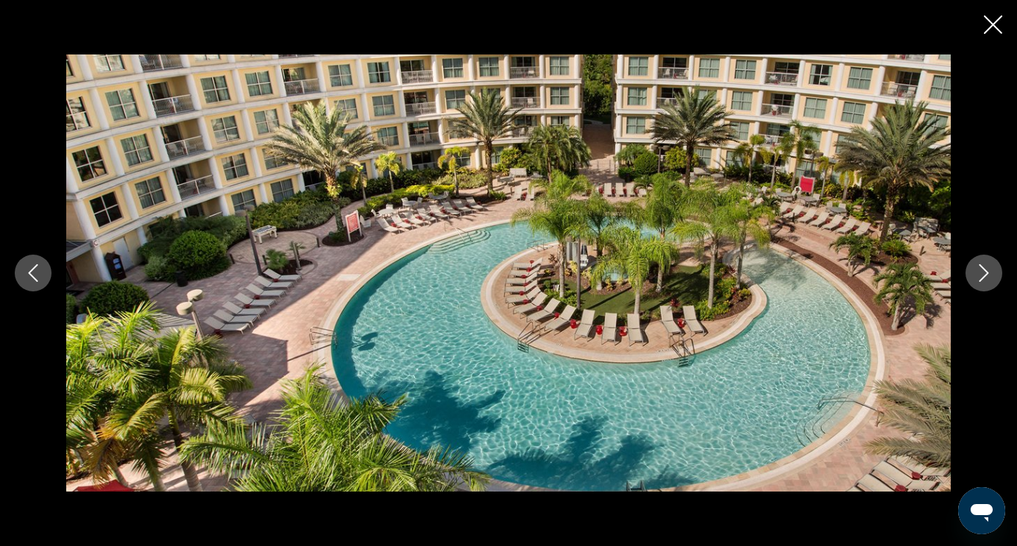
click at [986, 283] on button "Next image" at bounding box center [983, 273] width 37 height 37
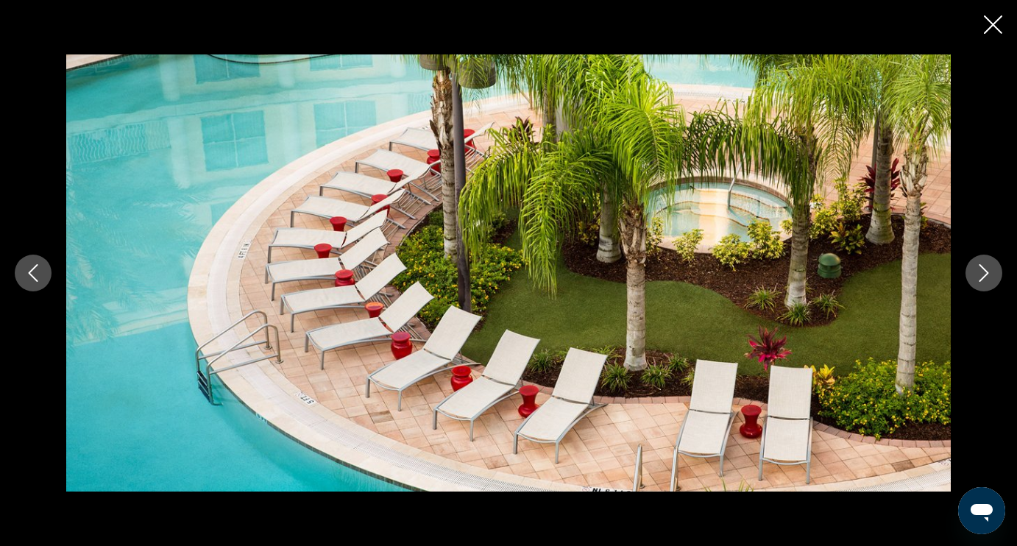
click at [997, 35] on button "Close slideshow" at bounding box center [993, 26] width 18 height 23
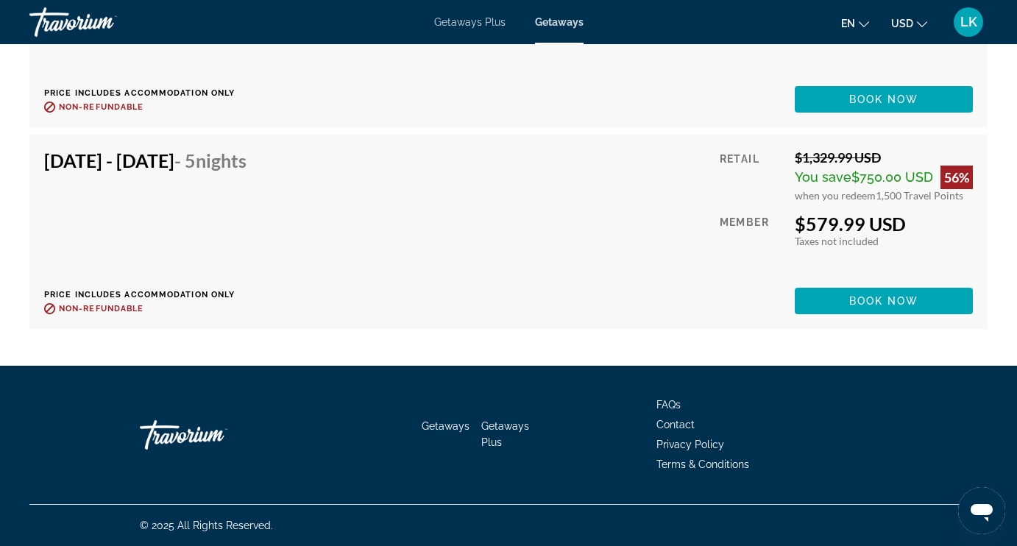
scroll to position [10321, 0]
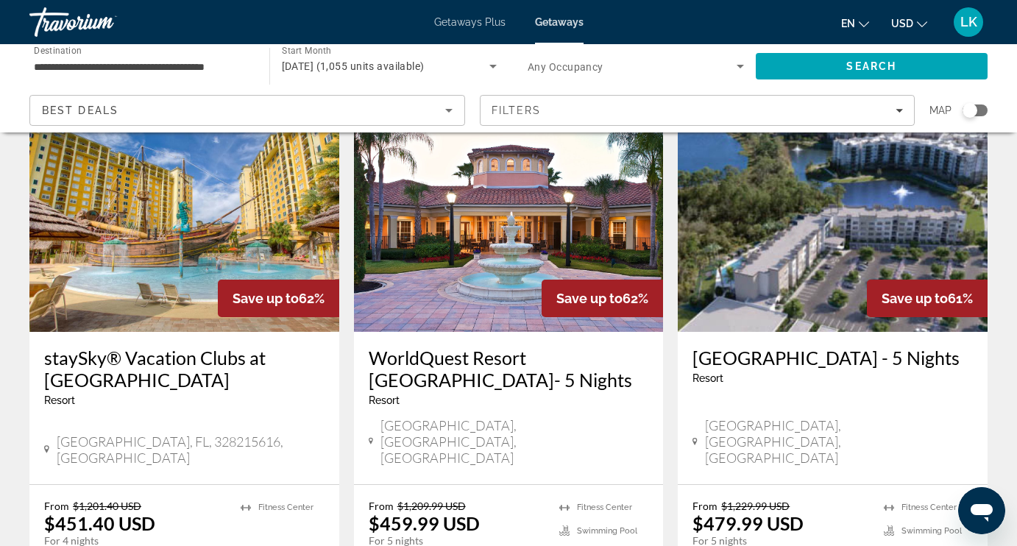
scroll to position [88, 0]
click at [269, 238] on img "Main content" at bounding box center [184, 213] width 310 height 235
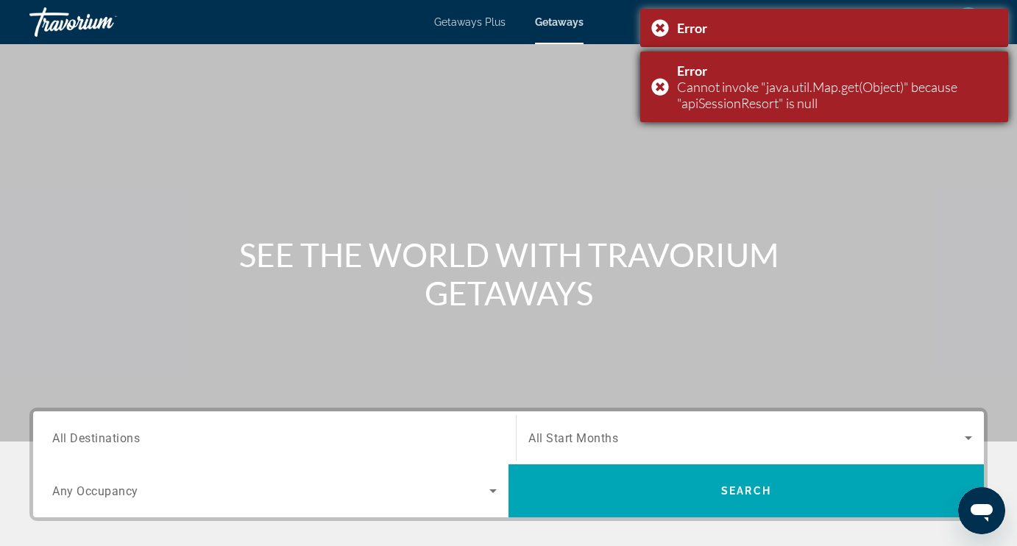
click at [661, 82] on div "Error Cannot invoke "java.util.Map.get(Object)" because "apiSessionResort" is n…" at bounding box center [824, 86] width 368 height 71
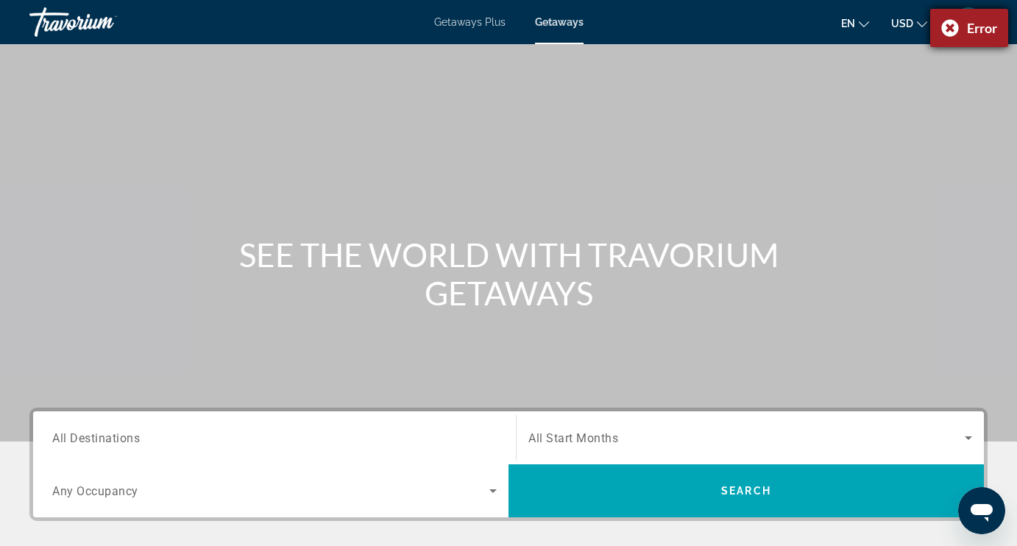
click at [950, 25] on div "Error" at bounding box center [969, 28] width 78 height 38
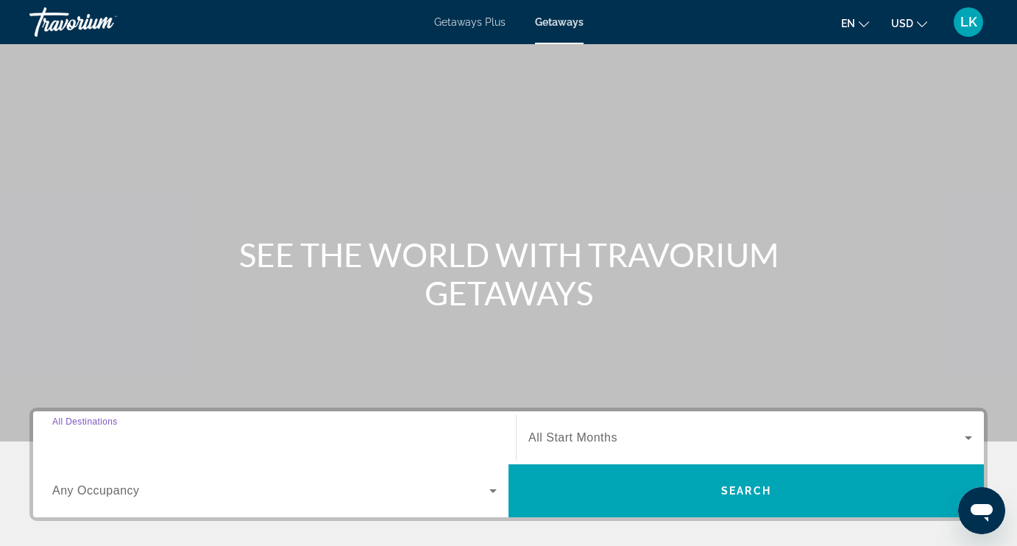
click at [183, 435] on input "Destination All Destinations" at bounding box center [274, 439] width 444 height 18
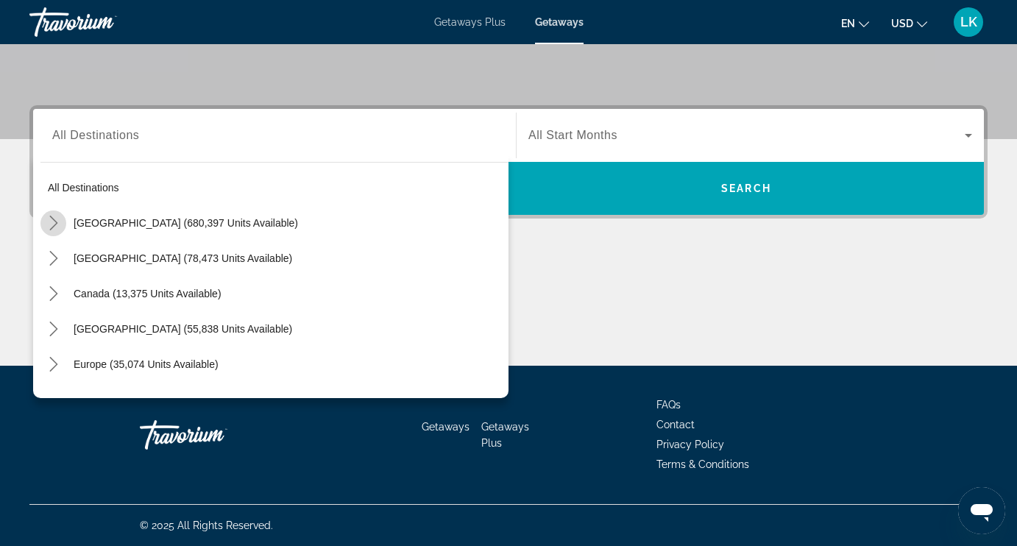
click at [57, 220] on icon "Toggle United States (680,397 units available) submenu" at bounding box center [53, 223] width 15 height 15
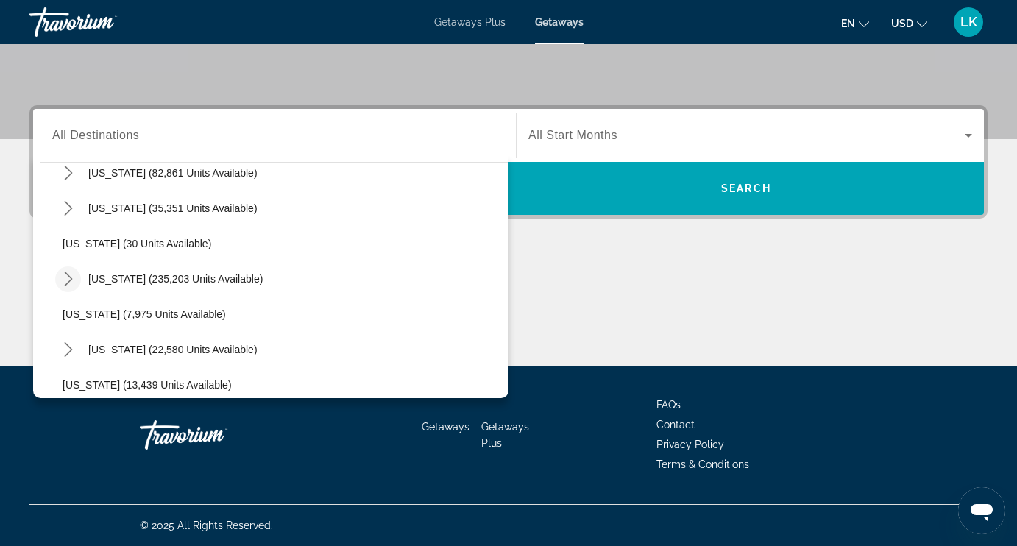
scroll to position [157, 0]
click at [66, 277] on icon "Toggle Florida (235,203 units available) submenu" at bounding box center [68, 278] width 15 height 15
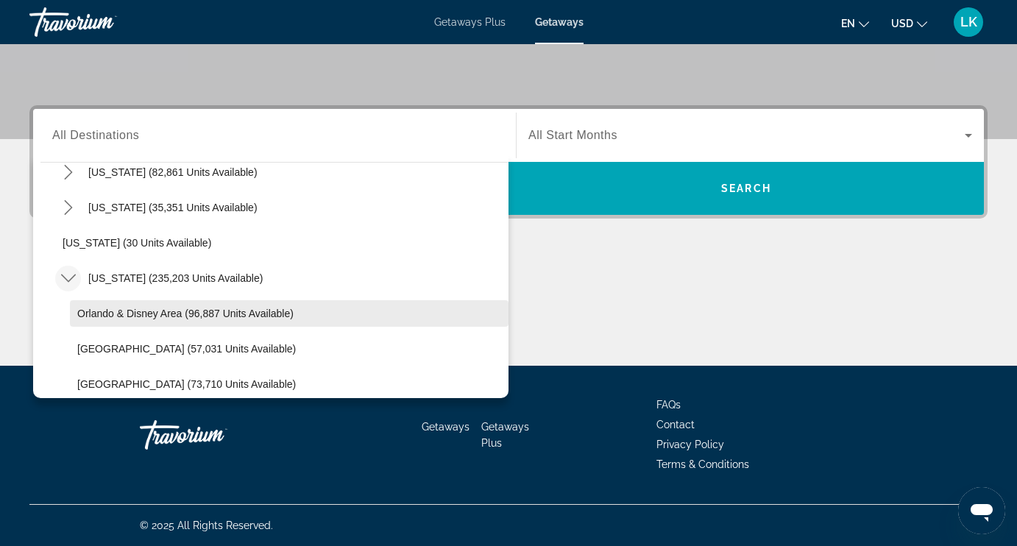
click at [84, 316] on span "Orlando & Disney Area (96,887 units available)" at bounding box center [185, 314] width 216 height 12
type input "**********"
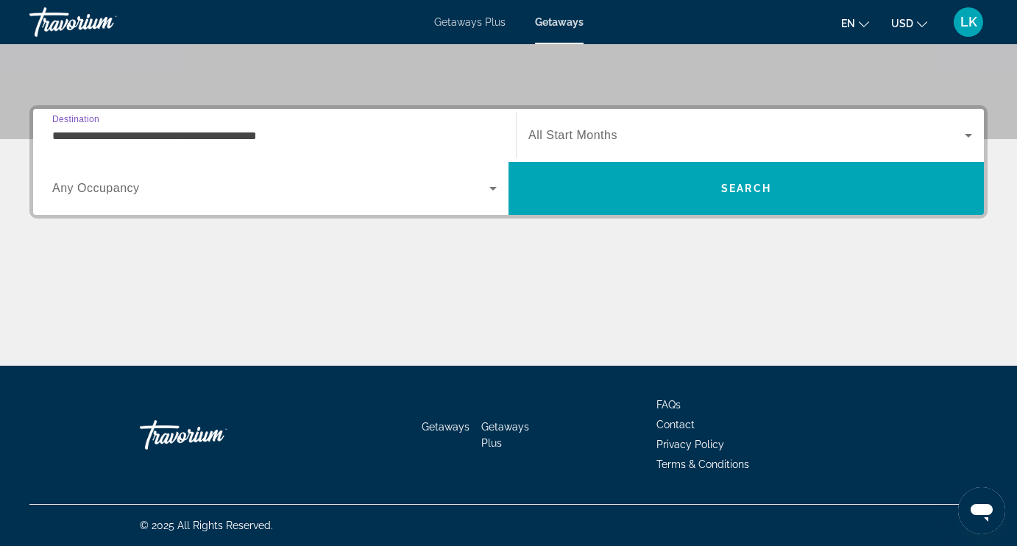
click at [534, 136] on span "All Start Months" at bounding box center [572, 135] width 89 height 13
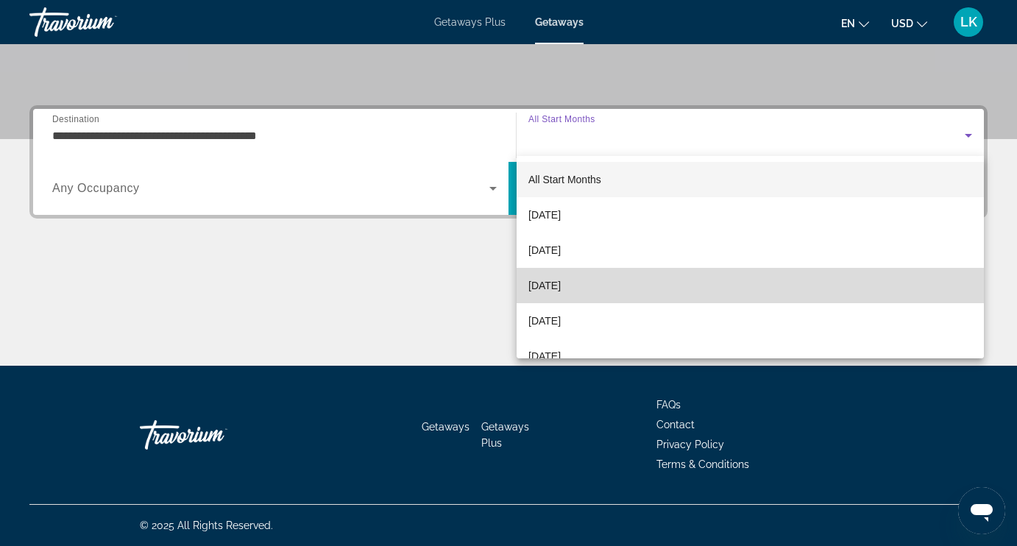
click at [531, 288] on span "December 2025" at bounding box center [544, 286] width 32 height 18
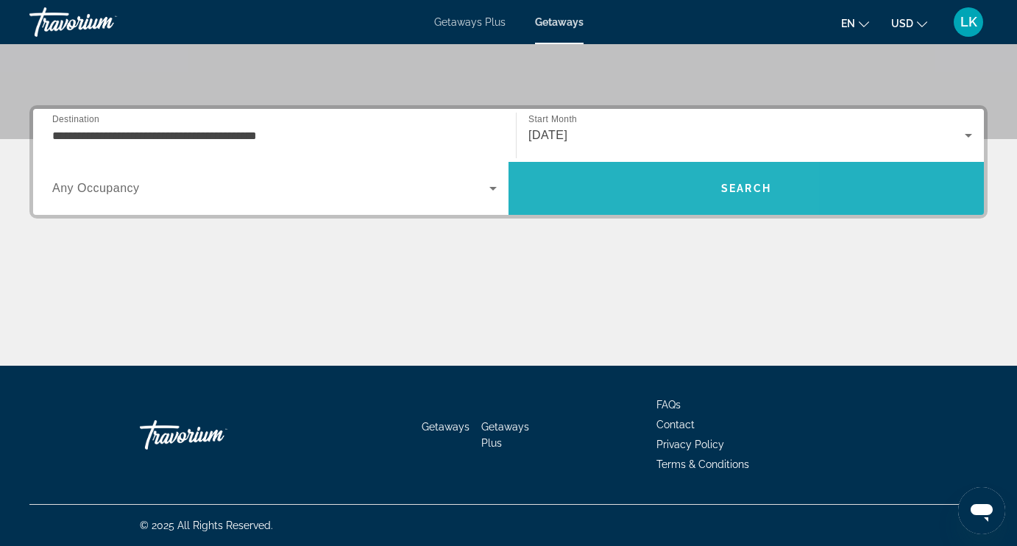
click at [622, 174] on span "Search" at bounding box center [745, 188] width 475 height 35
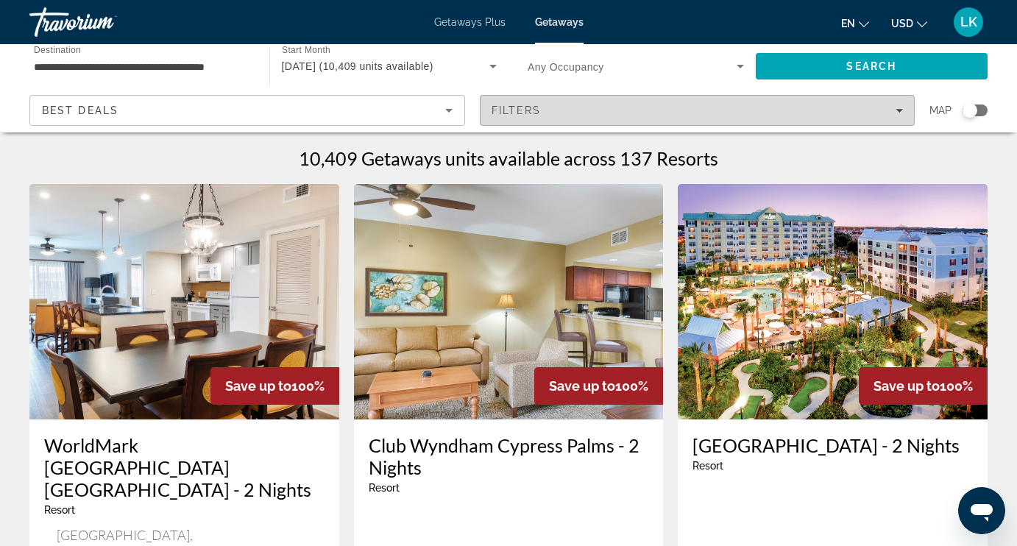
click at [582, 108] on div "Filters" at bounding box center [697, 110] width 412 height 12
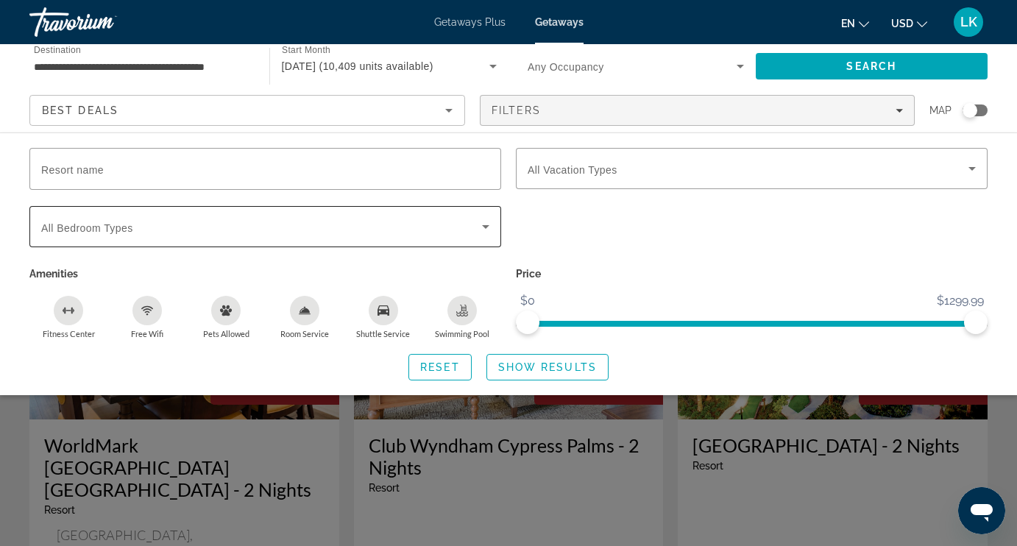
click at [74, 227] on span "All Bedroom Types" at bounding box center [87, 228] width 92 height 12
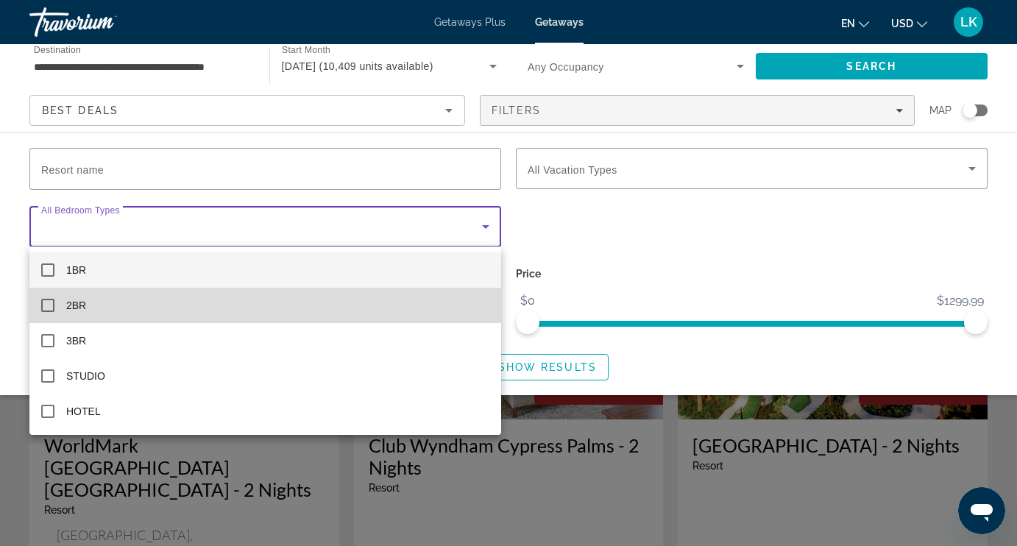
click at [46, 299] on mat-pseudo-checkbox at bounding box center [47, 305] width 13 height 13
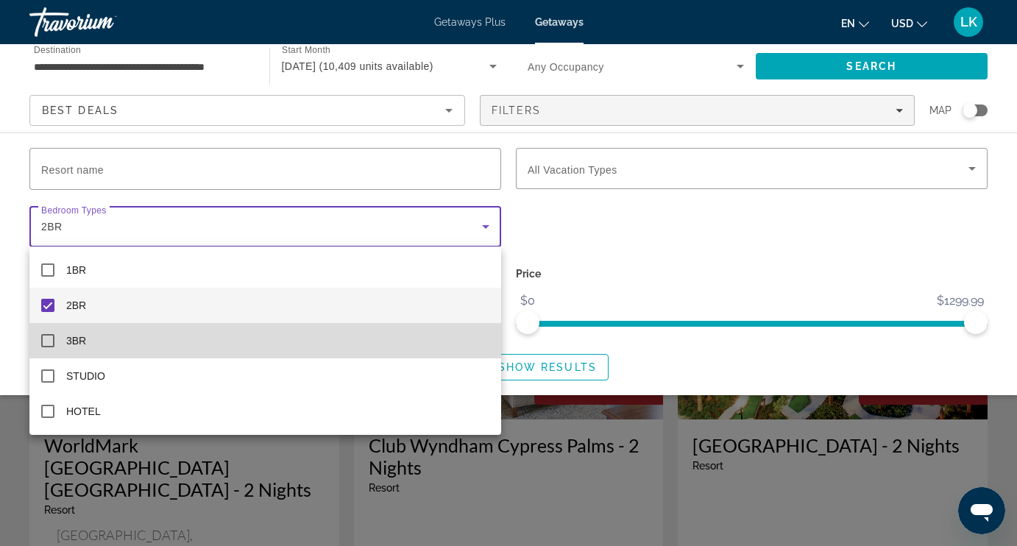
click at [48, 335] on mat-pseudo-checkbox at bounding box center [47, 340] width 13 height 13
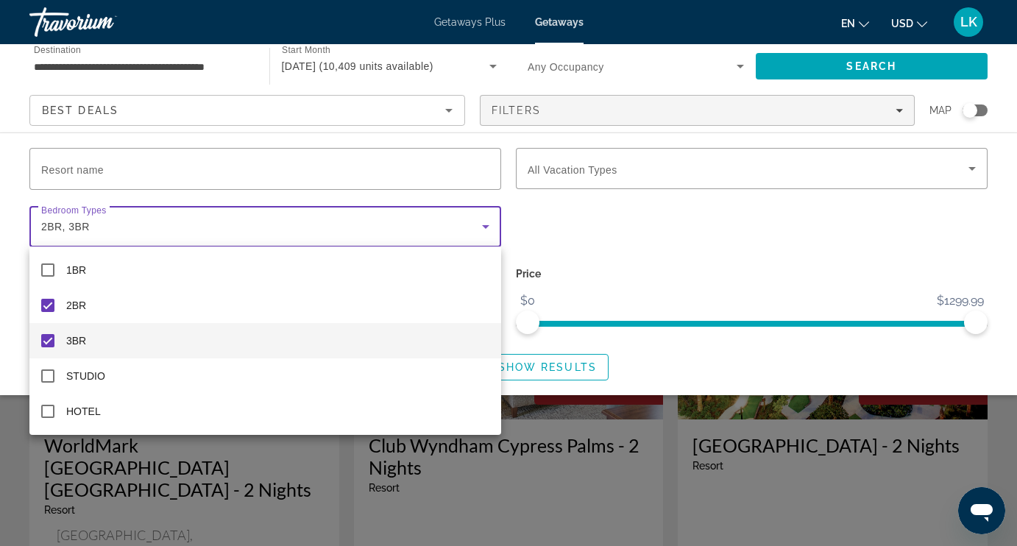
click at [529, 227] on div at bounding box center [508, 273] width 1017 height 546
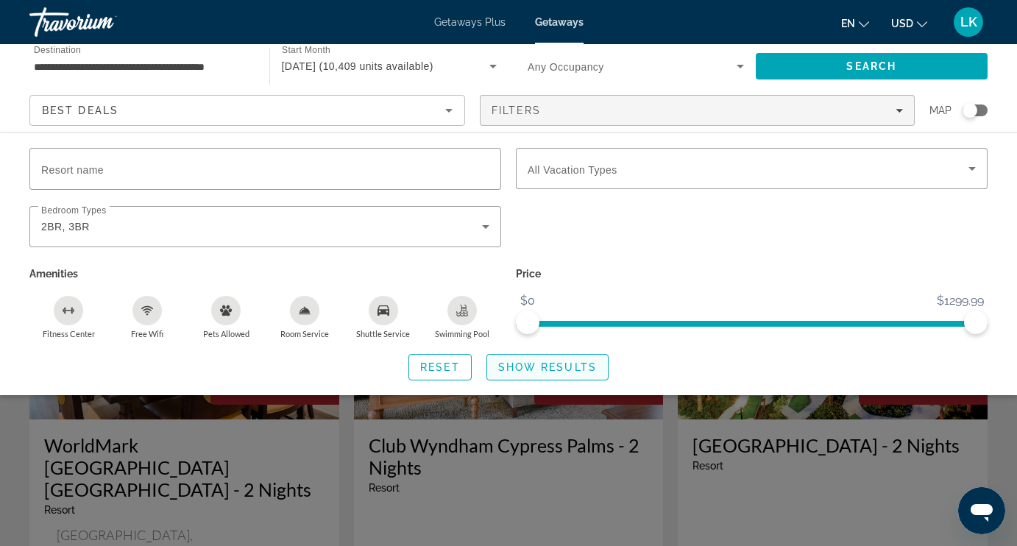
click at [525, 364] on span "Show Results" at bounding box center [547, 367] width 99 height 12
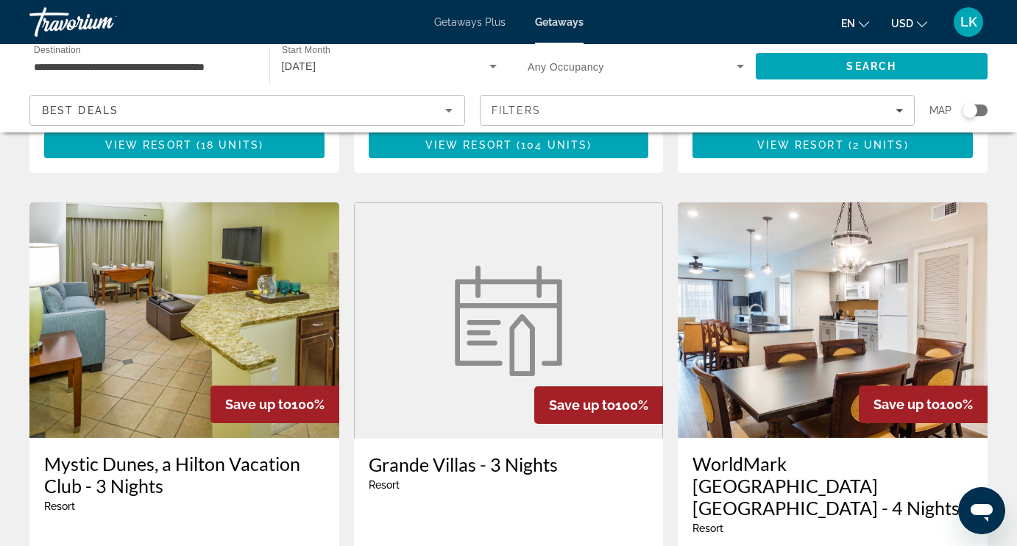
scroll to position [1136, 0]
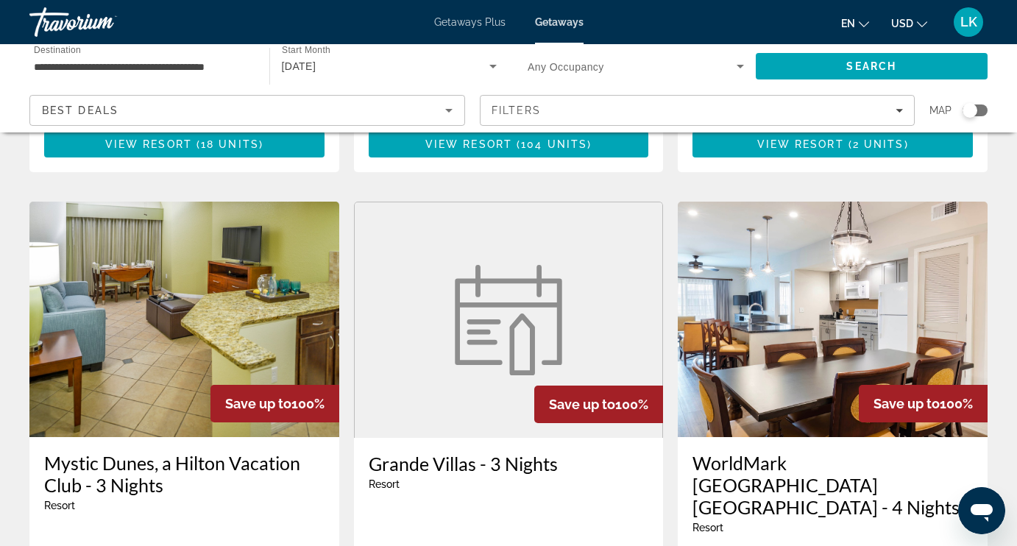
click at [279, 224] on img "Main content" at bounding box center [184, 319] width 310 height 235
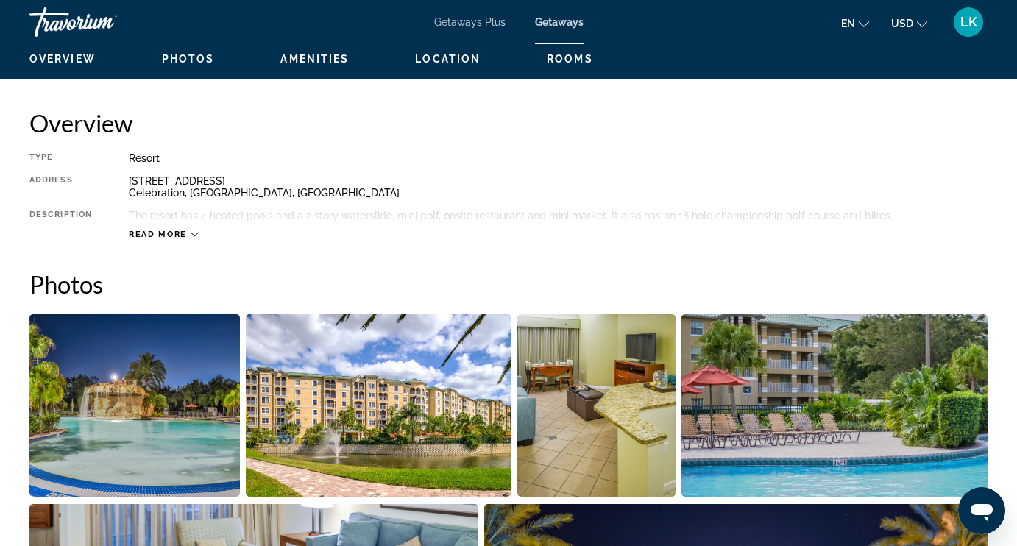
scroll to position [706, 0]
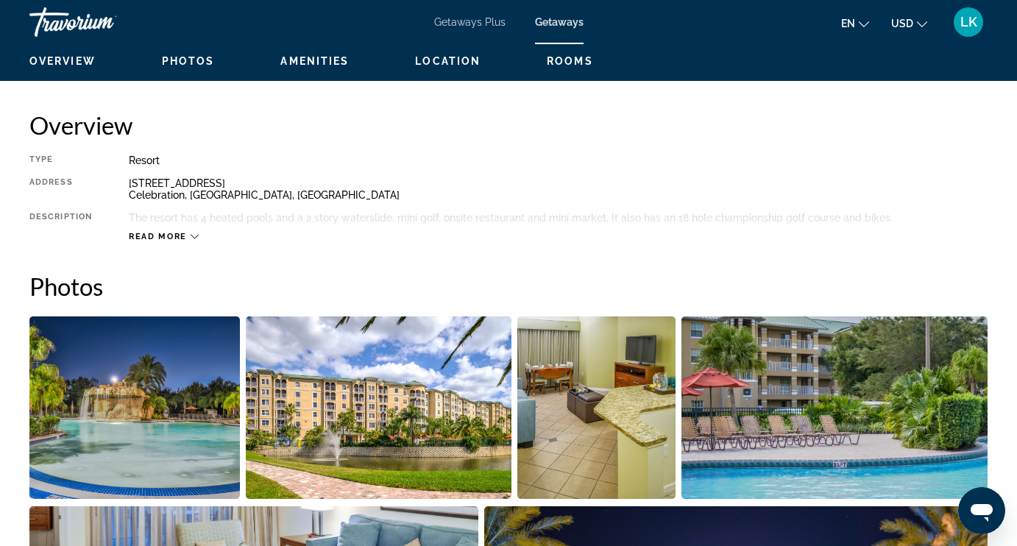
click at [193, 234] on icon "Main content" at bounding box center [195, 236] width 8 height 8
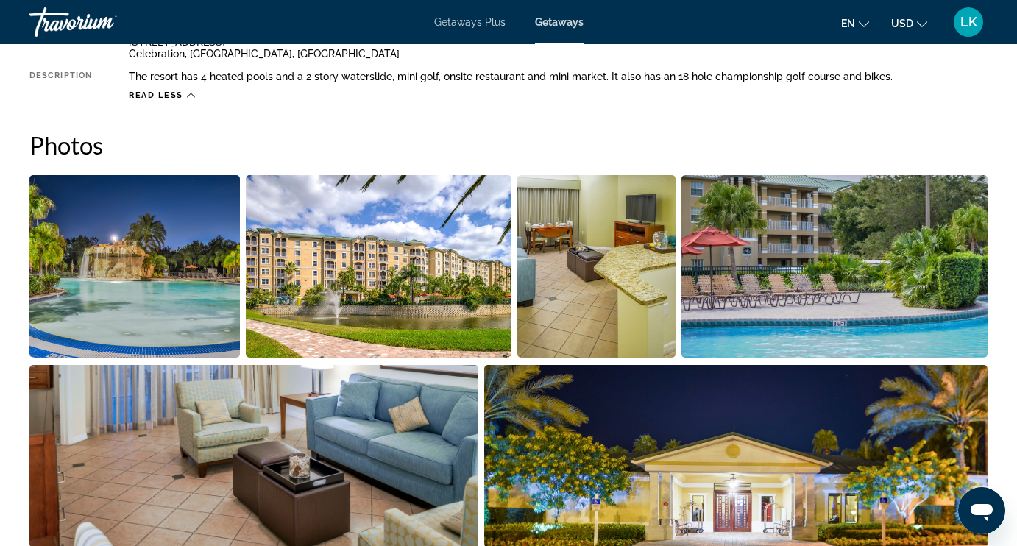
scroll to position [856, 0]
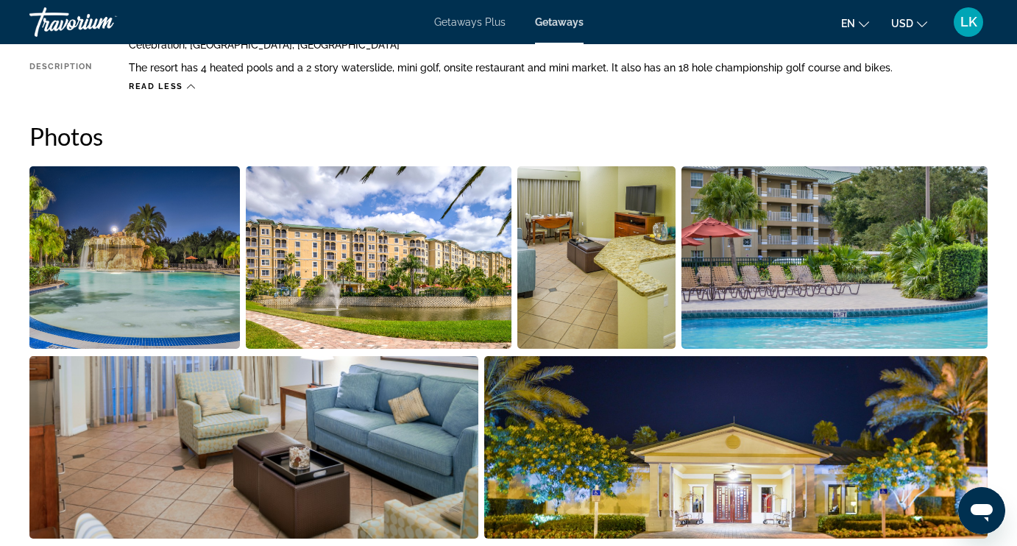
click at [190, 274] on img "Open full-screen image slider" at bounding box center [134, 257] width 210 height 182
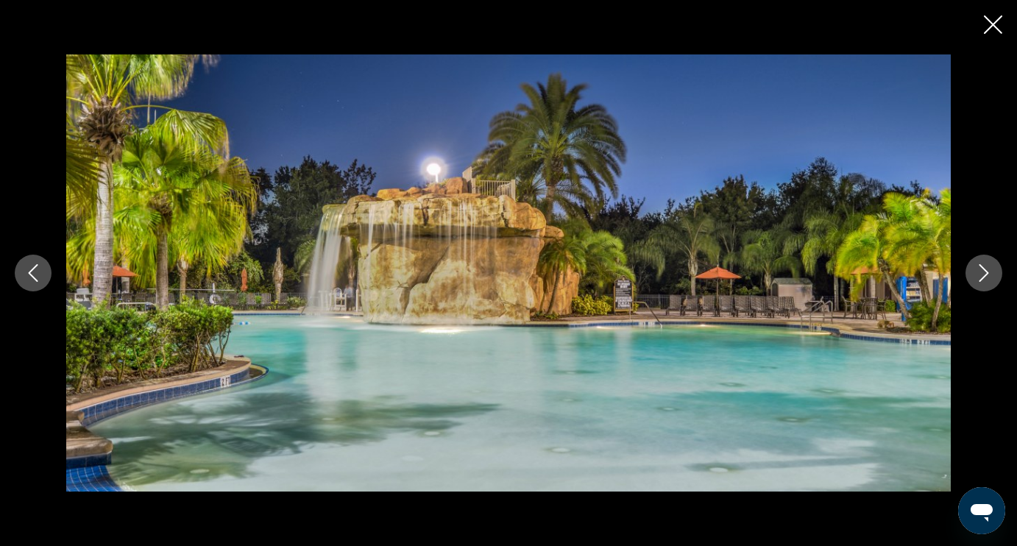
click at [984, 271] on icon "Next image" at bounding box center [984, 273] width 18 height 18
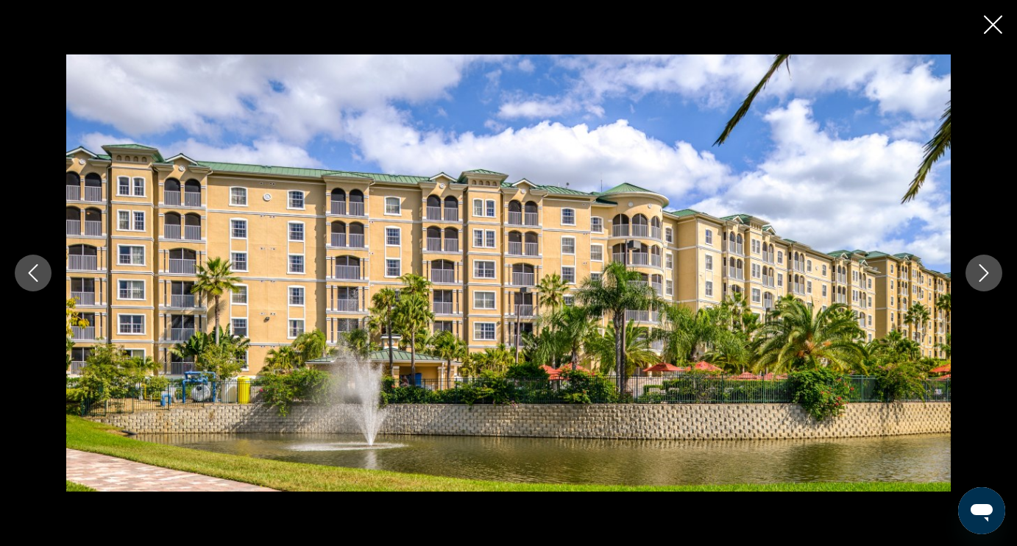
click at [984, 272] on icon "Next image" at bounding box center [984, 273] width 18 height 18
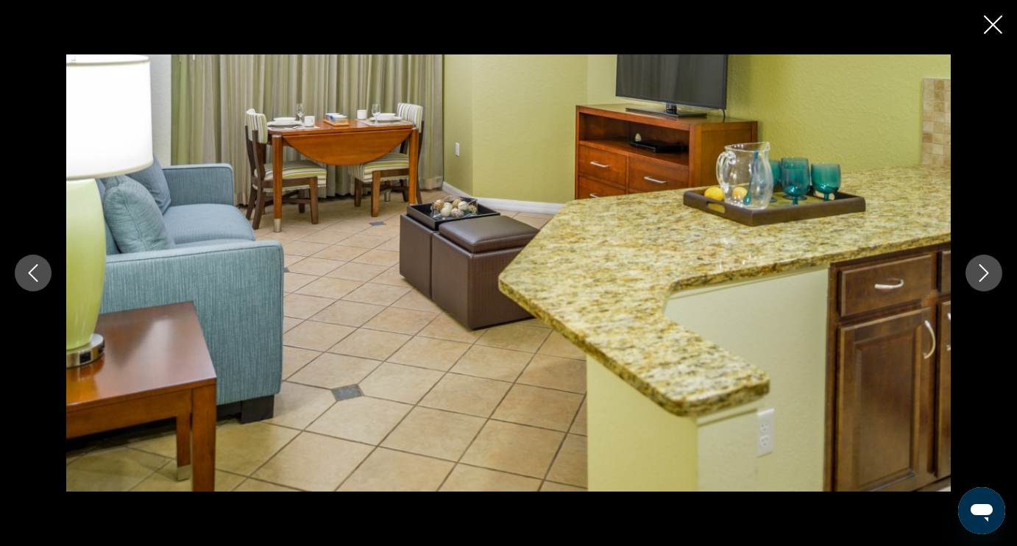
click at [984, 273] on icon "Next image" at bounding box center [984, 273] width 18 height 18
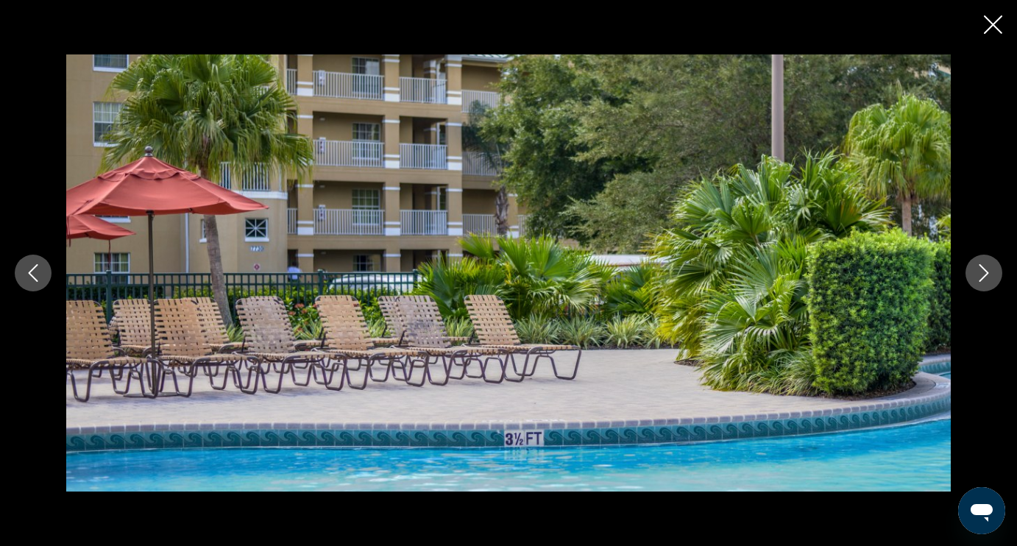
click at [984, 273] on icon "Next image" at bounding box center [984, 273] width 18 height 18
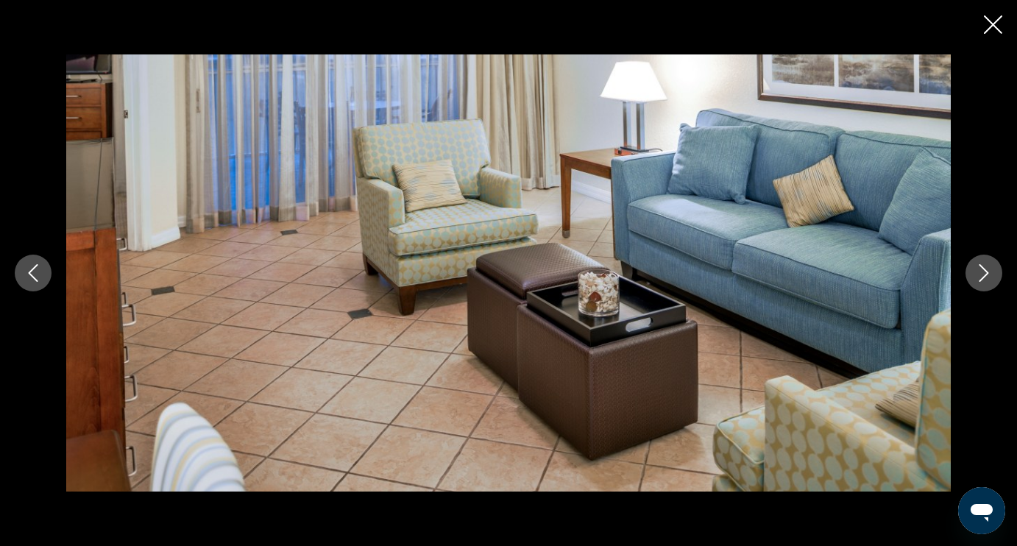
click at [984, 273] on icon "Next image" at bounding box center [984, 273] width 18 height 18
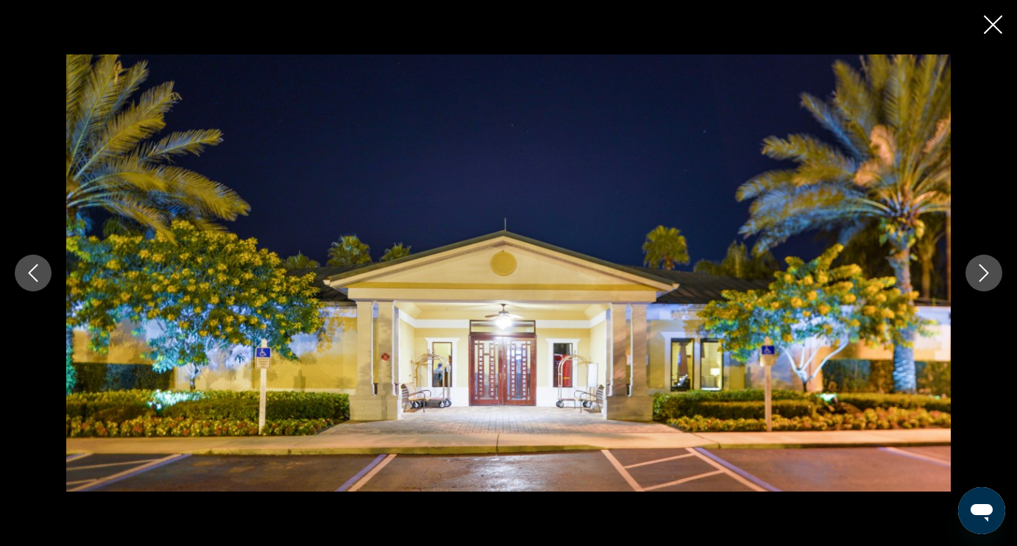
click at [984, 273] on icon "Next image" at bounding box center [984, 273] width 18 height 18
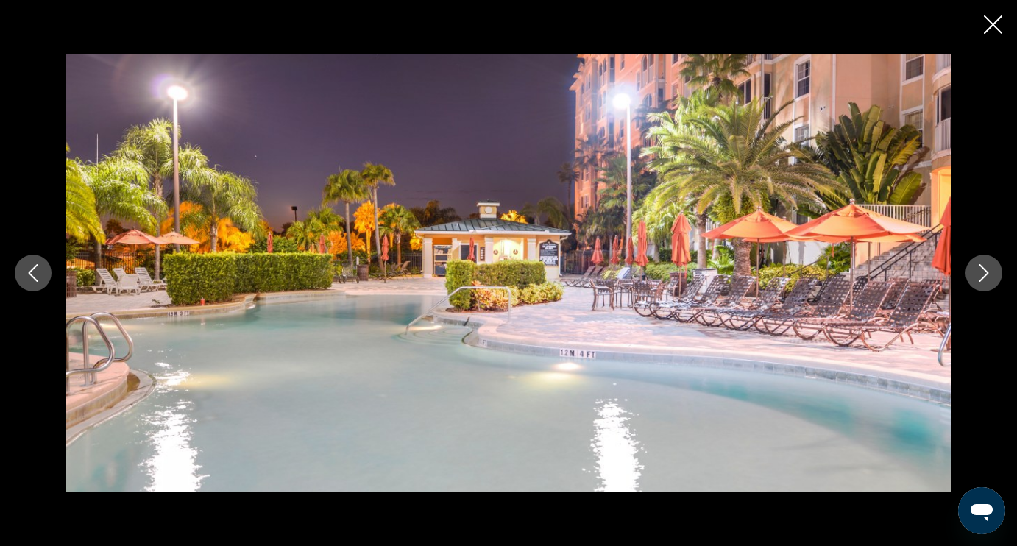
click at [984, 273] on icon "Next image" at bounding box center [984, 273] width 18 height 18
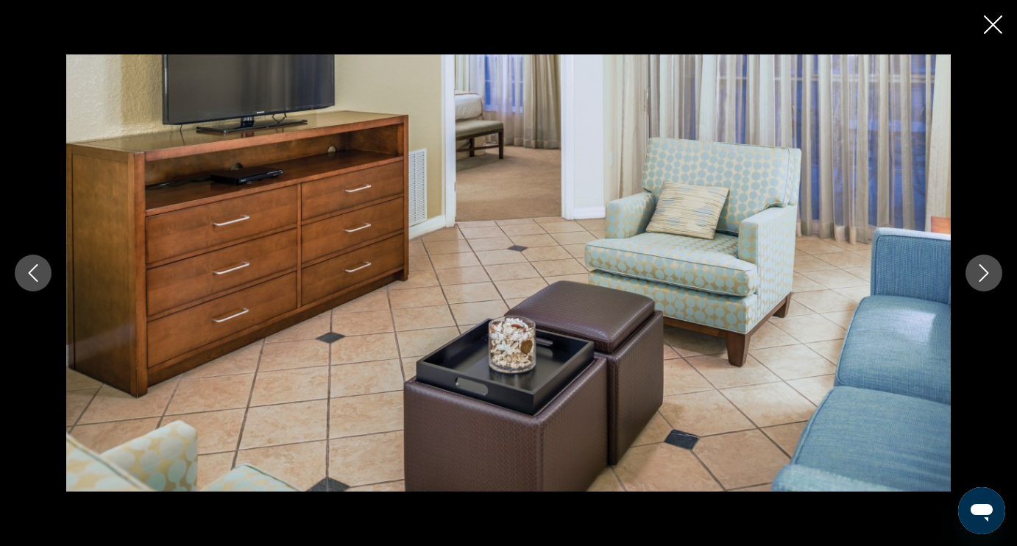
click at [984, 273] on icon "Next image" at bounding box center [984, 273] width 18 height 18
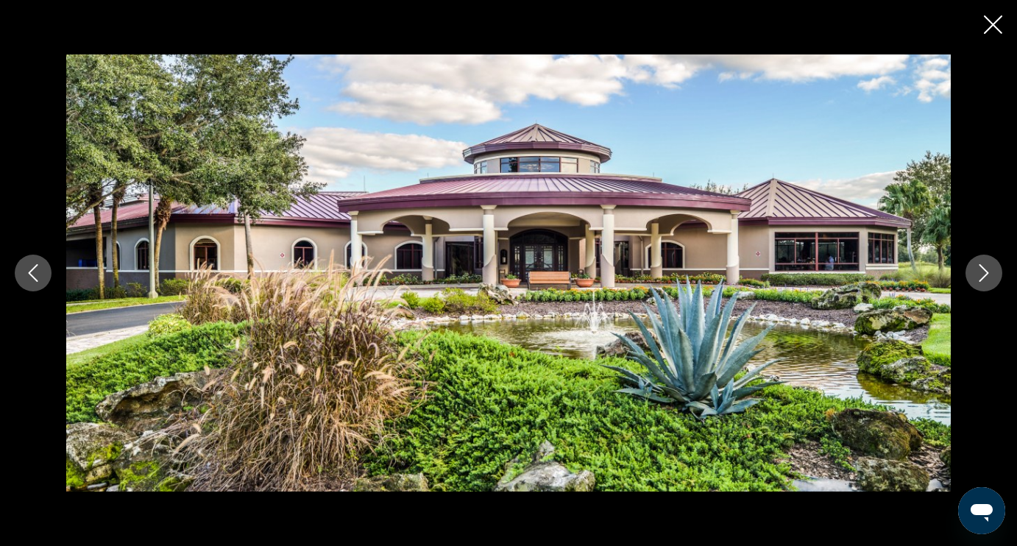
click at [984, 273] on icon "Next image" at bounding box center [984, 273] width 18 height 18
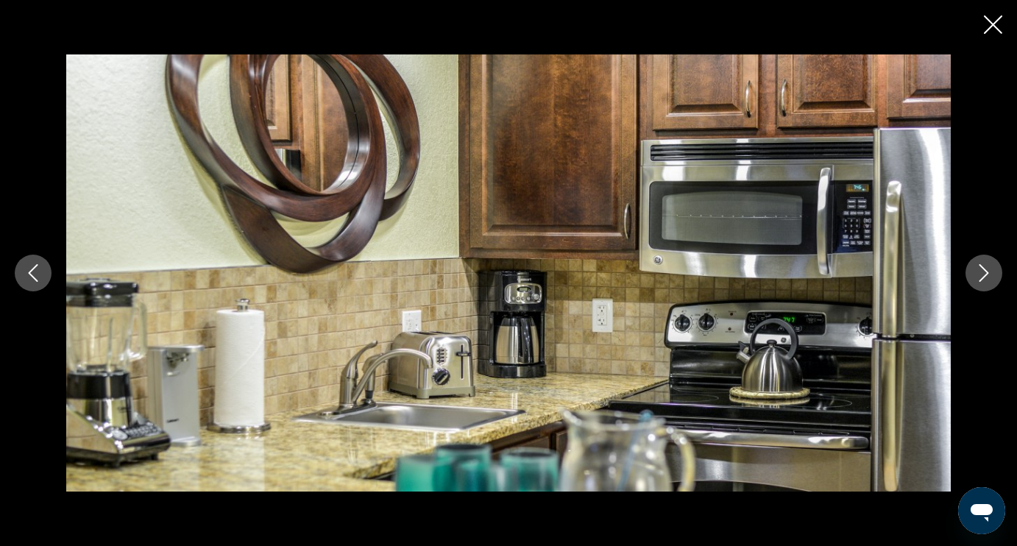
click at [984, 273] on icon "Next image" at bounding box center [984, 273] width 18 height 18
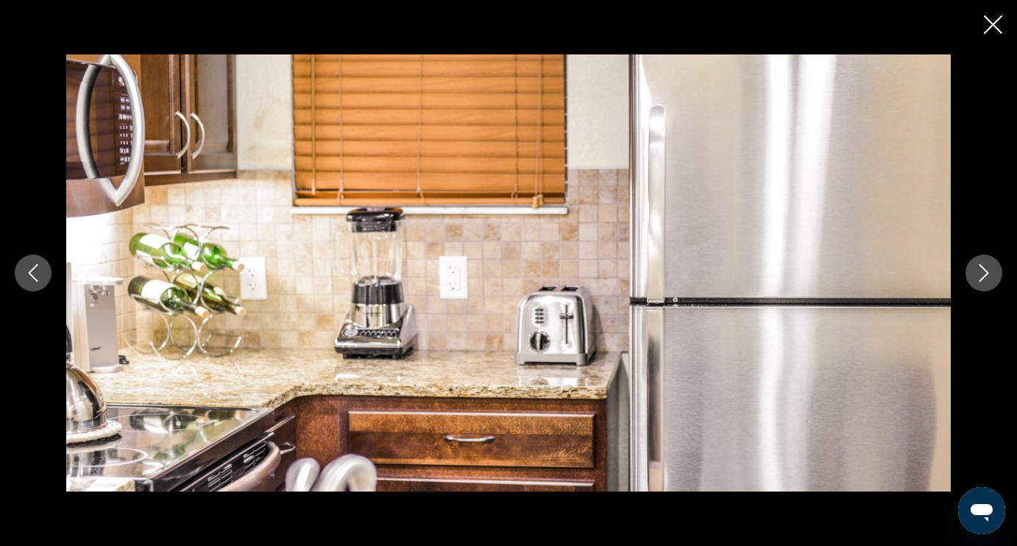
click at [984, 273] on icon "Next image" at bounding box center [984, 273] width 18 height 18
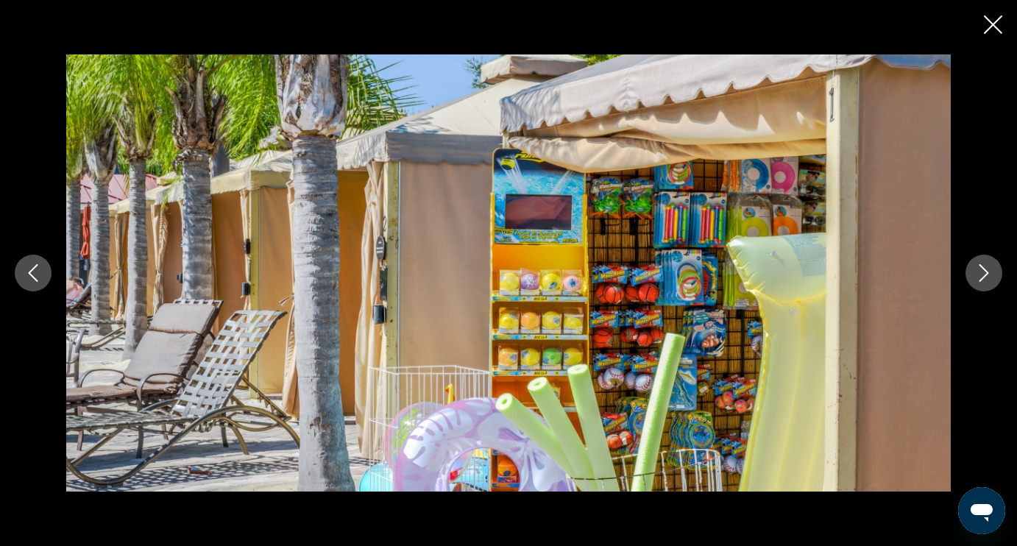
click at [984, 273] on icon "Next image" at bounding box center [984, 273] width 18 height 18
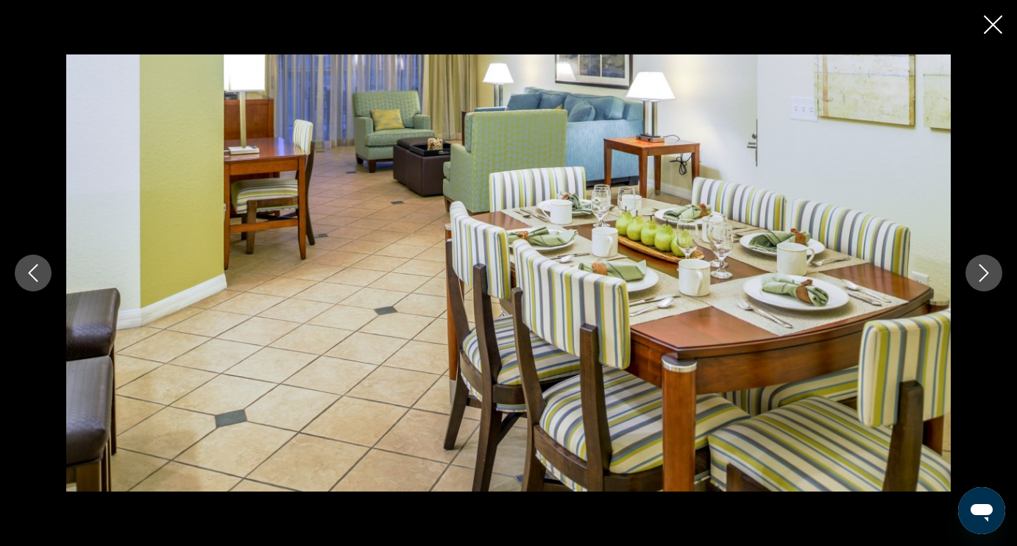
click at [984, 273] on icon "Next image" at bounding box center [984, 273] width 18 height 18
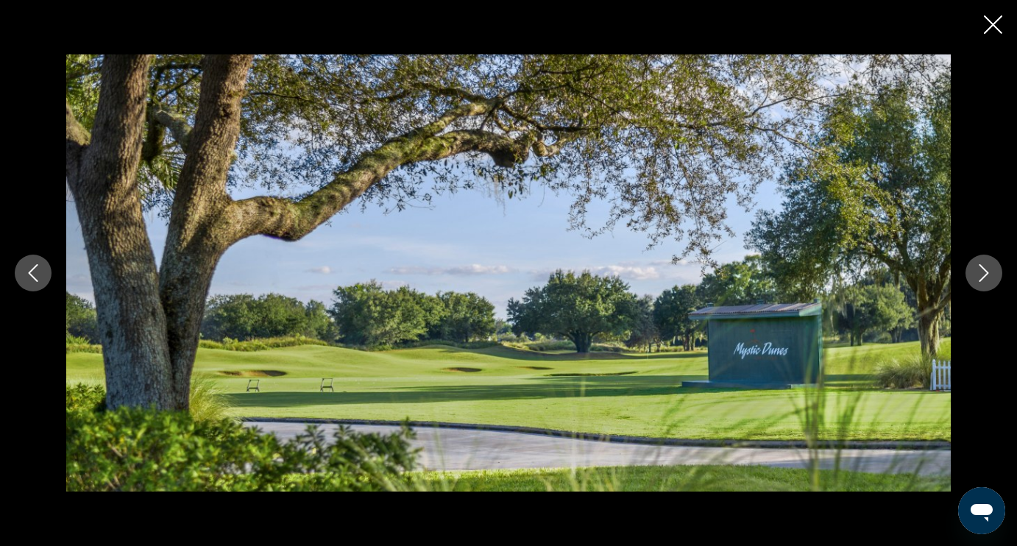
click at [984, 273] on icon "Next image" at bounding box center [984, 273] width 18 height 18
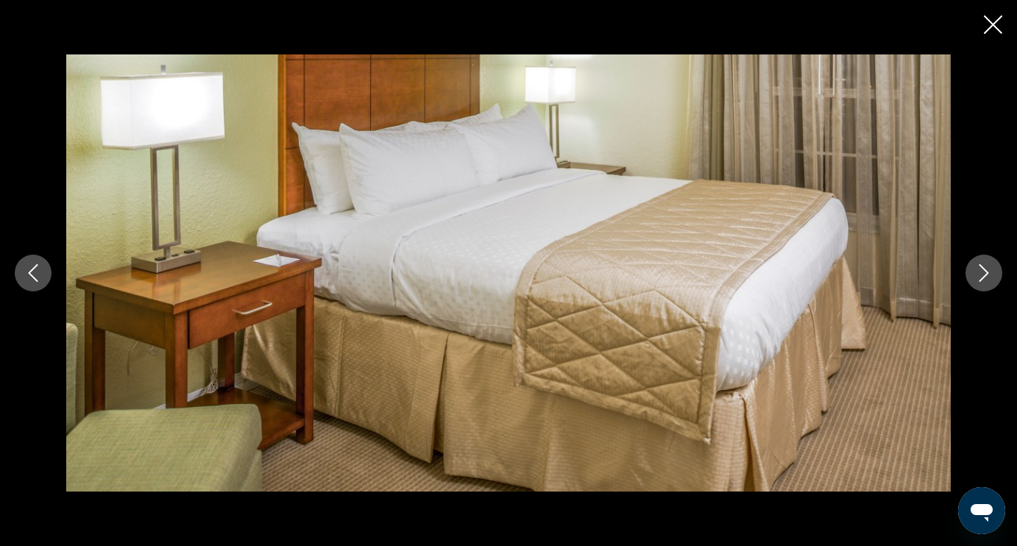
click at [984, 274] on icon "Next image" at bounding box center [984, 273] width 18 height 18
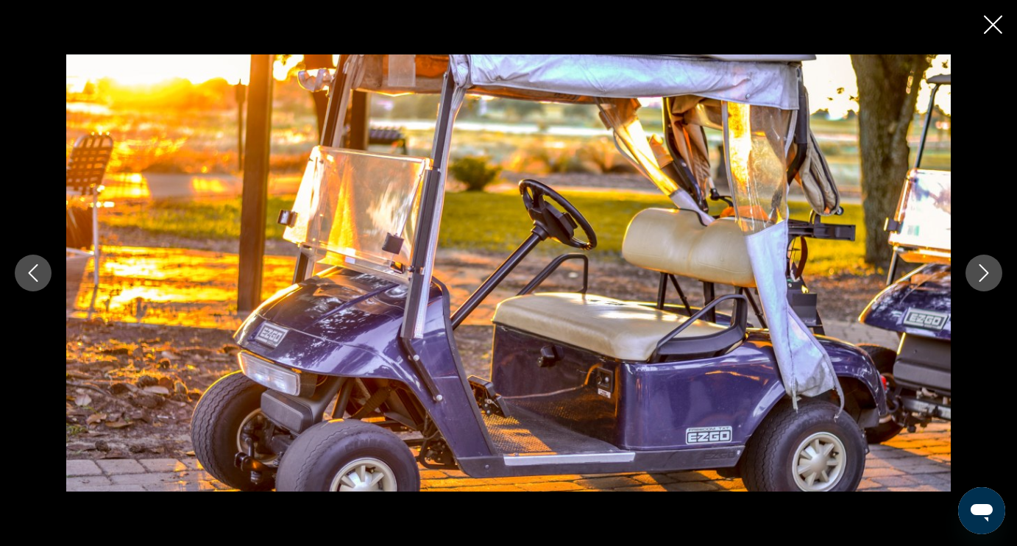
click at [984, 274] on icon "Next image" at bounding box center [984, 273] width 18 height 18
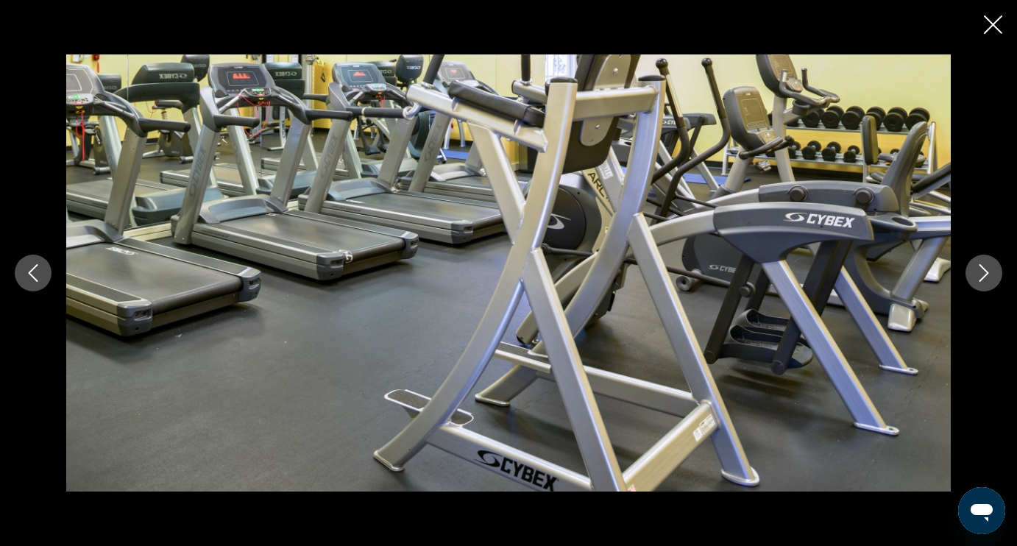
click at [984, 274] on icon "Next image" at bounding box center [984, 273] width 18 height 18
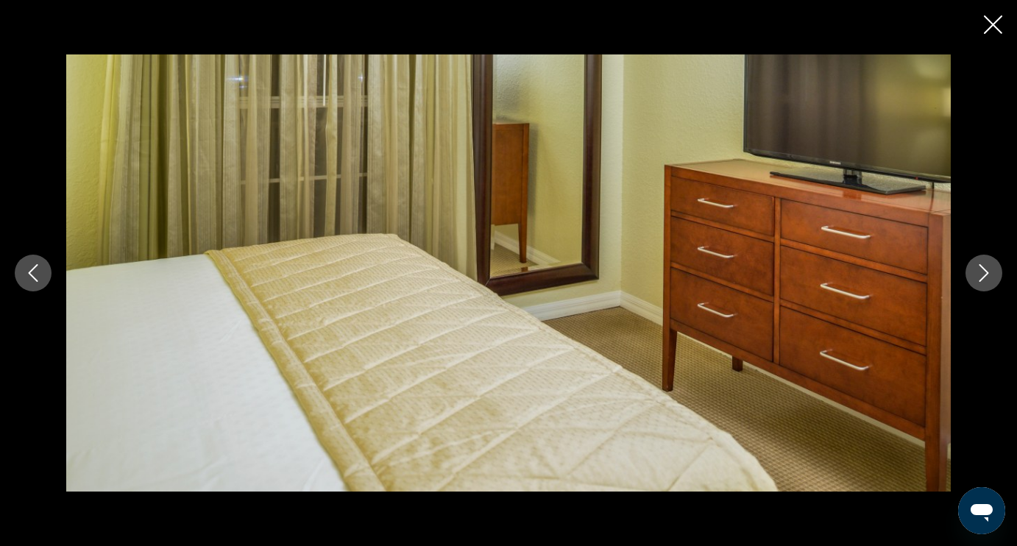
click at [984, 274] on icon "Next image" at bounding box center [984, 273] width 18 height 18
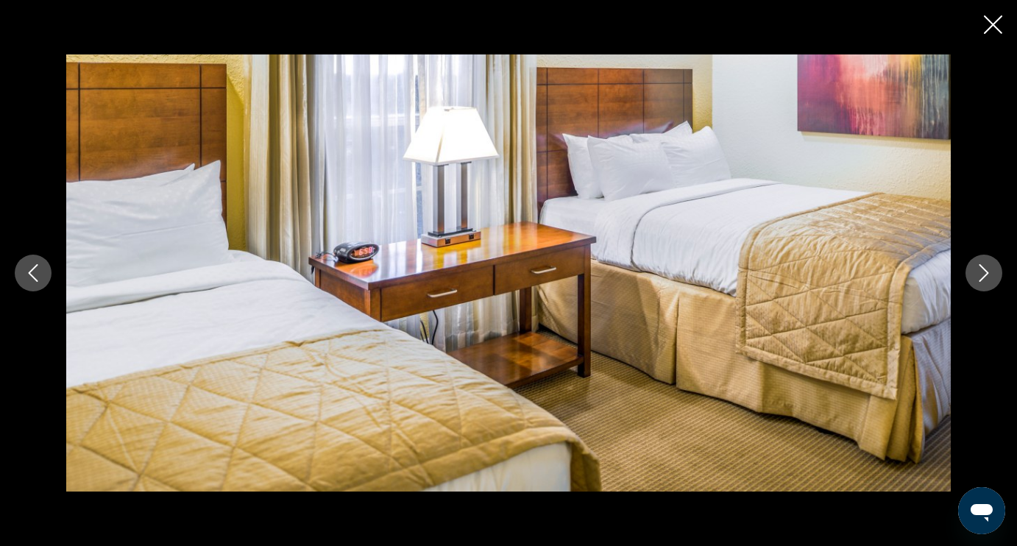
click at [984, 274] on icon "Next image" at bounding box center [984, 273] width 18 height 18
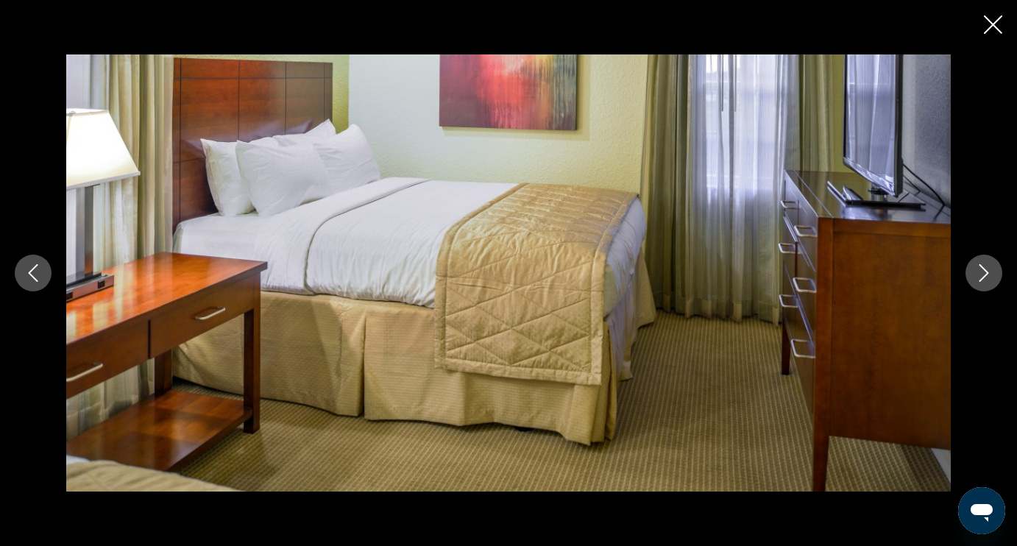
click at [984, 274] on icon "Next image" at bounding box center [984, 273] width 18 height 18
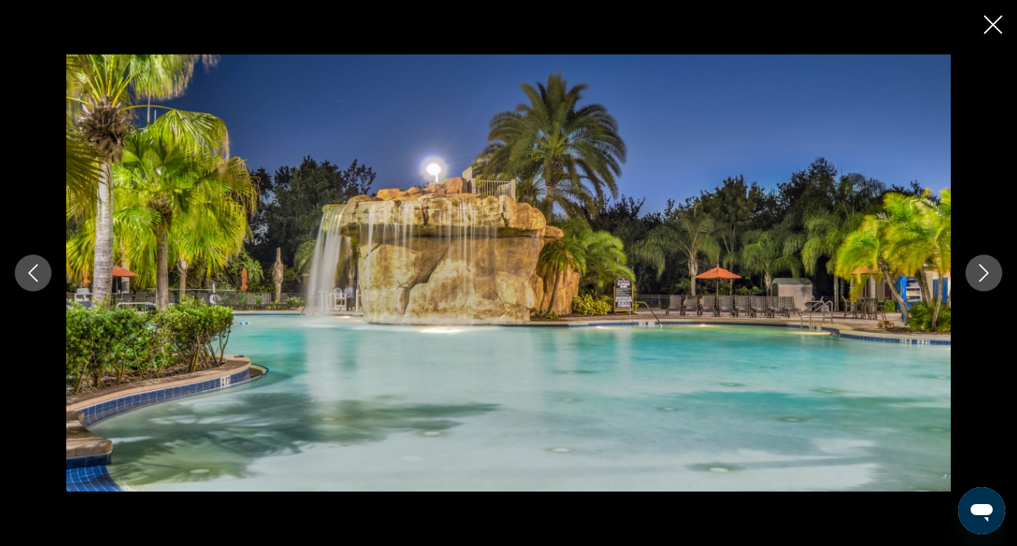
click at [984, 274] on icon "Next image" at bounding box center [984, 273] width 18 height 18
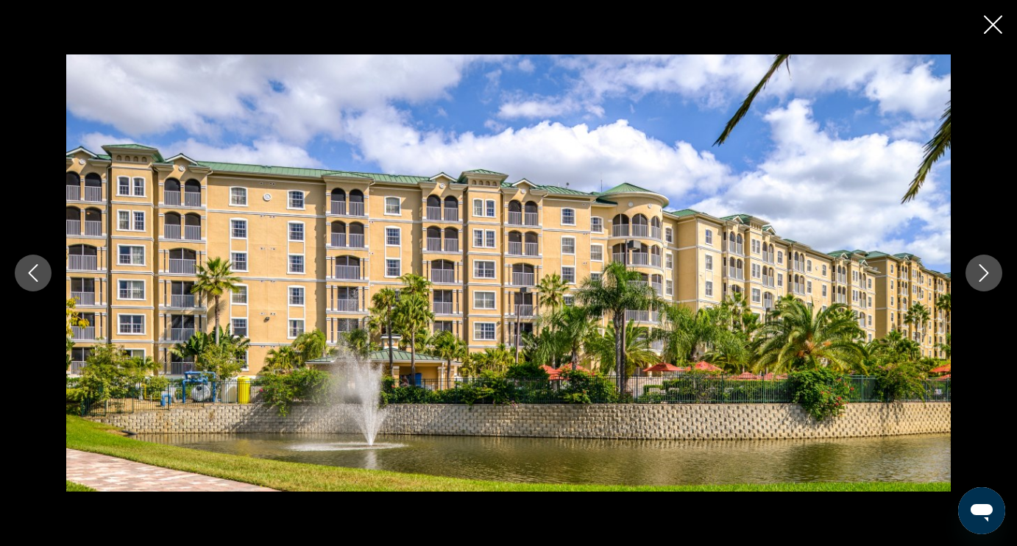
click at [984, 274] on icon "Next image" at bounding box center [984, 273] width 18 height 18
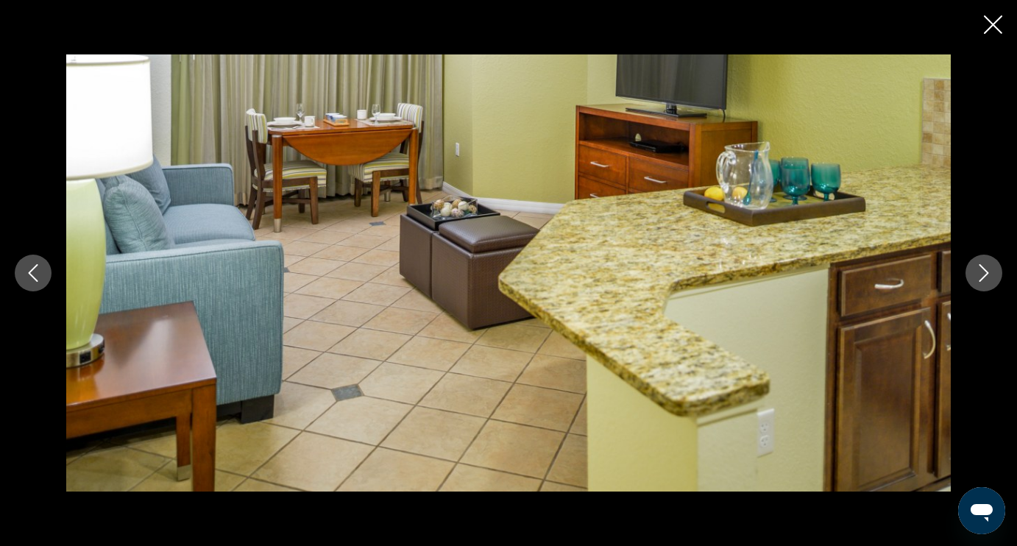
click at [984, 274] on icon "Next image" at bounding box center [984, 273] width 18 height 18
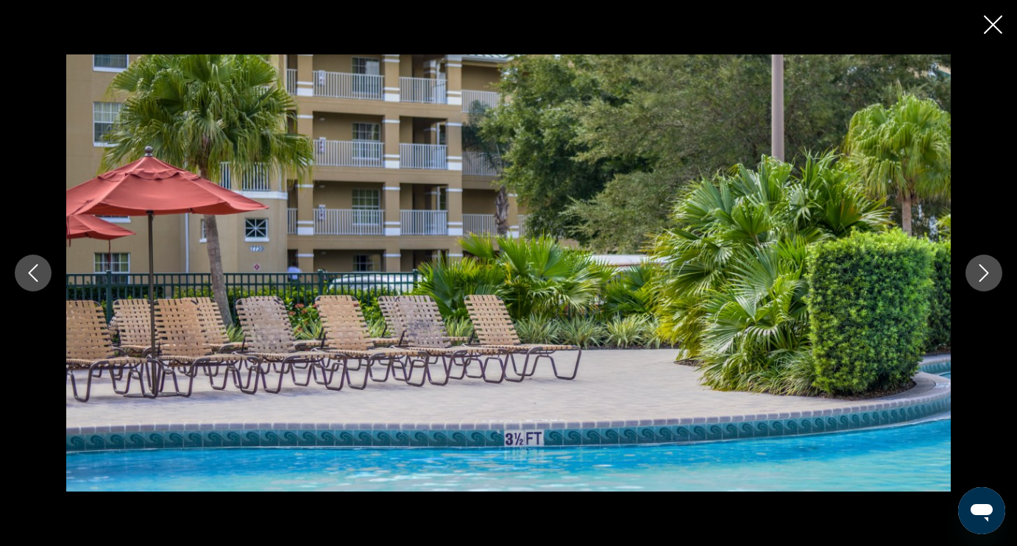
click at [984, 274] on icon "Next image" at bounding box center [984, 273] width 18 height 18
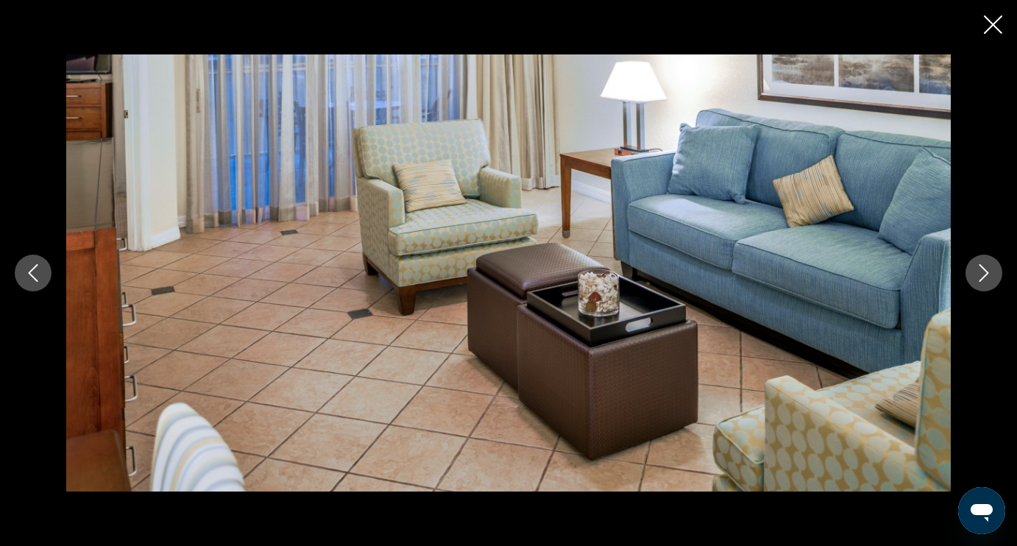
click at [984, 274] on icon "Next image" at bounding box center [984, 273] width 18 height 18
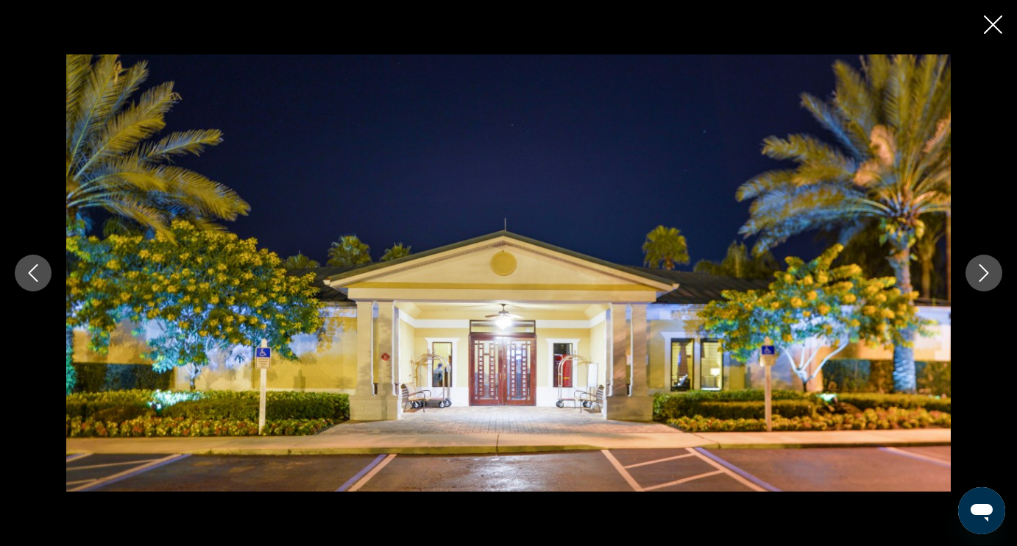
click at [991, 29] on icon "Close slideshow" at bounding box center [993, 24] width 18 height 18
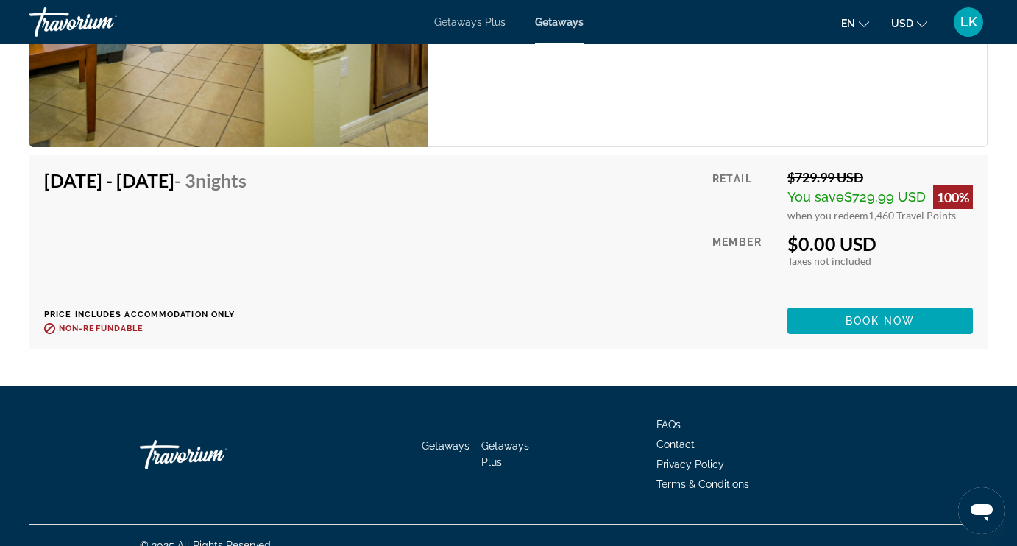
scroll to position [2510, 0]
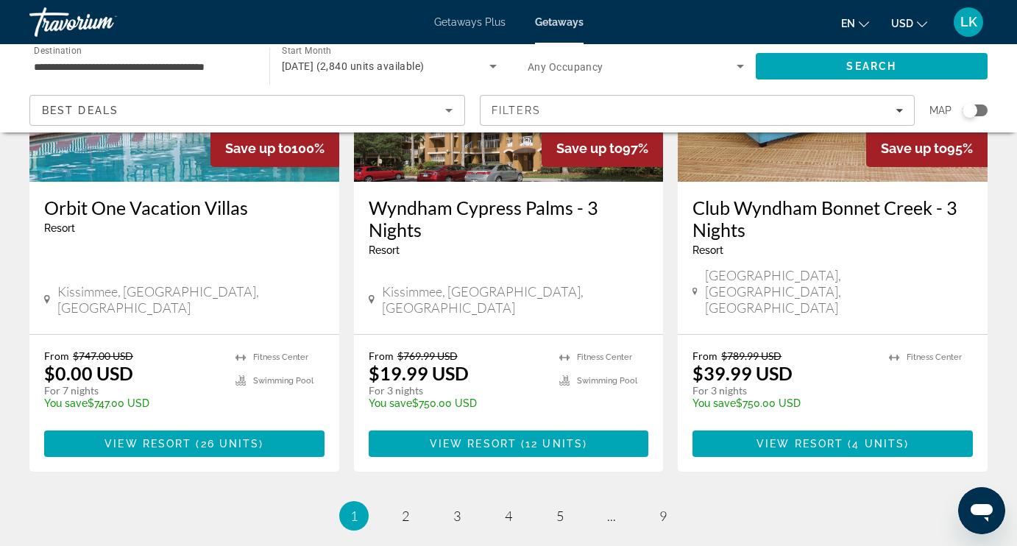
scroll to position [1967, 0]
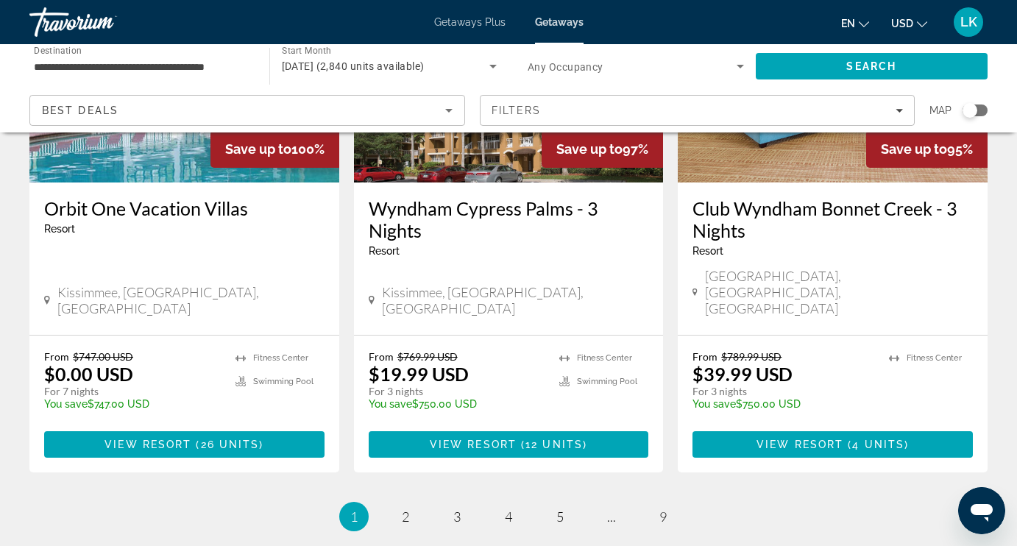
click at [419, 502] on li "page 2" at bounding box center [405, 516] width 29 height 29
click at [404, 508] on span "2" at bounding box center [405, 516] width 7 height 16
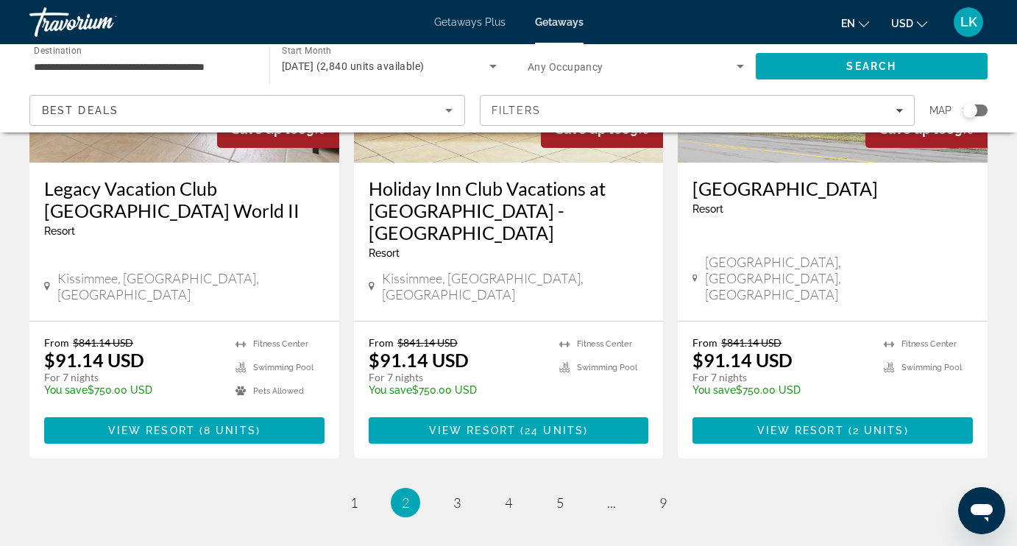
scroll to position [1944, 0]
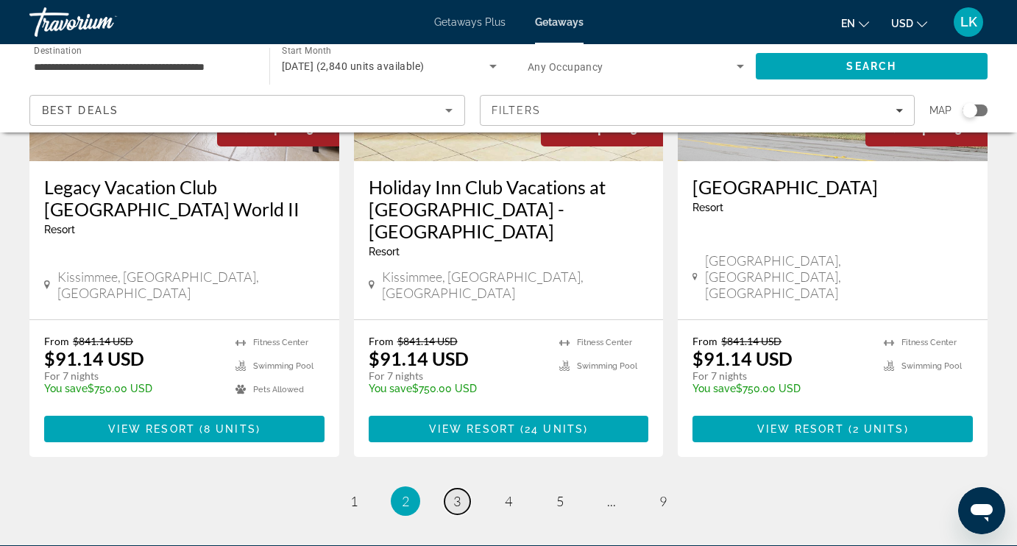
click at [454, 493] on span "3" at bounding box center [456, 501] width 7 height 16
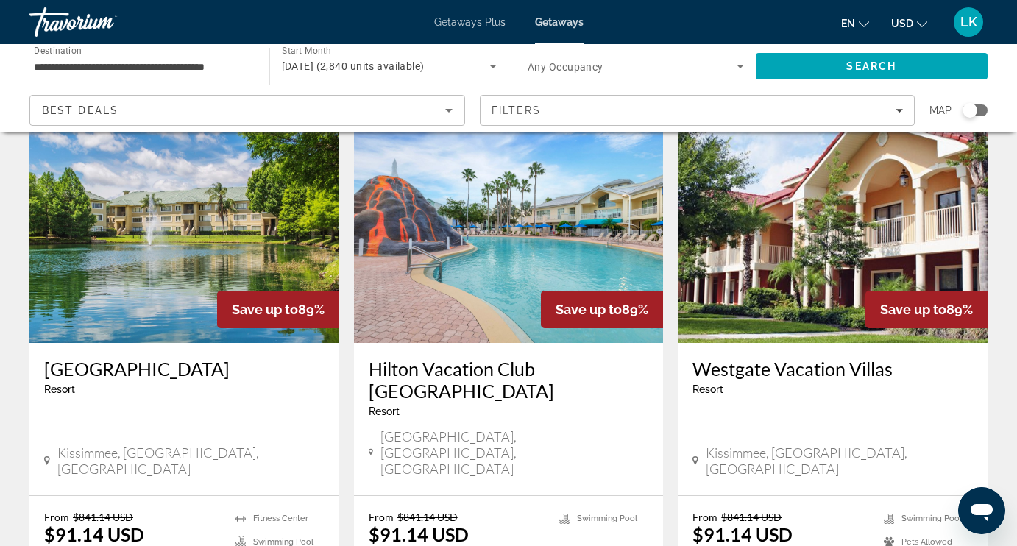
scroll to position [1177, 0]
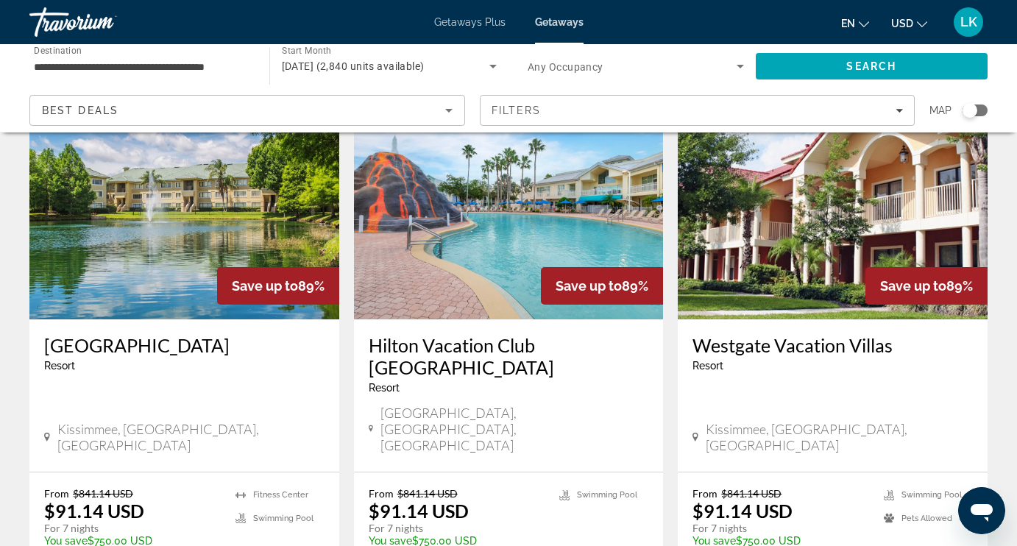
click at [727, 239] on img "Main content" at bounding box center [833, 201] width 310 height 235
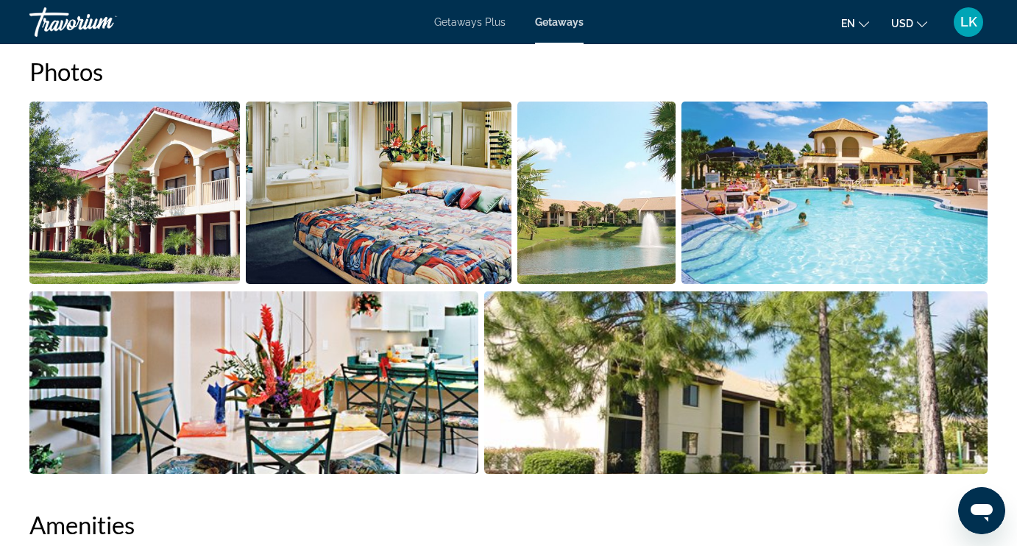
scroll to position [945, 0]
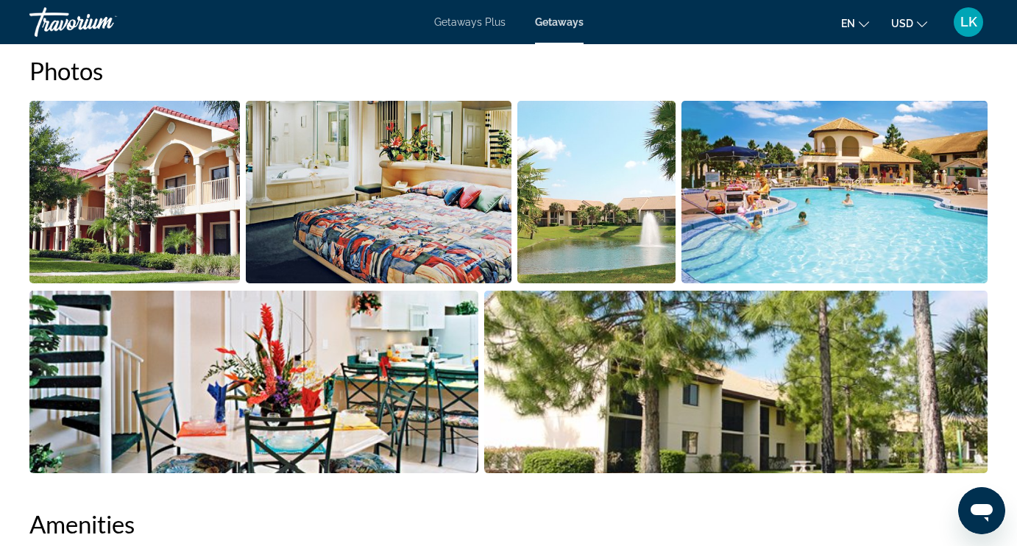
click at [115, 254] on img "Open full-screen image slider" at bounding box center [134, 192] width 210 height 182
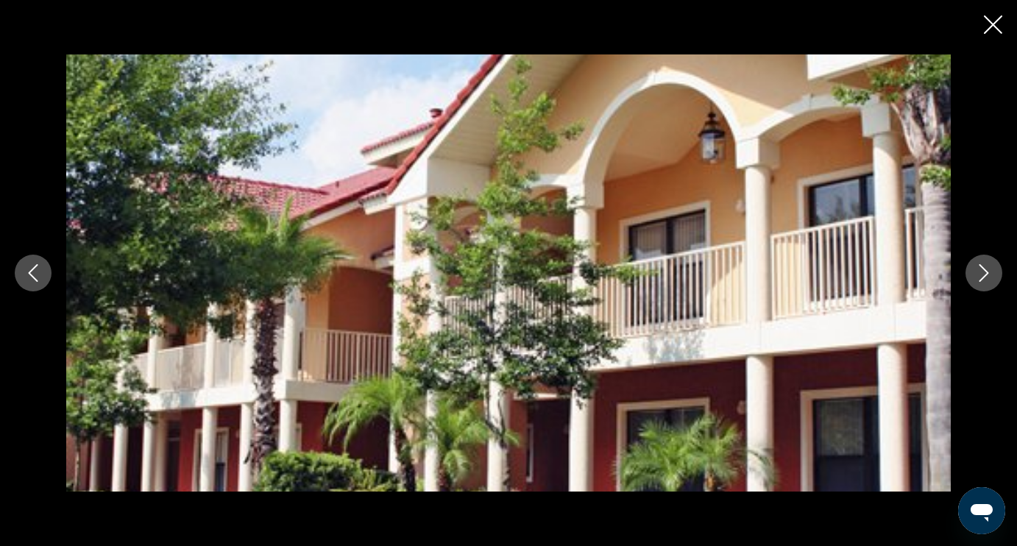
click at [978, 276] on icon "Next image" at bounding box center [984, 273] width 18 height 18
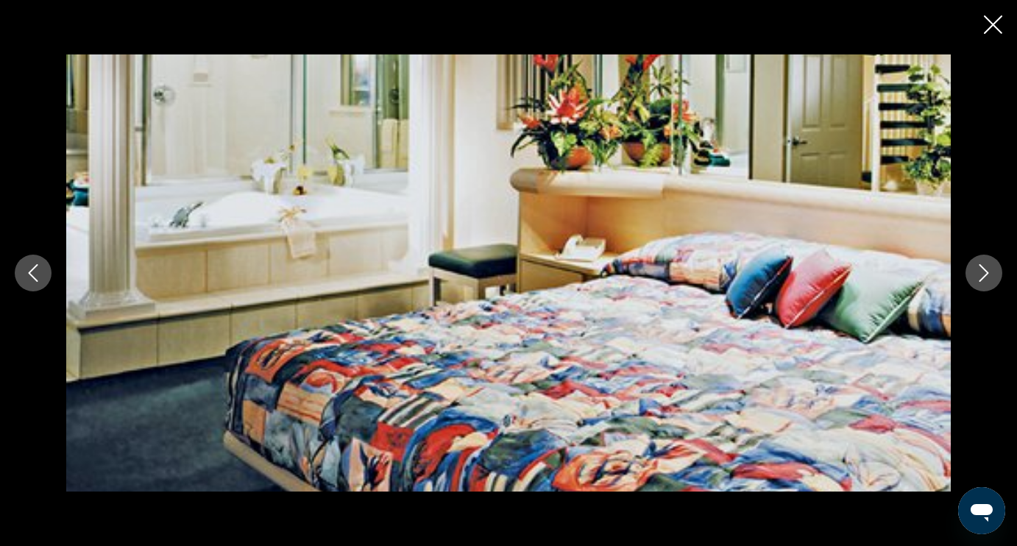
click at [978, 277] on icon "Next image" at bounding box center [984, 273] width 18 height 18
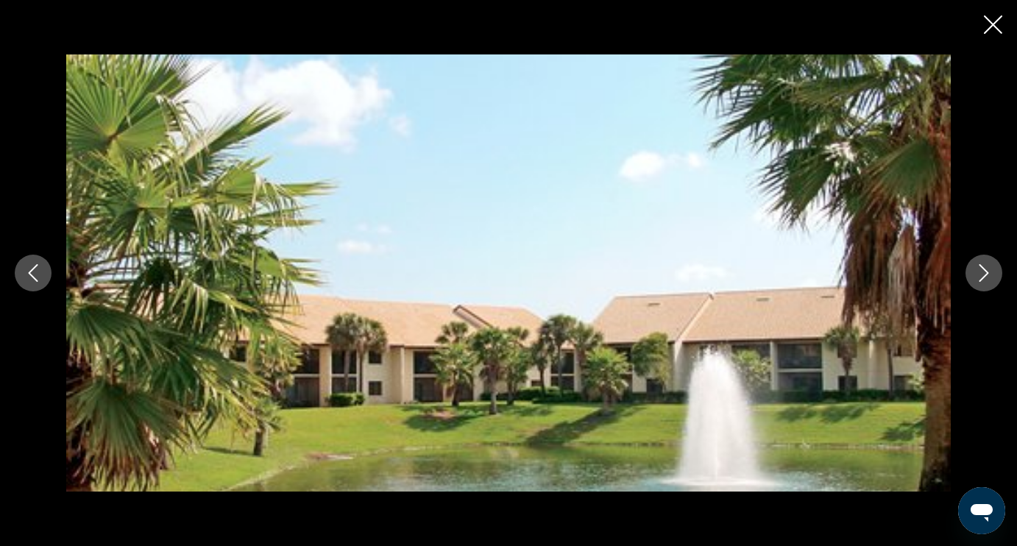
click at [978, 278] on icon "Next image" at bounding box center [984, 273] width 18 height 18
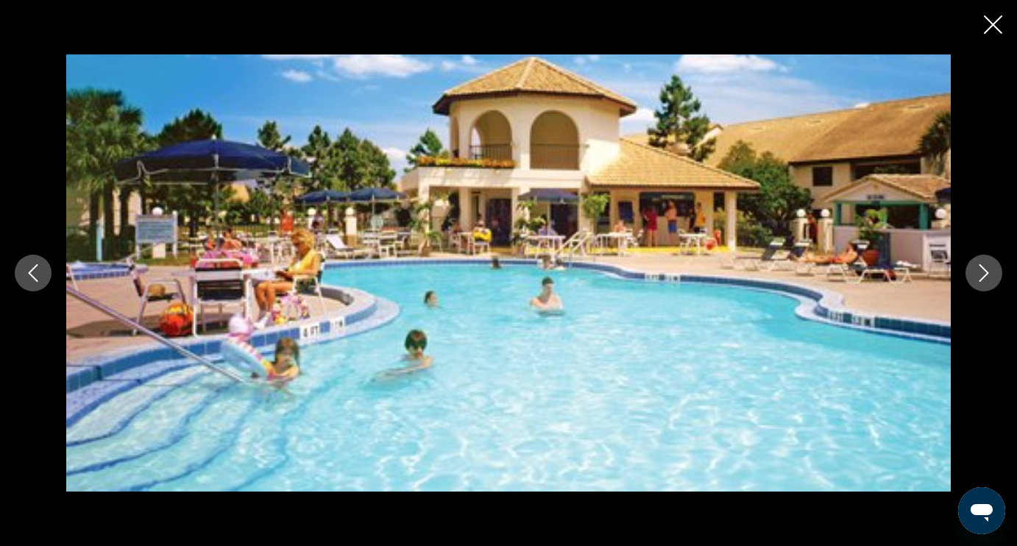
click at [978, 278] on icon "Next image" at bounding box center [984, 273] width 18 height 18
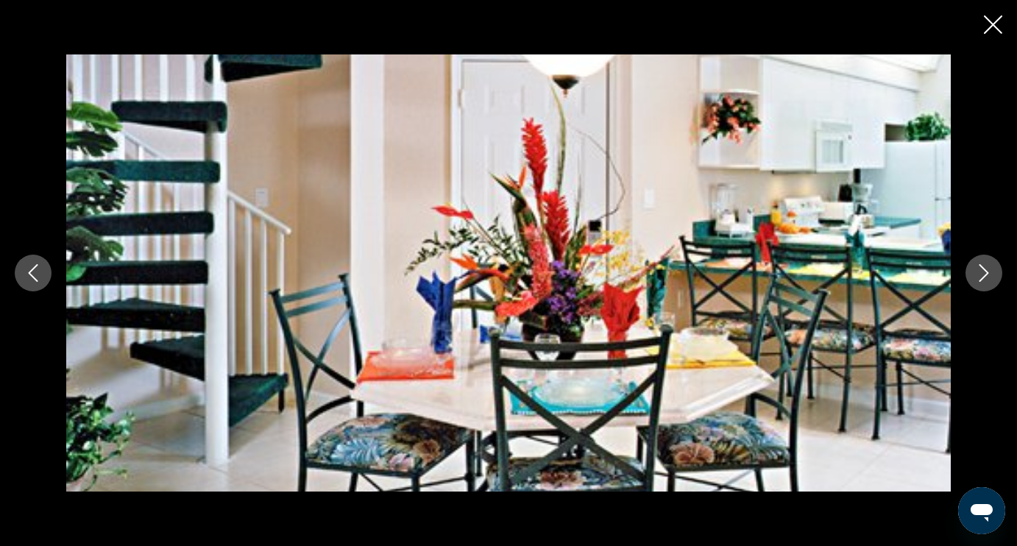
click at [978, 279] on icon "Next image" at bounding box center [984, 273] width 18 height 18
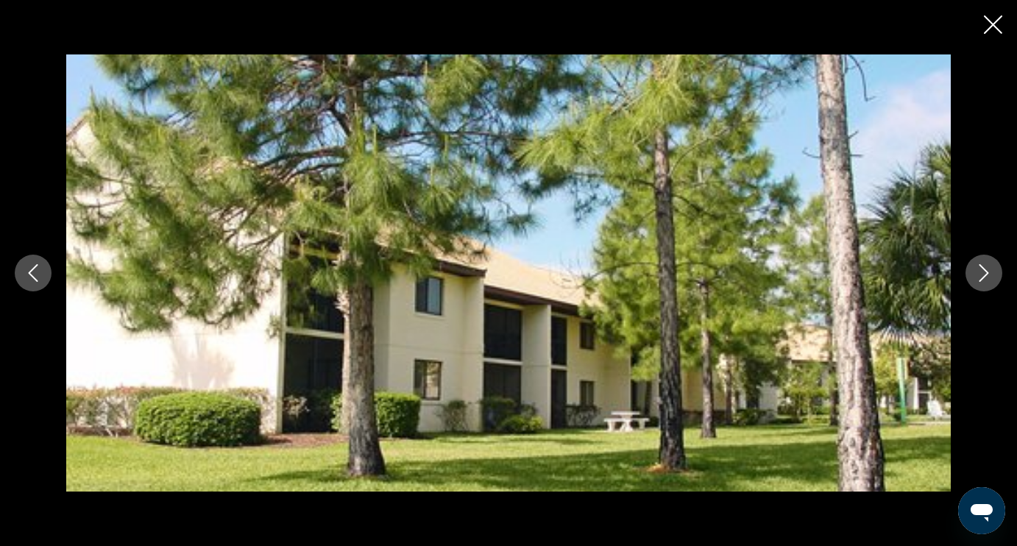
click at [978, 280] on icon "Next image" at bounding box center [984, 273] width 18 height 18
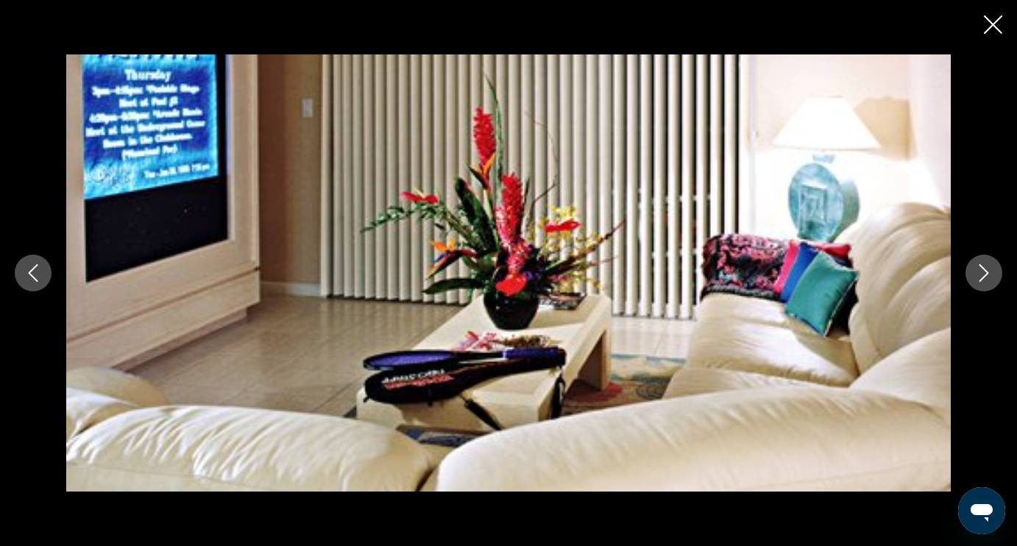
click at [978, 280] on icon "Next image" at bounding box center [984, 273] width 18 height 18
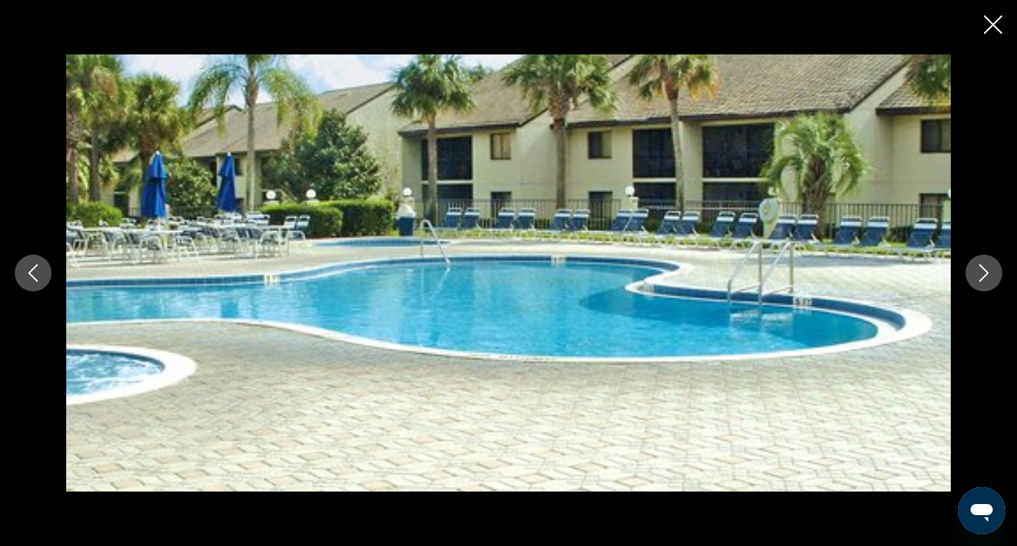
click at [978, 280] on icon "Next image" at bounding box center [984, 273] width 18 height 18
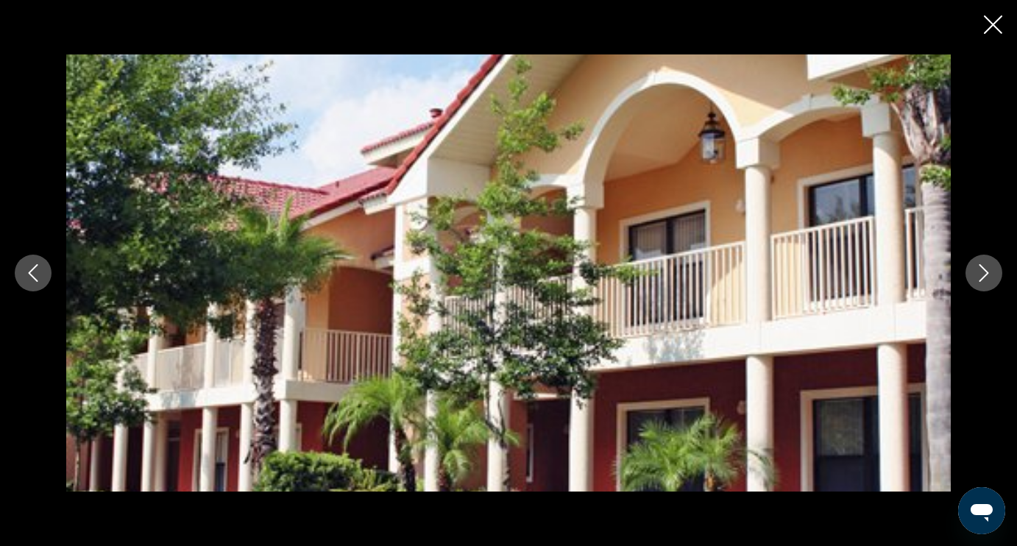
click at [978, 280] on icon "Next image" at bounding box center [984, 273] width 18 height 18
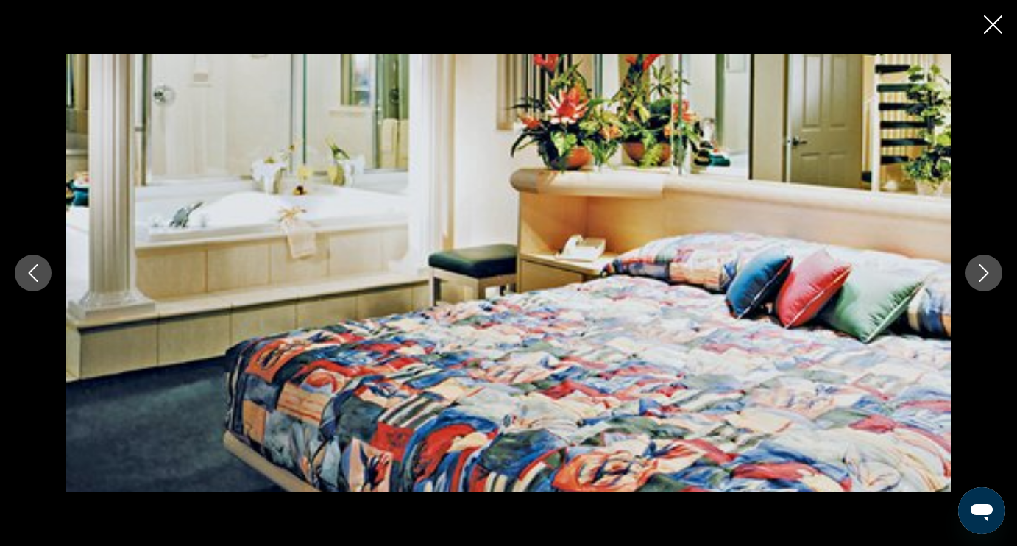
click at [978, 281] on icon "Next image" at bounding box center [984, 273] width 18 height 18
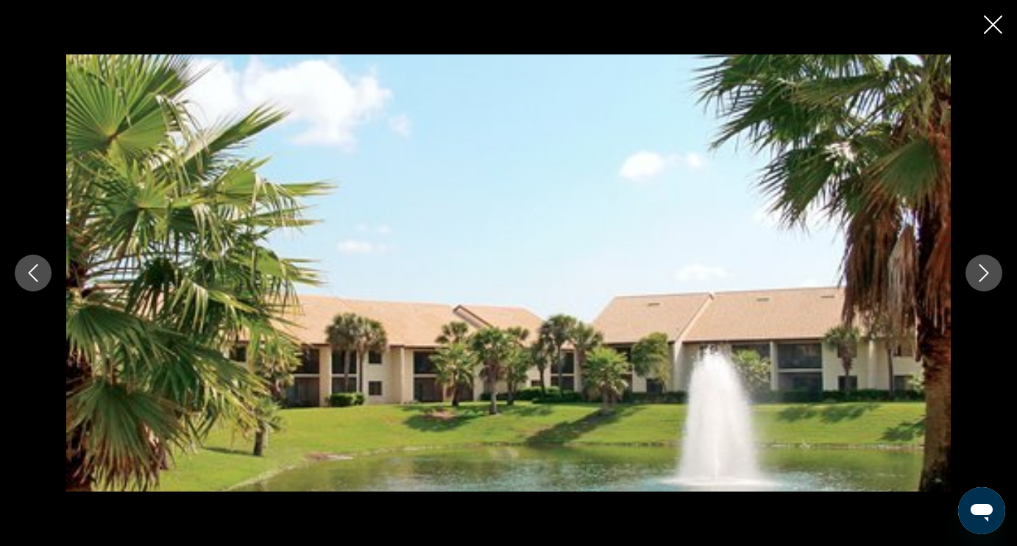
click at [978, 282] on button "Next image" at bounding box center [983, 273] width 37 height 37
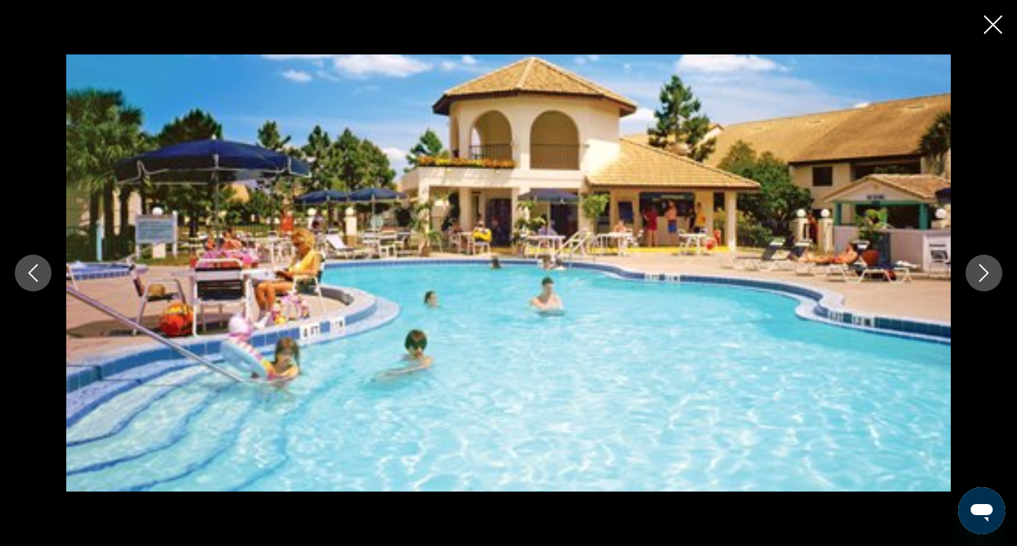
click at [978, 283] on button "Next image" at bounding box center [983, 273] width 37 height 37
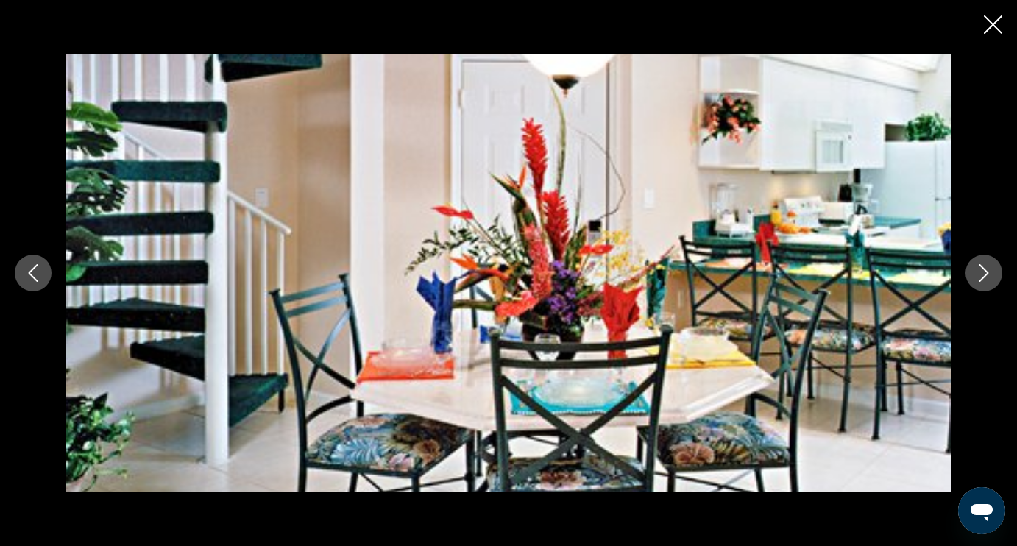
click at [978, 283] on button "Next image" at bounding box center [983, 273] width 37 height 37
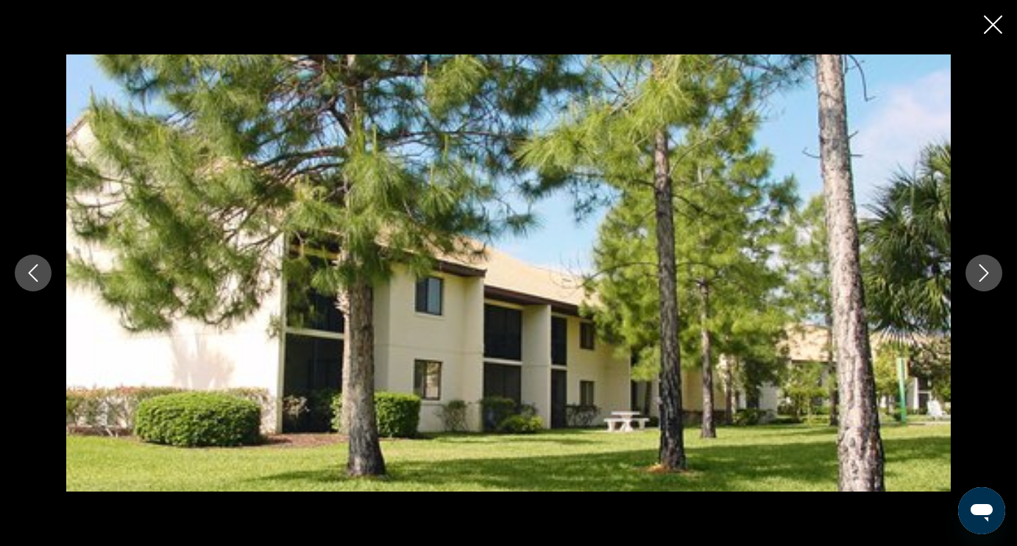
click at [979, 285] on button "Next image" at bounding box center [983, 273] width 37 height 37
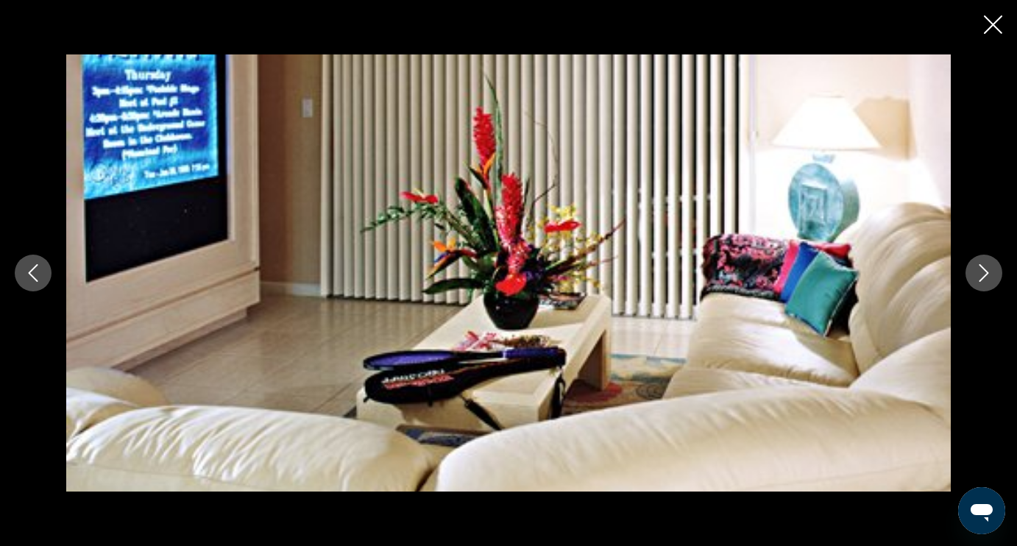
click at [979, 285] on button "Next image" at bounding box center [983, 273] width 37 height 37
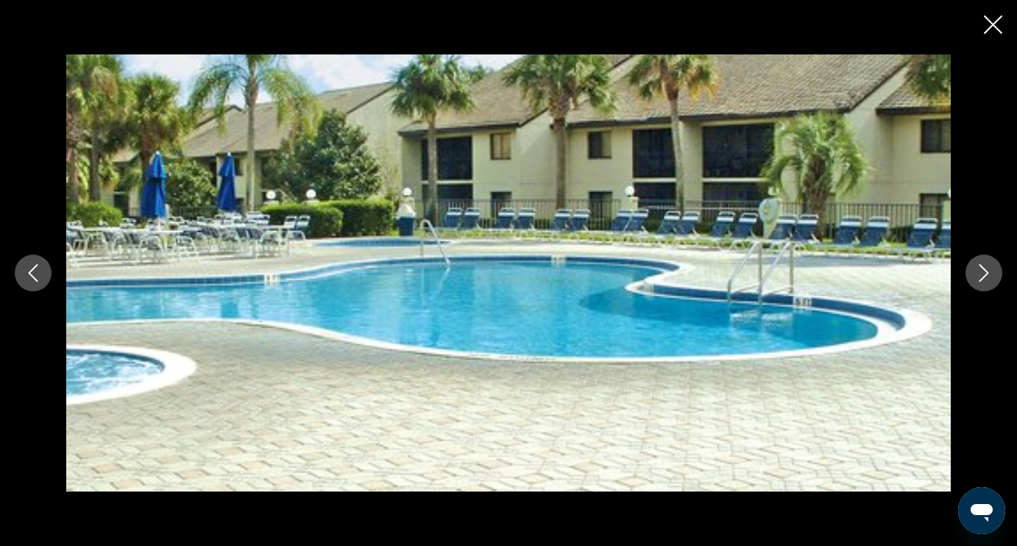
click at [979, 285] on button "Next image" at bounding box center [983, 273] width 37 height 37
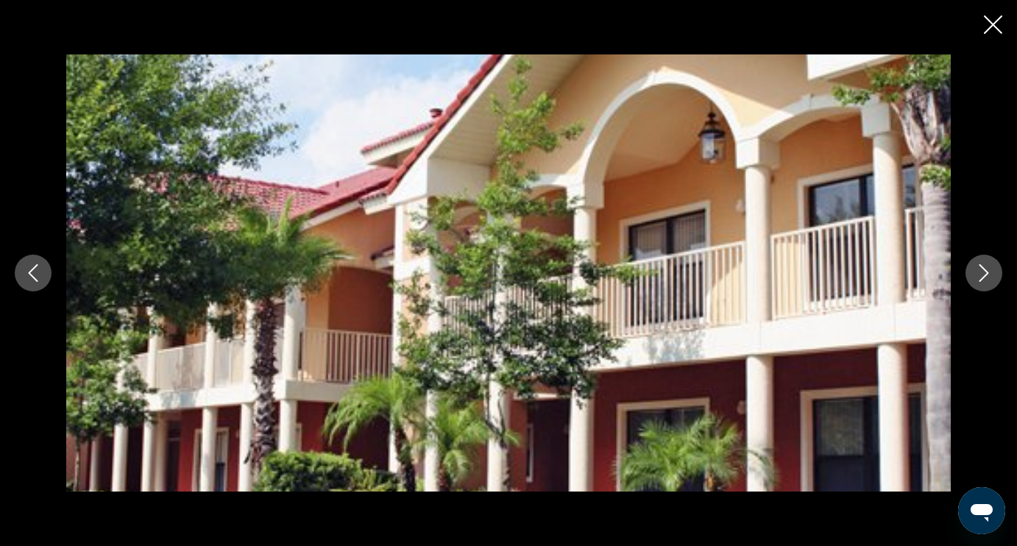
click at [979, 285] on button "Next image" at bounding box center [983, 273] width 37 height 37
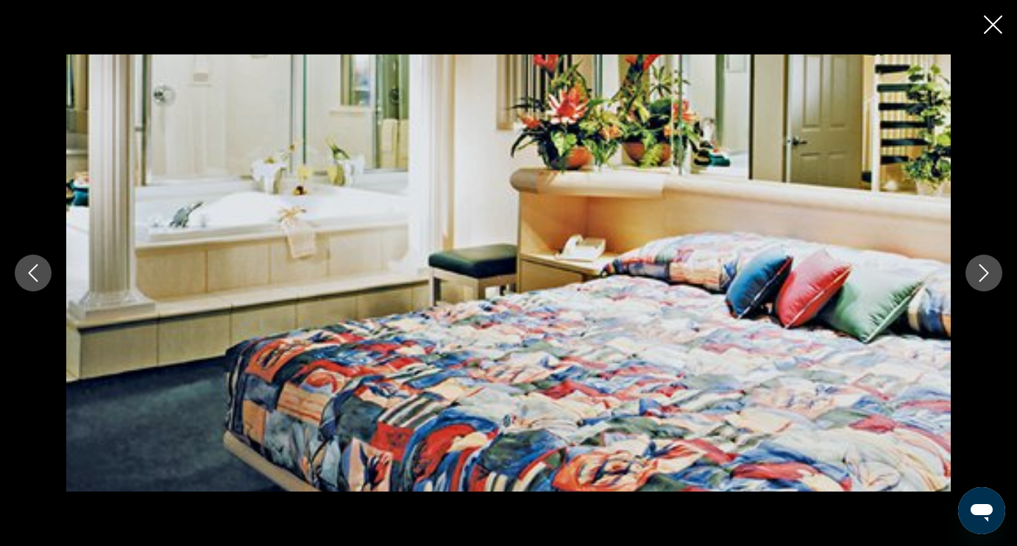
click at [979, 286] on button "Next image" at bounding box center [983, 273] width 37 height 37
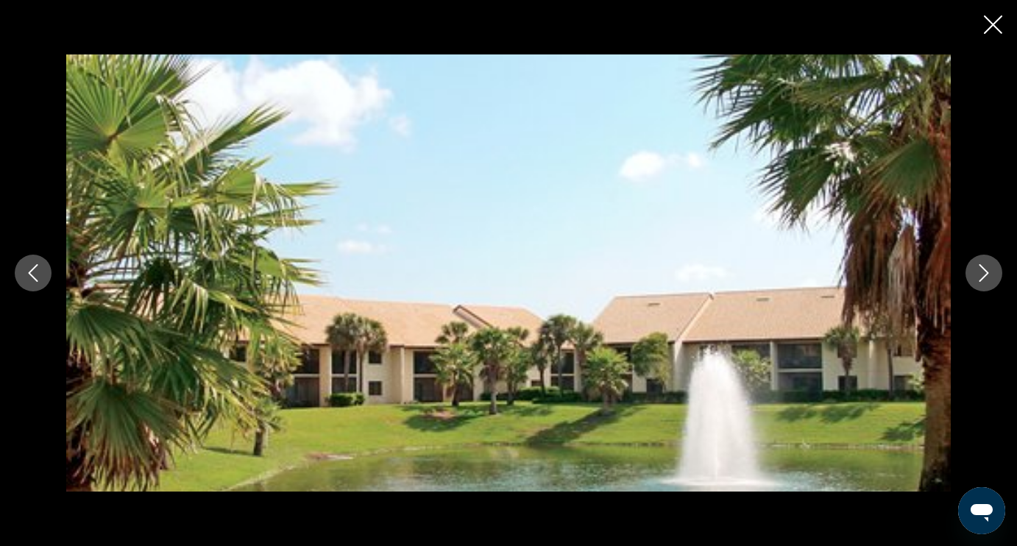
click at [979, 286] on button "Next image" at bounding box center [983, 273] width 37 height 37
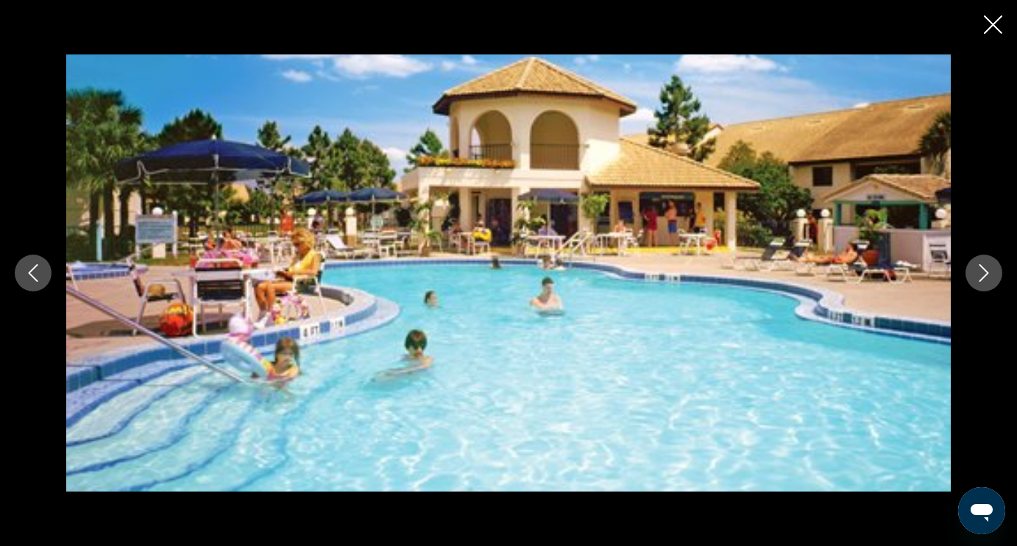
click at [980, 287] on button "Next image" at bounding box center [983, 273] width 37 height 37
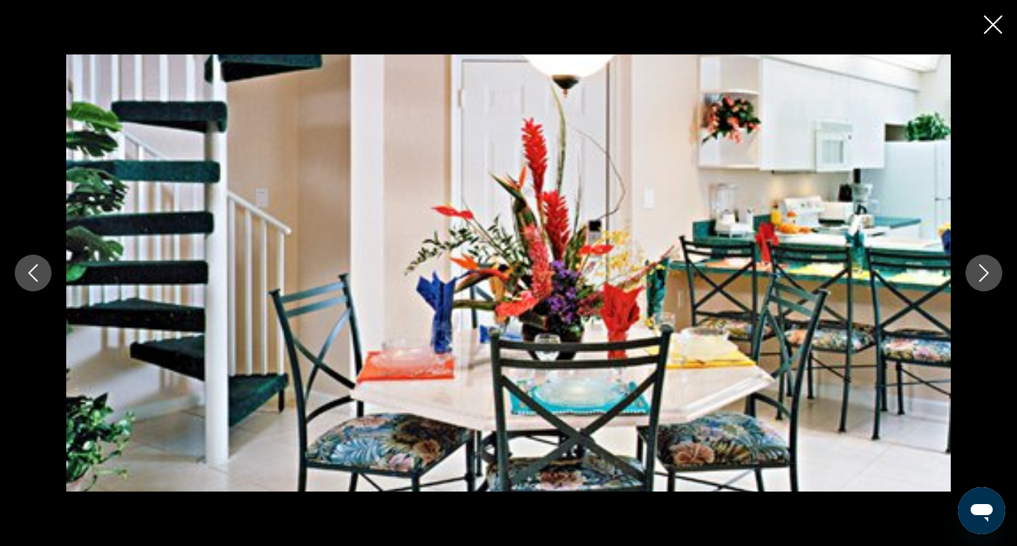
click at [980, 287] on button "Next image" at bounding box center [983, 273] width 37 height 37
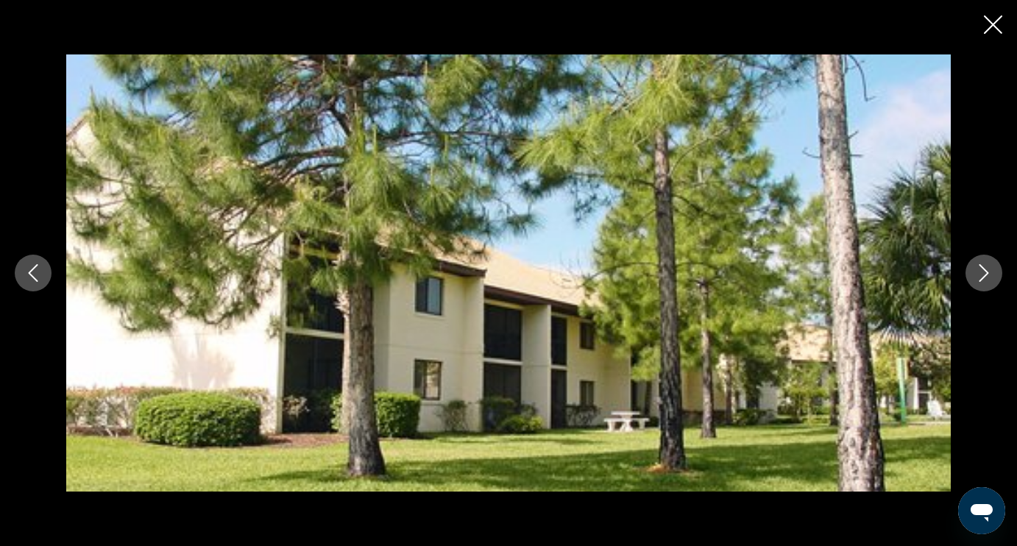
click at [992, 27] on icon "Close slideshow" at bounding box center [993, 24] width 18 height 18
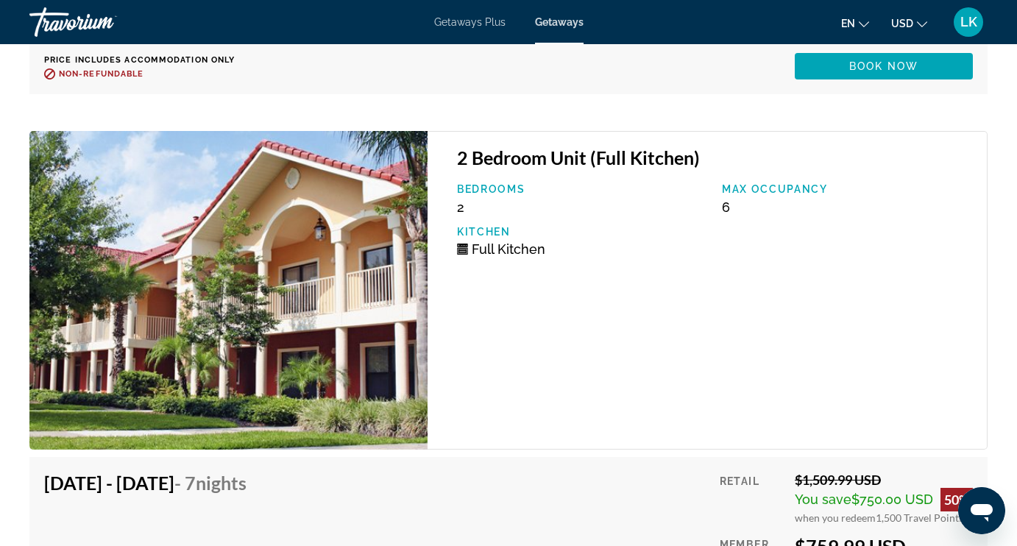
scroll to position [5568, 0]
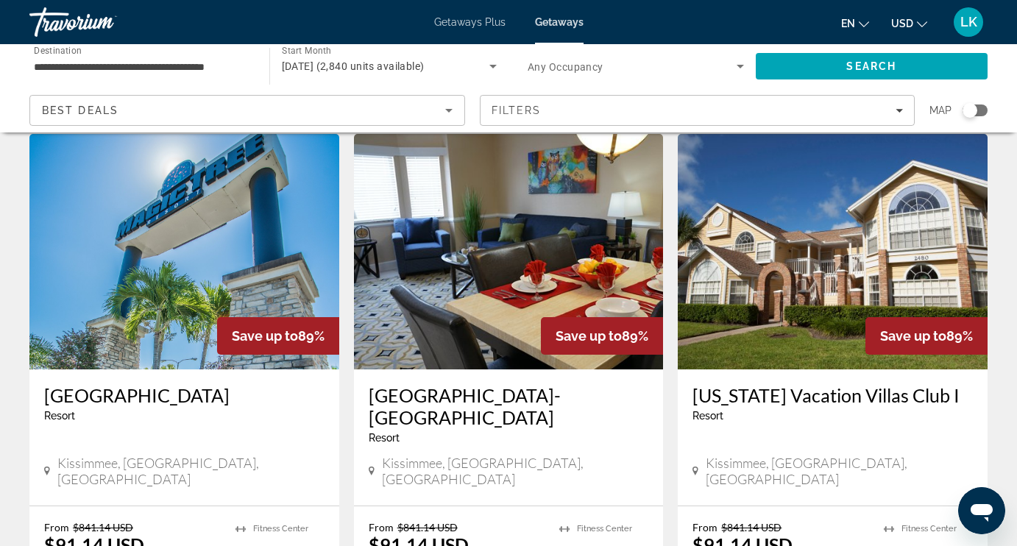
scroll to position [577, 0]
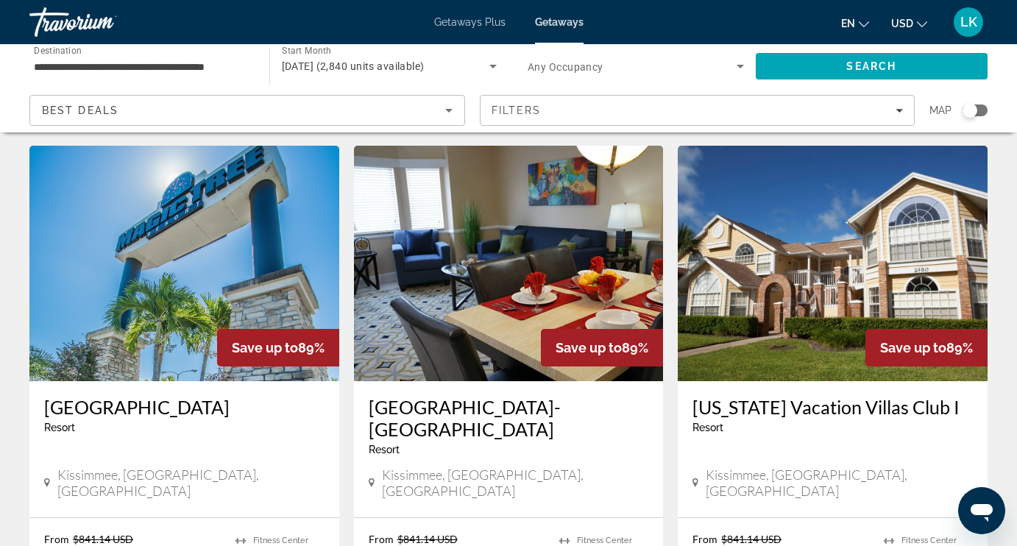
click at [735, 296] on img "Main content" at bounding box center [833, 263] width 310 height 235
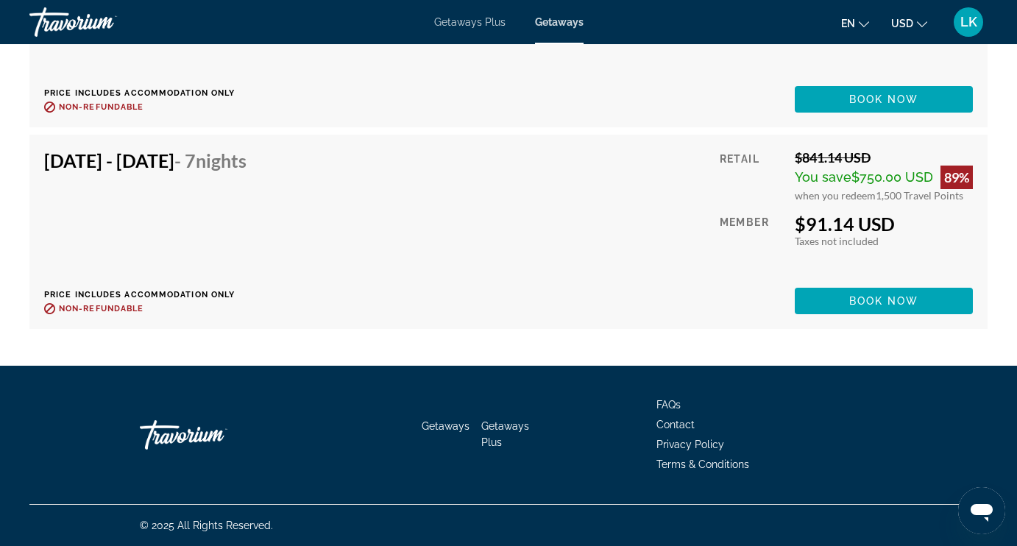
scroll to position [3613, 0]
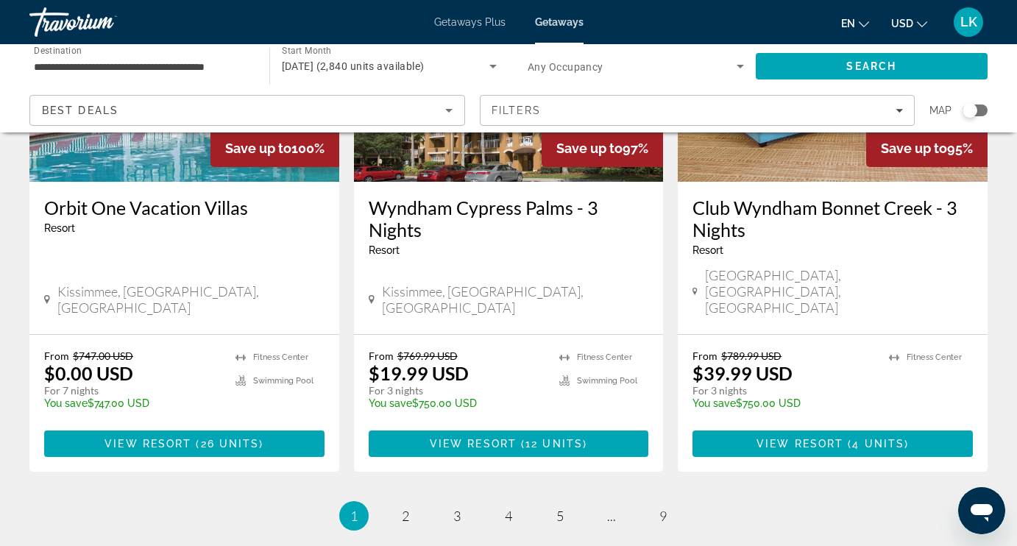
scroll to position [1967, 0]
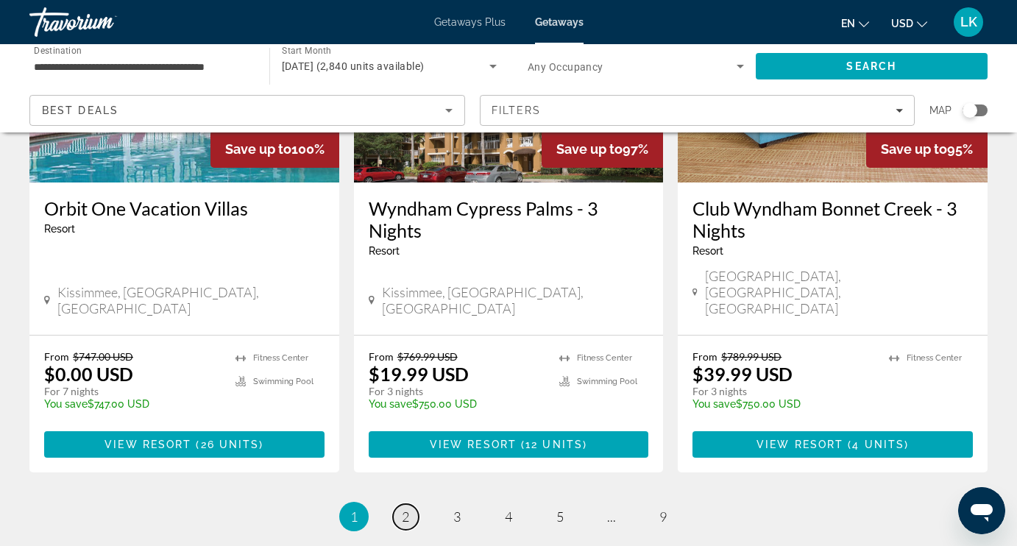
click at [416, 504] on link "page 2" at bounding box center [406, 517] width 26 height 26
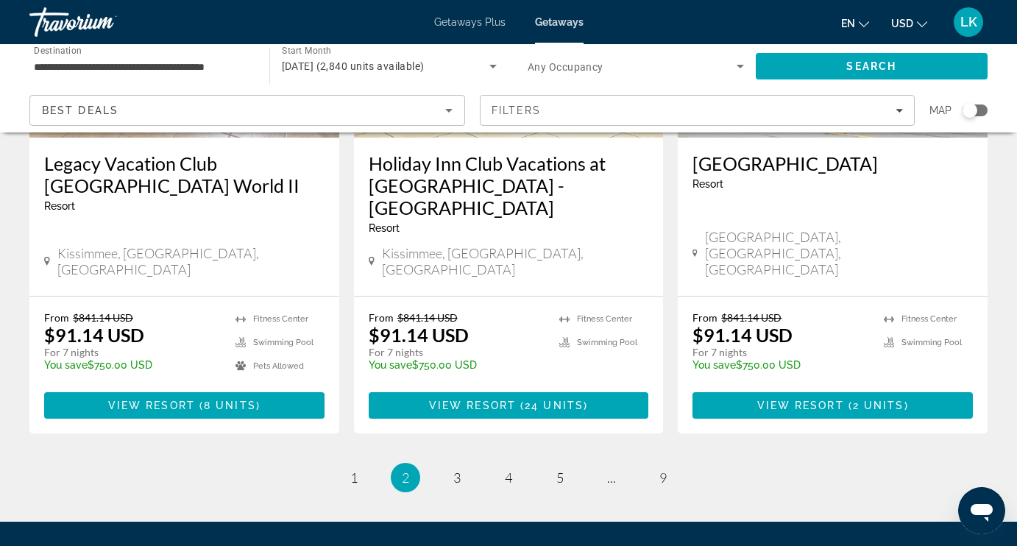
scroll to position [1967, 0]
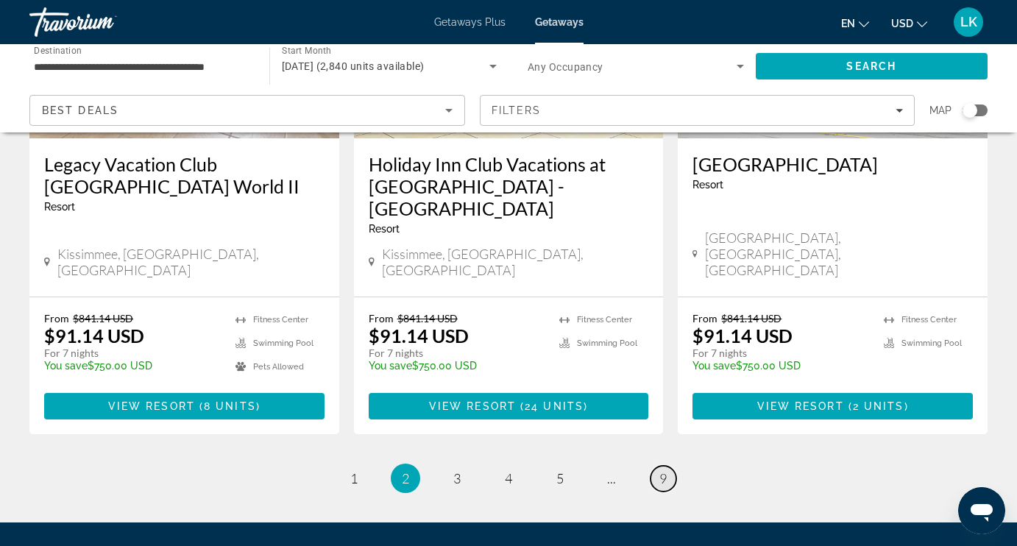
click at [663, 470] on span "9" at bounding box center [662, 478] width 7 height 16
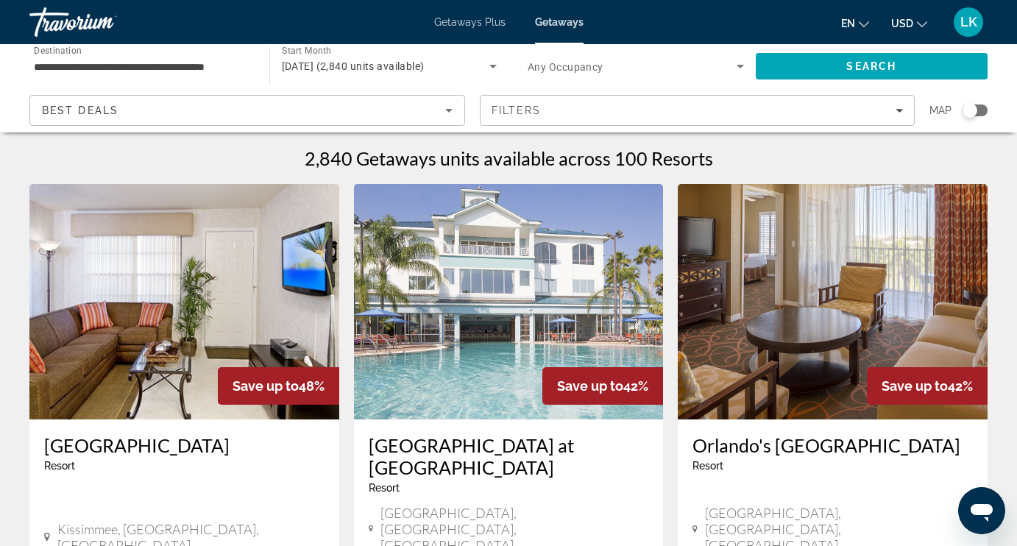
click at [438, 371] on img "Main content" at bounding box center [509, 301] width 310 height 235
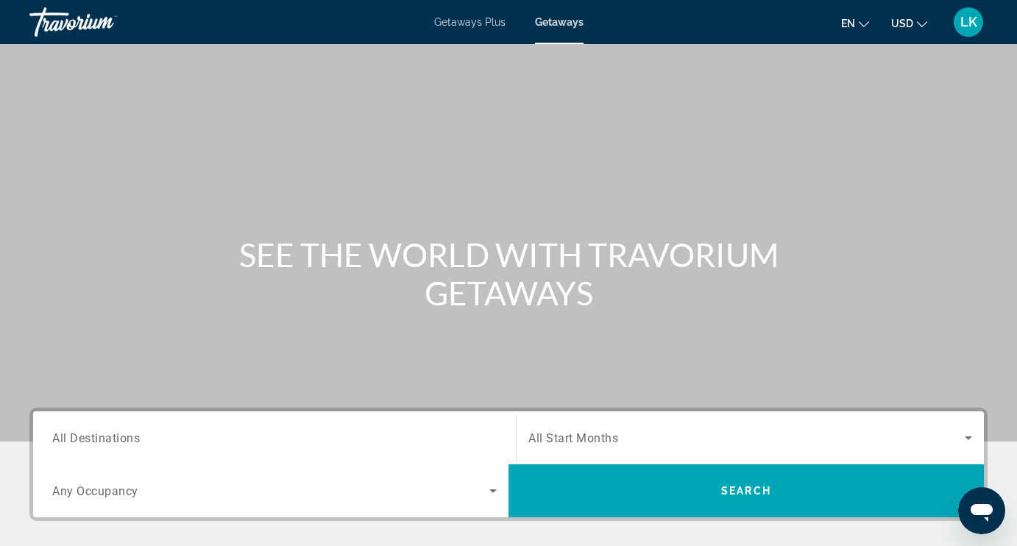
click at [123, 441] on span "All Destinations" at bounding box center [96, 437] width 88 height 14
click at [123, 441] on input "Destination All Destinations" at bounding box center [274, 439] width 444 height 18
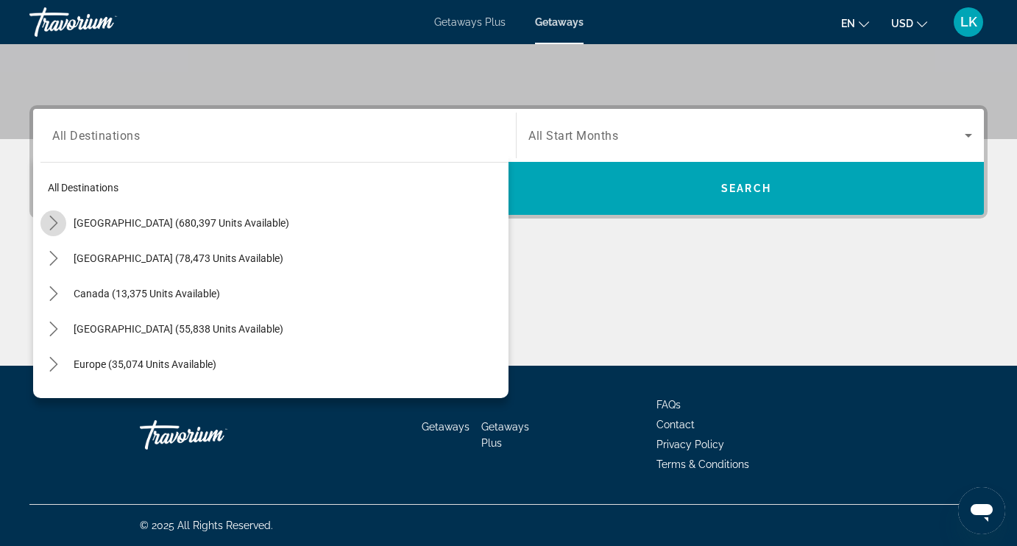
click at [56, 221] on icon "Toggle United States (680,397 units available) submenu" at bounding box center [53, 223] width 8 height 15
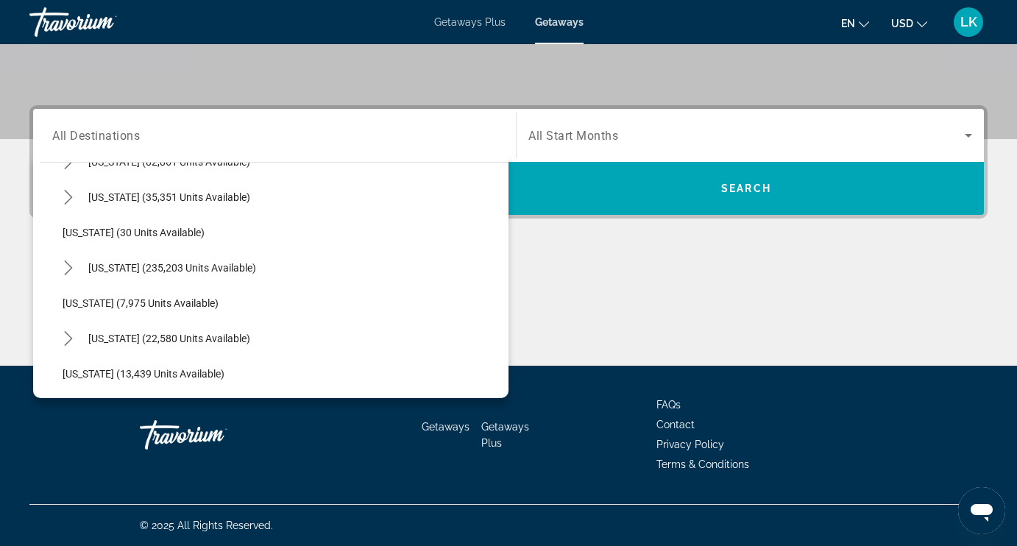
scroll to position [174, 0]
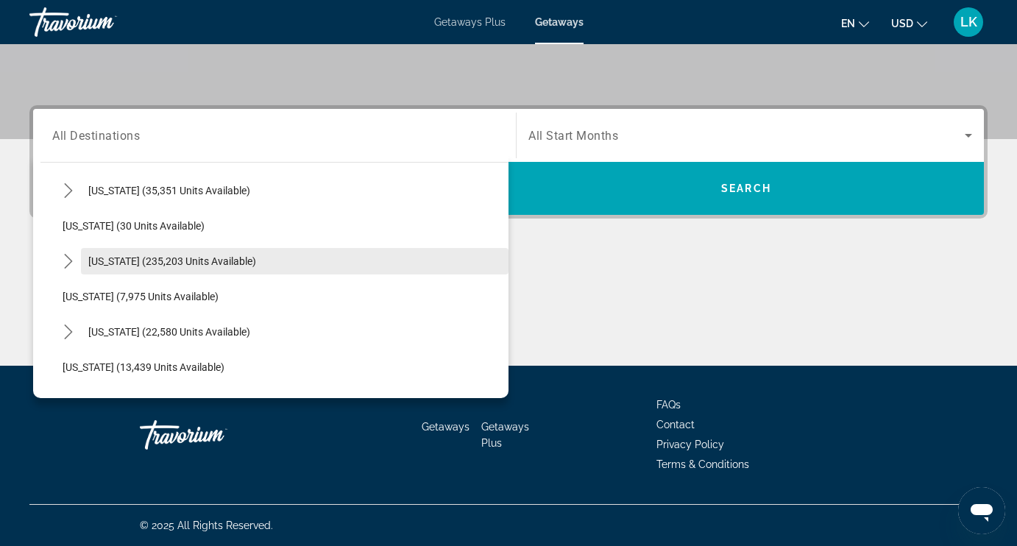
click at [117, 262] on span "[US_STATE] (235,203 units available)" at bounding box center [172, 261] width 168 height 12
type input "**********"
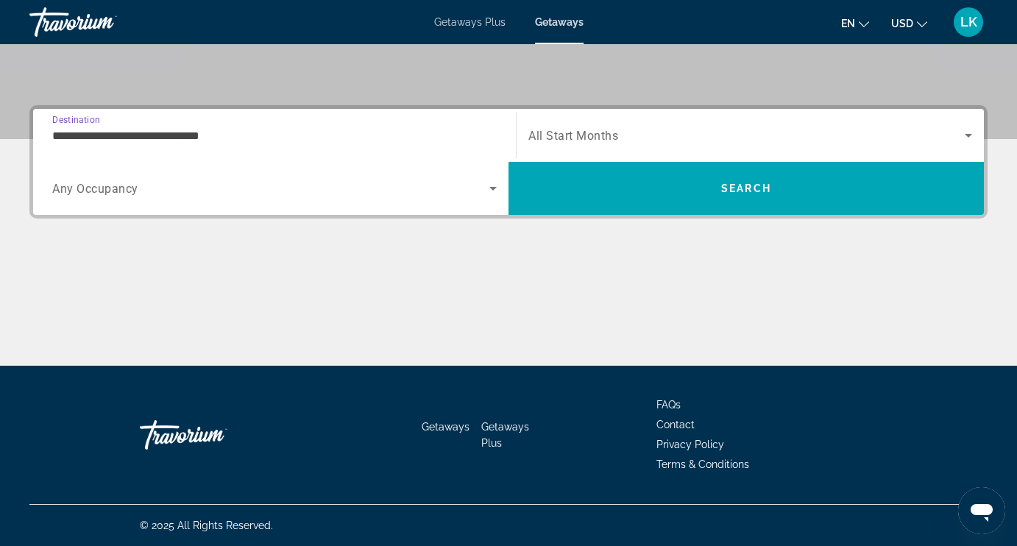
click at [570, 137] on span "All Start Months" at bounding box center [573, 136] width 90 height 14
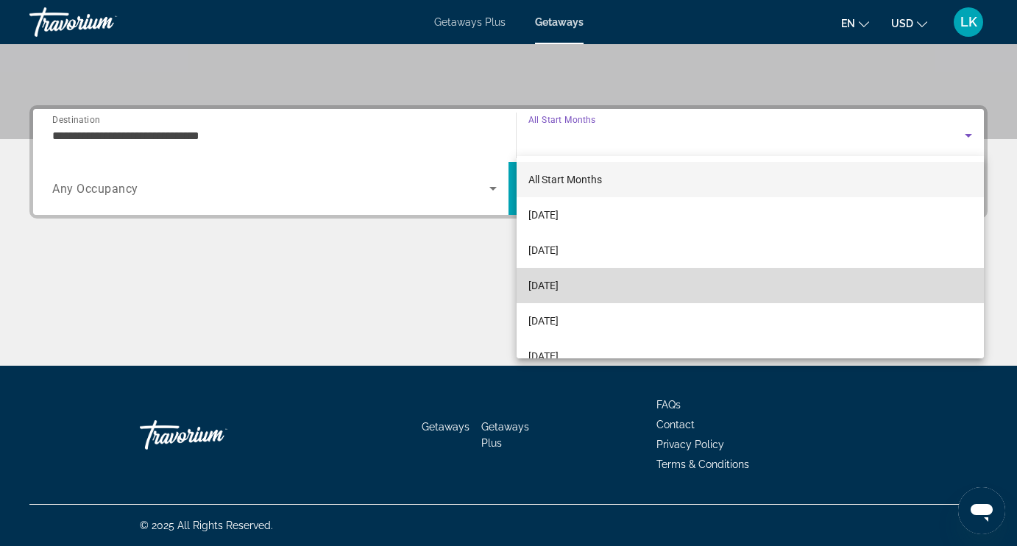
click at [542, 291] on span "[DATE]" at bounding box center [543, 286] width 30 height 18
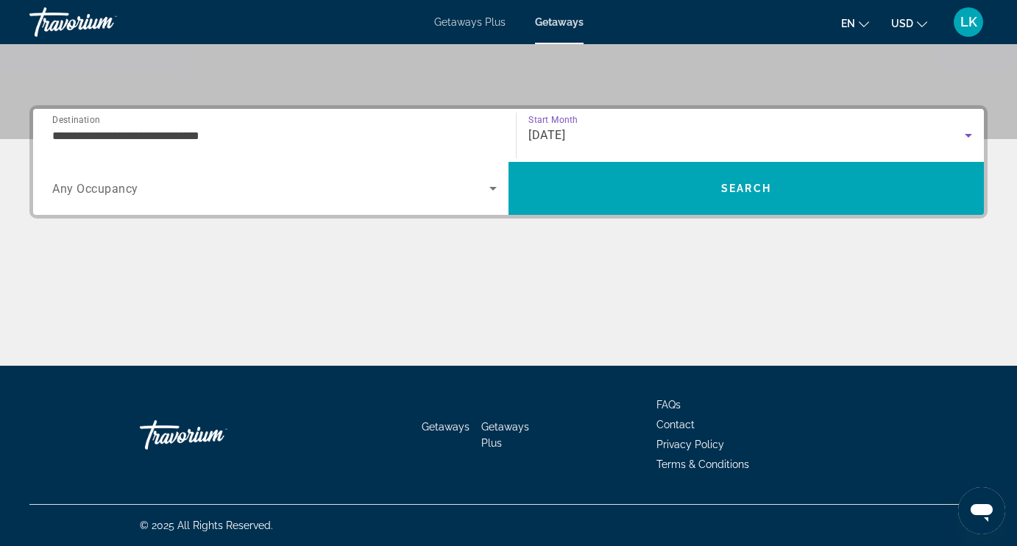
click at [310, 184] on span "Search widget" at bounding box center [270, 189] width 437 height 18
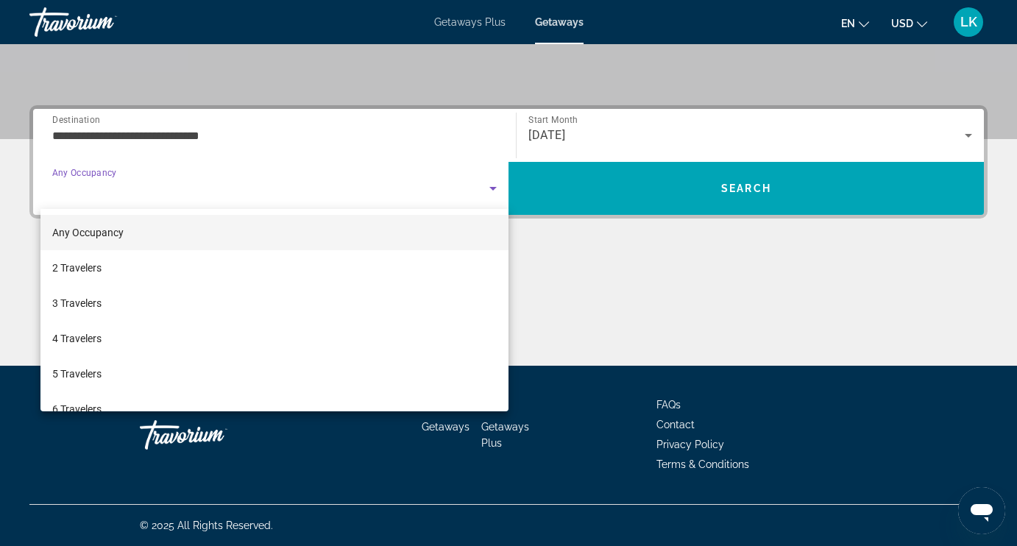
click at [419, 179] on div at bounding box center [508, 273] width 1017 height 546
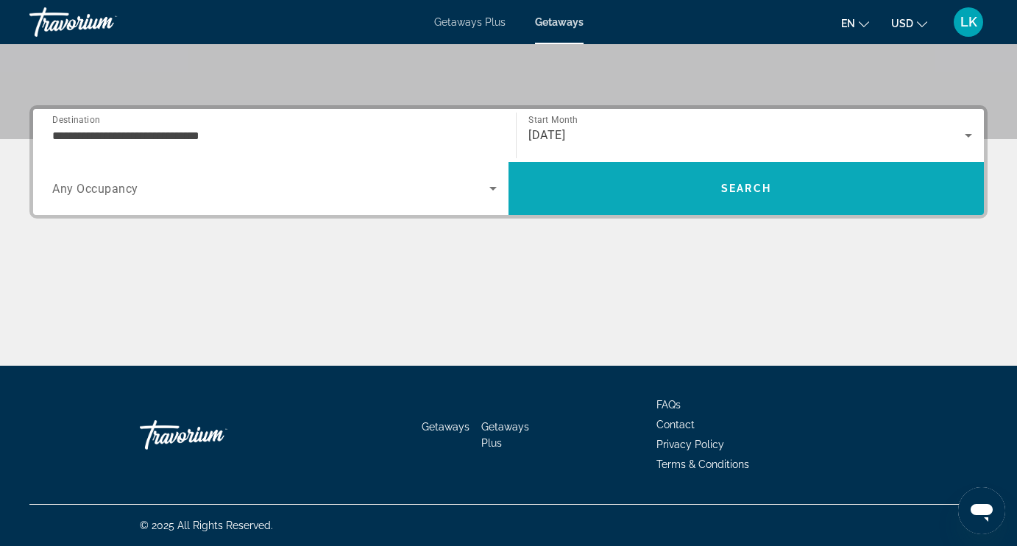
click at [673, 195] on span "Search" at bounding box center [745, 188] width 475 height 35
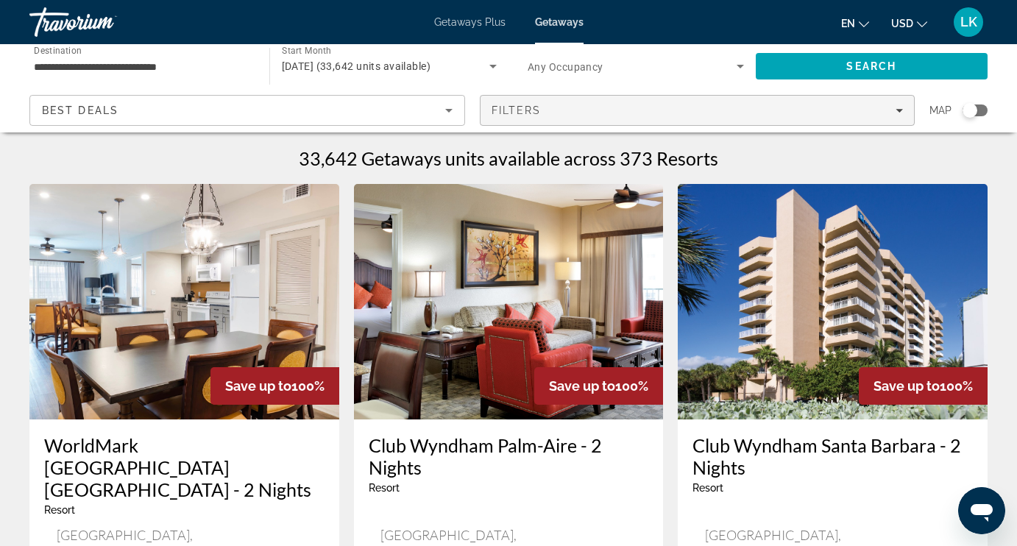
click at [781, 111] on div "Filters" at bounding box center [697, 110] width 412 height 12
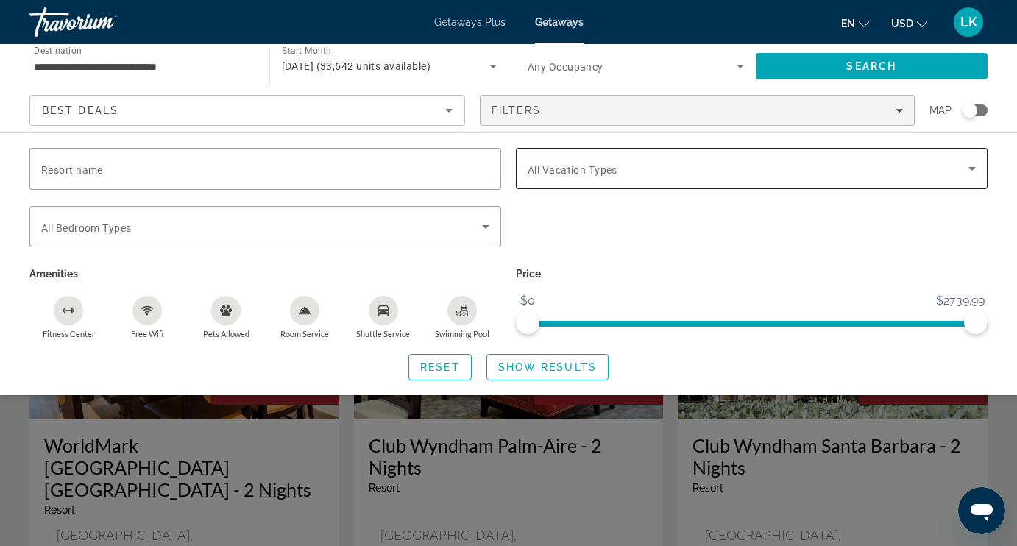
click at [692, 159] on div "Search widget" at bounding box center [752, 168] width 448 height 41
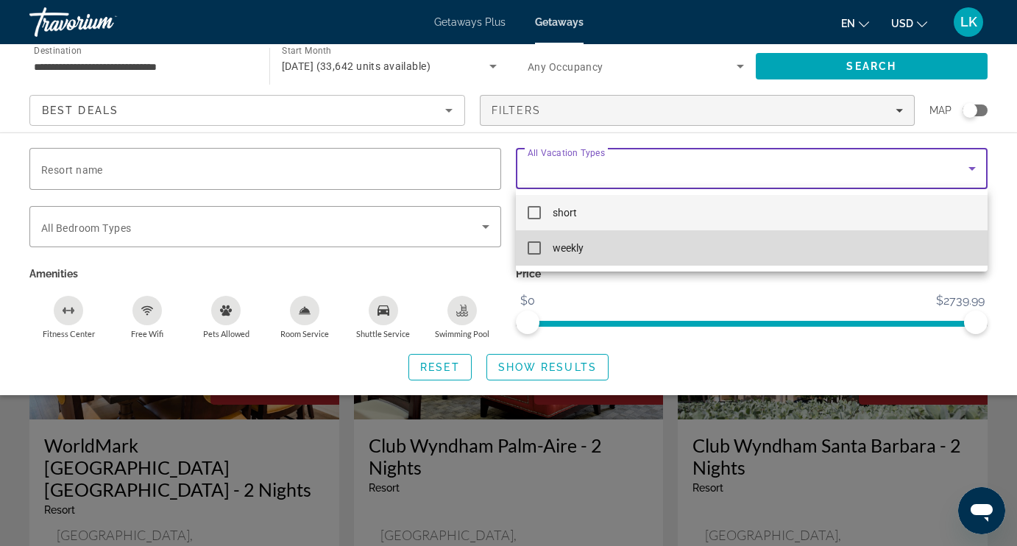
click at [575, 246] on span "weekly" at bounding box center [568, 248] width 31 height 18
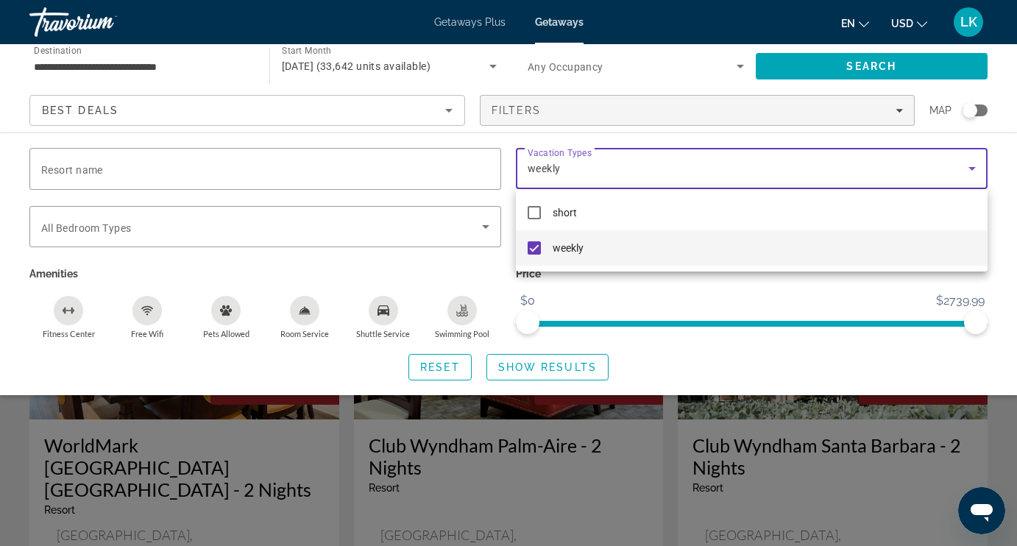
click at [572, 366] on div at bounding box center [508, 273] width 1017 height 546
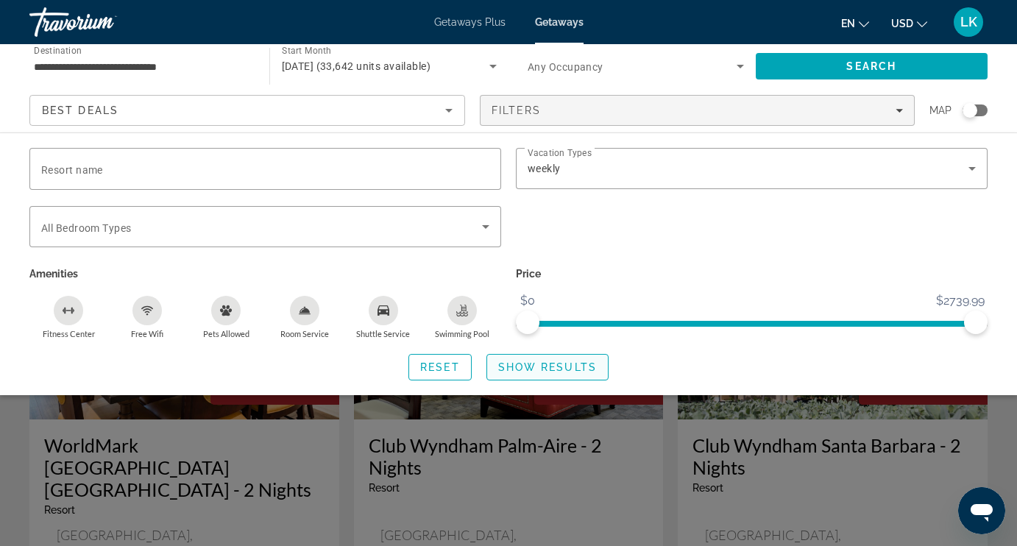
click at [572, 367] on span "Show Results" at bounding box center [547, 367] width 99 height 12
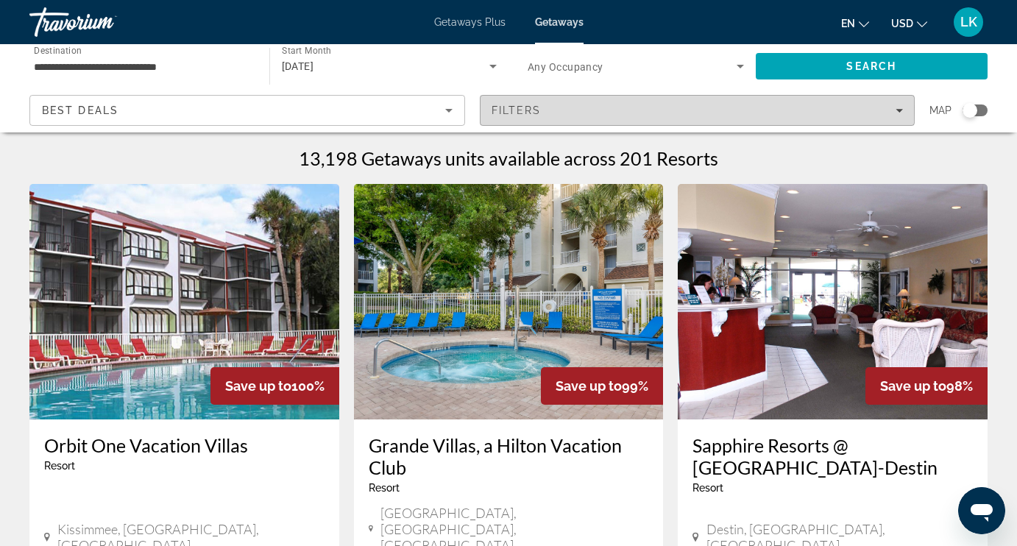
click at [589, 107] on div "Filters" at bounding box center [697, 110] width 412 height 12
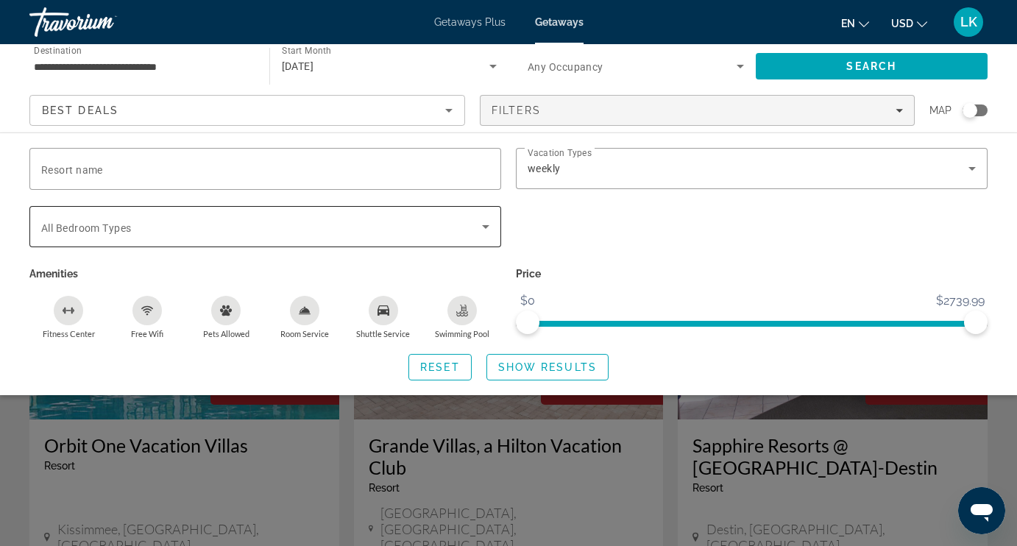
click at [62, 222] on span "All Bedroom Types" at bounding box center [86, 228] width 90 height 12
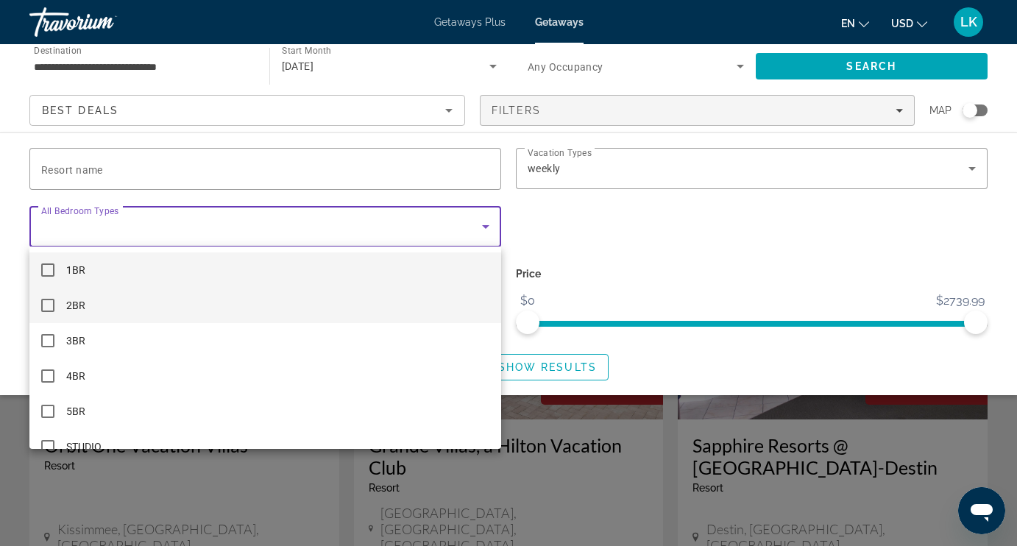
click at [47, 303] on mat-pseudo-checkbox at bounding box center [47, 305] width 13 height 13
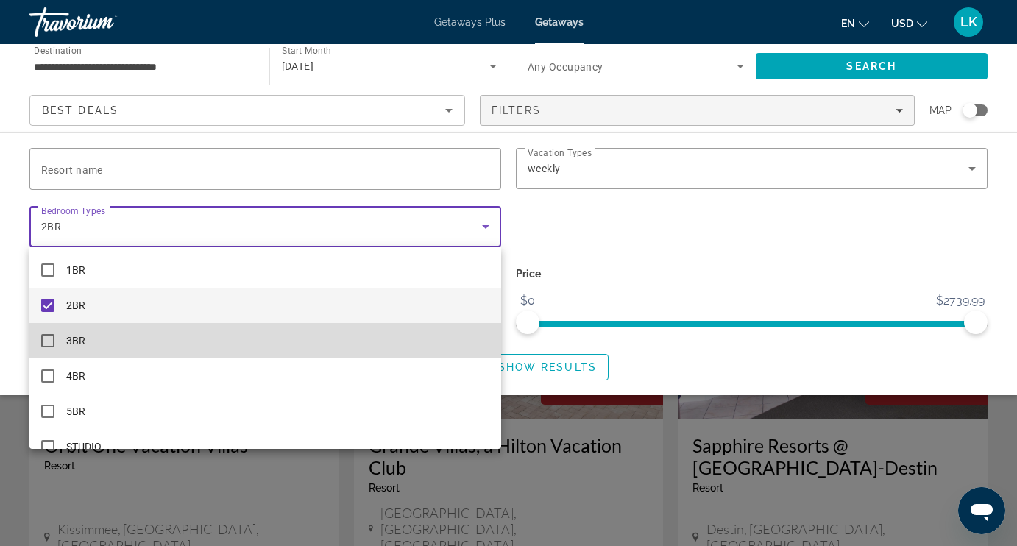
click at [48, 338] on mat-pseudo-checkbox at bounding box center [47, 340] width 13 height 13
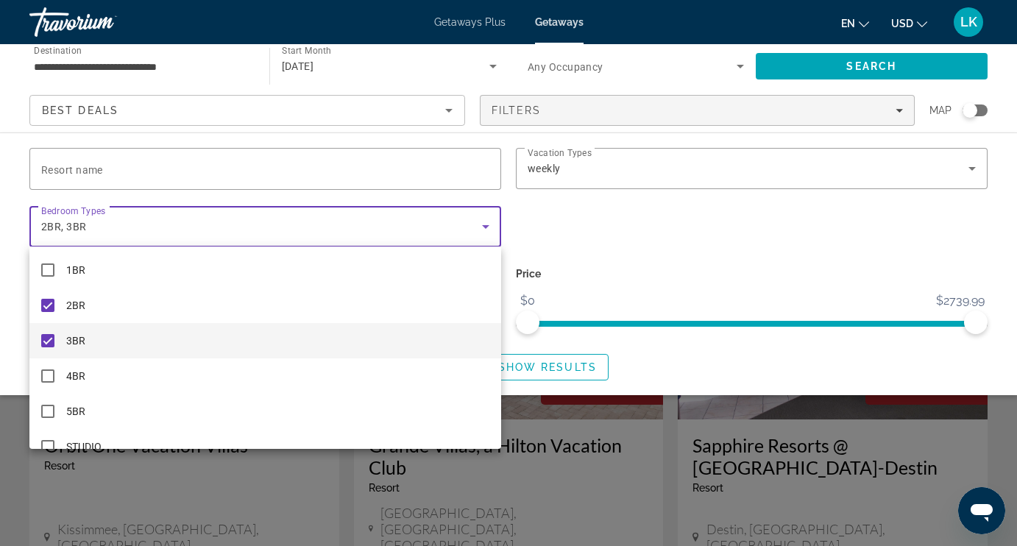
click at [541, 370] on div at bounding box center [508, 273] width 1017 height 546
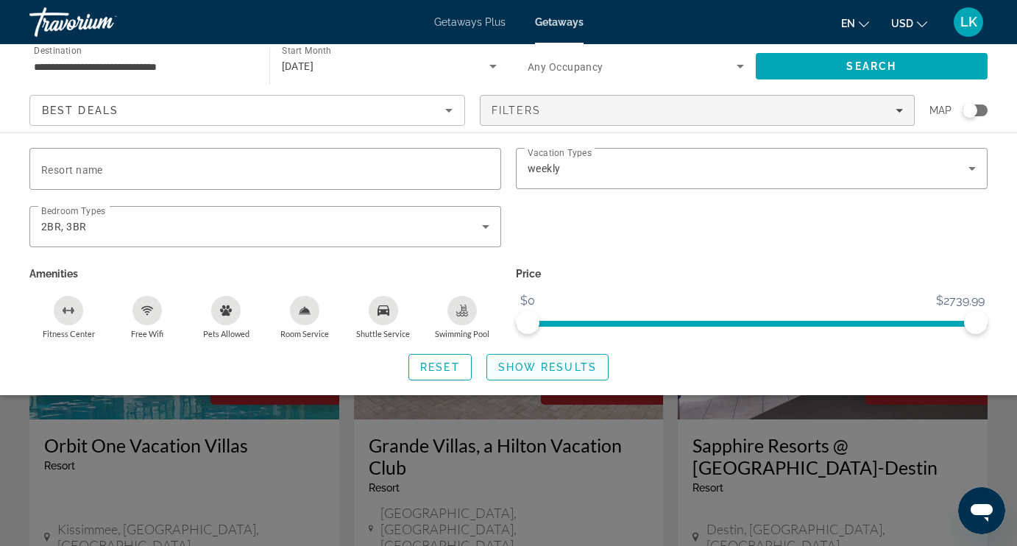
click at [541, 370] on span "Show Results" at bounding box center [547, 367] width 99 height 12
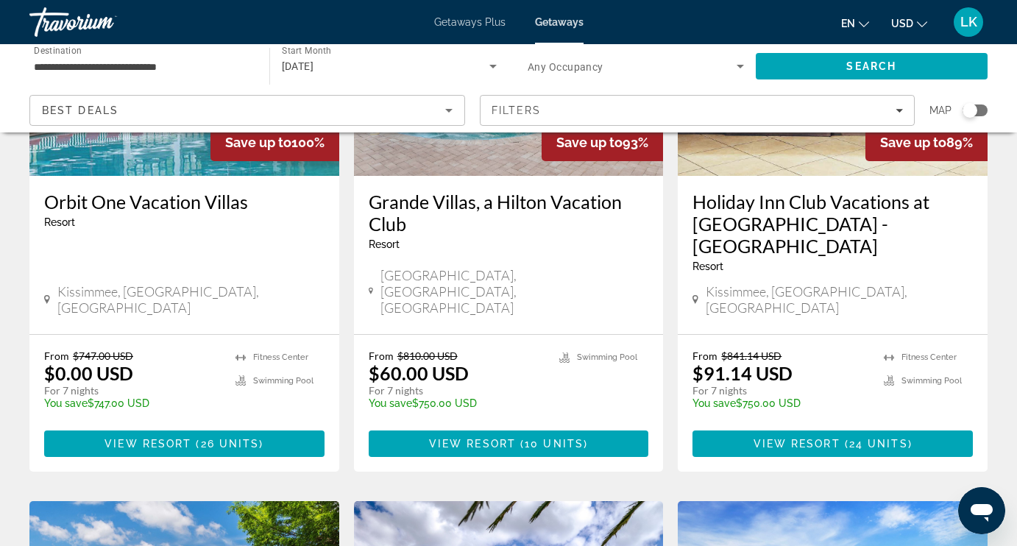
scroll to position [244, 0]
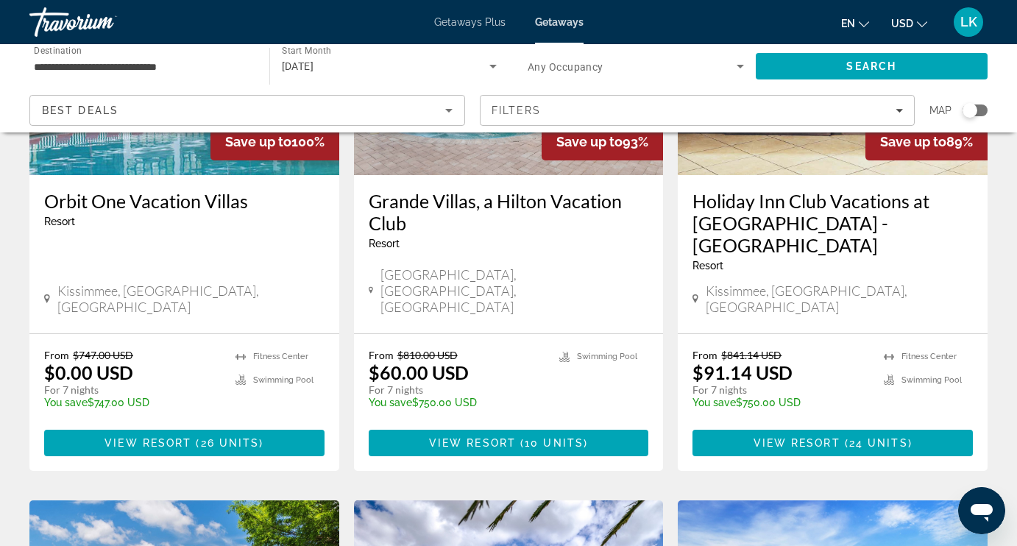
click at [166, 146] on img "Main content" at bounding box center [184, 57] width 310 height 235
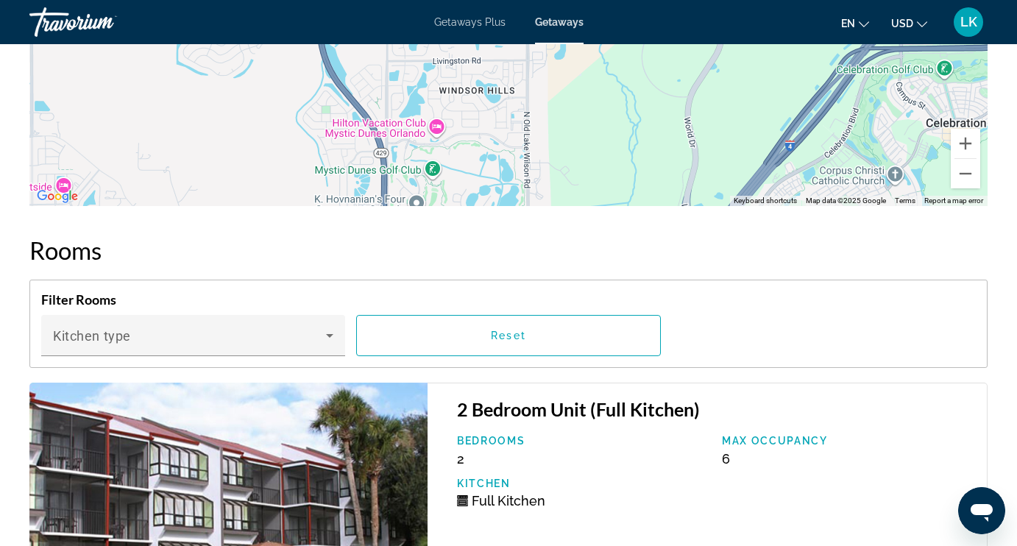
scroll to position [2604, 0]
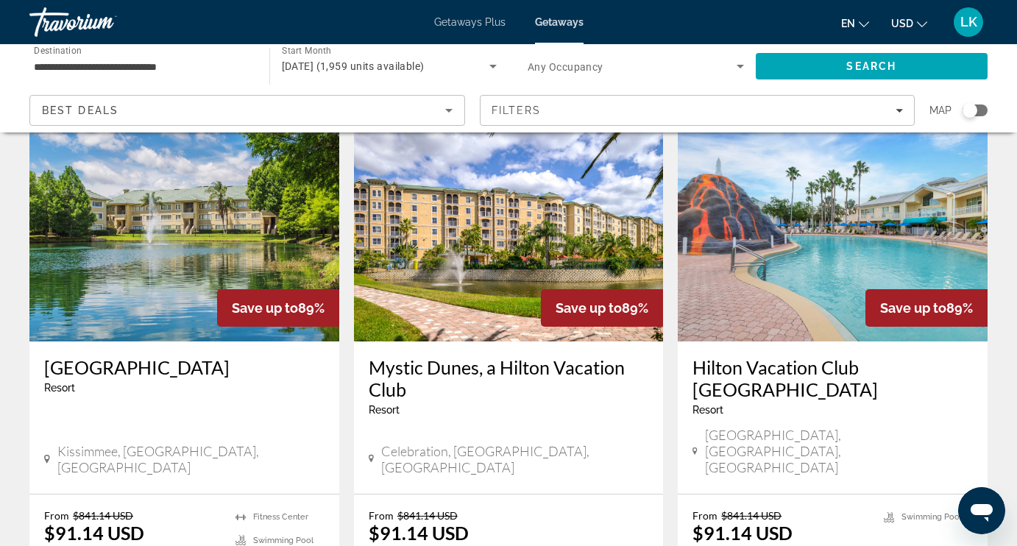
scroll to position [636, 0]
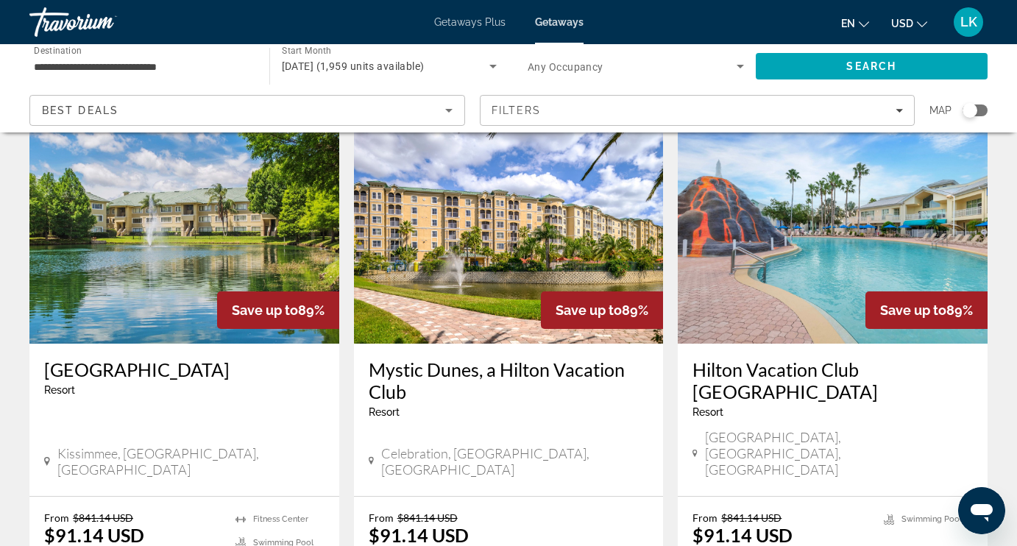
click at [715, 261] on img "Main content" at bounding box center [833, 225] width 310 height 235
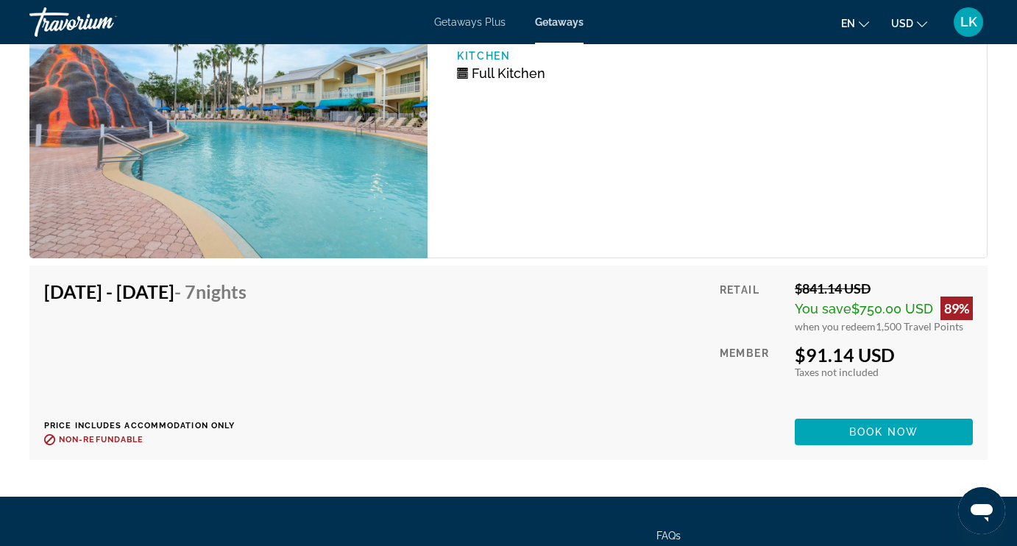
scroll to position [4614, 0]
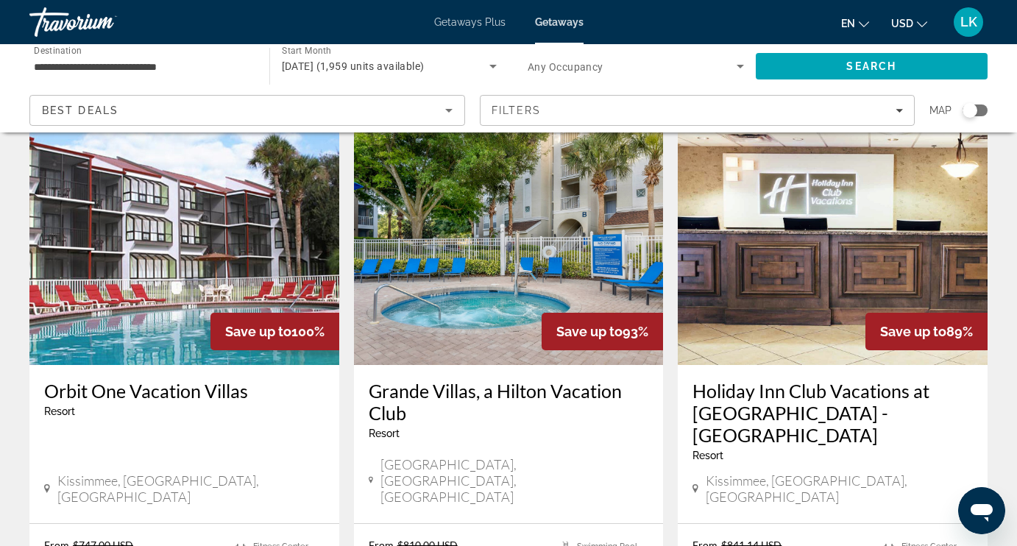
scroll to position [16, 0]
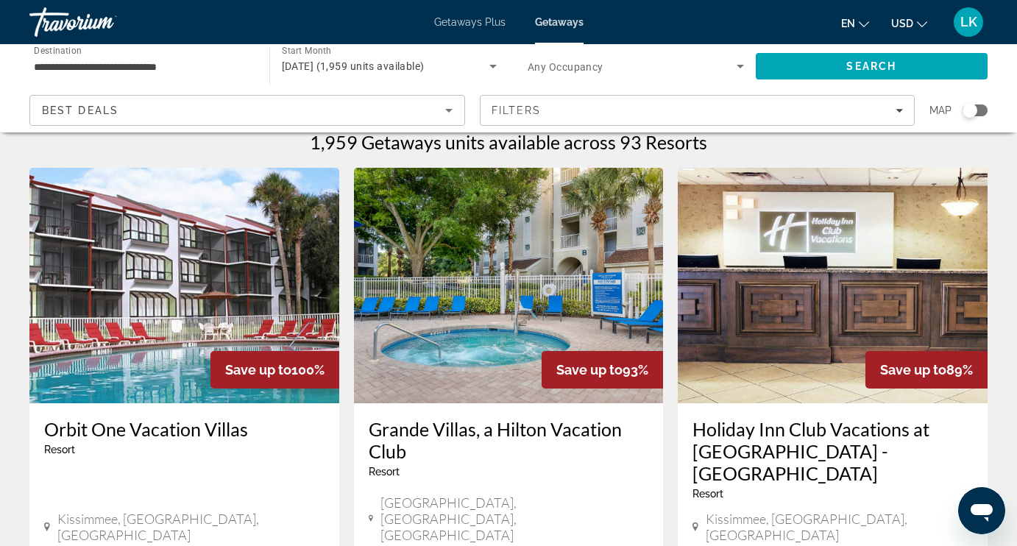
click at [753, 343] on img "Main content" at bounding box center [833, 285] width 310 height 235
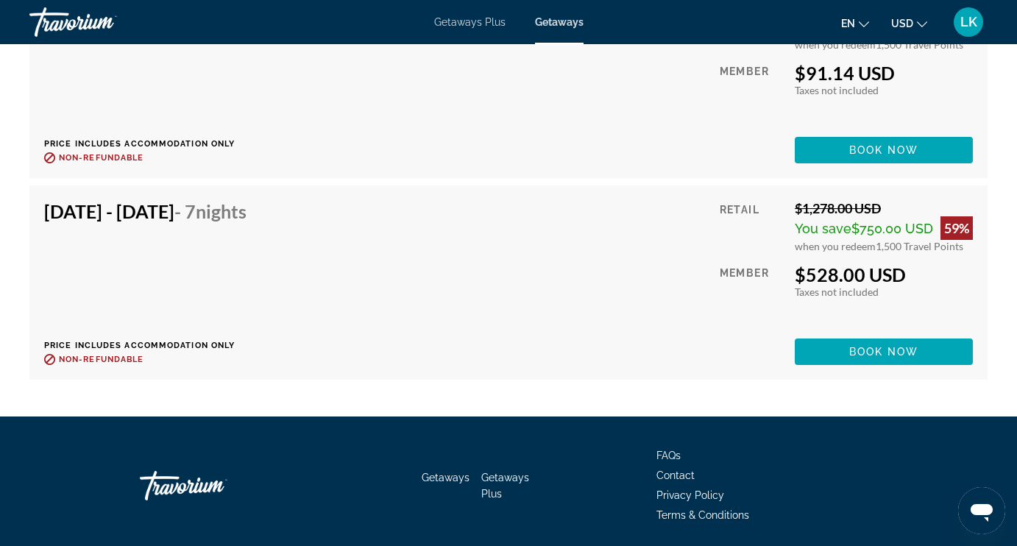
scroll to position [5374, 0]
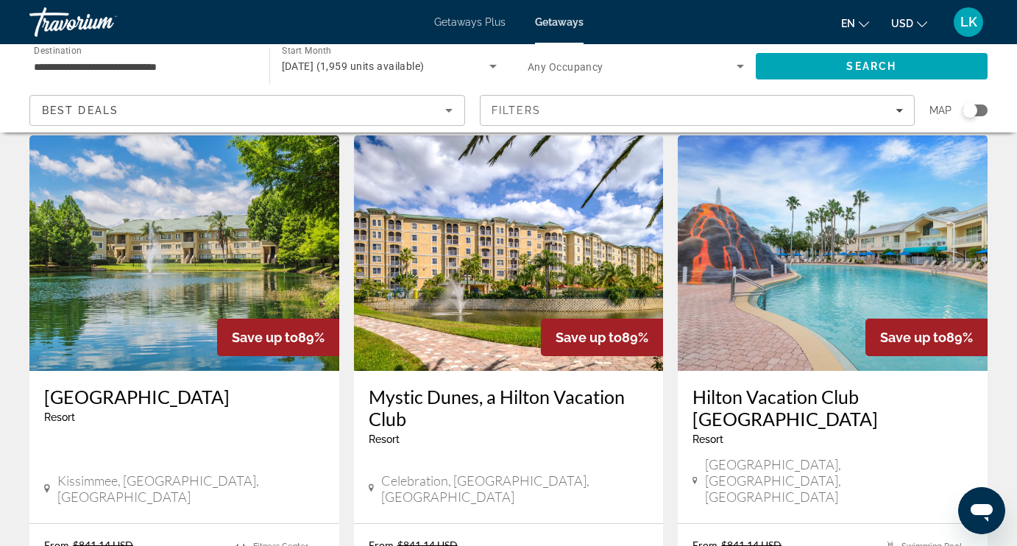
scroll to position [611, 0]
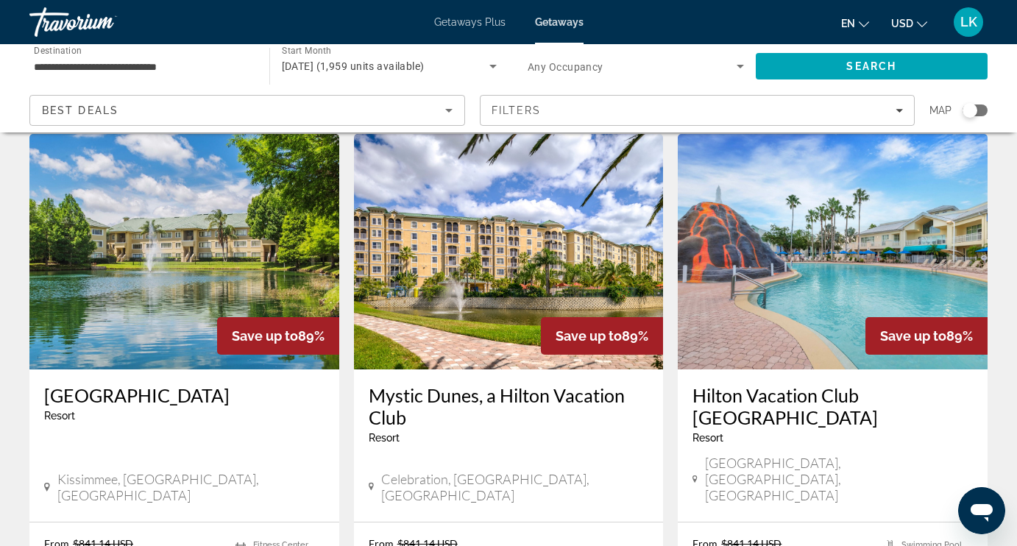
click at [211, 309] on img "Main content" at bounding box center [184, 251] width 310 height 235
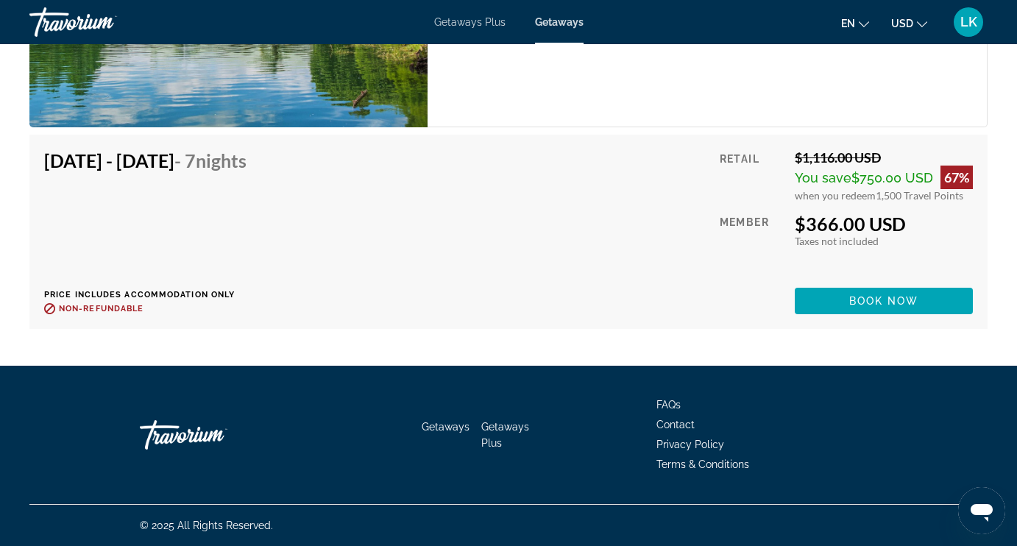
scroll to position [6914, 0]
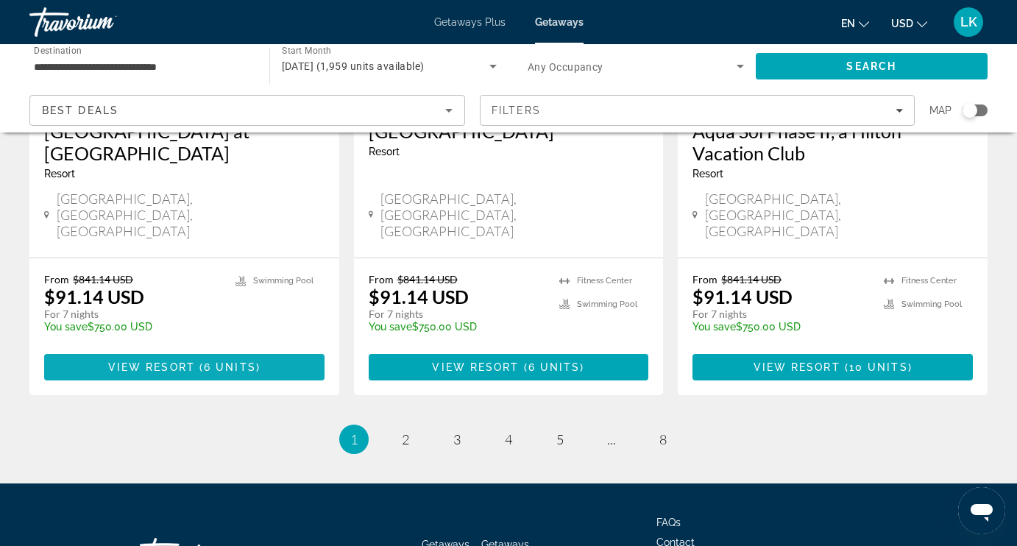
scroll to position [1967, 0]
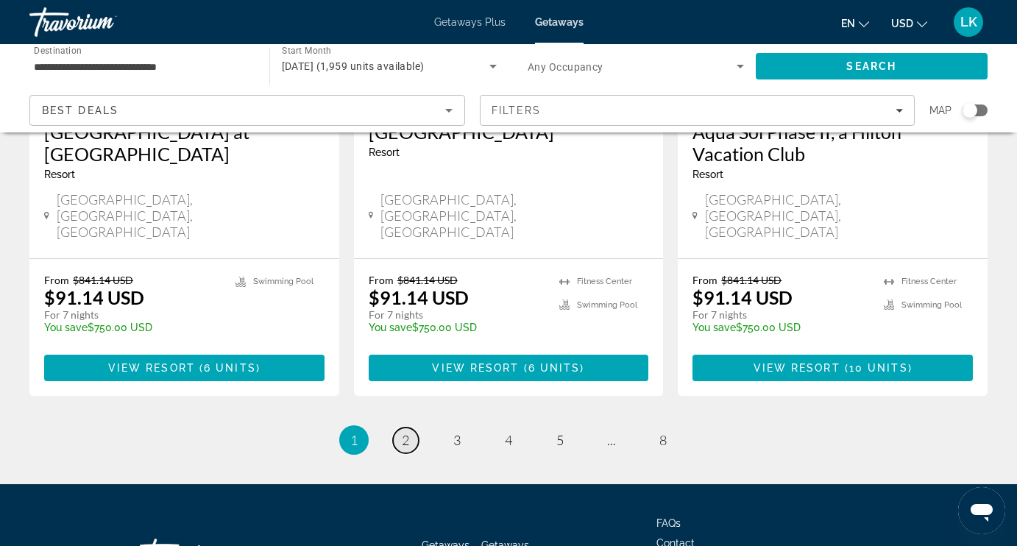
click at [402, 432] on span "2" at bounding box center [405, 440] width 7 height 16
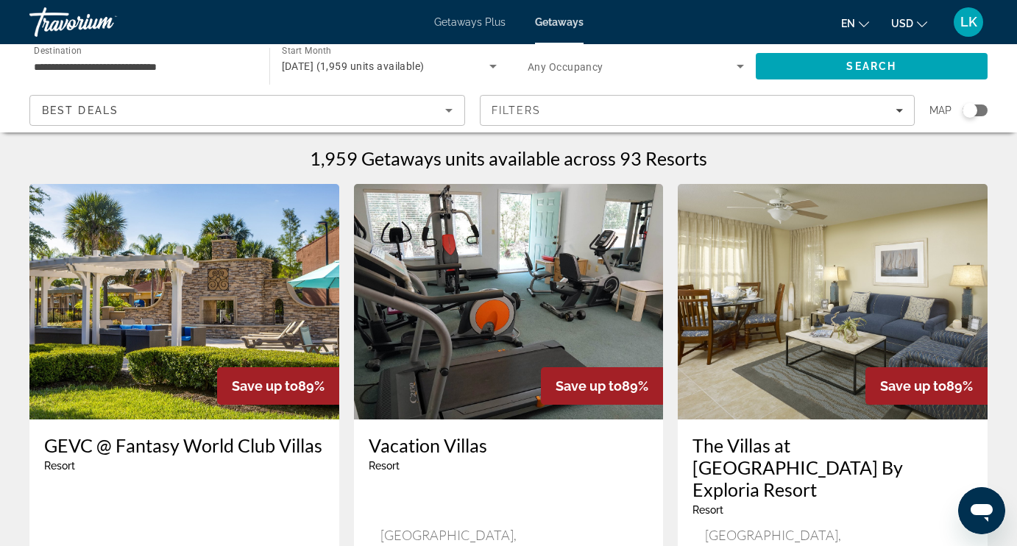
click at [226, 342] on img "Main content" at bounding box center [184, 301] width 310 height 235
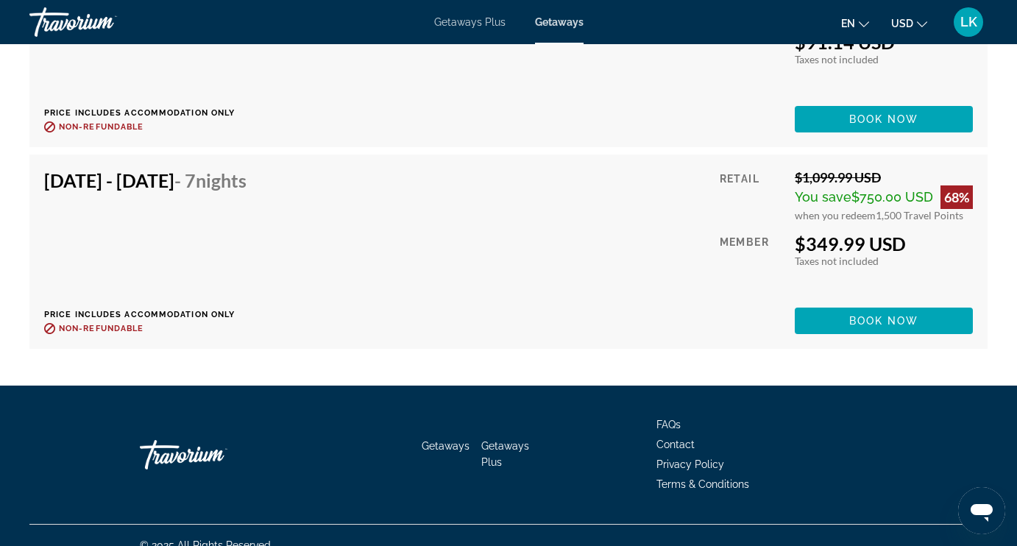
scroll to position [3463, 0]
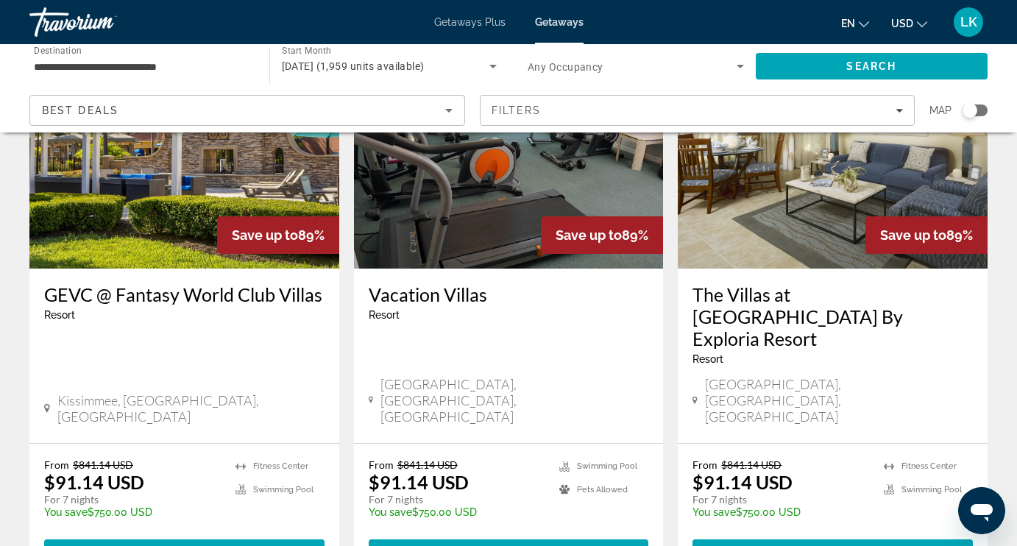
scroll to position [146, 0]
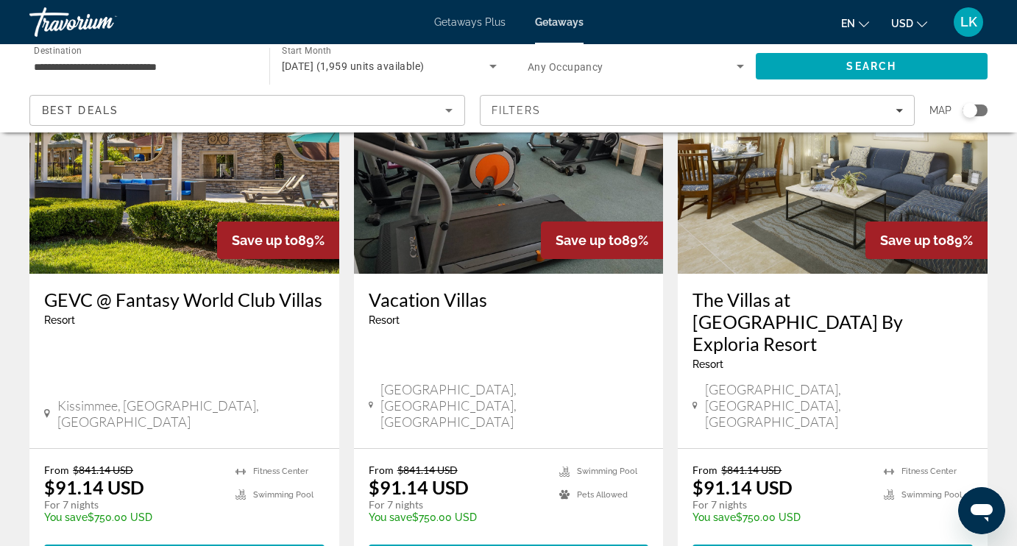
click at [738, 246] on img "Main content" at bounding box center [833, 155] width 310 height 235
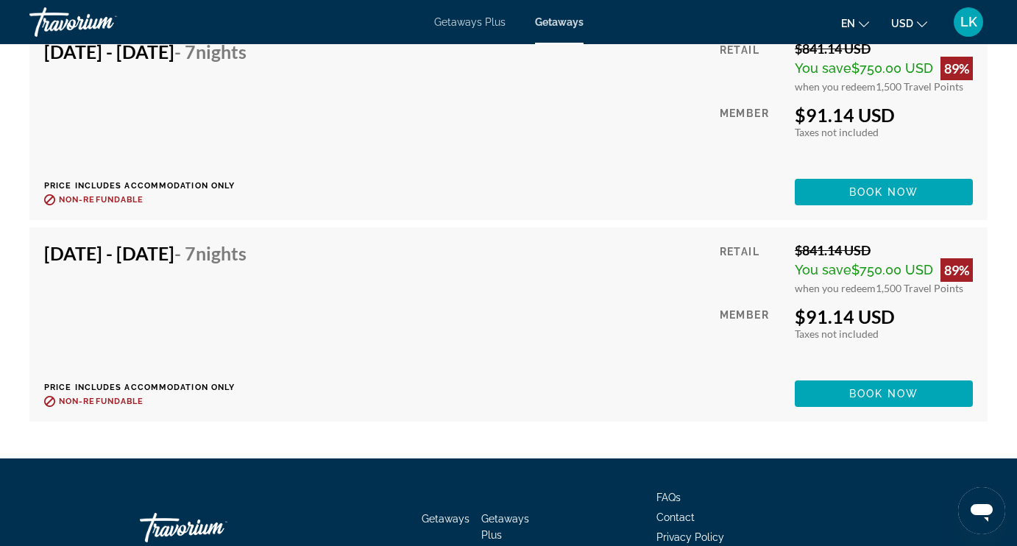
scroll to position [3395, 0]
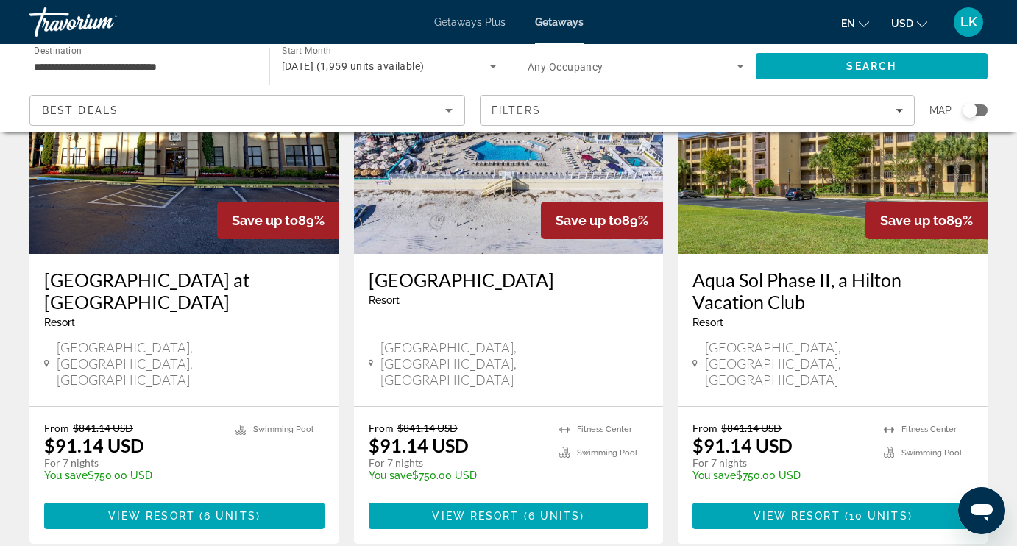
scroll to position [1822, 0]
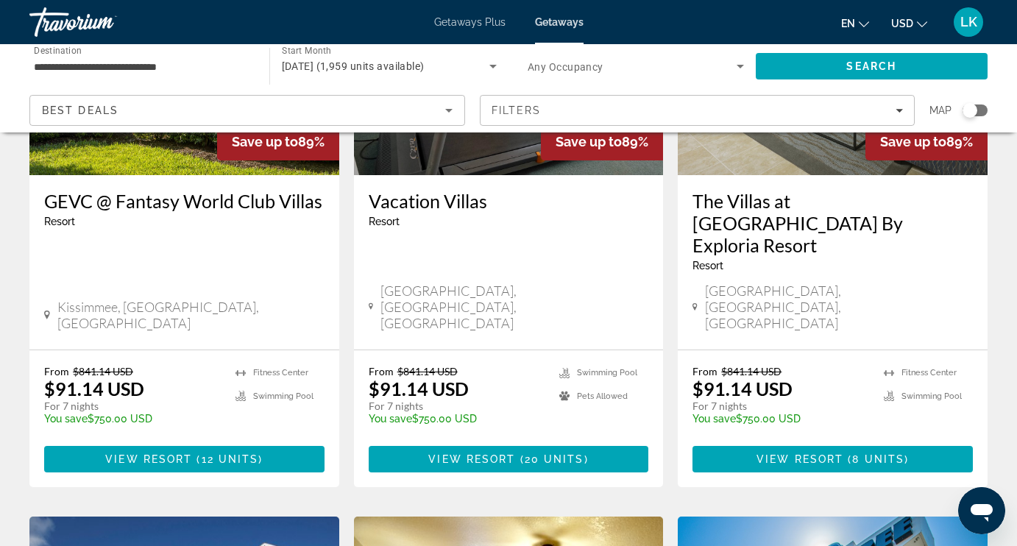
scroll to position [246, 0]
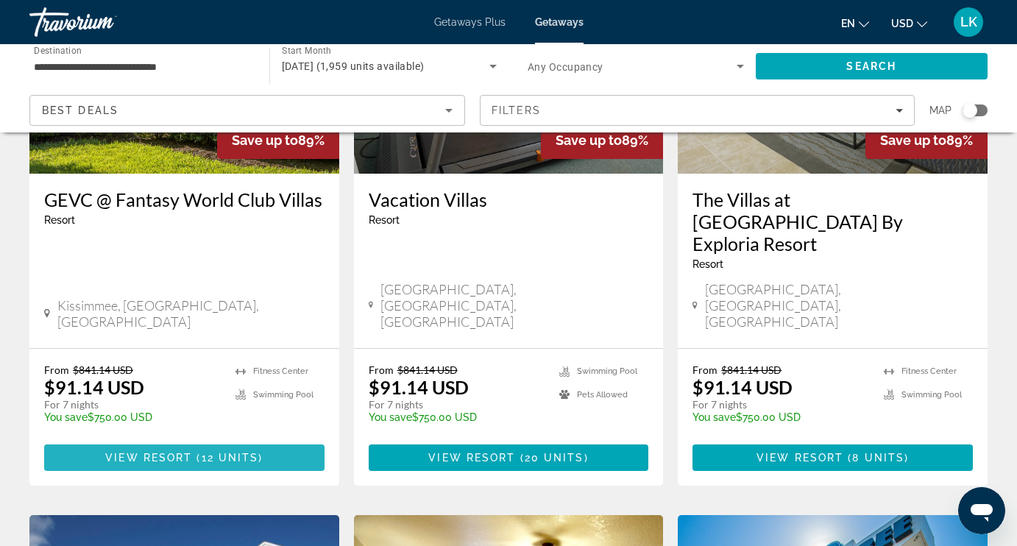
click at [251, 452] on span "12 units" at bounding box center [230, 458] width 57 height 12
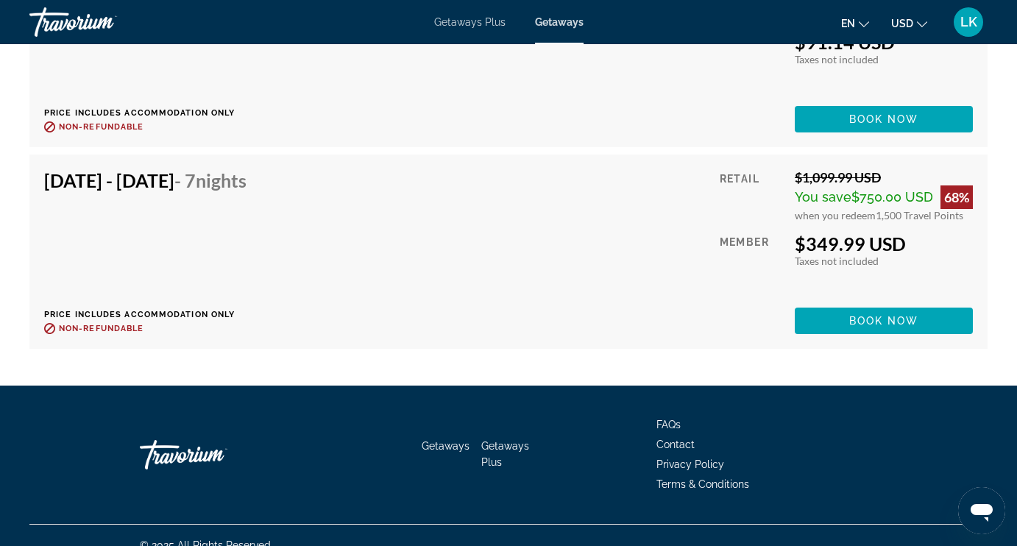
scroll to position [3463, 0]
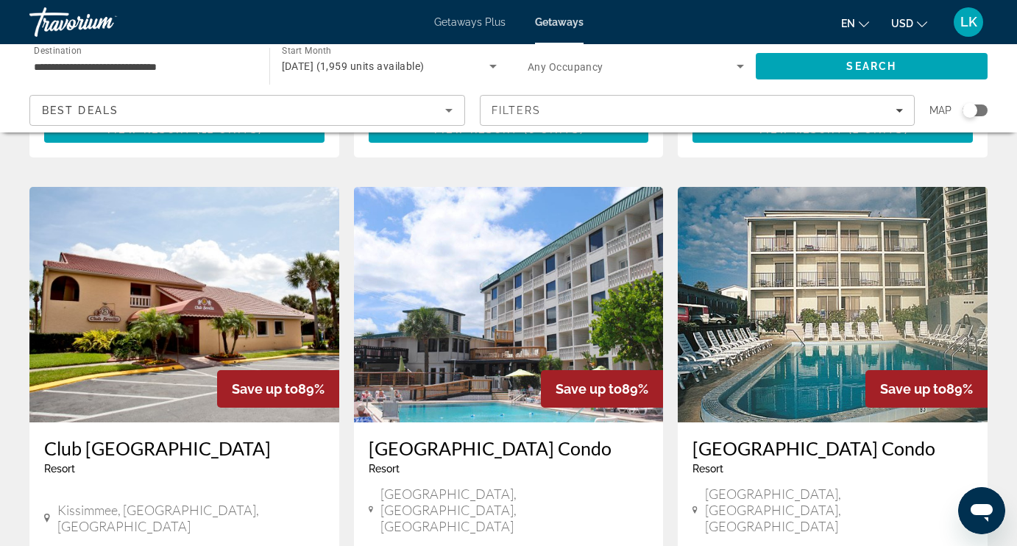
scroll to position [1647, 0]
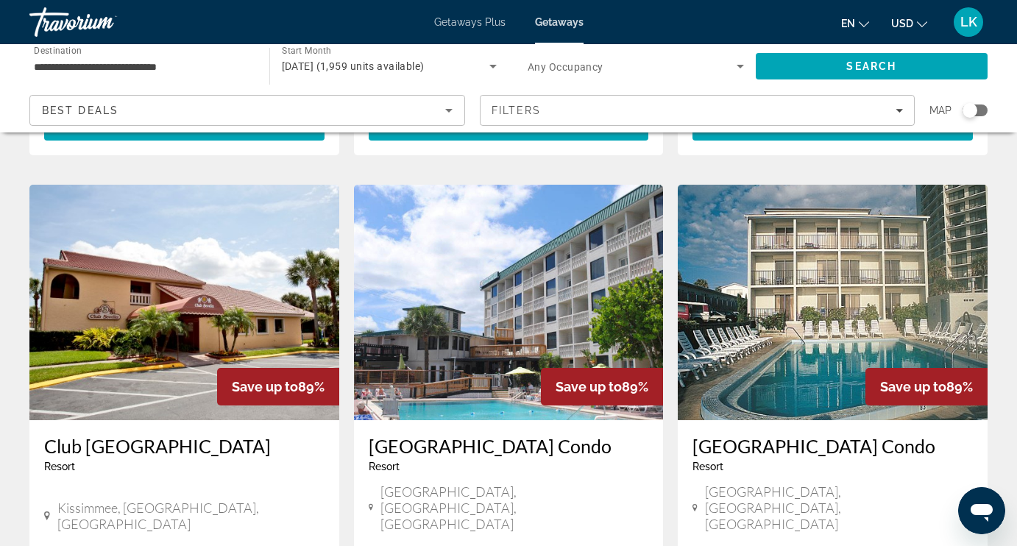
click at [739, 231] on img "Main content" at bounding box center [833, 302] width 310 height 235
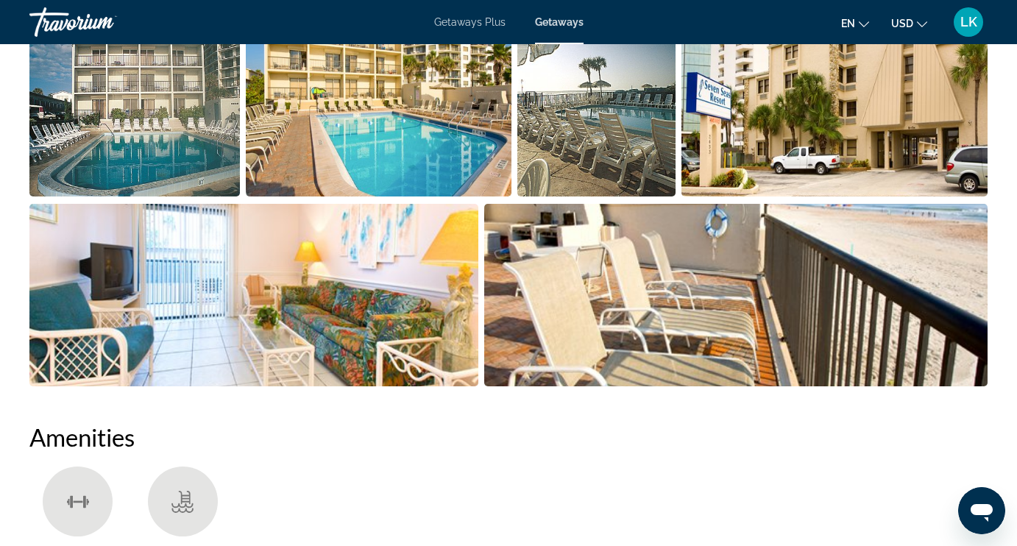
scroll to position [1031, 0]
click at [191, 84] on img "Open full-screen image slider" at bounding box center [134, 106] width 210 height 182
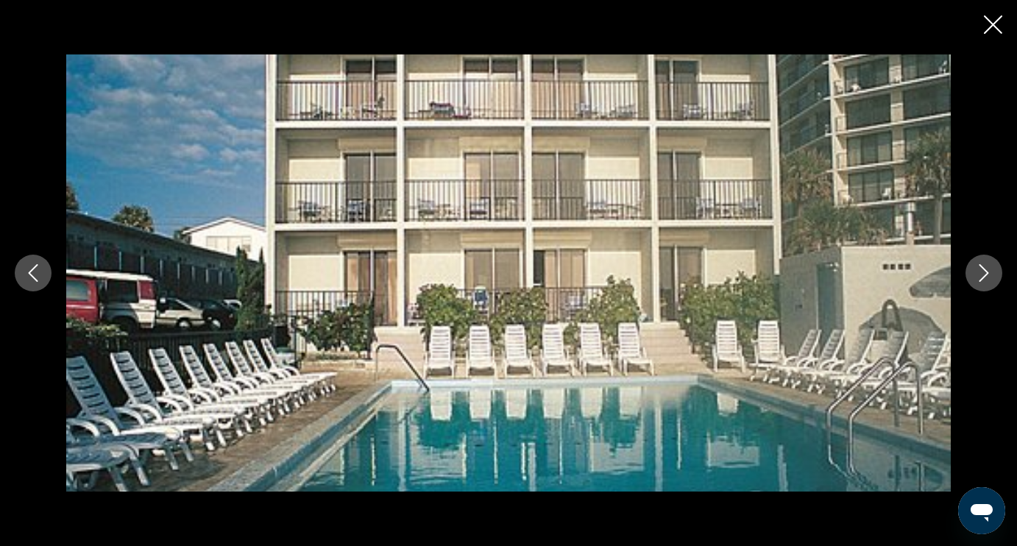
click at [981, 269] on icon "Next image" at bounding box center [984, 273] width 18 height 18
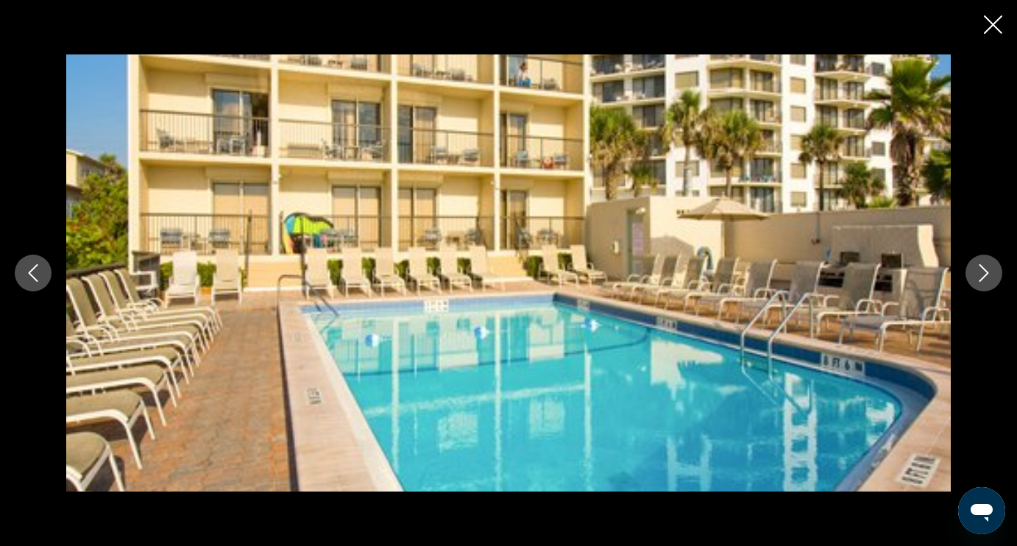
click at [981, 270] on icon "Next image" at bounding box center [984, 273] width 18 height 18
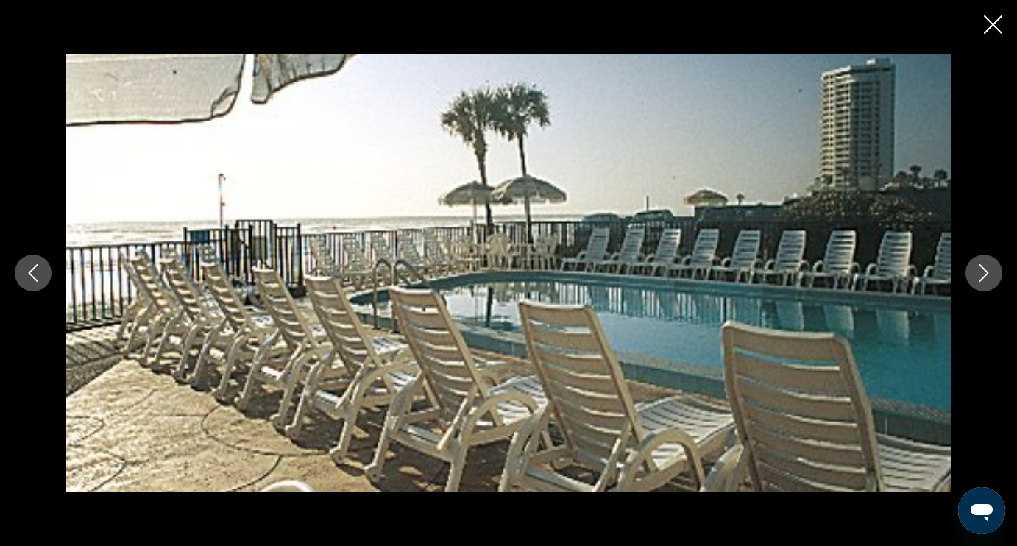
click at [981, 270] on icon "Next image" at bounding box center [984, 273] width 18 height 18
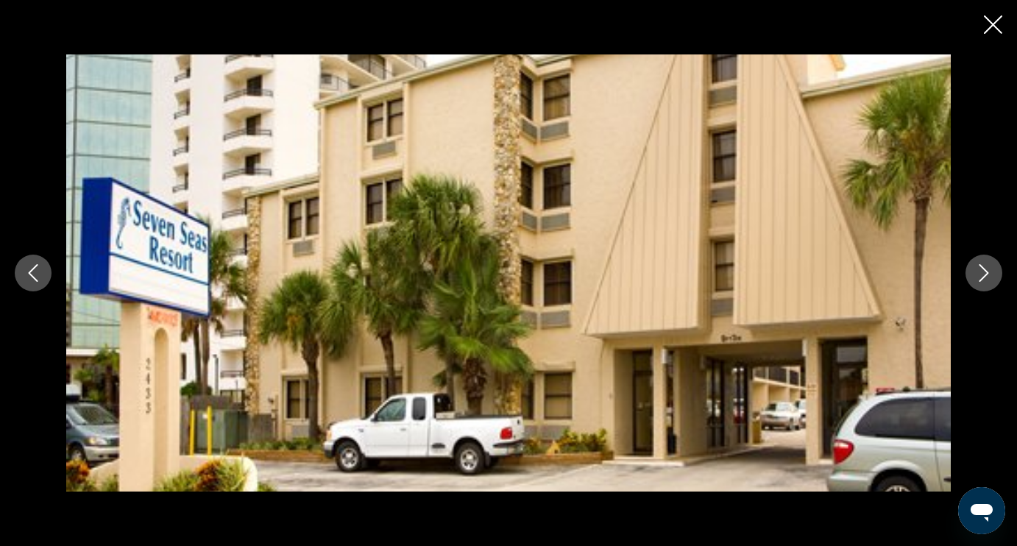
click at [981, 271] on icon "Next image" at bounding box center [984, 273] width 18 height 18
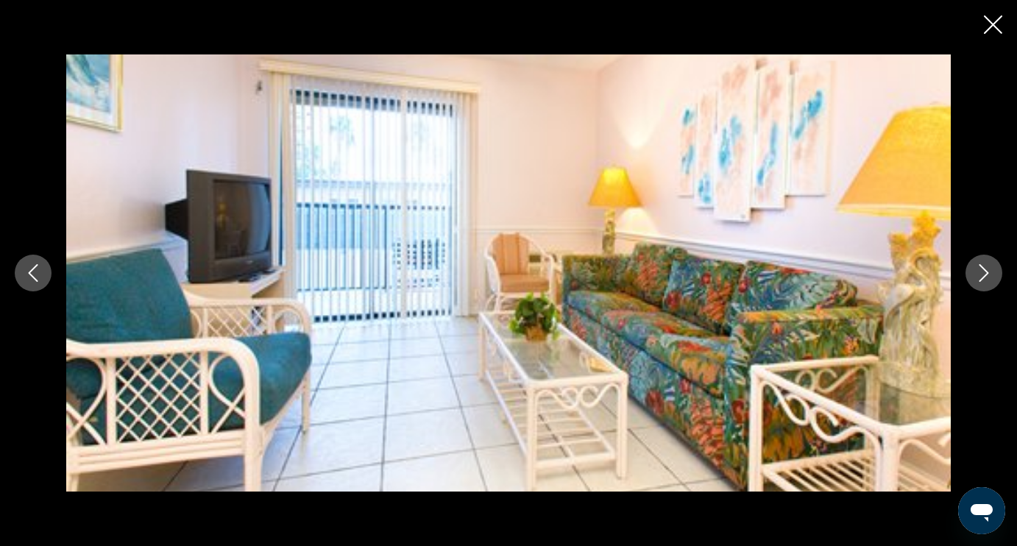
click at [981, 272] on icon "Next image" at bounding box center [984, 273] width 18 height 18
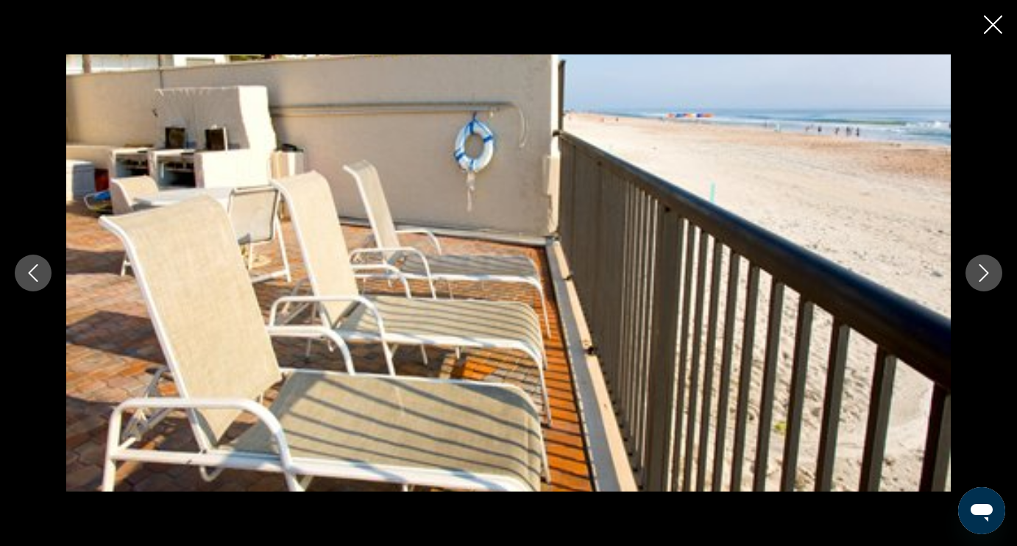
click at [981, 274] on icon "Next image" at bounding box center [984, 273] width 18 height 18
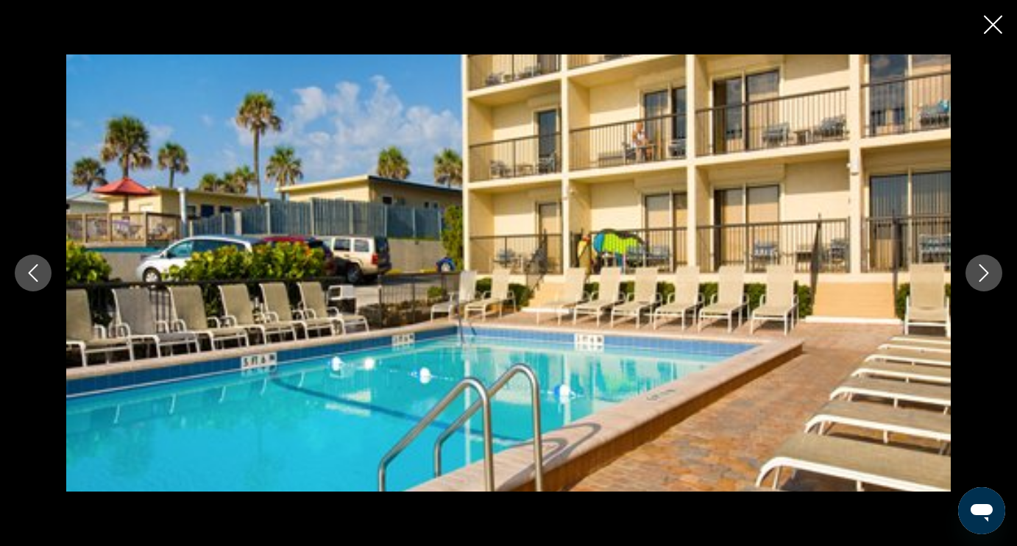
click at [981, 274] on icon "Next image" at bounding box center [984, 273] width 18 height 18
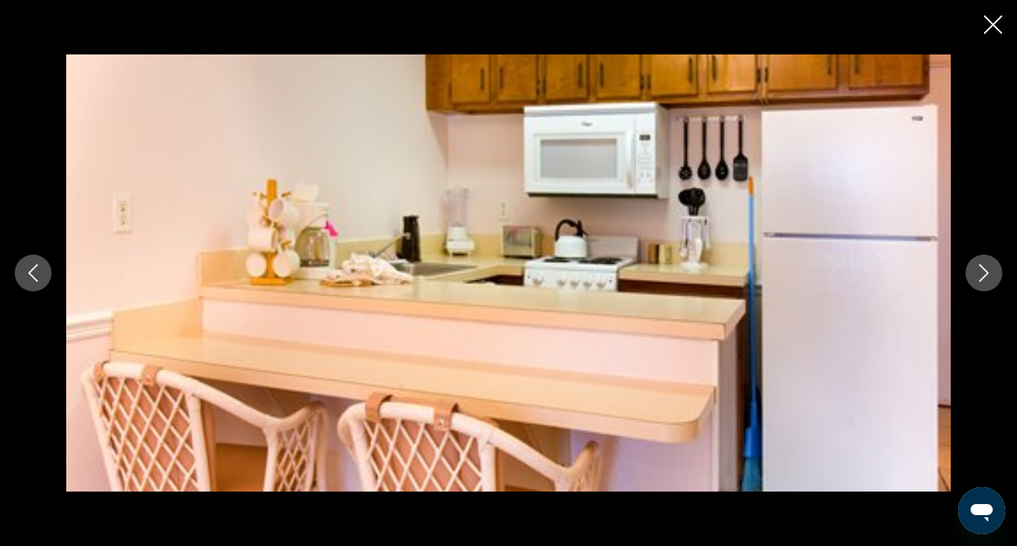
click at [981, 275] on icon "Next image" at bounding box center [984, 273] width 18 height 18
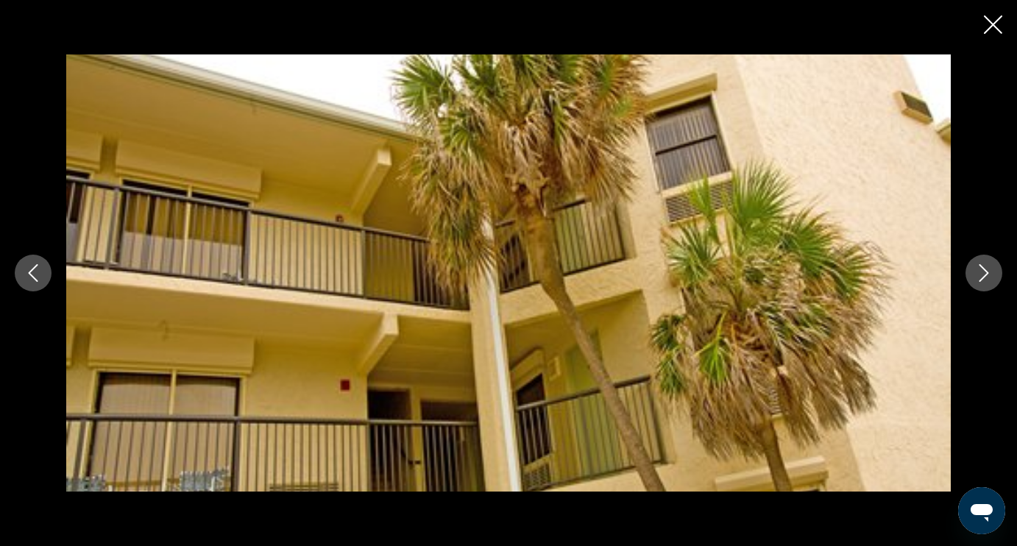
click at [981, 276] on icon "Next image" at bounding box center [984, 273] width 18 height 18
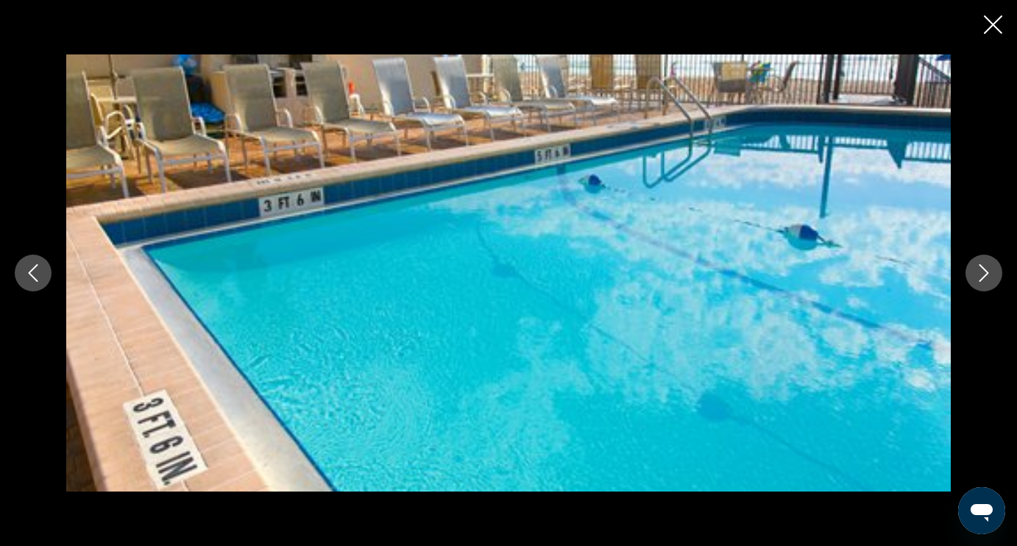
click at [981, 277] on icon "Next image" at bounding box center [984, 273] width 18 height 18
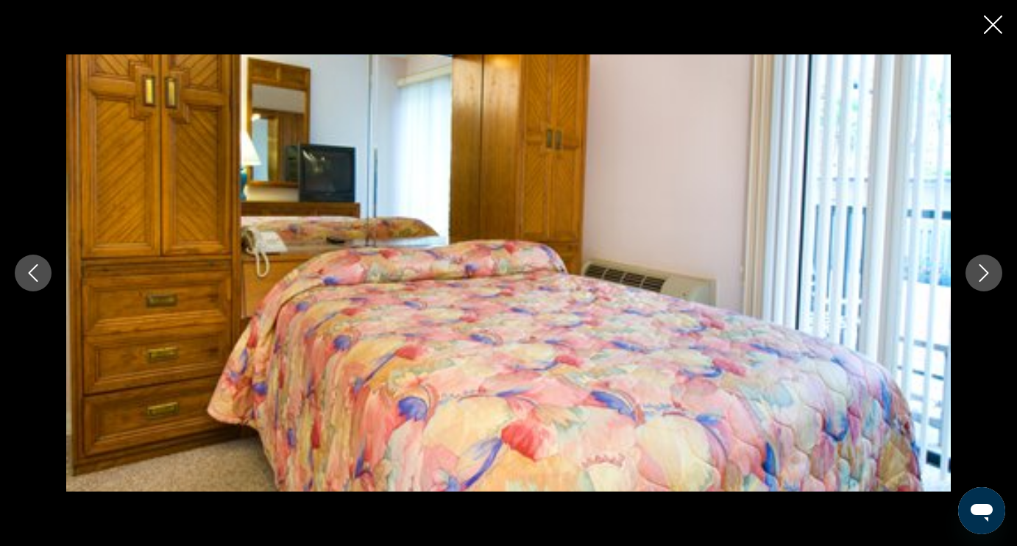
click at [981, 277] on icon "Next image" at bounding box center [984, 273] width 18 height 18
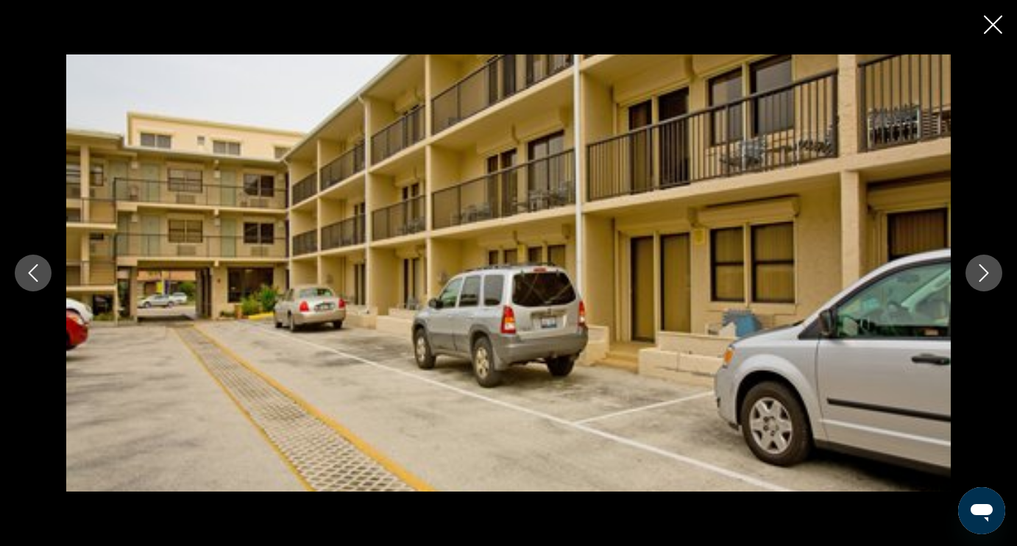
click at [981, 278] on icon "Next image" at bounding box center [984, 273] width 18 height 18
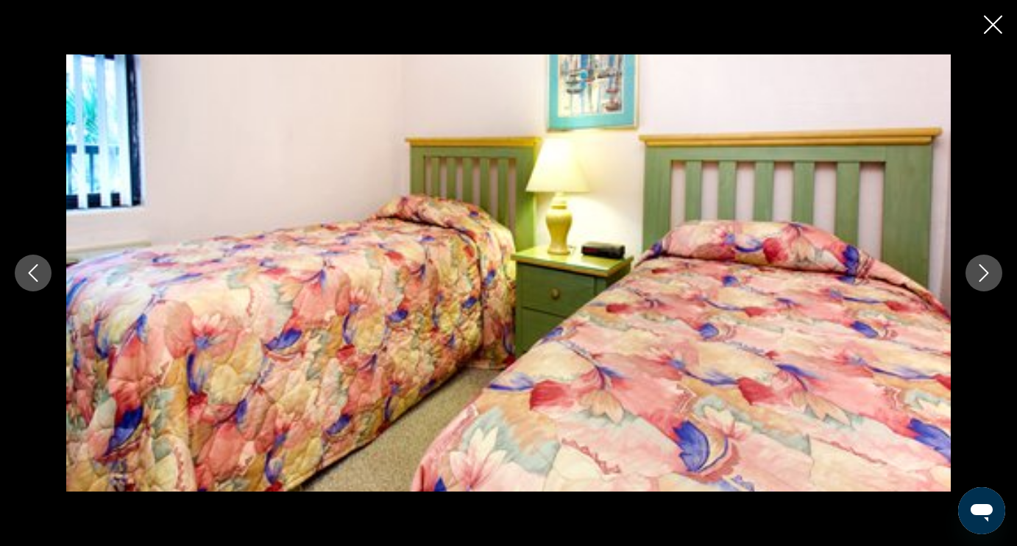
click at [981, 279] on icon "Next image" at bounding box center [984, 273] width 10 height 18
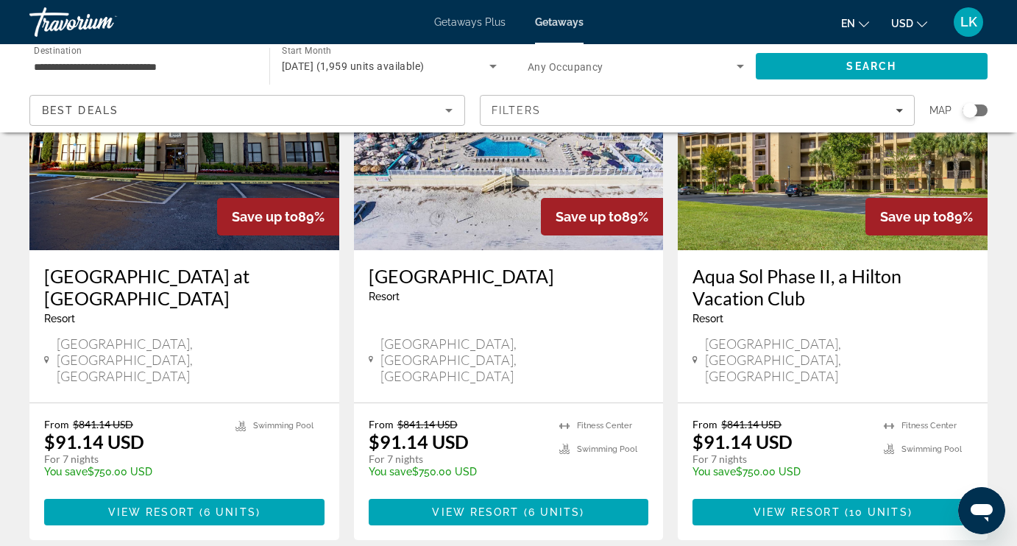
scroll to position [1826, 0]
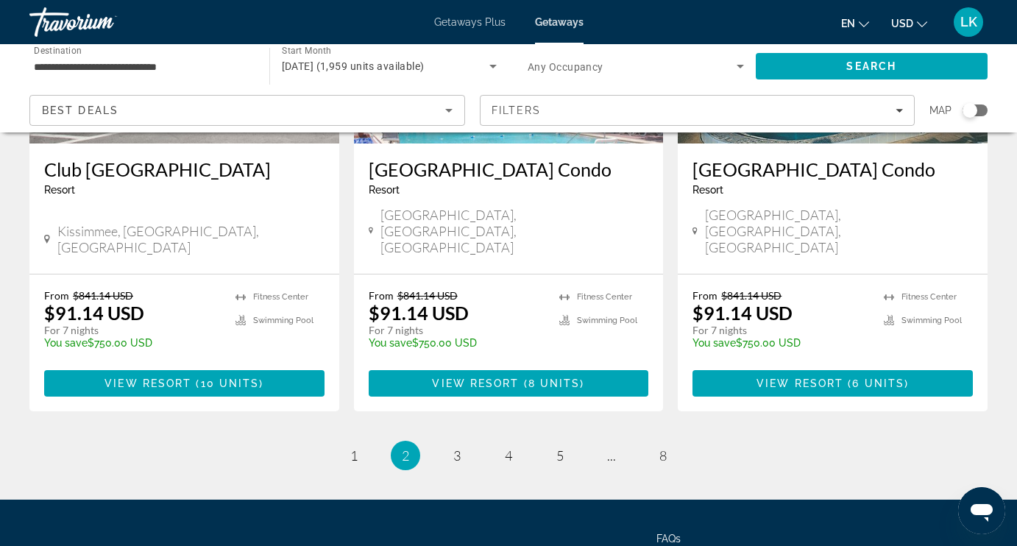
scroll to position [1923, 0]
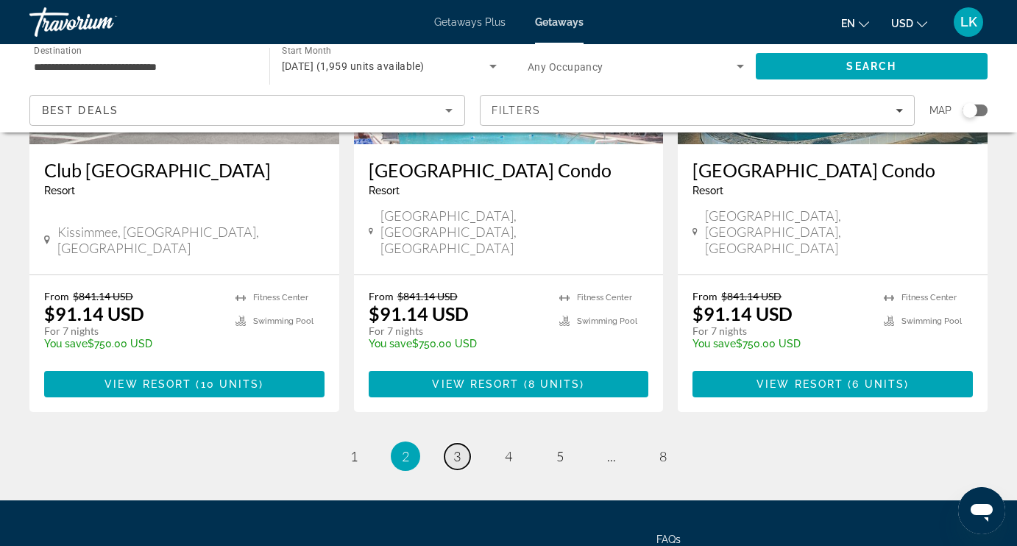
click at [458, 448] on span "3" at bounding box center [456, 456] width 7 height 16
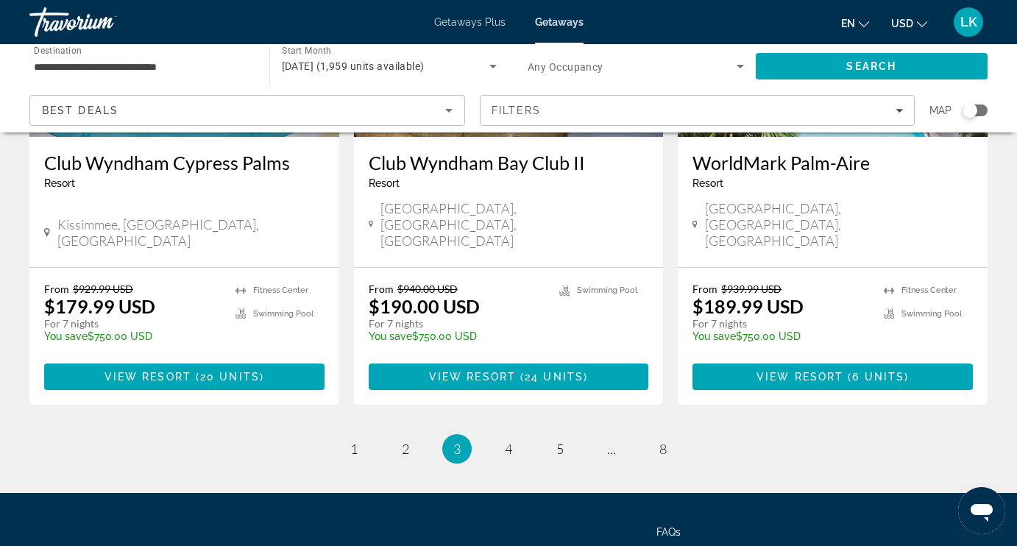
scroll to position [1894, 0]
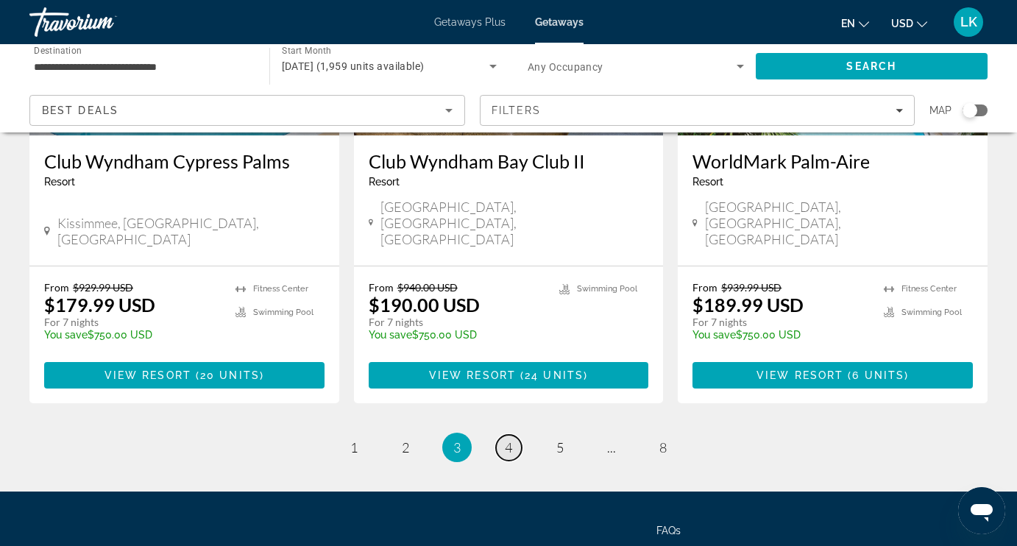
click at [509, 439] on span "4" at bounding box center [508, 447] width 7 height 16
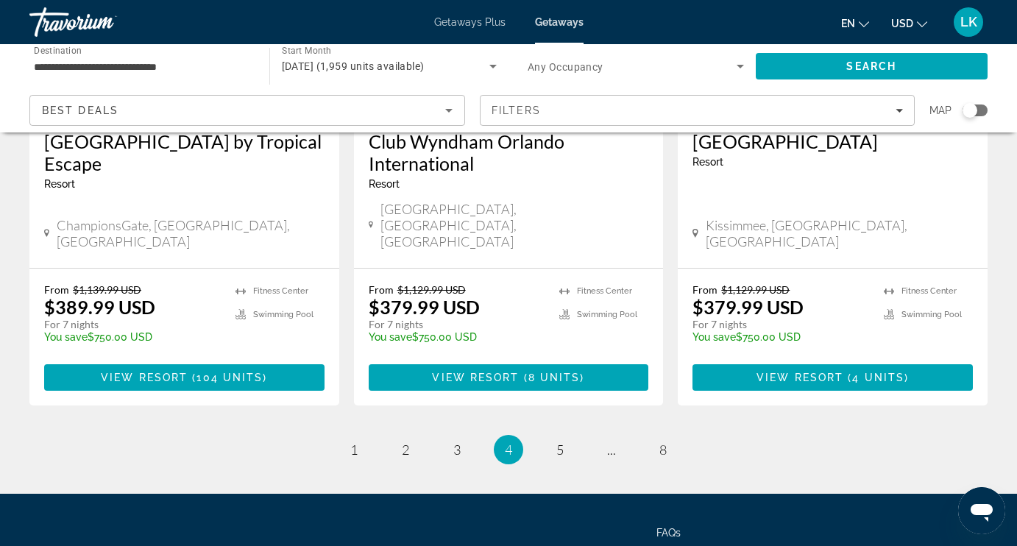
scroll to position [1967, 0]
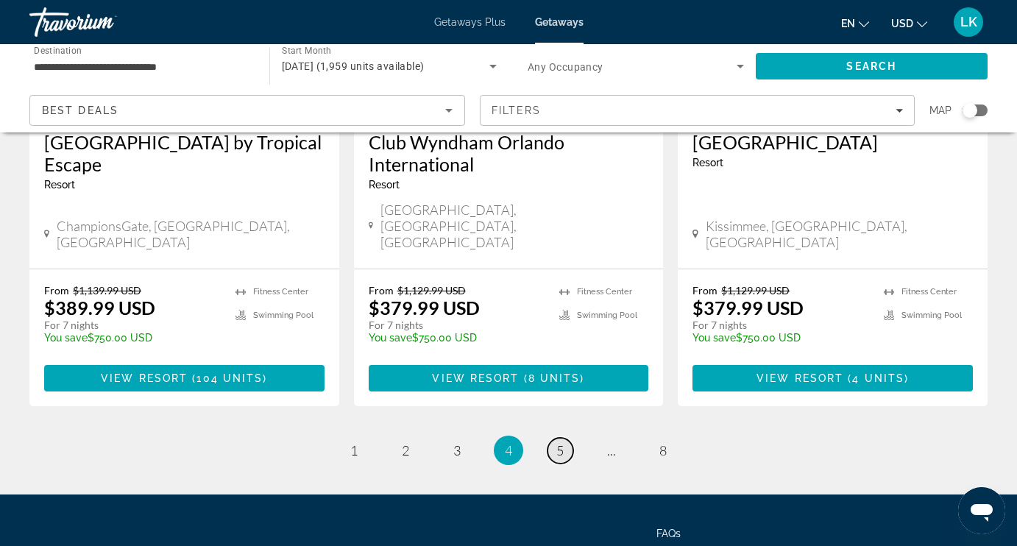
click at [561, 442] on span "5" at bounding box center [559, 450] width 7 height 16
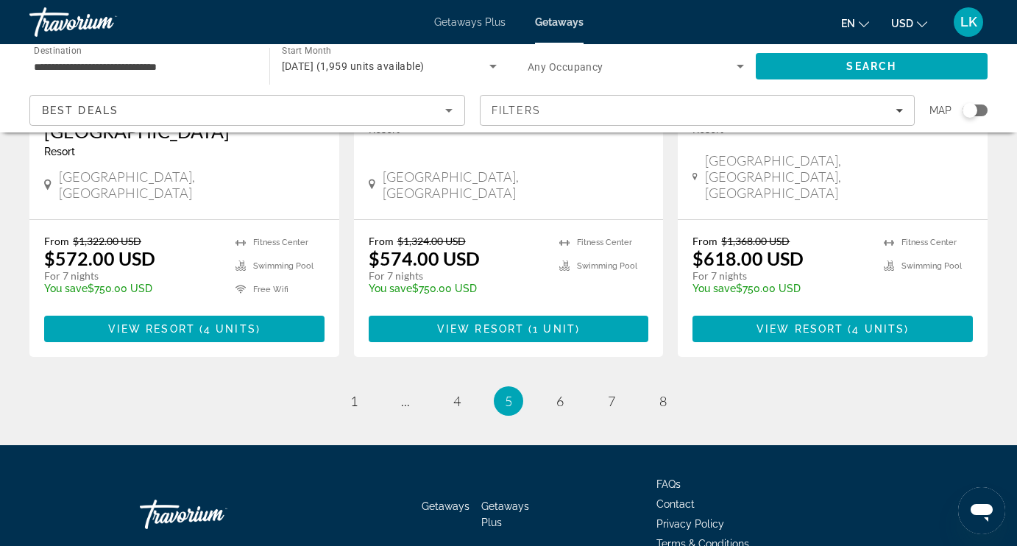
scroll to position [1923, 0]
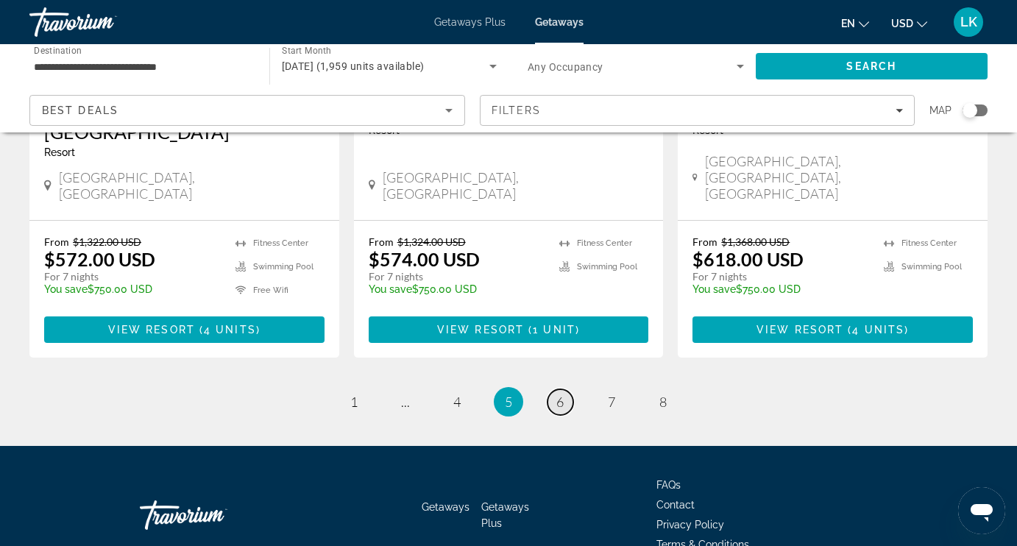
click at [564, 394] on span "6" at bounding box center [559, 402] width 7 height 16
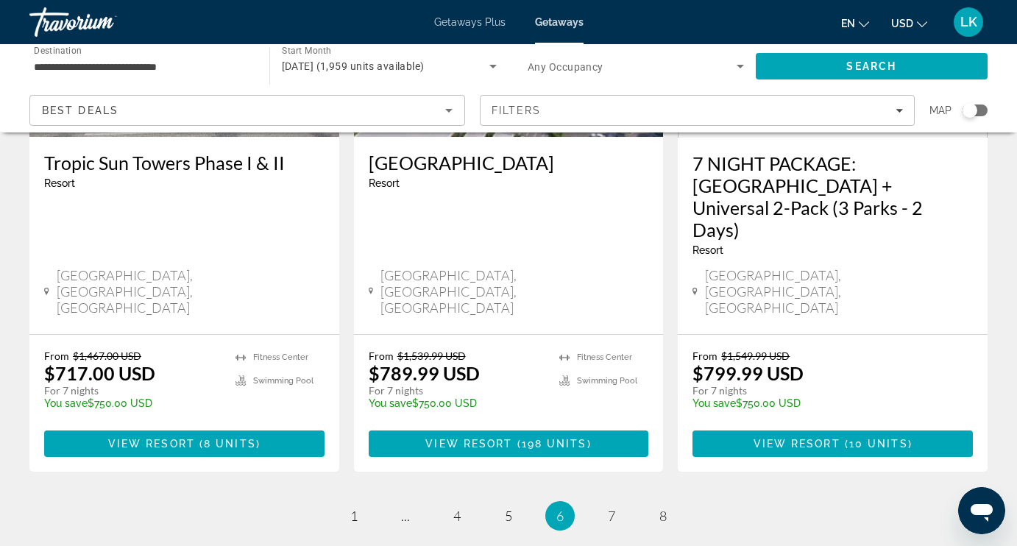
scroll to position [1902, 0]
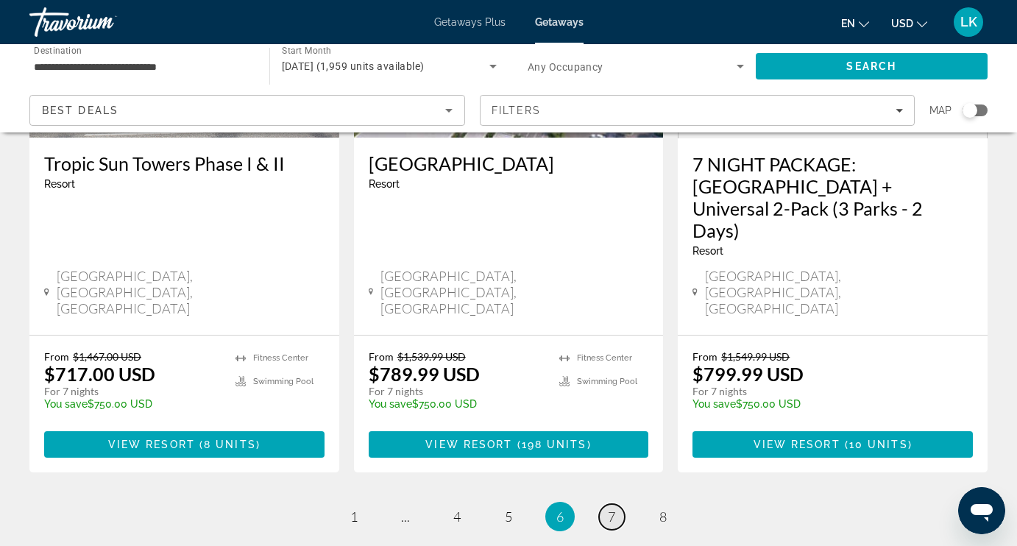
click at [611, 508] on span "7" at bounding box center [611, 516] width 7 height 16
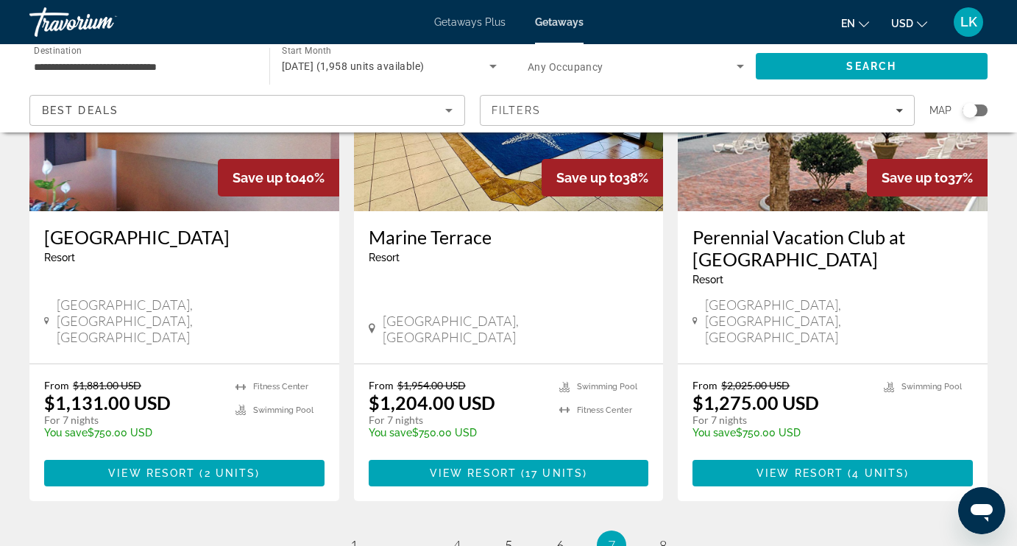
scroll to position [1905, 0]
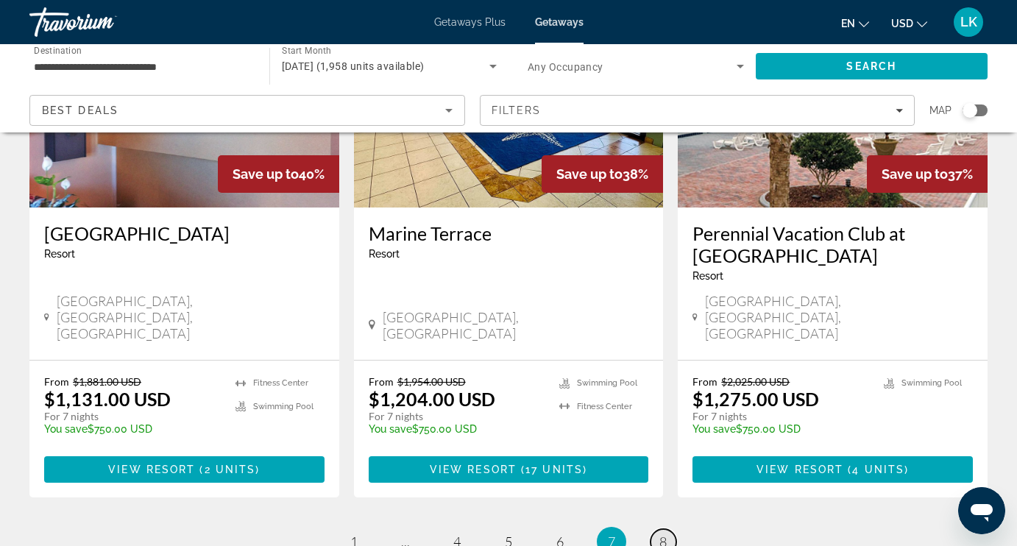
click at [664, 533] on span "8" at bounding box center [662, 541] width 7 height 16
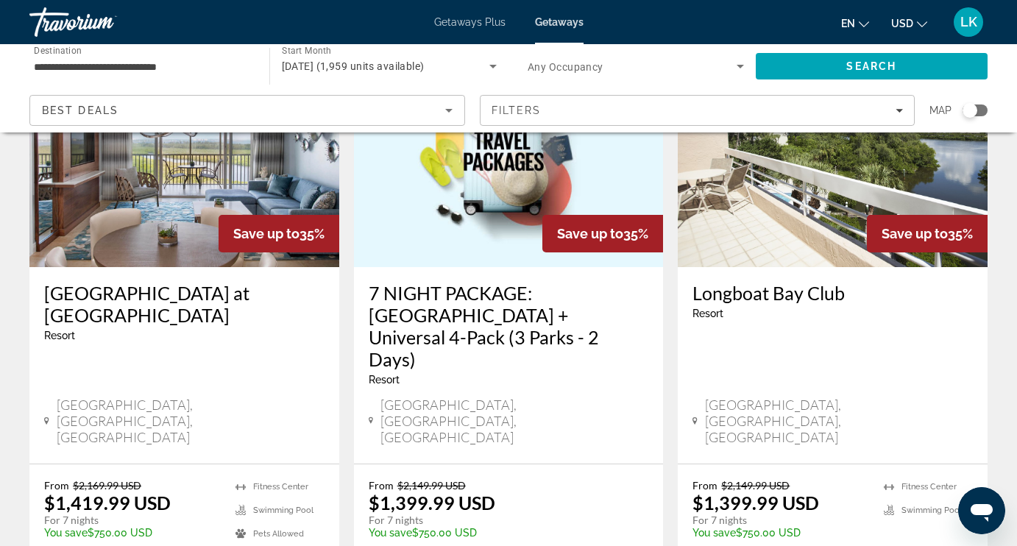
scroll to position [124, 0]
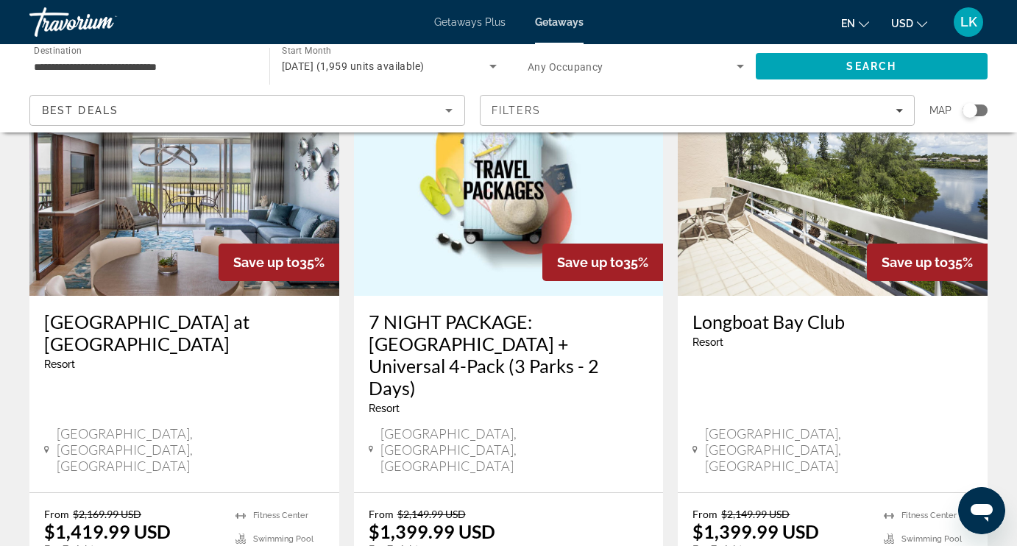
click at [494, 248] on img "Main content" at bounding box center [509, 177] width 310 height 235
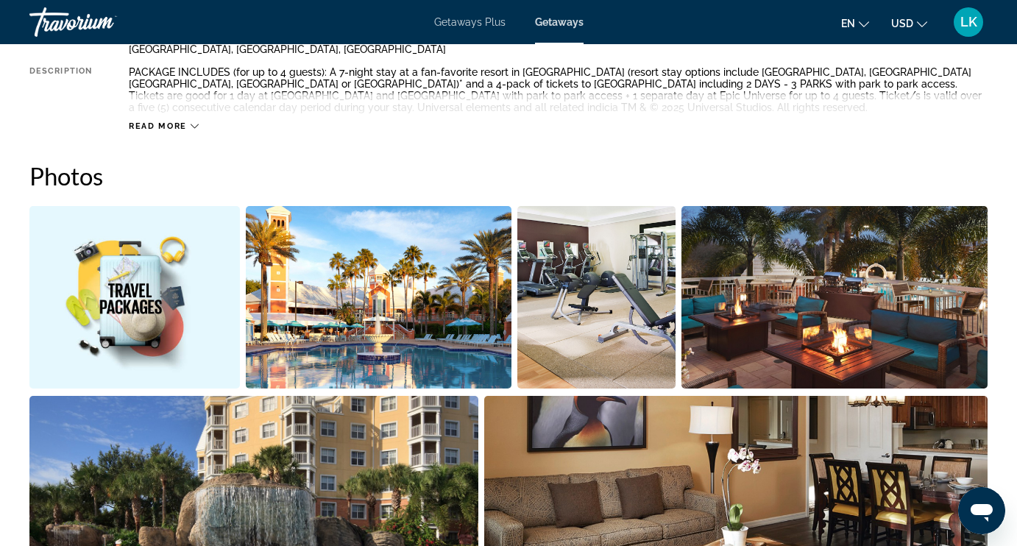
scroll to position [831, 0]
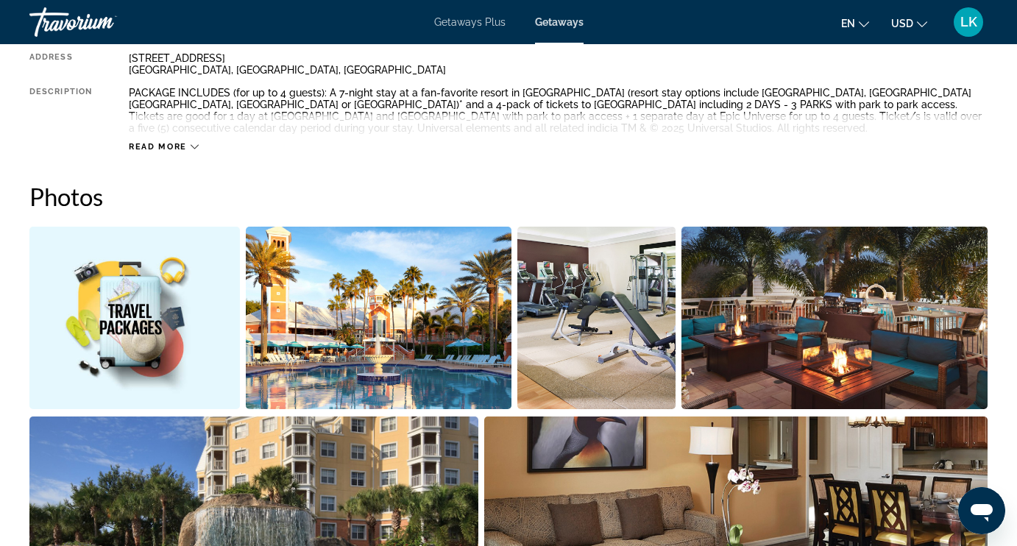
click at [199, 324] on img "Open full-screen image slider" at bounding box center [134, 318] width 210 height 182
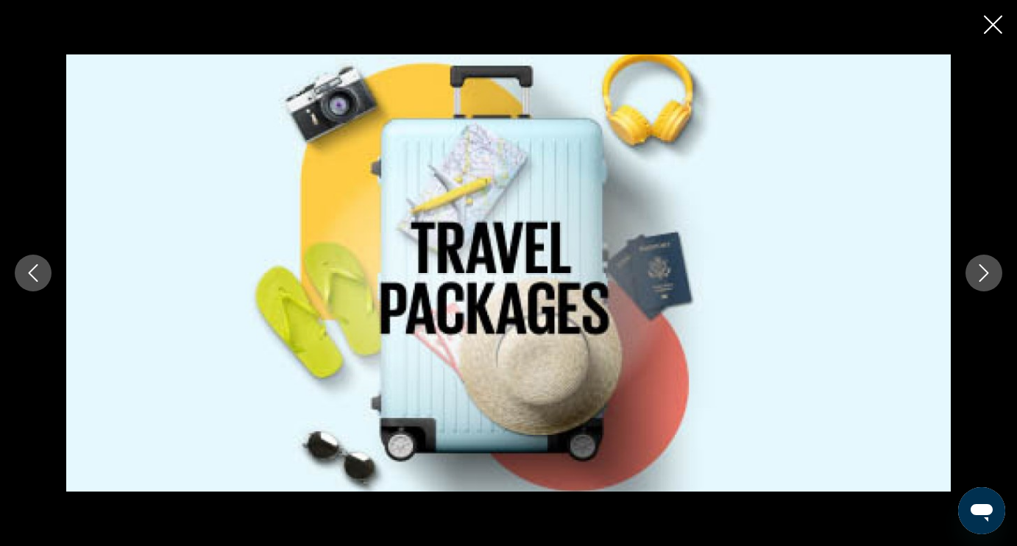
click at [985, 270] on icon "Next image" at bounding box center [984, 273] width 10 height 18
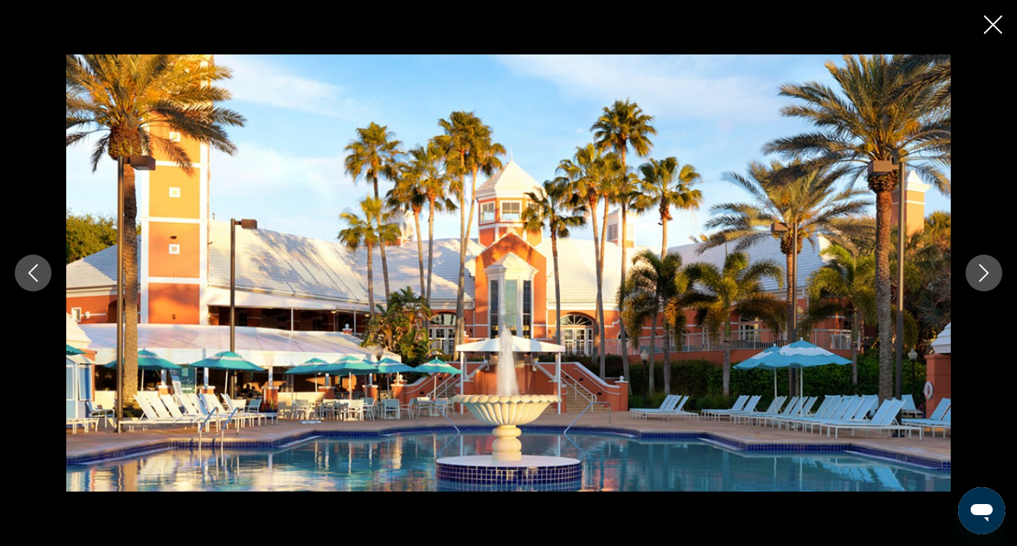
click at [985, 271] on icon "Next image" at bounding box center [984, 273] width 10 height 18
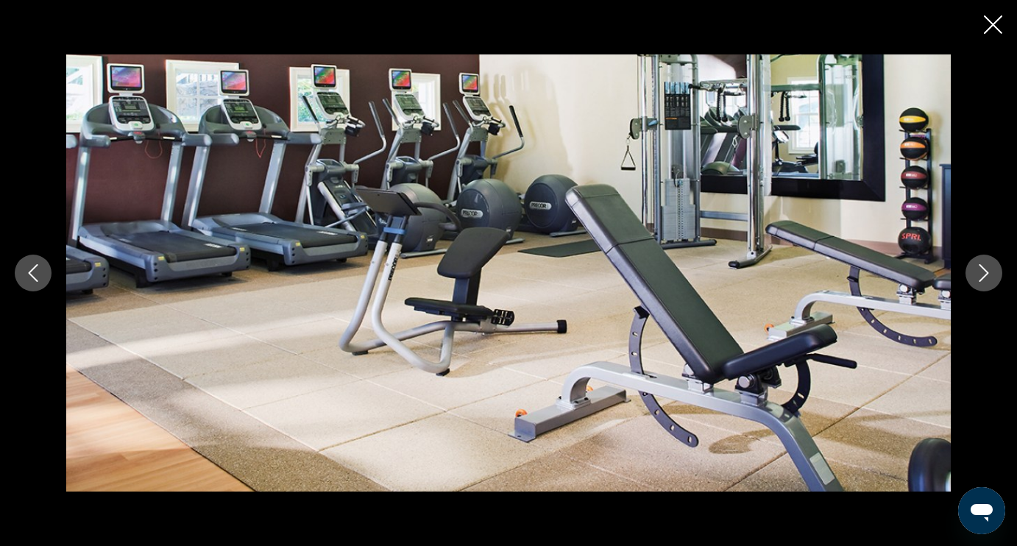
click at [986, 271] on icon "Next image" at bounding box center [984, 273] width 10 height 18
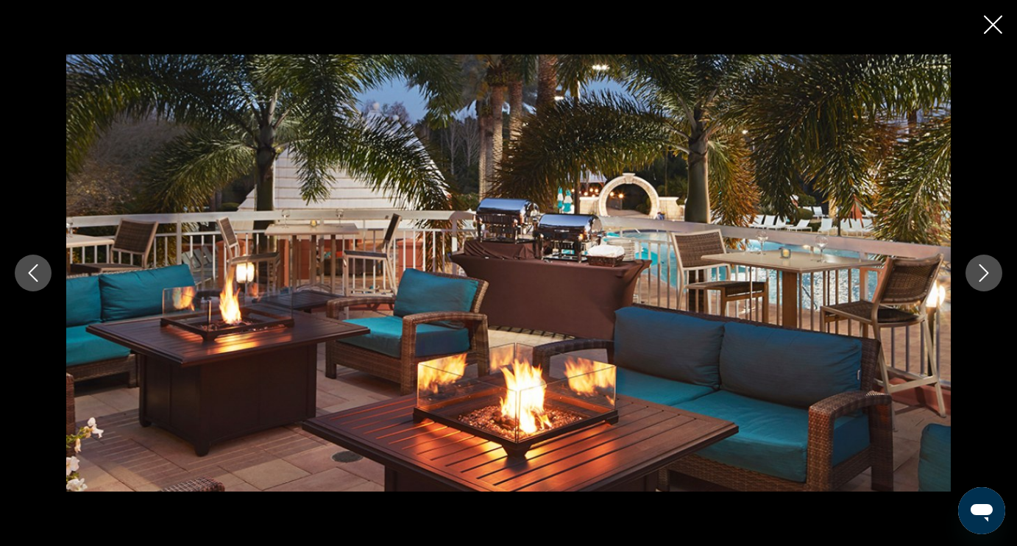
click at [986, 272] on icon "Next image" at bounding box center [984, 273] width 18 height 18
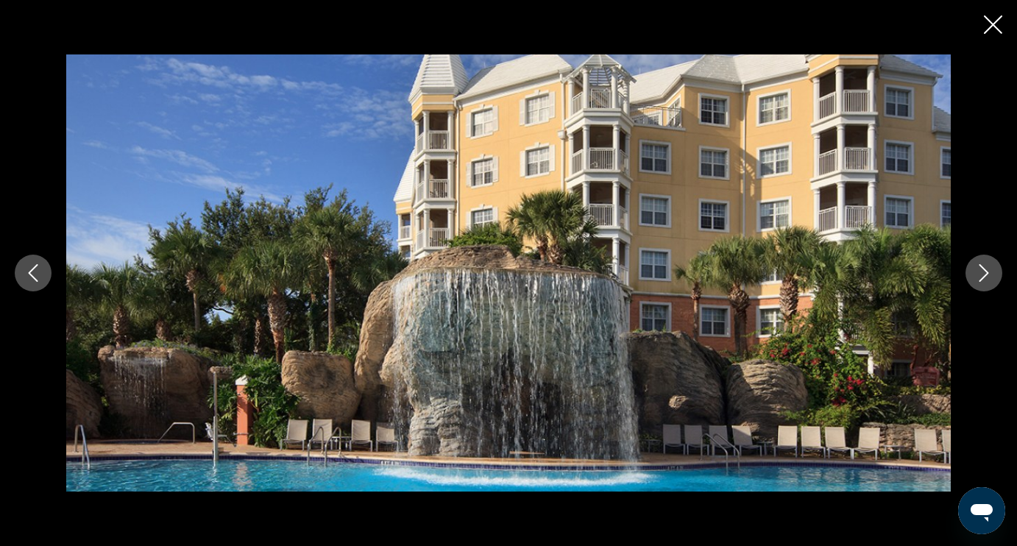
click at [986, 272] on icon "Next image" at bounding box center [984, 273] width 18 height 18
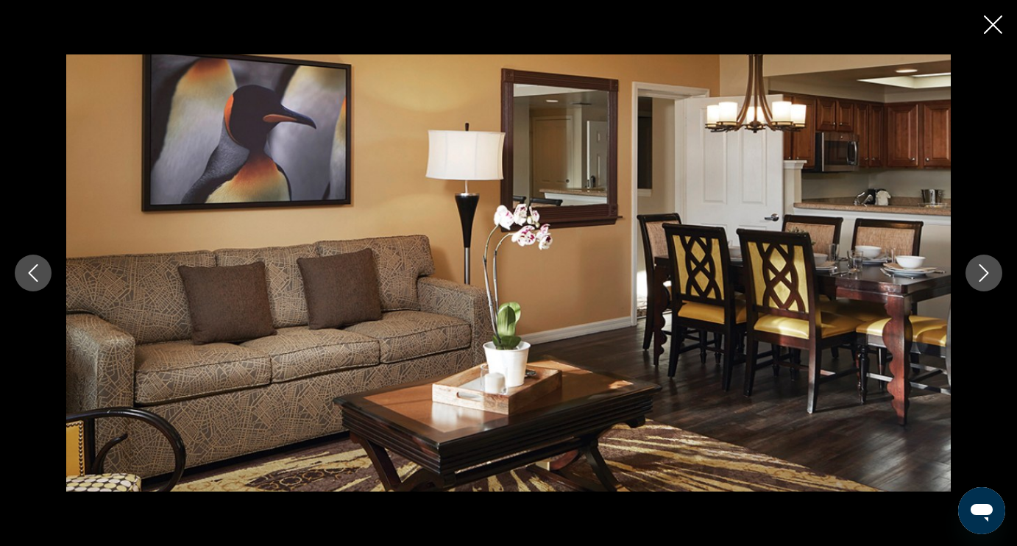
click at [986, 272] on icon "Next image" at bounding box center [984, 273] width 18 height 18
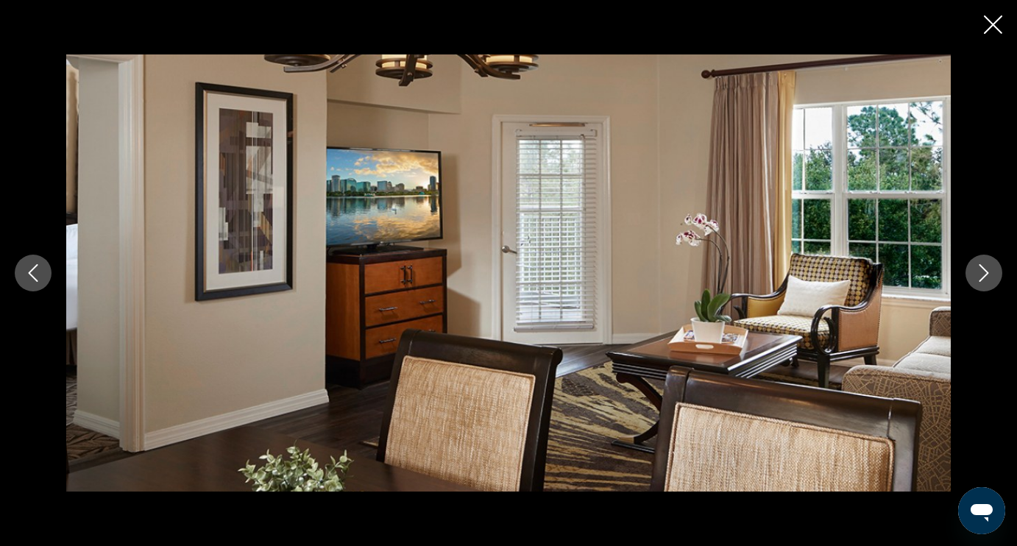
click at [986, 273] on icon "Next image" at bounding box center [984, 273] width 18 height 18
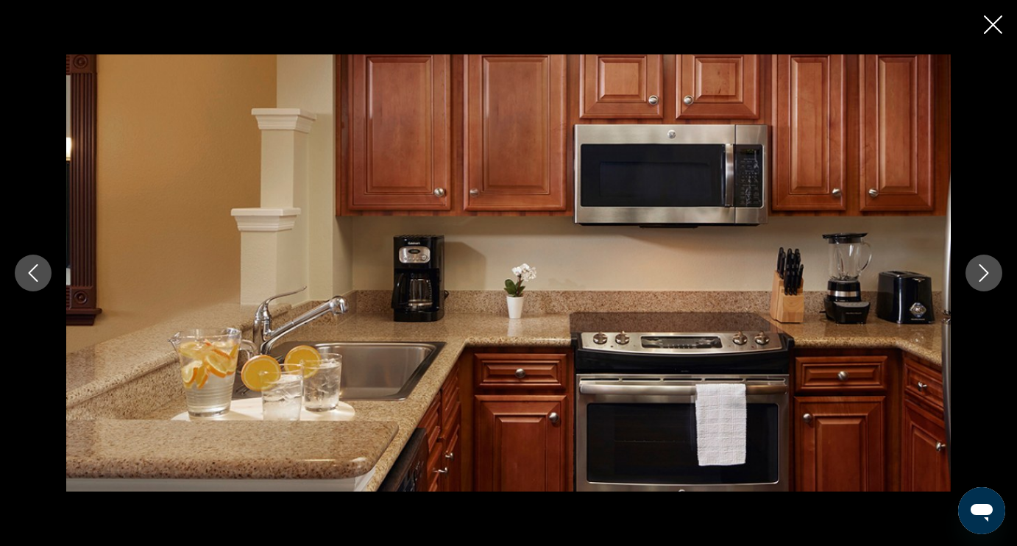
click at [986, 273] on icon "Next image" at bounding box center [984, 273] width 18 height 18
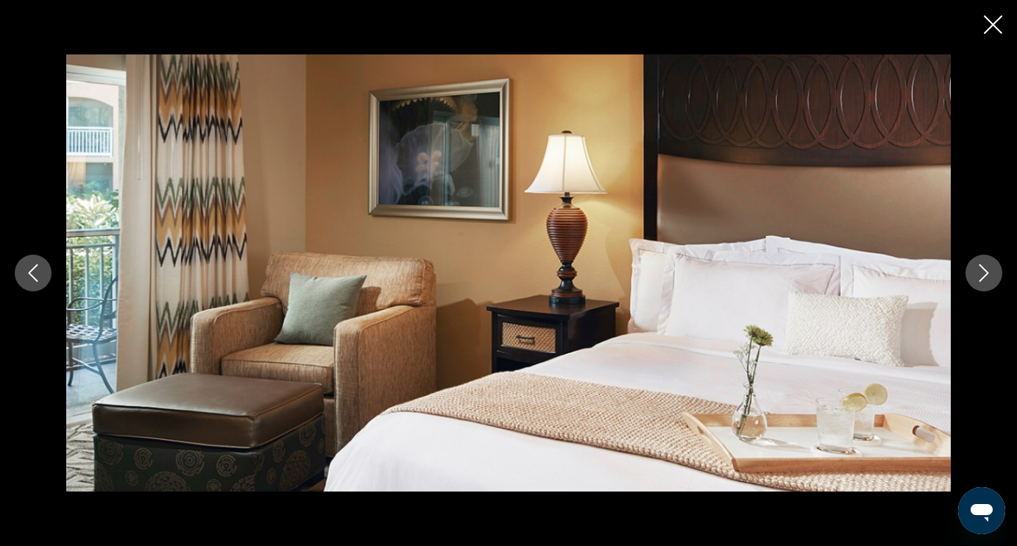
click at [986, 273] on icon "Next image" at bounding box center [984, 273] width 18 height 18
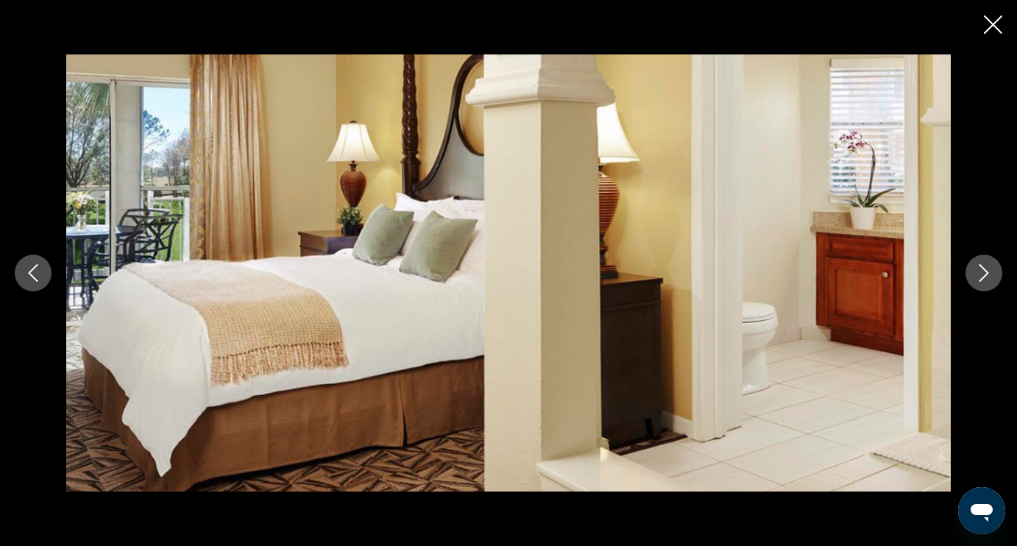
click at [986, 273] on icon "Next image" at bounding box center [984, 273] width 18 height 18
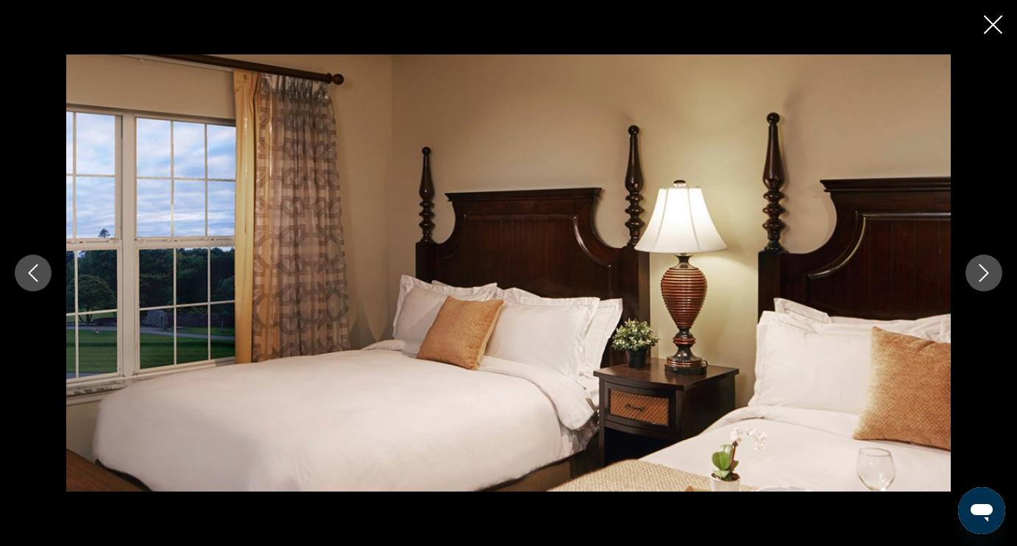
click at [985, 273] on icon "Next image" at bounding box center [984, 273] width 18 height 18
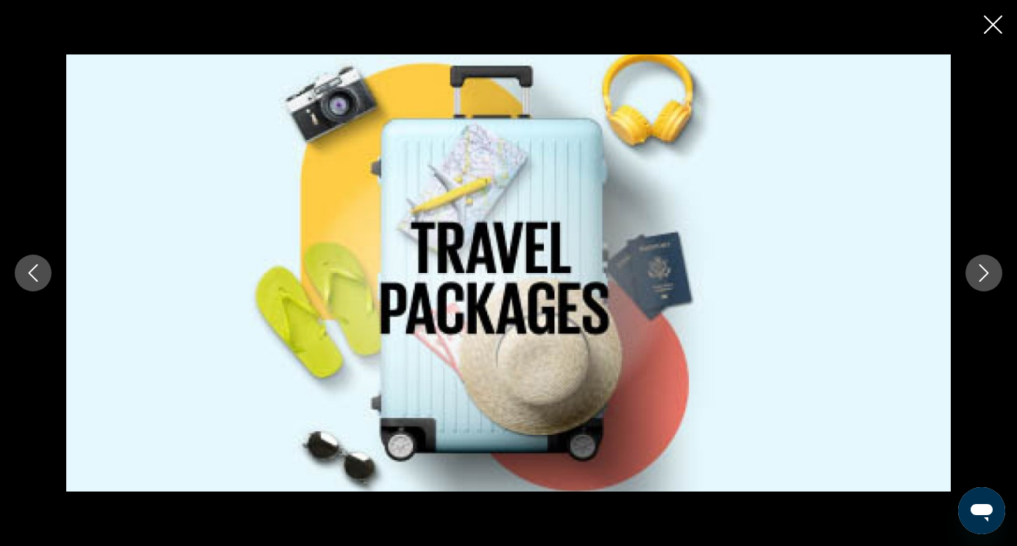
click at [990, 28] on icon "Close slideshow" at bounding box center [993, 24] width 18 height 18
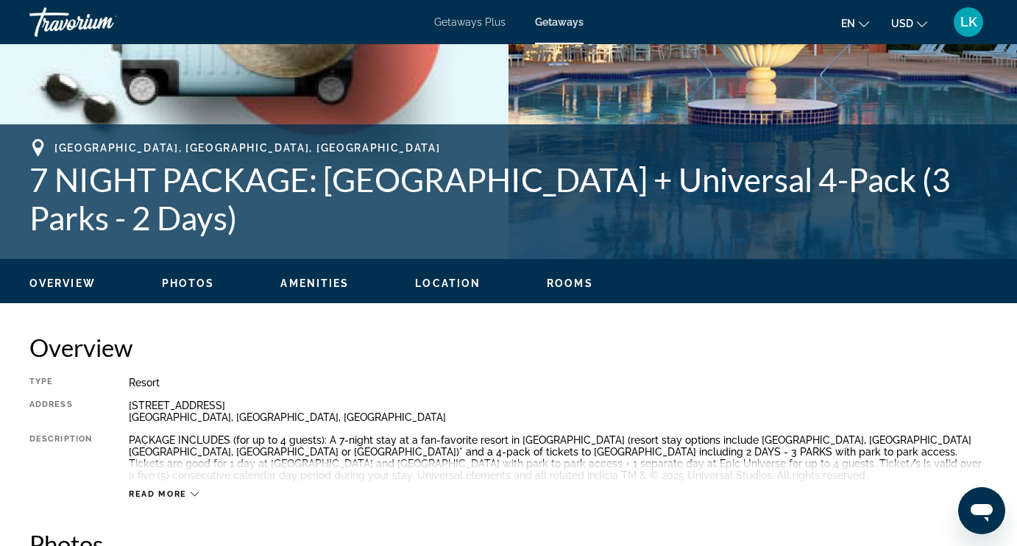
scroll to position [486, 0]
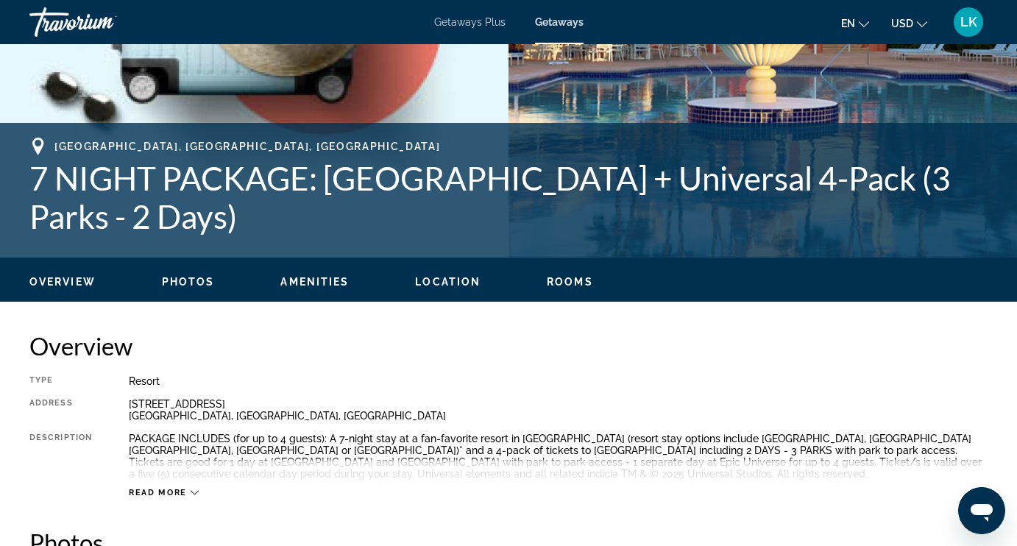
click at [187, 493] on div "Read more" at bounding box center [164, 493] width 70 height 10
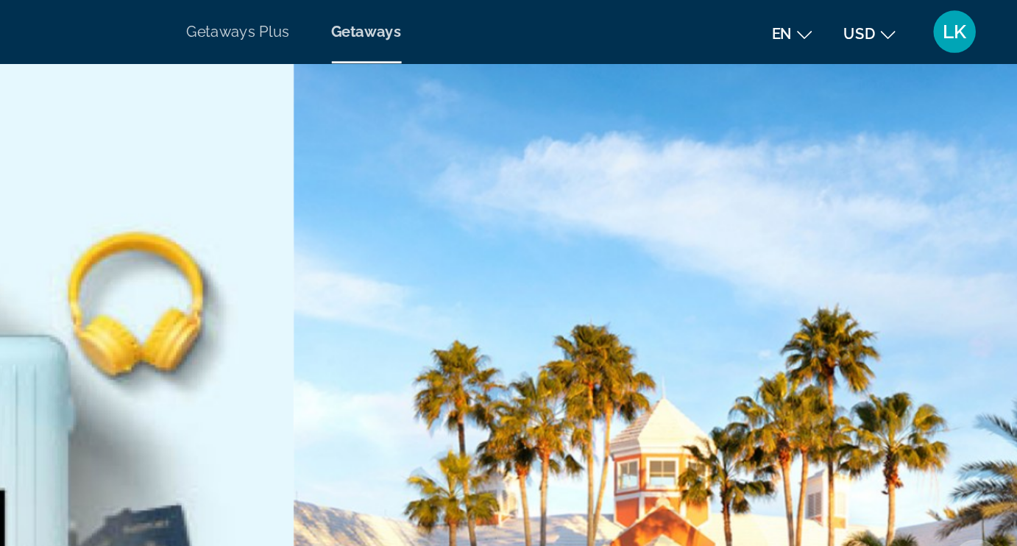
scroll to position [0, 0]
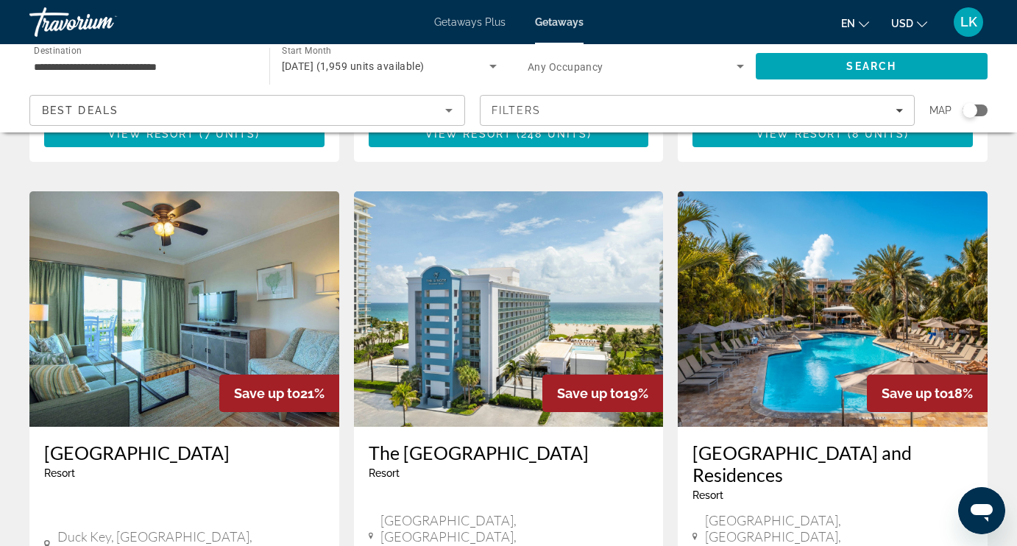
scroll to position [1136, 0]
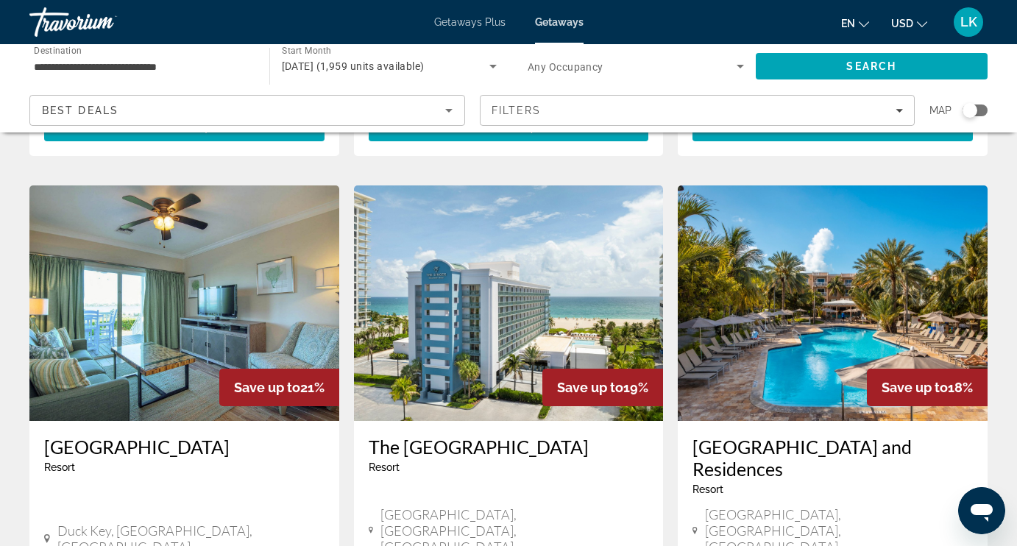
click at [472, 289] on img "Main content" at bounding box center [509, 302] width 310 height 235
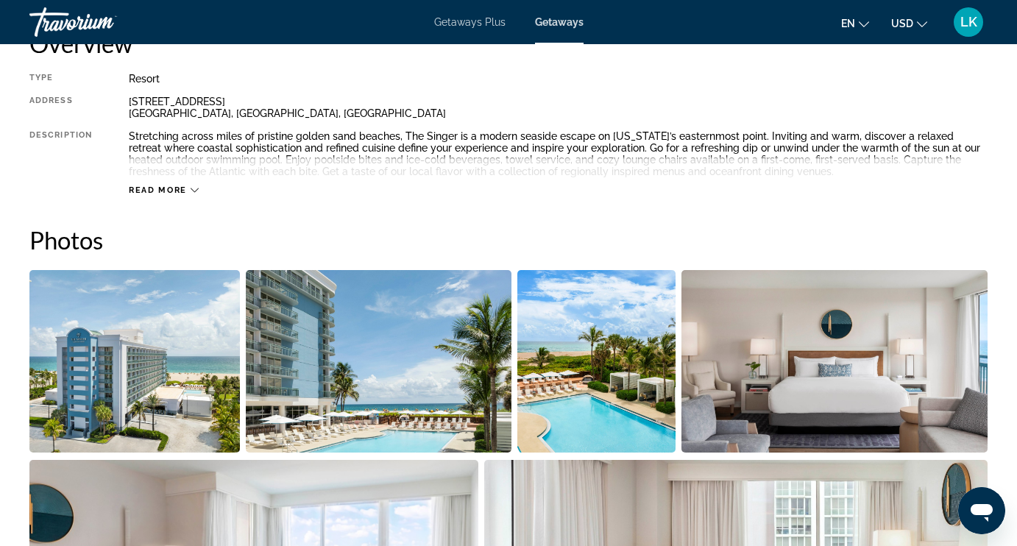
scroll to position [789, 0]
click at [177, 391] on img "Open full-screen image slider" at bounding box center [134, 360] width 210 height 182
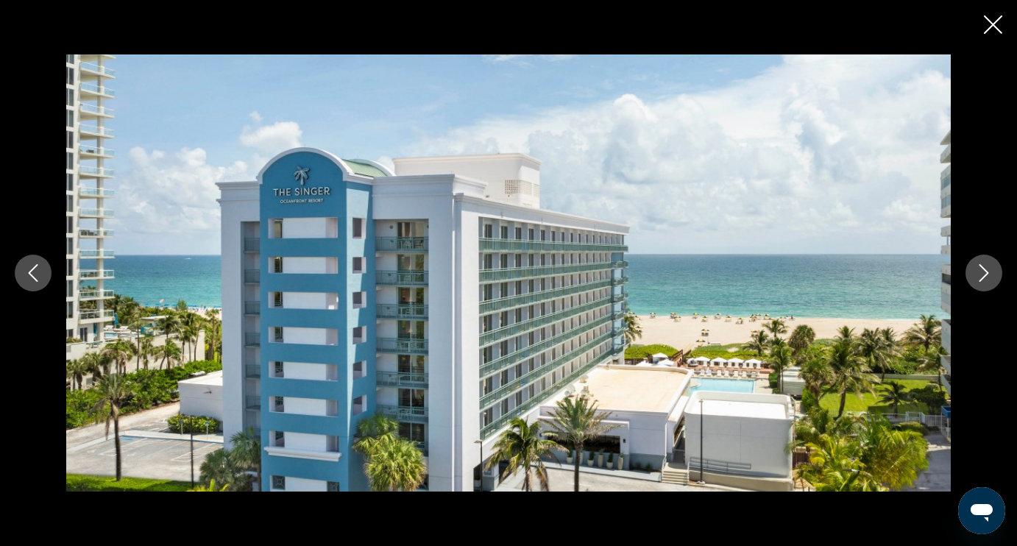
click at [984, 277] on icon "Next image" at bounding box center [984, 273] width 10 height 18
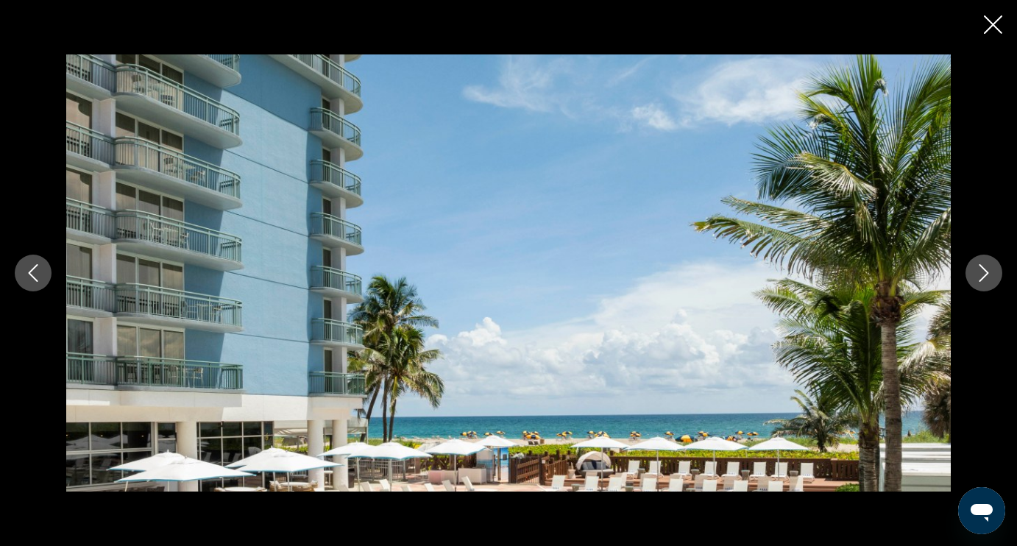
click at [984, 277] on icon "Next image" at bounding box center [984, 273] width 10 height 18
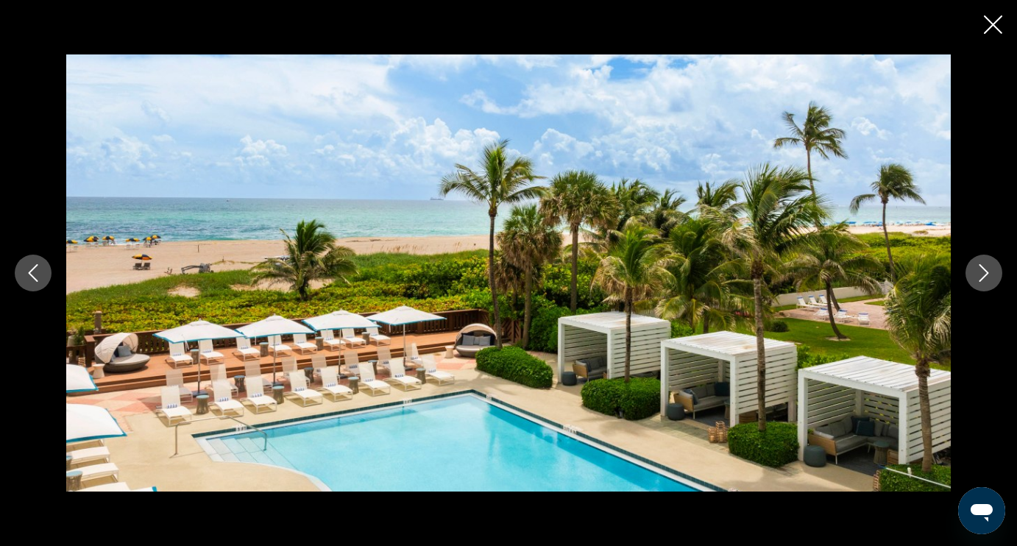
click at [984, 277] on icon "Next image" at bounding box center [984, 273] width 10 height 18
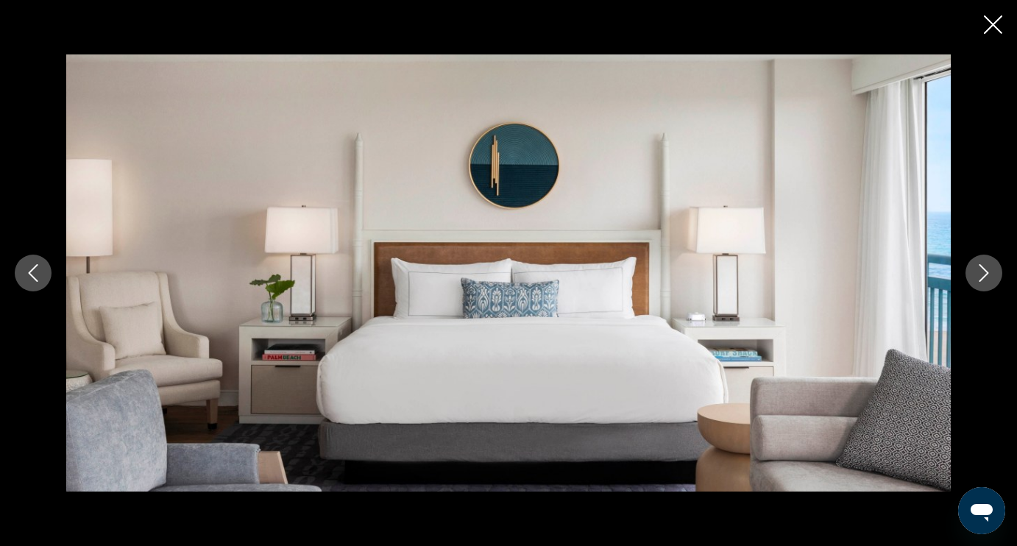
click at [984, 277] on icon "Next image" at bounding box center [984, 273] width 10 height 18
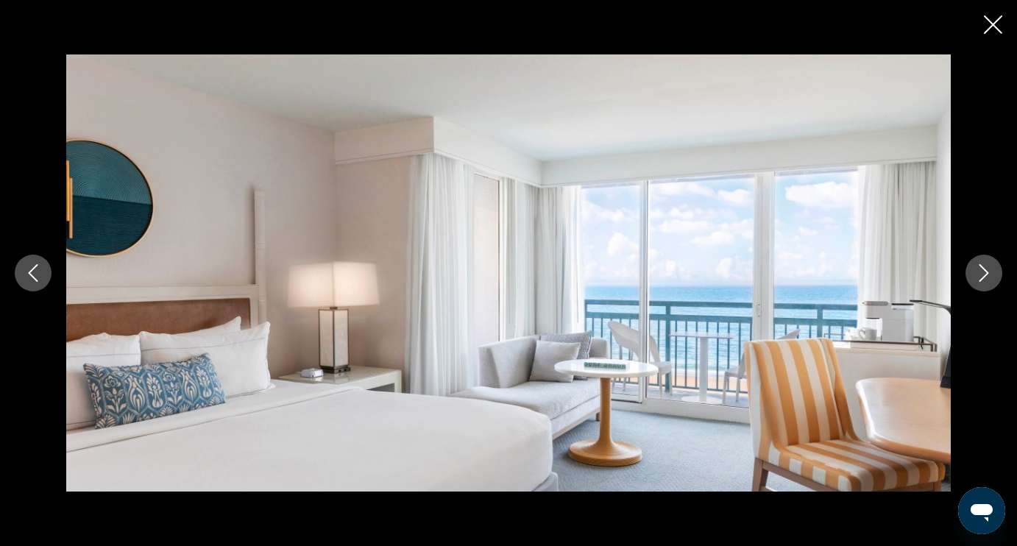
click at [984, 277] on icon "Next image" at bounding box center [984, 273] width 10 height 18
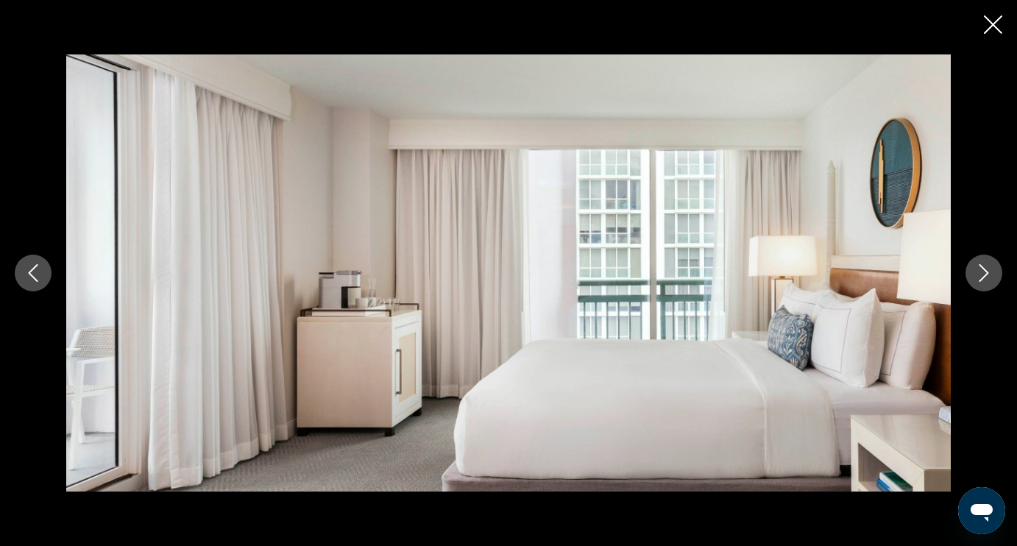
click at [984, 277] on icon "Next image" at bounding box center [984, 273] width 10 height 18
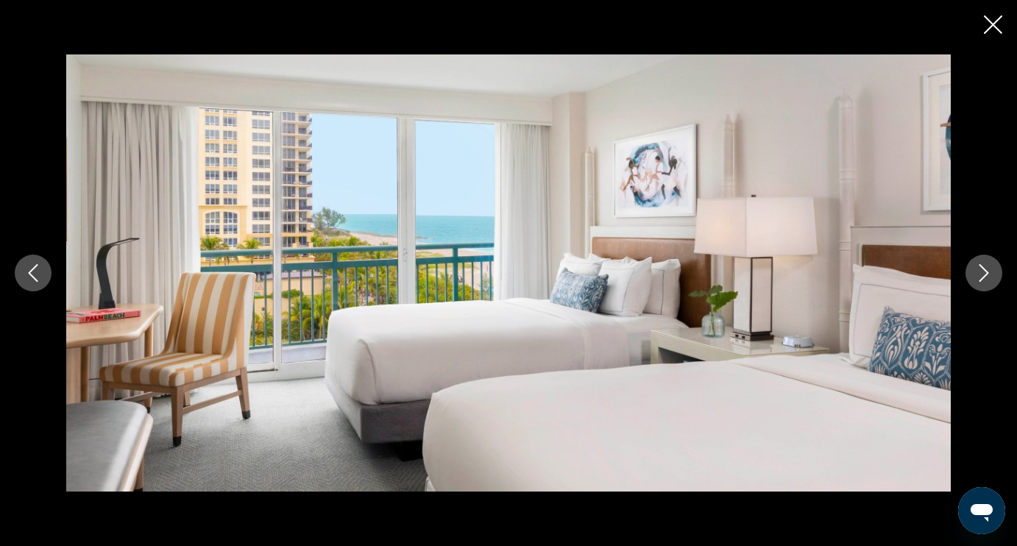
click at [984, 277] on icon "Next image" at bounding box center [984, 273] width 10 height 18
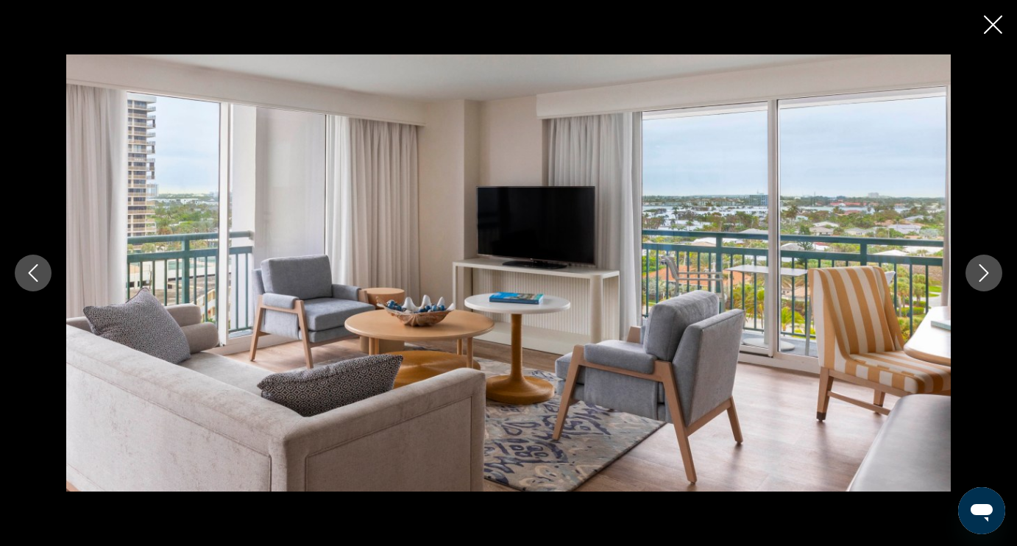
click at [984, 277] on icon "Next image" at bounding box center [984, 273] width 10 height 18
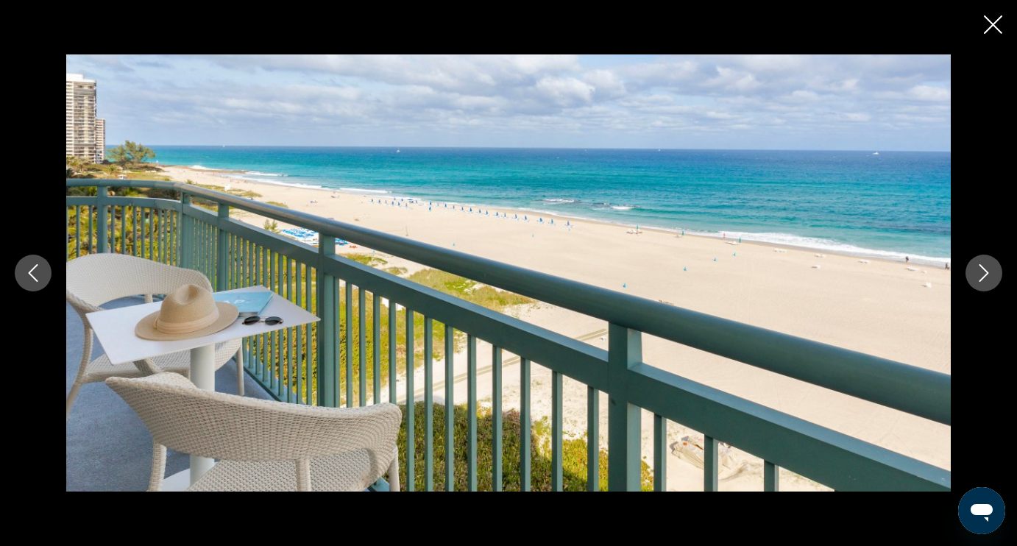
click at [984, 277] on icon "Next image" at bounding box center [984, 273] width 10 height 18
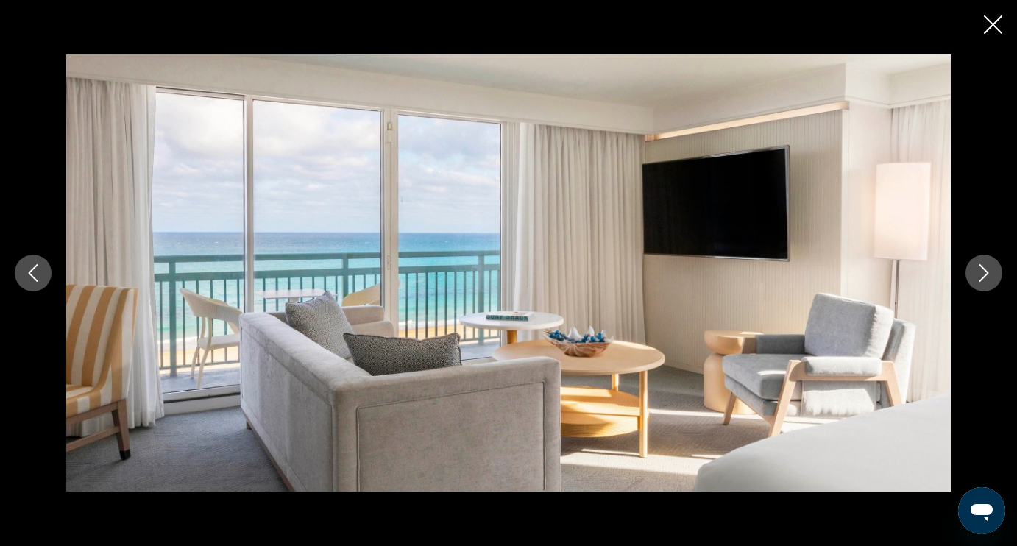
click at [984, 277] on icon "Next image" at bounding box center [984, 273] width 10 height 18
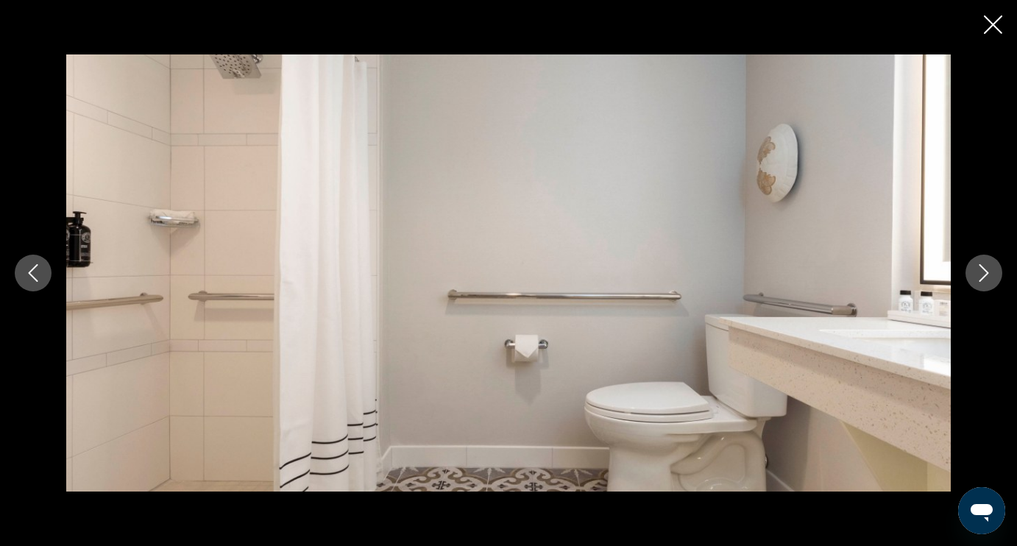
click at [984, 277] on icon "Next image" at bounding box center [984, 273] width 10 height 18
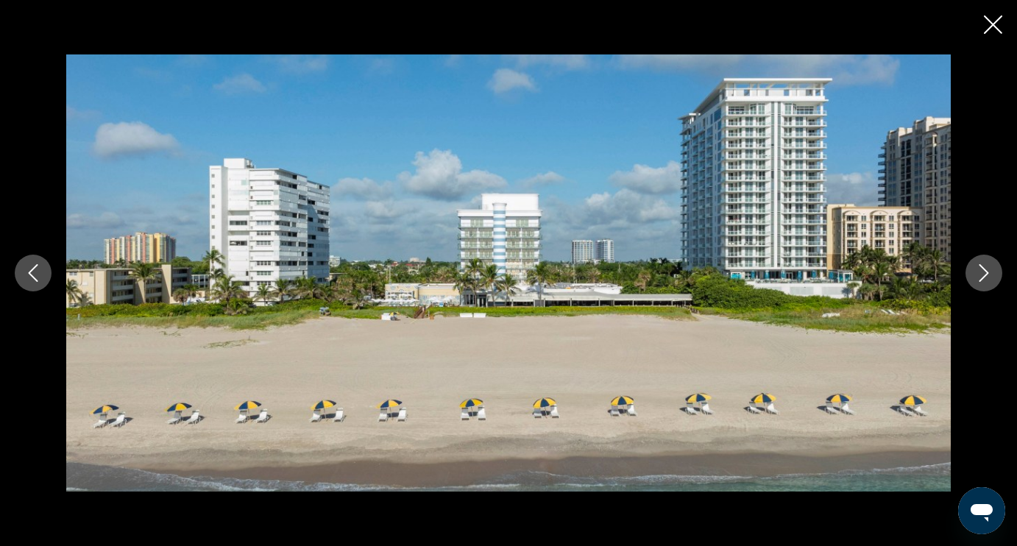
click at [984, 277] on icon "Next image" at bounding box center [984, 273] width 10 height 18
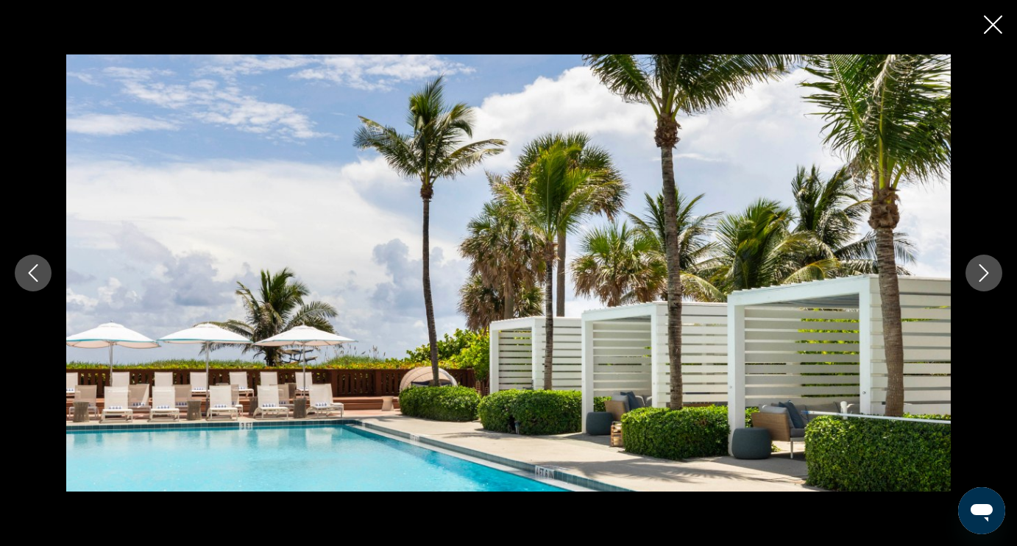
click at [984, 277] on icon "Next image" at bounding box center [984, 273] width 10 height 18
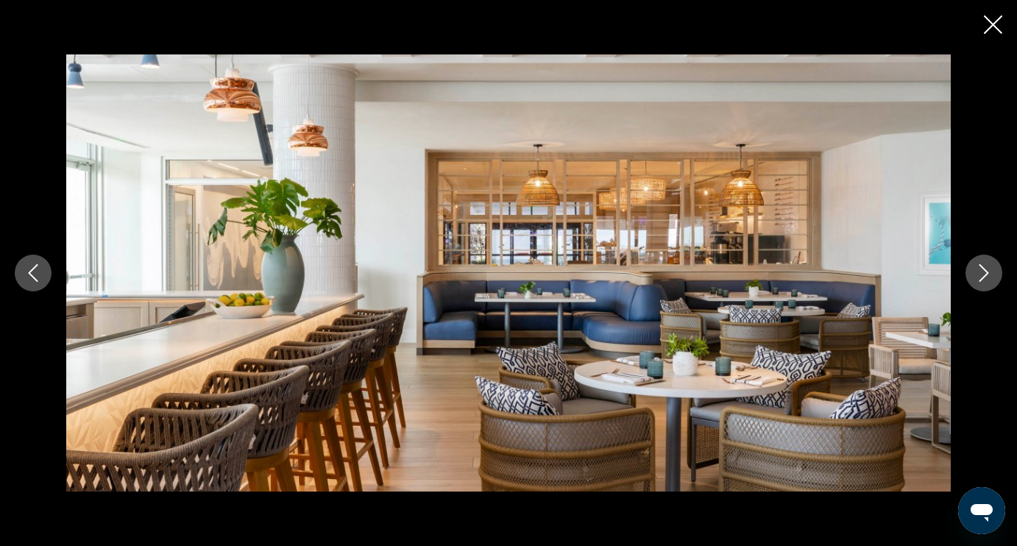
click at [984, 277] on icon "Next image" at bounding box center [984, 273] width 10 height 18
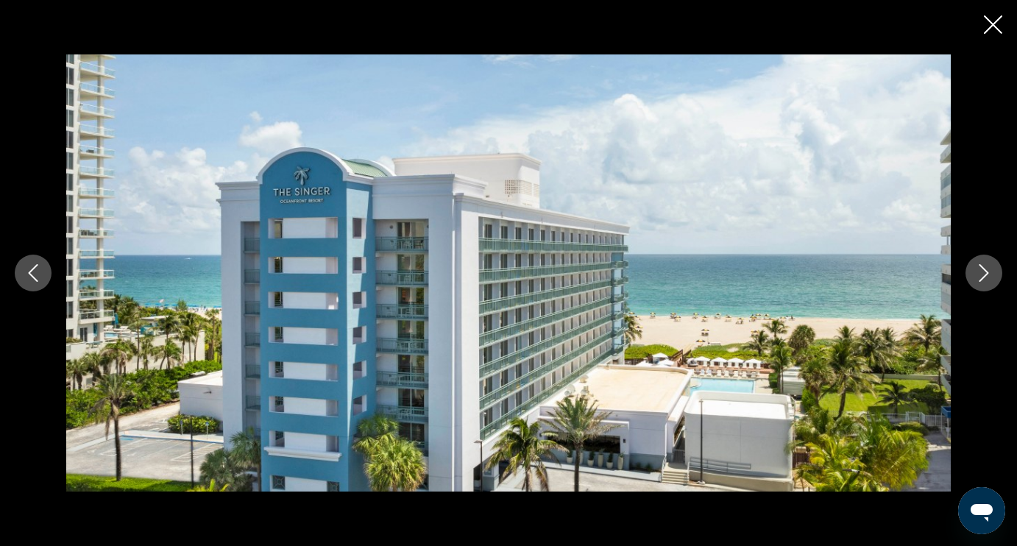
click at [984, 277] on icon "Next image" at bounding box center [984, 273] width 10 height 18
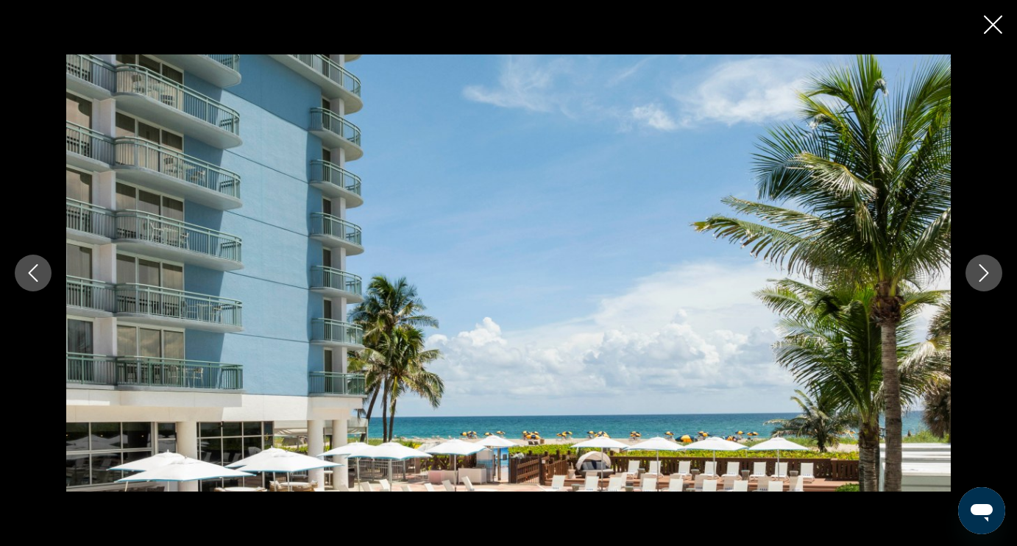
click at [995, 27] on icon "Close slideshow" at bounding box center [993, 24] width 18 height 18
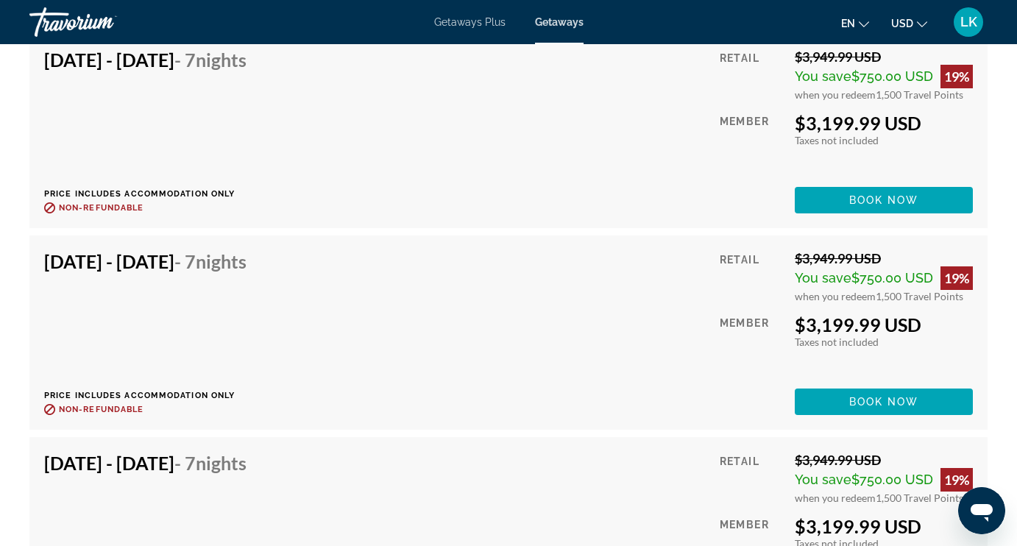
scroll to position [14913, 0]
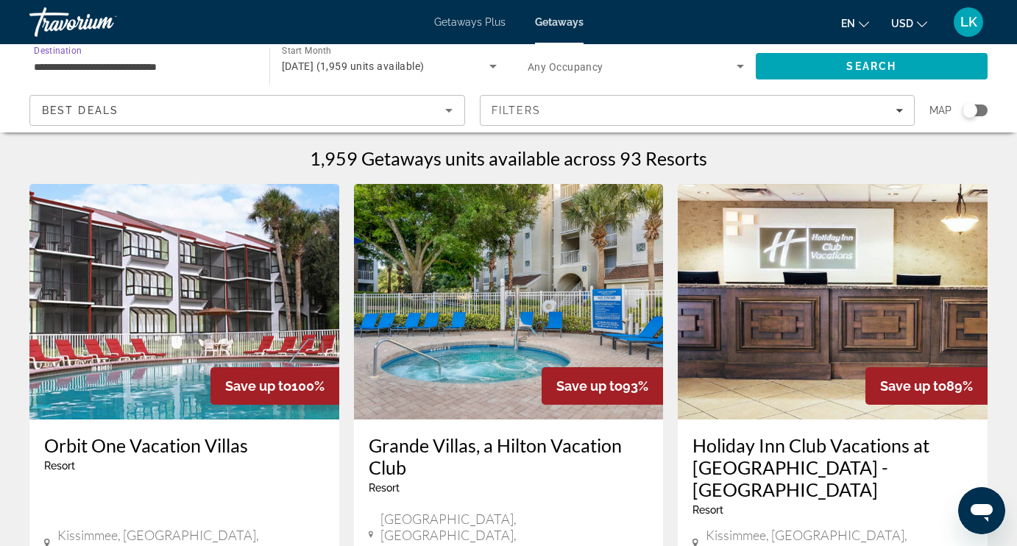
click at [135, 65] on input "**********" at bounding box center [142, 67] width 216 height 18
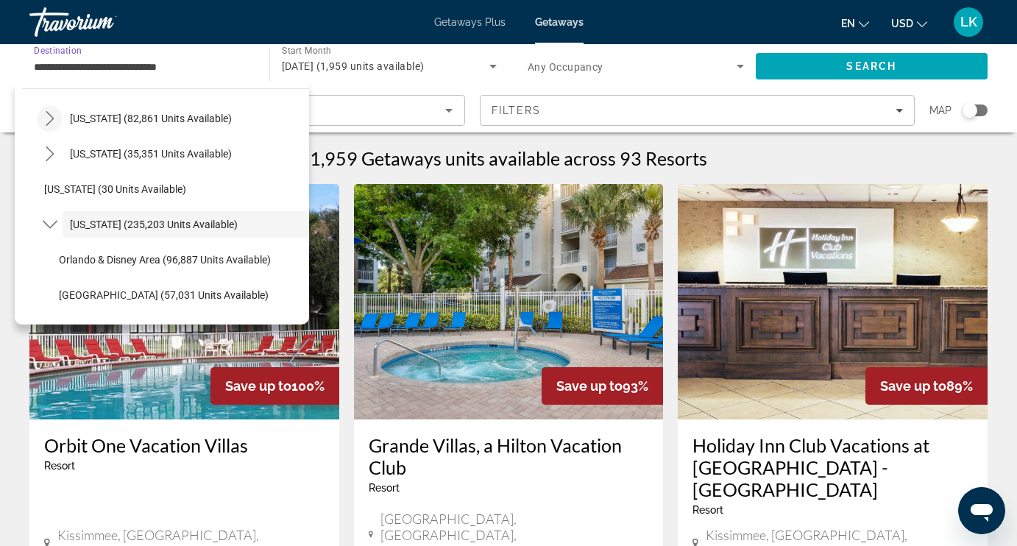
scroll to position [138, 0]
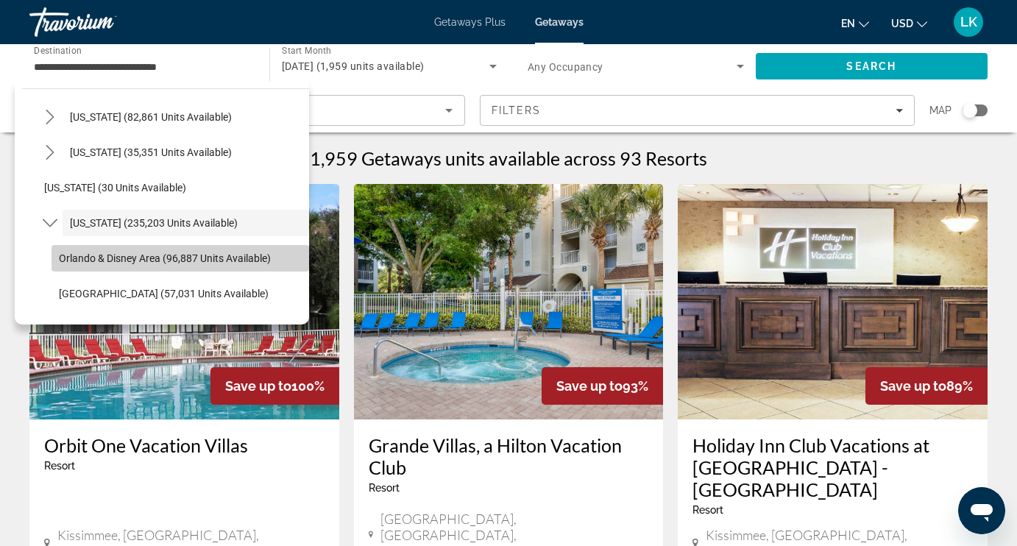
click at [70, 256] on span "Orlando & Disney Area (96,887 units available)" at bounding box center [165, 258] width 212 height 12
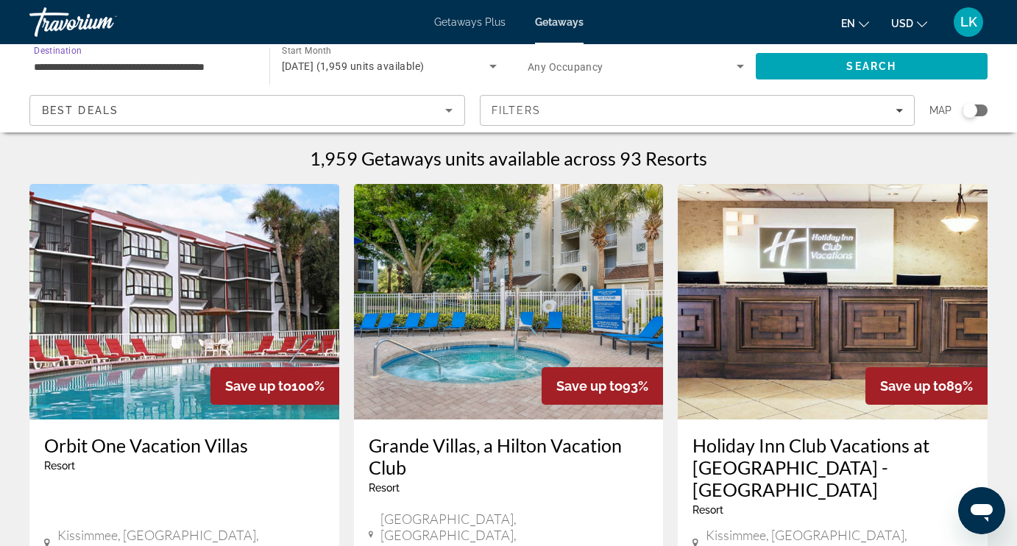
click at [97, 63] on input "**********" at bounding box center [142, 67] width 216 height 18
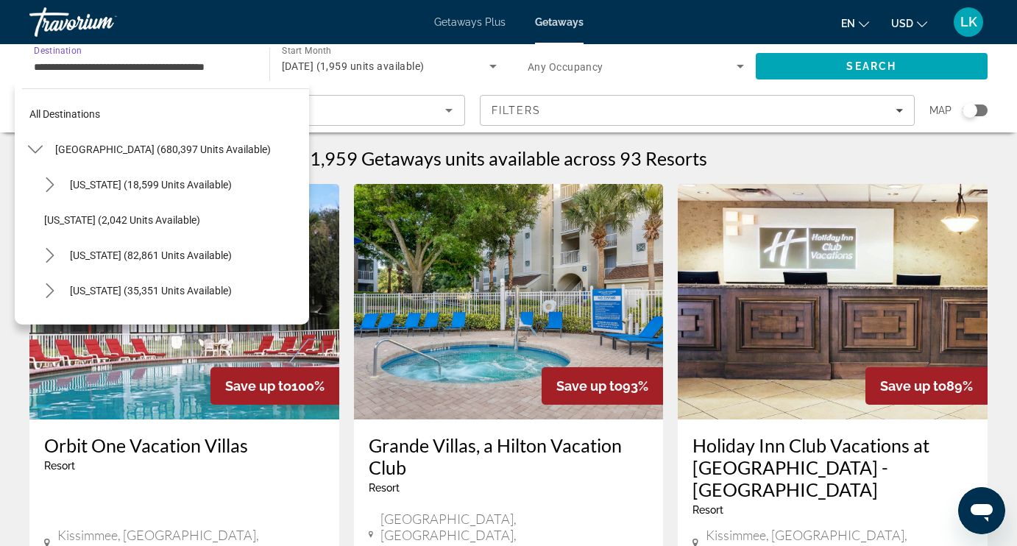
scroll to position [193, 0]
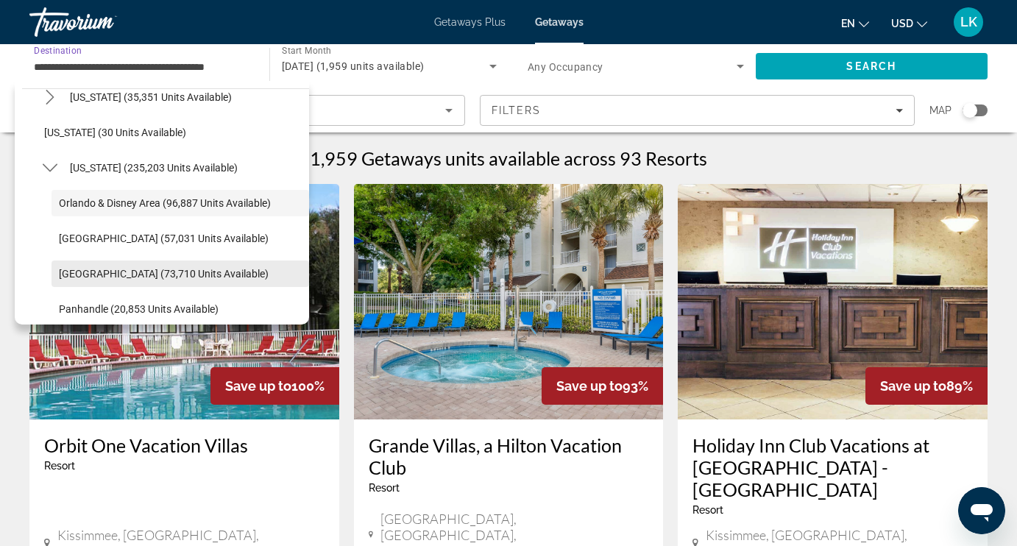
click at [81, 266] on span "Select destination: West Coast (73,710 units available)" at bounding box center [179, 273] width 257 height 35
type input "**********"
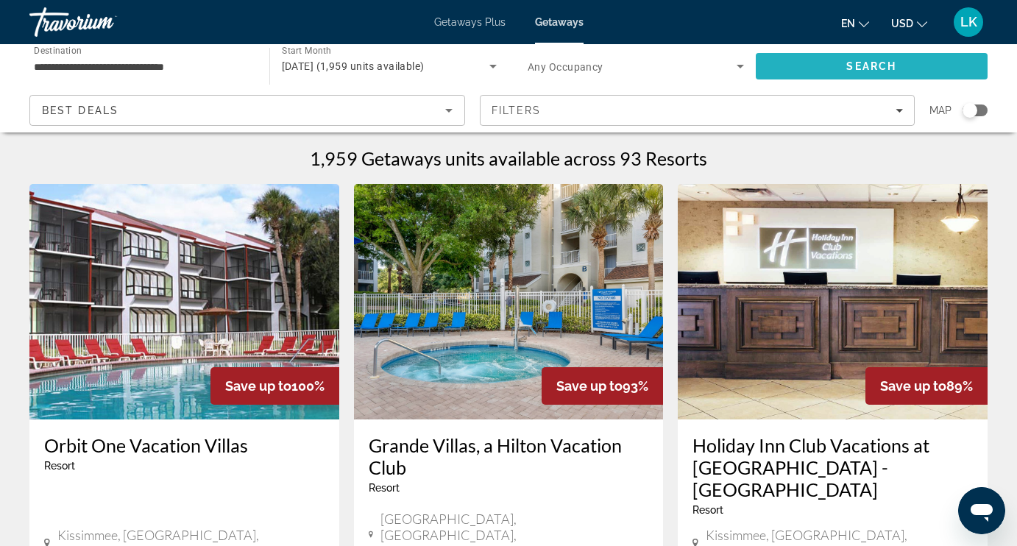
click at [821, 65] on span "Search" at bounding box center [872, 66] width 232 height 35
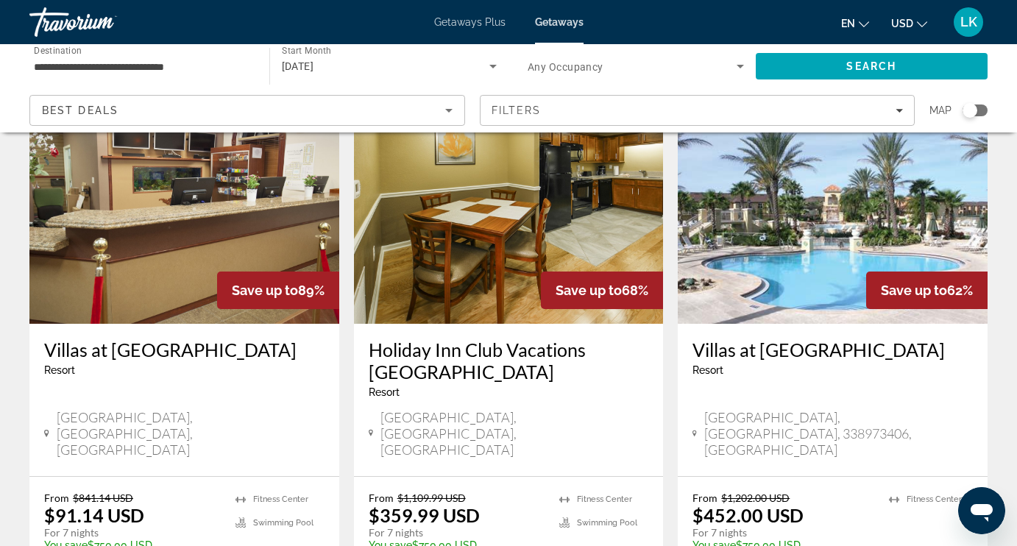
scroll to position [90, 0]
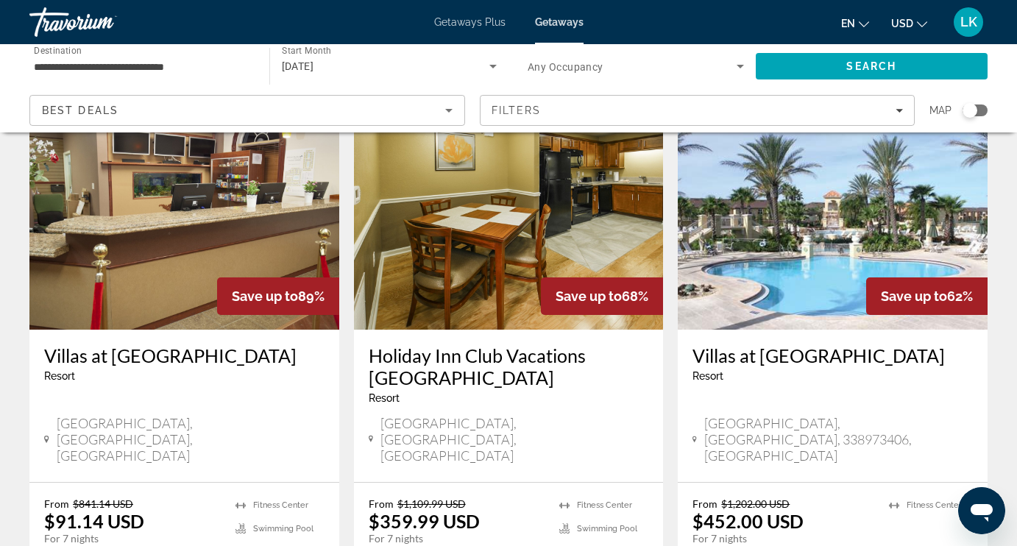
click at [238, 218] on img "Main content" at bounding box center [184, 211] width 310 height 235
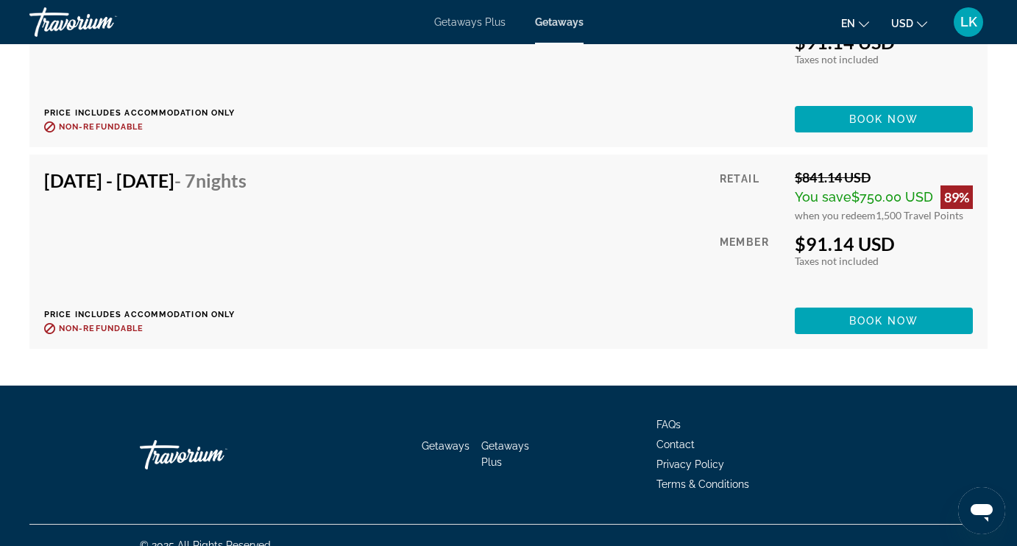
scroll to position [4893, 0]
